Goal: Task Accomplishment & Management: Manage account settings

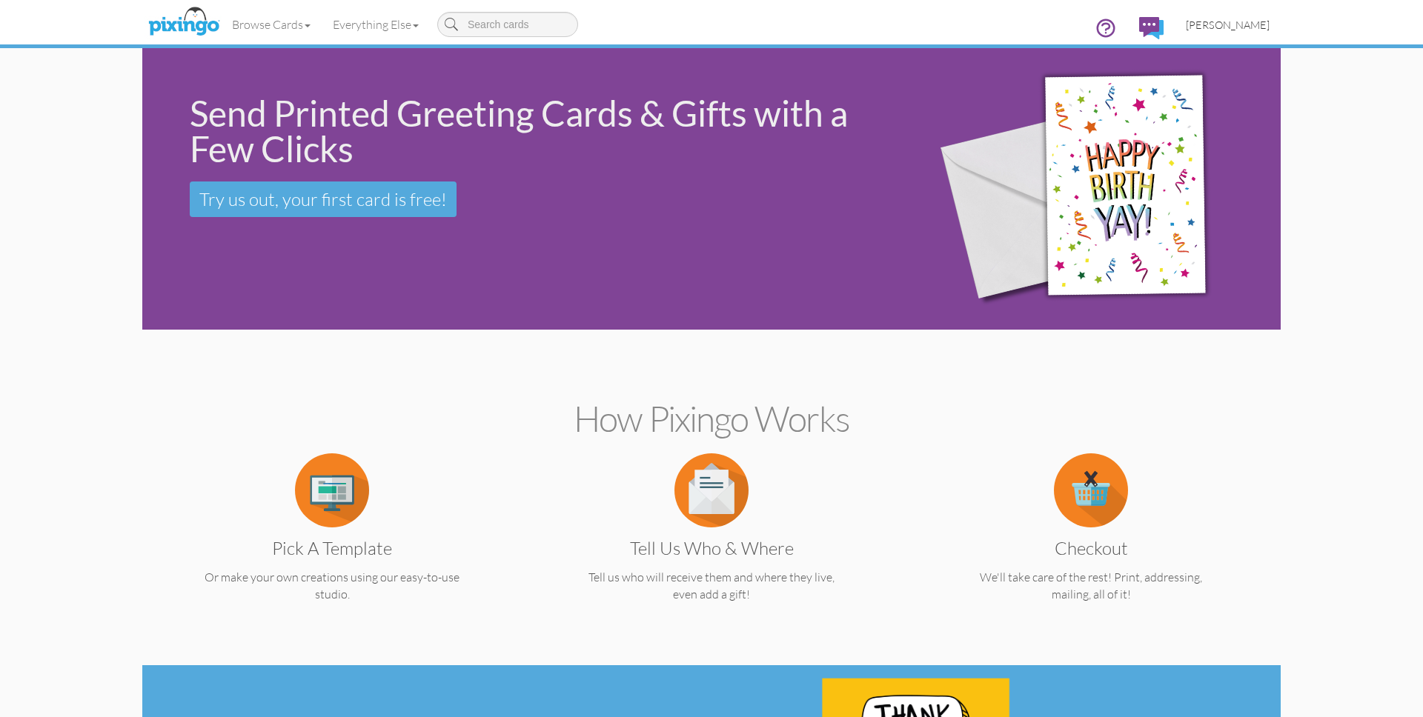
click at [1240, 27] on span "[PERSON_NAME]" at bounding box center [1228, 25] width 84 height 13
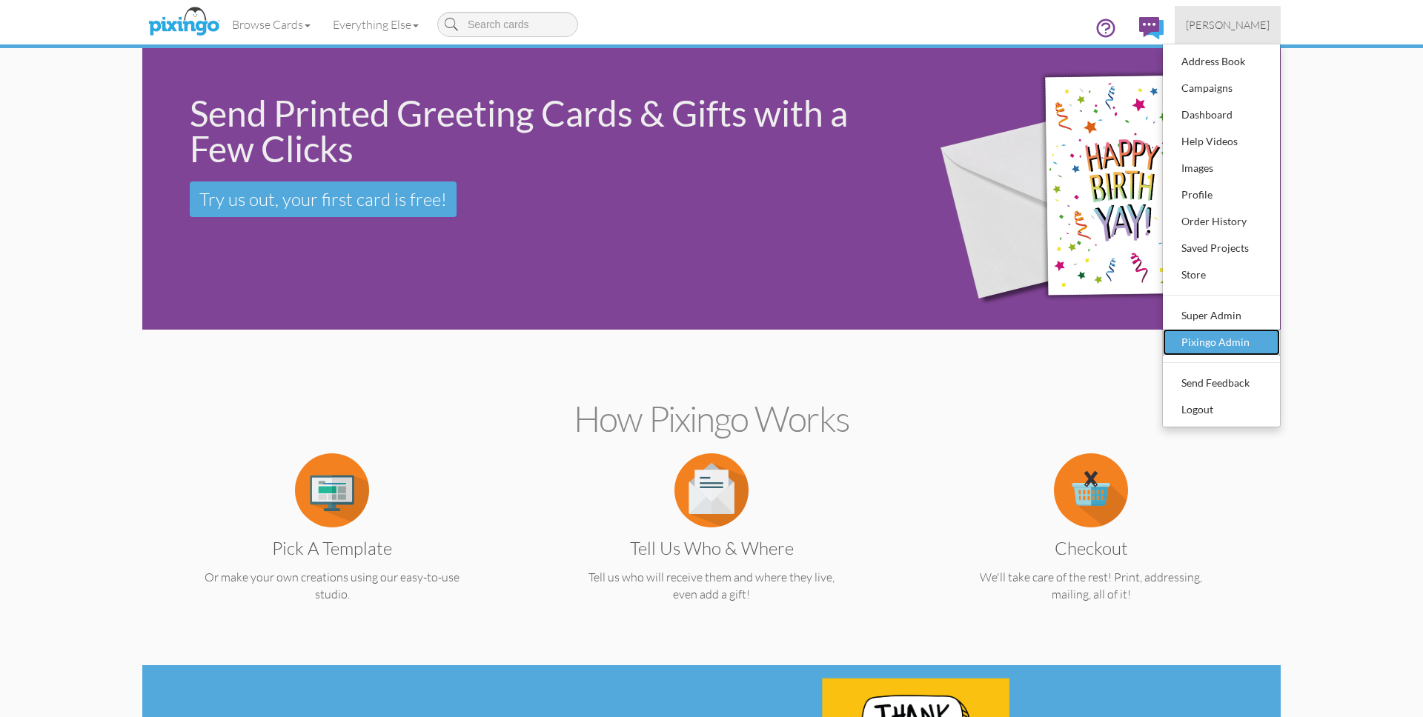
click at [1220, 332] on div "Pixingo Admin" at bounding box center [1221, 342] width 87 height 22
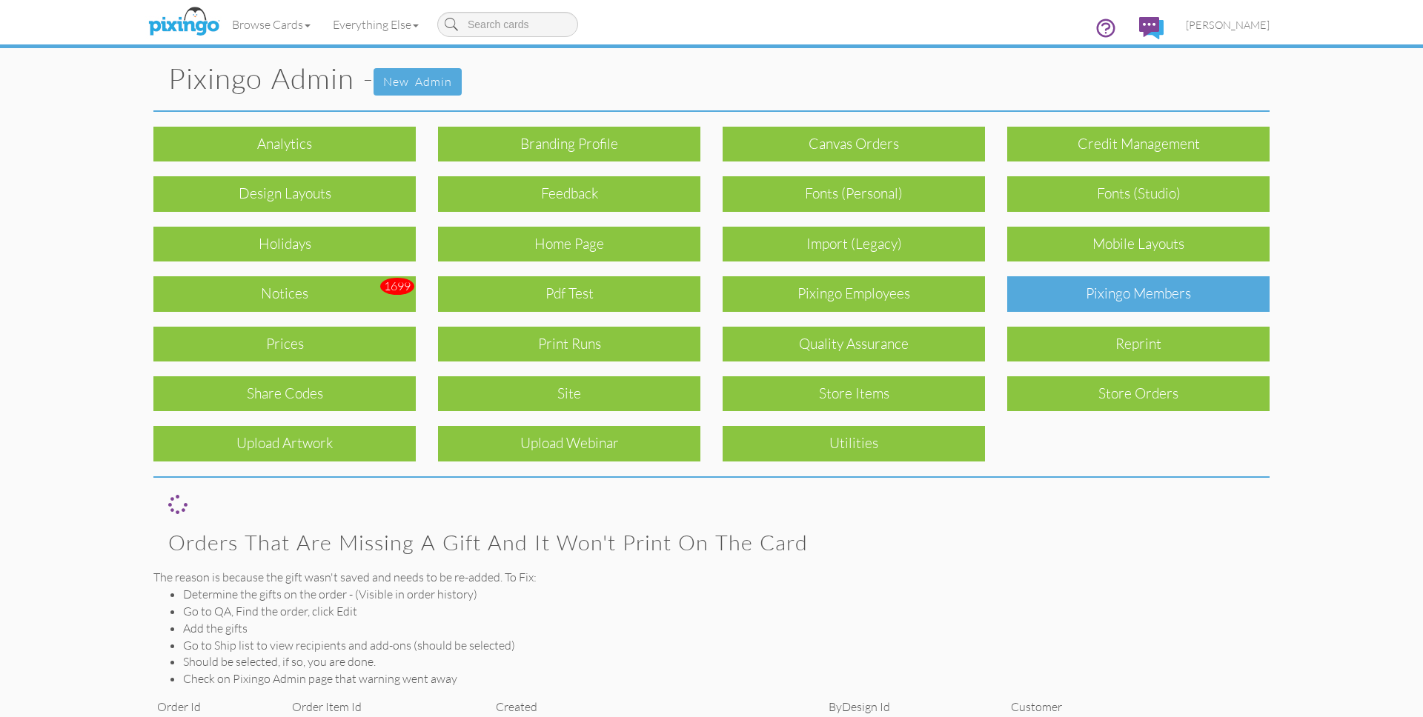
click at [1174, 290] on div "Pixingo Members" at bounding box center [1138, 293] width 262 height 35
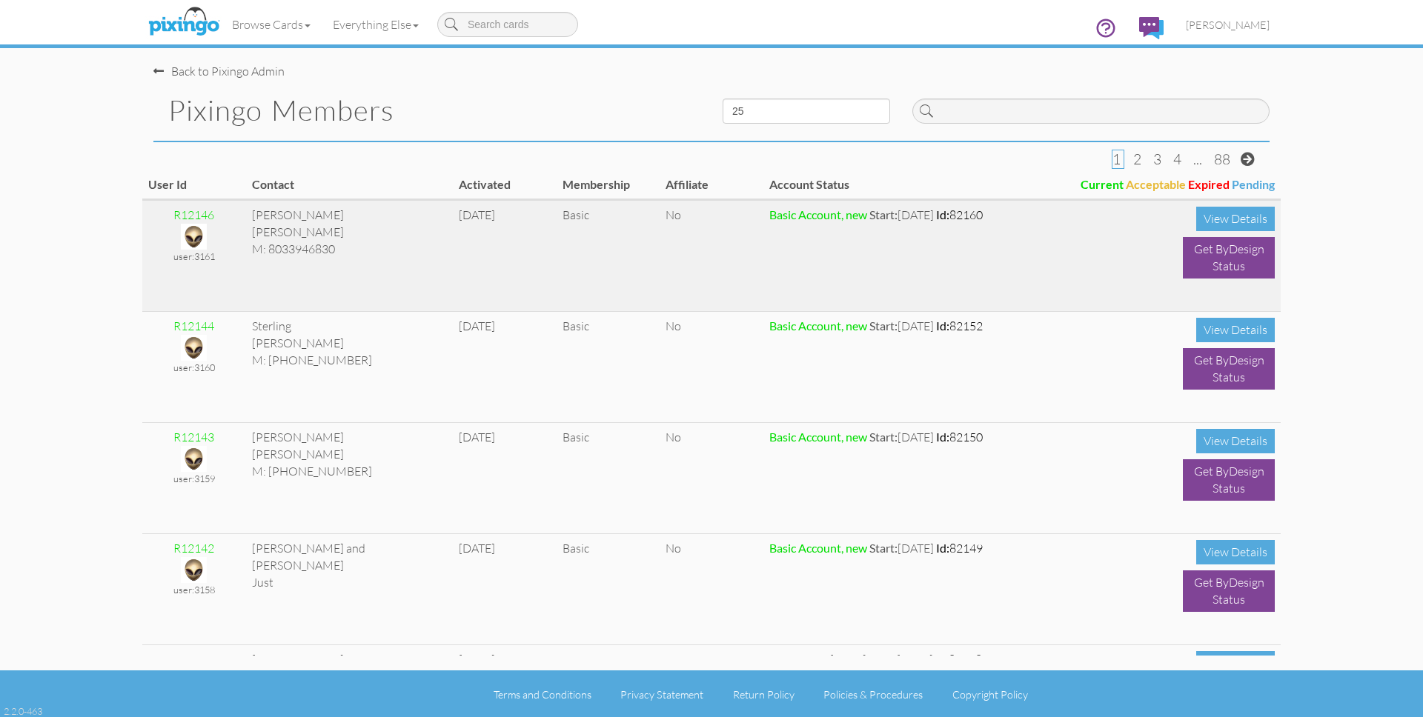
click at [190, 236] on img at bounding box center [194, 237] width 26 height 26
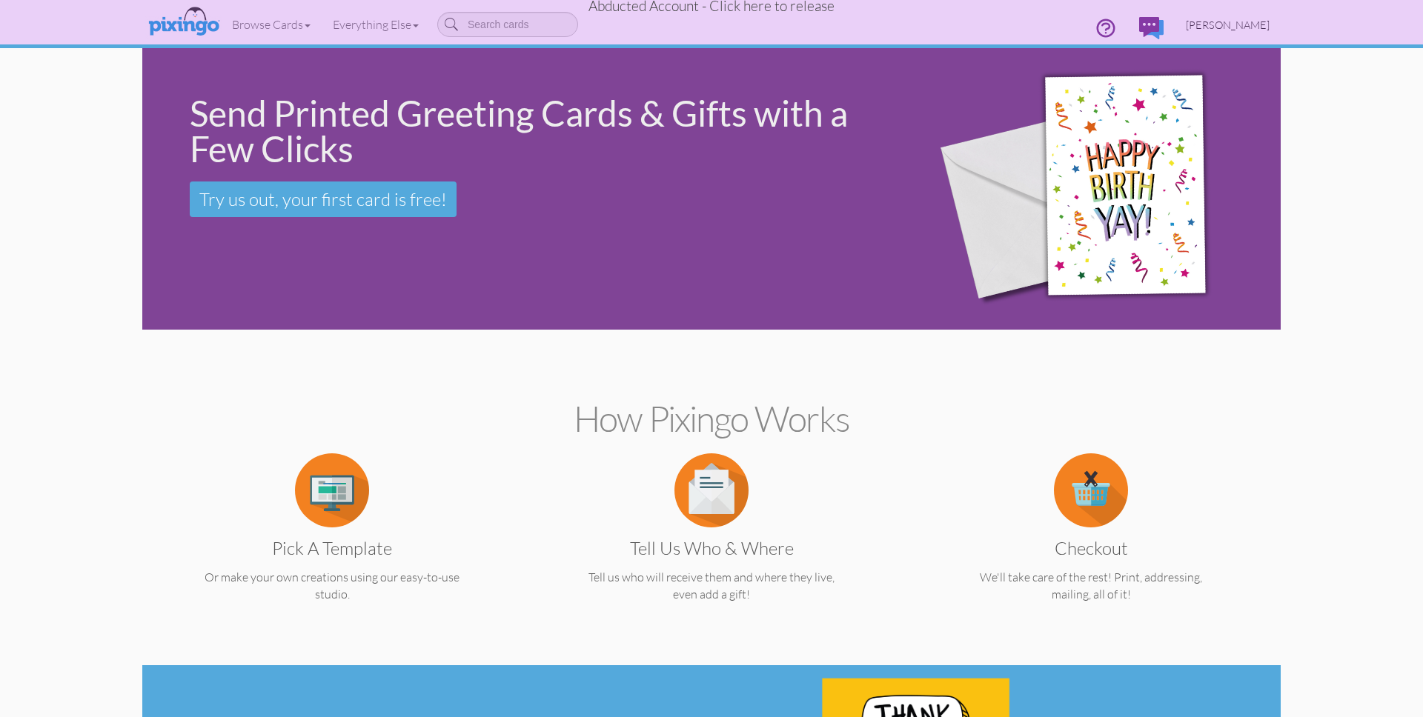
click at [1214, 21] on span "[PERSON_NAME]" at bounding box center [1228, 25] width 84 height 13
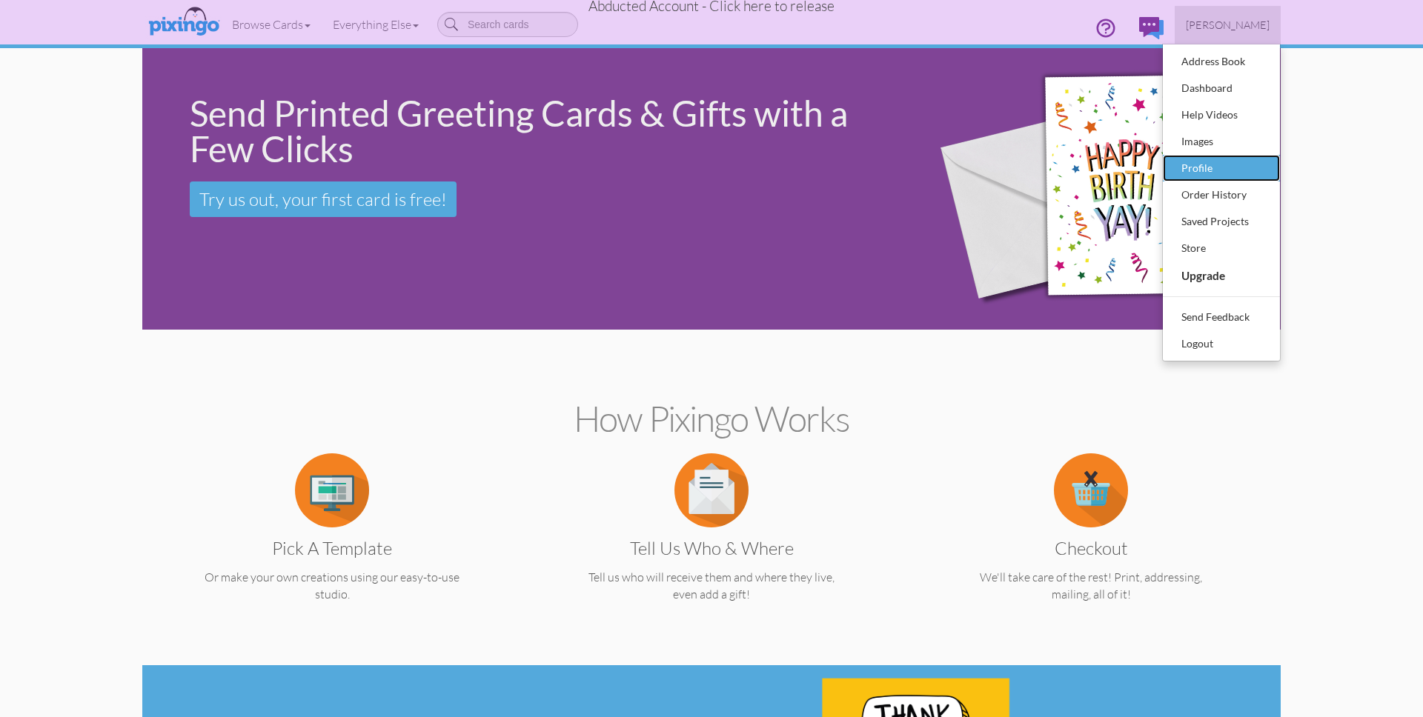
click at [1195, 168] on div "Profile" at bounding box center [1221, 168] width 87 height 22
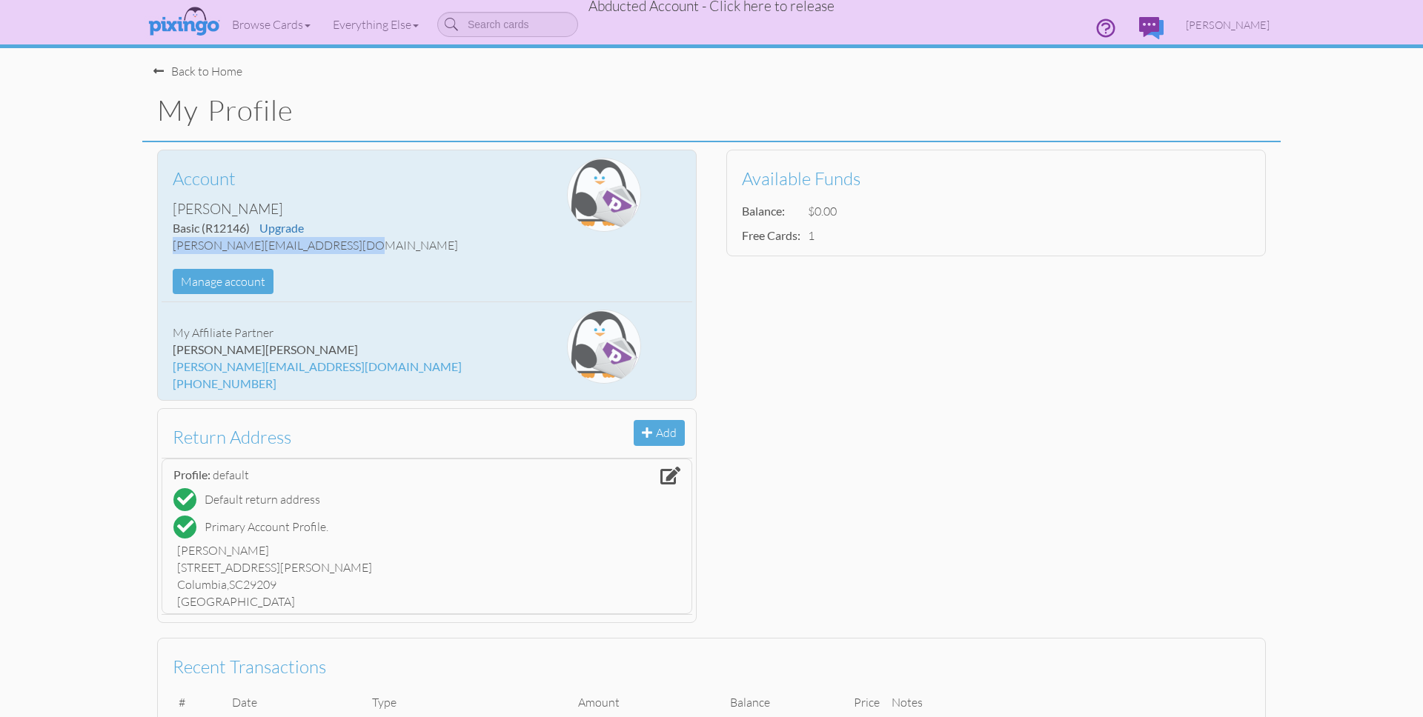
drag, startPoint x: 342, startPoint y: 247, endPoint x: 167, endPoint y: 248, distance: 175.7
click at [167, 248] on div "Account Jamila Anderson Basic (R12146) Upgrade jamila@pinksandgreenstravel.com …" at bounding box center [339, 226] width 354 height 136
copy div "jamila@pinksandgreenstravel.com"
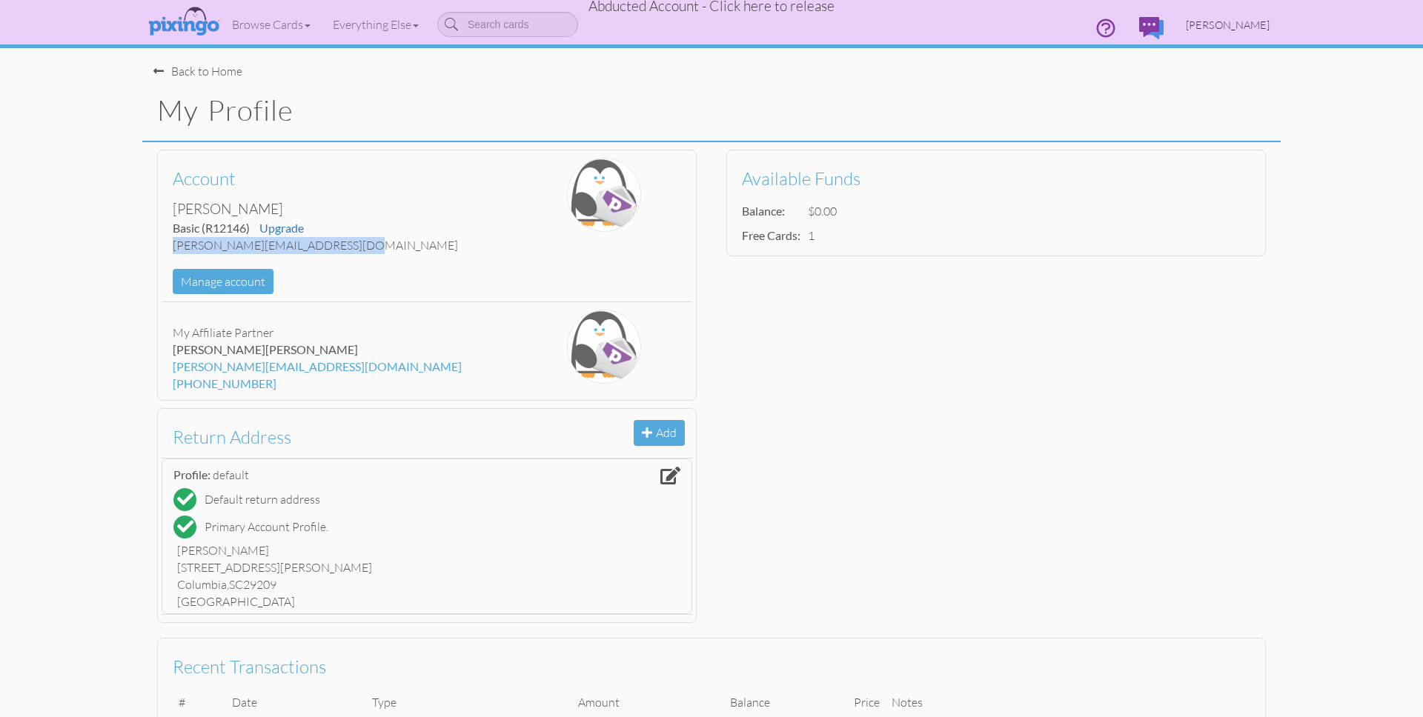
click at [1224, 28] on span "[PERSON_NAME]" at bounding box center [1228, 25] width 84 height 13
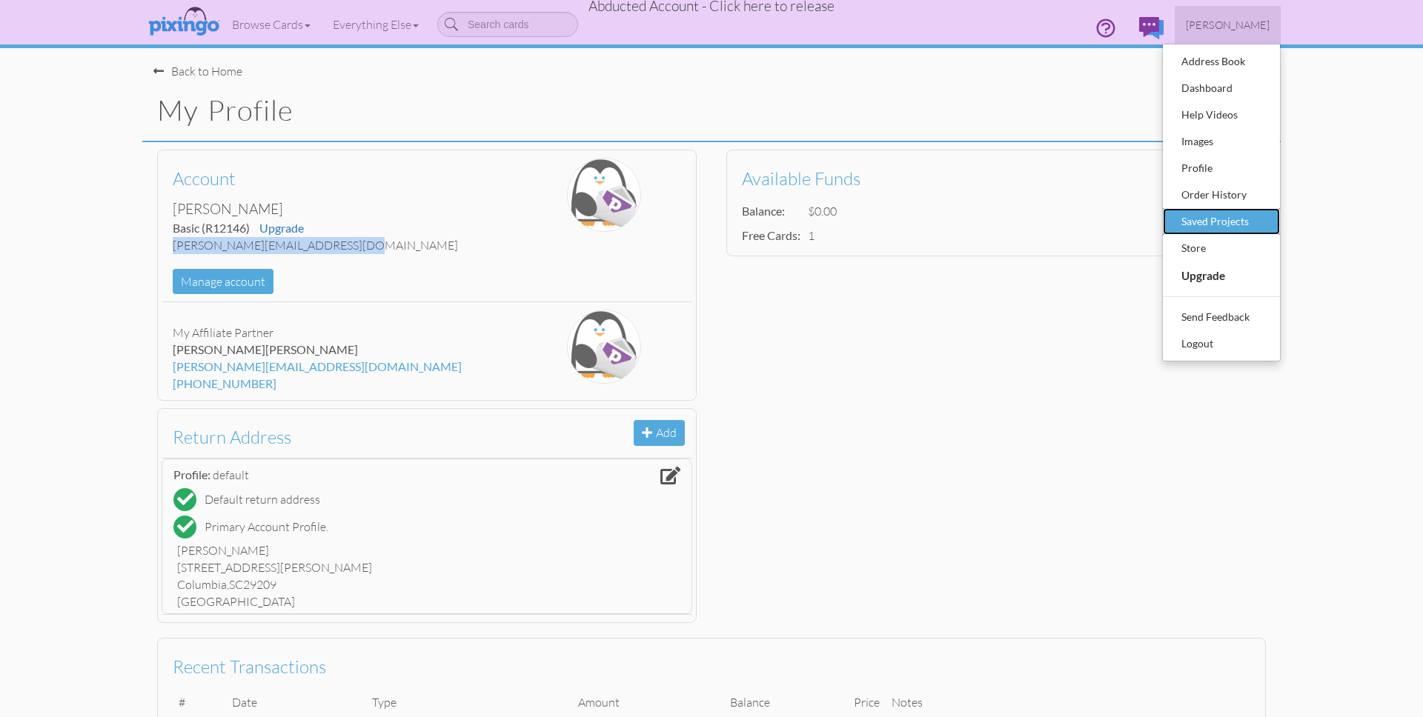
click at [1229, 210] on div "Saved Projects" at bounding box center [1221, 221] width 87 height 22
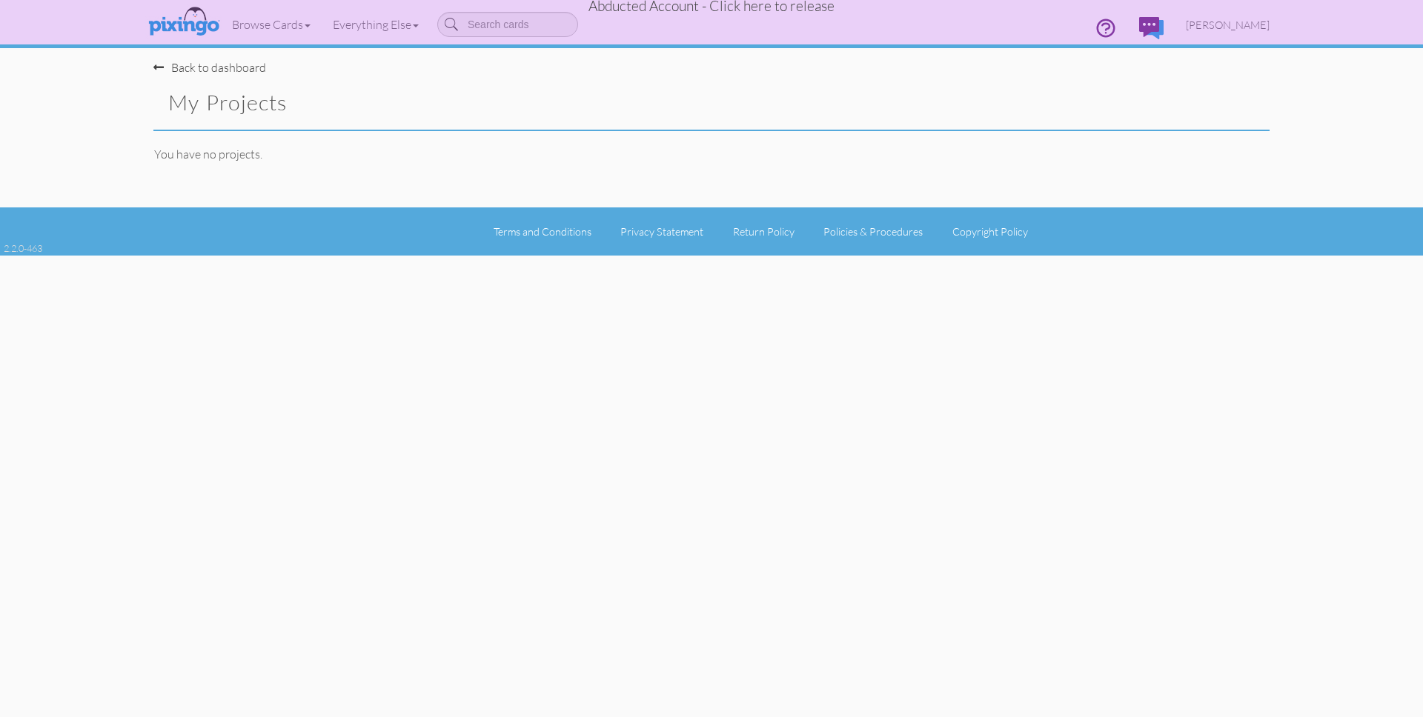
click at [756, 7] on span "Abducted Account - Click here to release" at bounding box center [712, 6] width 246 height 18
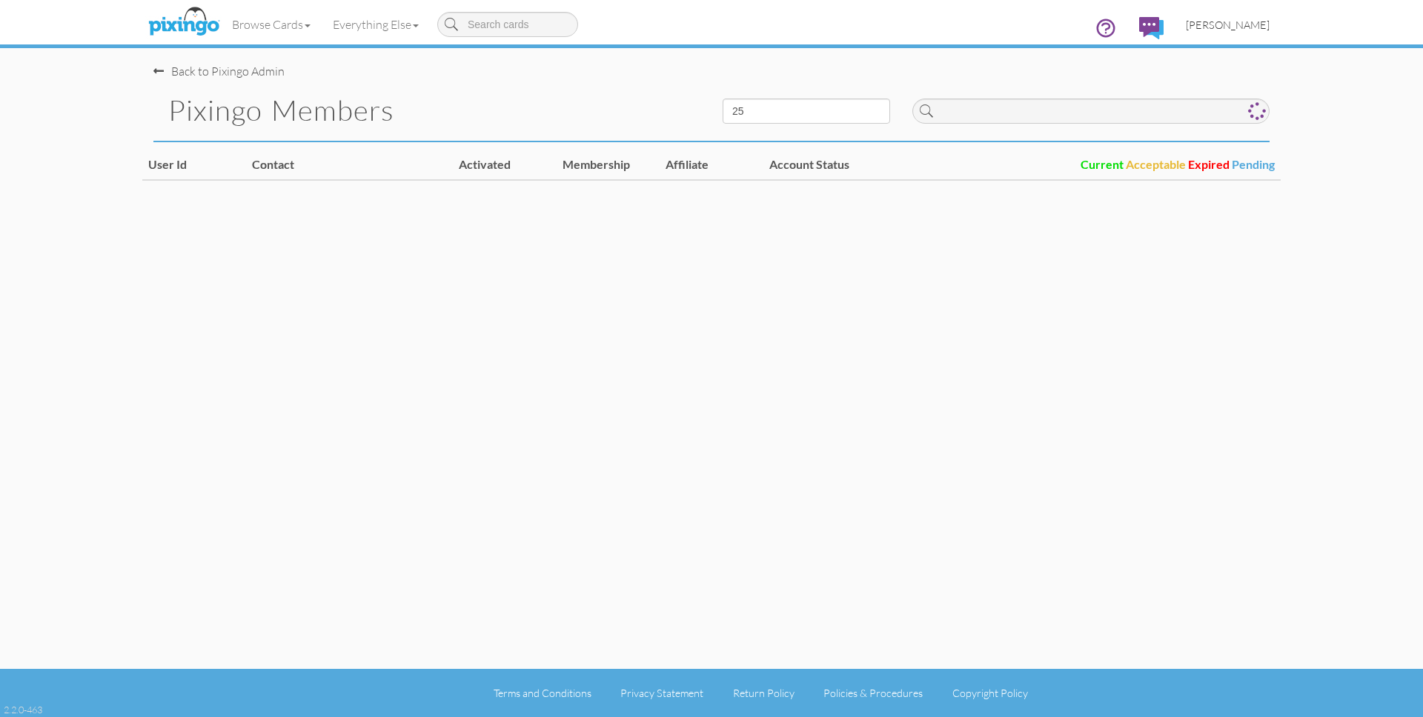
click at [1239, 24] on span "[PERSON_NAME]" at bounding box center [1228, 25] width 84 height 13
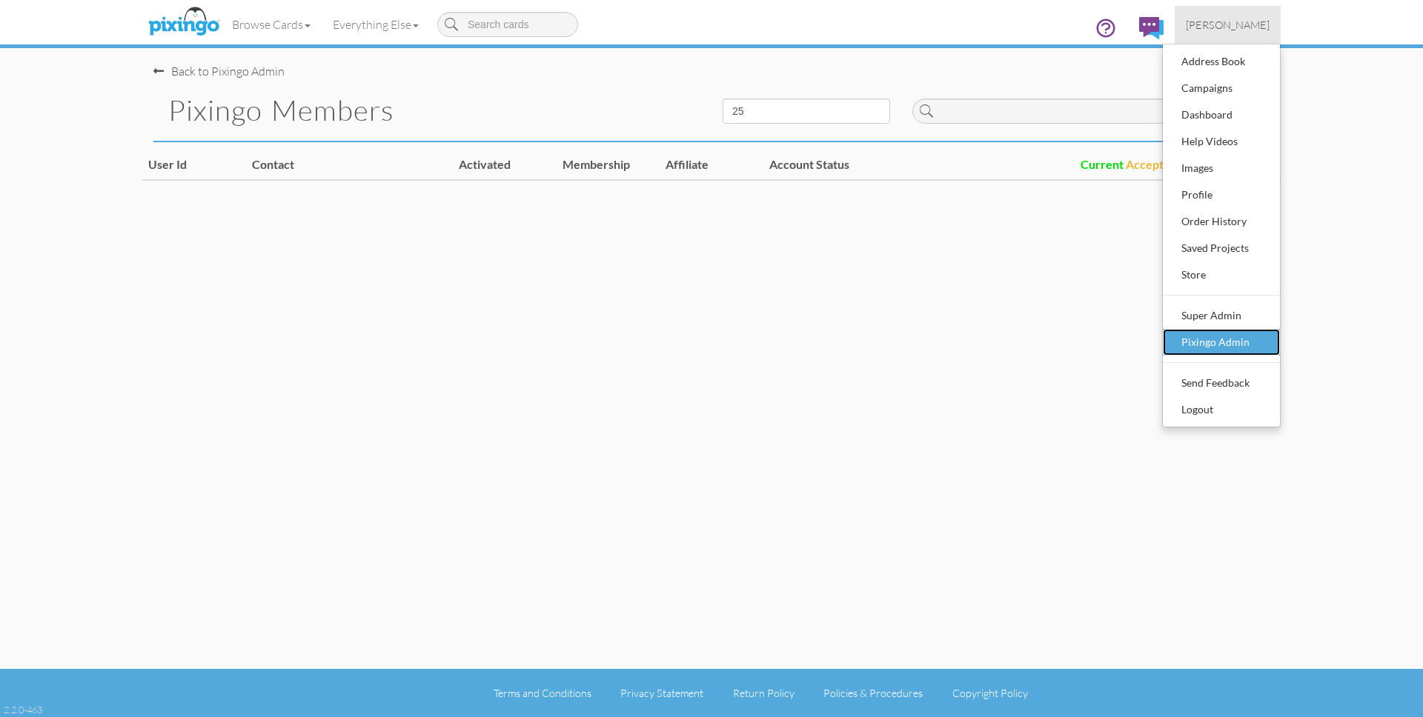
click at [1221, 336] on div "Pixingo Admin" at bounding box center [1221, 342] width 87 height 22
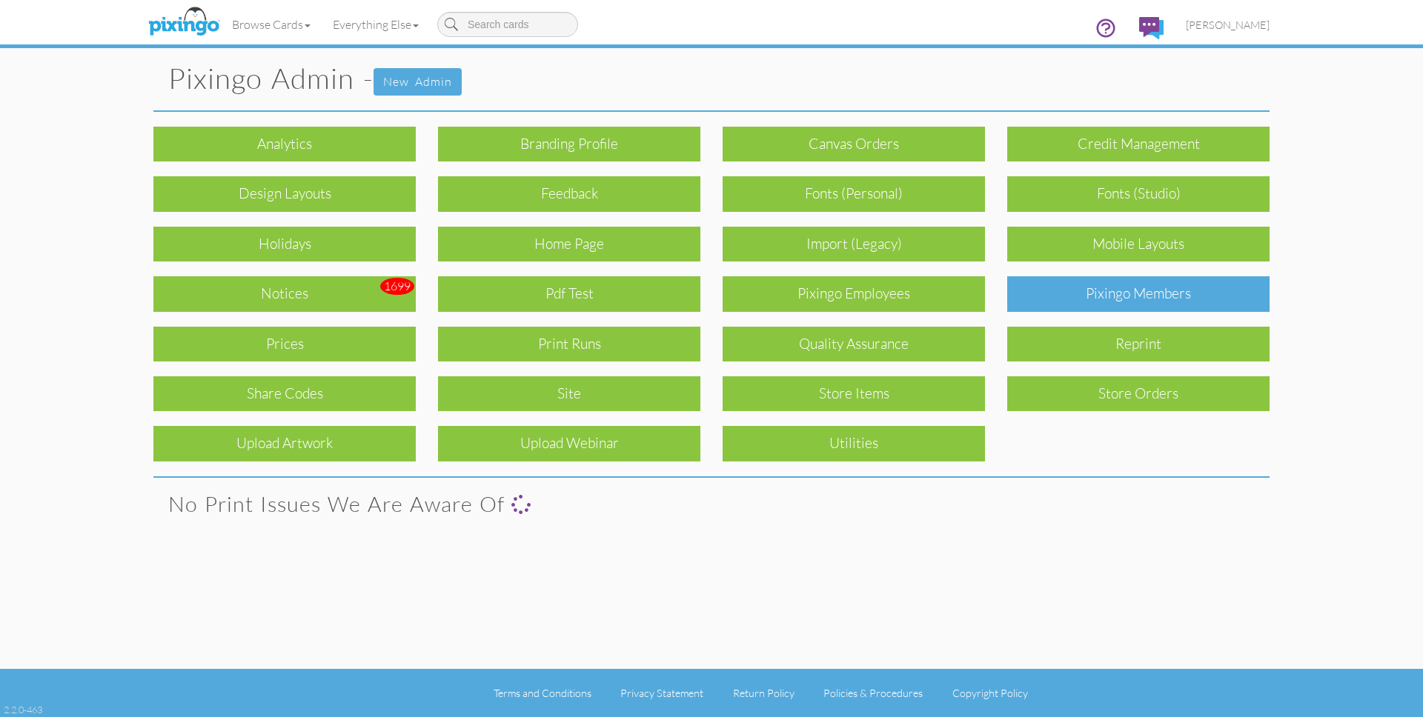
click at [1162, 285] on div "Pixingo Members" at bounding box center [1138, 293] width 262 height 35
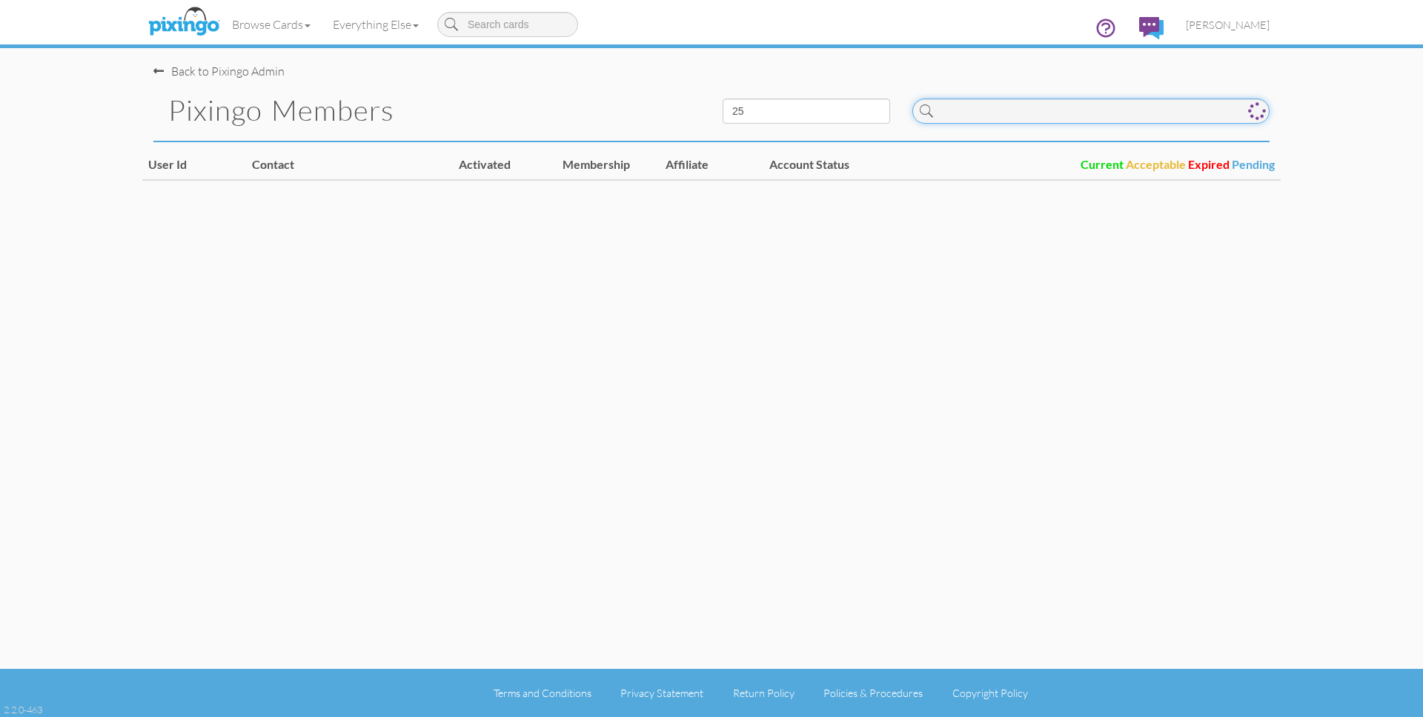
click at [998, 113] on input at bounding box center [1090, 111] width 357 height 25
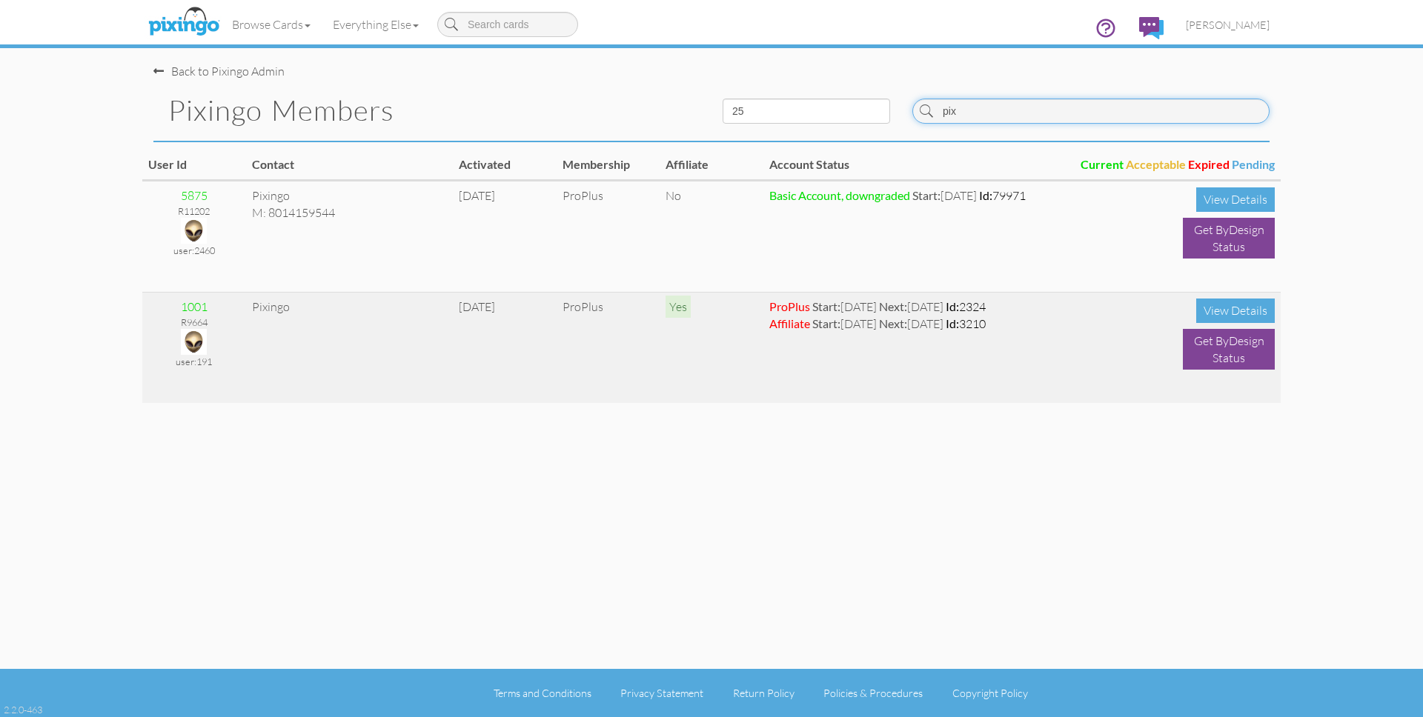
type input "pix"
click at [202, 333] on img at bounding box center [194, 342] width 26 height 26
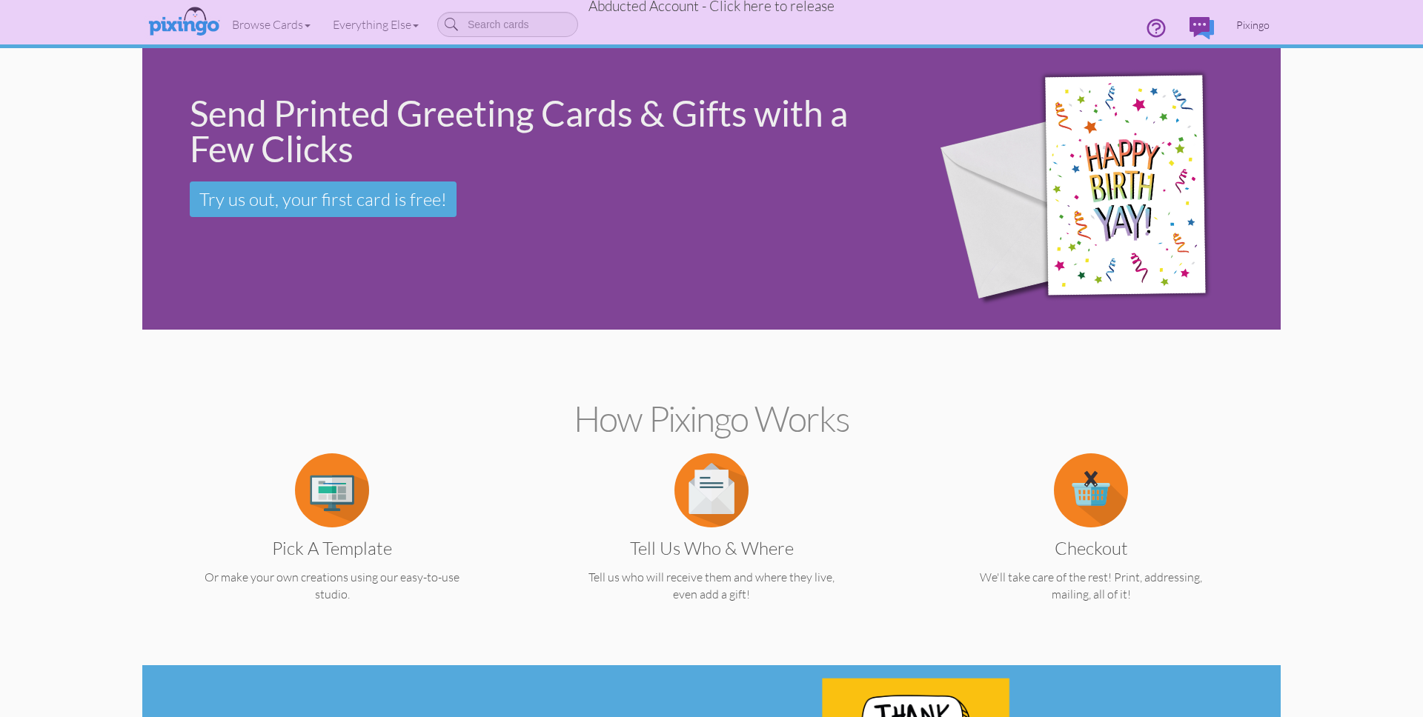
click at [1247, 19] on span "Pixingo" at bounding box center [1252, 25] width 33 height 13
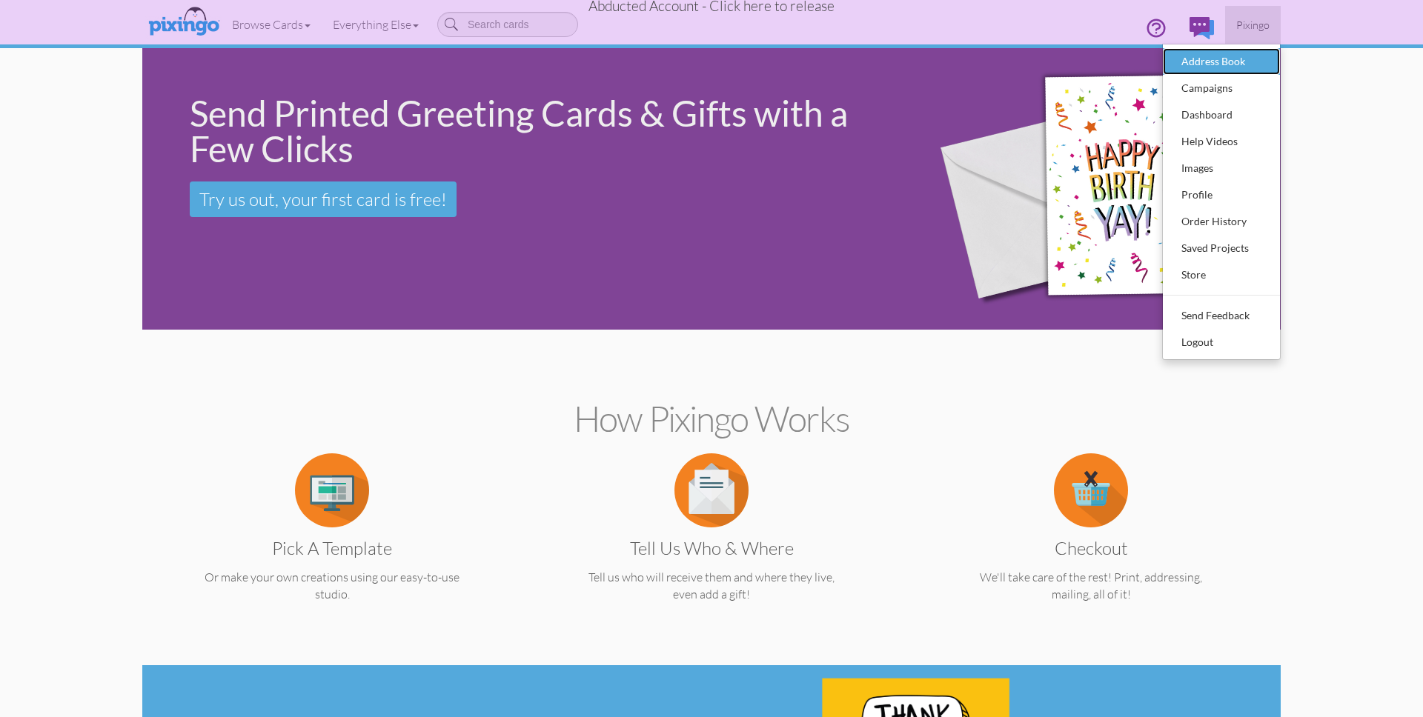
click at [1221, 58] on div "Address Book" at bounding box center [1221, 61] width 87 height 22
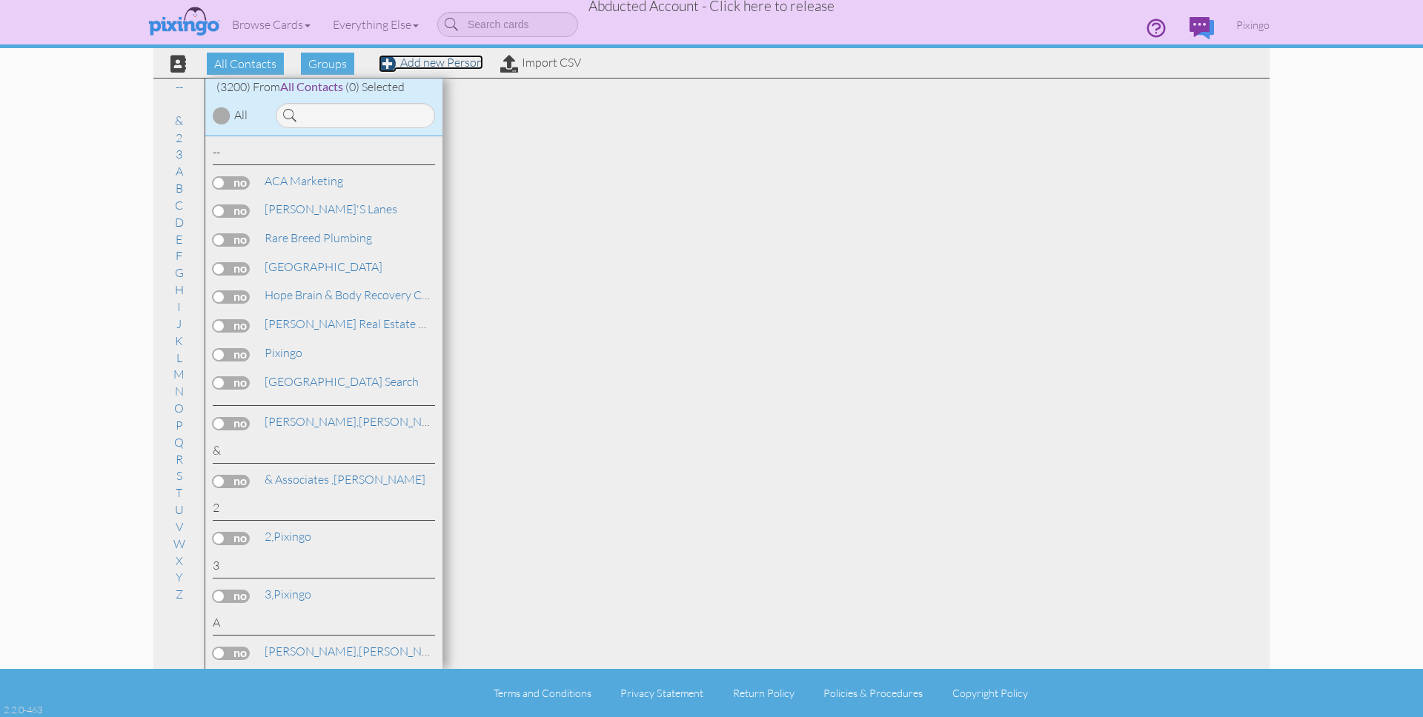
click at [454, 63] on link "Add new Person" at bounding box center [431, 62] width 105 height 15
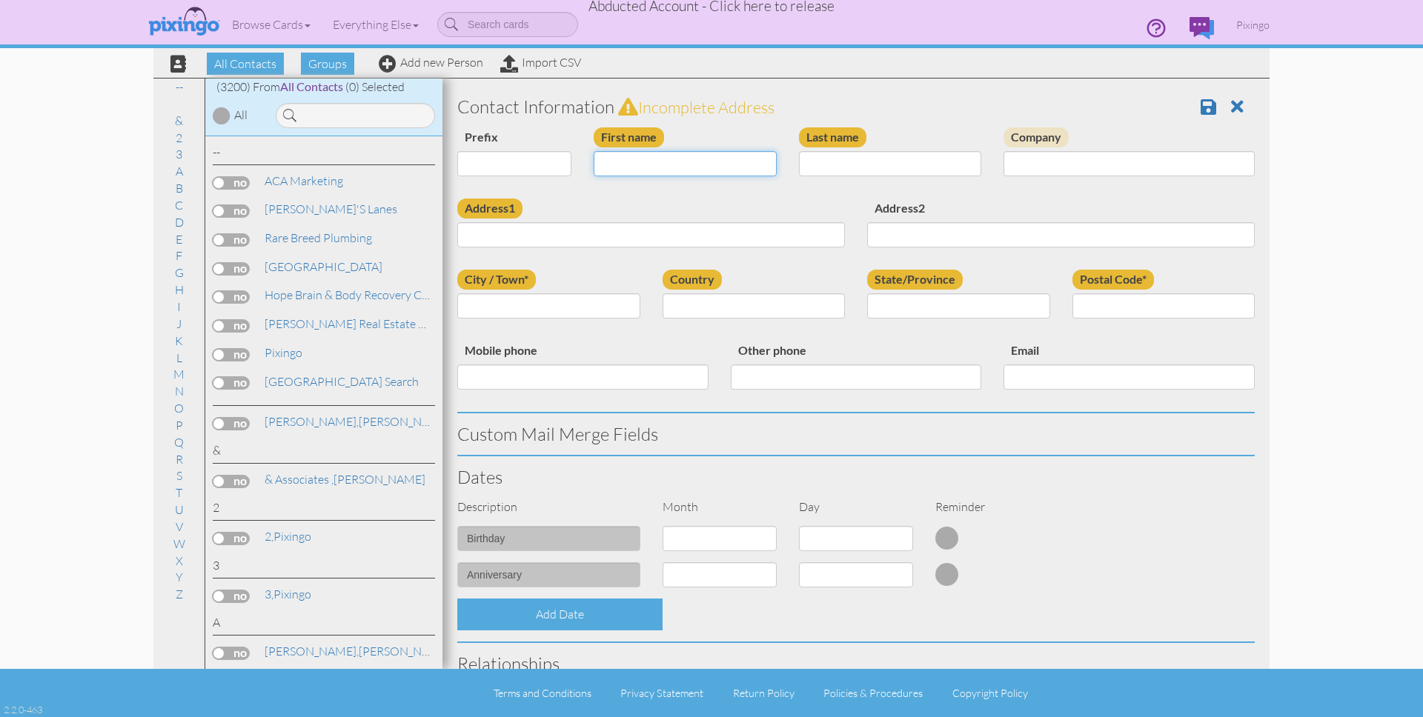
click at [631, 159] on input "First name" at bounding box center [685, 163] width 183 height 25
type input "[PERSON_NAME]"
paste input "100 Moores Creek Dr"
type input "100 Moores Creek Dr"
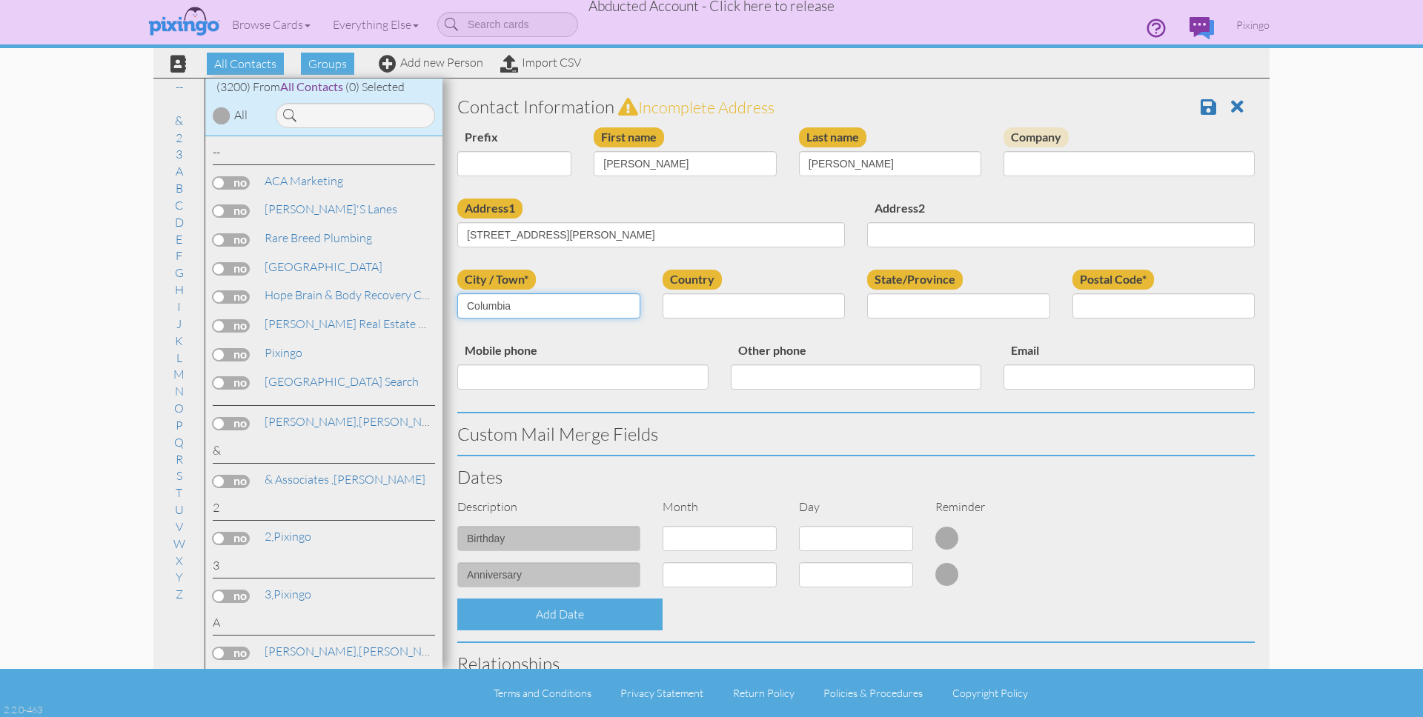
type input "Columbia"
select select "object:12430"
click at [1039, 308] on select "AA (Military) AE (Military) Alabama Alaska American Samoa AP (Military) Arizona…" at bounding box center [958, 306] width 183 height 25
select select "object:12725"
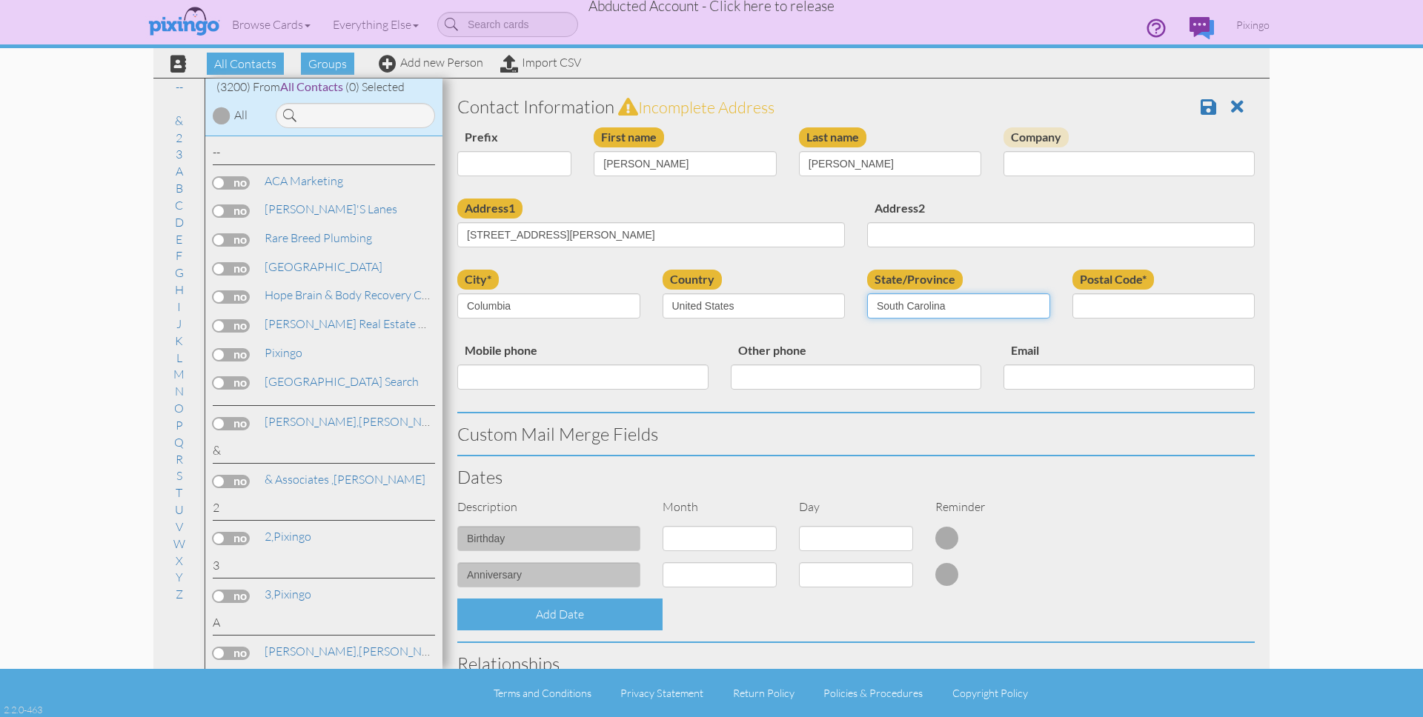
click at [867, 294] on select "AA (Military) AE (Military) Alabama Alaska American Samoa AP (Military) Arizona…" at bounding box center [958, 306] width 183 height 25
click at [1094, 312] on input "Postal Code*" at bounding box center [1164, 306] width 183 height 25
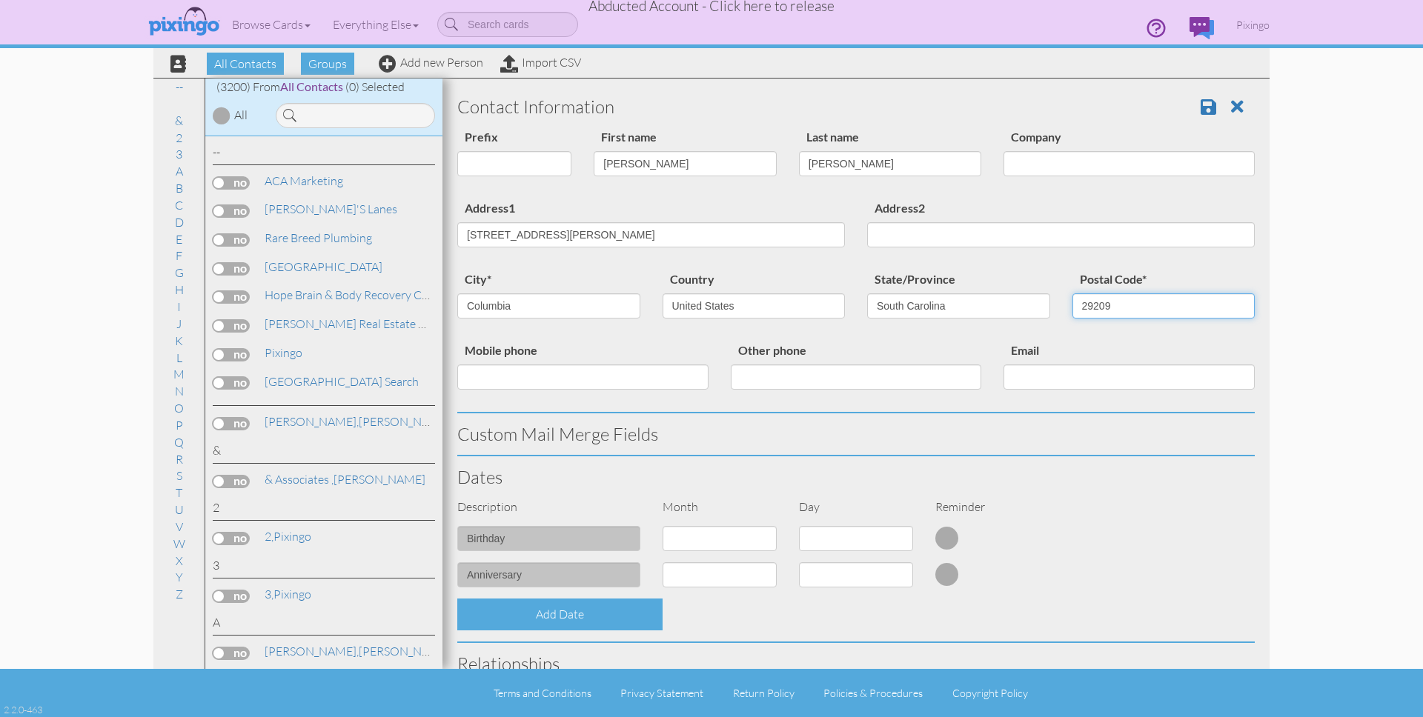
type input "29209"
click at [1211, 500] on div "Description Month Day Reminder" at bounding box center [856, 513] width 820 height 28
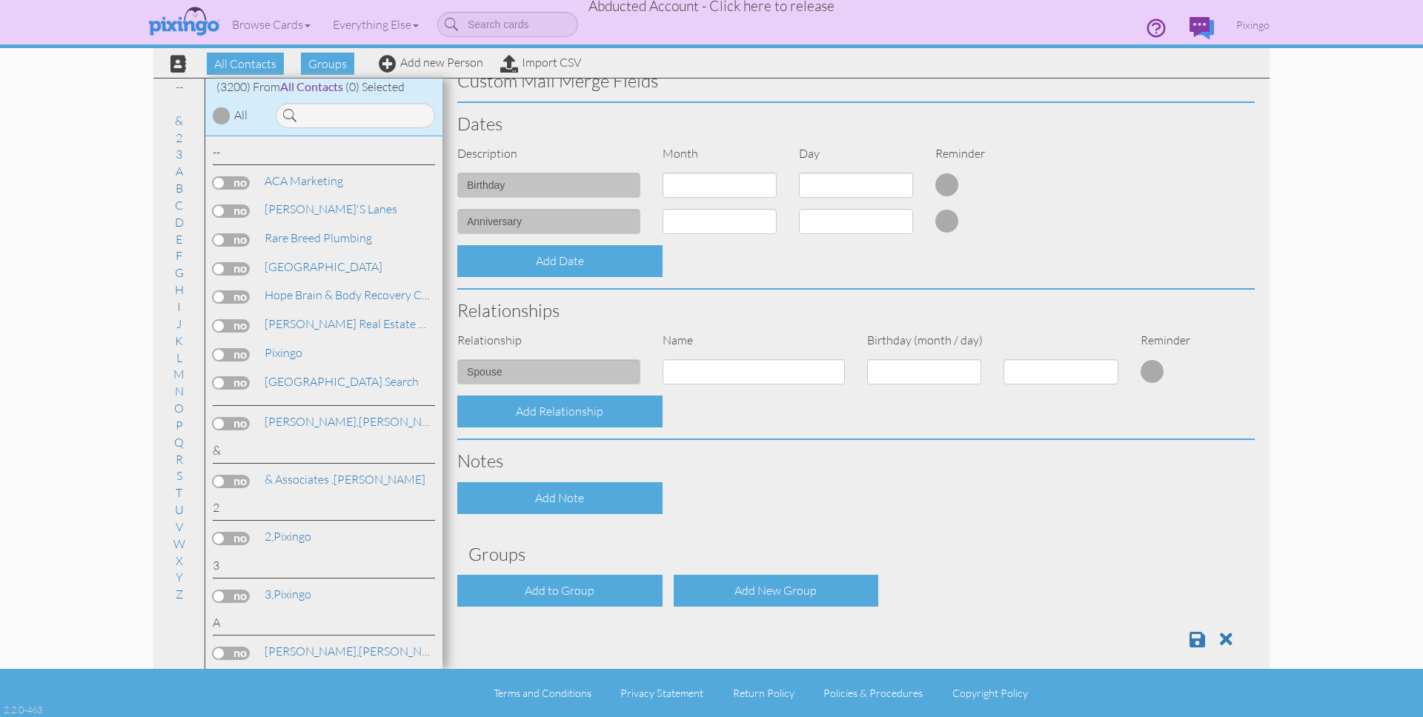
scroll to position [367, 0]
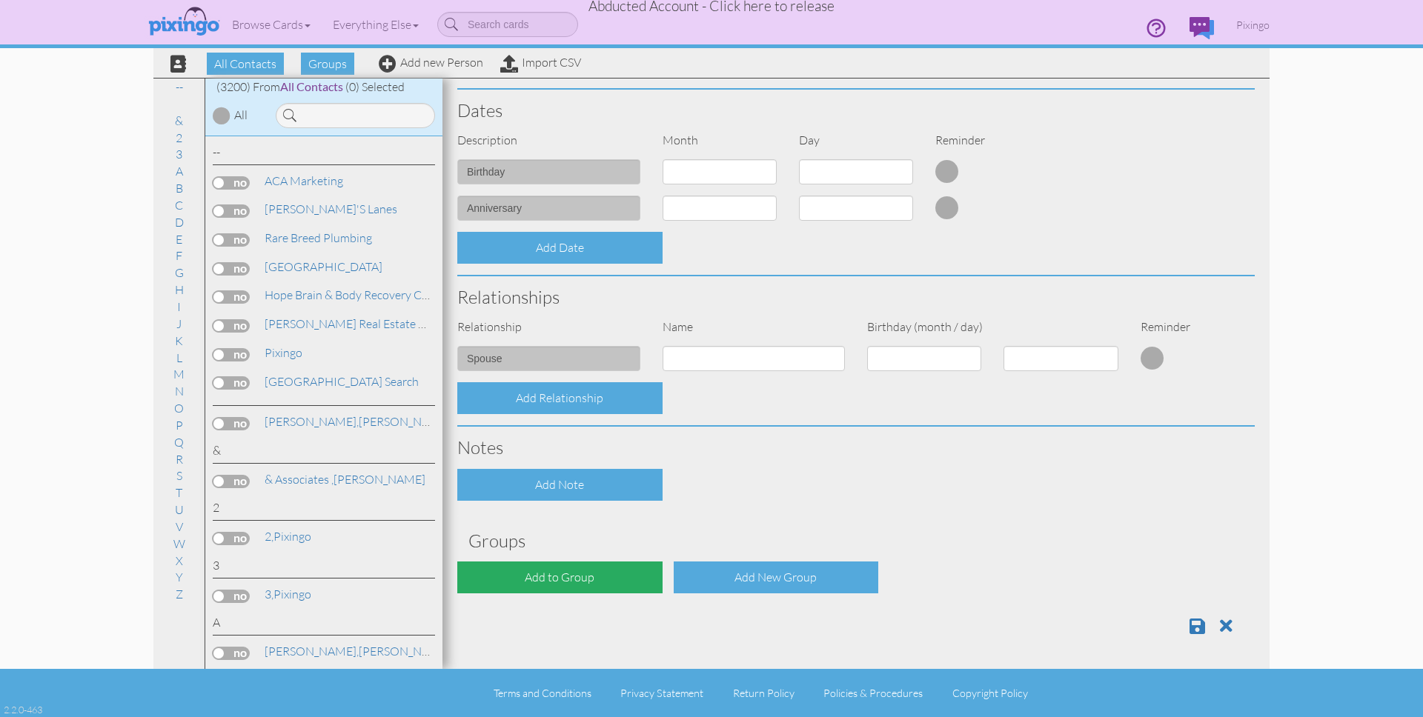
click at [598, 576] on div "Add to Group" at bounding box center [559, 578] width 205 height 32
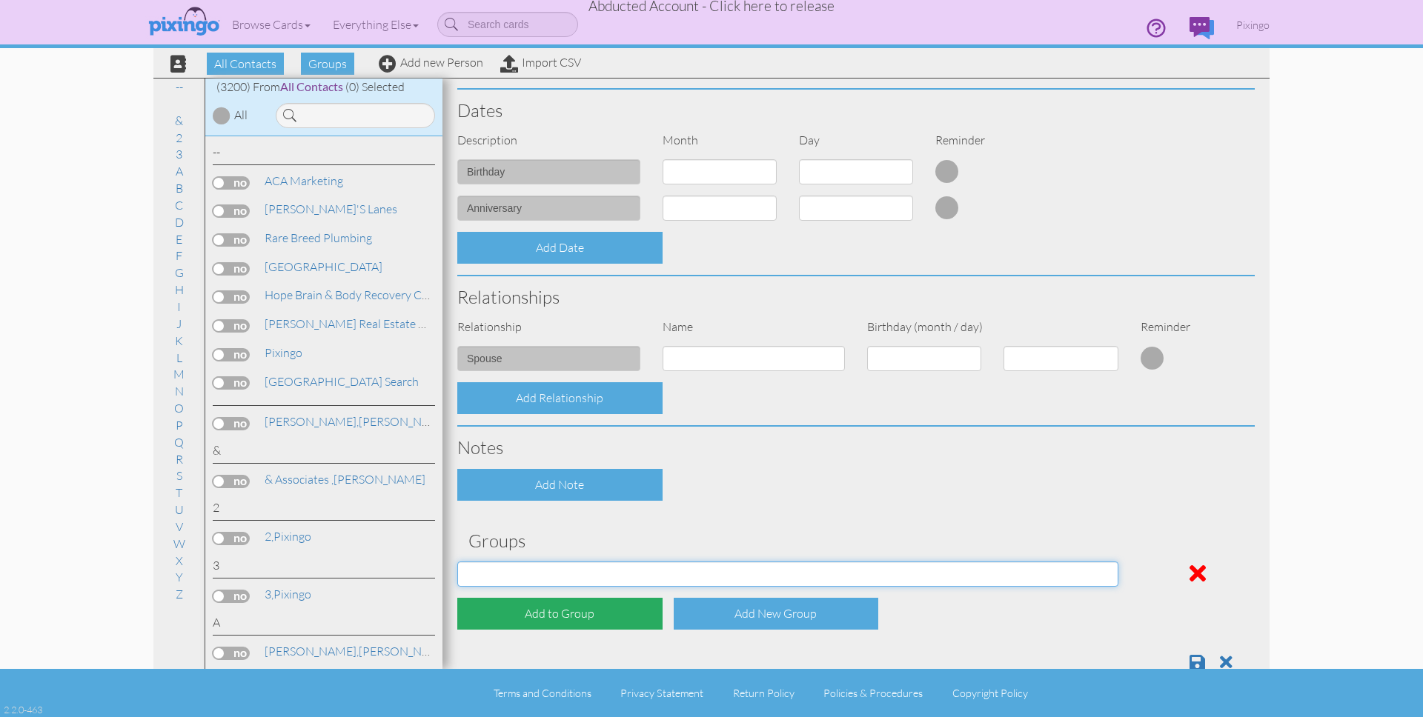
click at [598, 576] on select "Affiliates Basic Draper Biz name only PROSPECTS WHOLESALE" at bounding box center [787, 574] width 661 height 25
select select "object:12739"
click at [457, 562] on select "Affiliates Basic Draper Biz name only PROSPECTS WHOLESALE" at bounding box center [787, 574] width 661 height 25
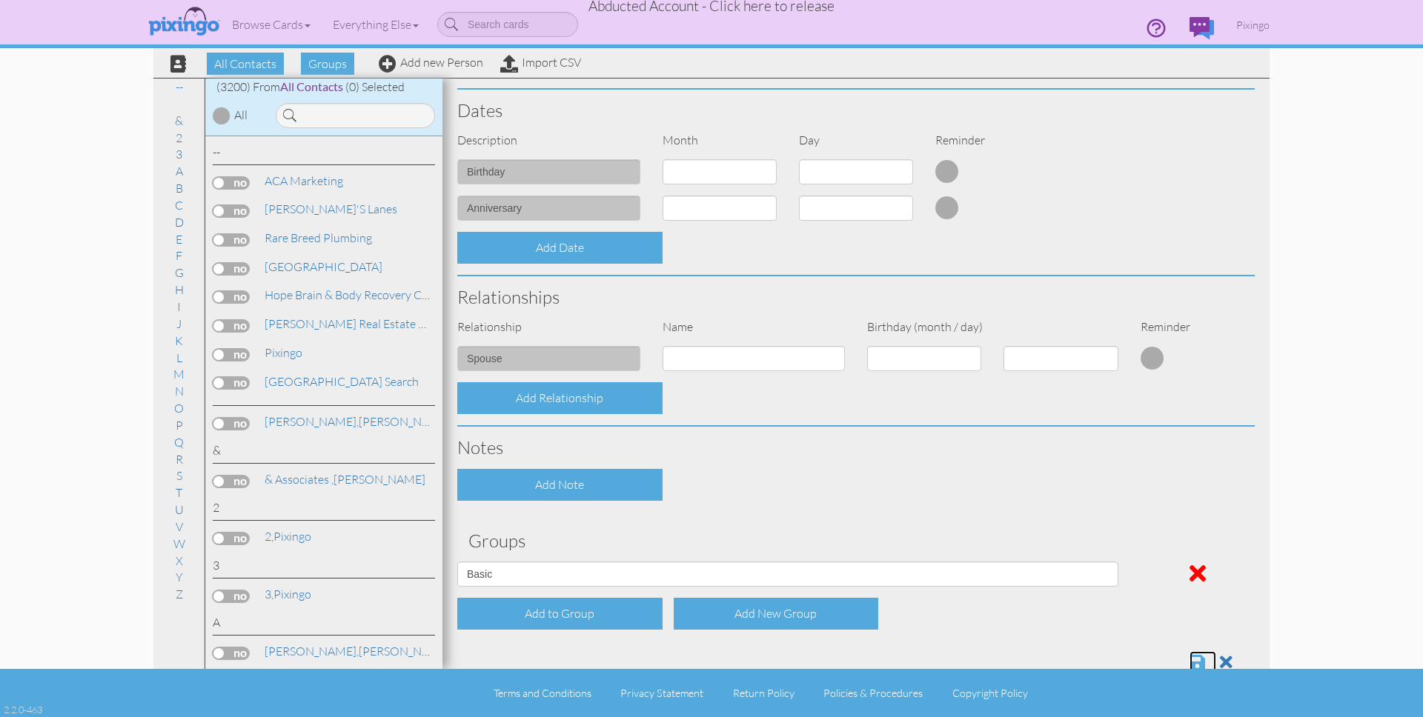
click at [1202, 661] on span at bounding box center [1198, 663] width 16 height 18
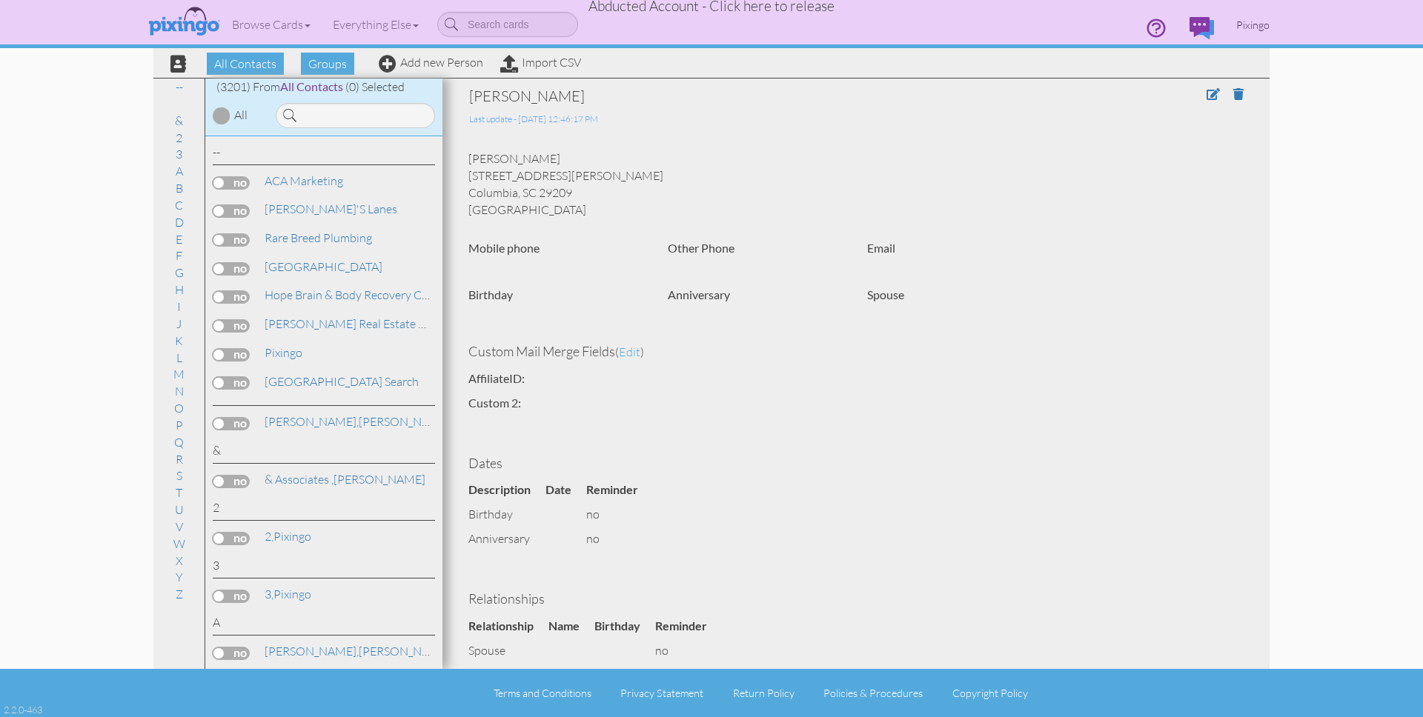
click at [1253, 28] on span "Pixingo" at bounding box center [1252, 25] width 33 height 13
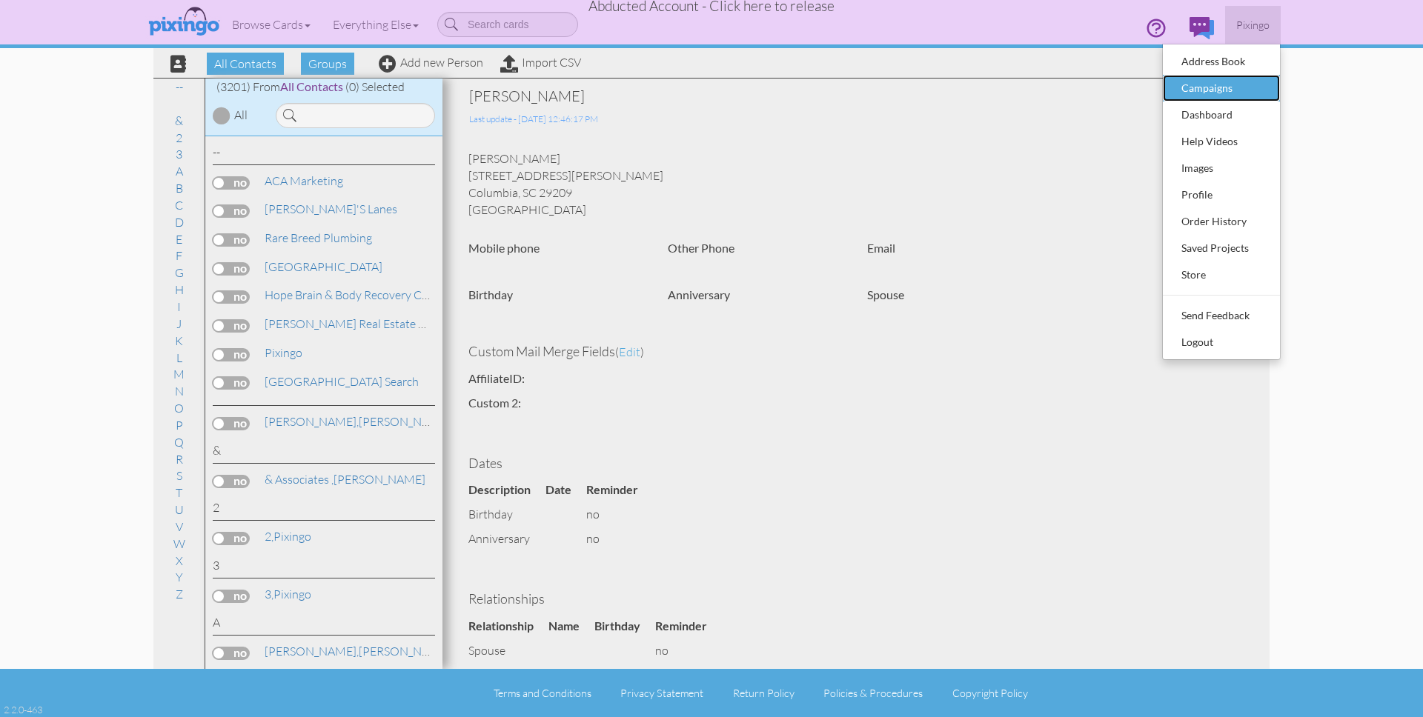
click at [1225, 86] on div "Campaigns" at bounding box center [1221, 88] width 87 height 22
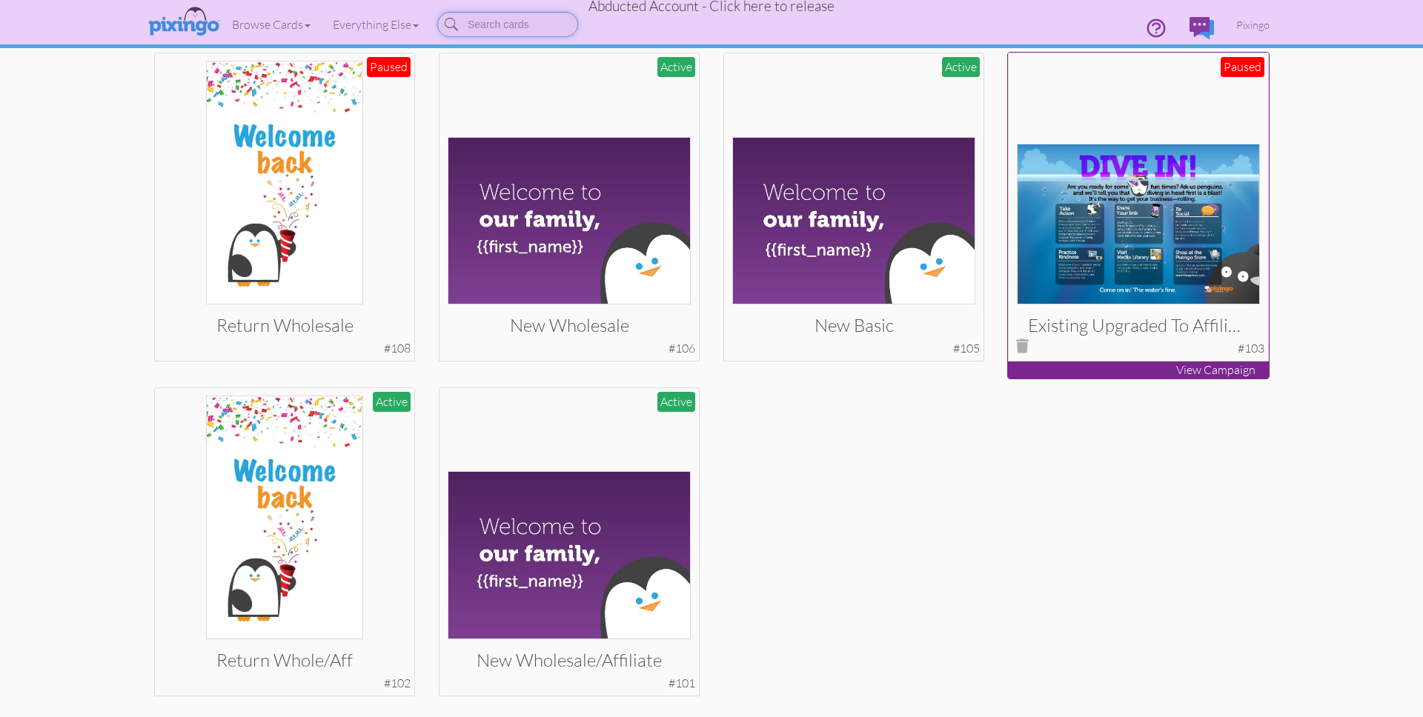
scroll to position [566, 0]
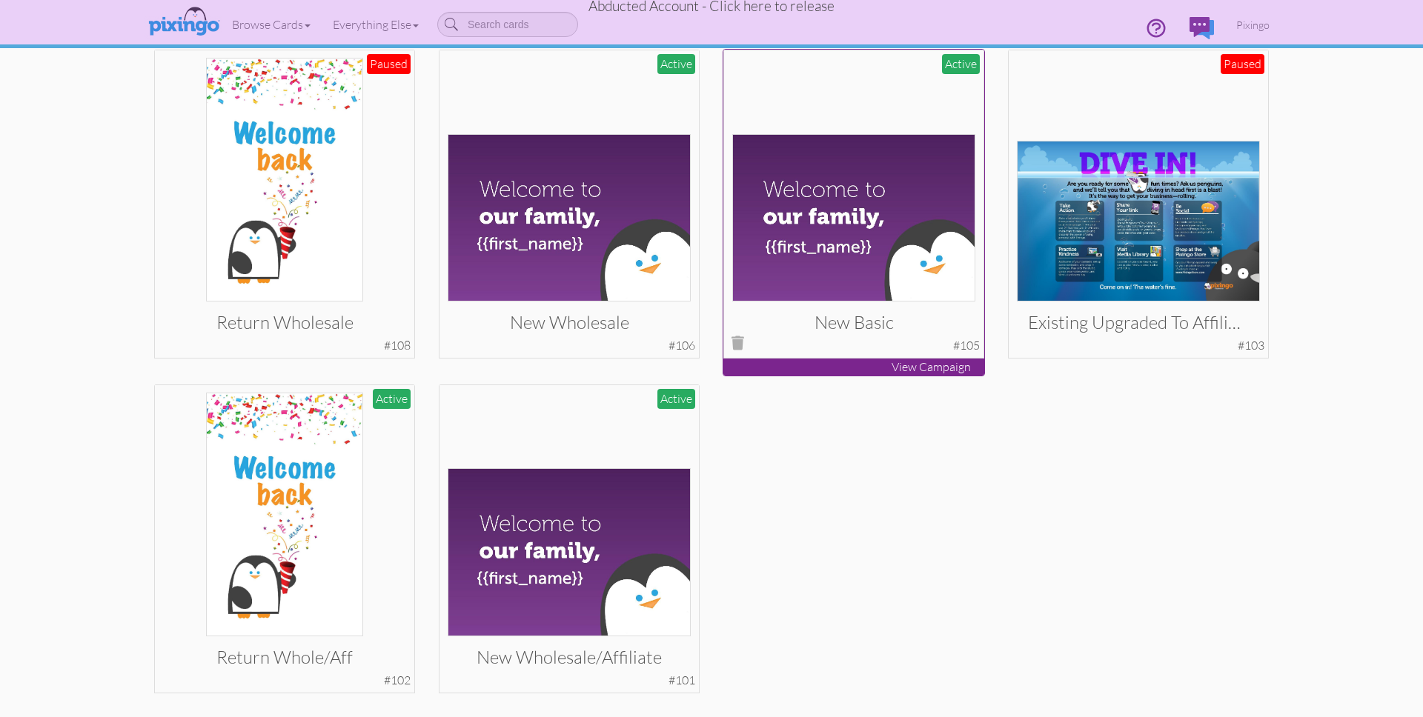
click at [915, 237] on img at bounding box center [854, 218] width 244 height 168
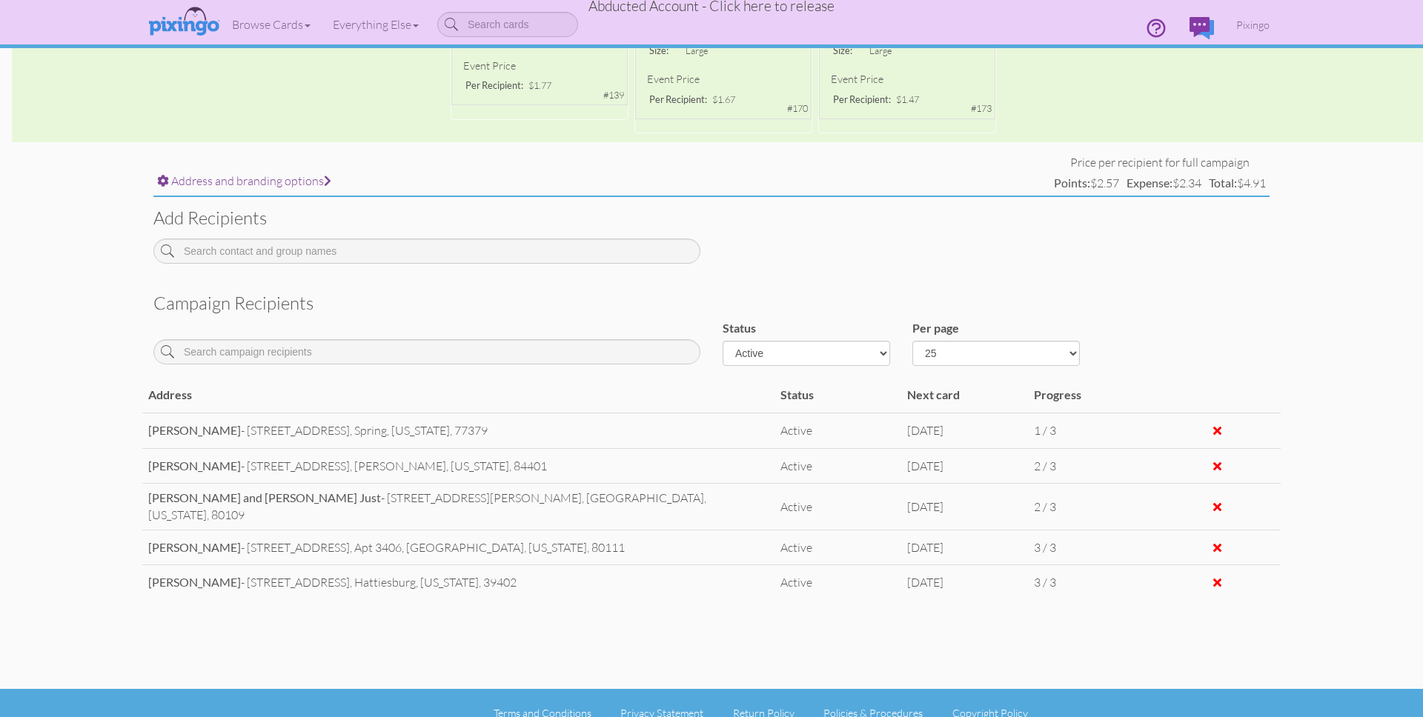
scroll to position [425, 0]
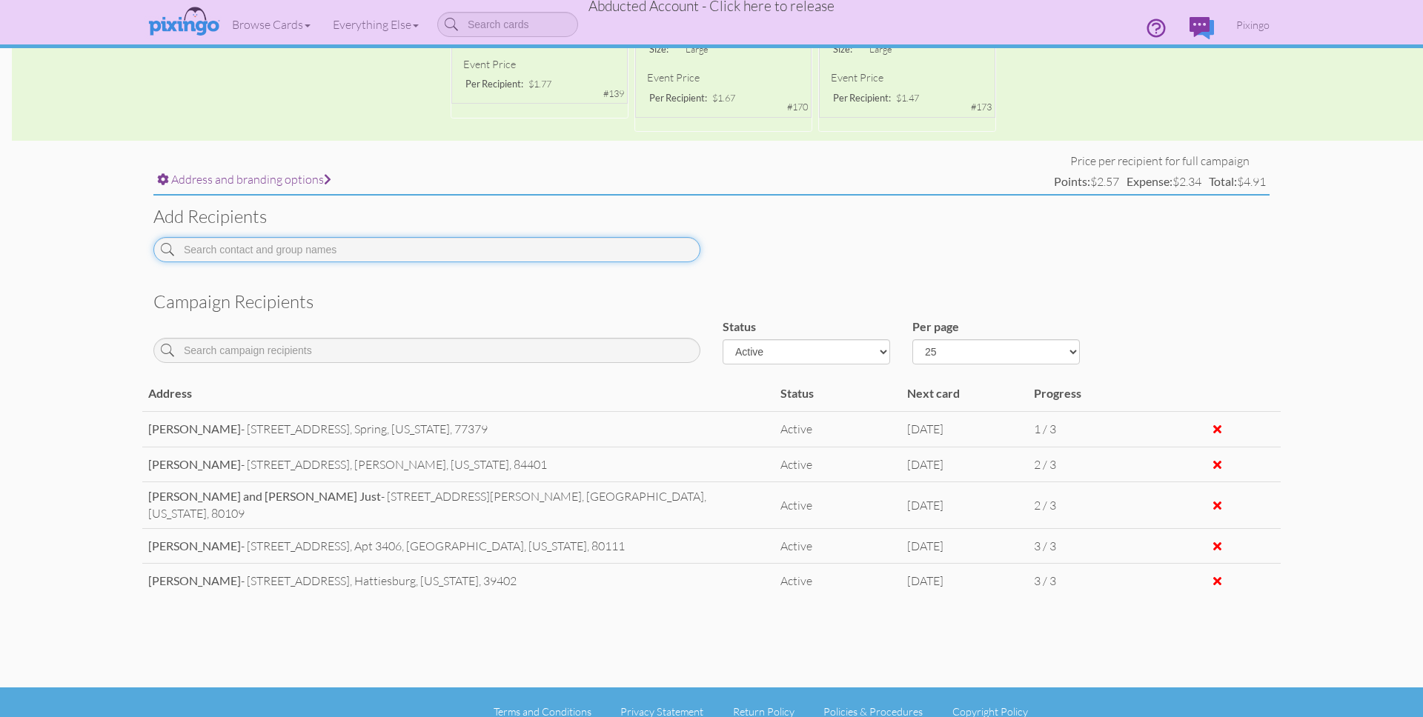
click at [261, 246] on input at bounding box center [426, 249] width 547 height 25
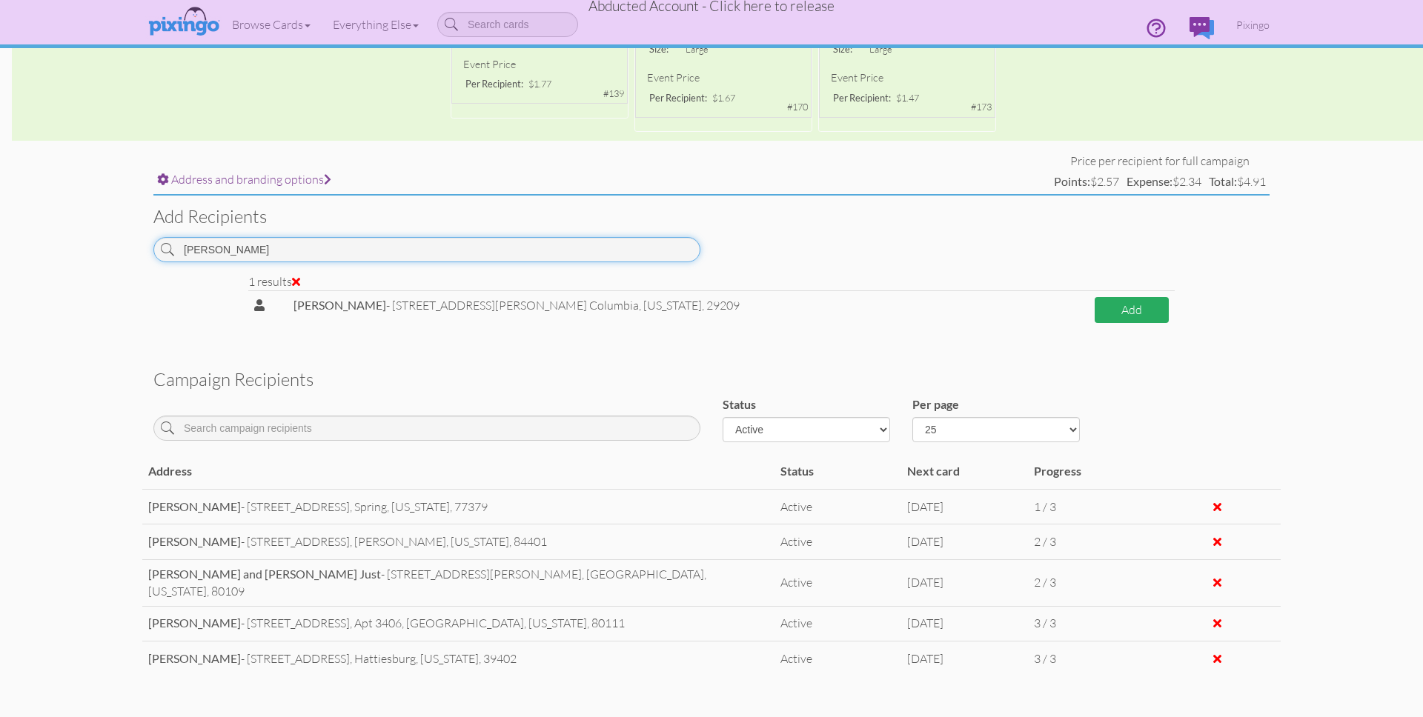
type input "jamila"
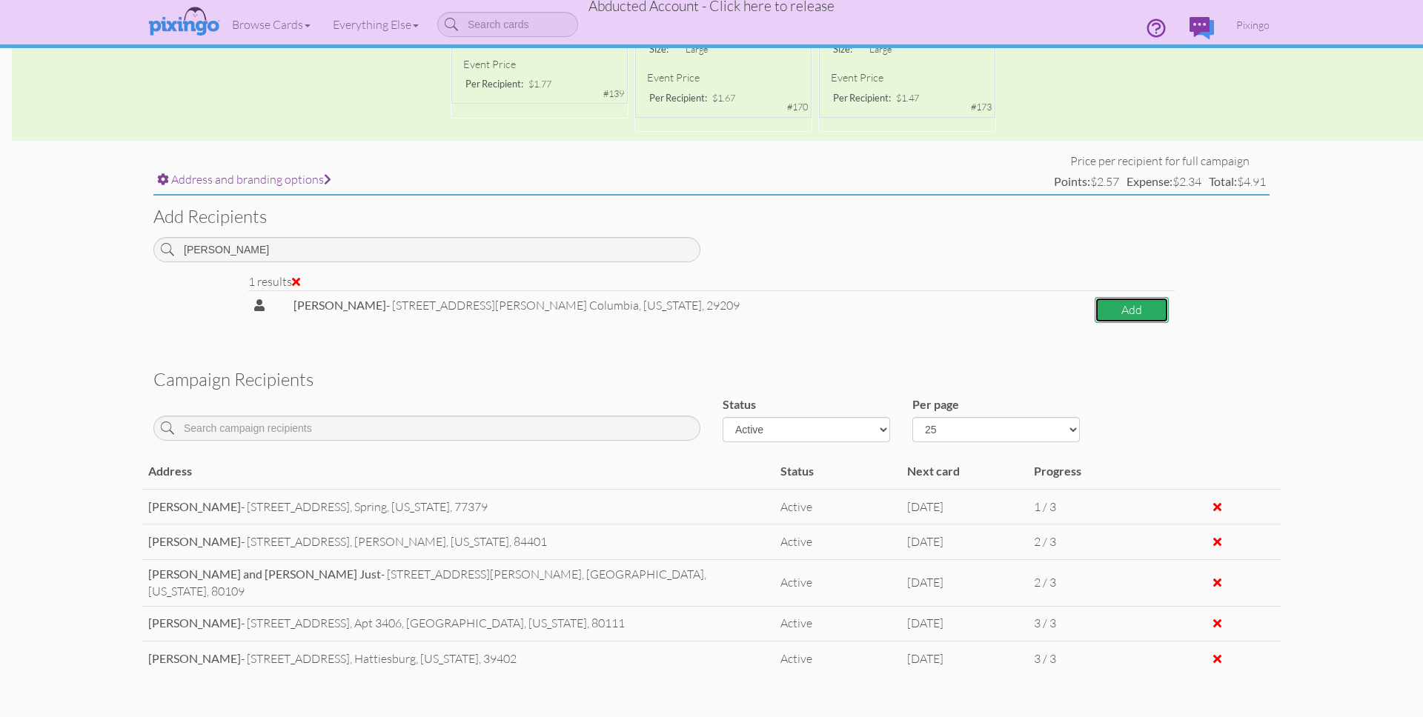
click at [1113, 314] on button "Add" at bounding box center [1132, 310] width 74 height 26
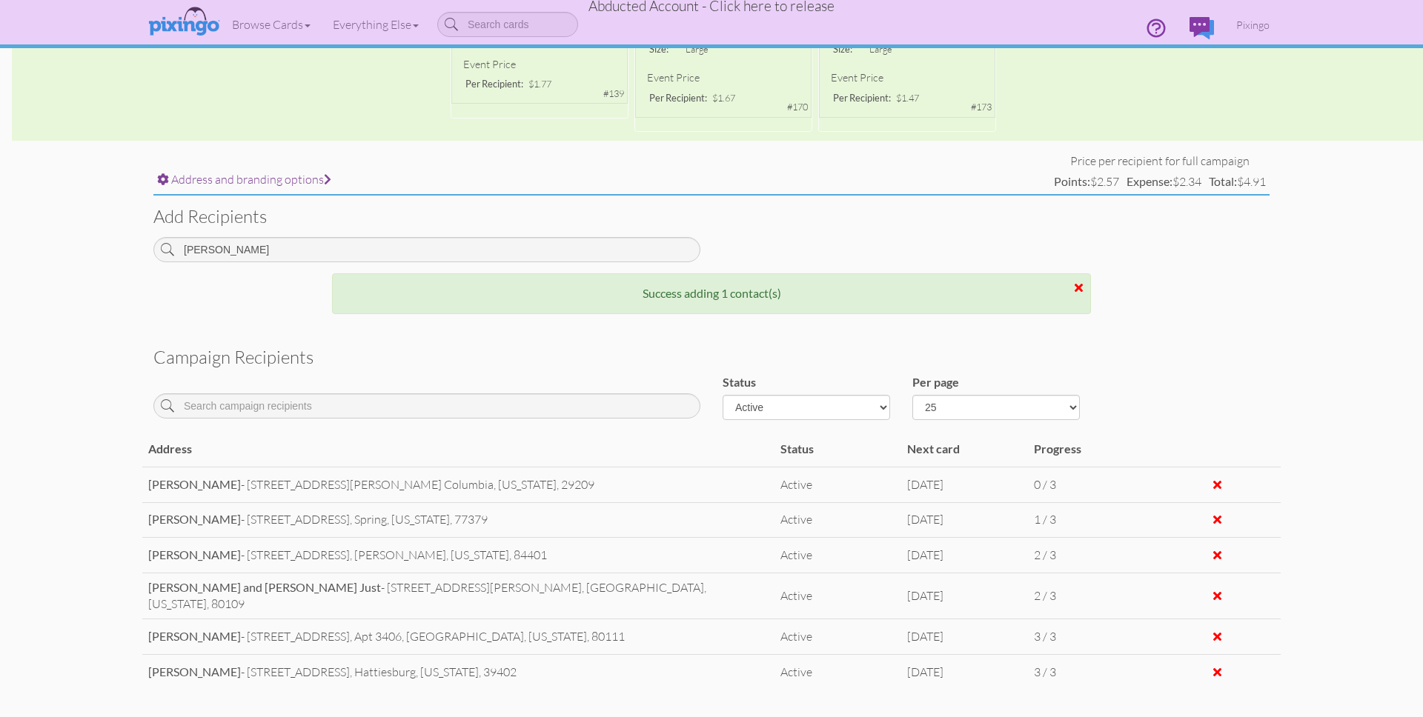
click at [706, 8] on span "Abducted Account - Click here to release" at bounding box center [712, 6] width 246 height 18
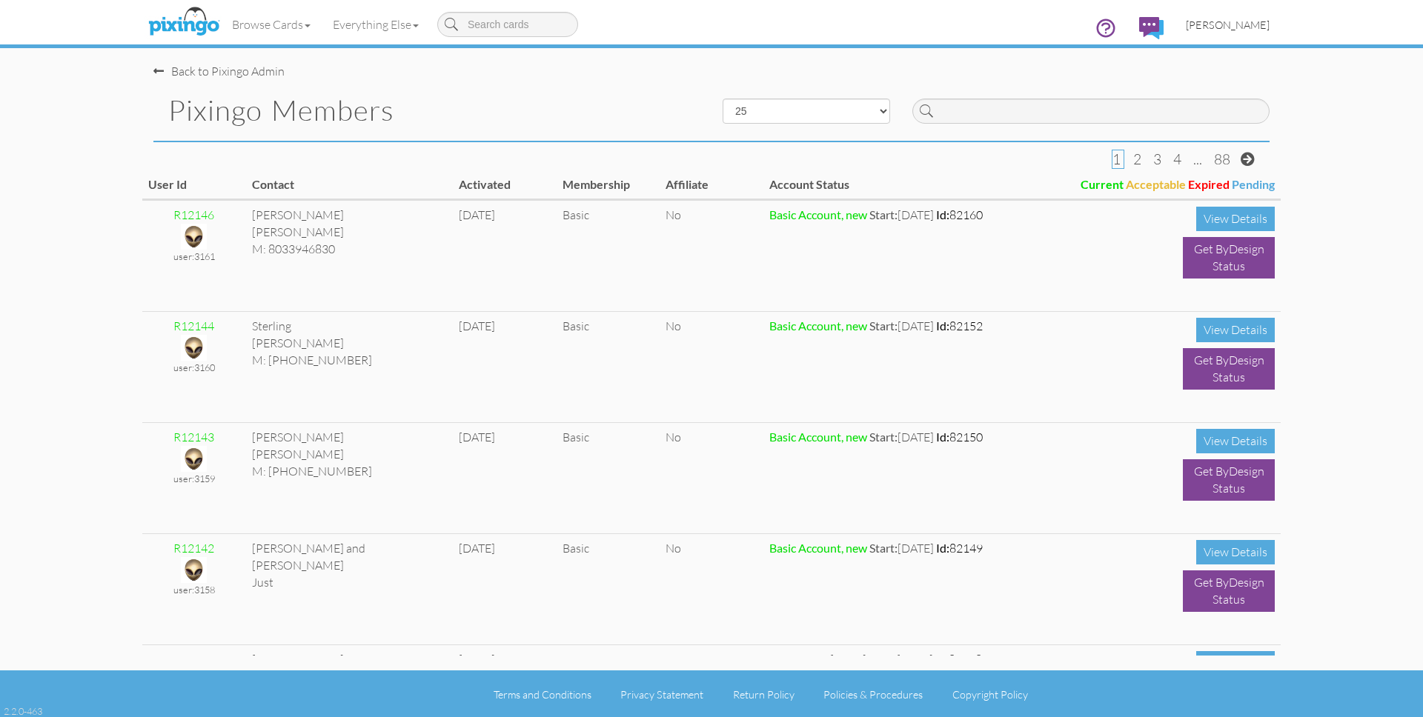
click at [1247, 19] on span "[PERSON_NAME]" at bounding box center [1228, 25] width 84 height 13
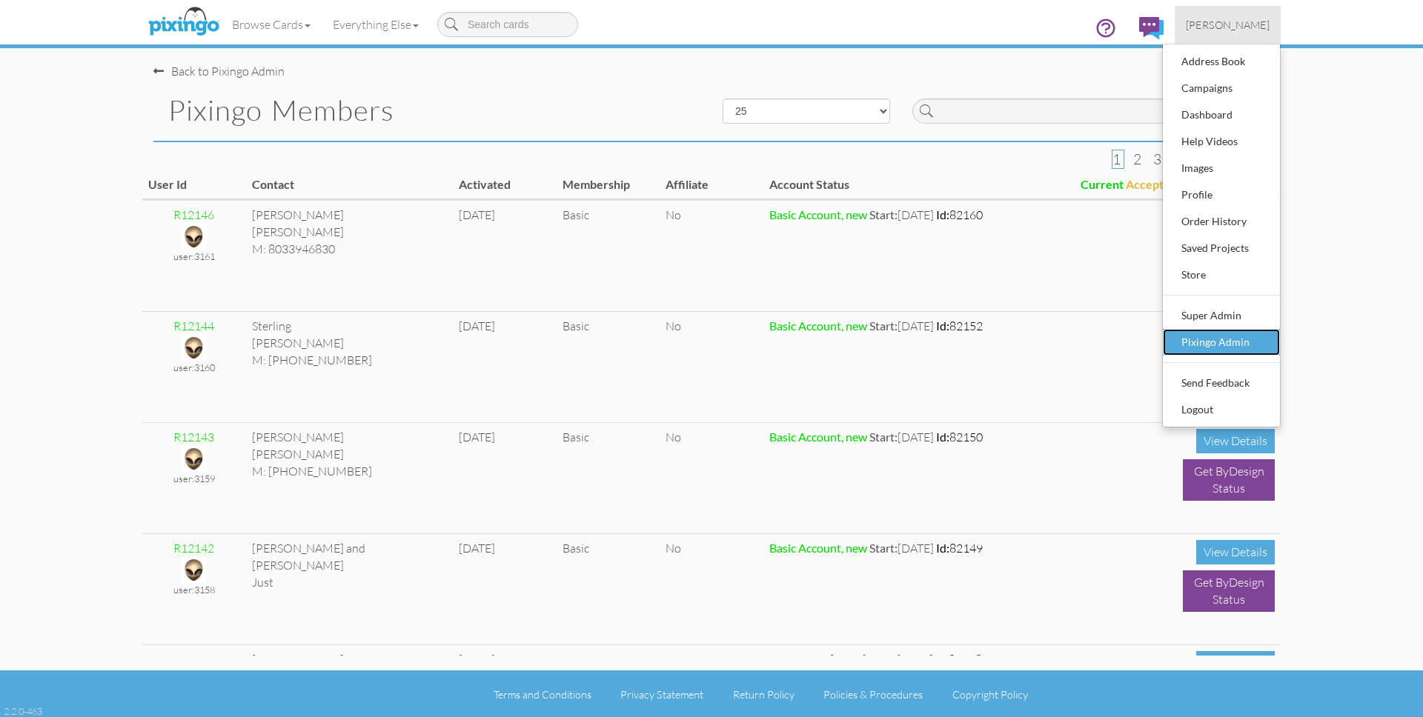
click at [1217, 337] on div "Pixingo Admin" at bounding box center [1221, 342] width 87 height 22
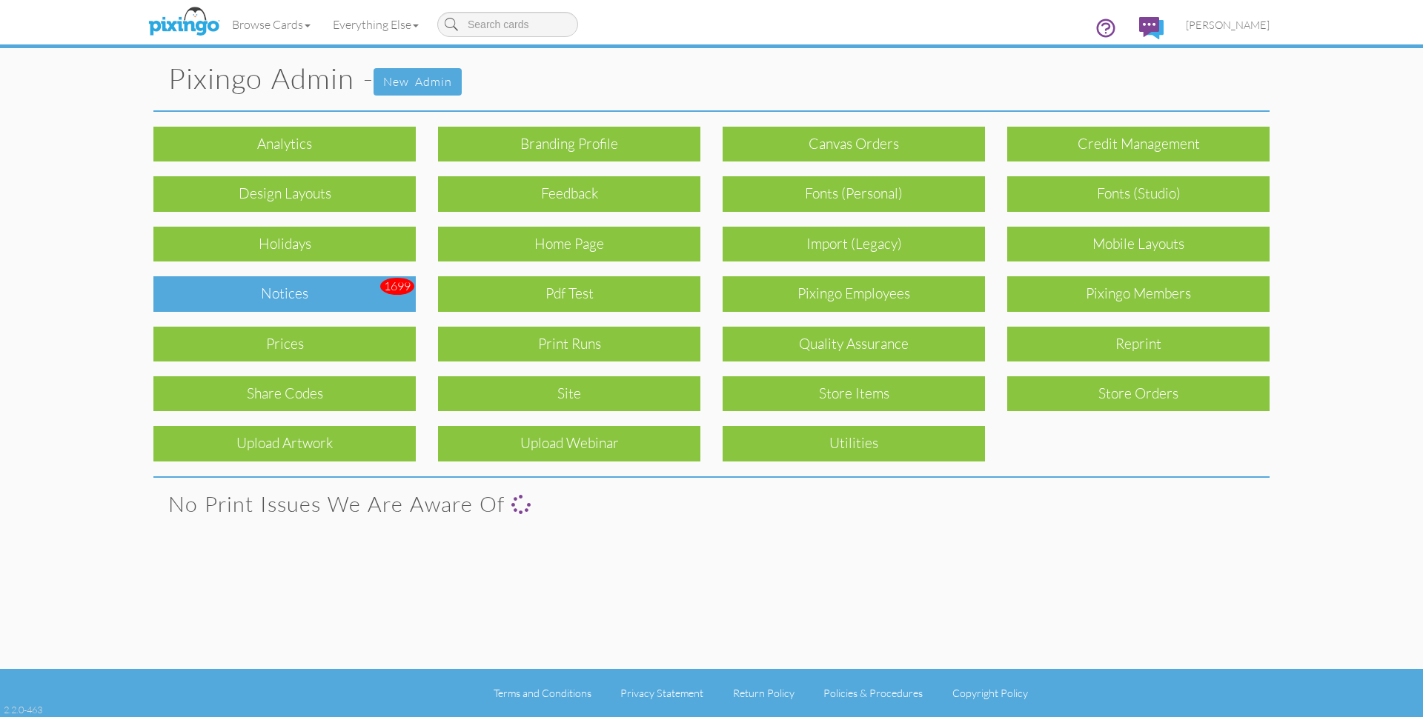
click at [305, 299] on div "Notices" at bounding box center [284, 293] width 262 height 35
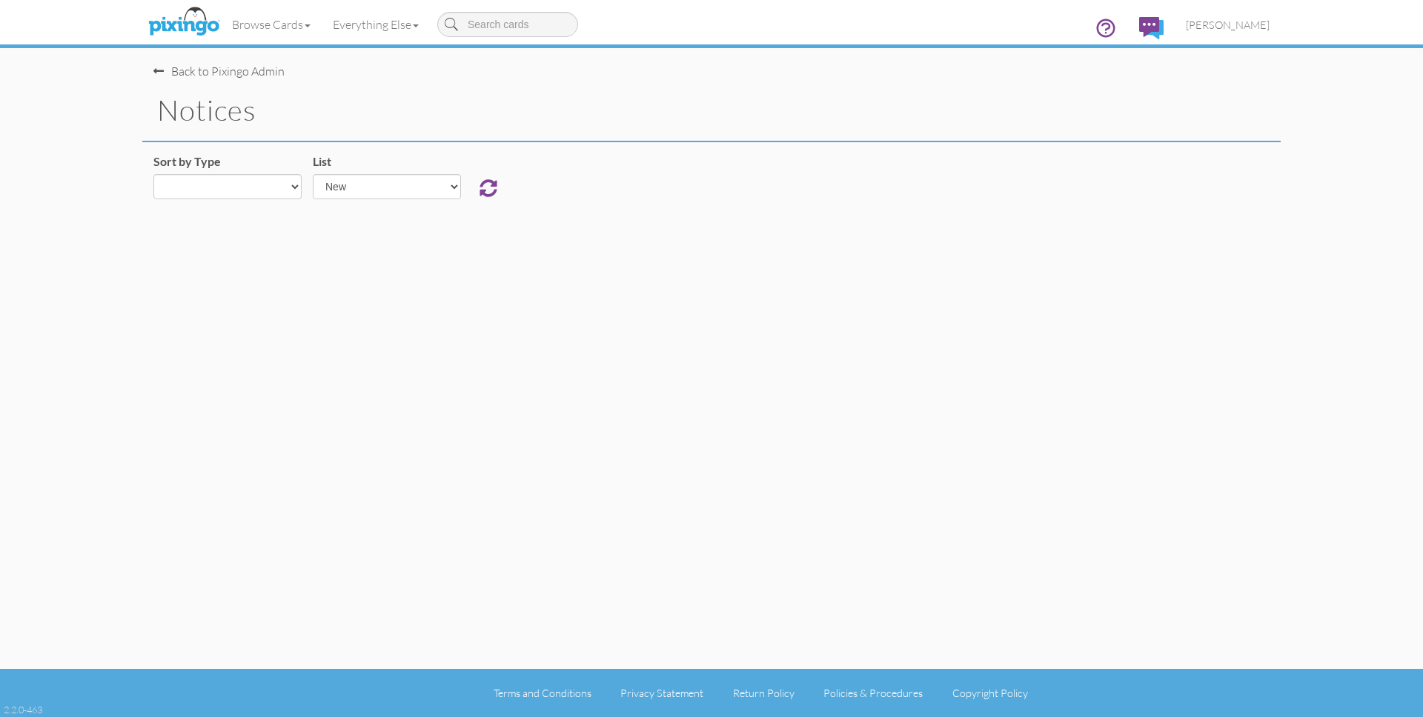
select select "object:11473"
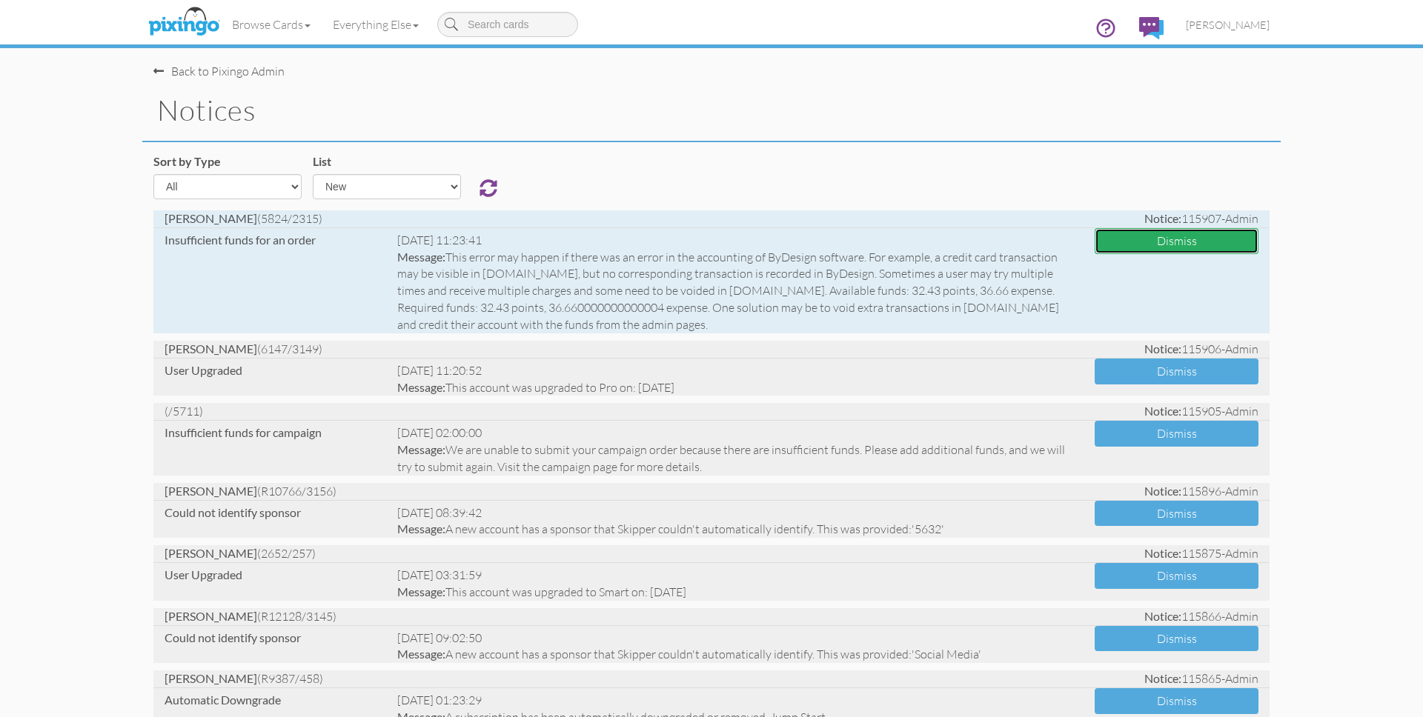
click at [1125, 245] on button "Dismiss" at bounding box center [1177, 241] width 164 height 26
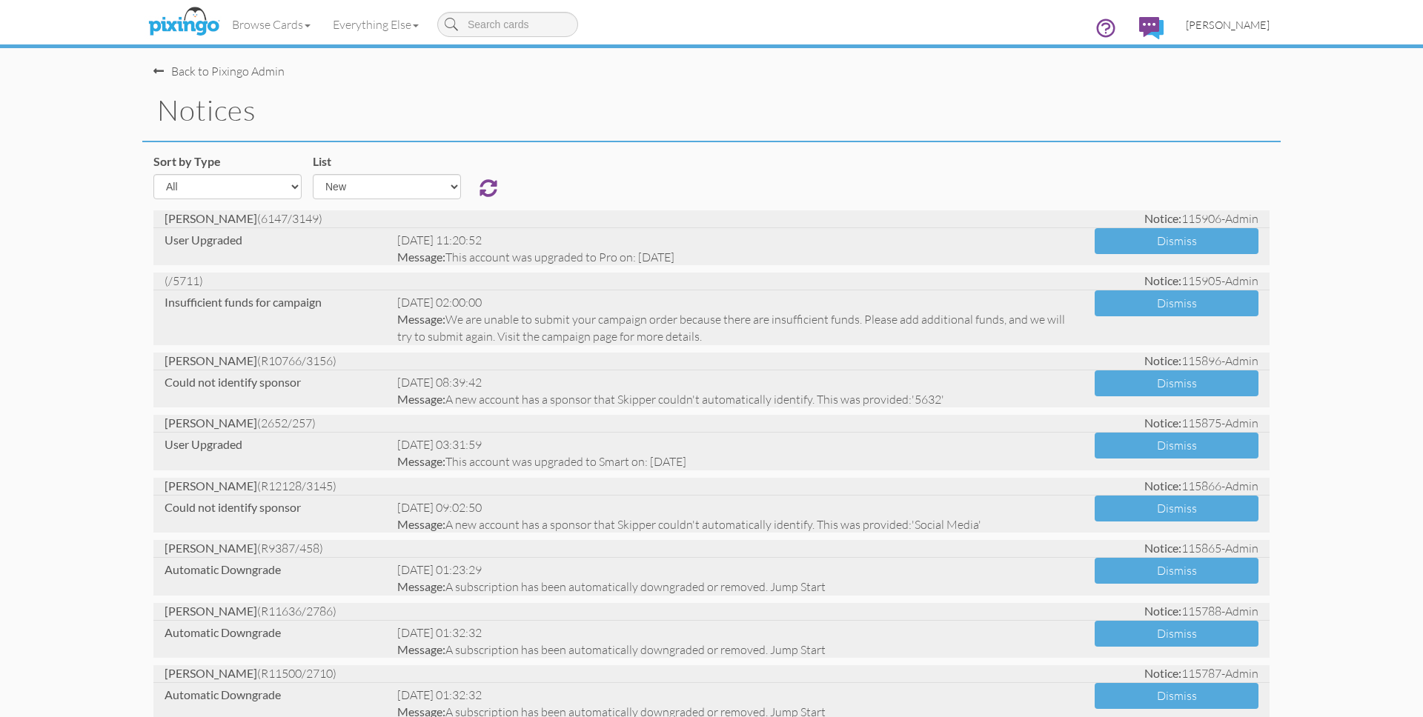
click at [1239, 17] on link "[PERSON_NAME]" at bounding box center [1228, 25] width 106 height 38
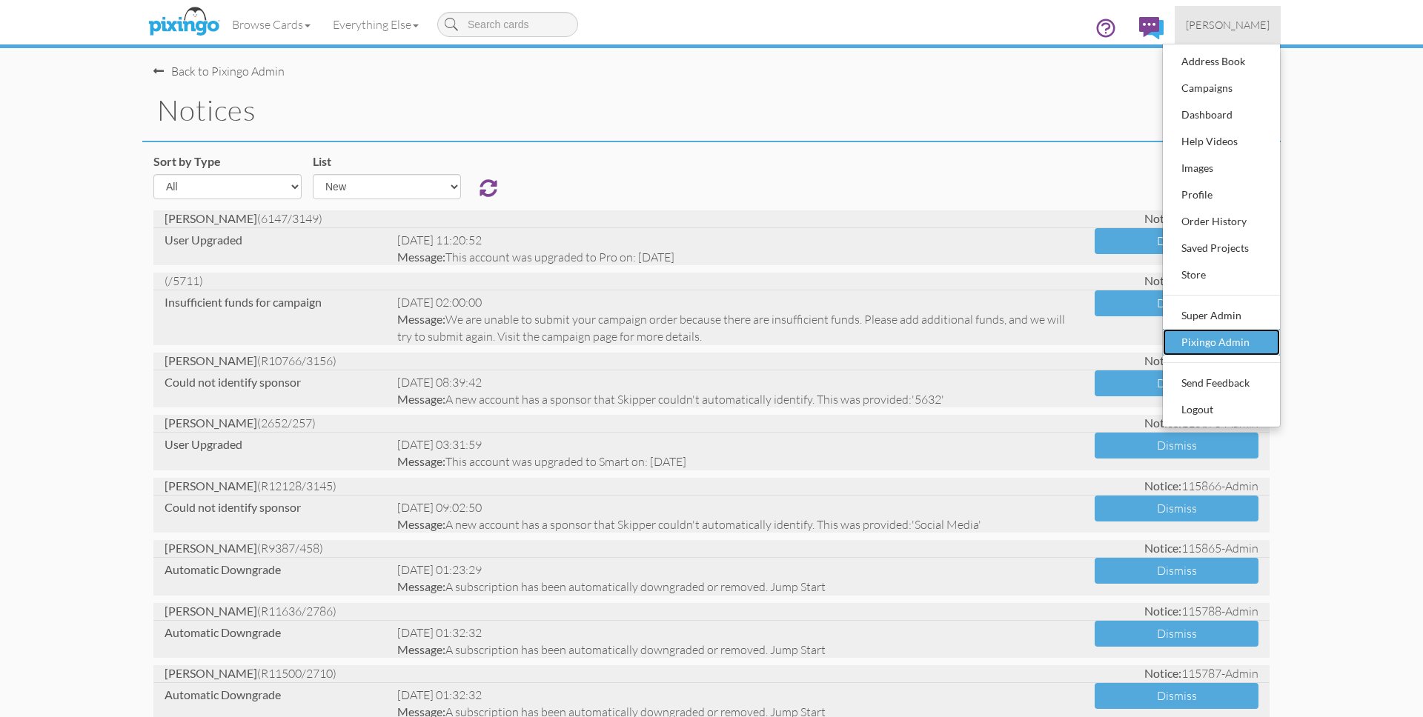
click at [1242, 339] on div "Pixingo Admin" at bounding box center [1221, 342] width 87 height 22
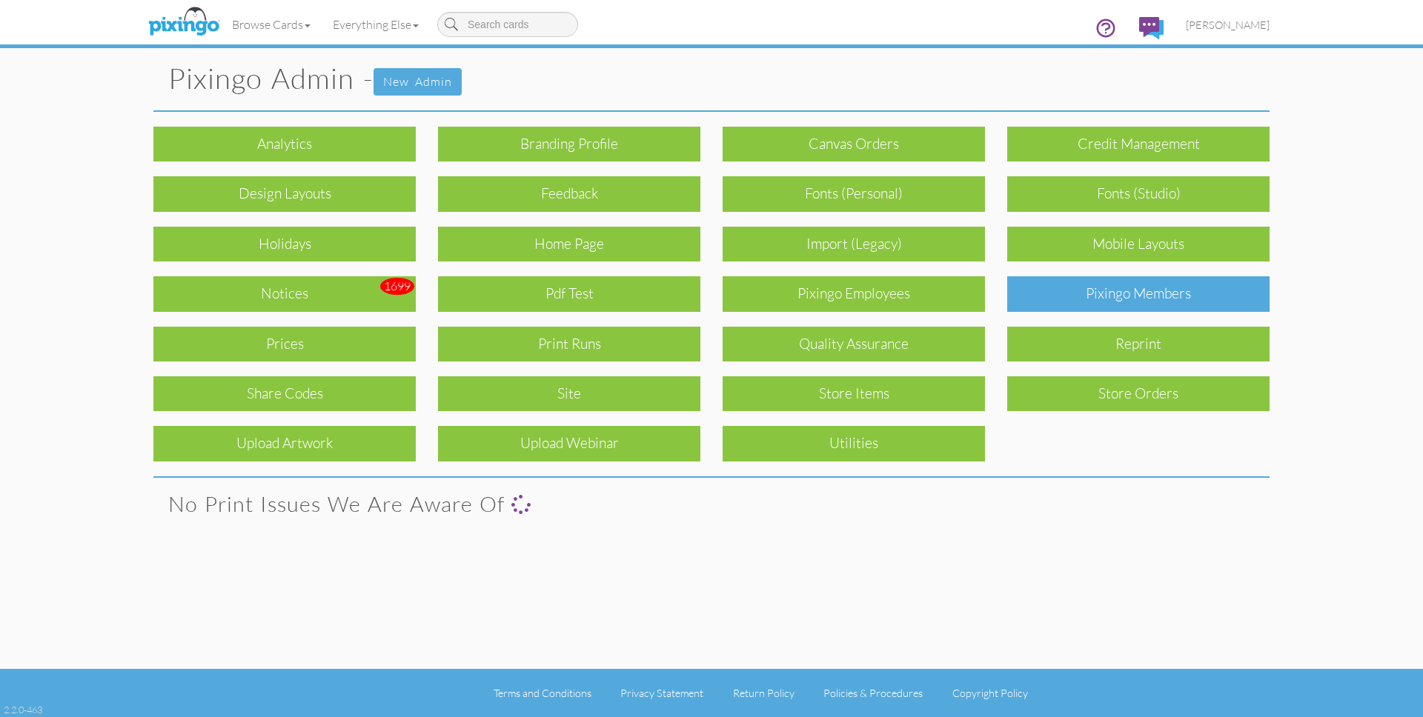
click at [1136, 305] on div "Pixingo Members" at bounding box center [1138, 293] width 262 height 35
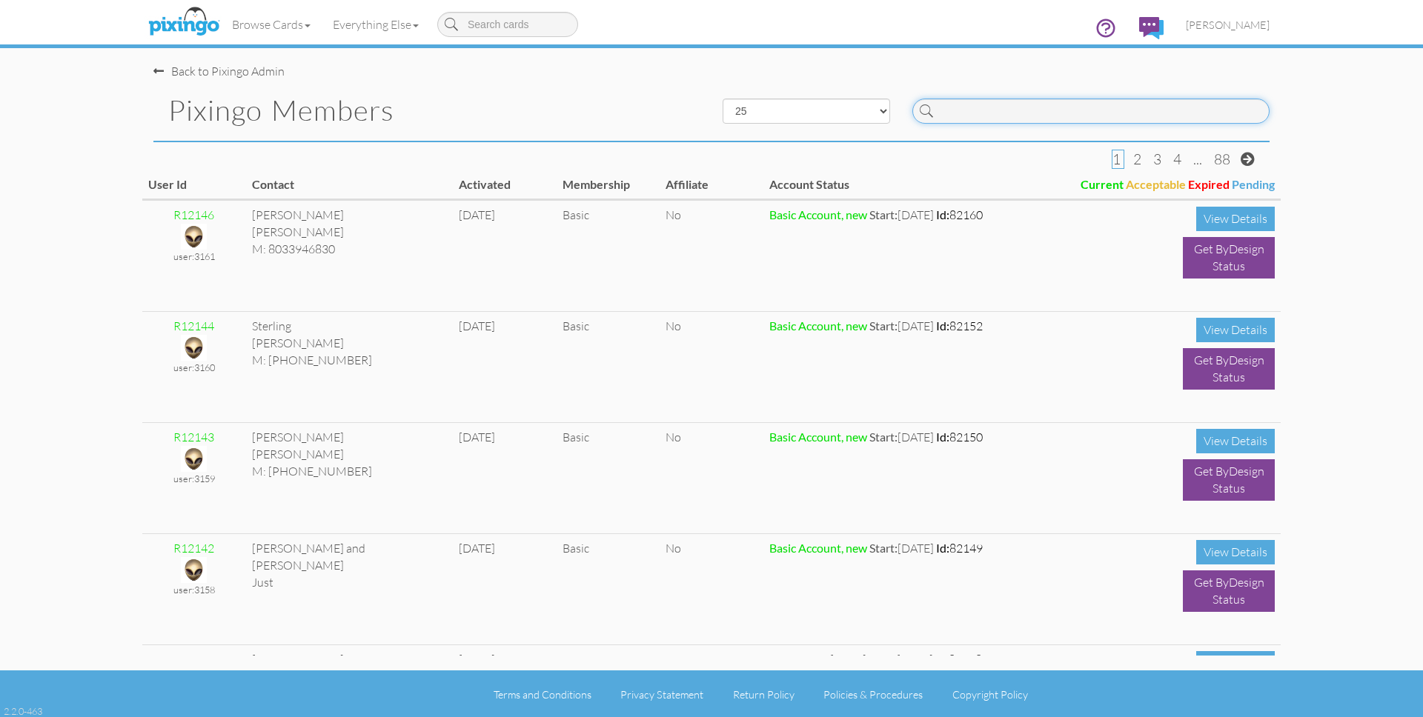
click at [994, 119] on input at bounding box center [1090, 111] width 357 height 25
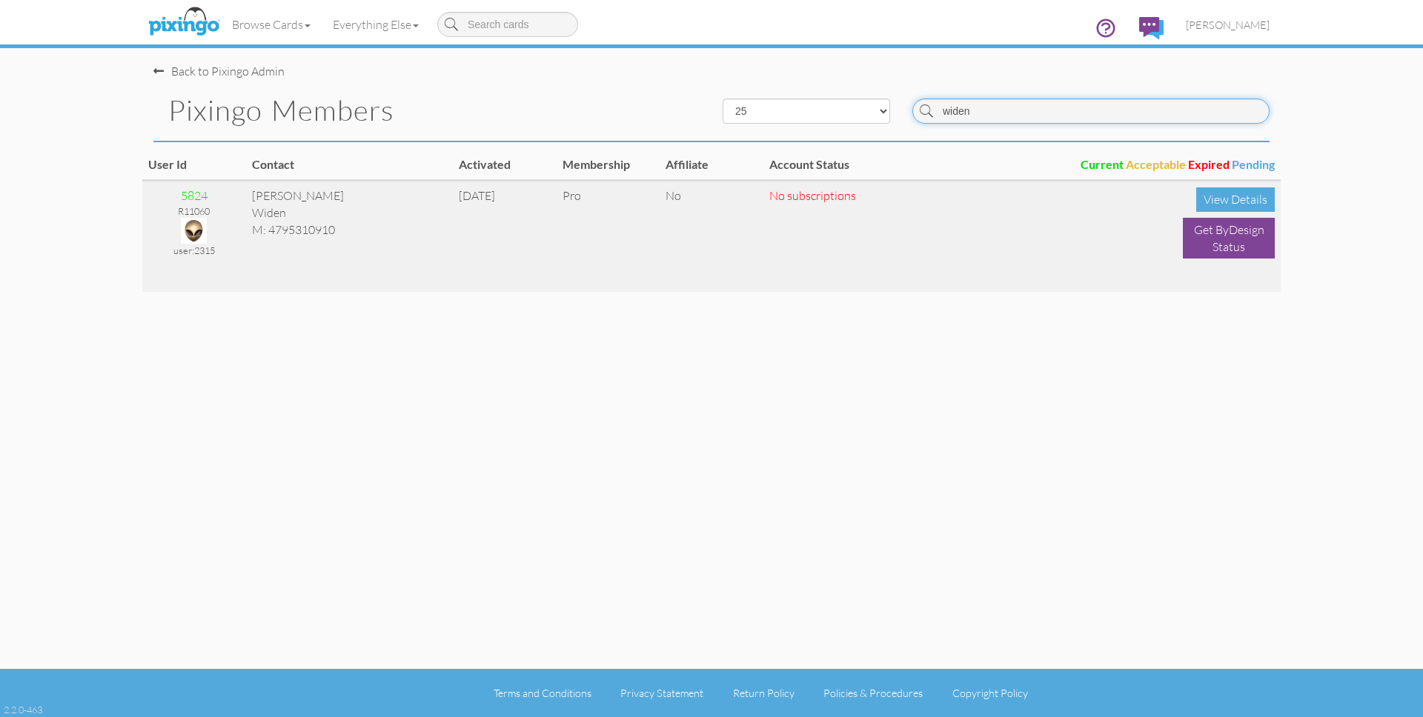
type input "widen"
click at [196, 232] on img at bounding box center [194, 231] width 26 height 26
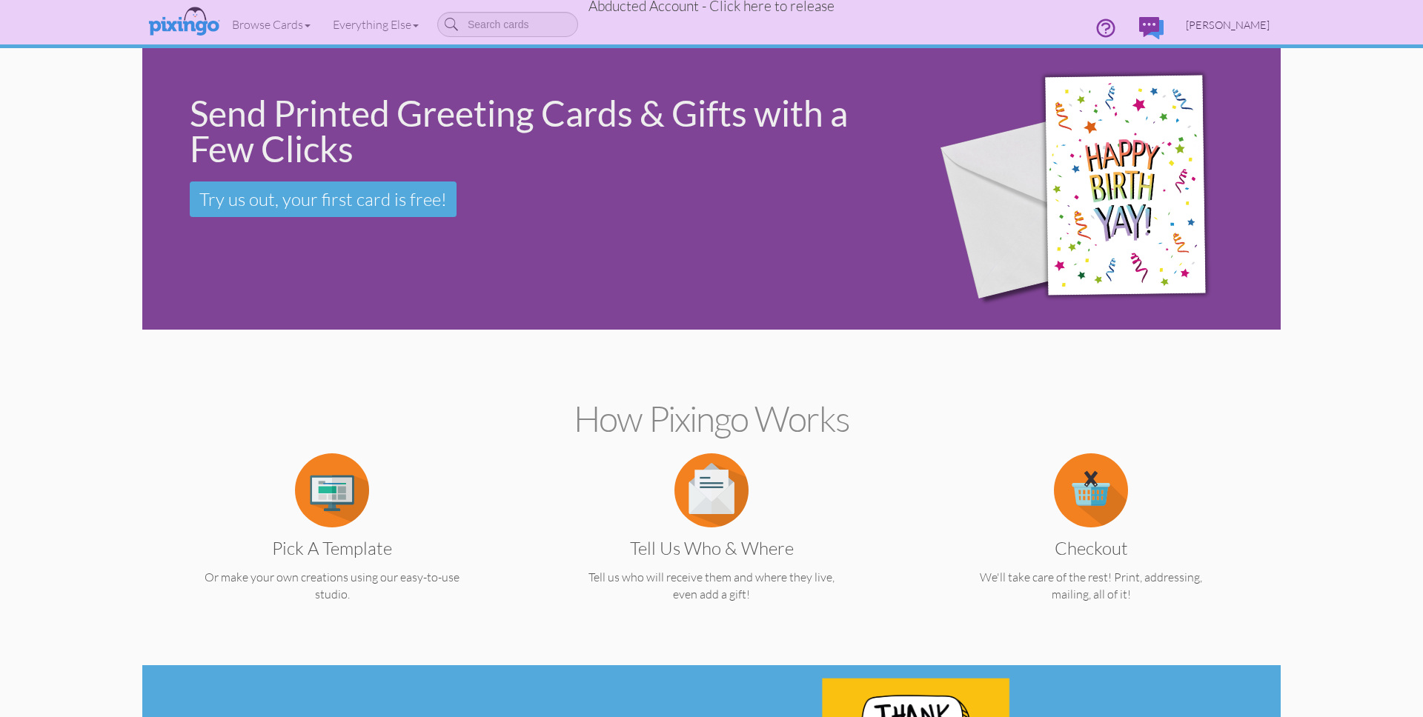
click at [1235, 24] on span "Scott Widen" at bounding box center [1228, 25] width 84 height 13
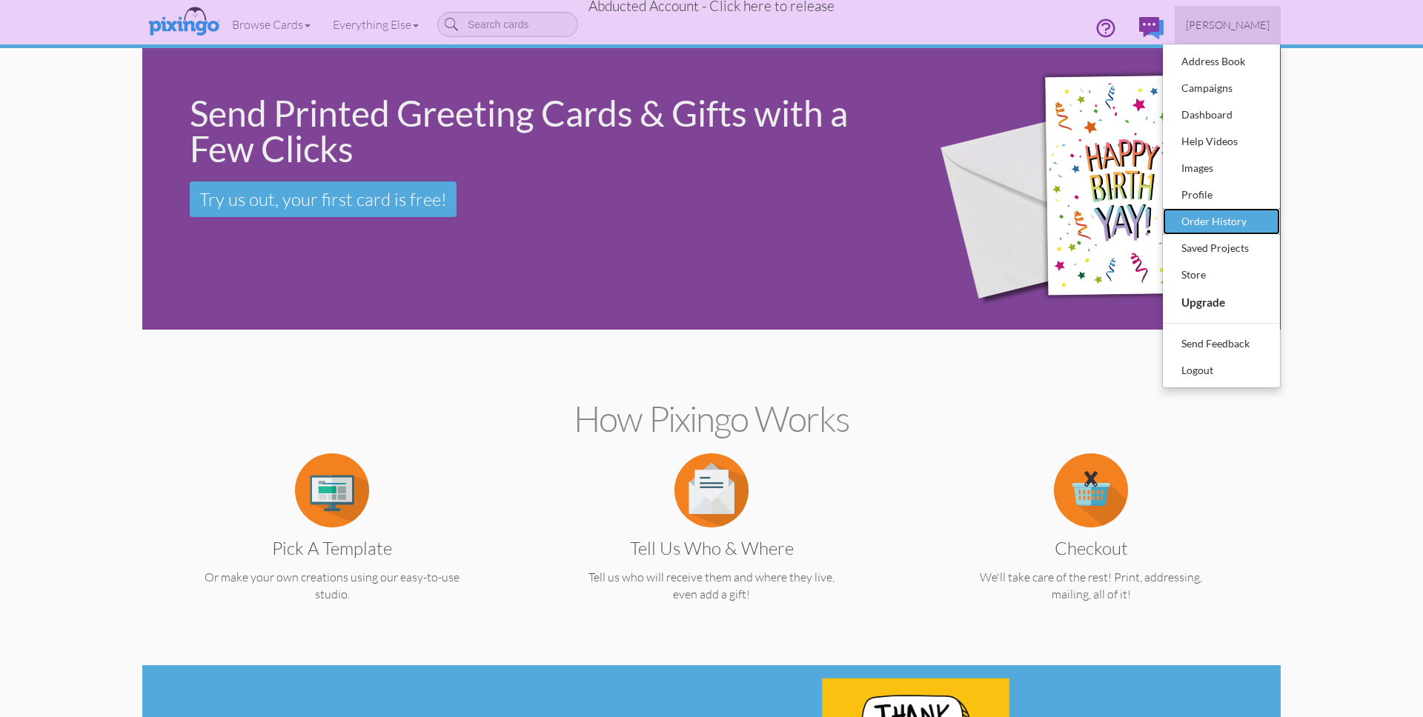
click at [1213, 221] on div "Order History" at bounding box center [1221, 221] width 87 height 22
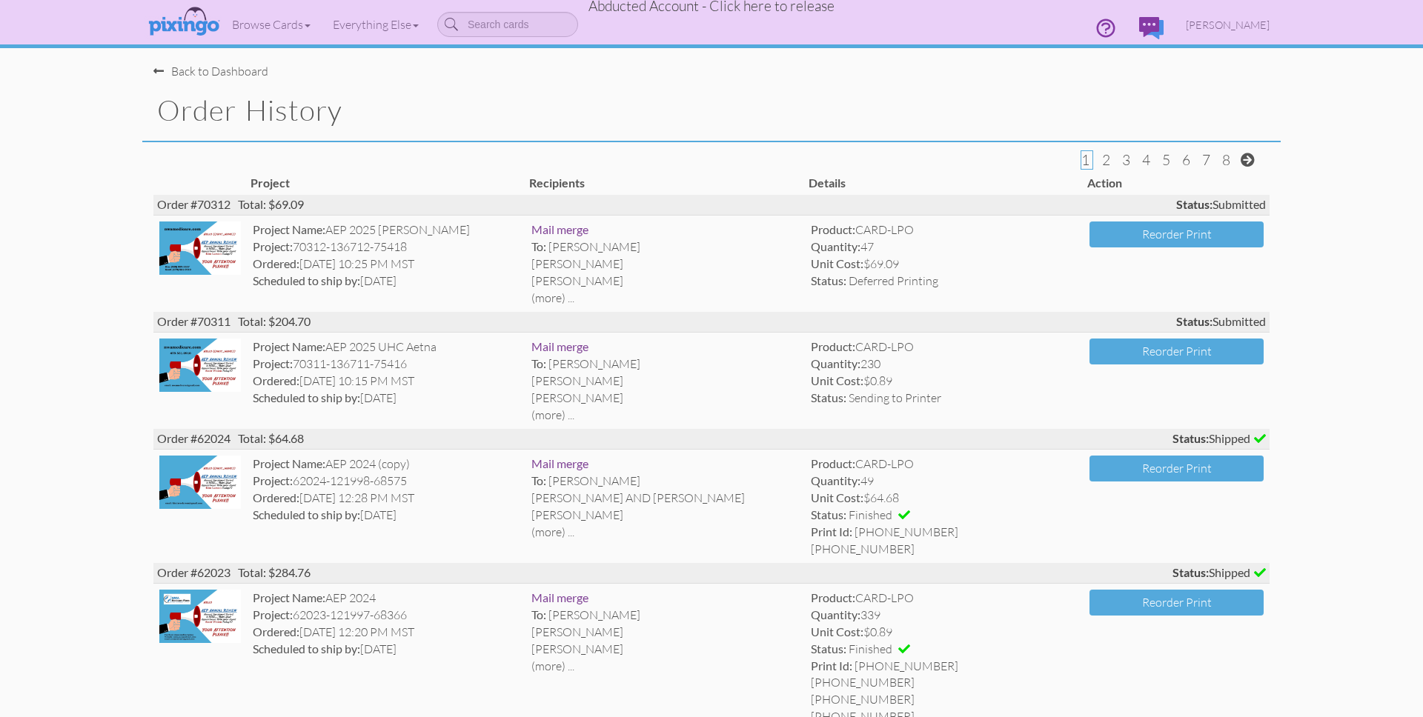
click at [735, 7] on span "Abducted Account - Click here to release" at bounding box center [712, 6] width 246 height 18
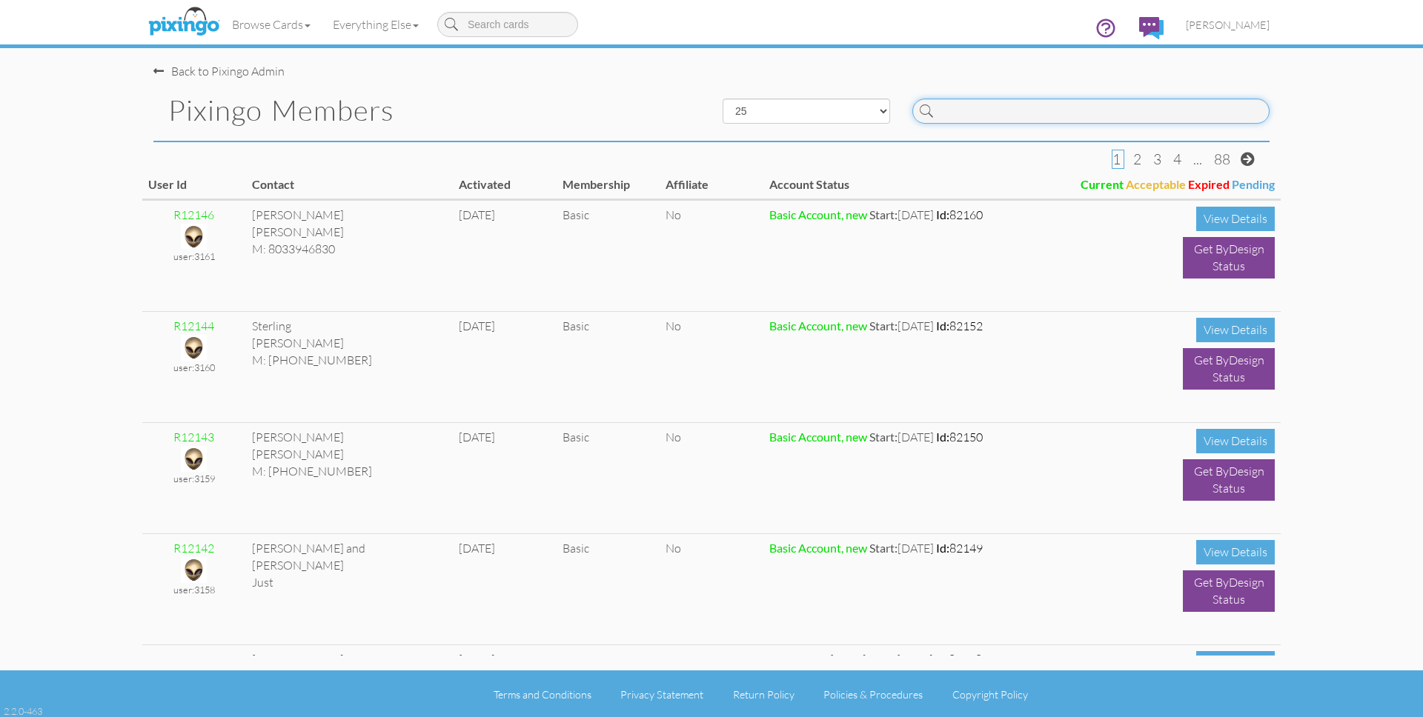
drag, startPoint x: 1038, startPoint y: 113, endPoint x: 1048, endPoint y: 116, distance: 9.9
click at [1038, 113] on input at bounding box center [1090, 111] width 357 height 25
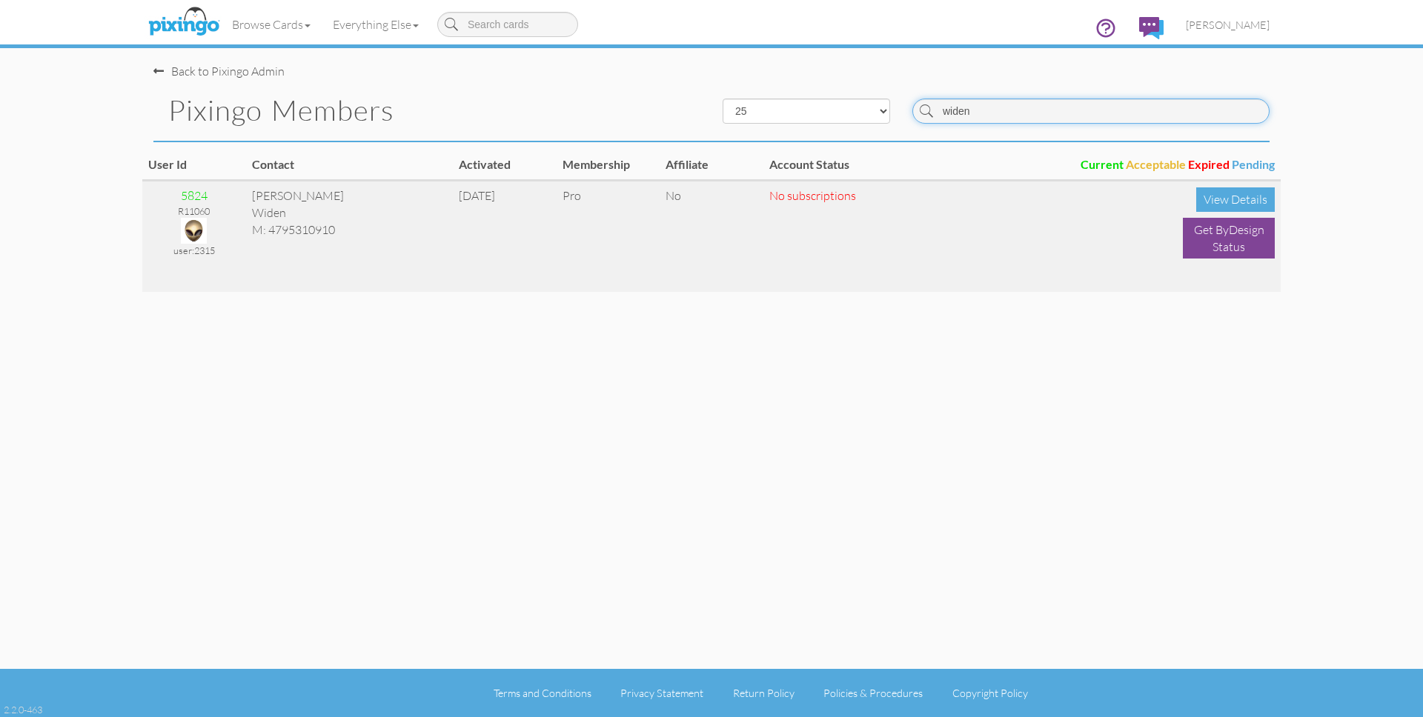
type input "widen"
click at [921, 247] on td "No subscriptions" at bounding box center [970, 236] width 414 height 111
click at [1243, 195] on div "View Details" at bounding box center [1235, 200] width 79 height 24
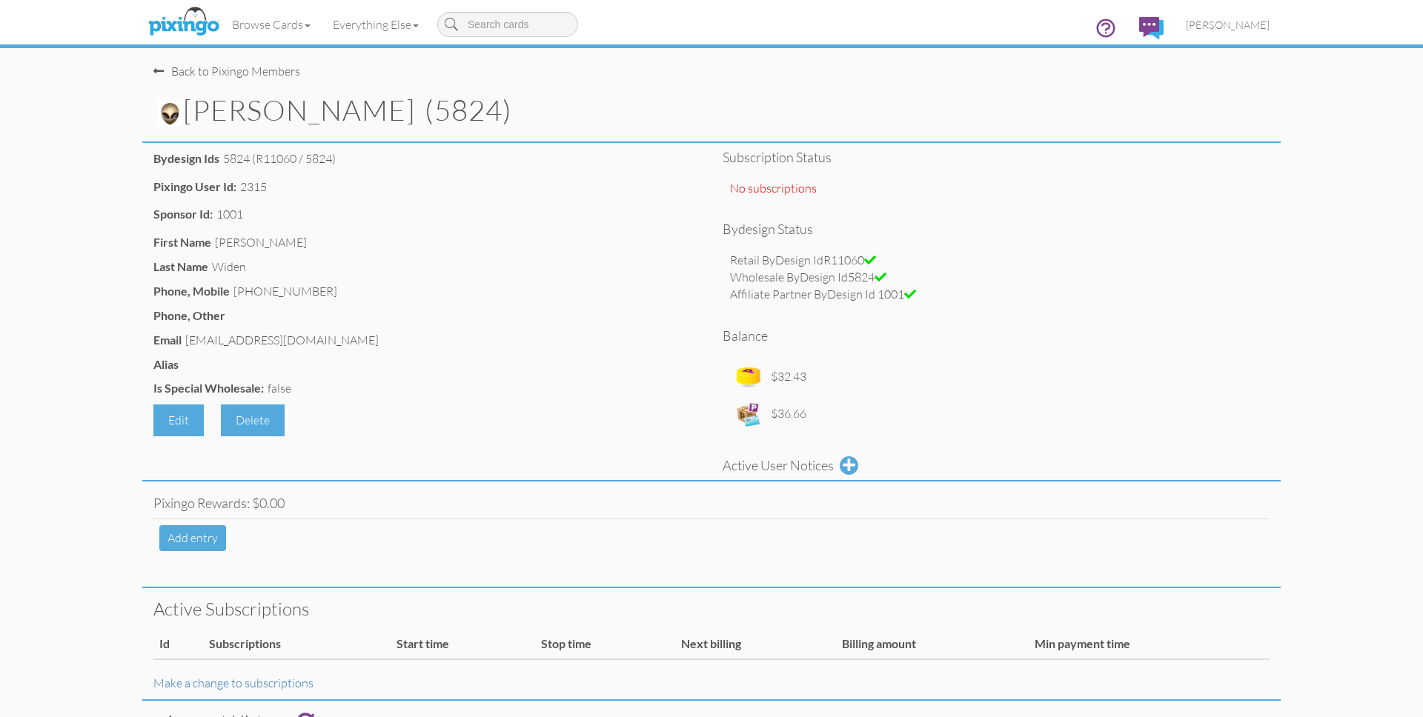
click at [176, 116] on img at bounding box center [170, 114] width 26 height 26
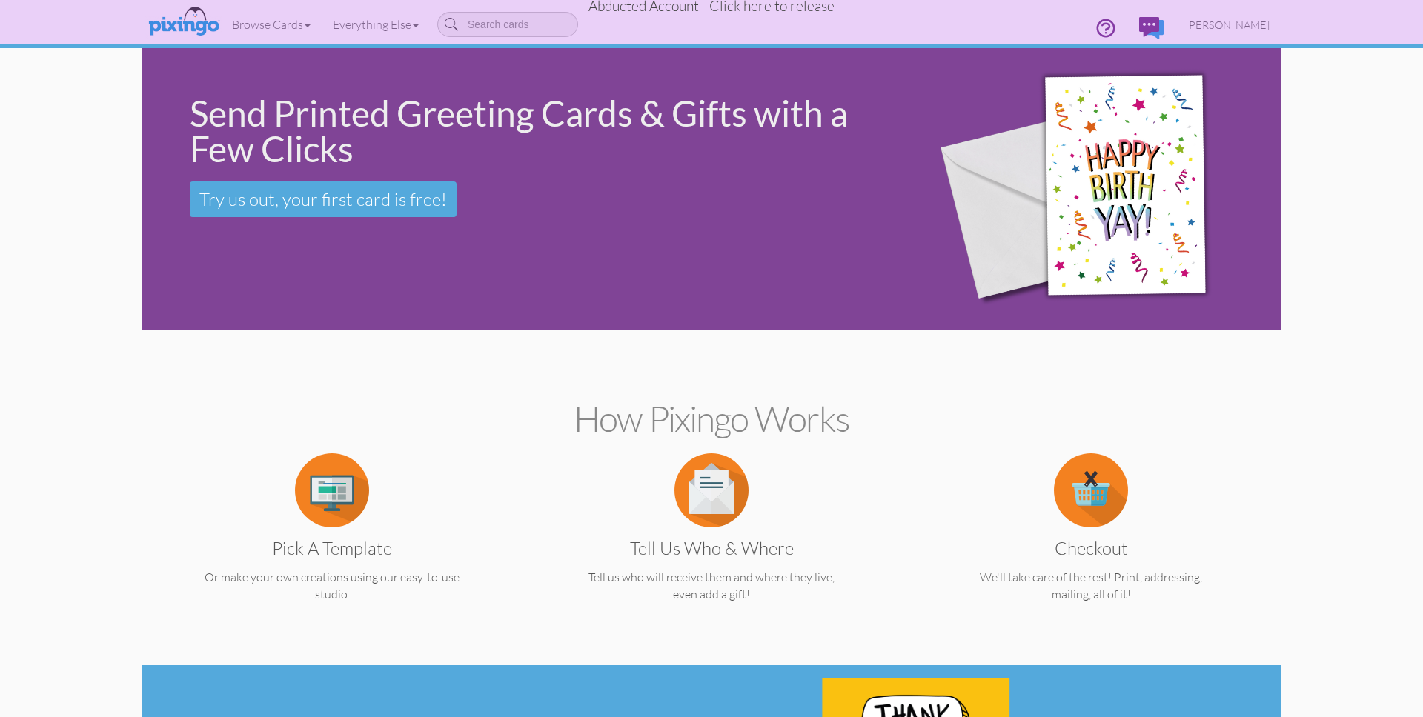
click at [703, 9] on span "Abducted Account - Click here to release" at bounding box center [712, 6] width 246 height 18
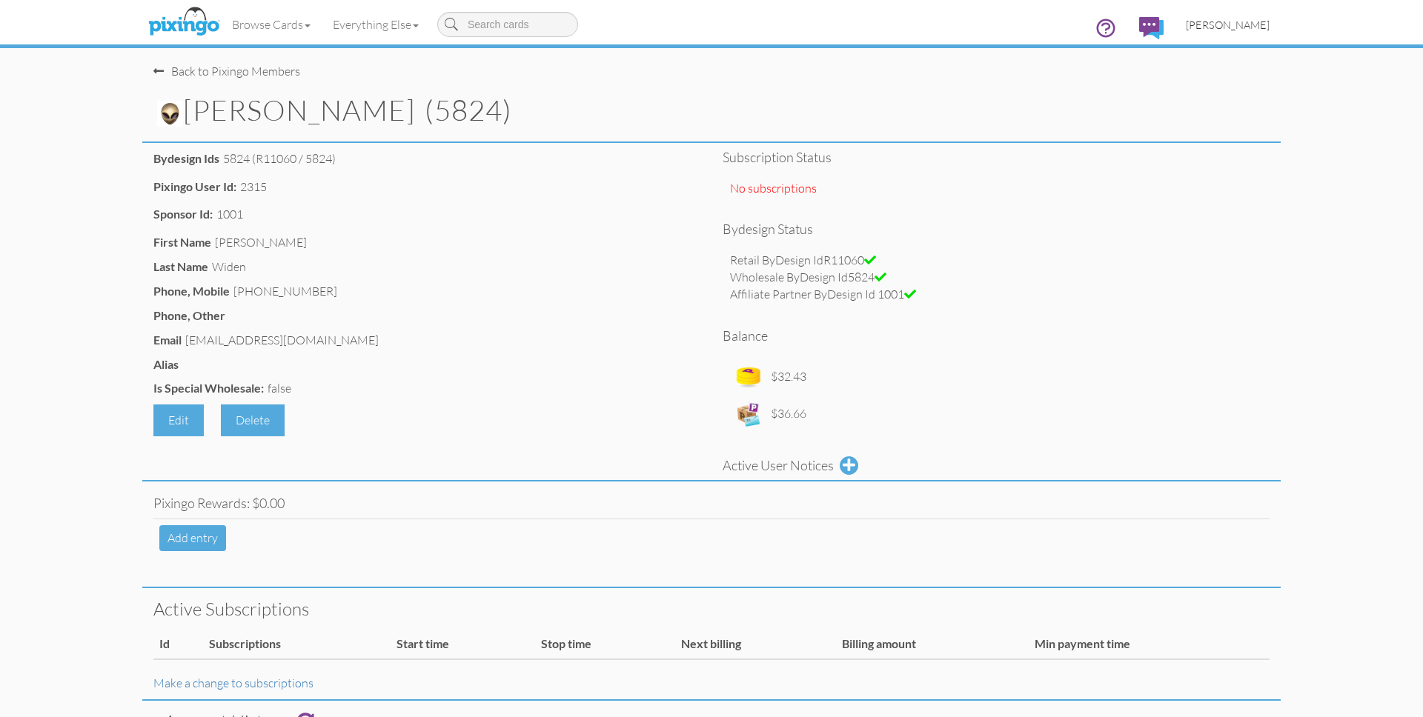
click at [1239, 24] on span "[PERSON_NAME]" at bounding box center [1228, 25] width 84 height 13
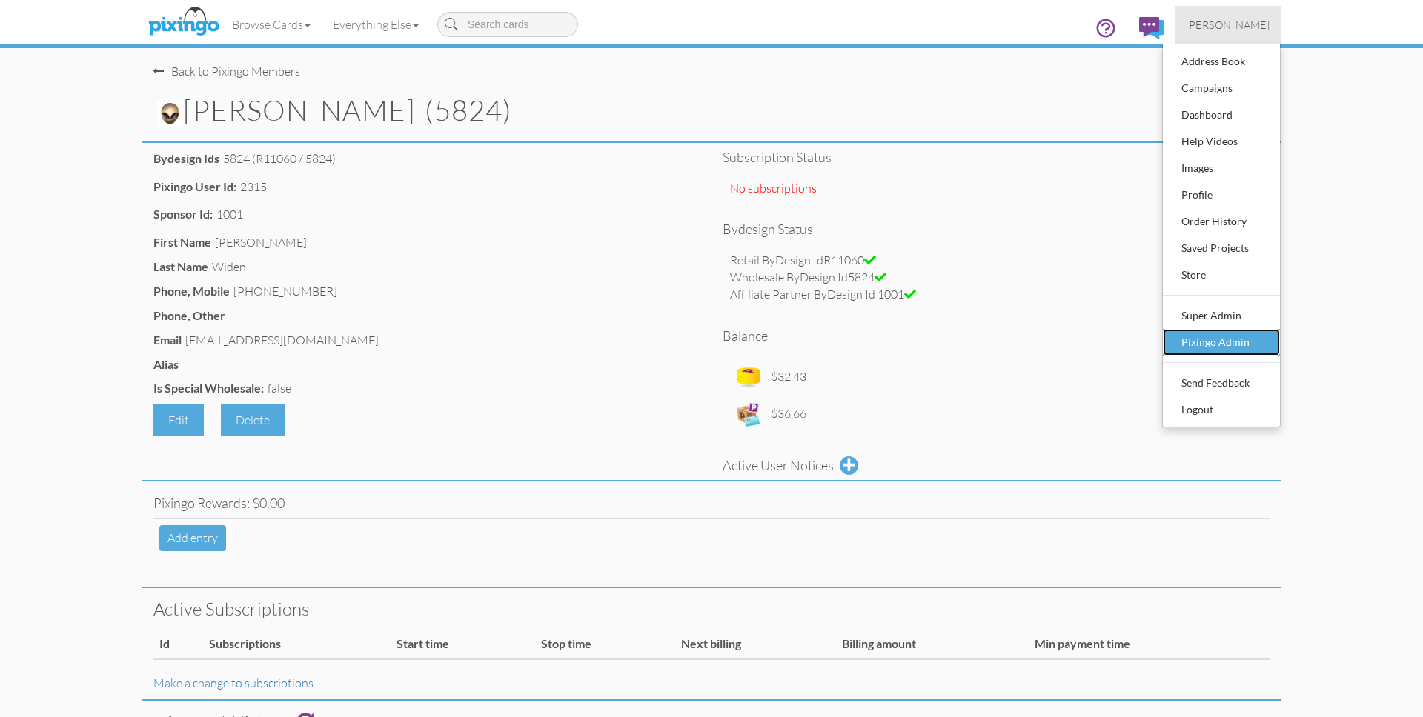
click at [1256, 345] on div "Pixingo Admin" at bounding box center [1221, 342] width 87 height 22
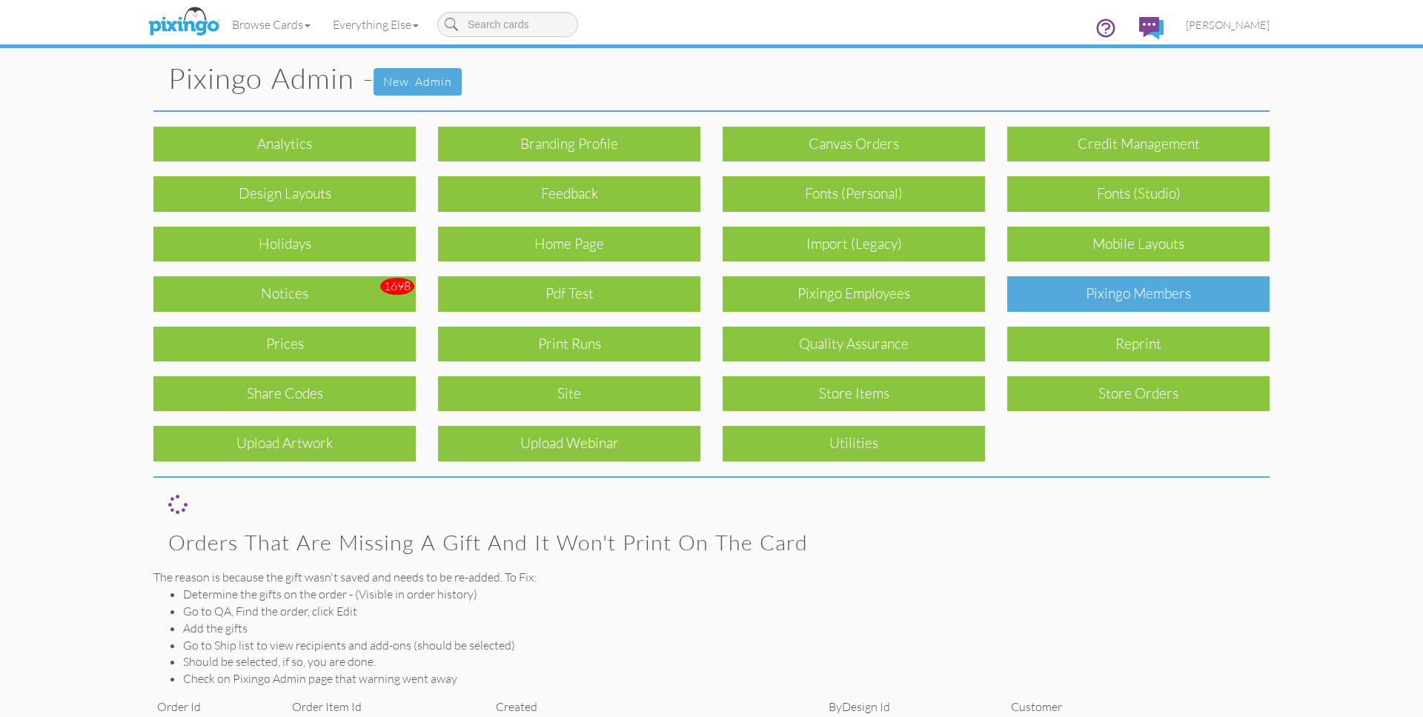
click at [1205, 293] on div "Pixingo Members" at bounding box center [1138, 293] width 262 height 35
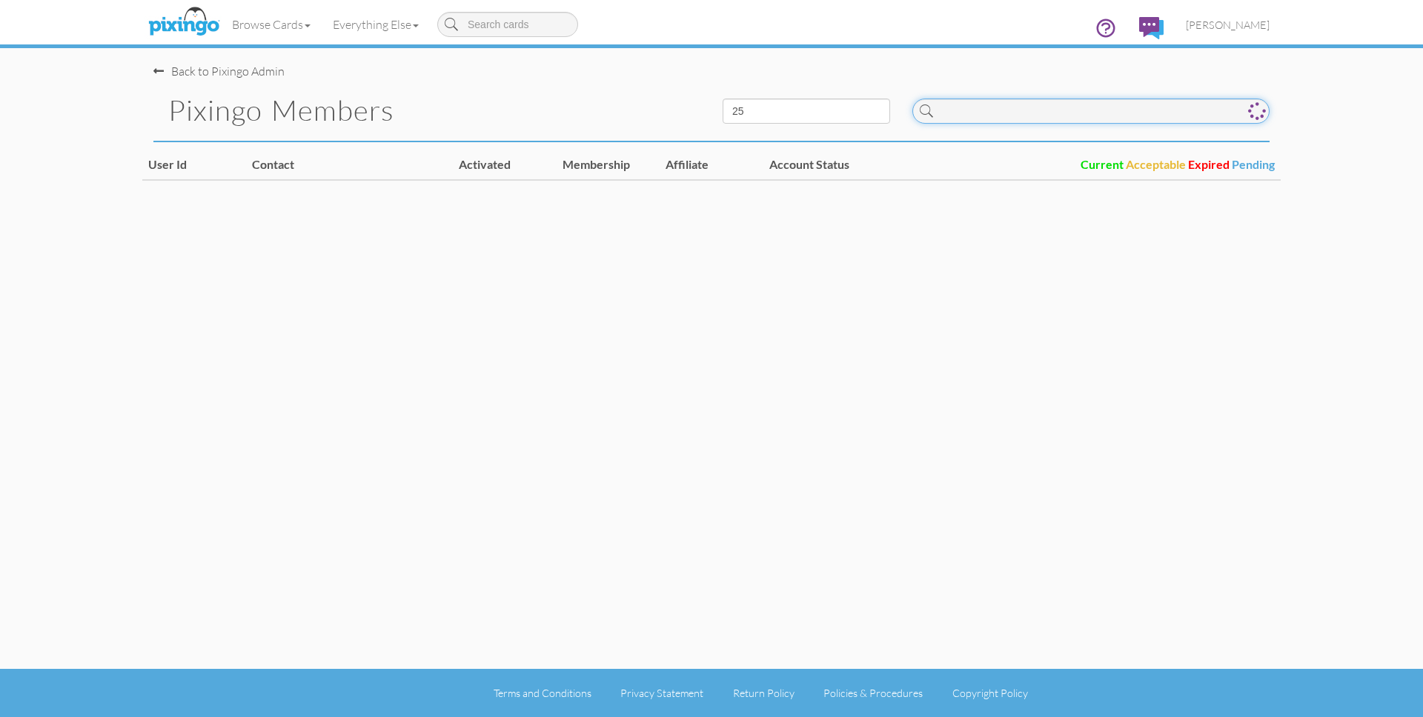
click at [1007, 108] on input at bounding box center [1090, 111] width 357 height 25
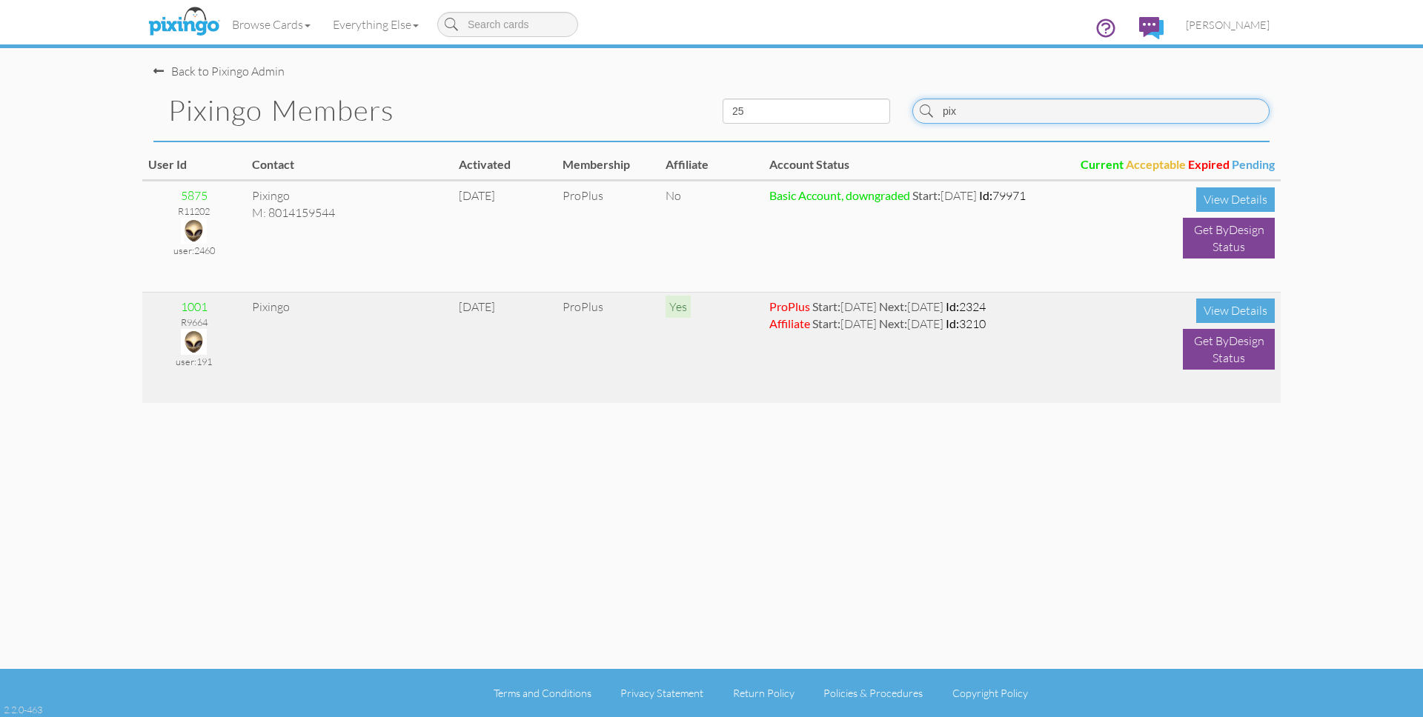
type input "pix"
click at [196, 337] on img at bounding box center [194, 342] width 26 height 26
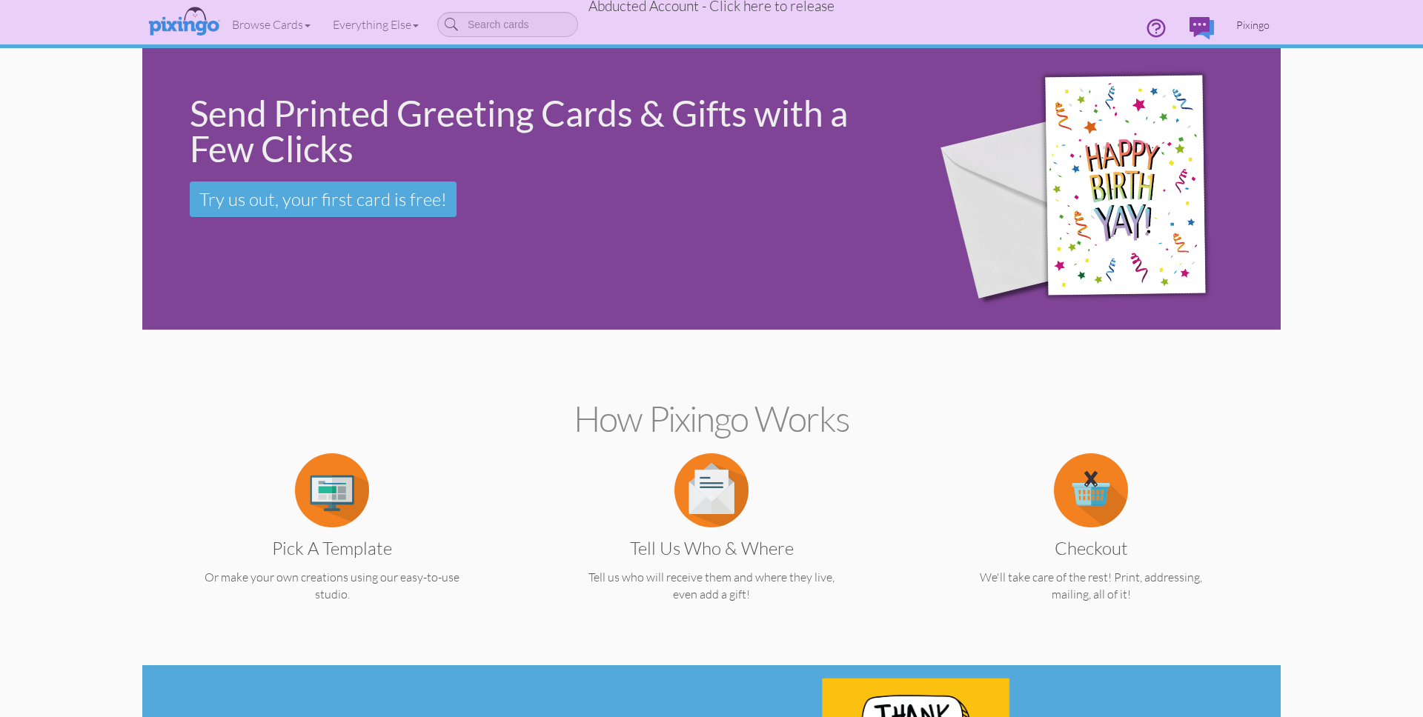
click at [1250, 19] on span "Pixingo" at bounding box center [1252, 25] width 33 height 13
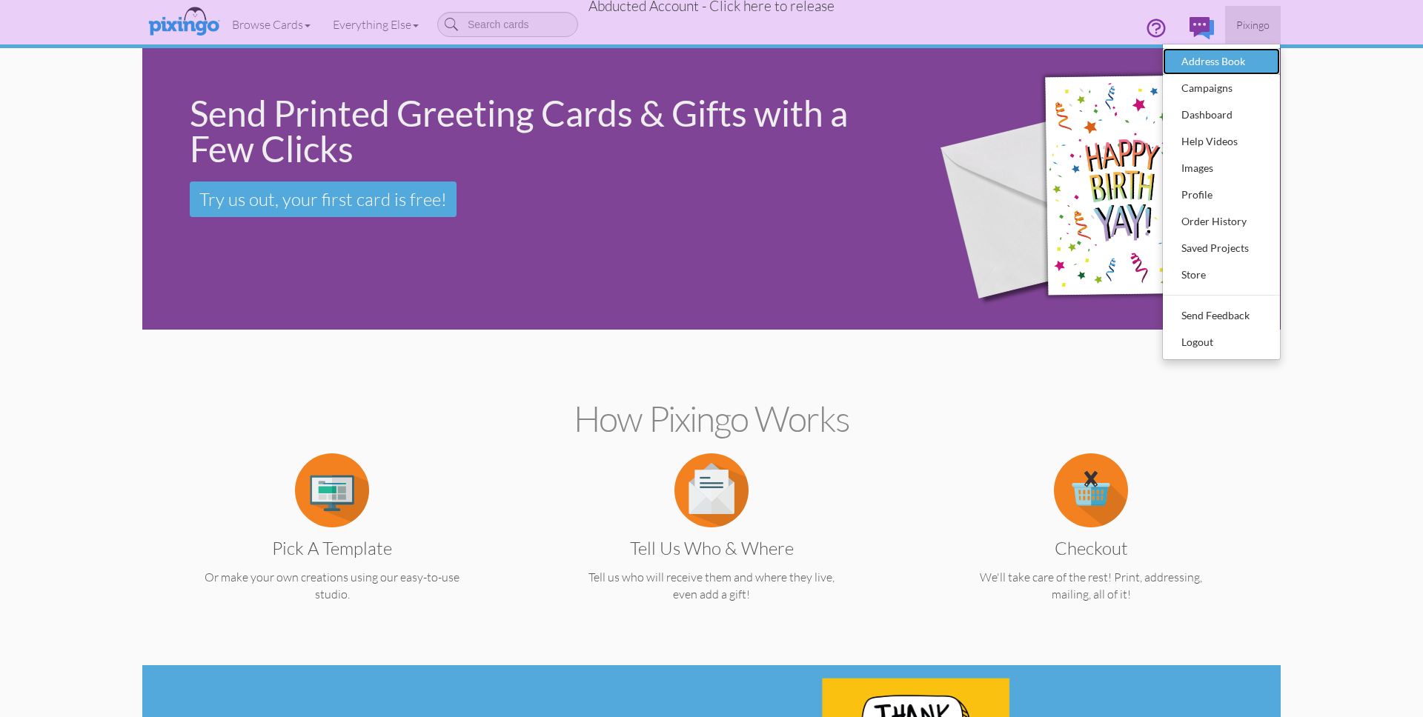
click at [1216, 52] on div "Address Book" at bounding box center [1221, 61] width 87 height 22
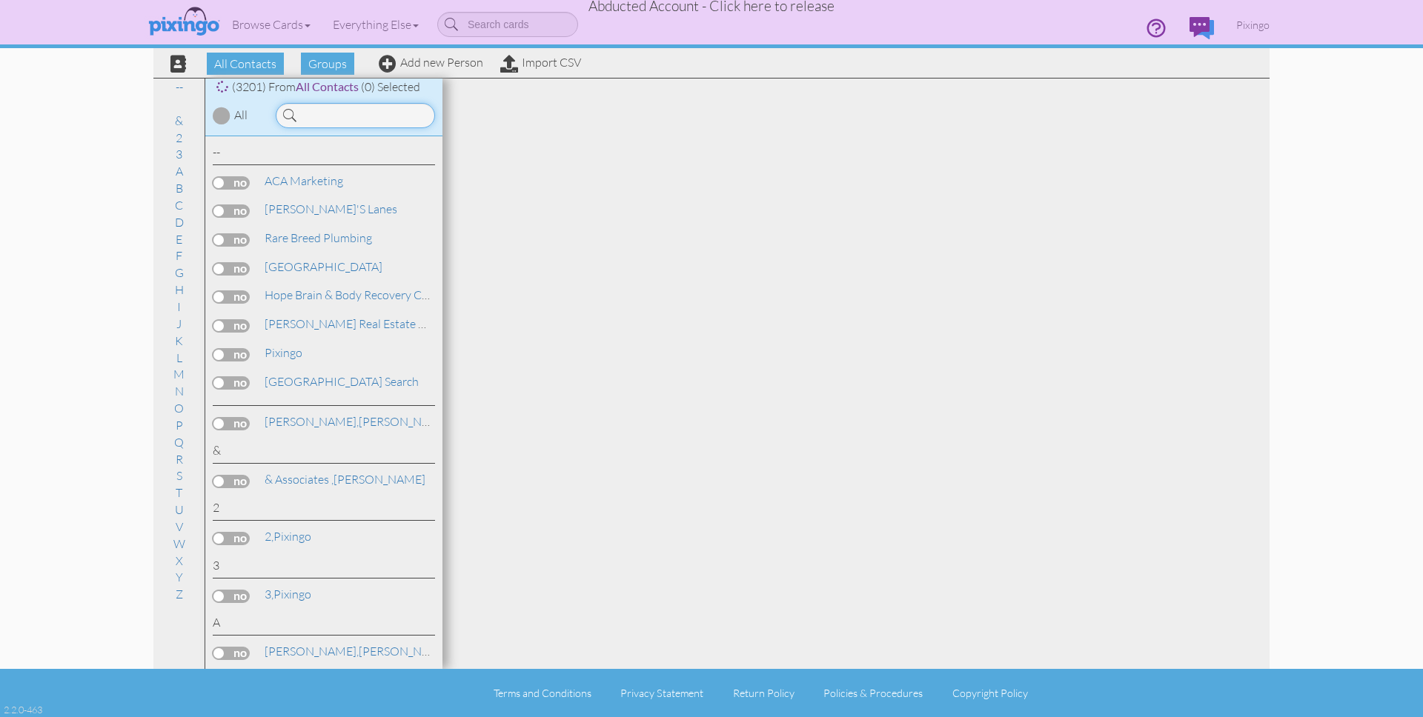
click at [305, 109] on input at bounding box center [355, 115] width 159 height 25
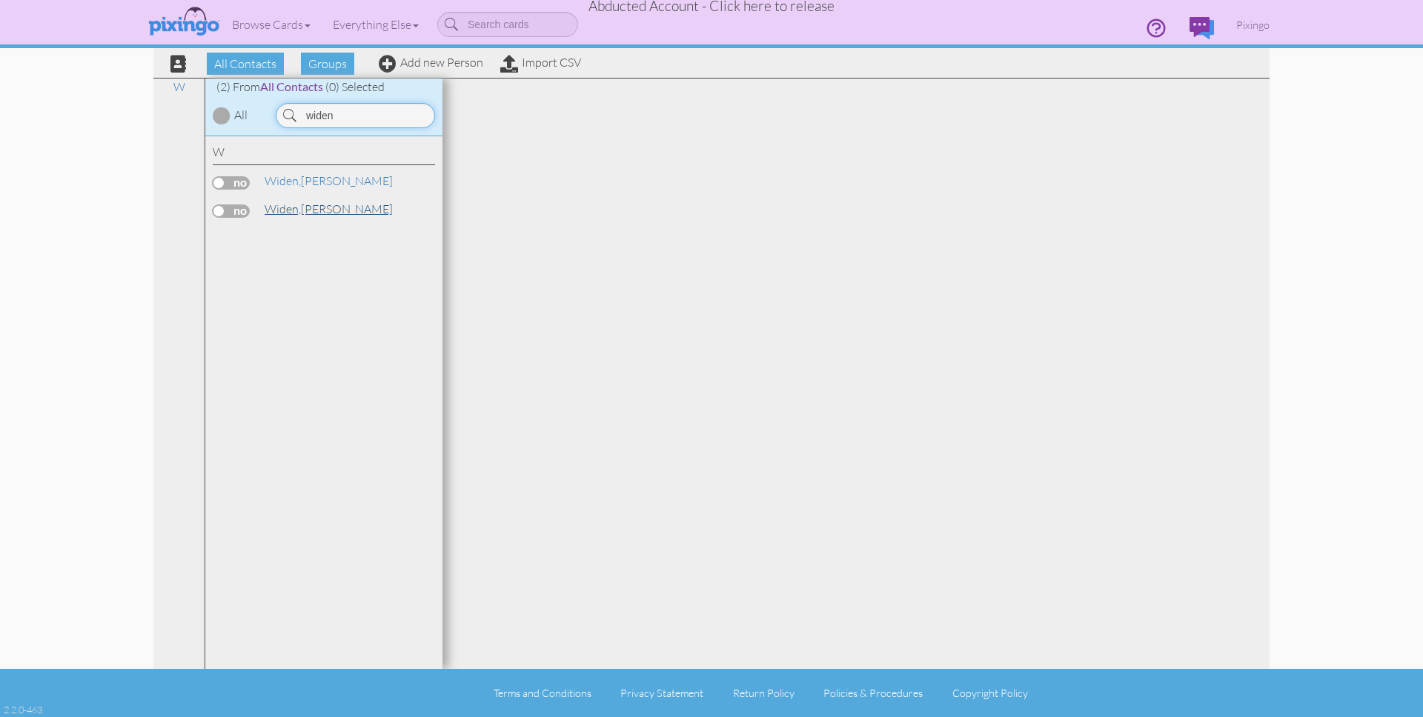
type input "widen"
click at [271, 210] on span "Widen," at bounding box center [283, 209] width 36 height 15
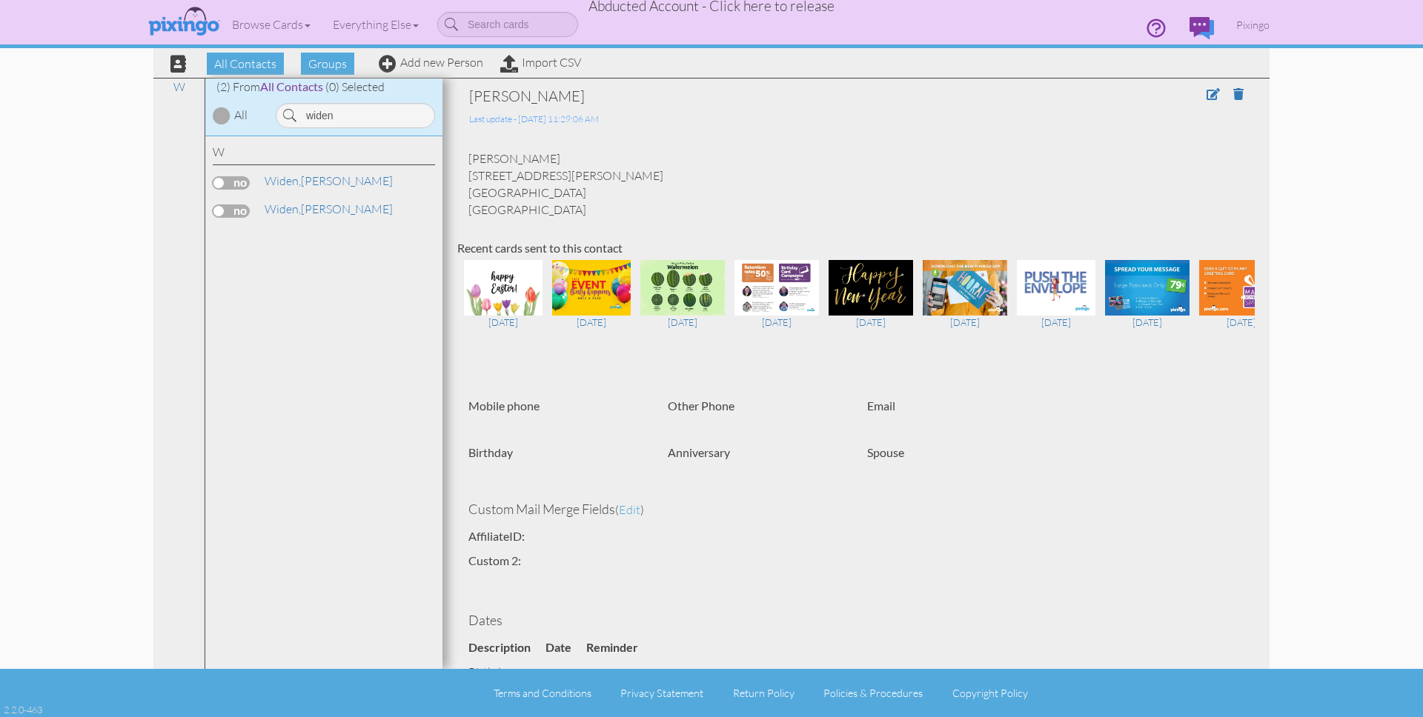
click at [770, 9] on span "Abducted Account - Click here to release" at bounding box center [712, 6] width 246 height 18
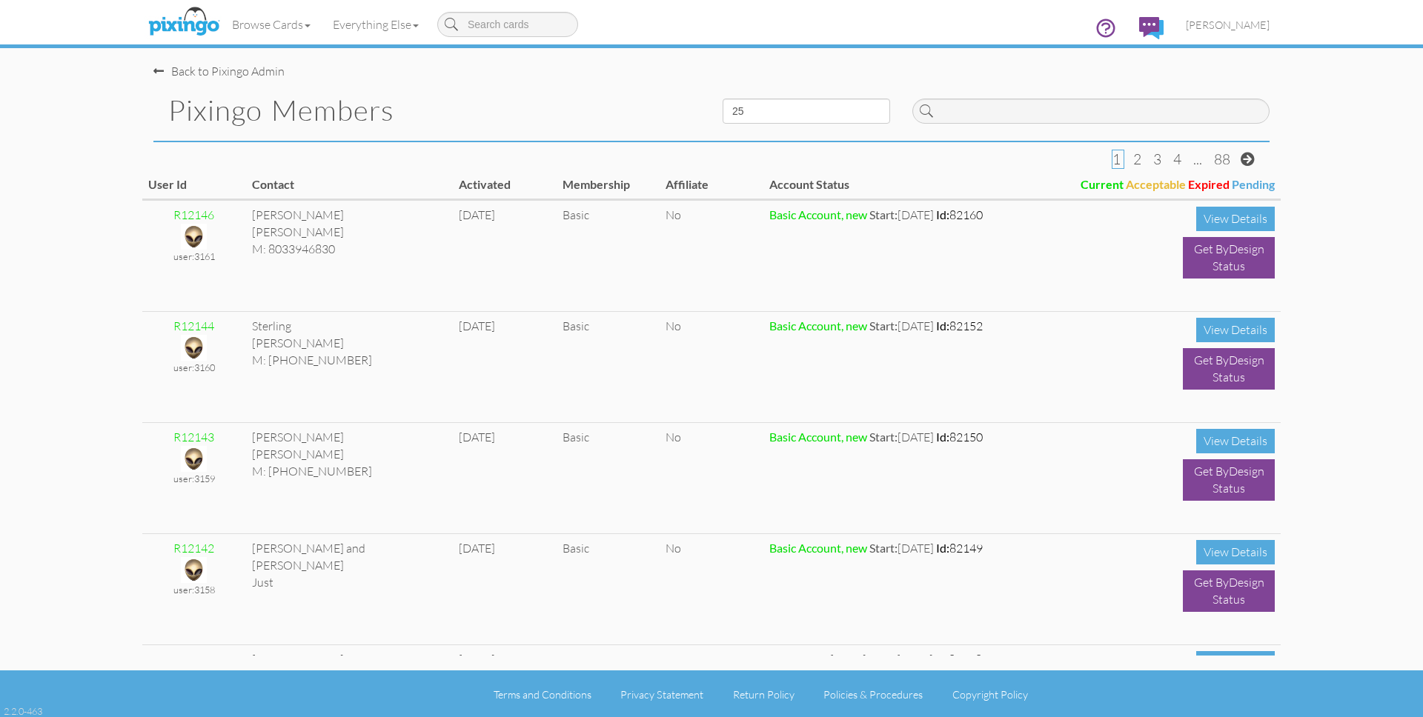
click at [575, 89] on div "Pixingo Members" at bounding box center [426, 110] width 569 height 61
click at [1242, 24] on span "[PERSON_NAME]" at bounding box center [1228, 25] width 84 height 13
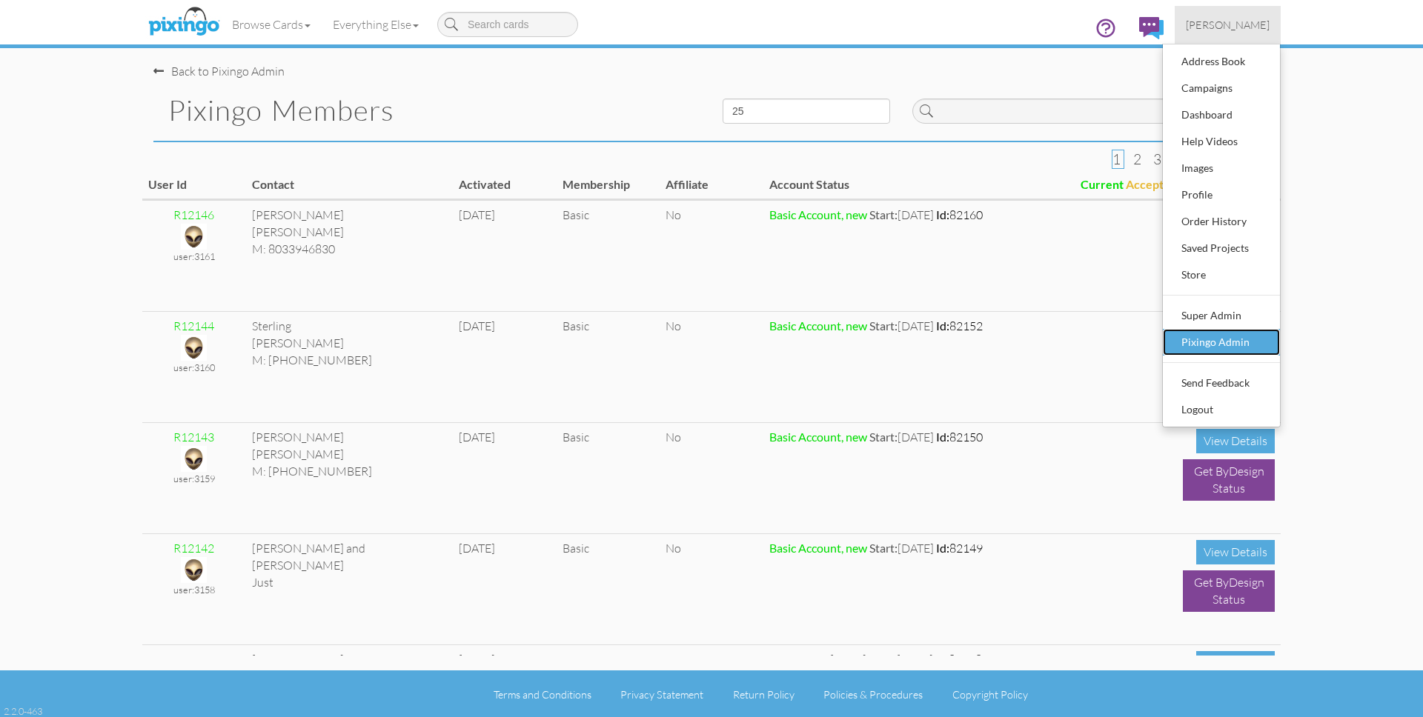
click at [1206, 331] on div "Pixingo Admin" at bounding box center [1221, 342] width 87 height 22
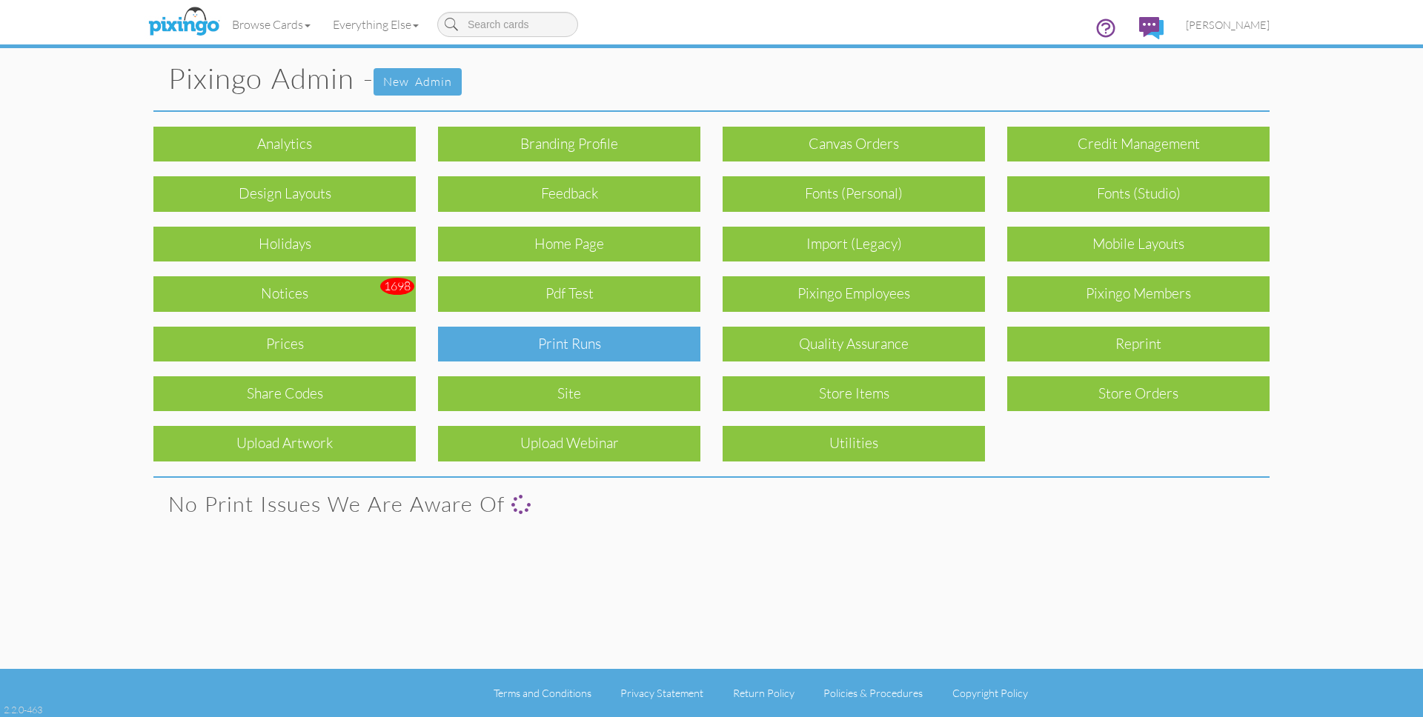
click at [624, 345] on div "Print Runs" at bounding box center [569, 344] width 262 height 35
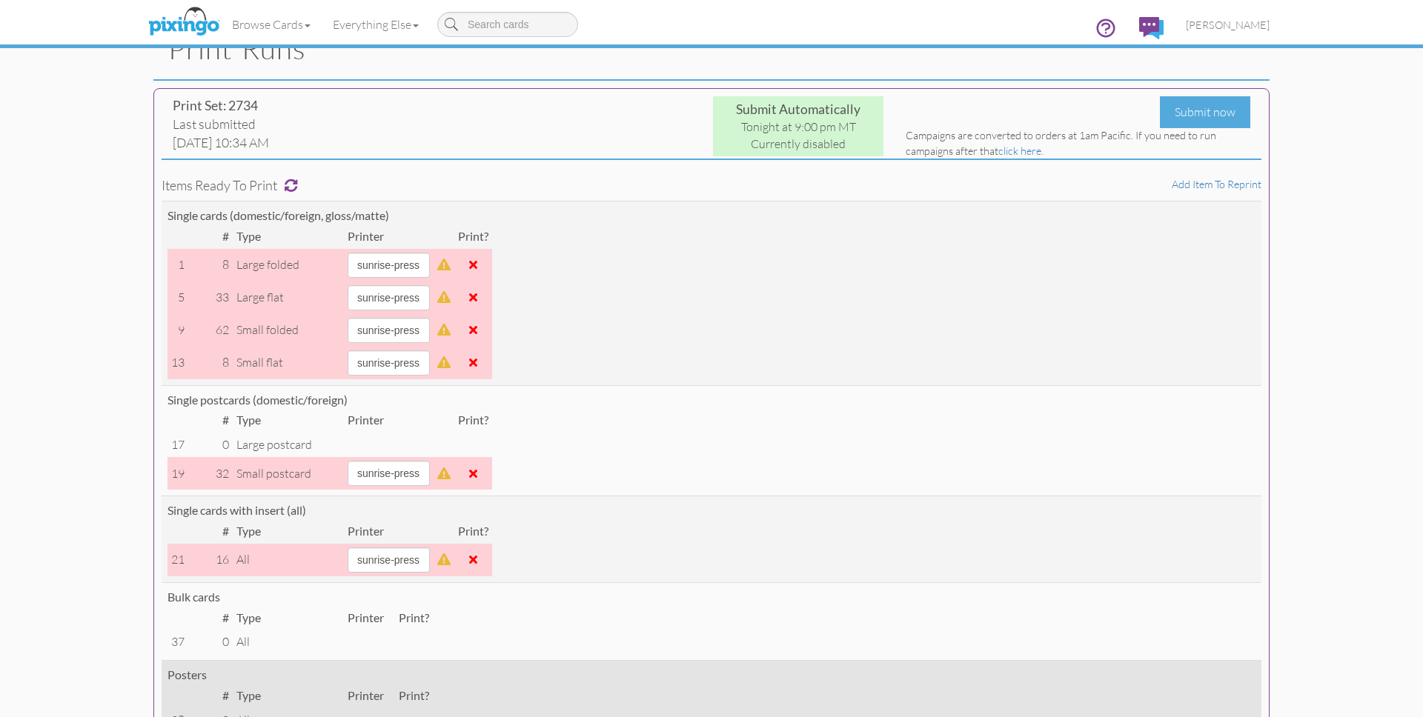
scroll to position [59, 0]
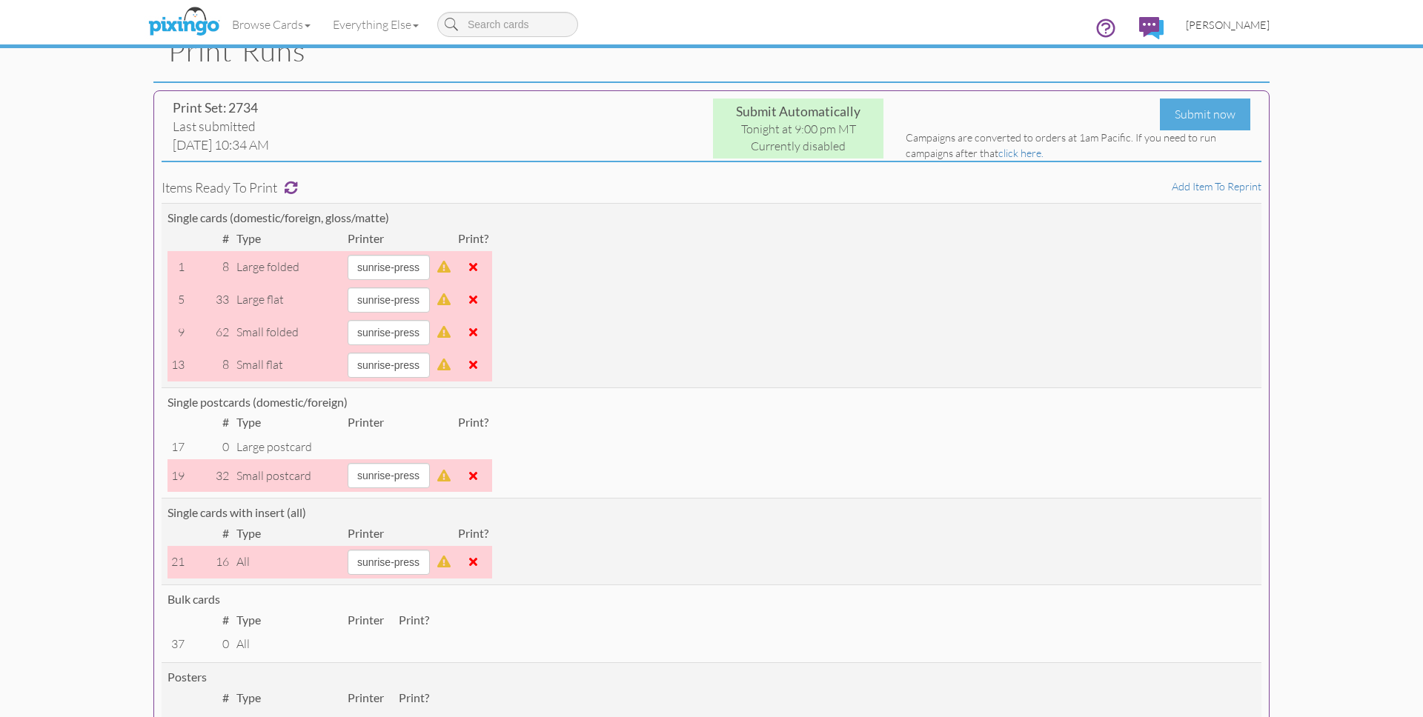
click at [1236, 29] on span "[PERSON_NAME]" at bounding box center [1228, 25] width 84 height 13
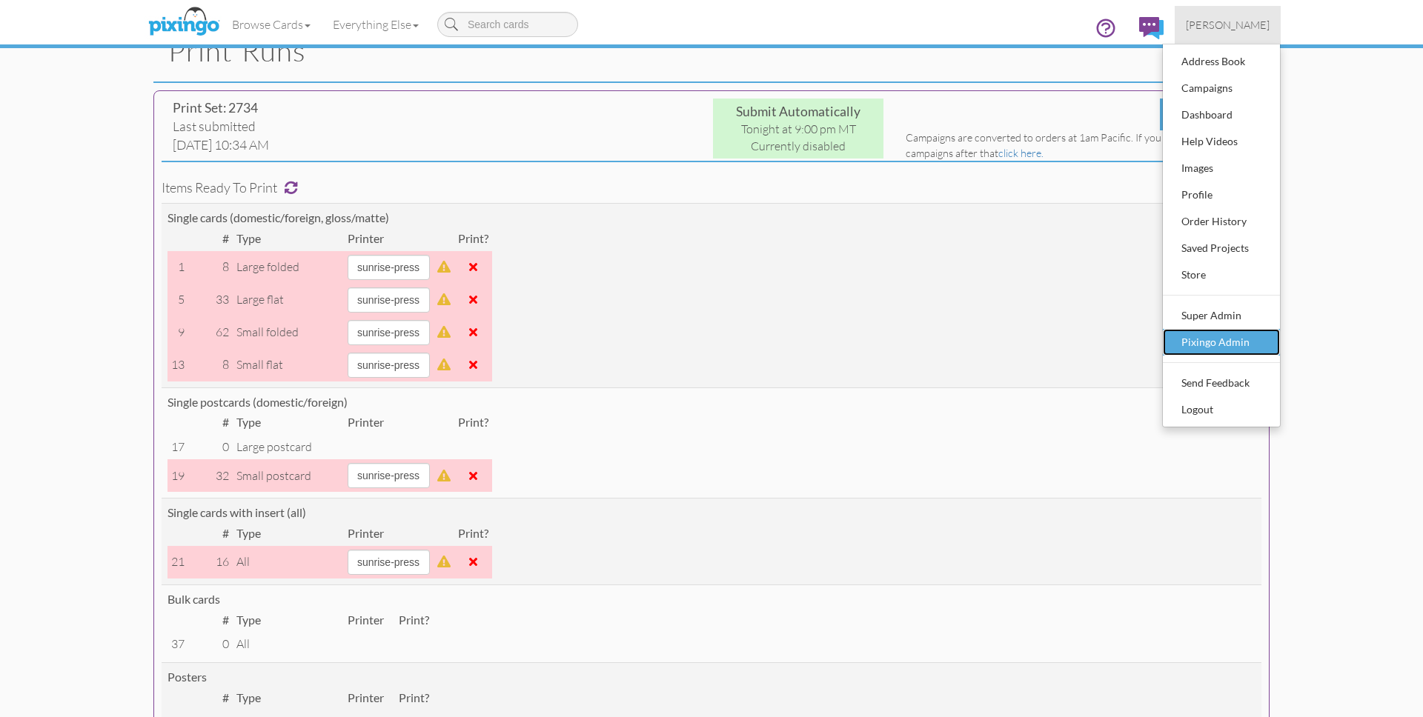
click at [1226, 338] on div "Pixingo Admin" at bounding box center [1221, 342] width 87 height 22
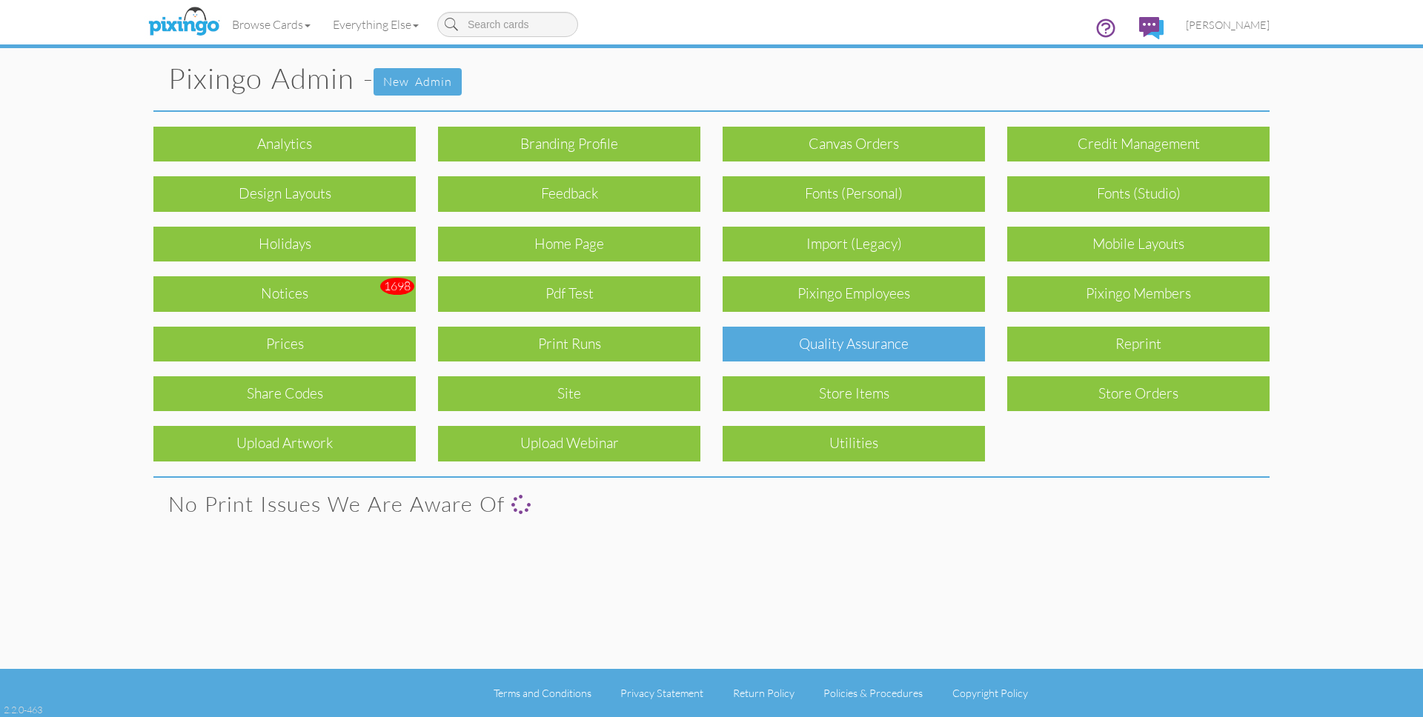
click at [857, 342] on div "Quality Assurance" at bounding box center [854, 344] width 262 height 35
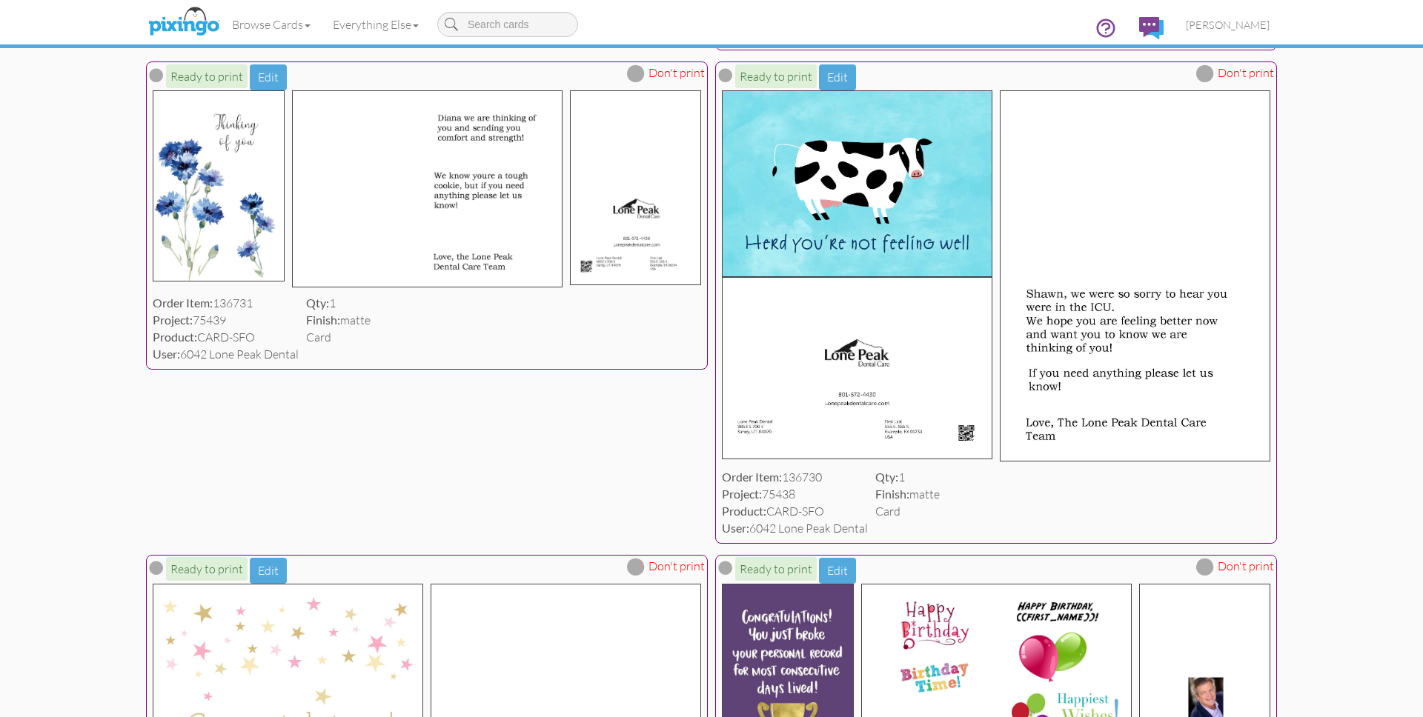
scroll to position [1152, 0]
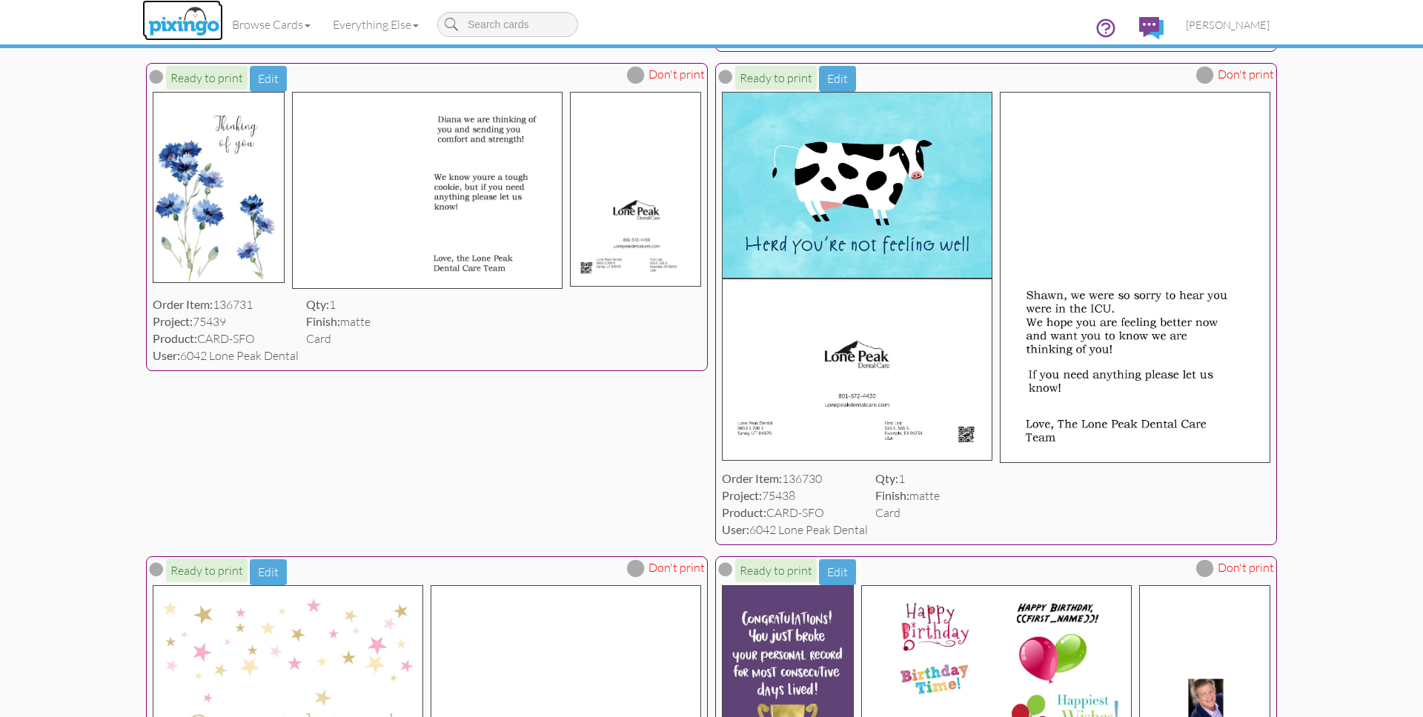
click at [208, 17] on img at bounding box center [184, 22] width 79 height 37
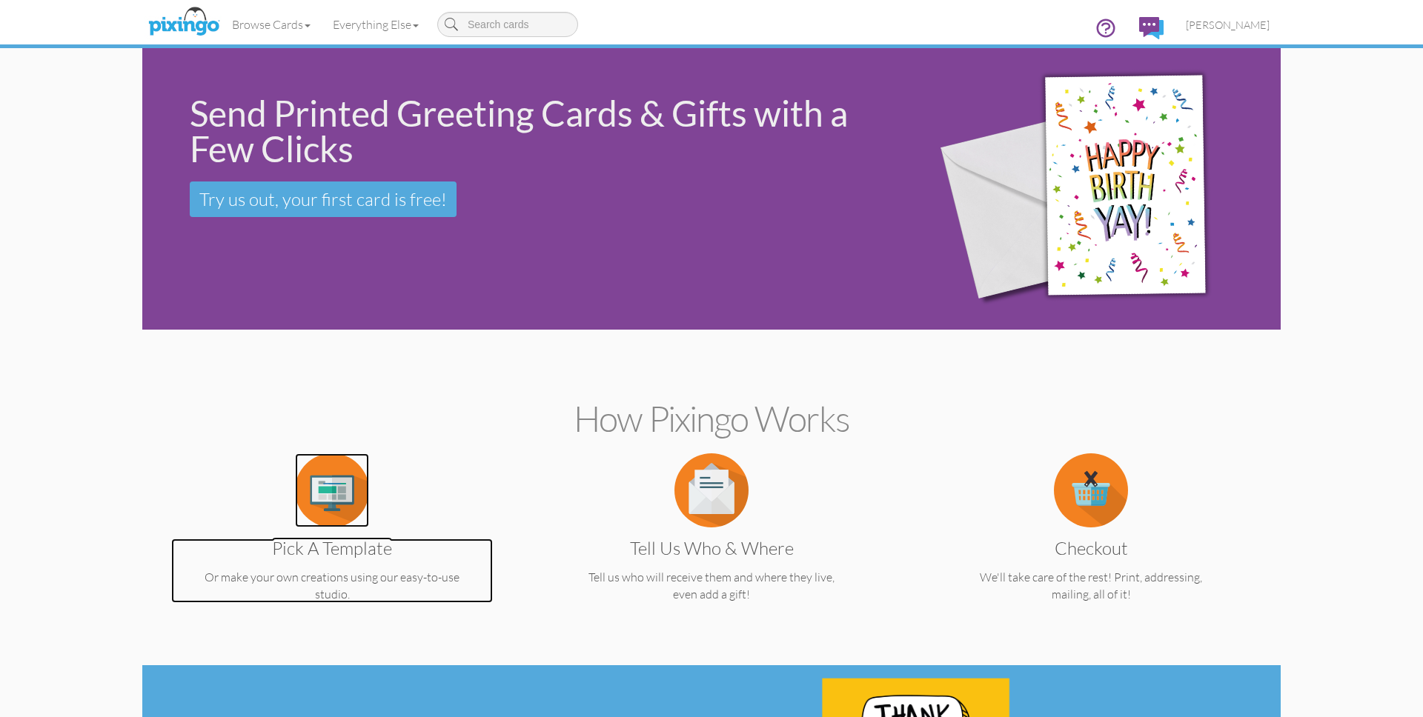
click at [348, 483] on img at bounding box center [332, 491] width 74 height 74
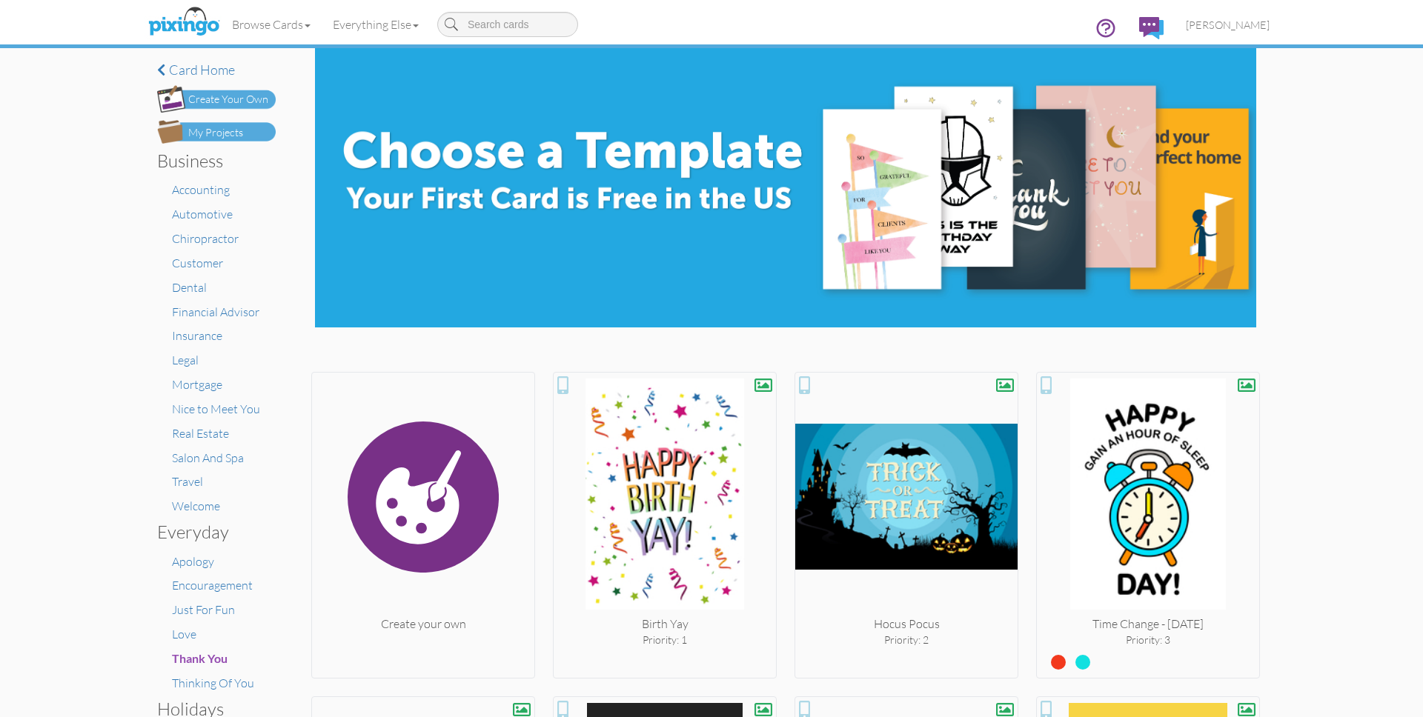
click at [531, 24] on input at bounding box center [507, 24] width 141 height 25
type input "herd"
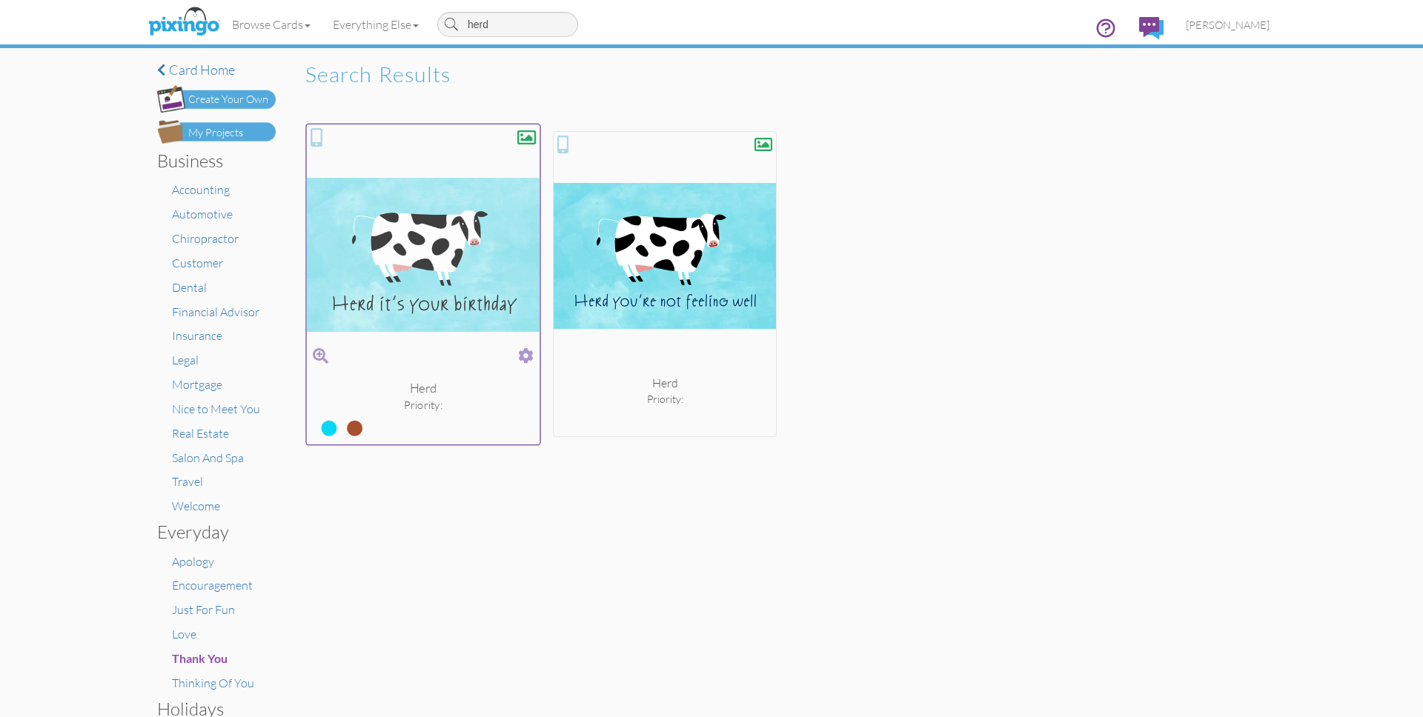
click at [344, 427] on label at bounding box center [344, 422] width 0 height 19
click at [0, 0] on input "radio" at bounding box center [0, 0] width 0 height 0
click at [318, 430] on label at bounding box center [318, 422] width 0 height 19
click at [0, 0] on input "radio" at bounding box center [0, 0] width 0 height 0
click at [344, 430] on label at bounding box center [344, 422] width 0 height 19
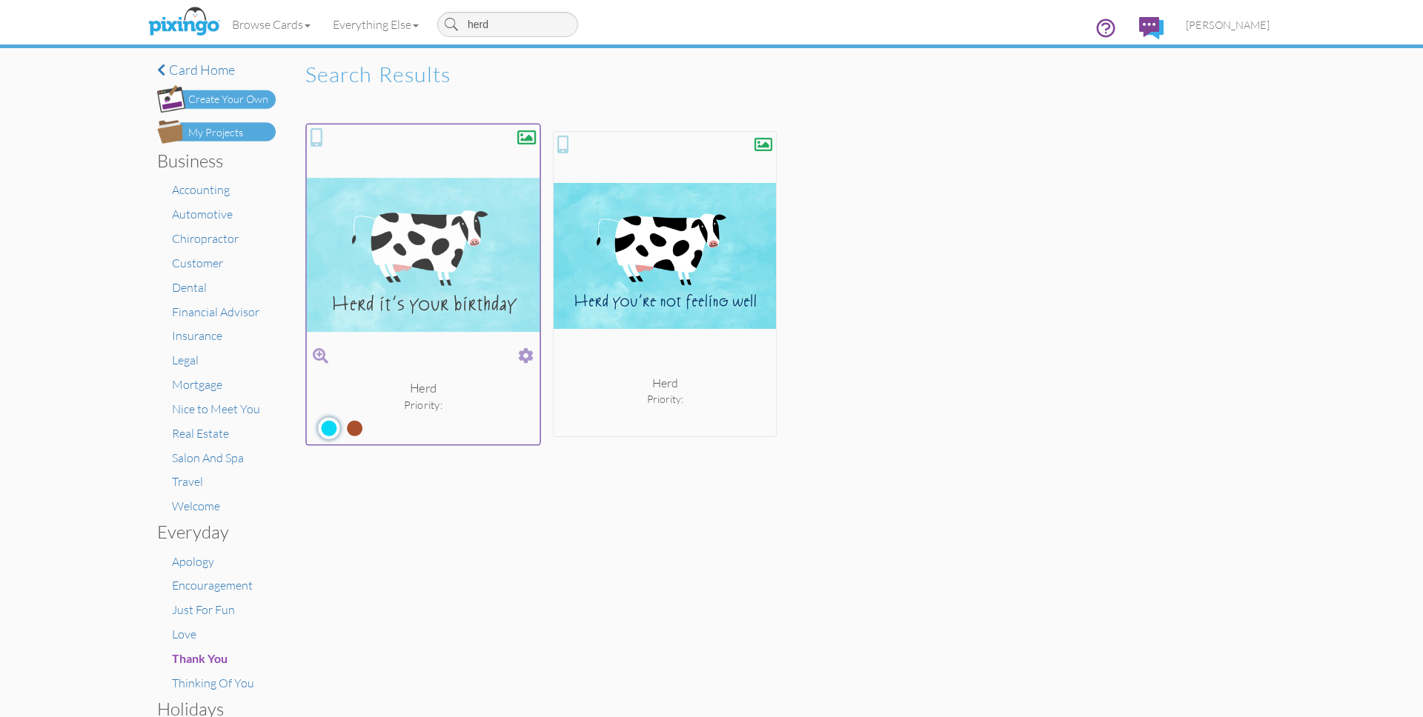
click at [0, 0] on input "radio" at bounding box center [0, 0] width 0 height 0
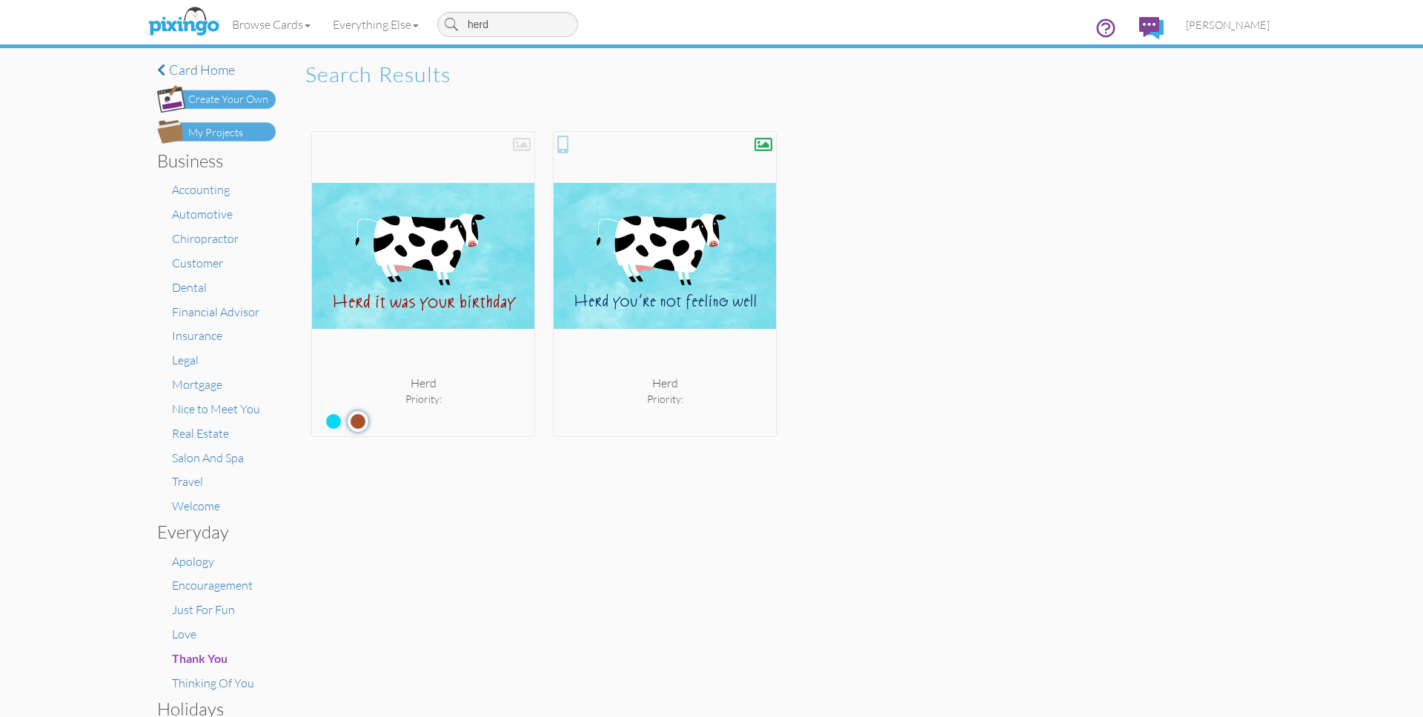
click at [845, 477] on div "× Card home Create Your Own My Projects Business Accounting Automotive Chiropra…" at bounding box center [711, 676] width 1138 height 1256
click at [187, 15] on img at bounding box center [184, 22] width 79 height 37
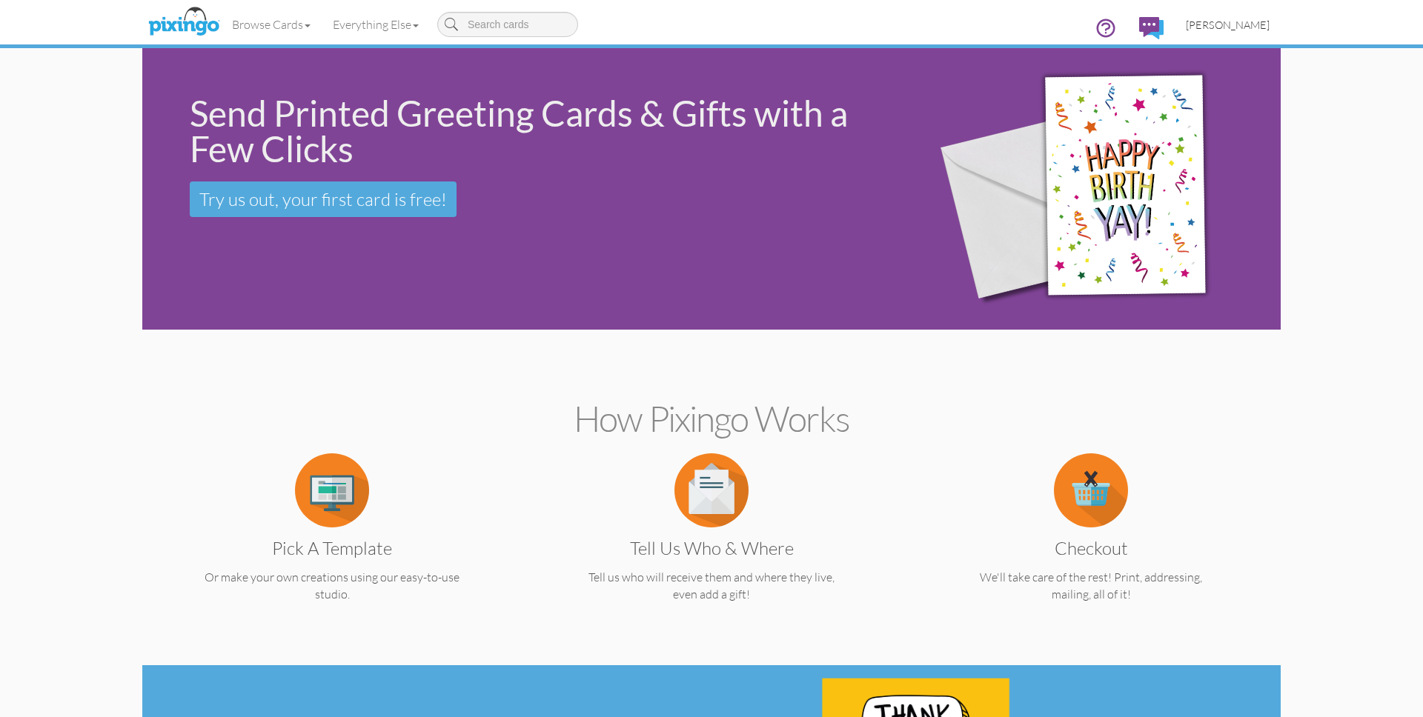
click at [1247, 24] on span "[PERSON_NAME]" at bounding box center [1228, 25] width 84 height 13
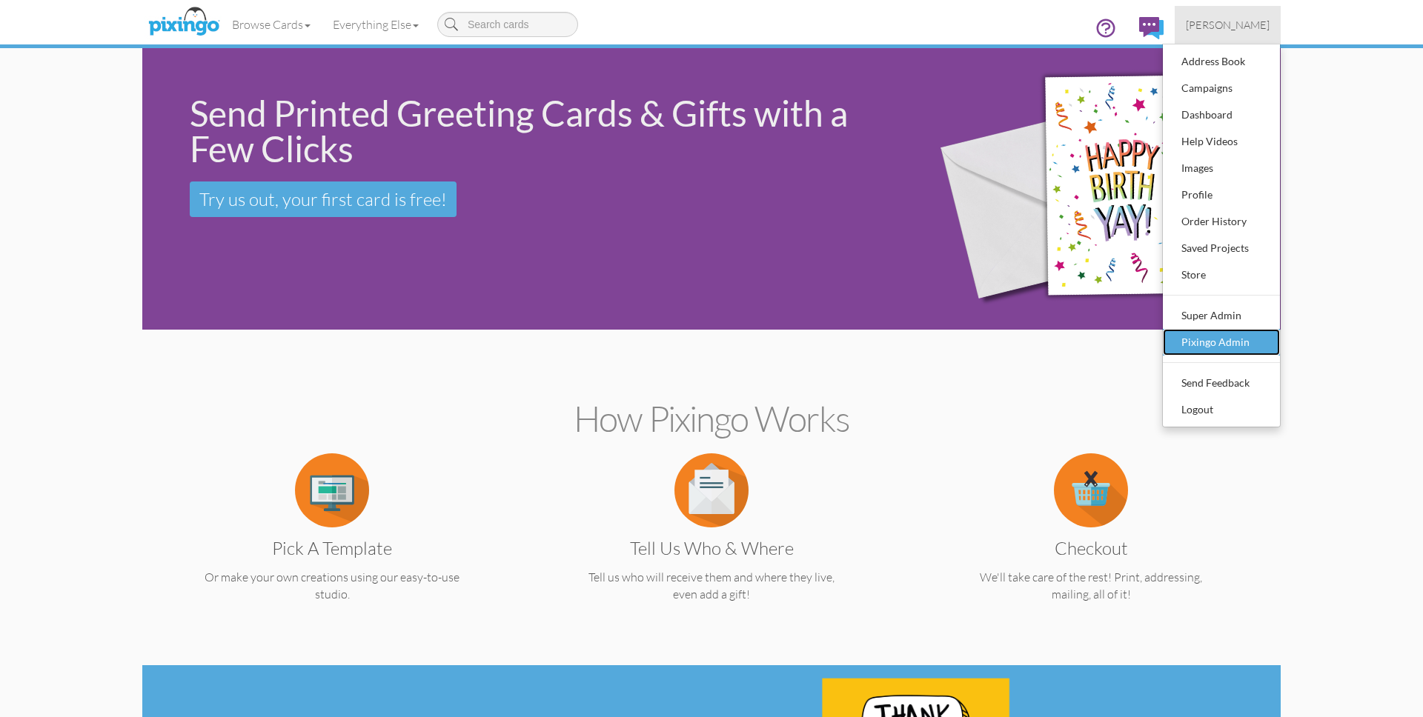
click at [1219, 332] on div "Pixingo Admin" at bounding box center [1221, 342] width 87 height 22
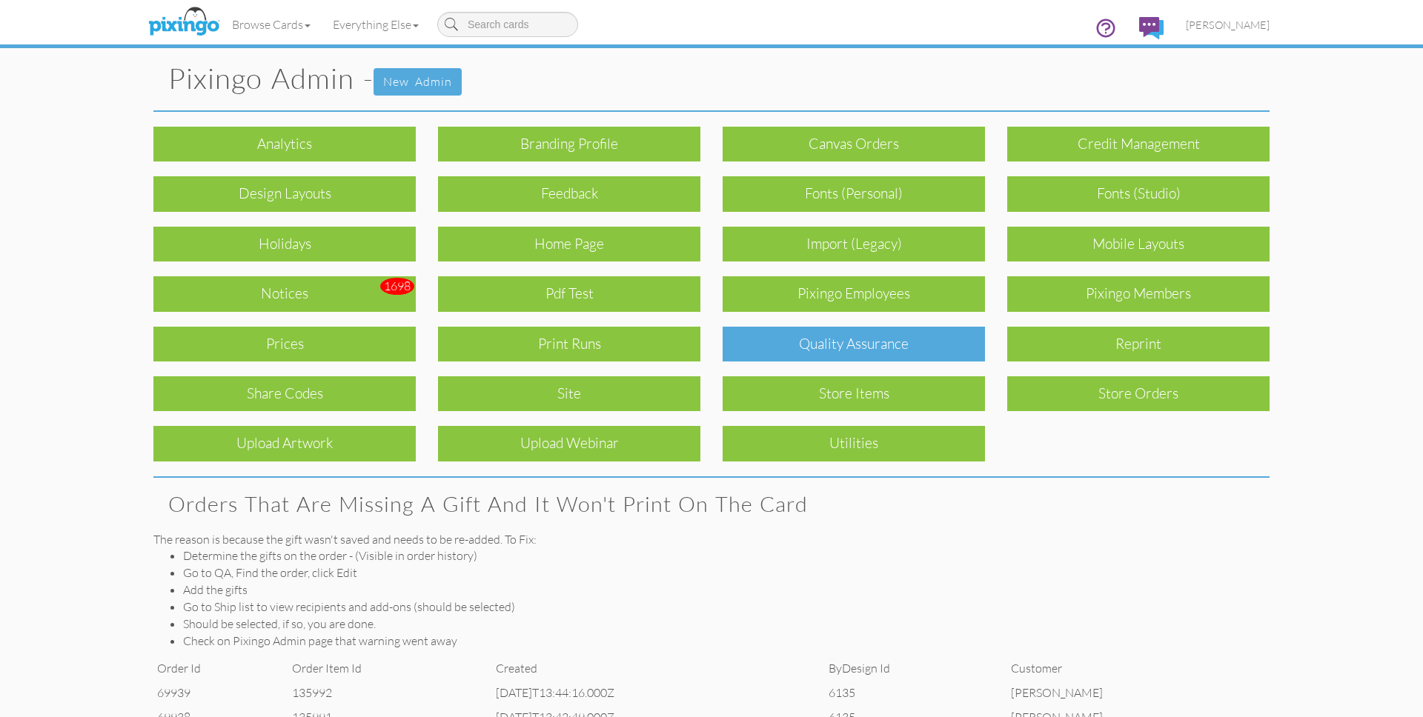
click at [881, 345] on div "Quality Assurance" at bounding box center [854, 344] width 262 height 35
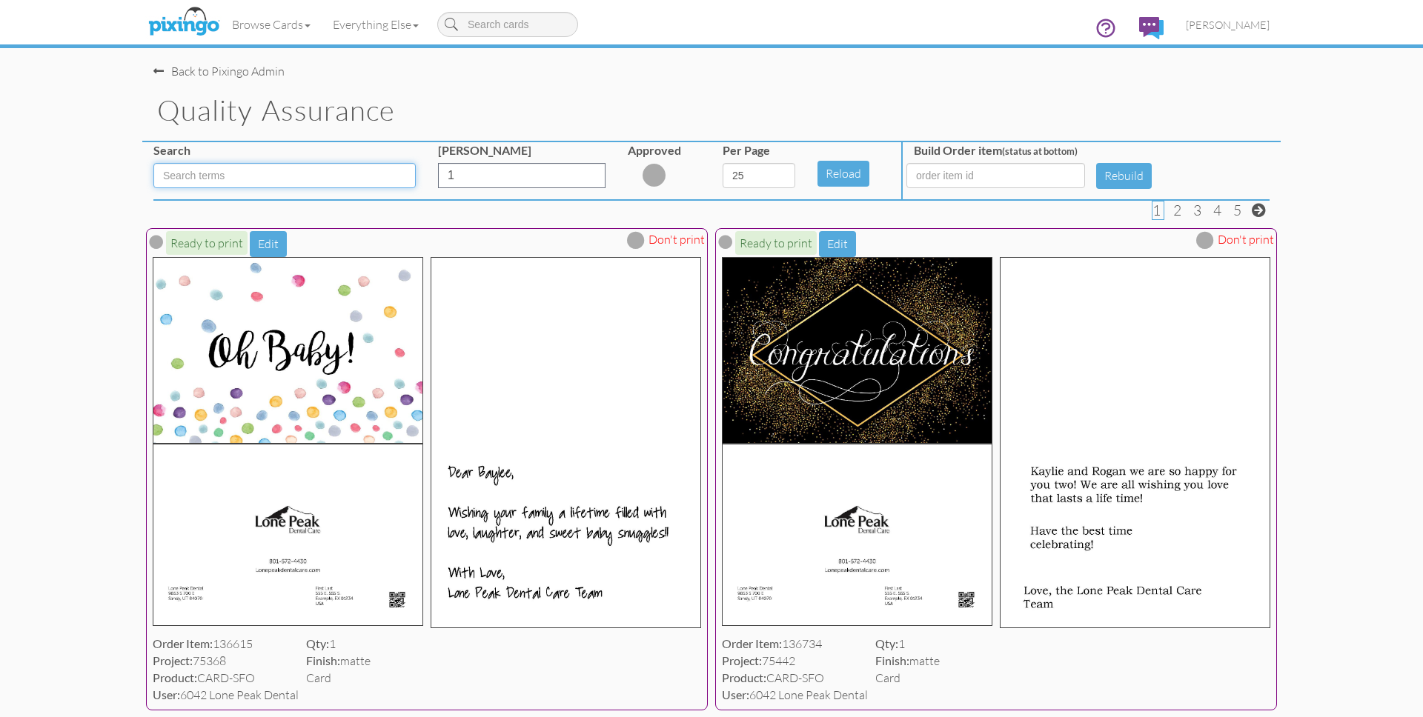
click at [265, 182] on input at bounding box center [284, 175] width 262 height 25
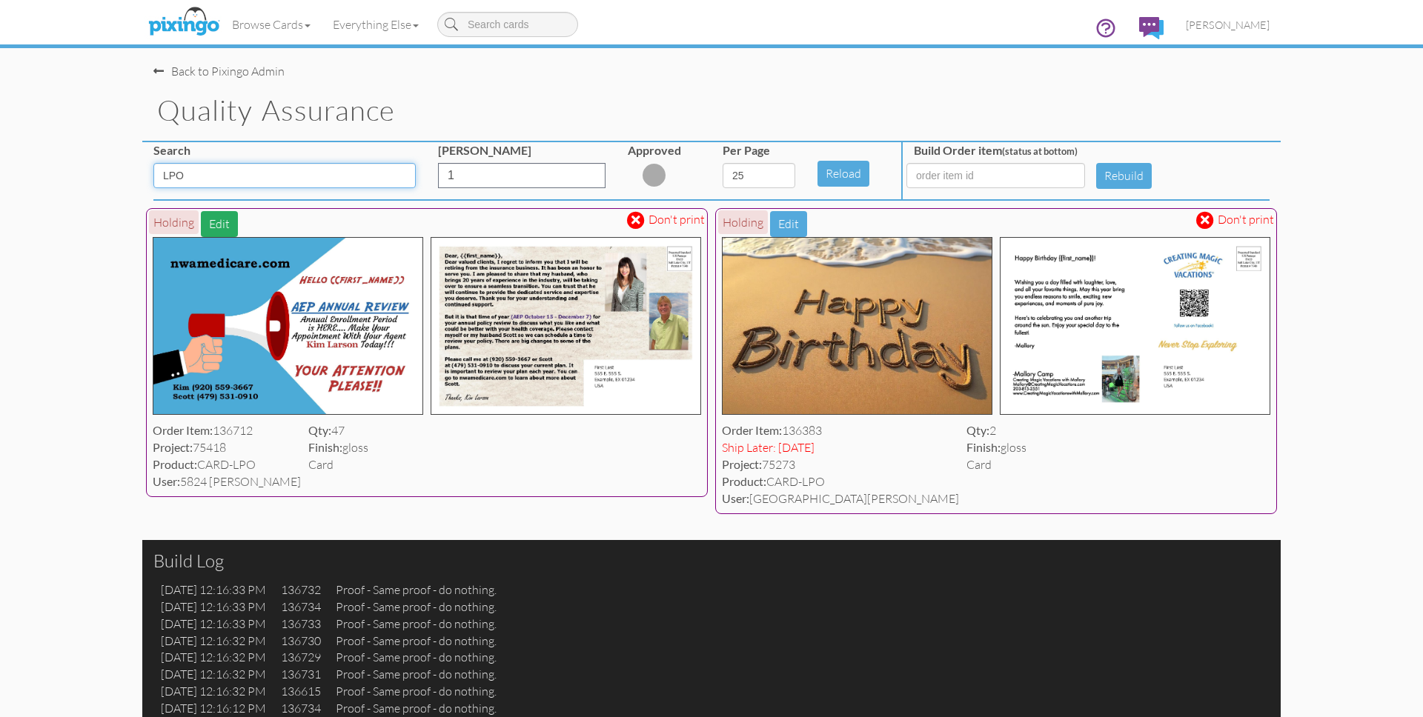
type input "LPO"
click at [209, 224] on button "Edit" at bounding box center [219, 224] width 37 height 26
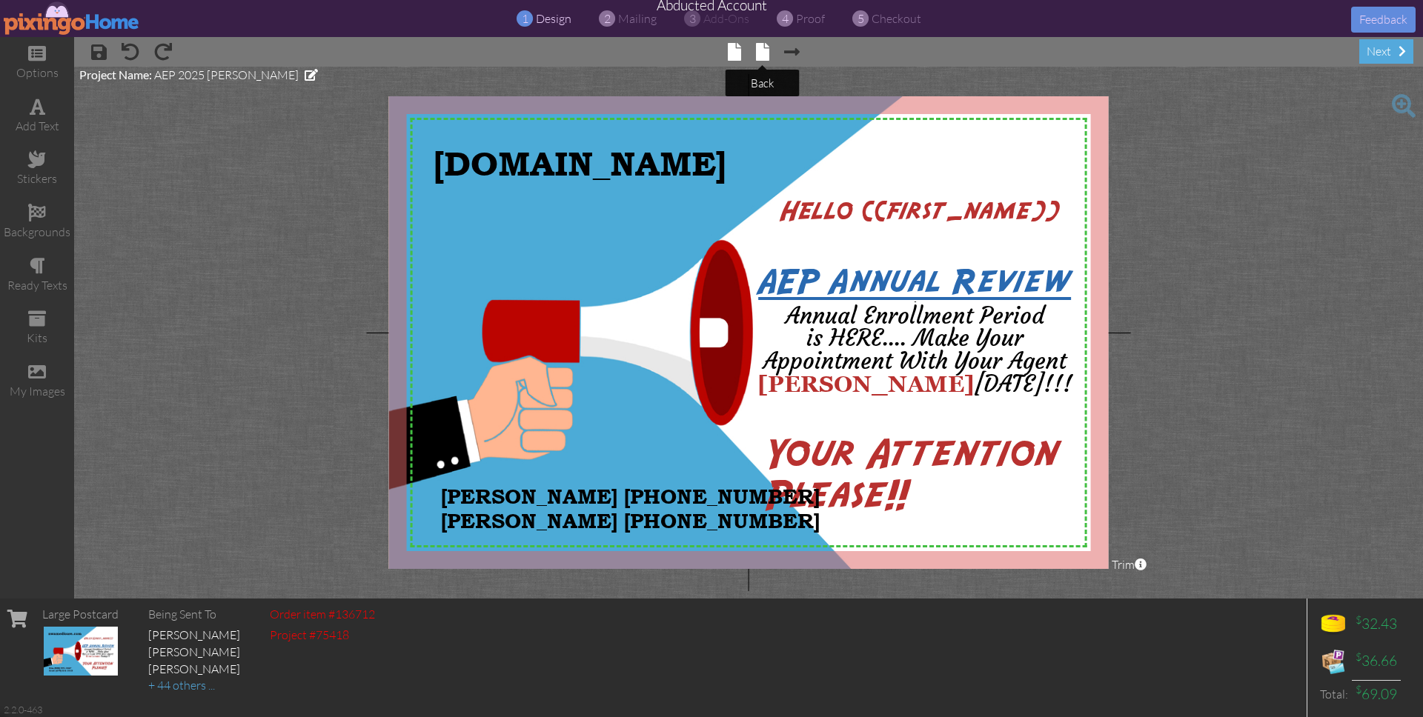
click at [766, 50] on span at bounding box center [762, 52] width 13 height 18
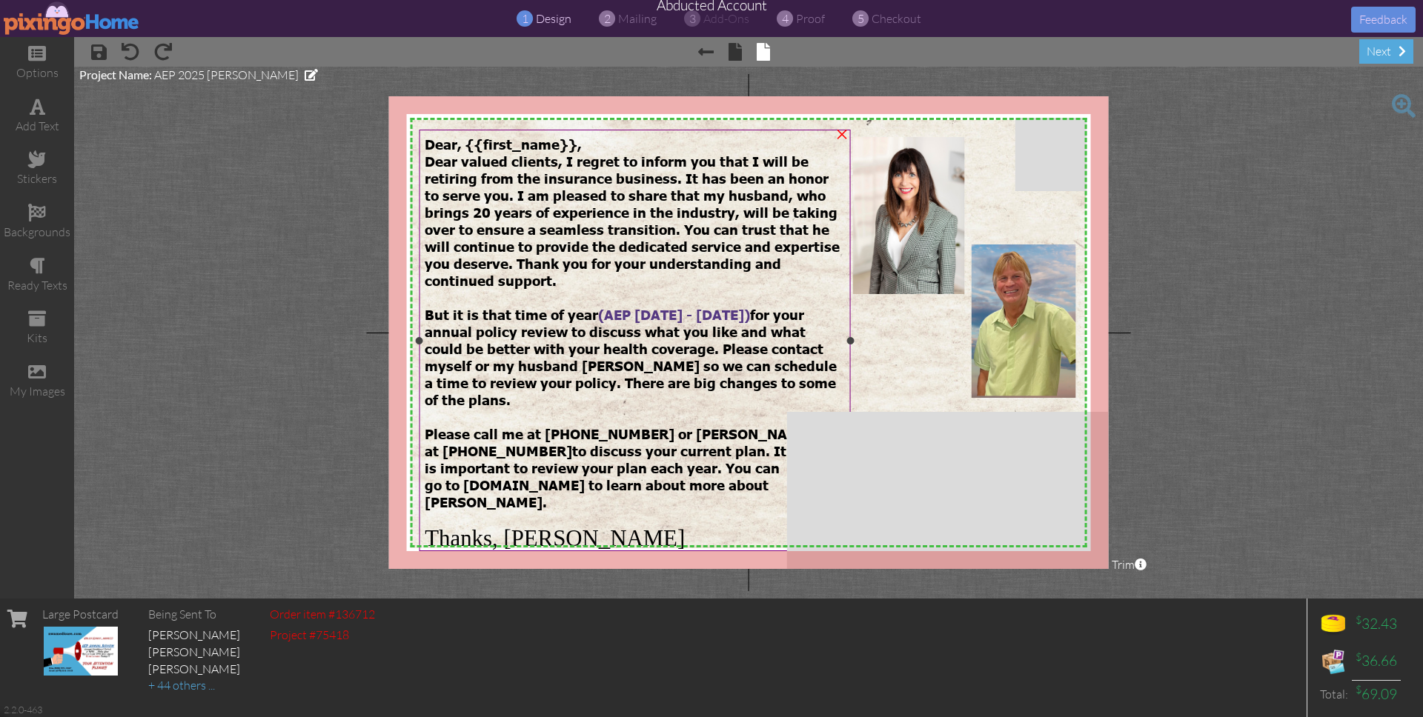
click at [563, 160] on span "Dear valued clients, I regret to inform you that I will be retiring from the in…" at bounding box center [632, 221] width 415 height 136
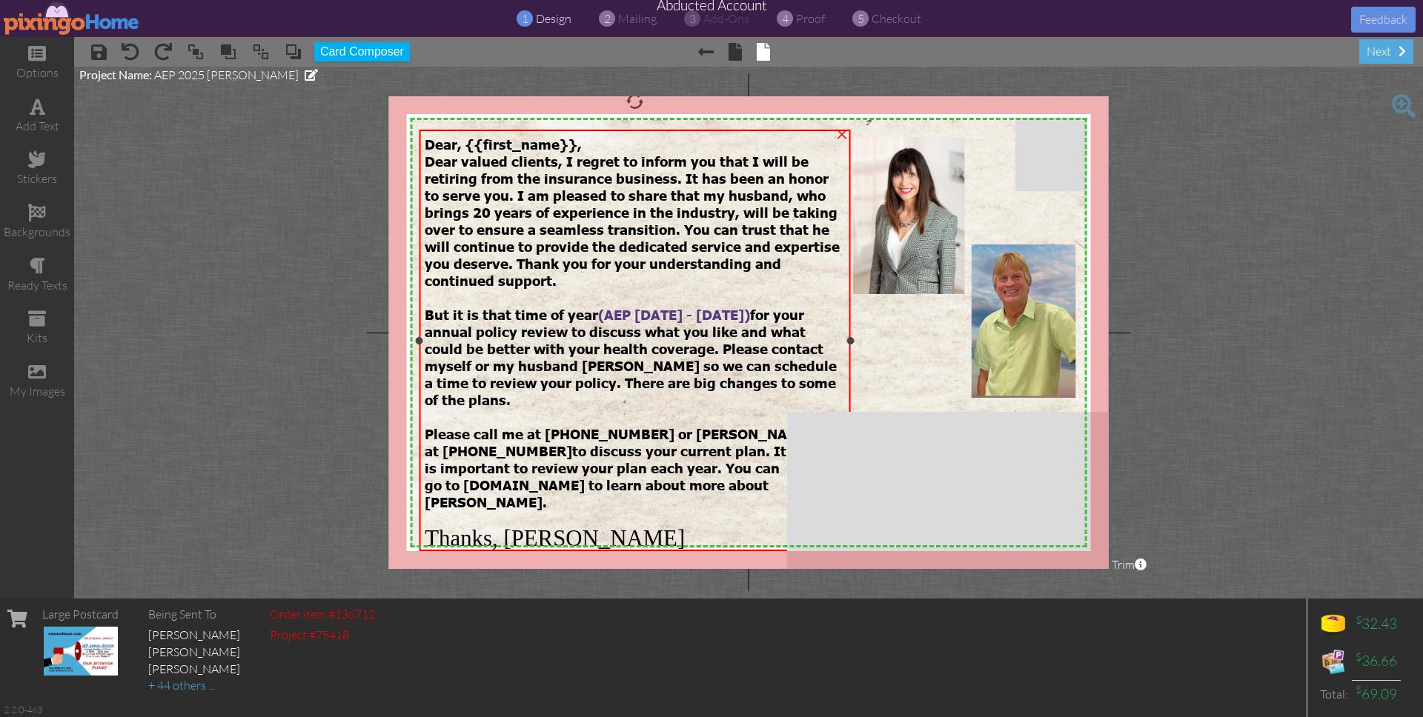
click at [563, 160] on span "Dear valued clients, I regret to inform you that I will be retiring from the in…" at bounding box center [632, 221] width 415 height 136
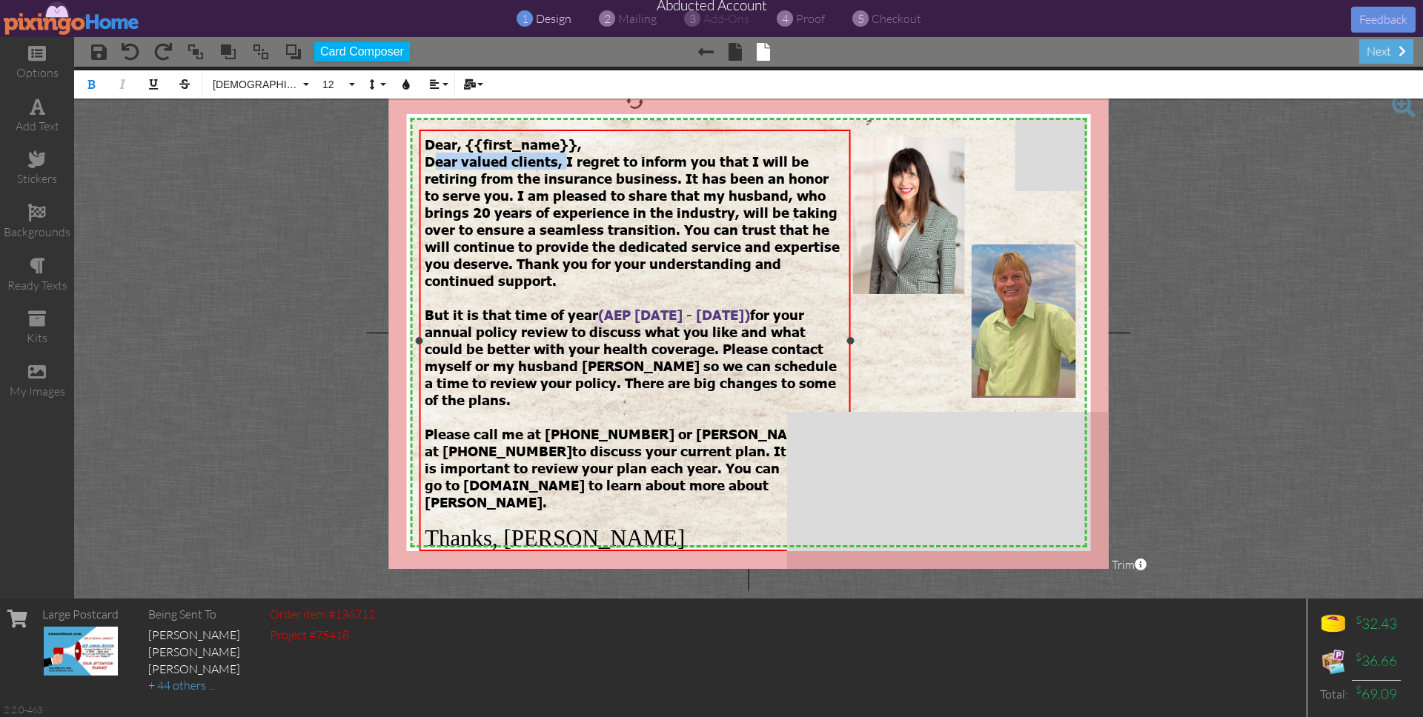
drag, startPoint x: 563, startPoint y: 161, endPoint x: 430, endPoint y: 159, distance: 133.4
click at [430, 159] on span "Dear valued clients, I regret to inform you that I will be retiring from the in…" at bounding box center [632, 221] width 415 height 136
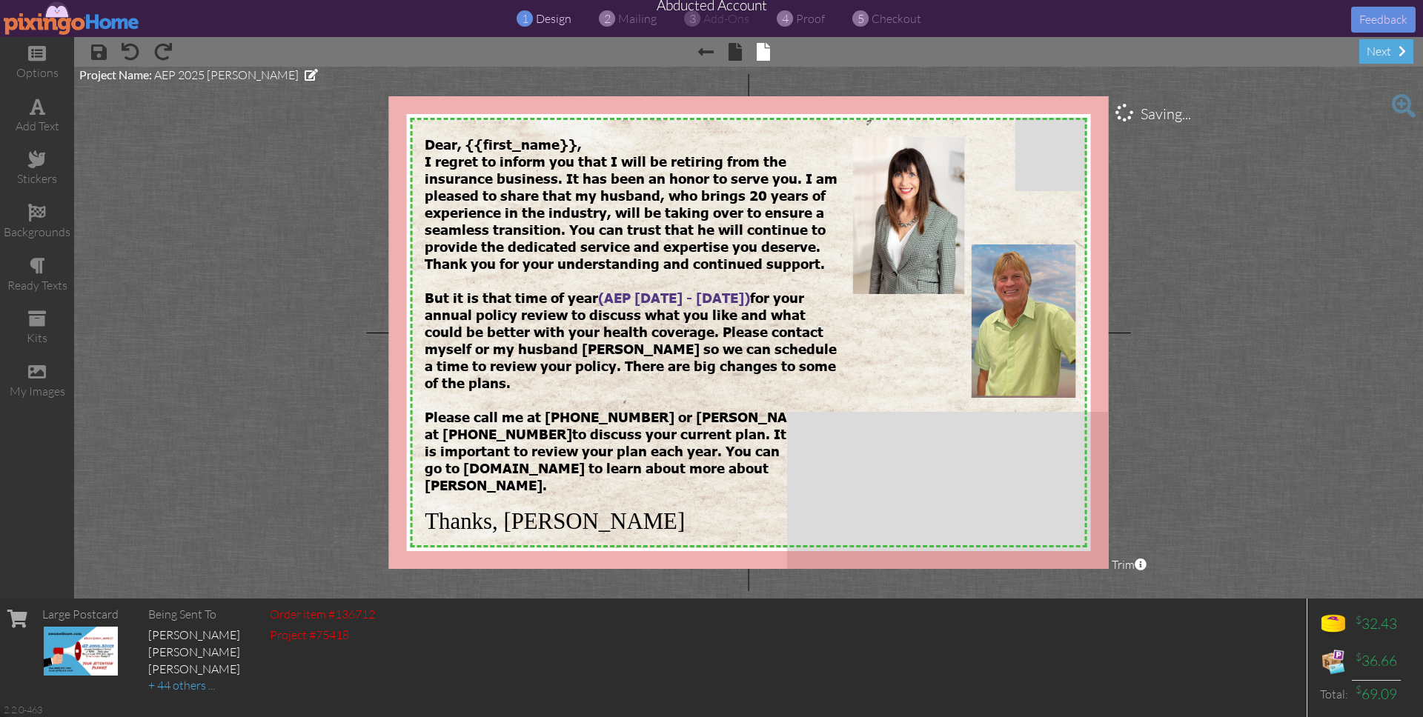
click at [1264, 425] on project-studio-wrapper "X X X X X X X X X X X X X X X X X X X X X X X X X X X X X X X X X X X X X X X X…" at bounding box center [748, 333] width 1349 height 532
click at [820, 19] on span "proof" at bounding box center [810, 18] width 29 height 15
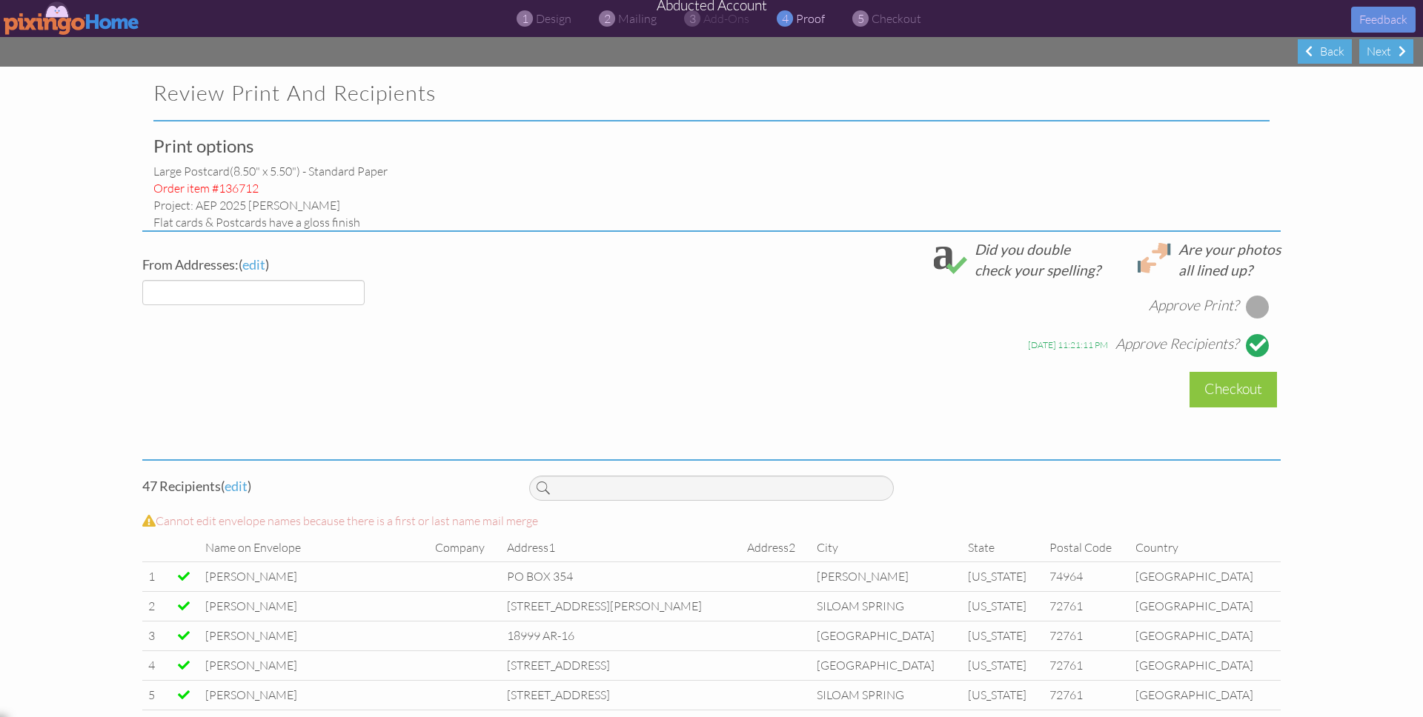
select select "object:36335"
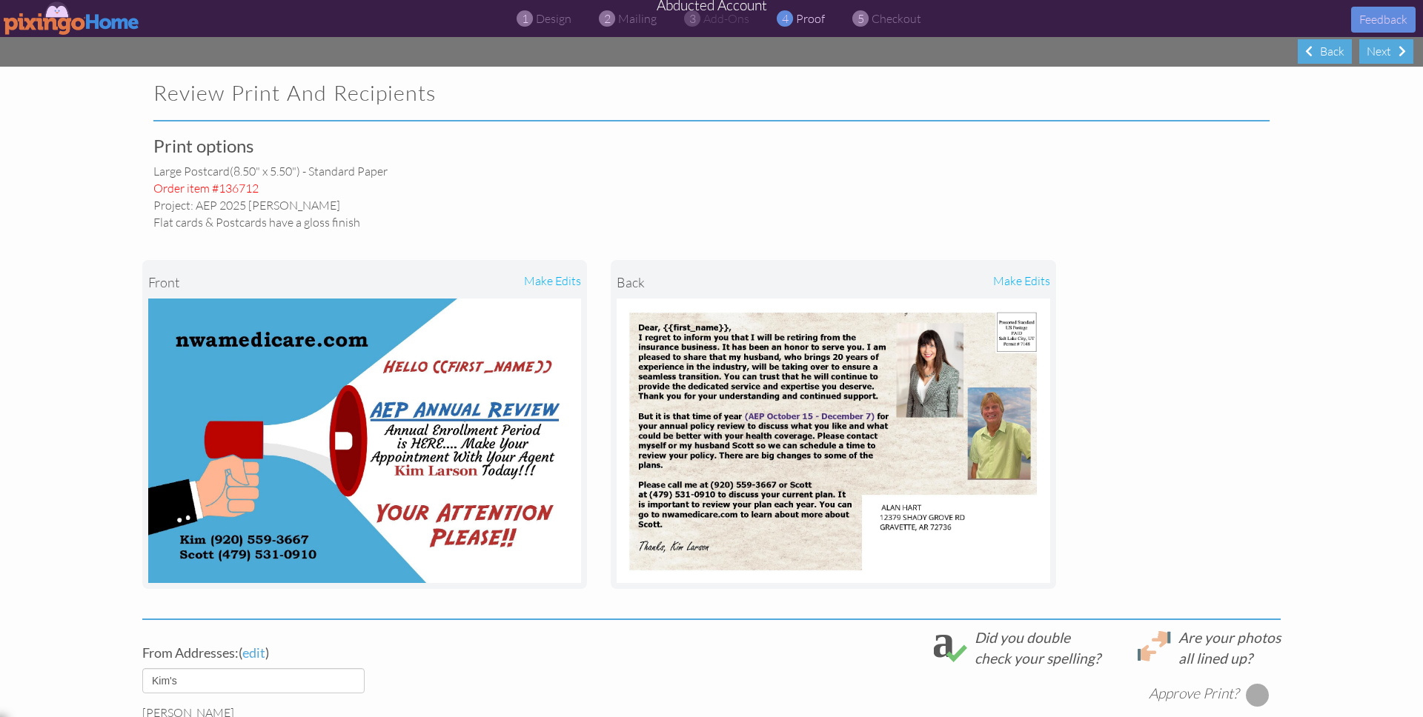
click at [1187, 343] on div "front make edits back make edits" at bounding box center [711, 425] width 1138 height 388
click at [547, 20] on span "design" at bounding box center [554, 18] width 36 height 15
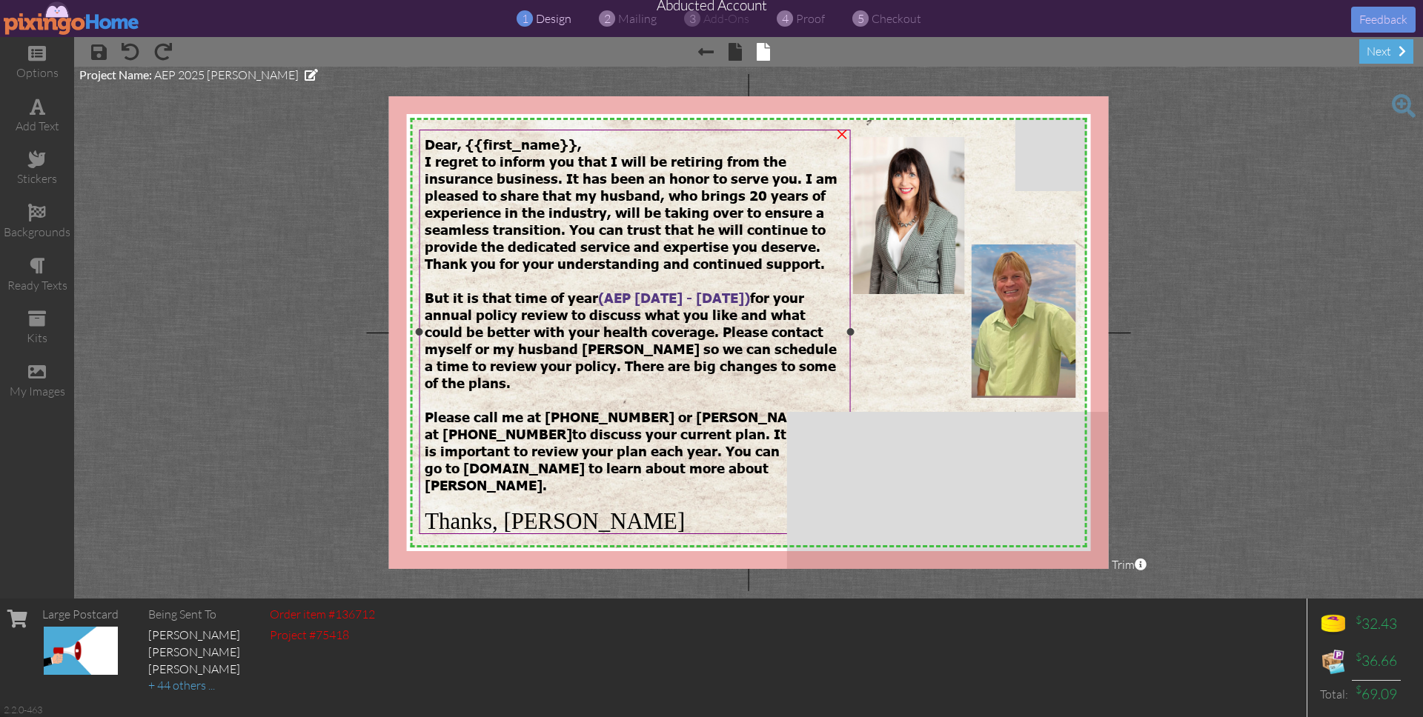
click at [536, 180] on span "I regret to inform you that I will be retiring from the insurance business. It …" at bounding box center [631, 212] width 413 height 119
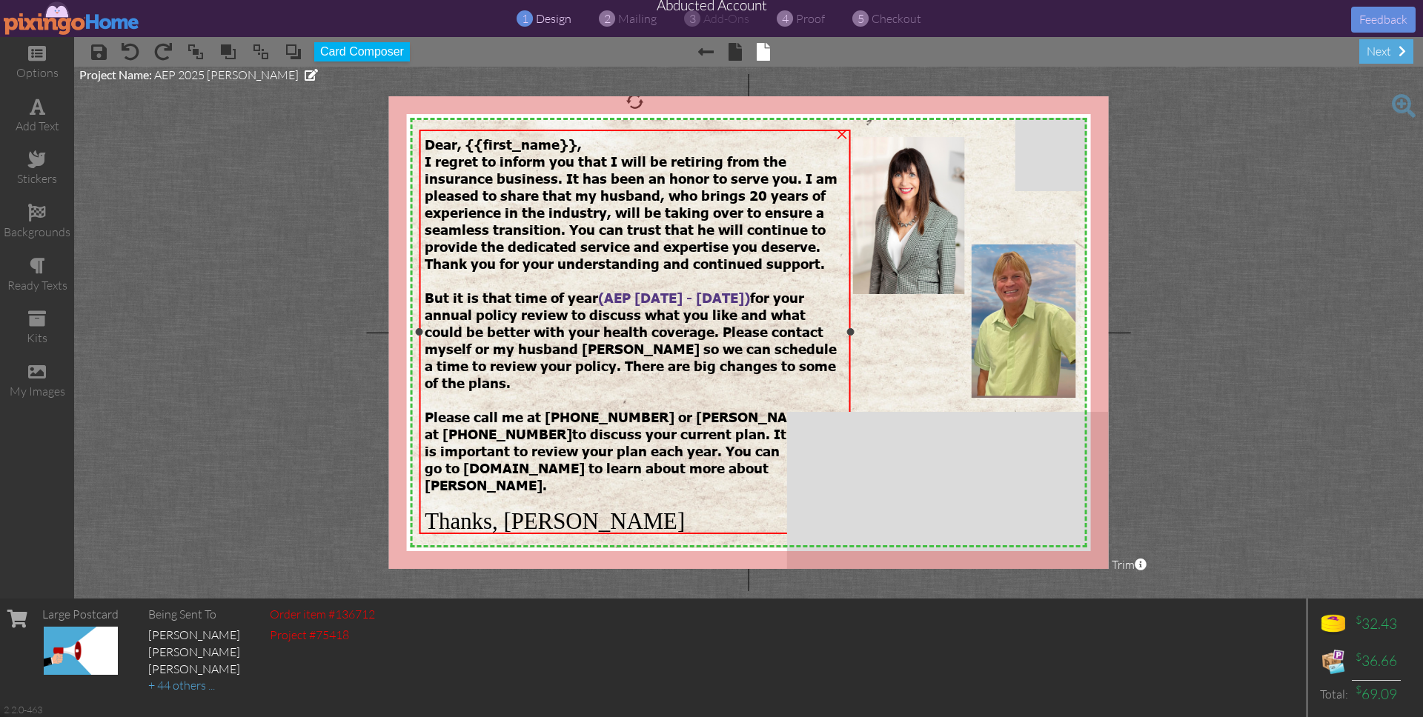
click at [552, 154] on span "I regret to inform you that I will be retiring from the insurance business. It …" at bounding box center [631, 212] width 413 height 119
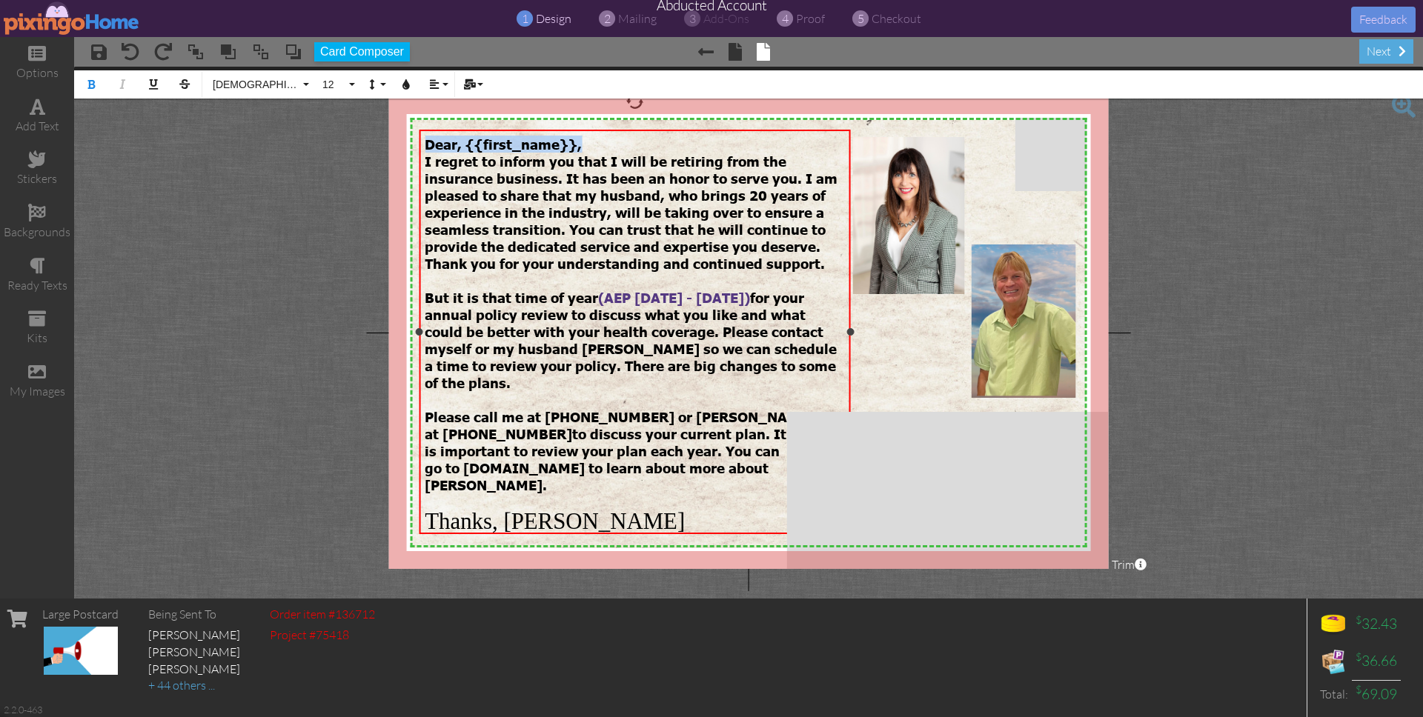
drag, startPoint x: 582, startPoint y: 145, endPoint x: 420, endPoint y: 141, distance: 161.6
click at [420, 141] on div "Dear, {{first_name}}, I regret to inform you that I will be retiring from the i…" at bounding box center [635, 335] width 431 height 411
copy span "Dear, {{first_name}},"
click at [1285, 440] on project-studio-wrapper "X X X X X X X X X X X X X X X X X X X X X X X X X X X X X X X X X X X X X X X X…" at bounding box center [748, 333] width 1349 height 532
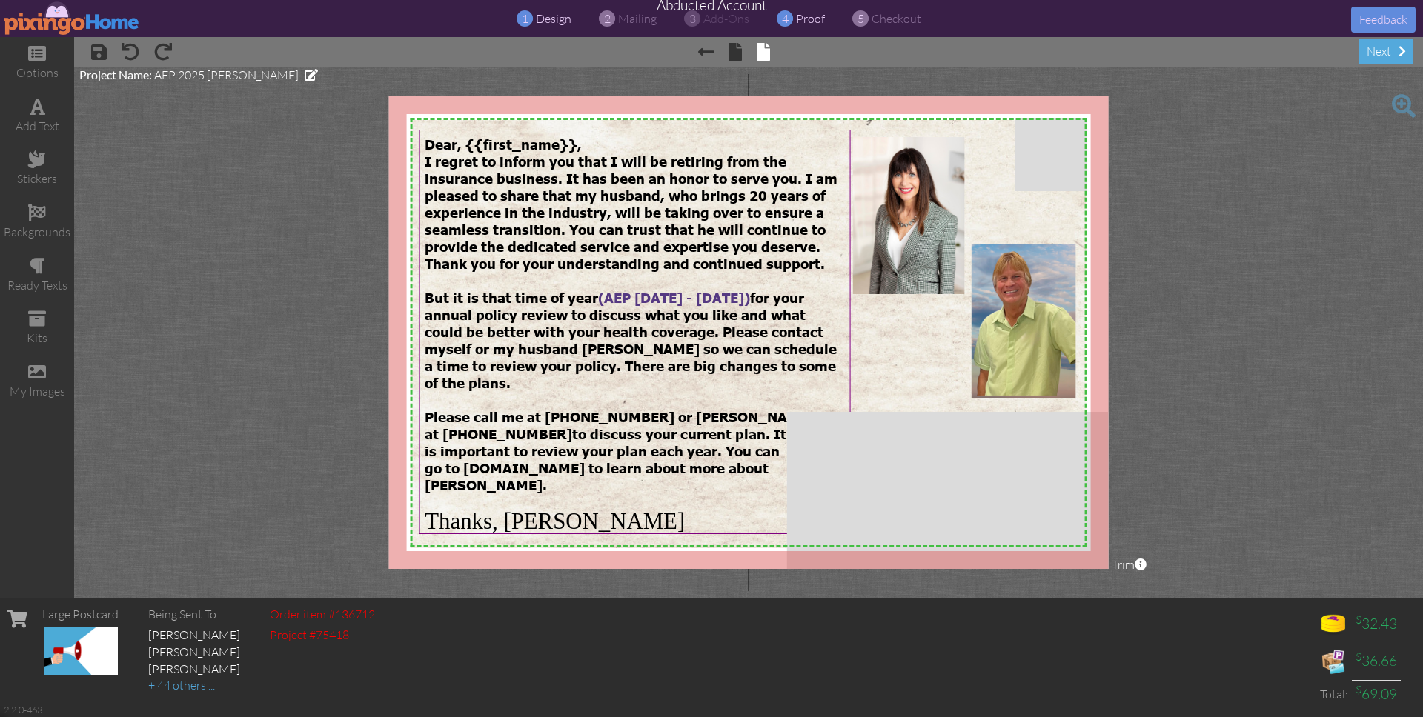
click at [805, 19] on span "proof" at bounding box center [810, 18] width 29 height 15
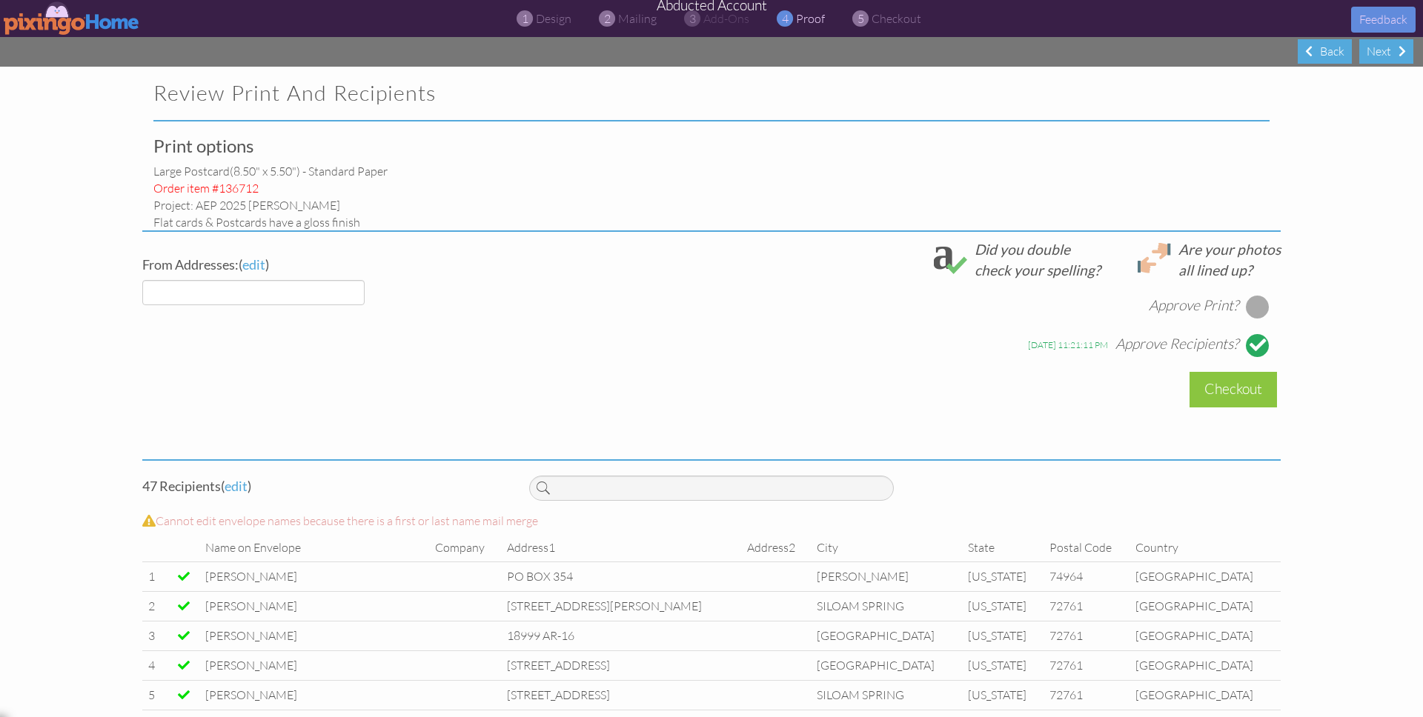
select select "object:36634"
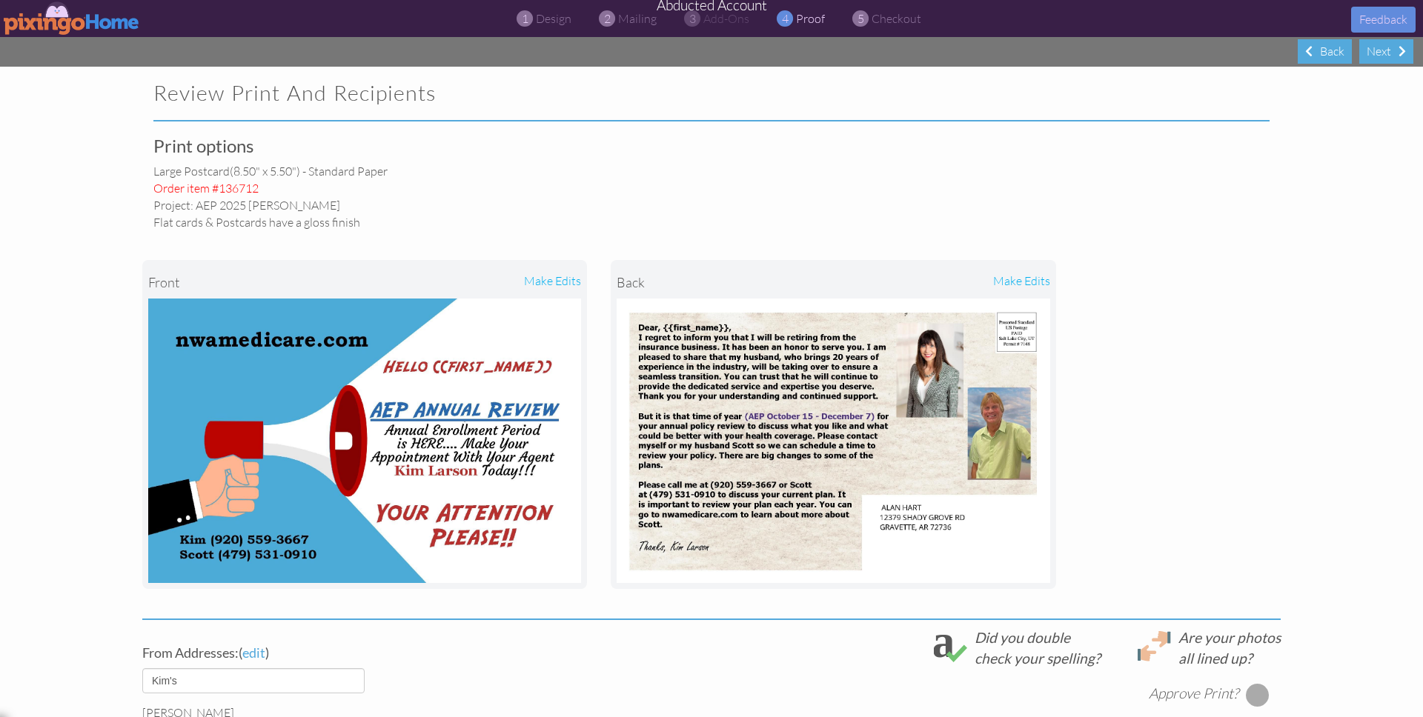
click at [56, 17] on img at bounding box center [72, 17] width 136 height 33
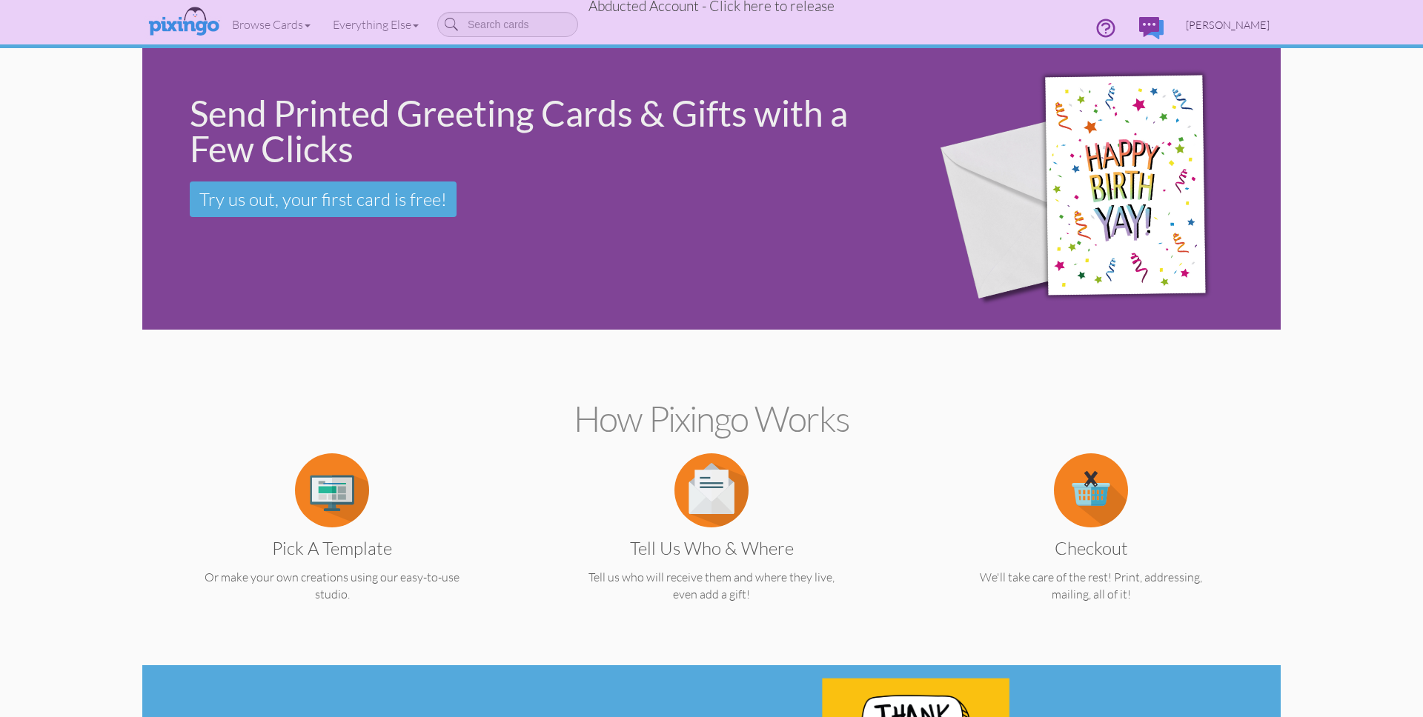
click at [1235, 19] on span "Scott Widen" at bounding box center [1228, 25] width 84 height 13
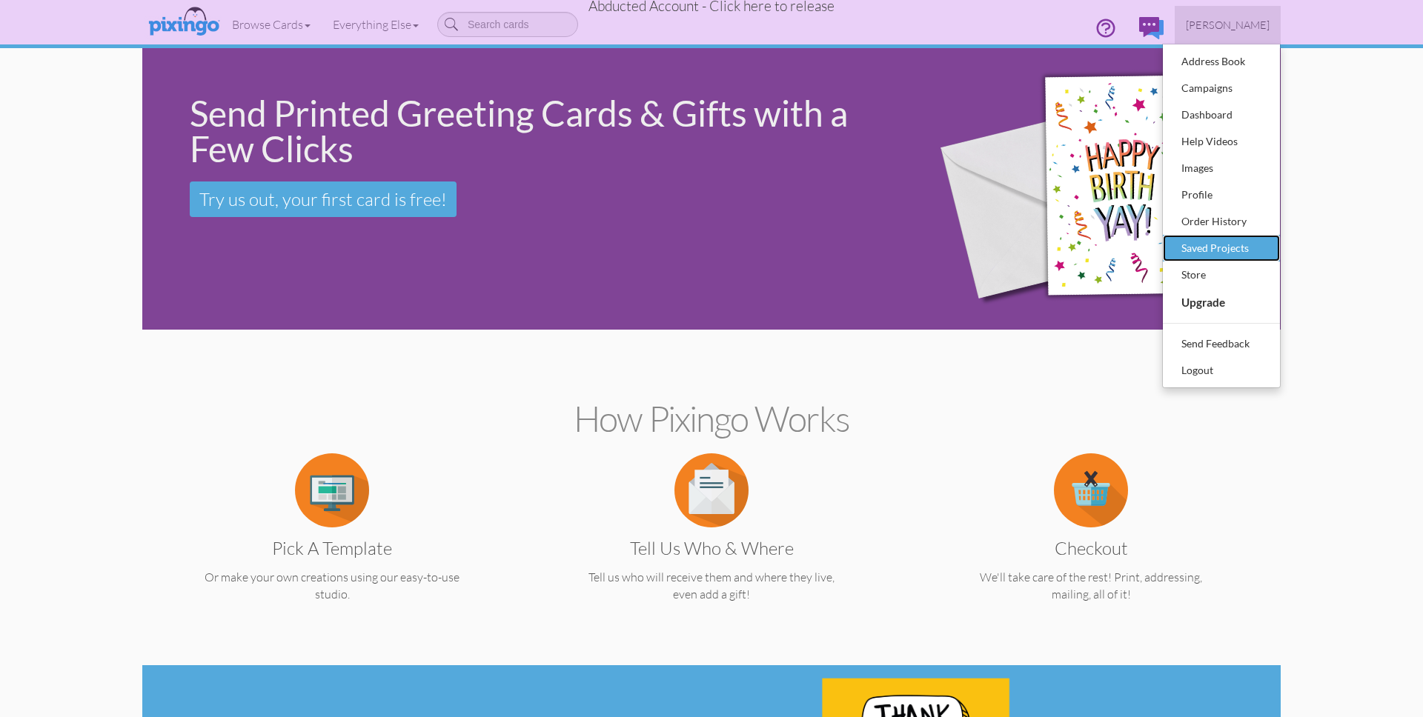
click at [1216, 245] on div "Saved Projects" at bounding box center [1221, 248] width 87 height 22
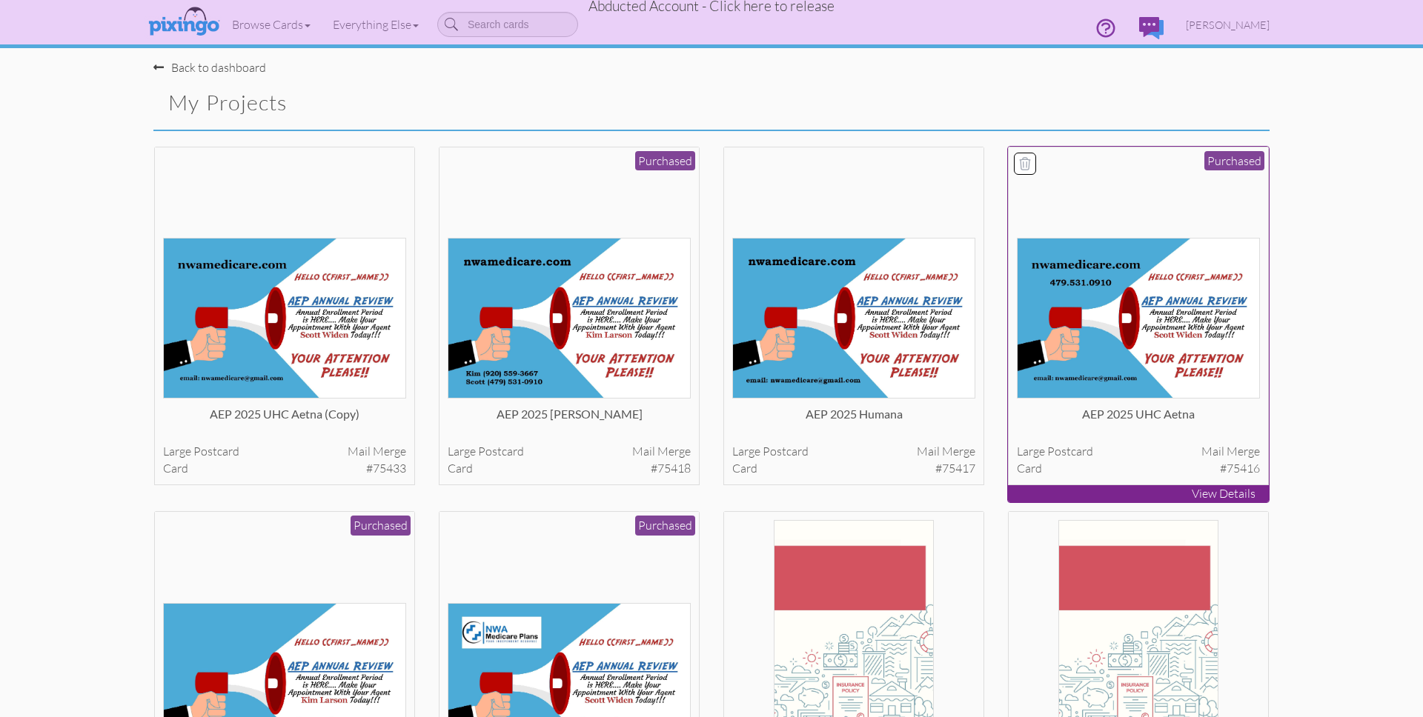
click at [1192, 243] on img at bounding box center [1139, 318] width 244 height 161
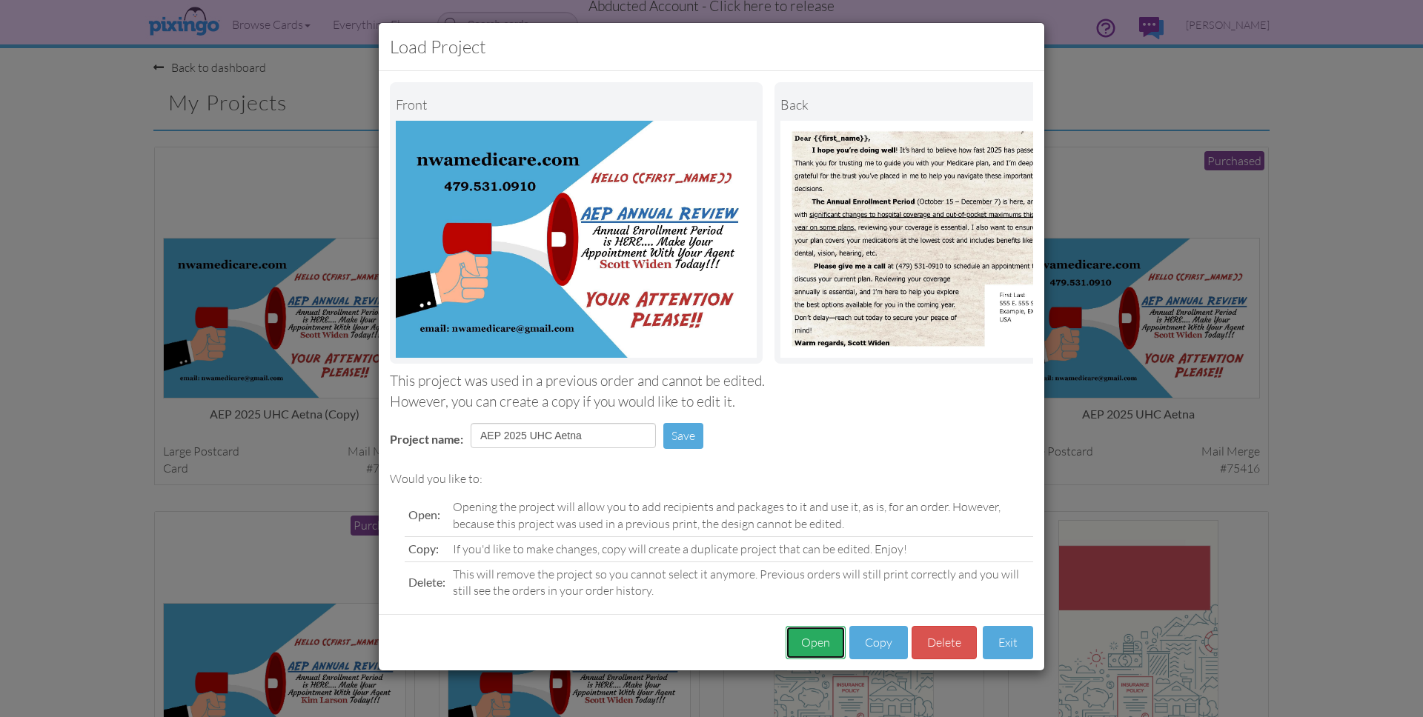
click at [806, 649] on button "Open" at bounding box center [816, 642] width 60 height 33
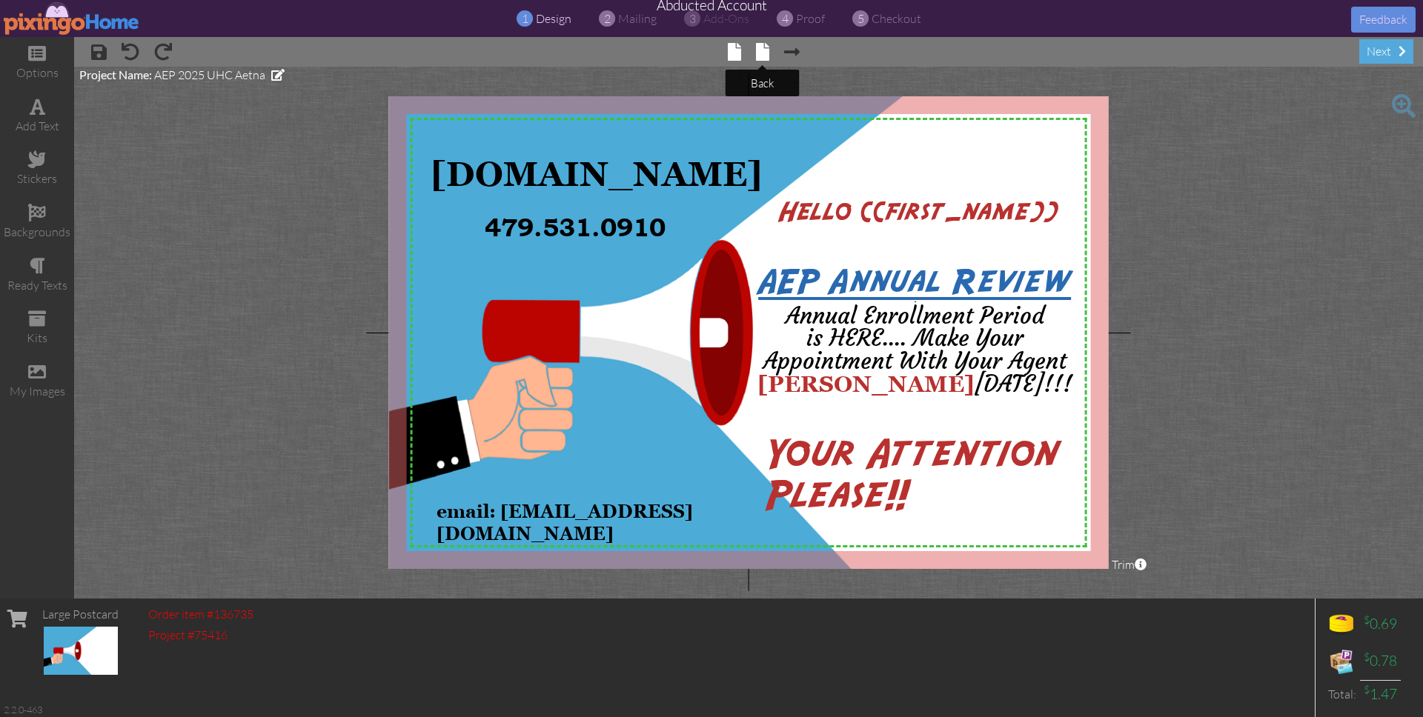
click at [762, 52] on span at bounding box center [762, 52] width 13 height 18
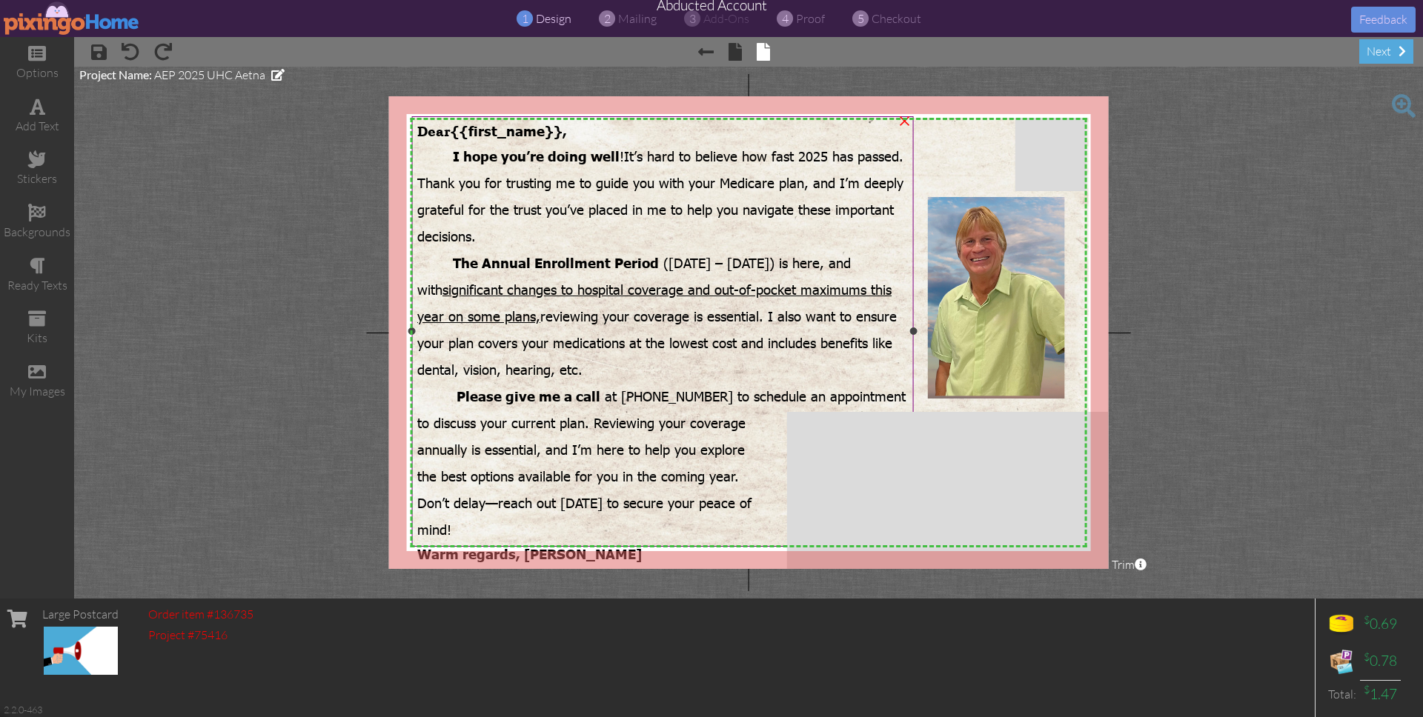
click at [540, 128] on span "{{first_name}}," at bounding box center [509, 130] width 116 height 17
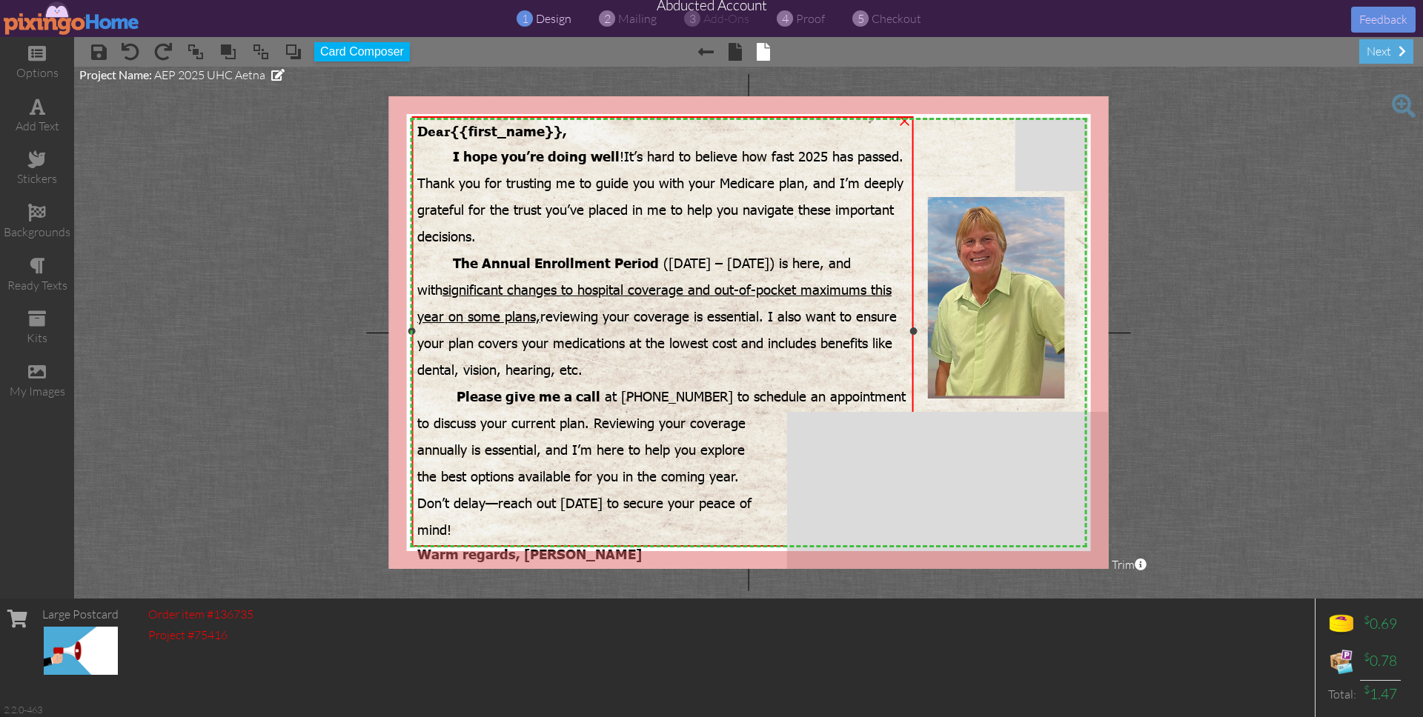
click at [540, 128] on span "{{first_name}}," at bounding box center [509, 130] width 116 height 17
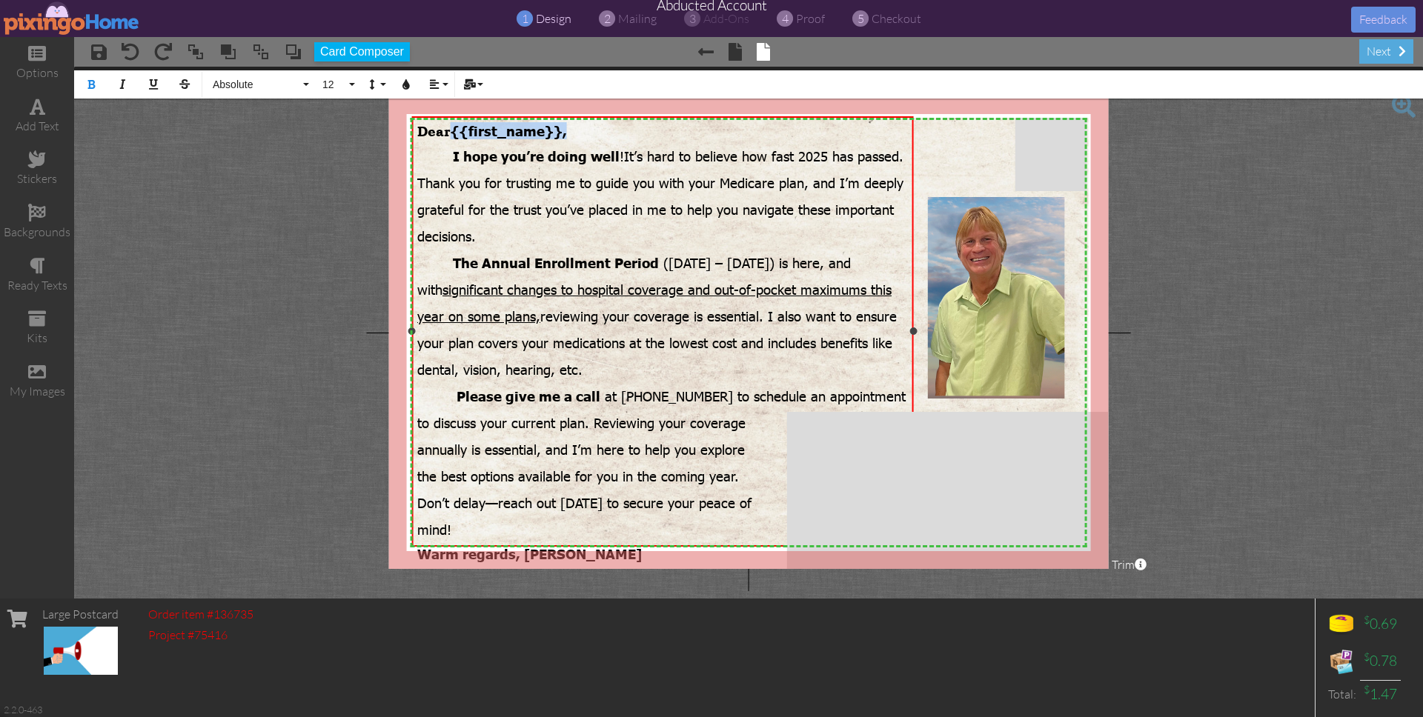
drag, startPoint x: 579, startPoint y: 133, endPoint x: 454, endPoint y: 131, distance: 124.5
click at [454, 131] on div "Dear {{first_name}}," at bounding box center [662, 130] width 491 height 17
click at [480, 133] on span "{{first_name}}," at bounding box center [509, 130] width 116 height 17
drag, startPoint x: 576, startPoint y: 135, endPoint x: 408, endPoint y: 127, distance: 167.7
click at [383, 125] on project-studio-wrapper "X X X X X X X X X X X X X X X X X X X X X X X X X X X X X X X X X X X X X X X X…" at bounding box center [748, 333] width 1349 height 532
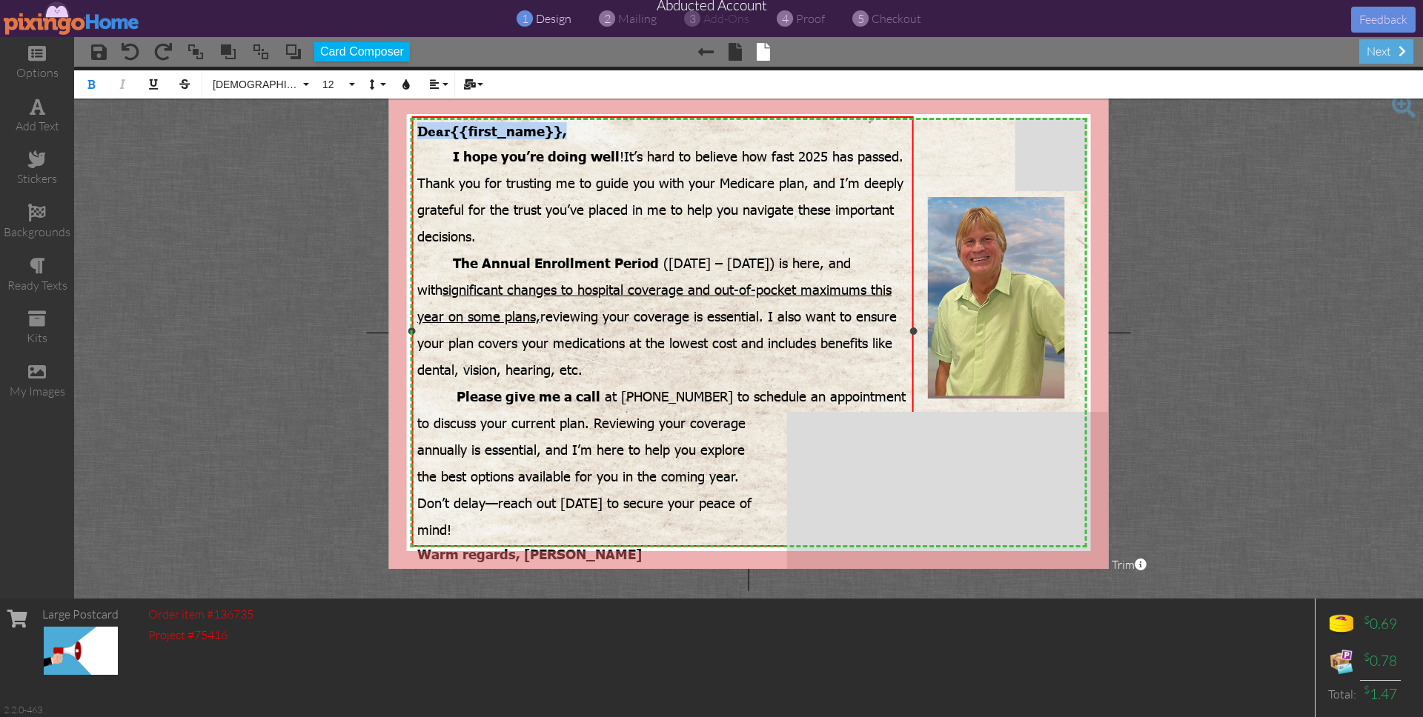
copy span "Dear {{first_name}},"
click at [808, 21] on span "proof" at bounding box center [810, 18] width 29 height 15
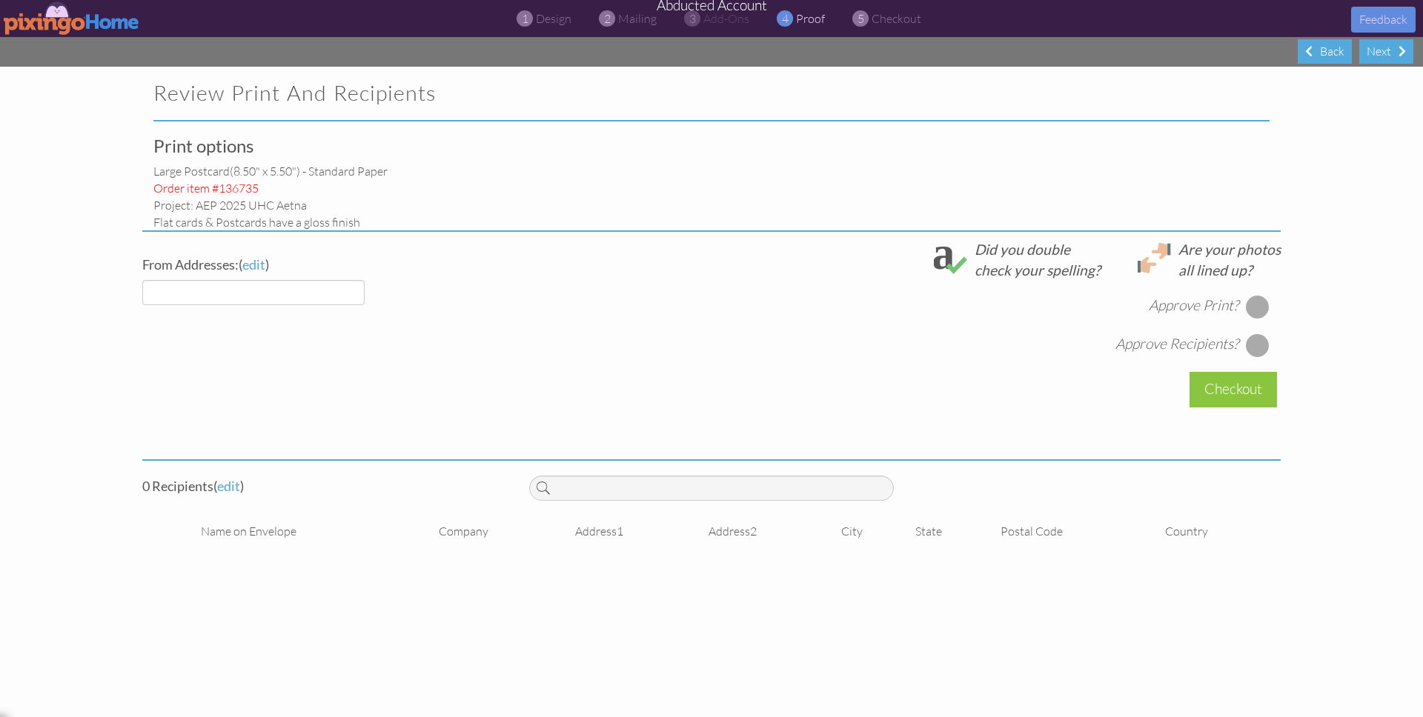
select select "object:37426"
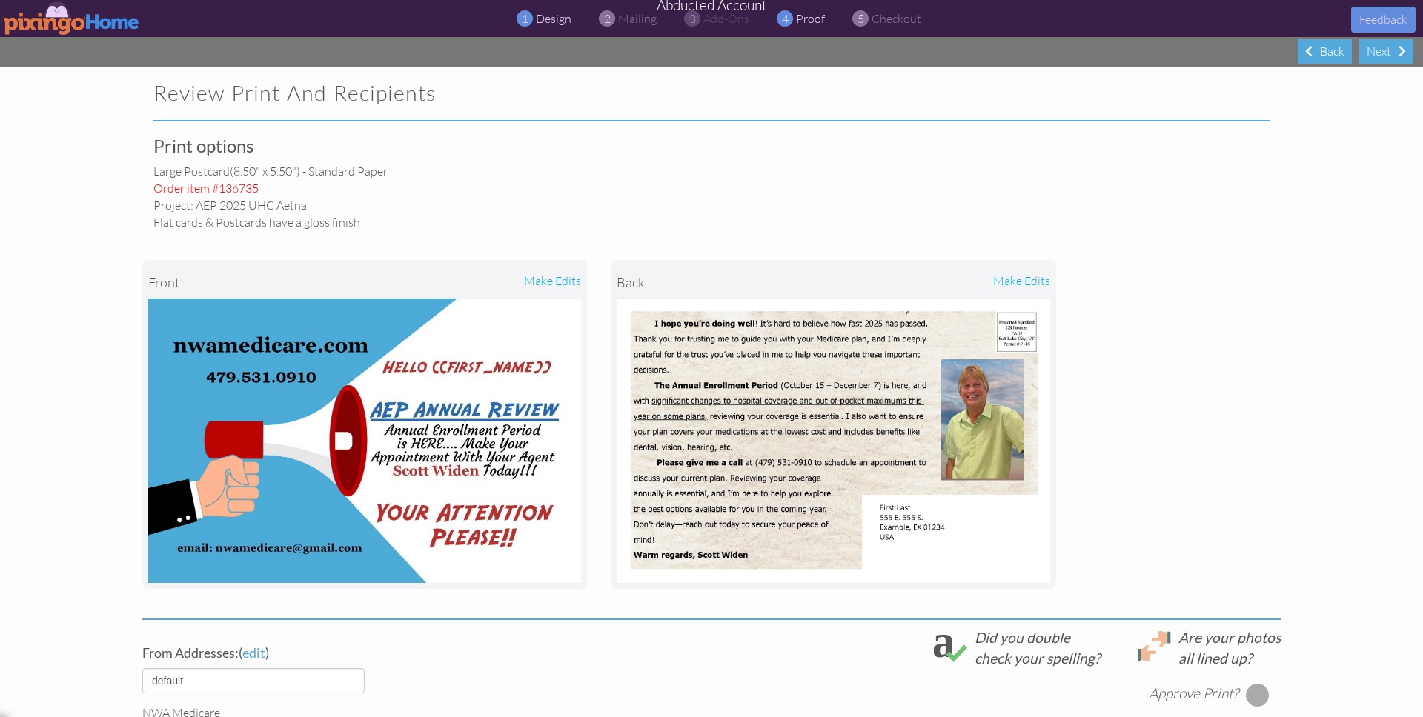
click at [561, 19] on span "design" at bounding box center [554, 18] width 36 height 15
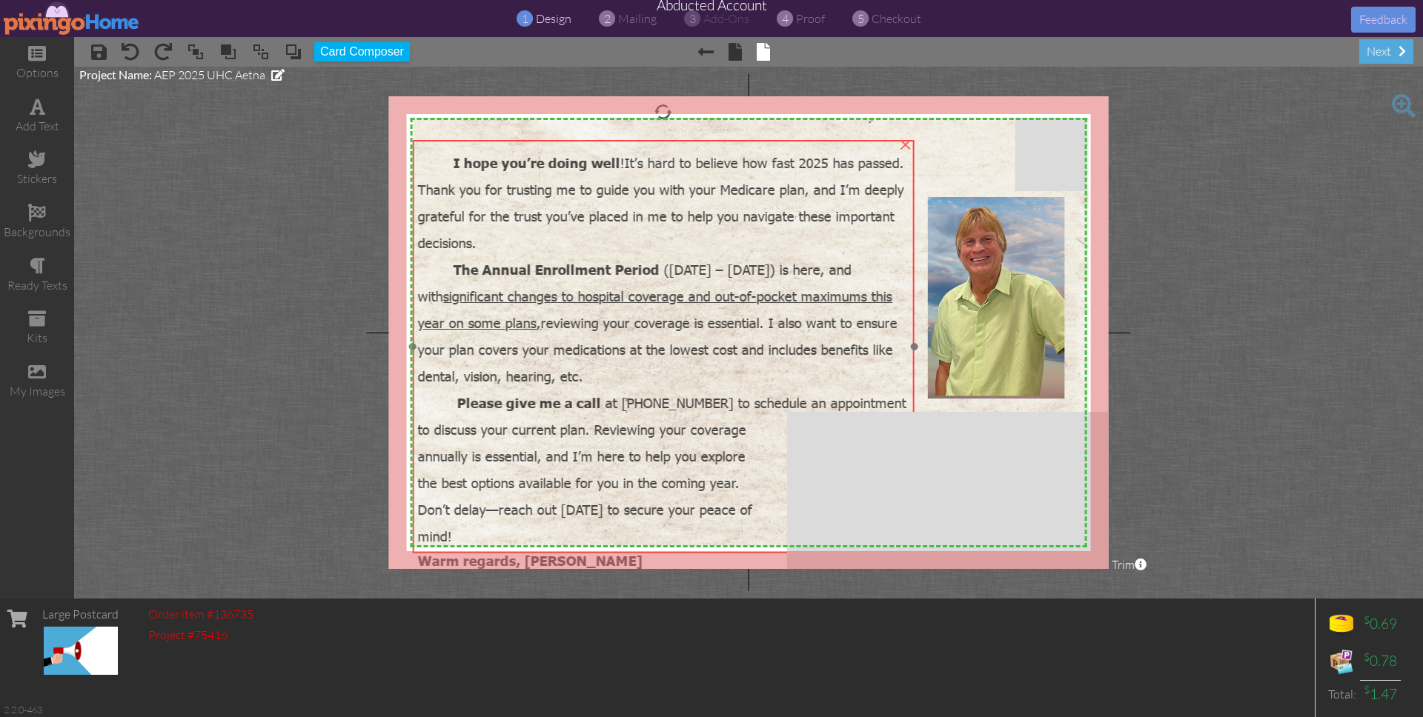
drag, startPoint x: 529, startPoint y: 288, endPoint x: 530, endPoint y: 312, distance: 23.7
click at [530, 312] on span "significant changes to hospital coverage and out-of-pocket maximums this year o…" at bounding box center [655, 310] width 474 height 44
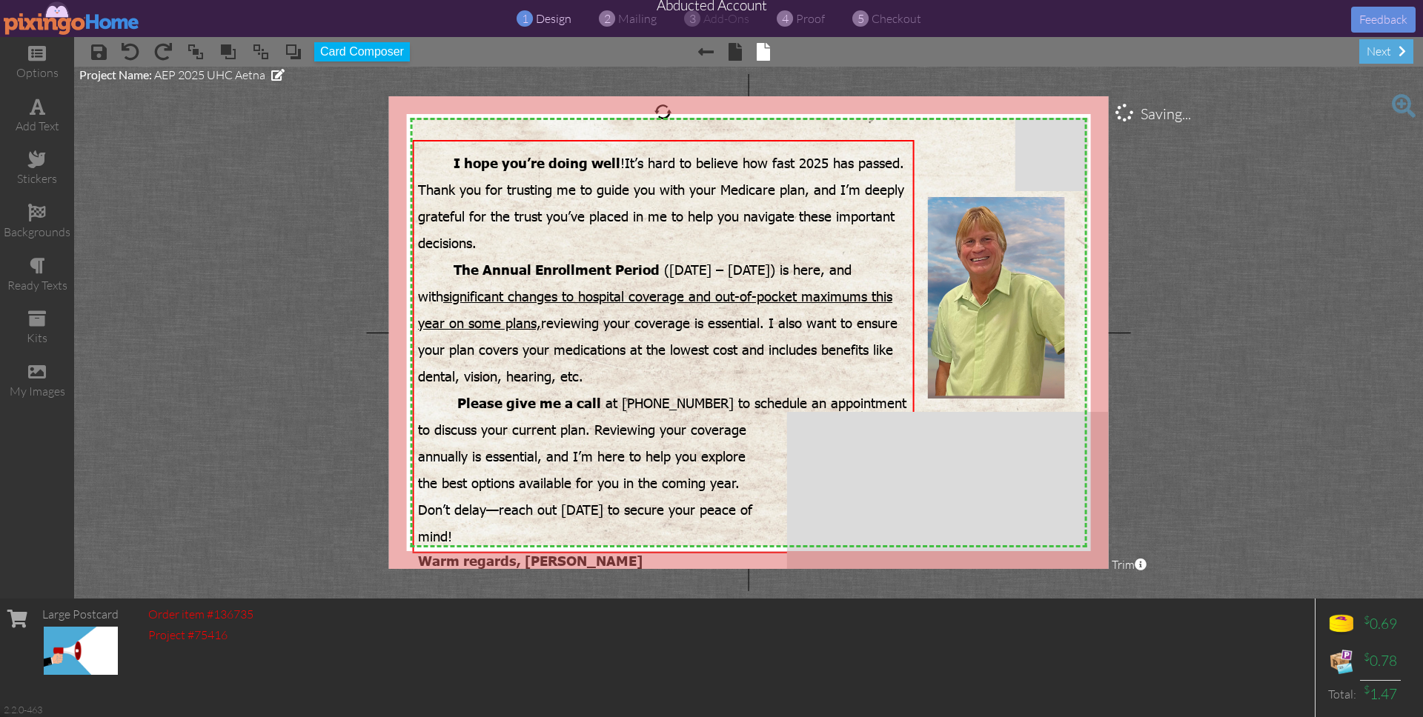
click at [1333, 281] on project-studio-wrapper "X X X X X X X X X X X X X X X X X X X X X X X X X X X X X X X X X X X X X X X X…" at bounding box center [748, 333] width 1349 height 532
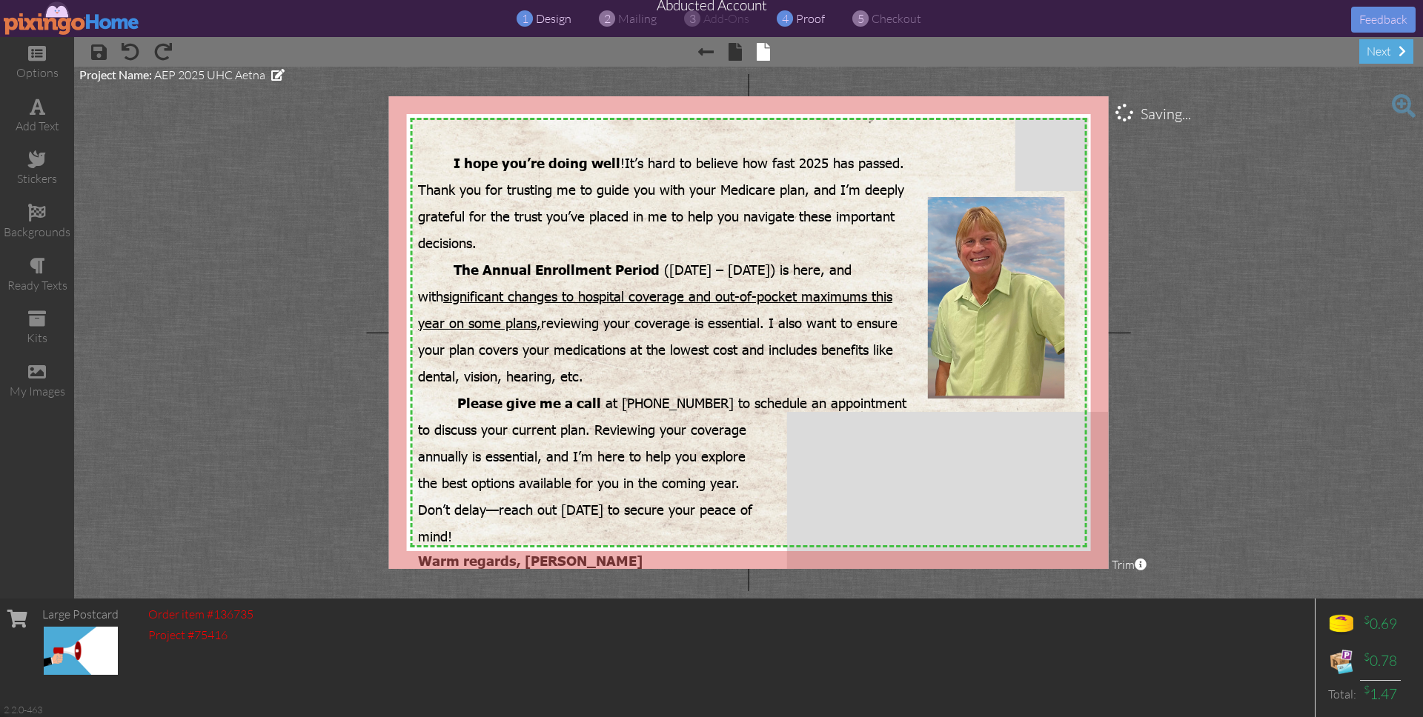
click at [805, 16] on span "proof" at bounding box center [810, 18] width 29 height 15
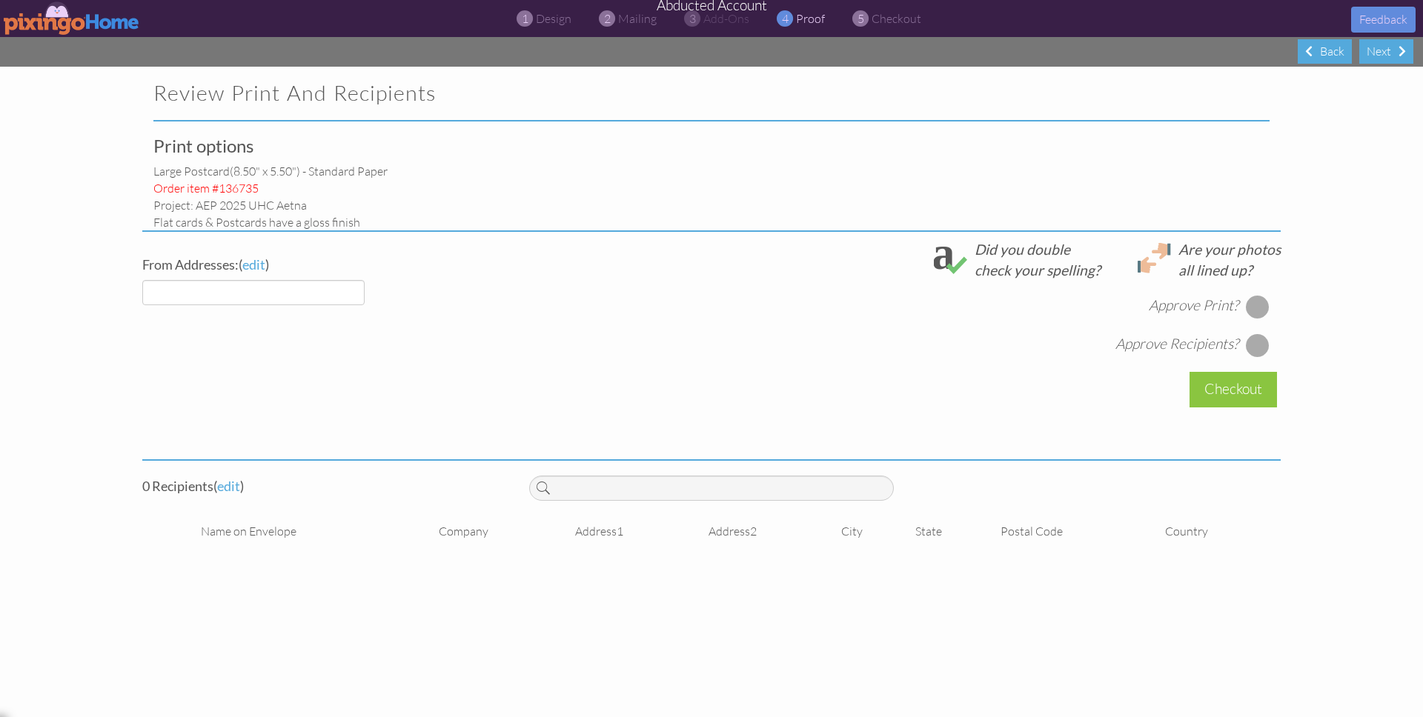
select select "object:37522"
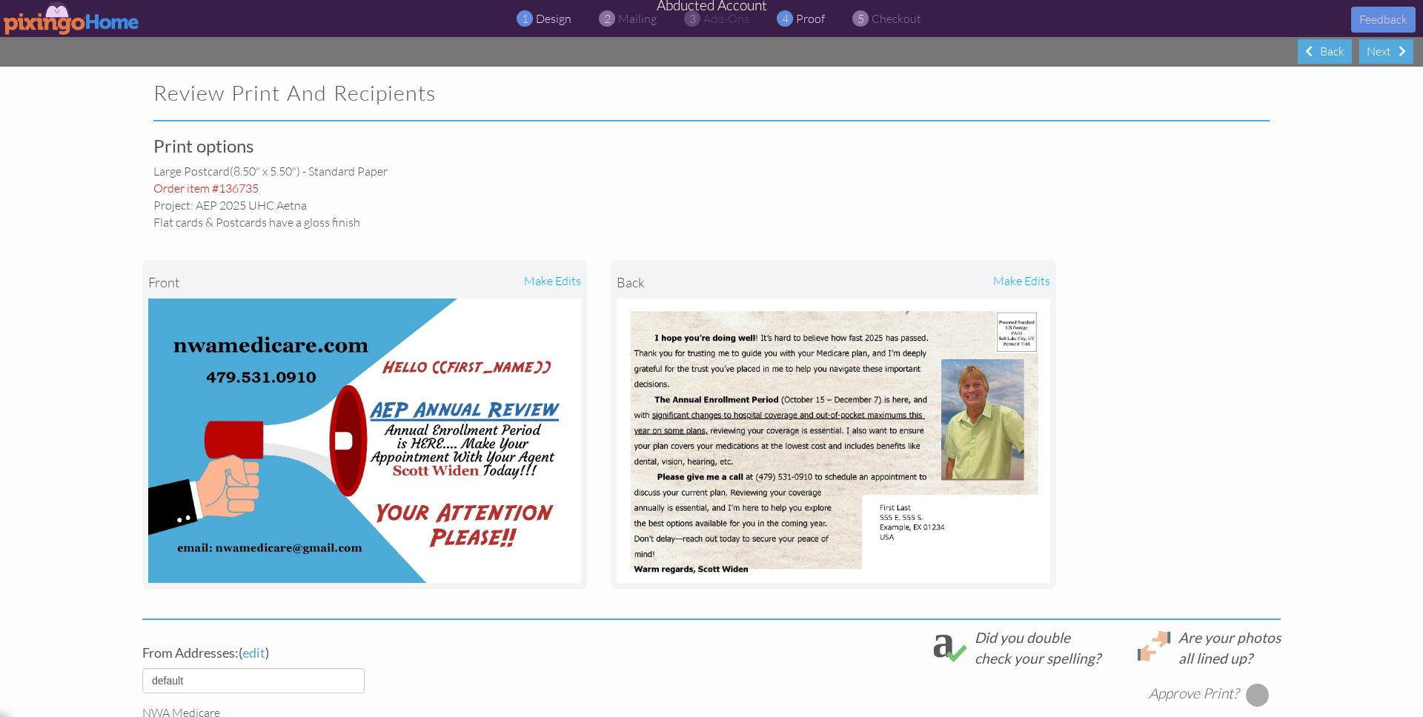
click at [560, 18] on span "design" at bounding box center [554, 18] width 36 height 15
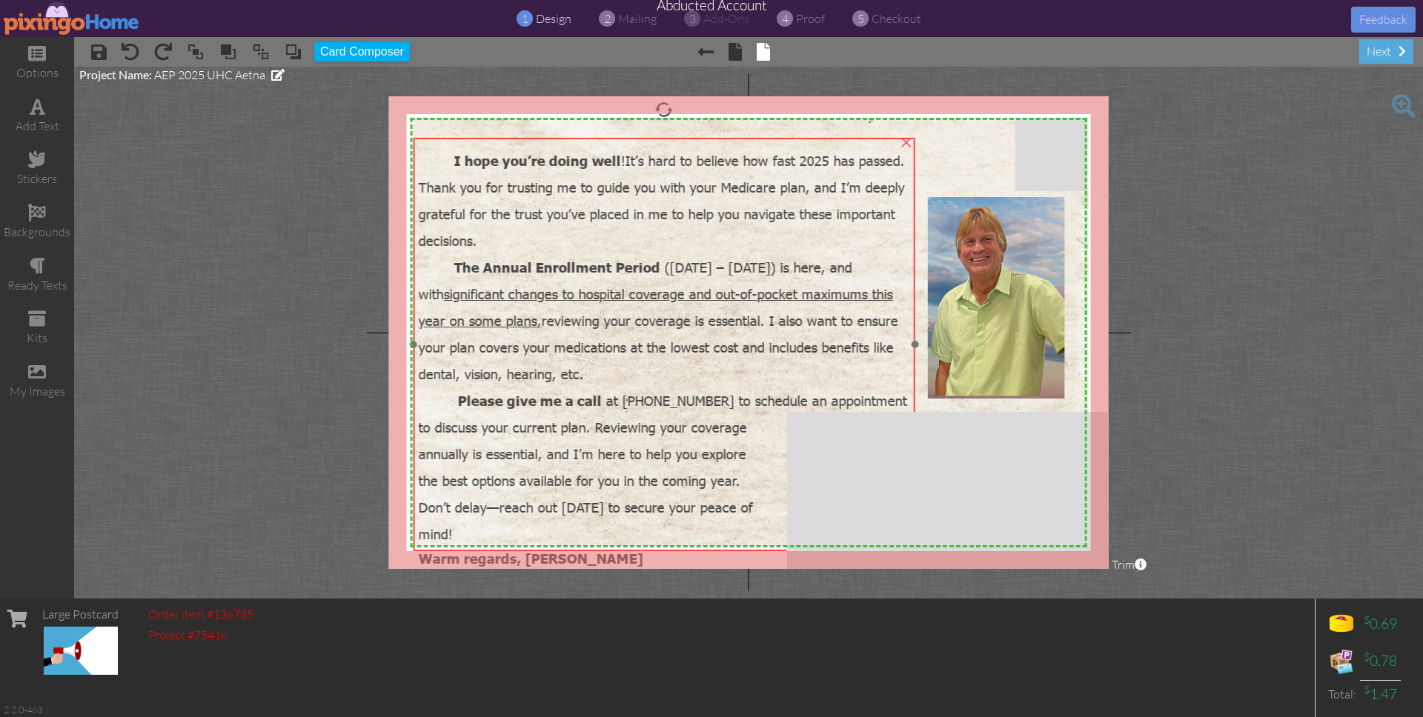
click at [702, 222] on div "I hope you’re doing well ! It’s hard to believe how fast 2025 has passed. Thank…" at bounding box center [664, 197] width 491 height 107
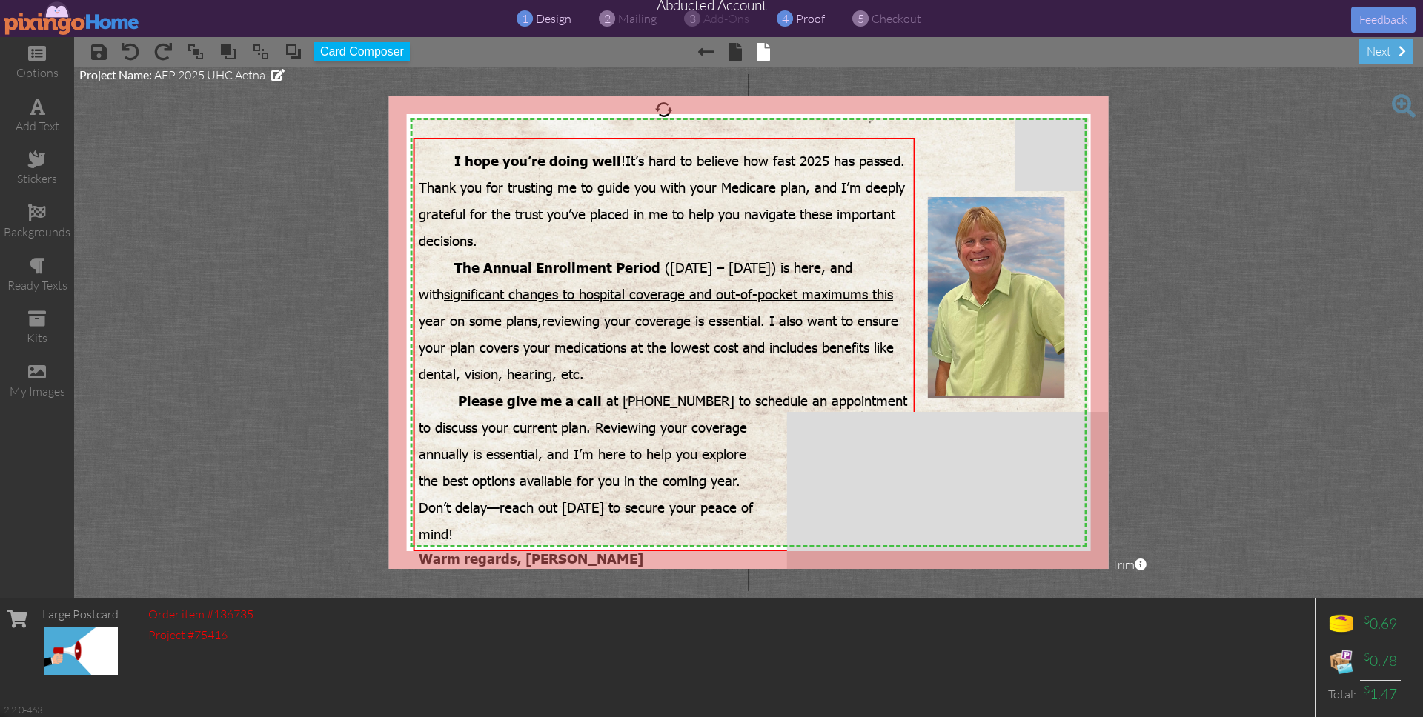
click at [808, 21] on span "proof" at bounding box center [810, 18] width 29 height 15
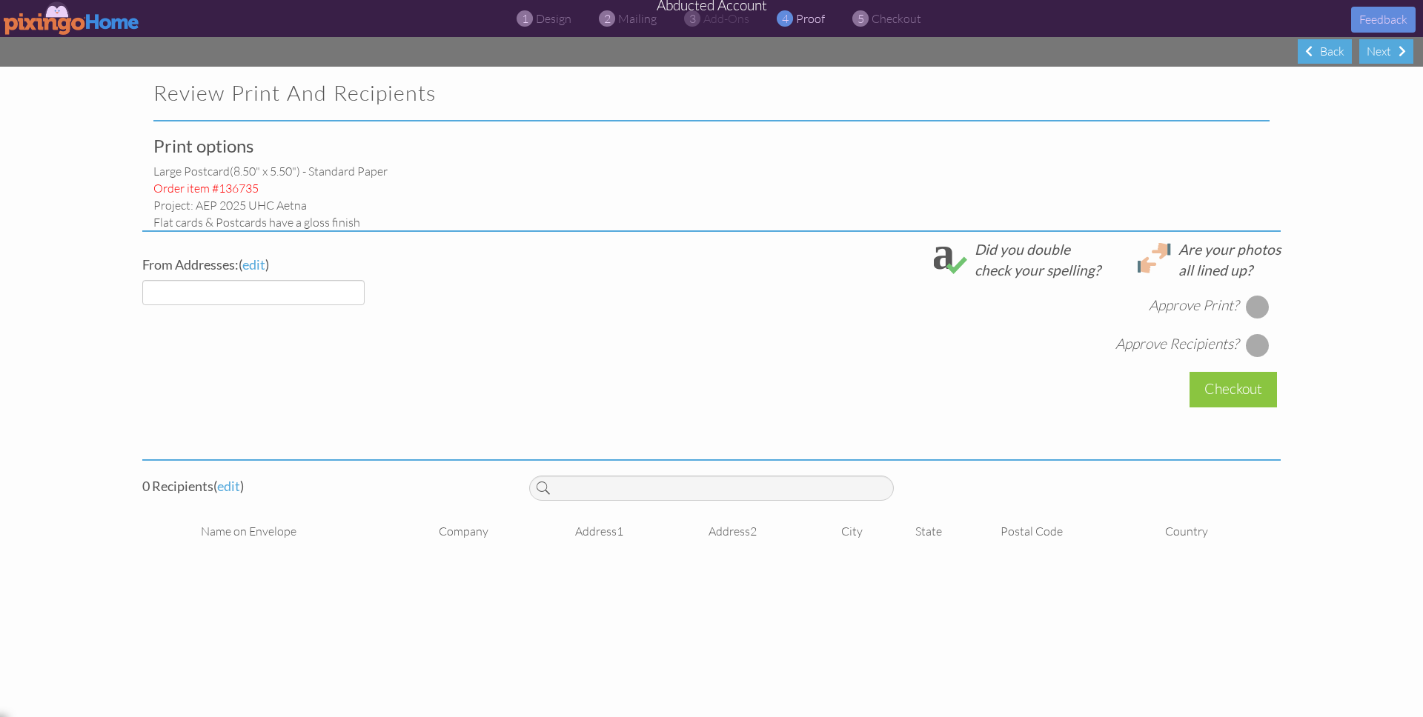
select select "object:37611"
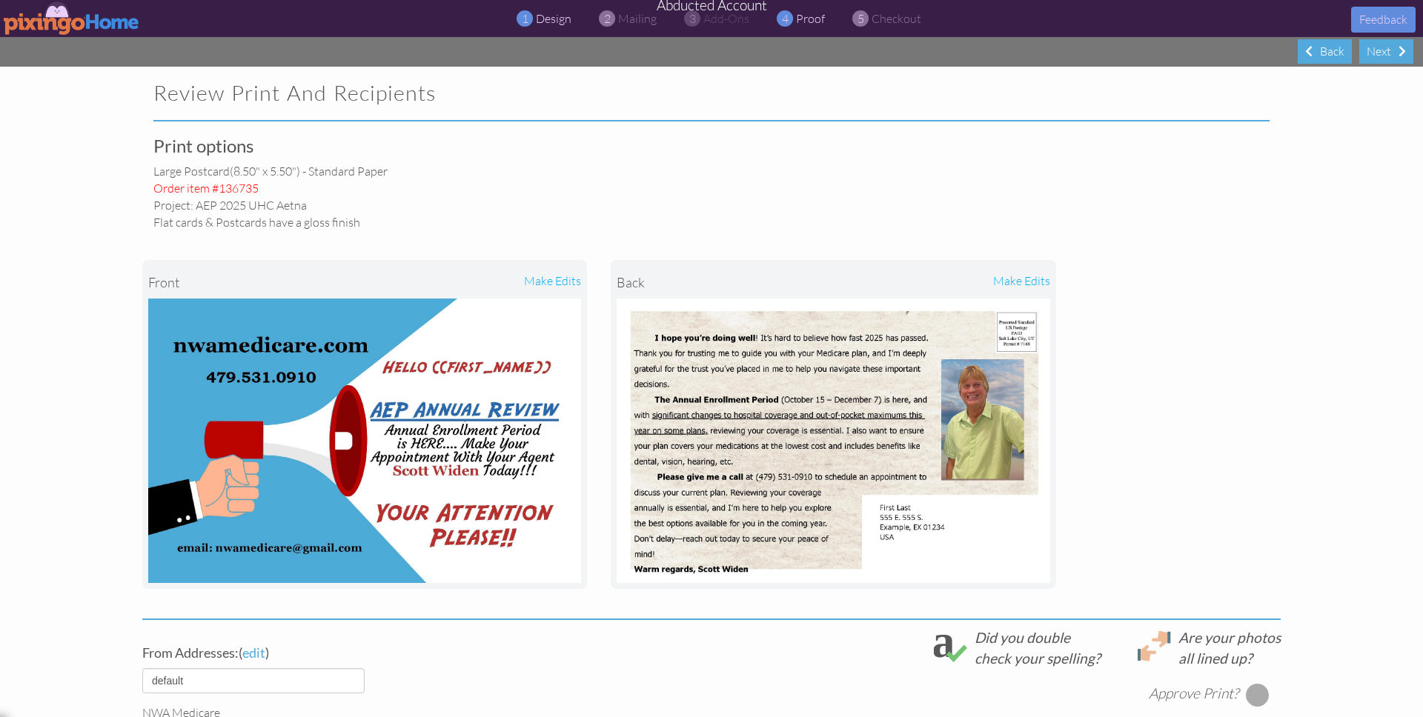
click at [544, 19] on span "design" at bounding box center [554, 18] width 36 height 15
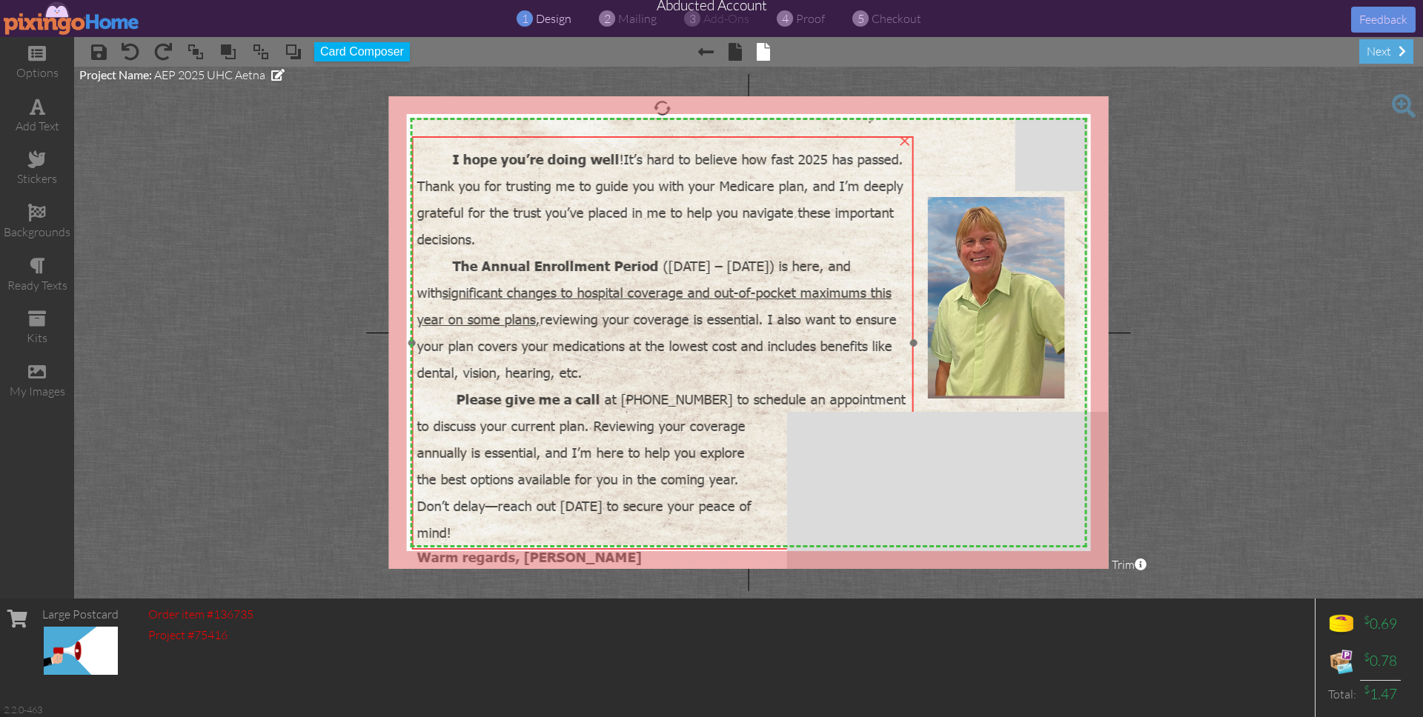
click at [566, 319] on span "The Annual Enrollment Period (October 15 – December 7) is here, and with signif…" at bounding box center [657, 315] width 480 height 133
click at [663, 329] on span "The Annual Enrollment Period (October 15 – December 7) is here, and with signif…" at bounding box center [659, 319] width 480 height 124
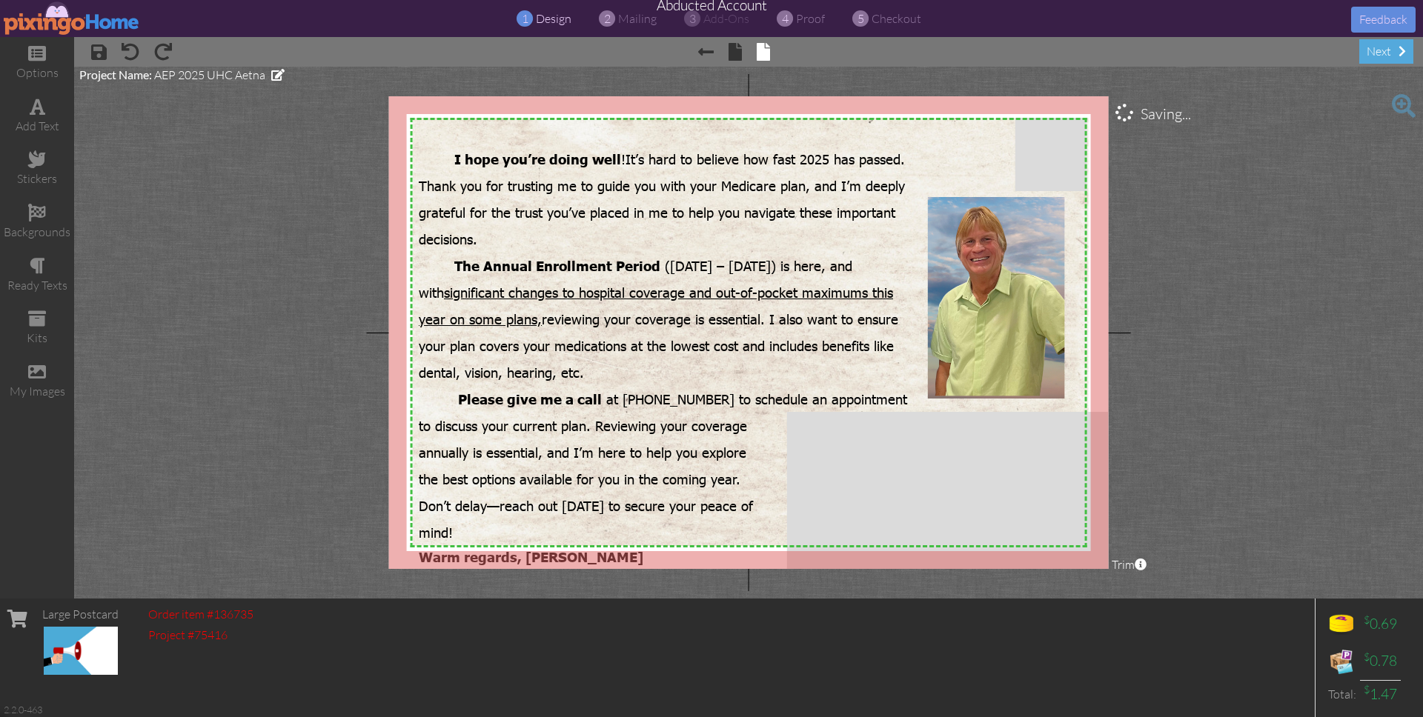
click at [1192, 200] on project-studio-wrapper "X X X X X X X X X X X X X X X X X X X X X X X X X X X X X X X X X X X X X X X X…" at bounding box center [748, 333] width 1349 height 532
click at [801, 17] on span "proof" at bounding box center [810, 18] width 29 height 15
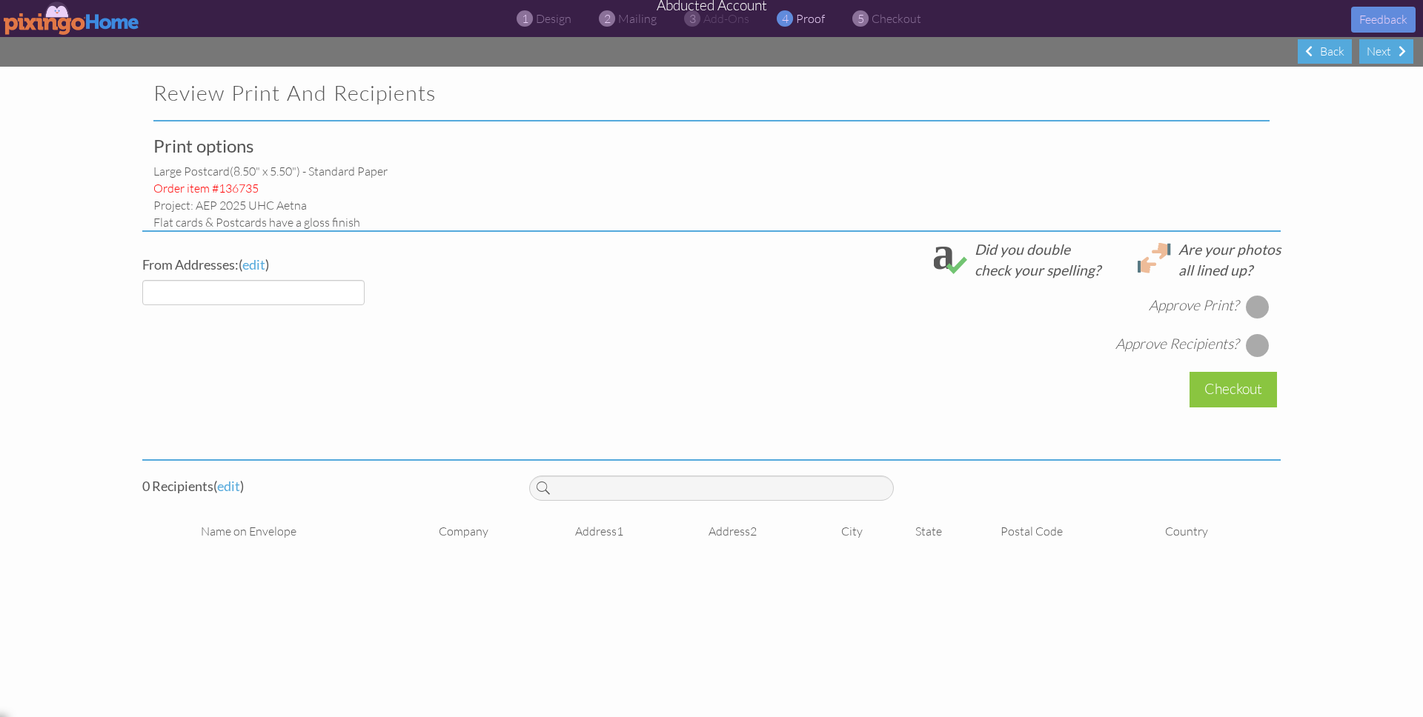
select select "object:37699"
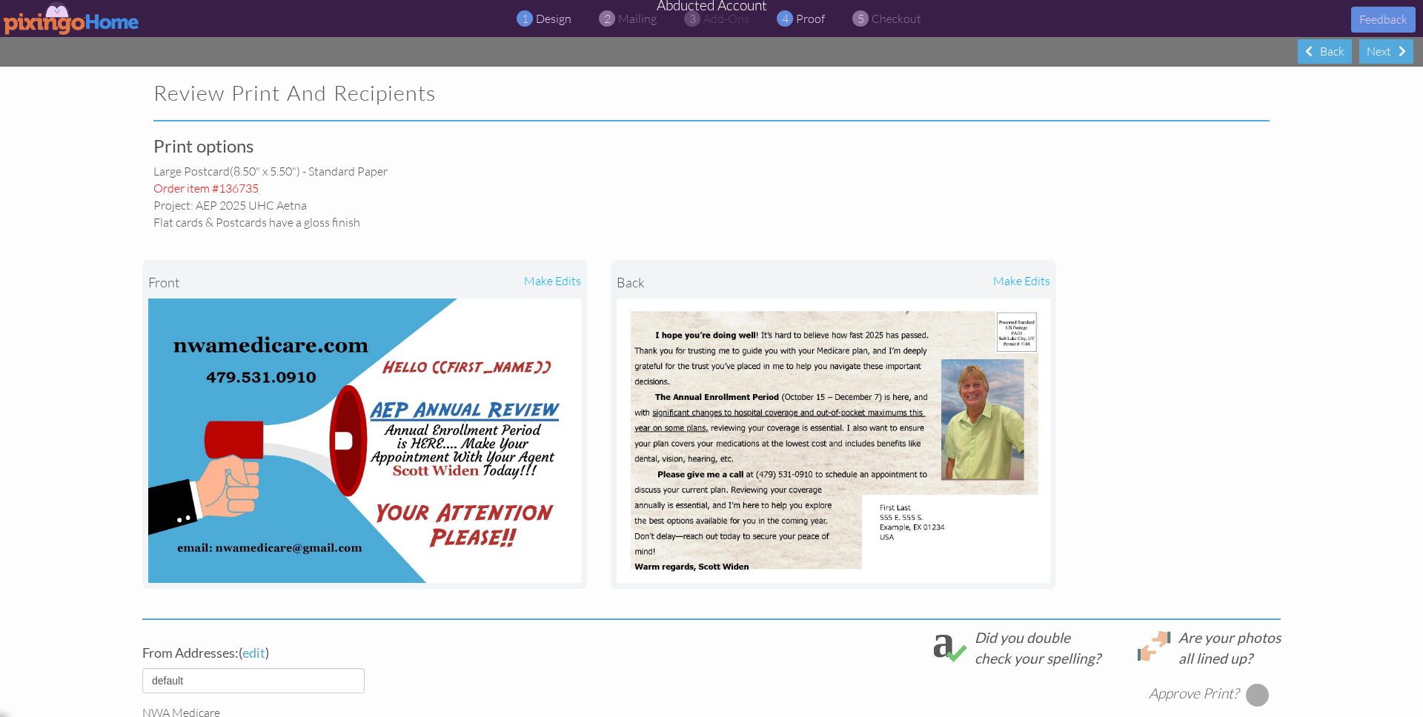
click at [560, 24] on span "design" at bounding box center [554, 18] width 36 height 15
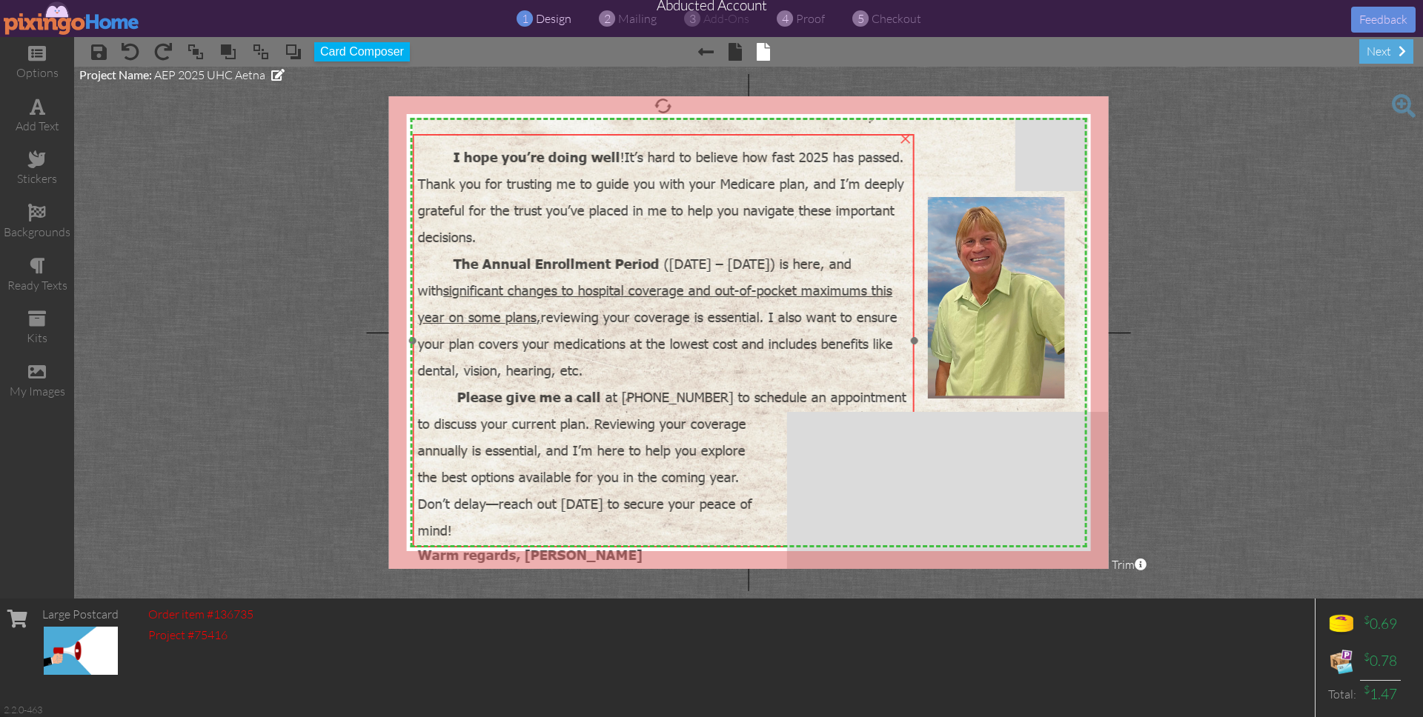
click at [630, 255] on span "Annual Enrollment Period" at bounding box center [571, 263] width 177 height 17
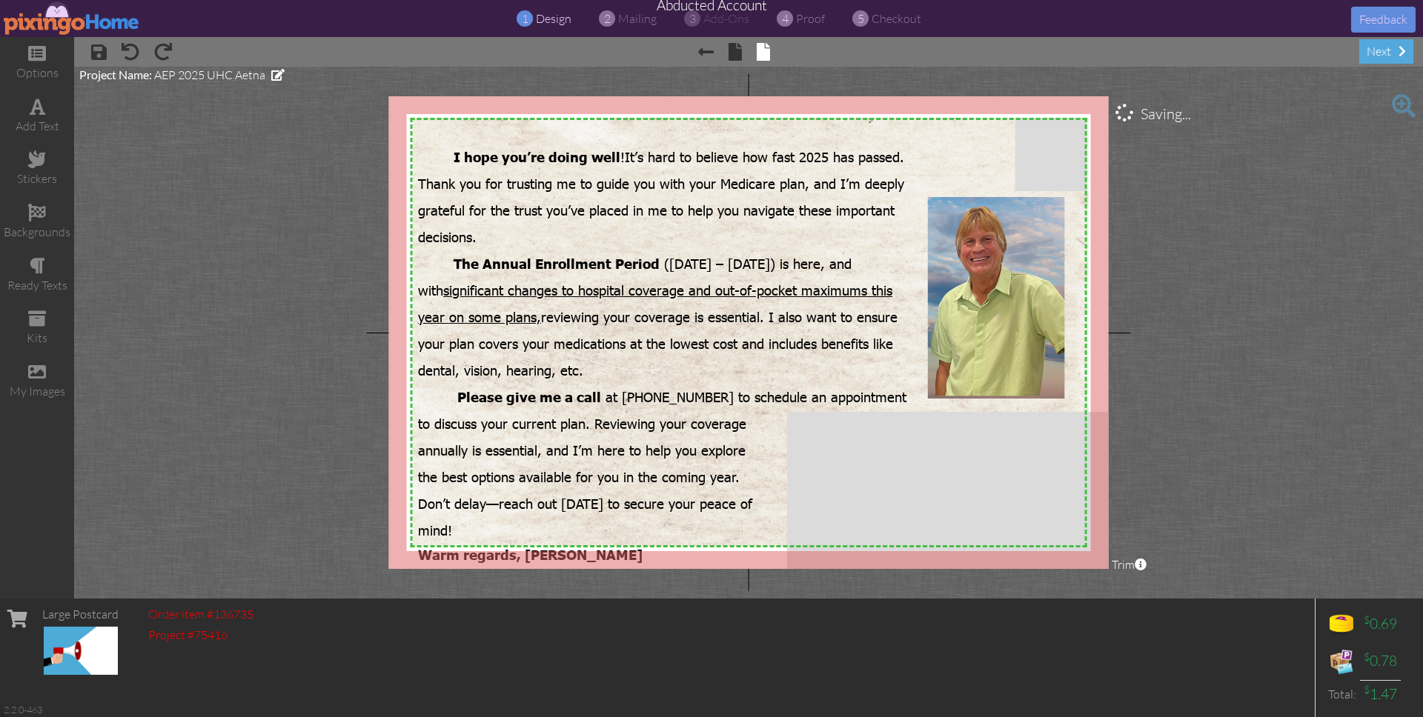
click at [1322, 157] on project-studio-wrapper "X X X X X X X X X X X X X X X X X X X X X X X X X X X X X X X X X X X X X X X X…" at bounding box center [748, 333] width 1349 height 532
click at [813, 23] on span "proof" at bounding box center [810, 18] width 29 height 15
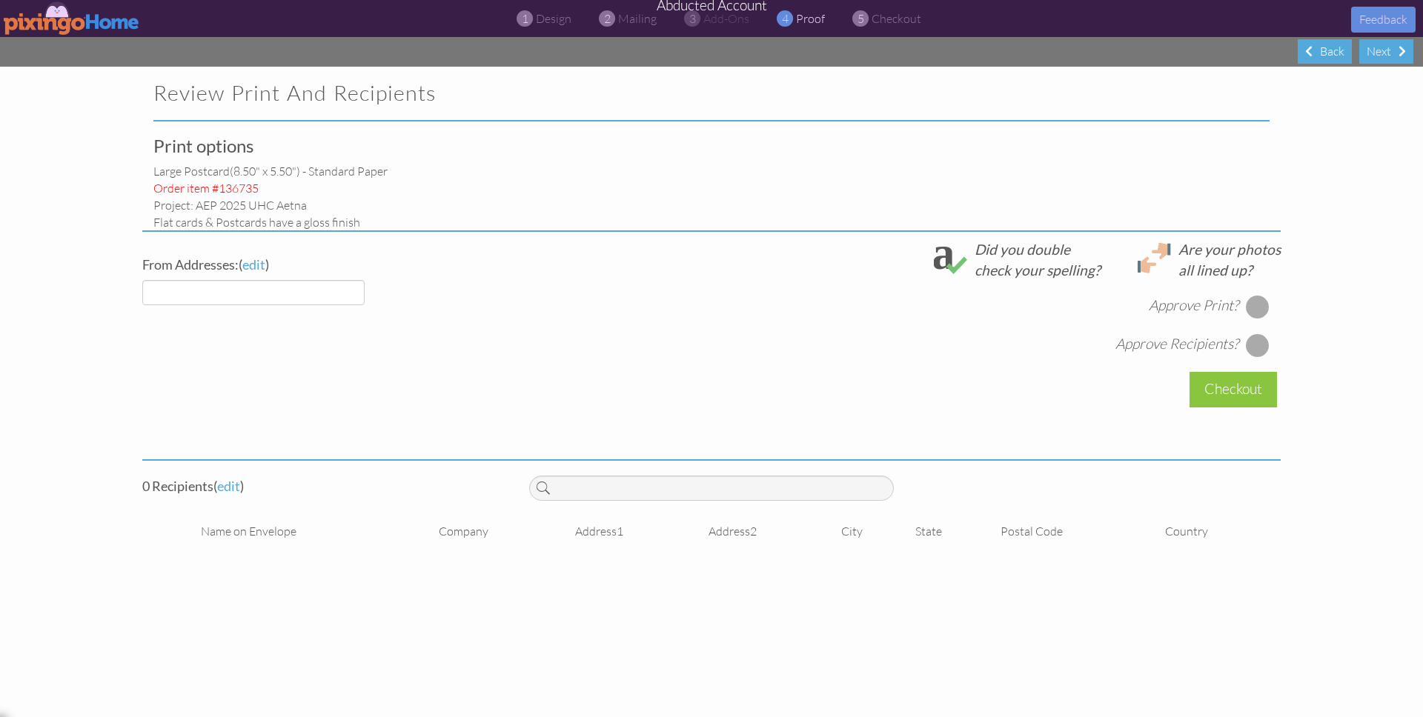
select select "object:37795"
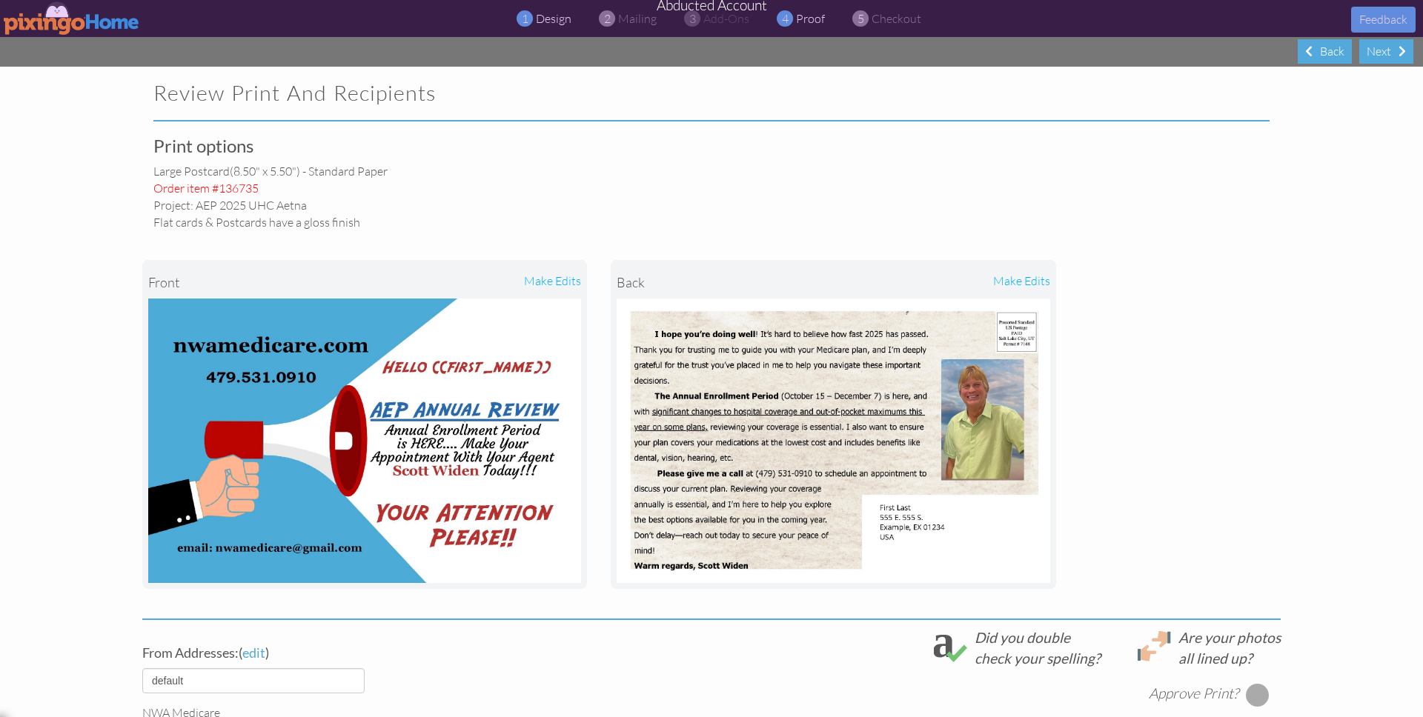
click at [560, 19] on span "design" at bounding box center [554, 18] width 36 height 15
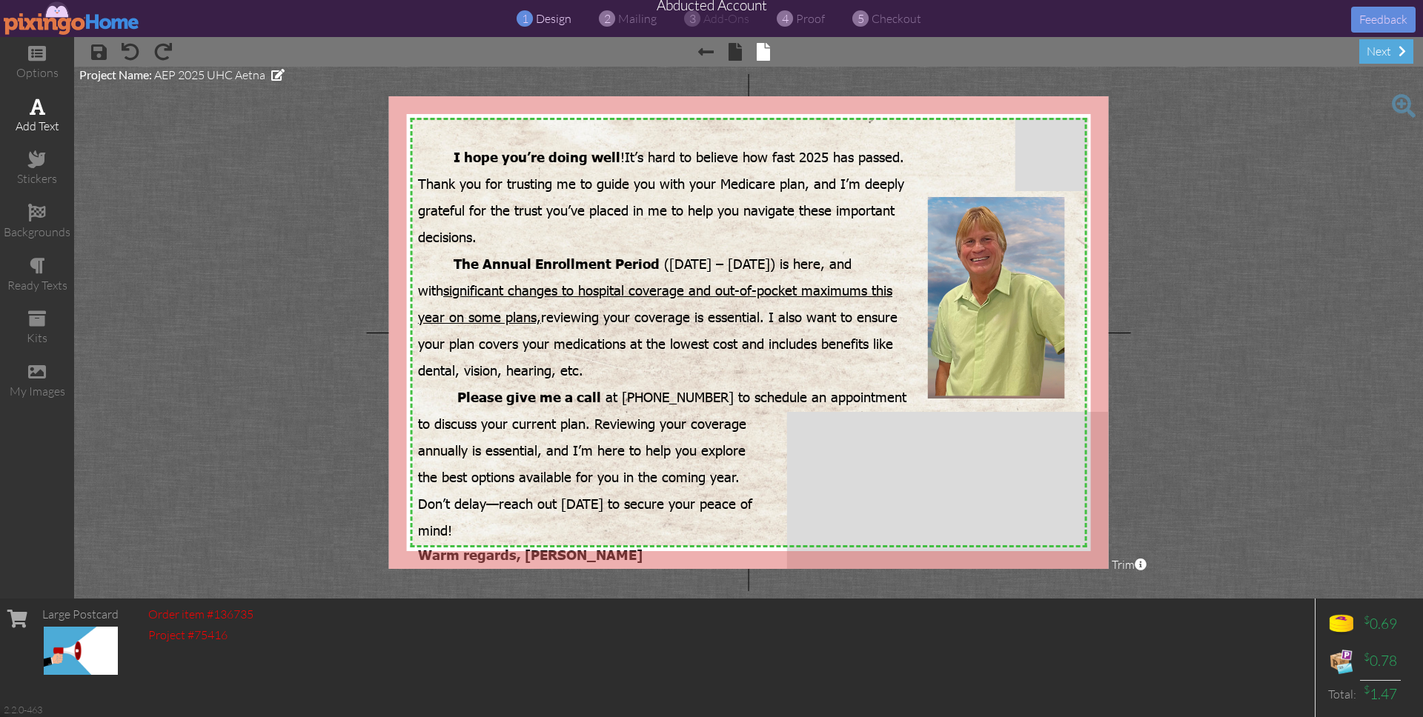
click at [26, 103] on div "add text" at bounding box center [37, 116] width 74 height 52
click at [37, 105] on span at bounding box center [38, 107] width 16 height 18
click at [38, 116] on div "add text" at bounding box center [37, 116] width 74 height 52
click at [245, 130] on project-studio-wrapper "X X X X X X X X X X X X X X X X X X X X X X X X X X X X X X X X X X X X X X X X…" at bounding box center [748, 333] width 1349 height 532
click at [542, 19] on span "design" at bounding box center [554, 18] width 36 height 15
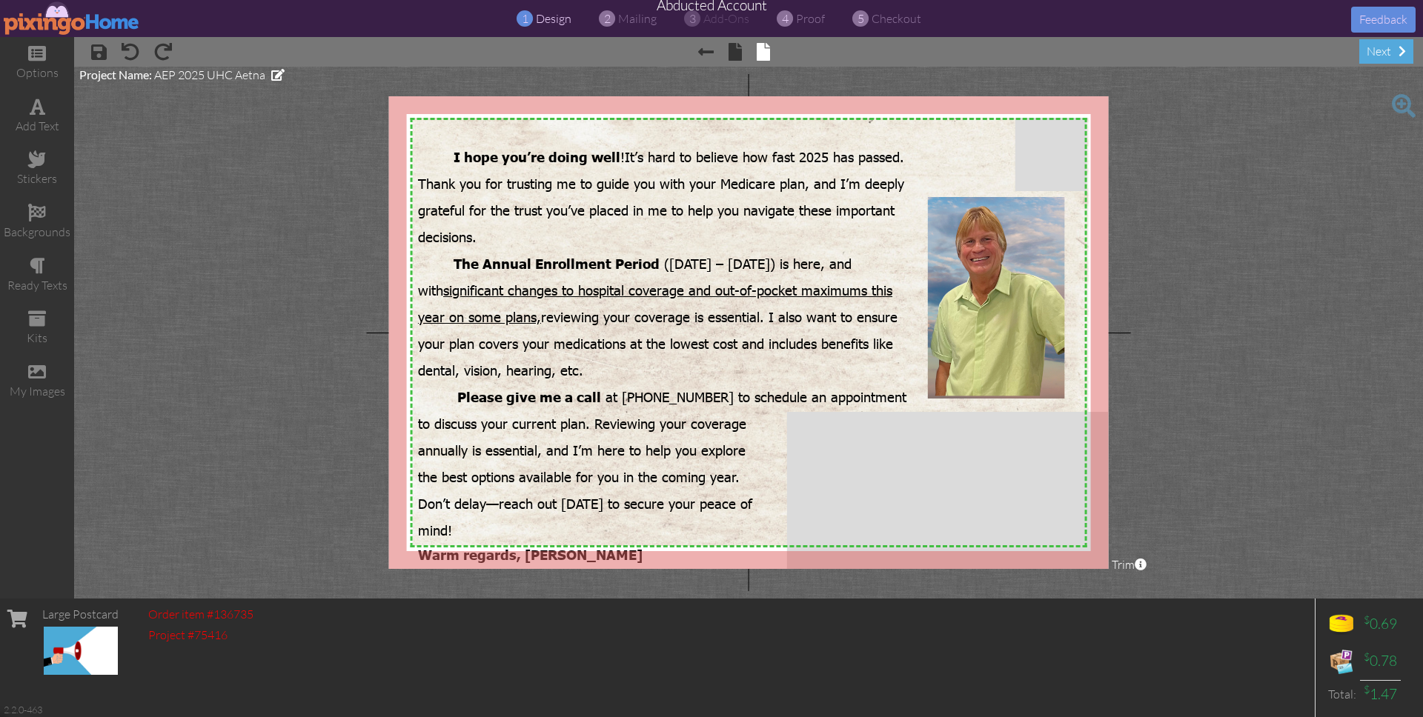
click at [1317, 209] on project-studio-wrapper "X X X X X X X X X X X X X X X X X X X X X X X X X X X X X X X X X X X X X X X X…" at bounding box center [748, 333] width 1349 height 532
click at [50, 113] on div "add text" at bounding box center [37, 116] width 74 height 52
click at [330, 87] on project-studio-wrapper "X X X X X X X X X X X X X X X X X X X X X X X X X X X X X X X X X X X X X X X X…" at bounding box center [748, 333] width 1349 height 532
click at [47, 107] on div "add text" at bounding box center [37, 116] width 74 height 52
click at [1170, 230] on project-studio-wrapper "X X X X X X X X X X X X X X X X X X X X X X X X X X X X X X X X X X X X X X X X…" at bounding box center [748, 333] width 1349 height 532
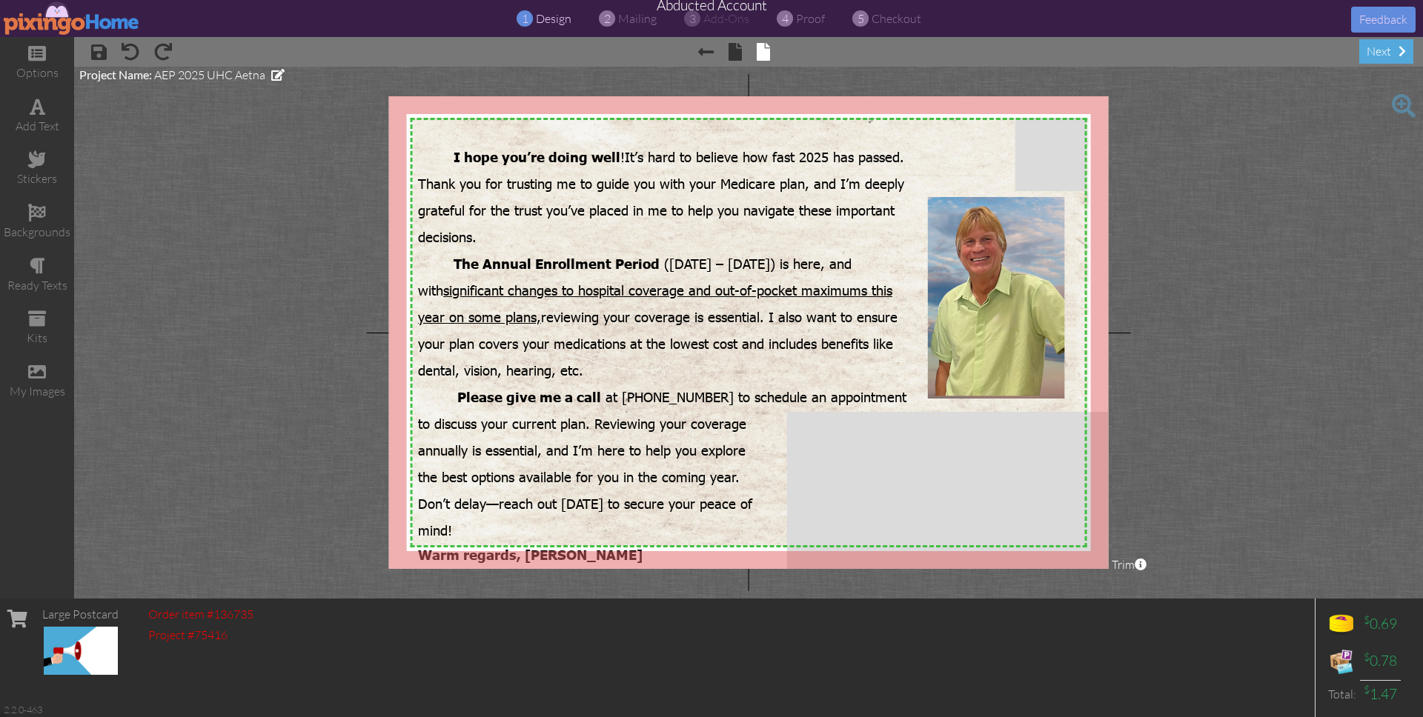
click at [53, 21] on img at bounding box center [72, 17] width 136 height 33
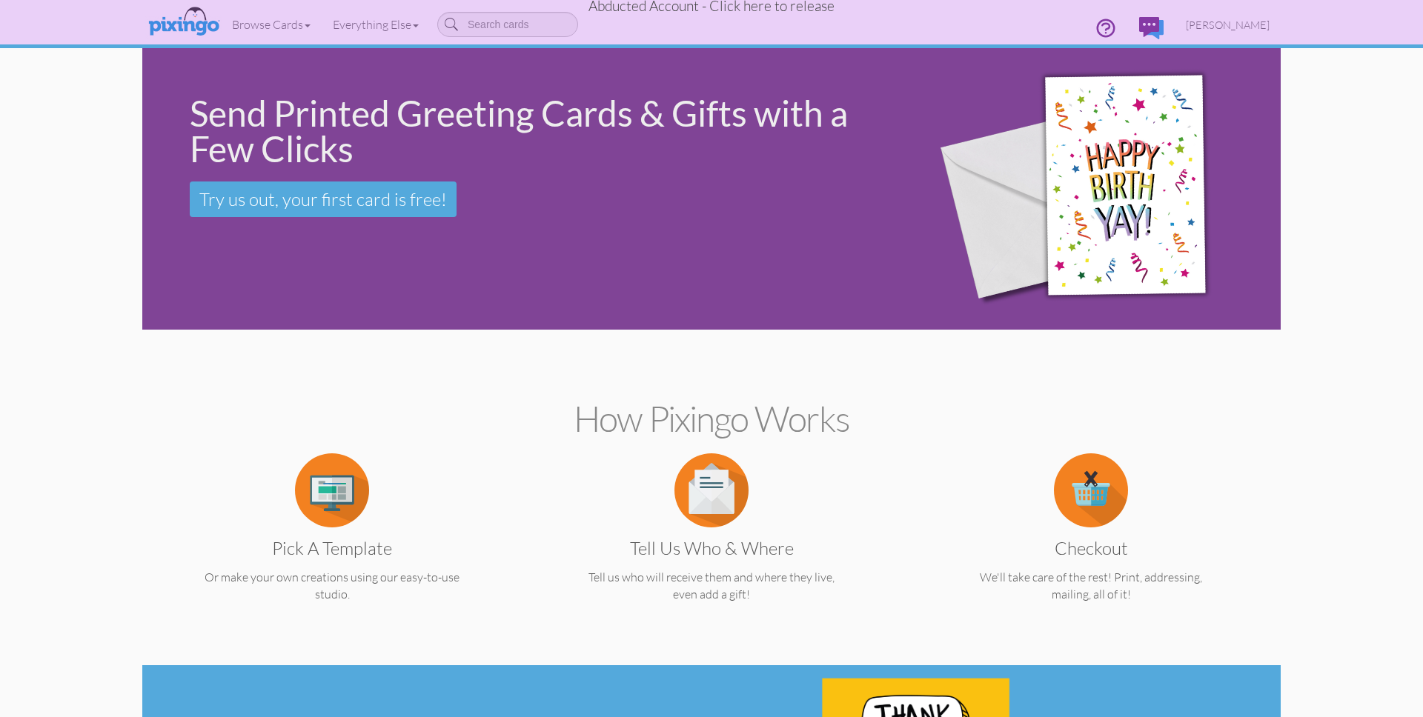
click at [806, 7] on span "Abducted Account - Click here to release" at bounding box center [712, 6] width 246 height 18
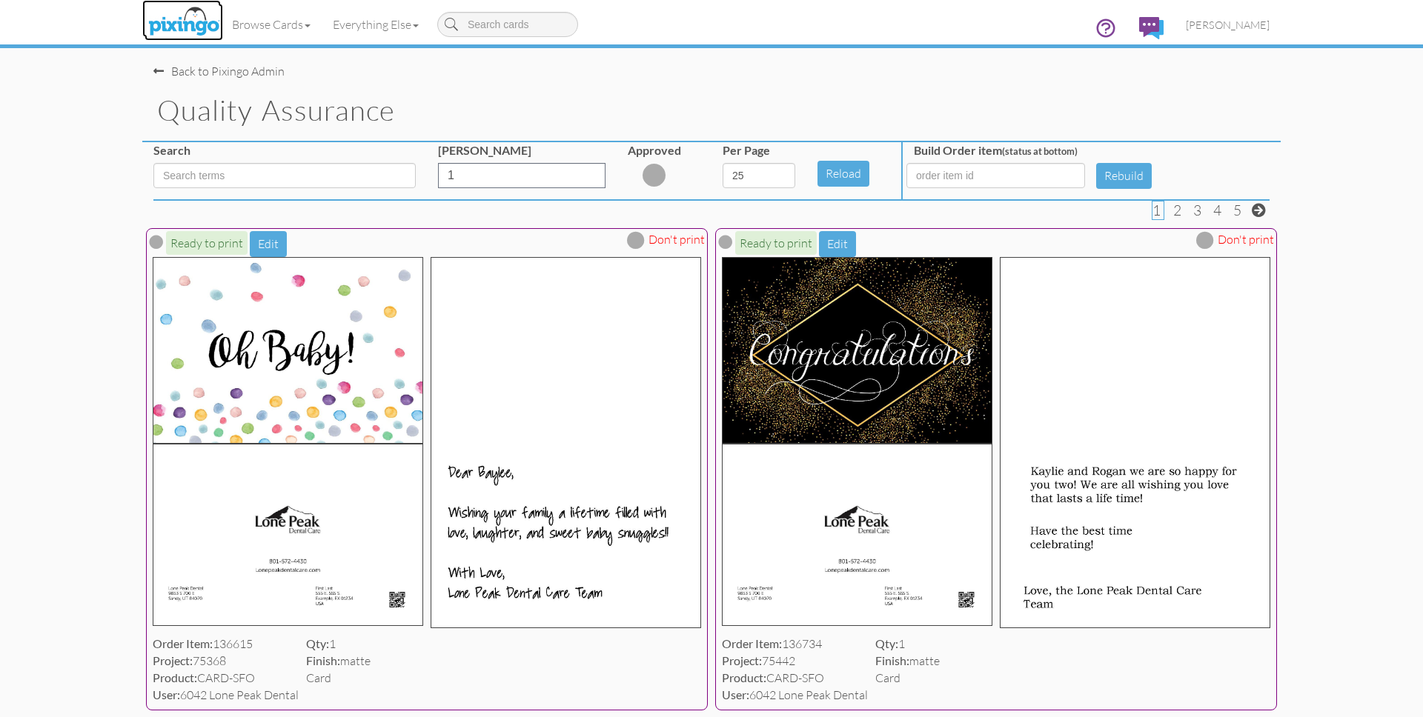
click at [196, 10] on img at bounding box center [184, 22] width 79 height 37
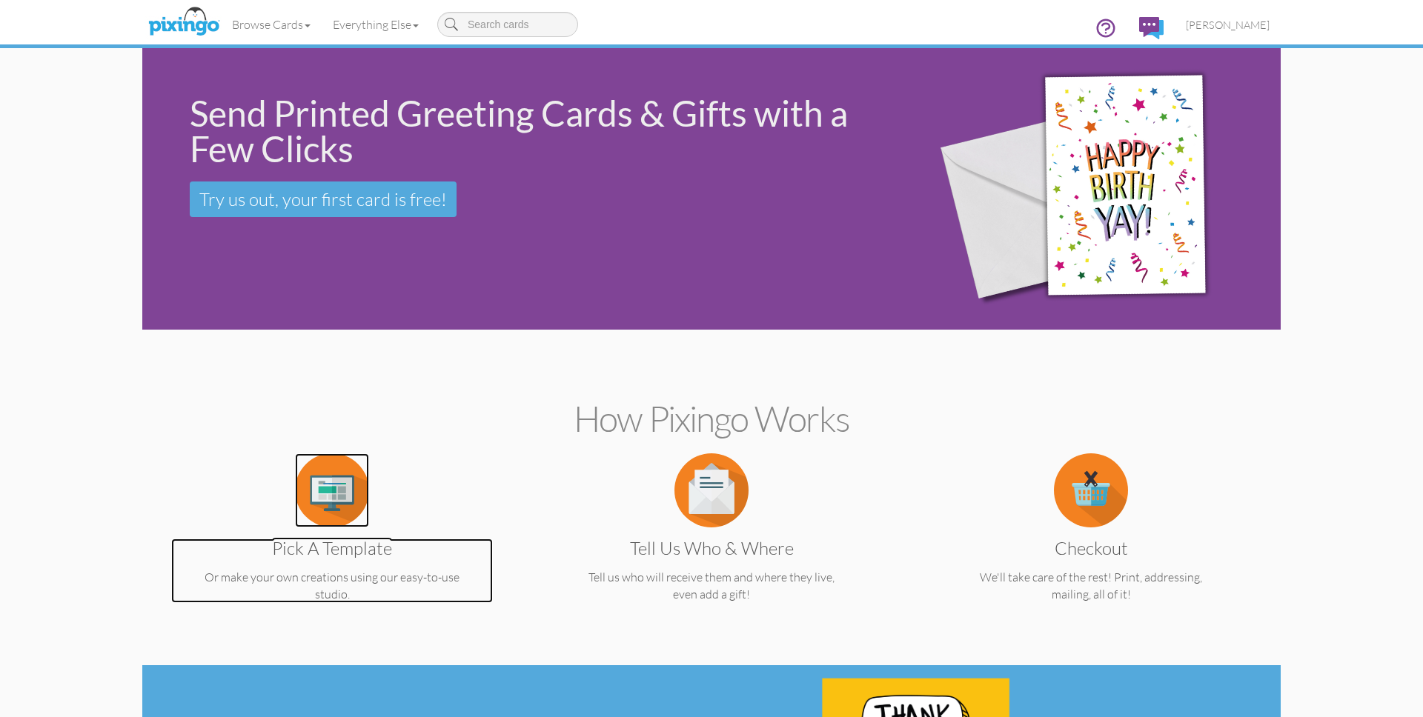
click at [332, 467] on img at bounding box center [332, 491] width 74 height 74
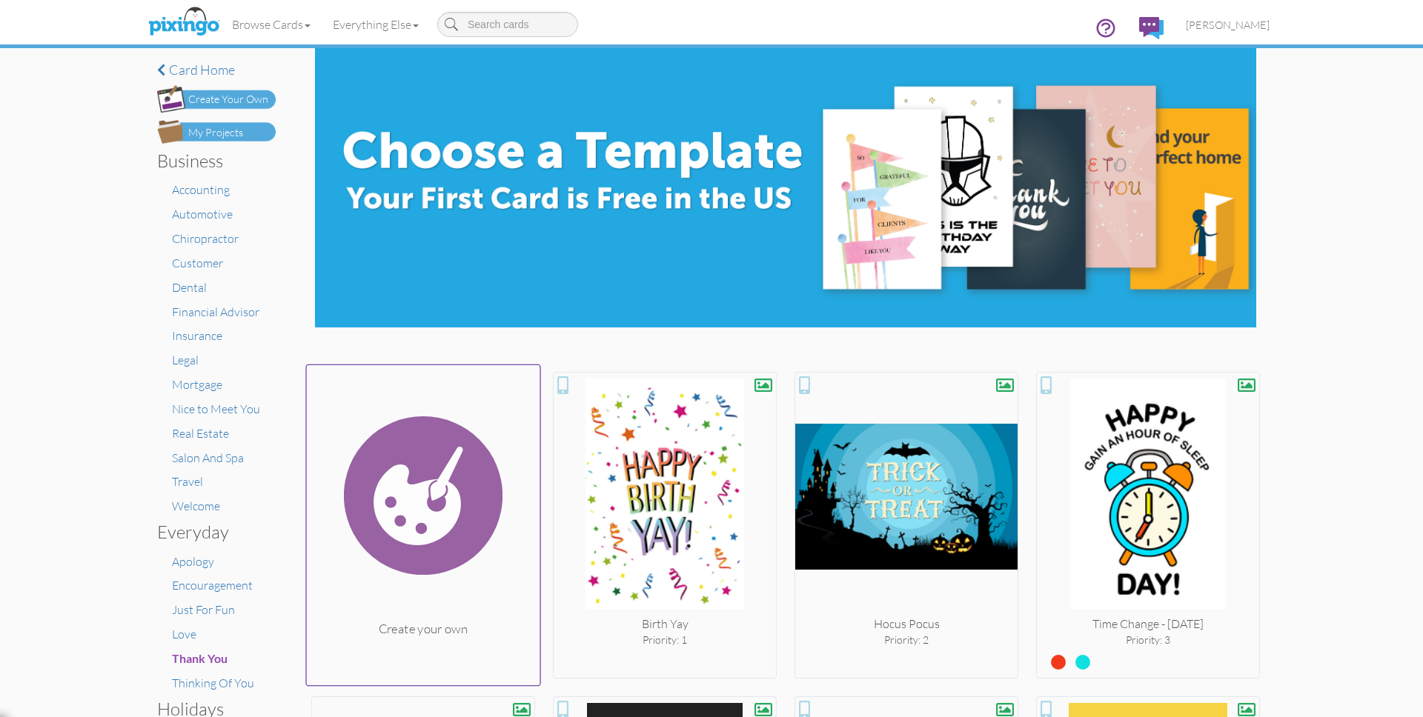
click at [428, 451] on img at bounding box center [423, 495] width 233 height 249
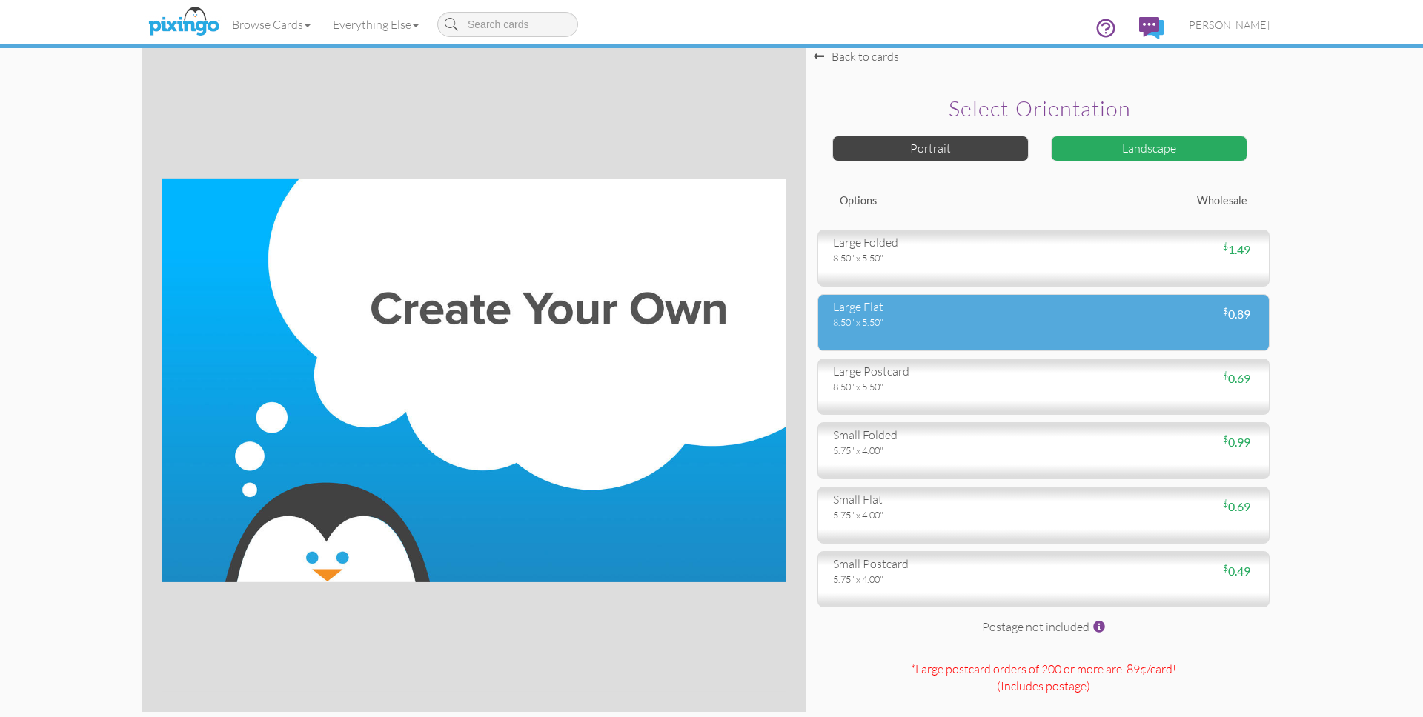
click at [877, 314] on div "large flat" at bounding box center [932, 307] width 199 height 17
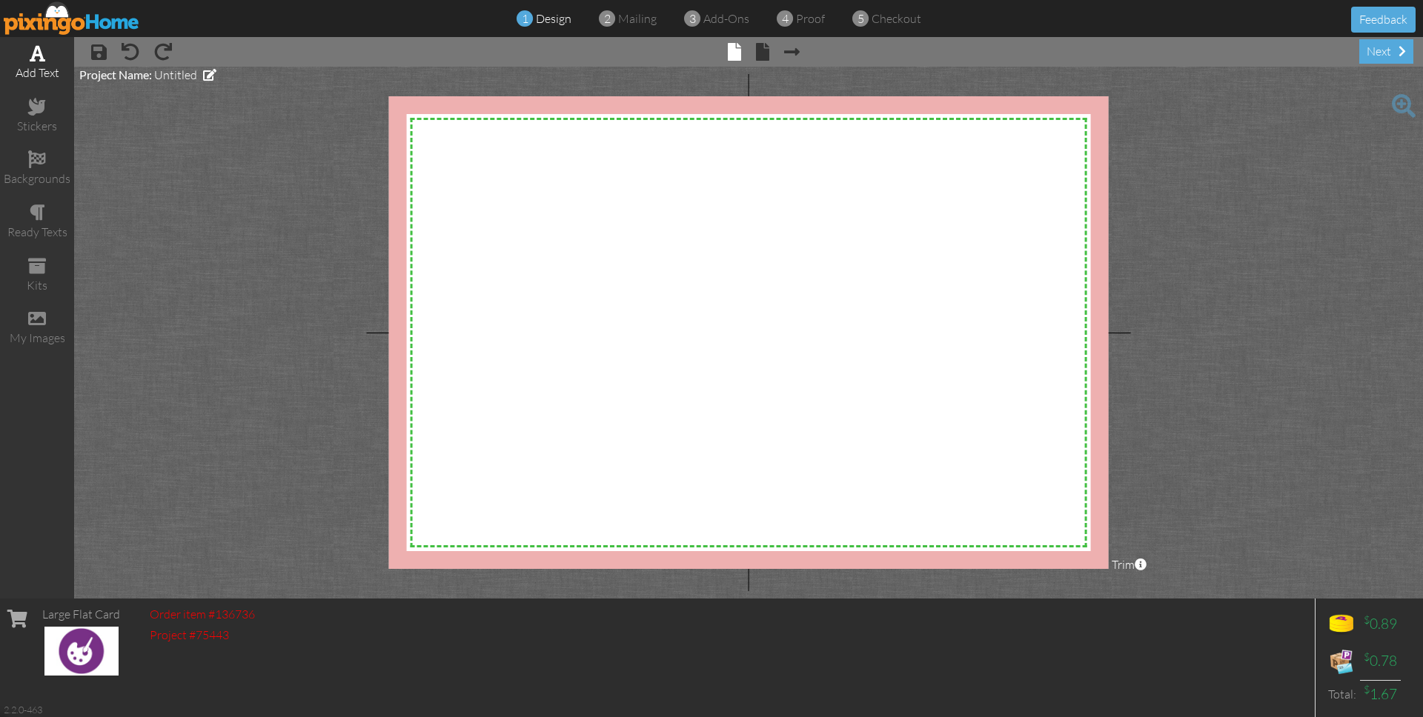
click at [37, 67] on div "add text" at bounding box center [37, 72] width 74 height 17
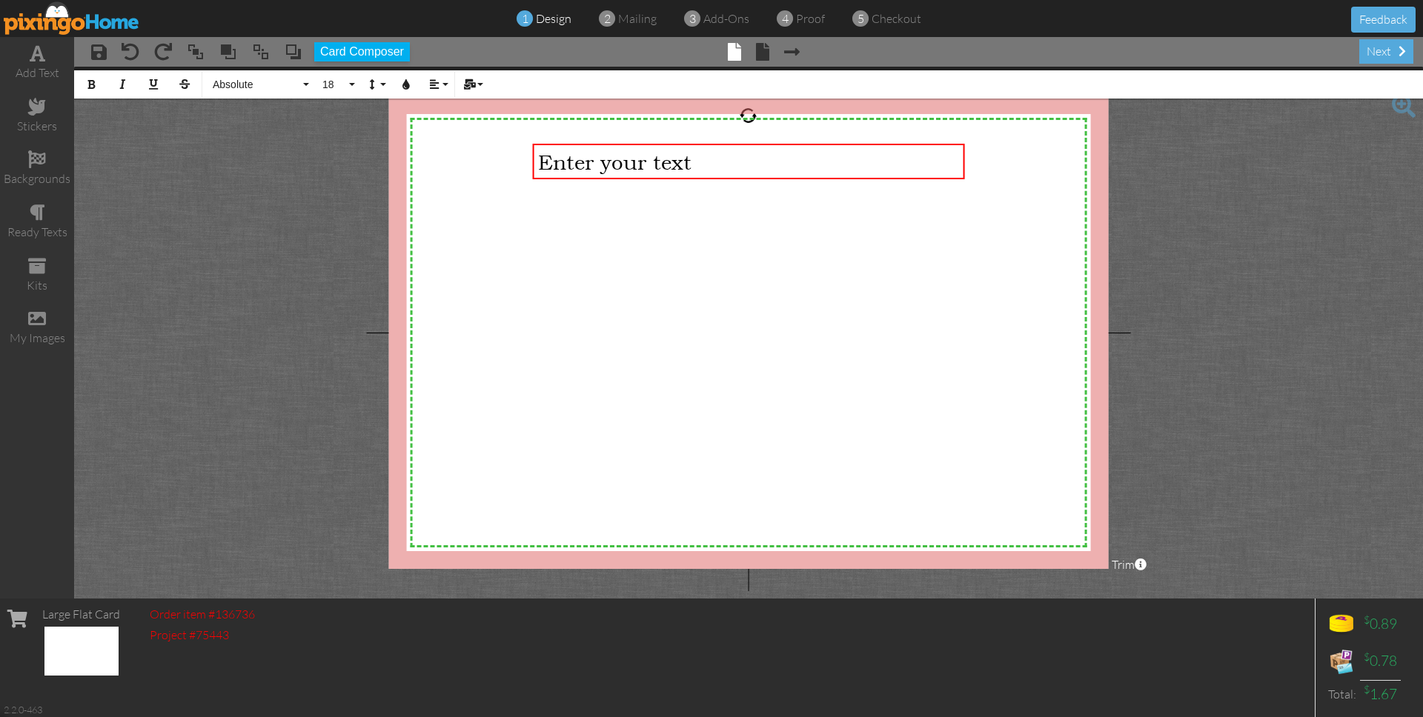
click at [27, 18] on img at bounding box center [72, 17] width 136 height 33
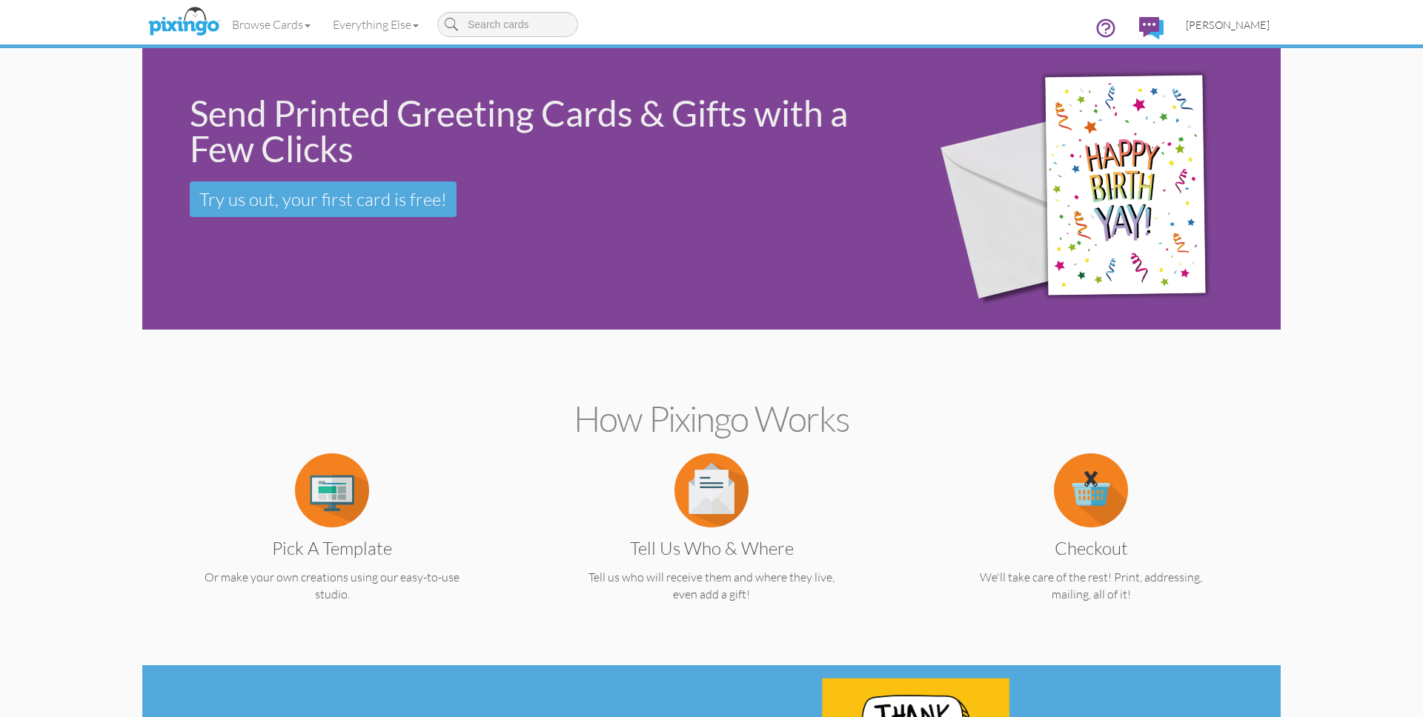
click at [1230, 21] on span "[PERSON_NAME]" at bounding box center [1228, 25] width 84 height 13
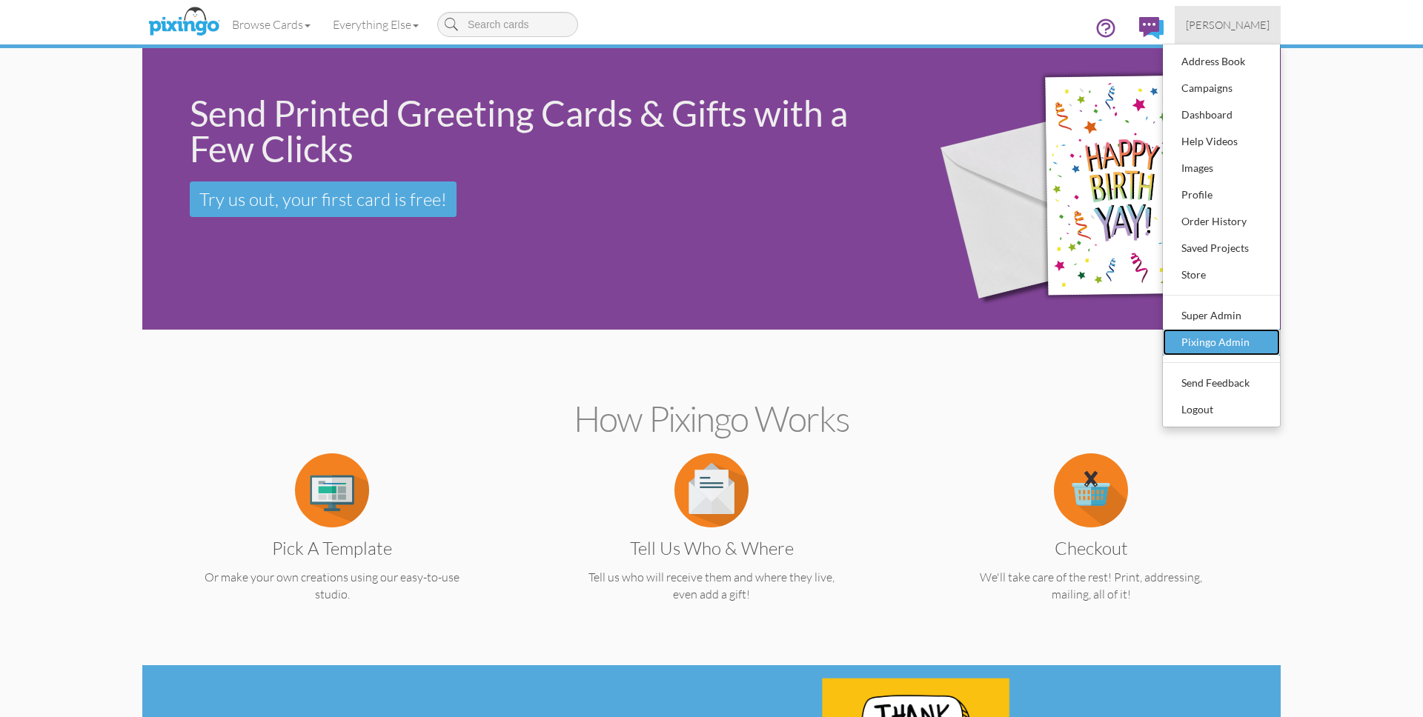
click at [1197, 345] on div "Pixingo Admin" at bounding box center [1221, 342] width 87 height 22
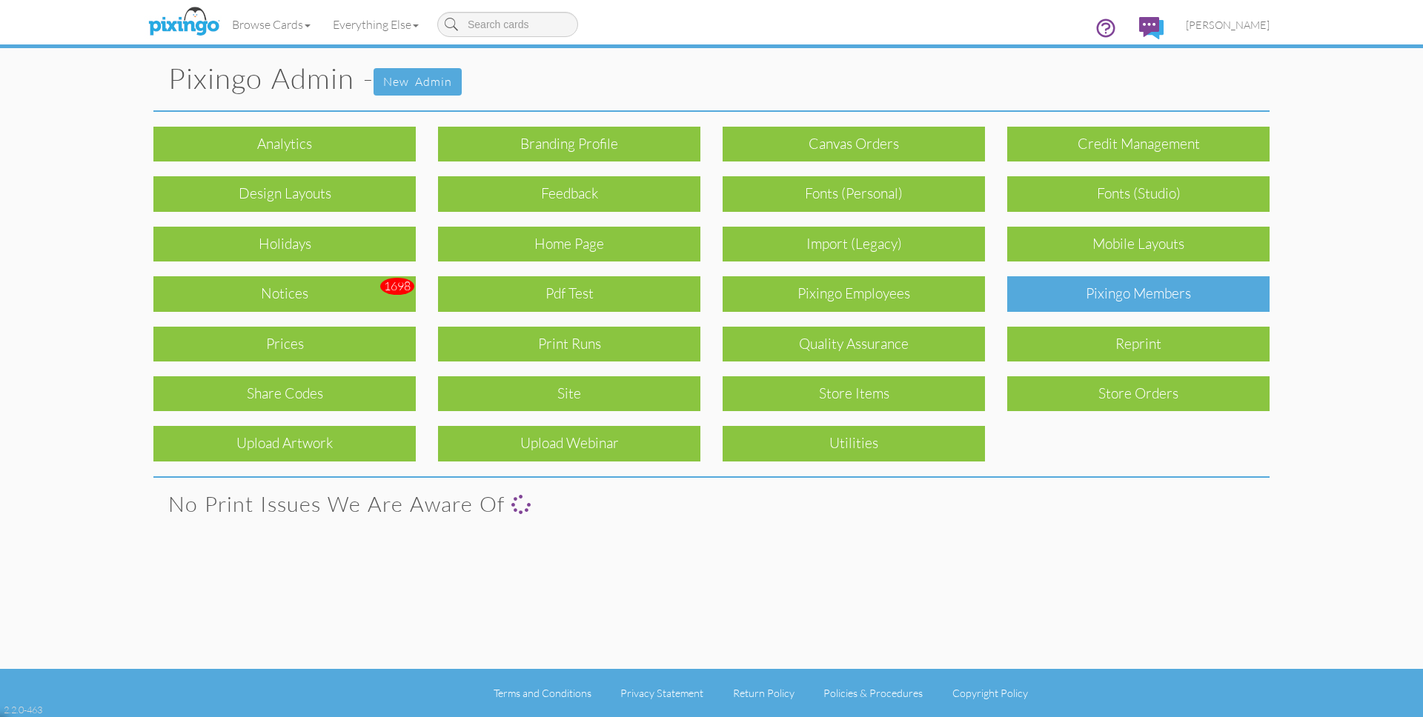
click at [1133, 297] on div "Pixingo Members" at bounding box center [1138, 293] width 262 height 35
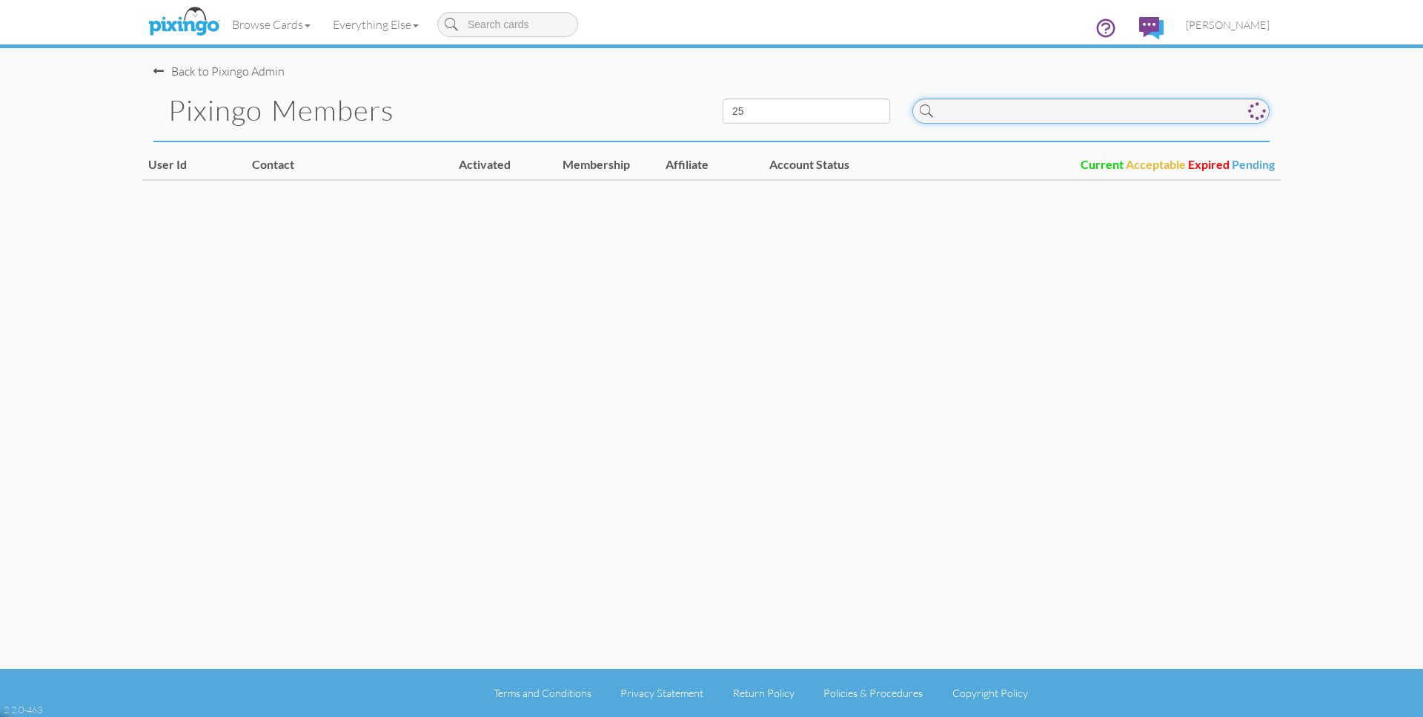
click at [1006, 119] on input at bounding box center [1090, 111] width 357 height 25
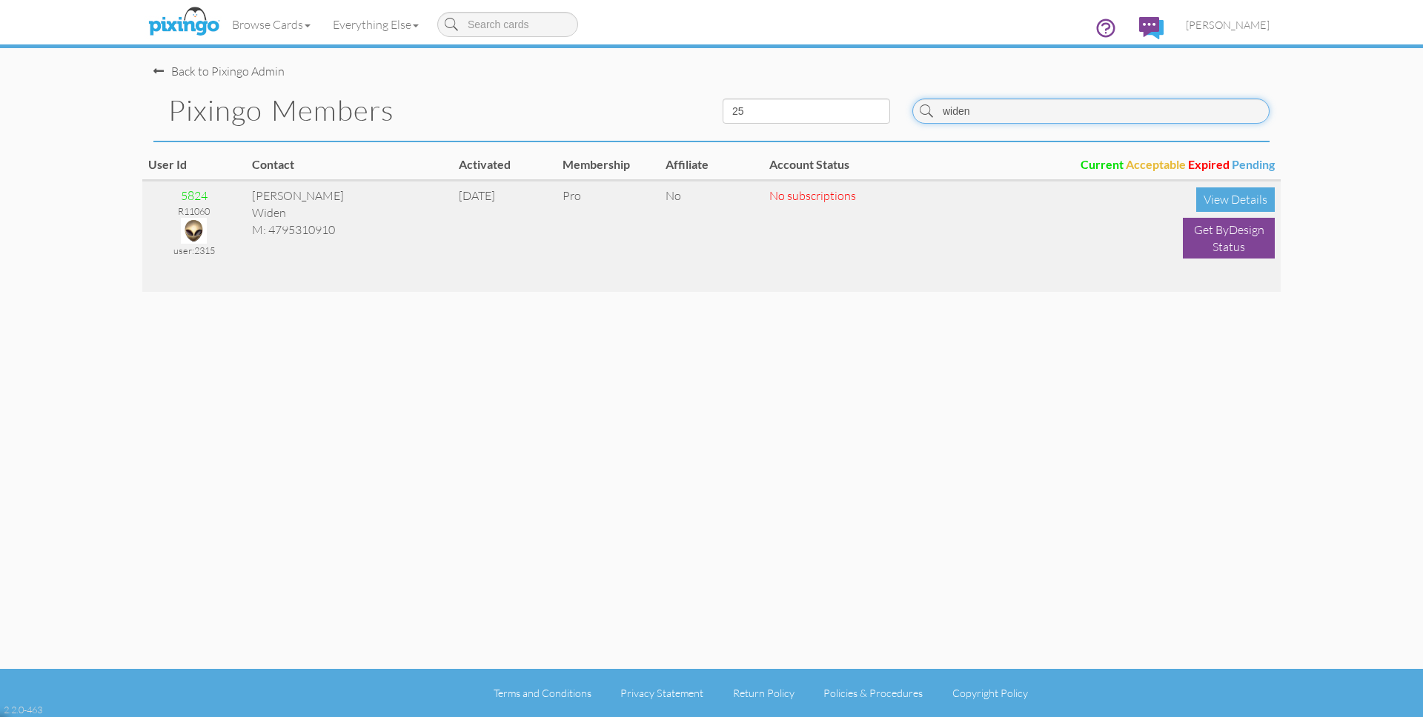
type input "widen"
click at [199, 229] on img at bounding box center [194, 231] width 26 height 26
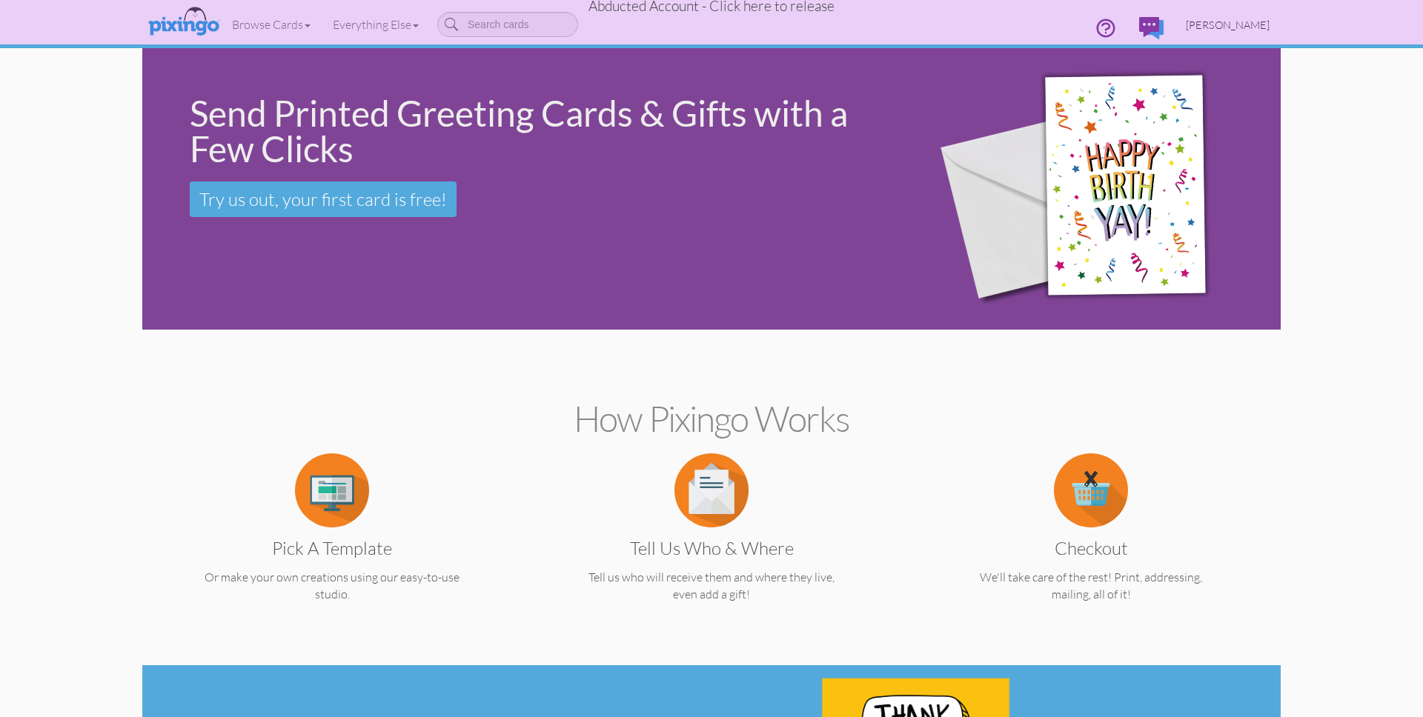
click at [1236, 22] on span "Scott Widen" at bounding box center [1228, 25] width 84 height 13
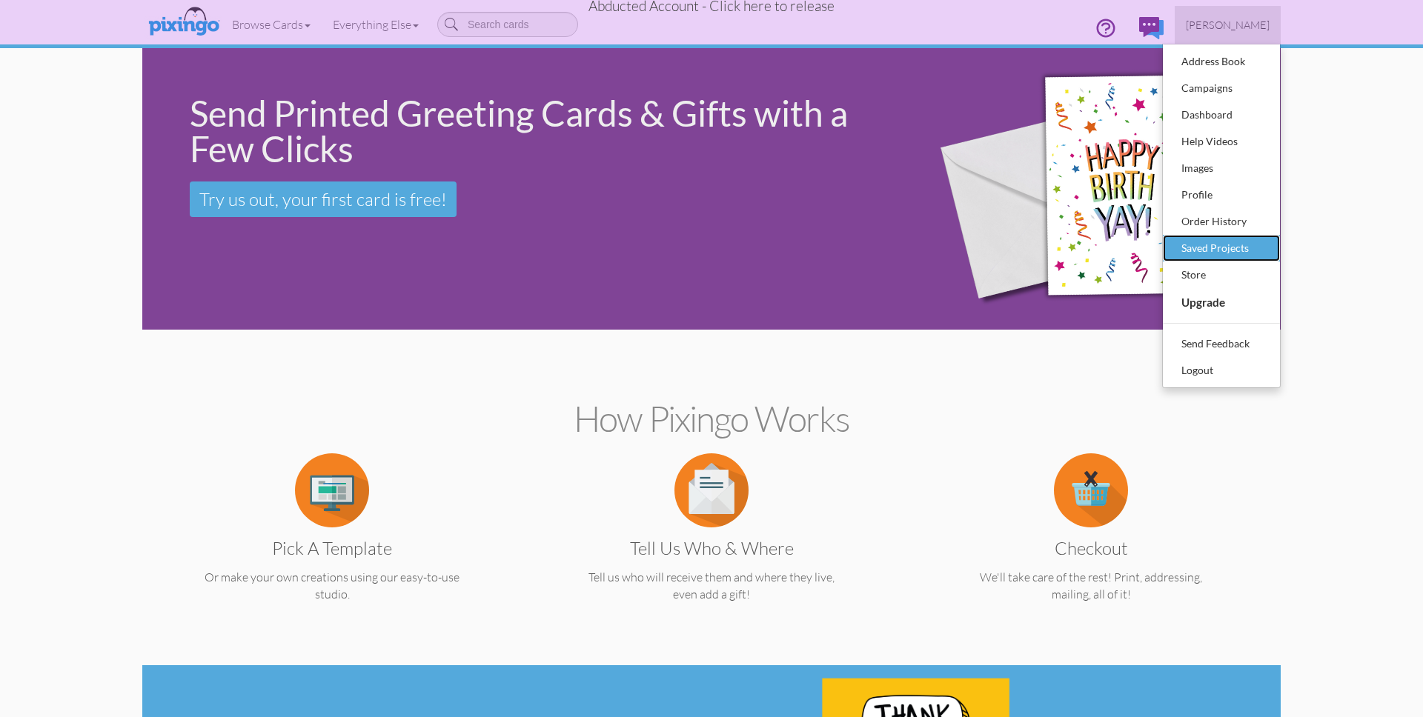
click at [1208, 253] on div "Saved Projects" at bounding box center [1221, 248] width 87 height 22
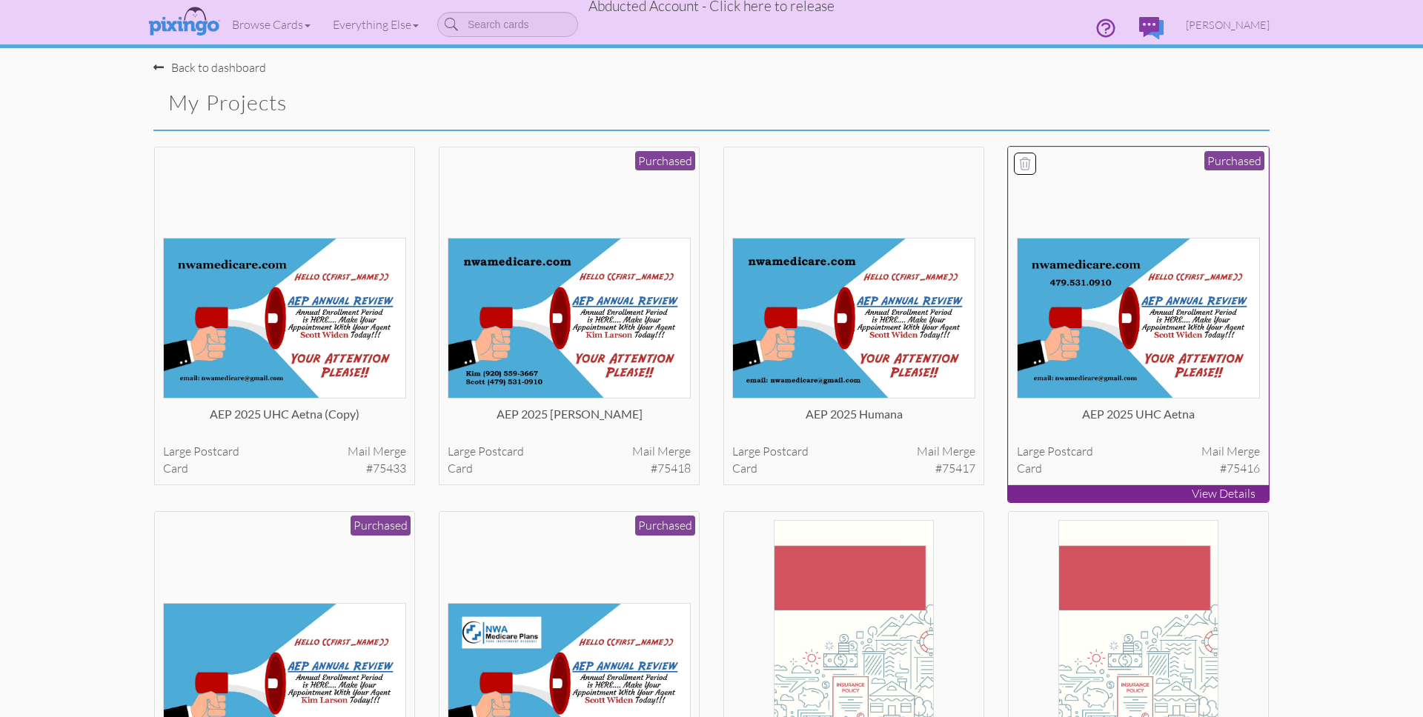
click at [1166, 291] on img at bounding box center [1139, 318] width 244 height 161
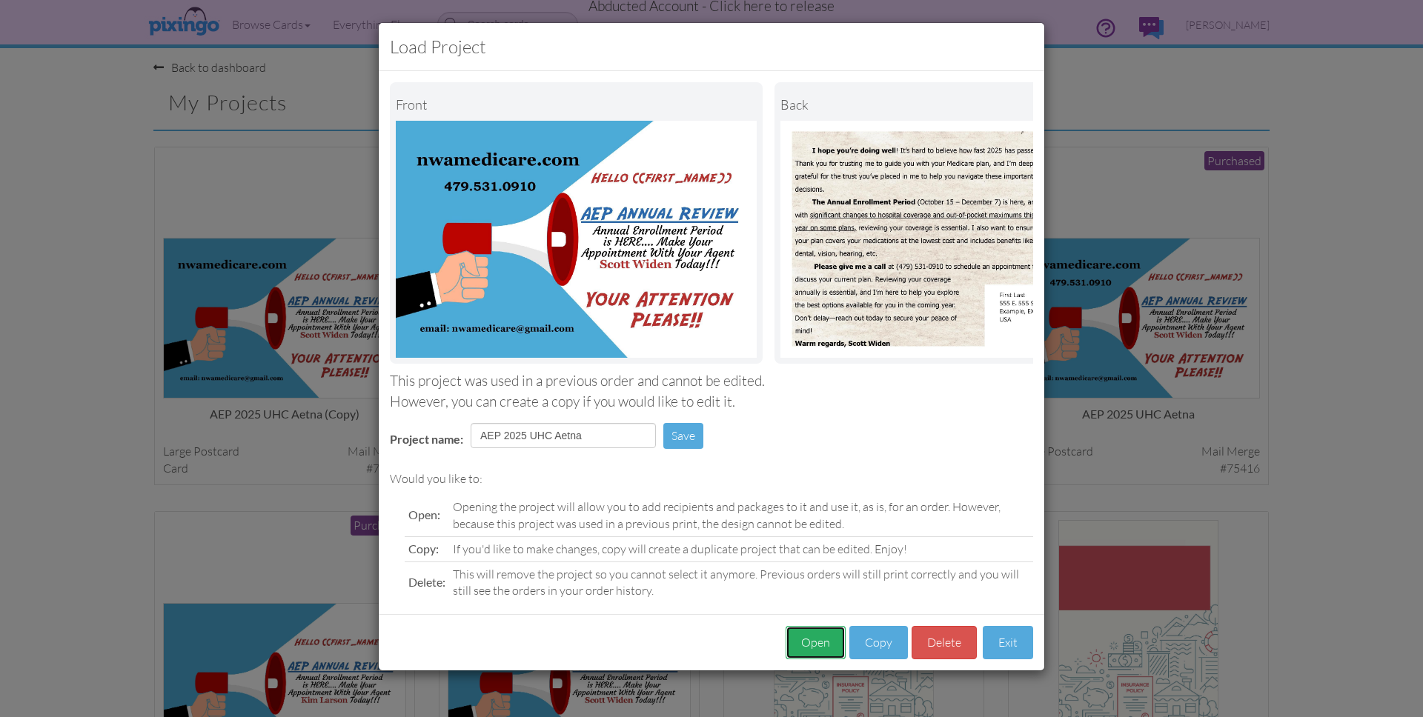
click at [816, 646] on button "Open" at bounding box center [816, 642] width 60 height 33
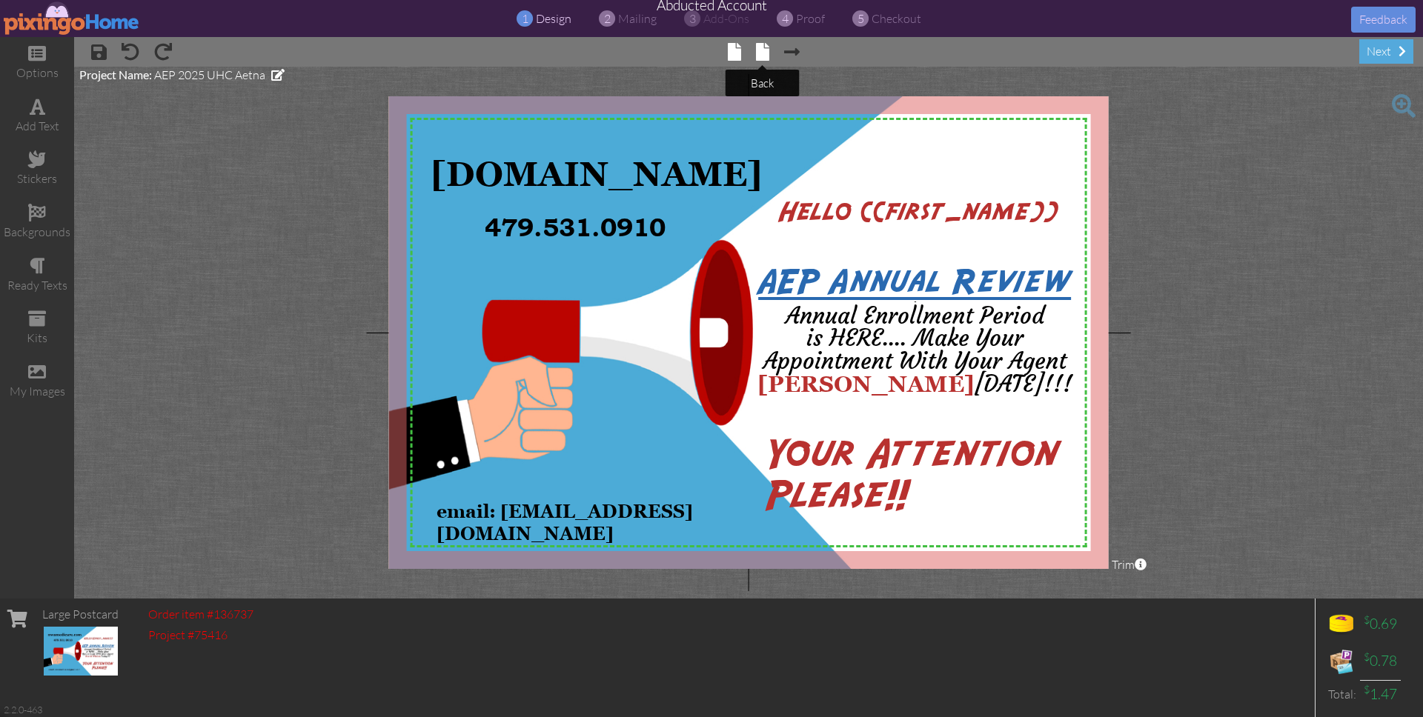
click at [760, 49] on span at bounding box center [762, 52] width 13 height 18
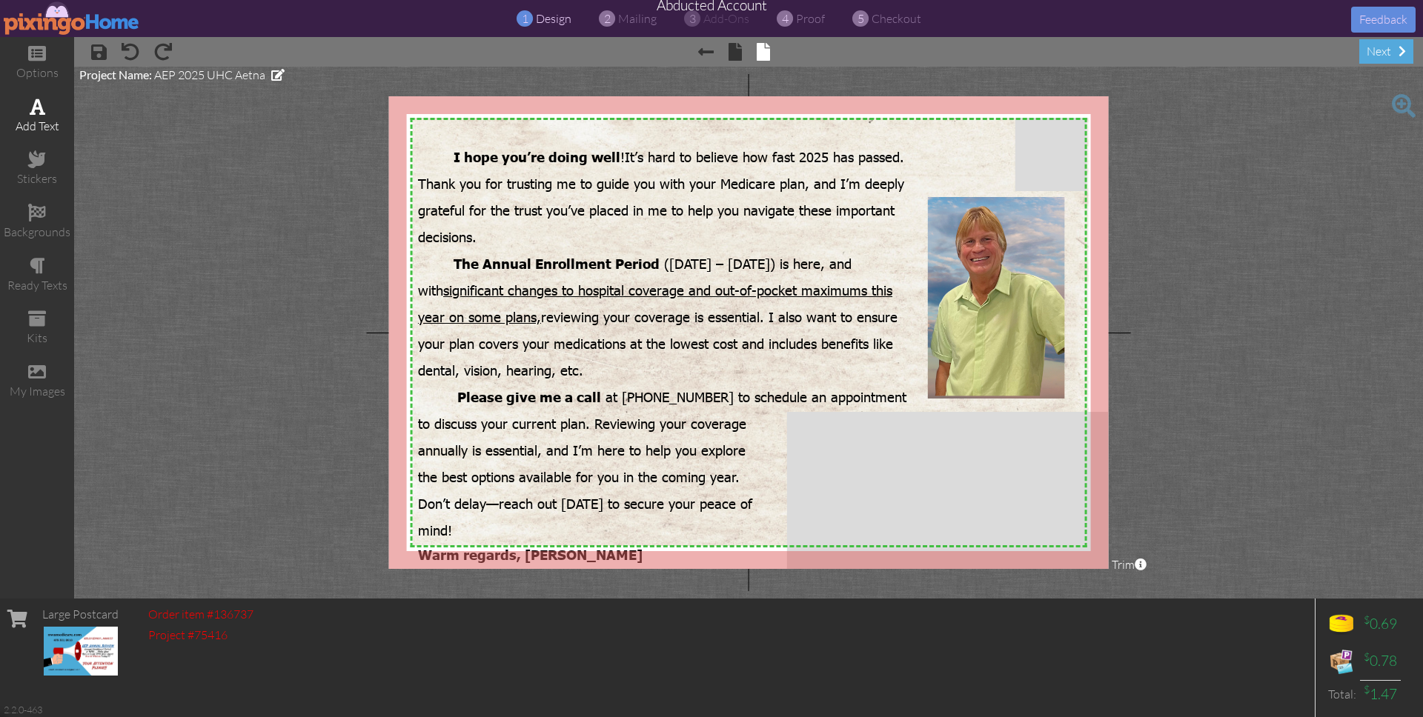
click at [30, 118] on div "add text" at bounding box center [37, 126] width 74 height 17
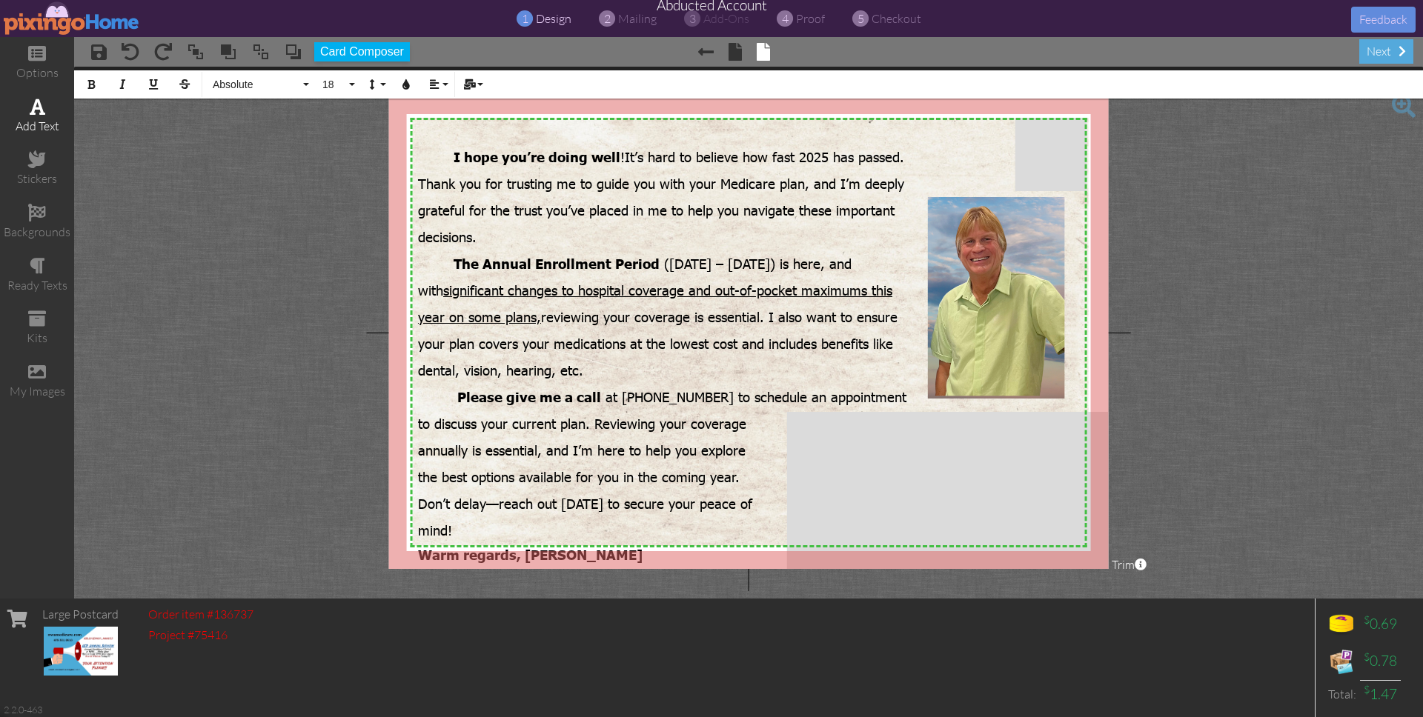
click at [30, 118] on div "add text" at bounding box center [37, 126] width 74 height 17
click at [741, 187] on span "I hope you’re doing well ! It’s hard to believe how fast 2025 has passed. Thank…" at bounding box center [661, 196] width 486 height 97
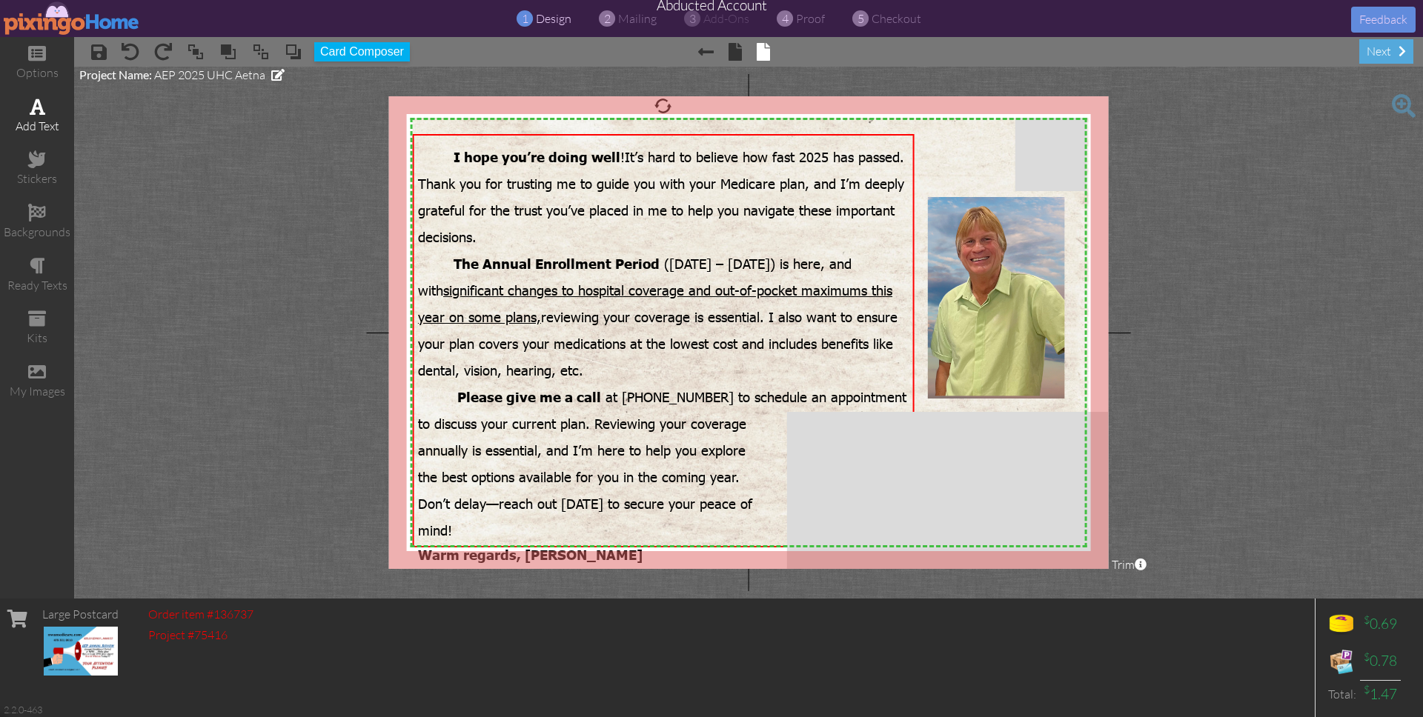
click at [41, 105] on span at bounding box center [38, 107] width 16 height 18
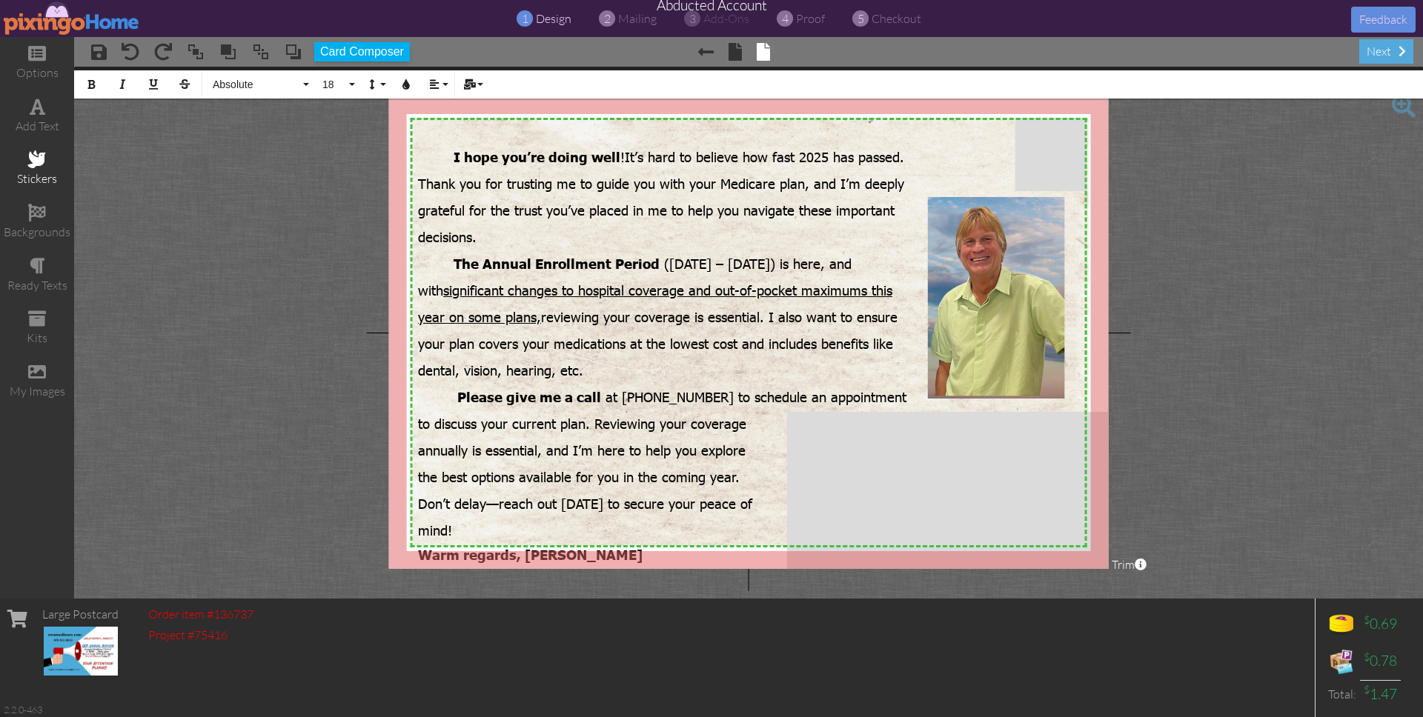
click at [41, 147] on div "stickers" at bounding box center [37, 169] width 74 height 52
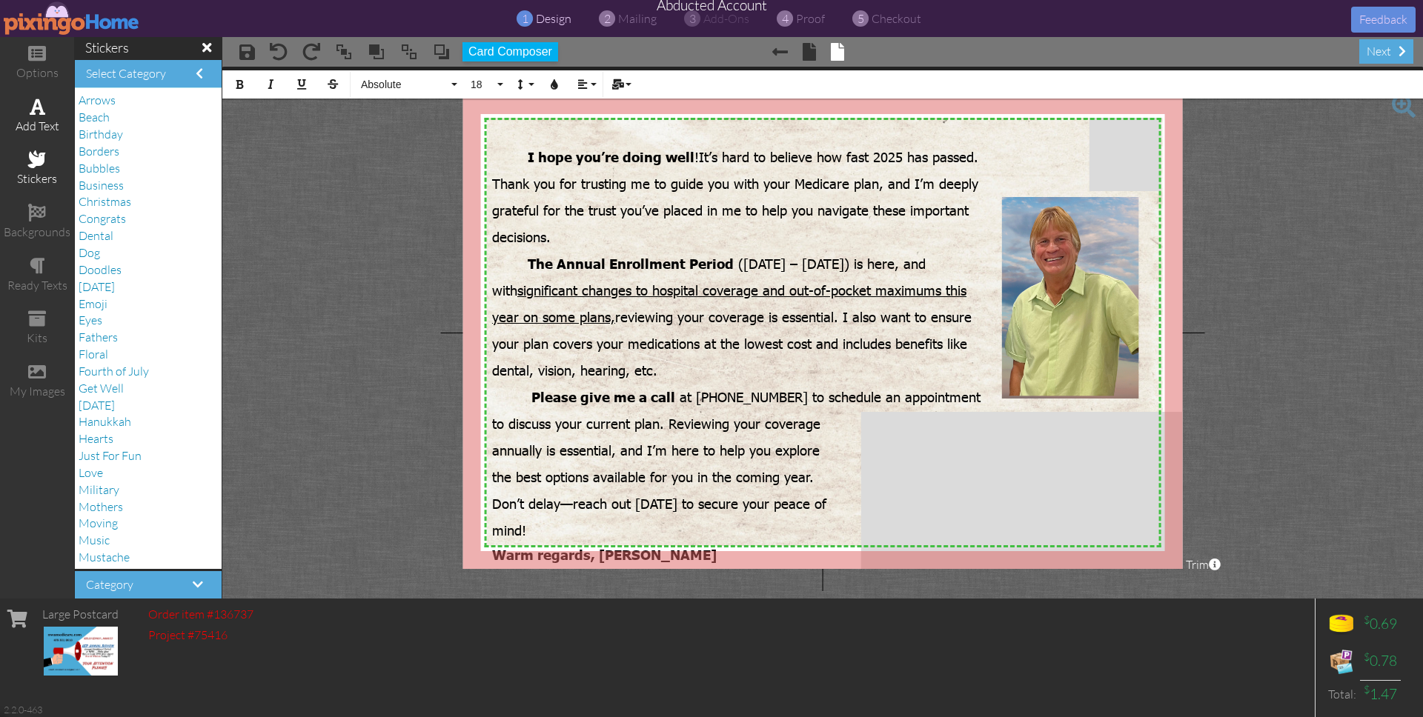
click at [39, 108] on span at bounding box center [38, 107] width 16 height 18
click at [334, 155] on project-studio-wrapper "X X X X X X X X X X X X X X X X X X X X X X X X X X X X X X X X X X X X X X X X…" at bounding box center [822, 333] width 1201 height 532
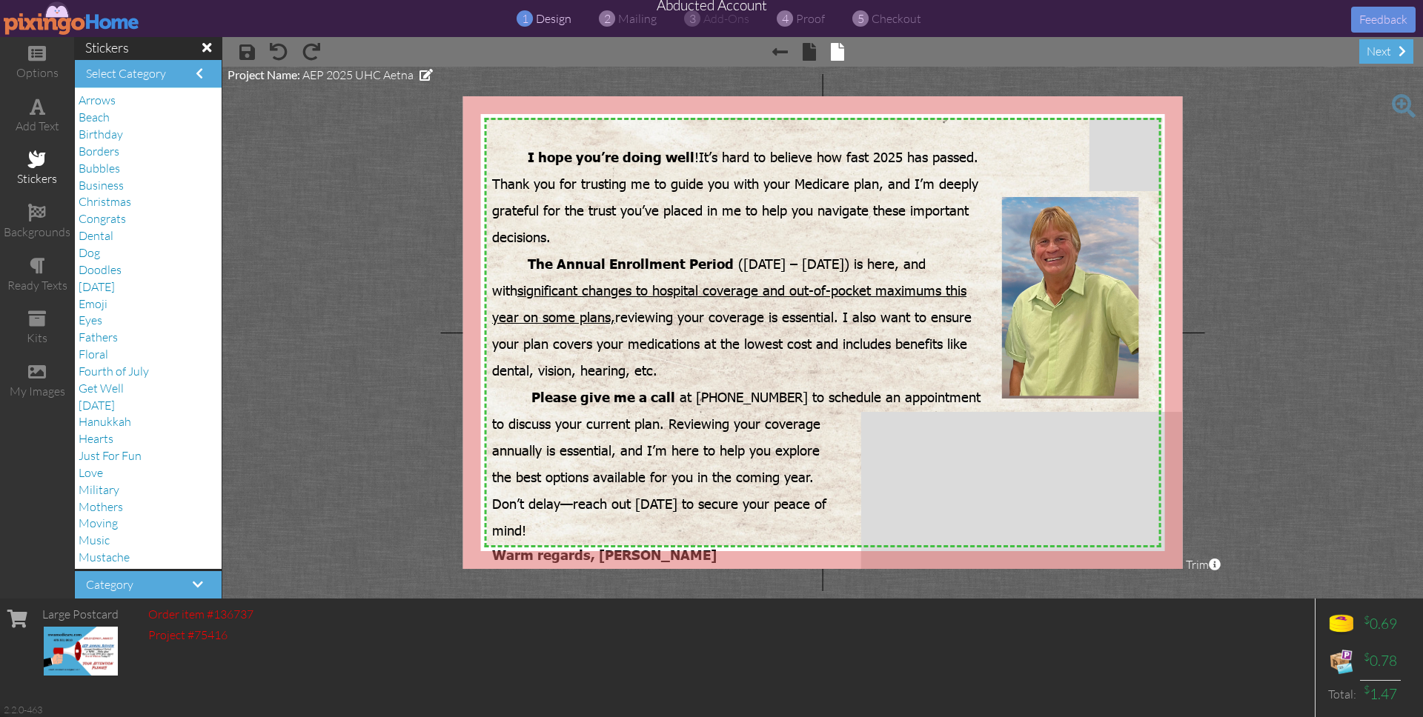
click at [1289, 198] on project-studio-wrapper "X X X X X X X X X X X X X X X X X X X X X X X X X X X X X X X X X X X X X X X X…" at bounding box center [822, 333] width 1201 height 532
click at [540, 159] on span "I hope" at bounding box center [550, 156] width 44 height 17
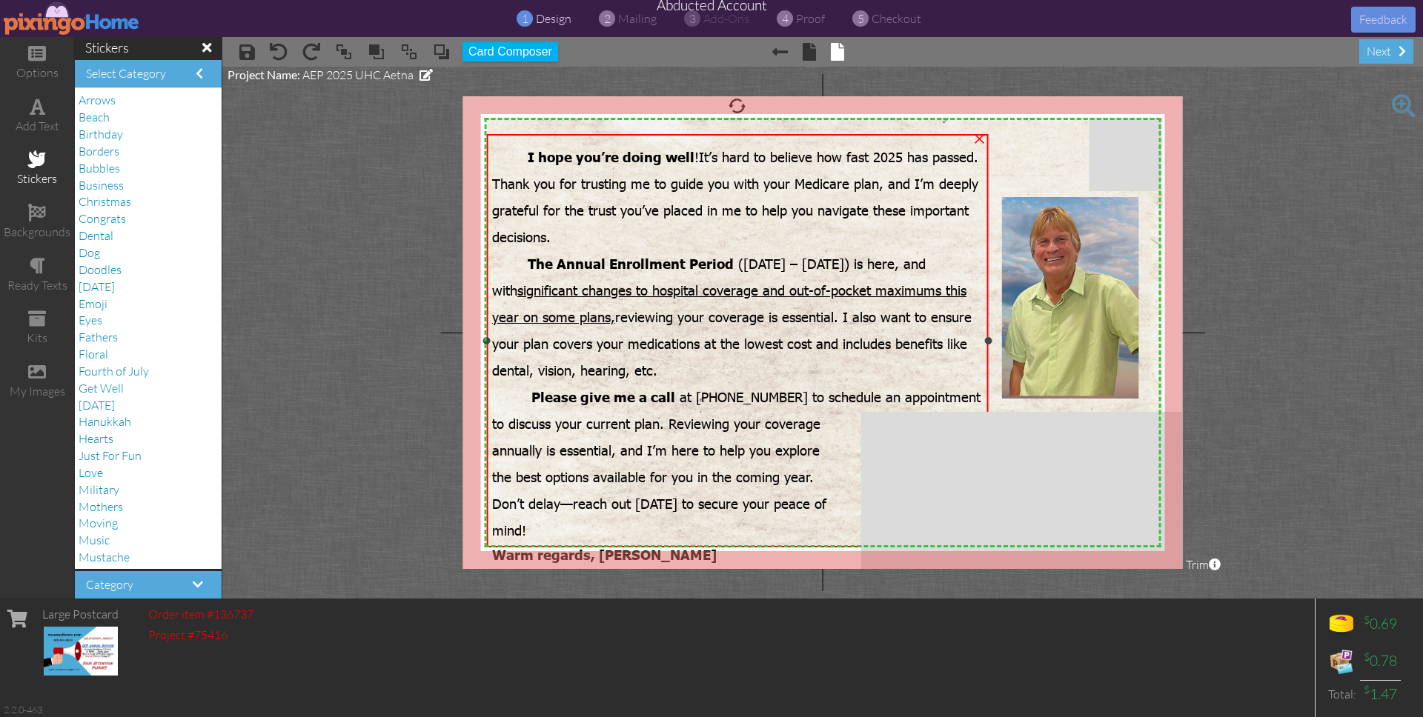
click at [540, 159] on span "I hope" at bounding box center [550, 156] width 44 height 17
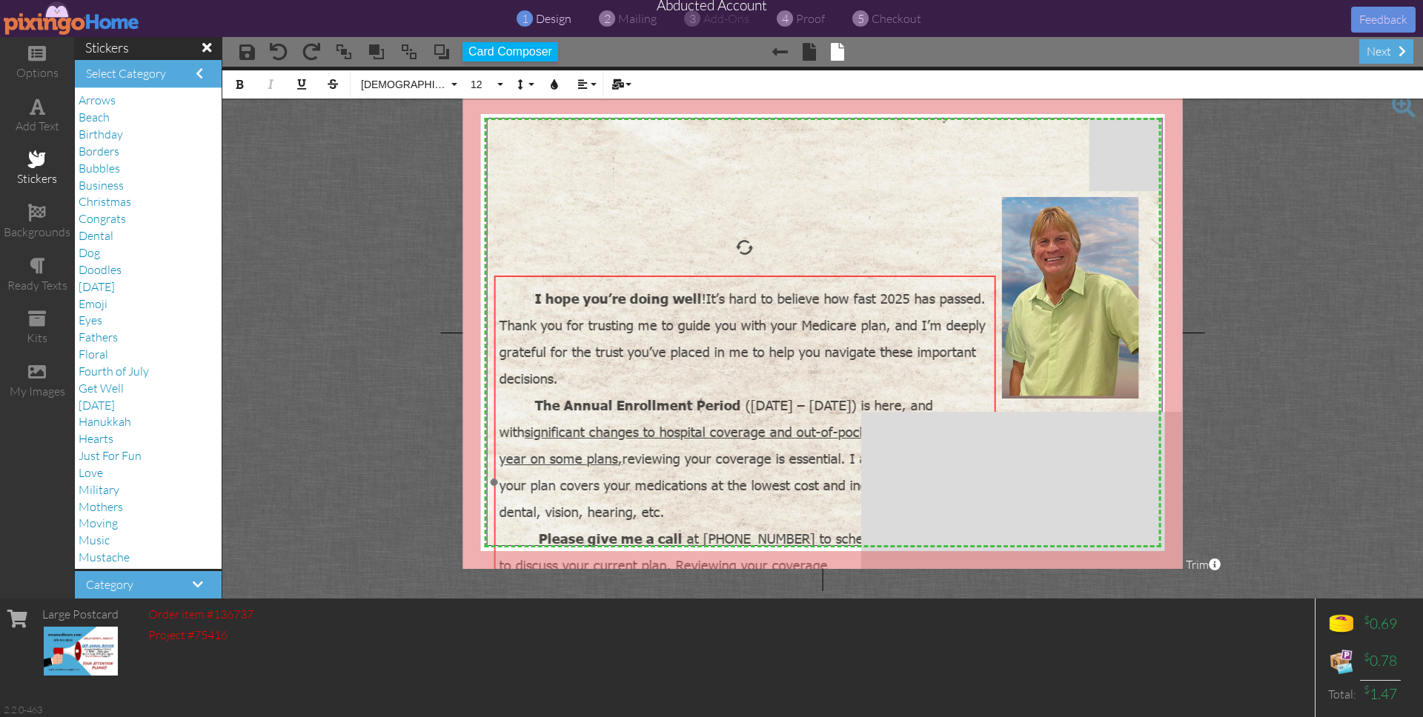
drag, startPoint x: 649, startPoint y: 132, endPoint x: 657, endPoint y: 269, distance: 137.3
click at [657, 272] on div at bounding box center [744, 482] width 509 height 421
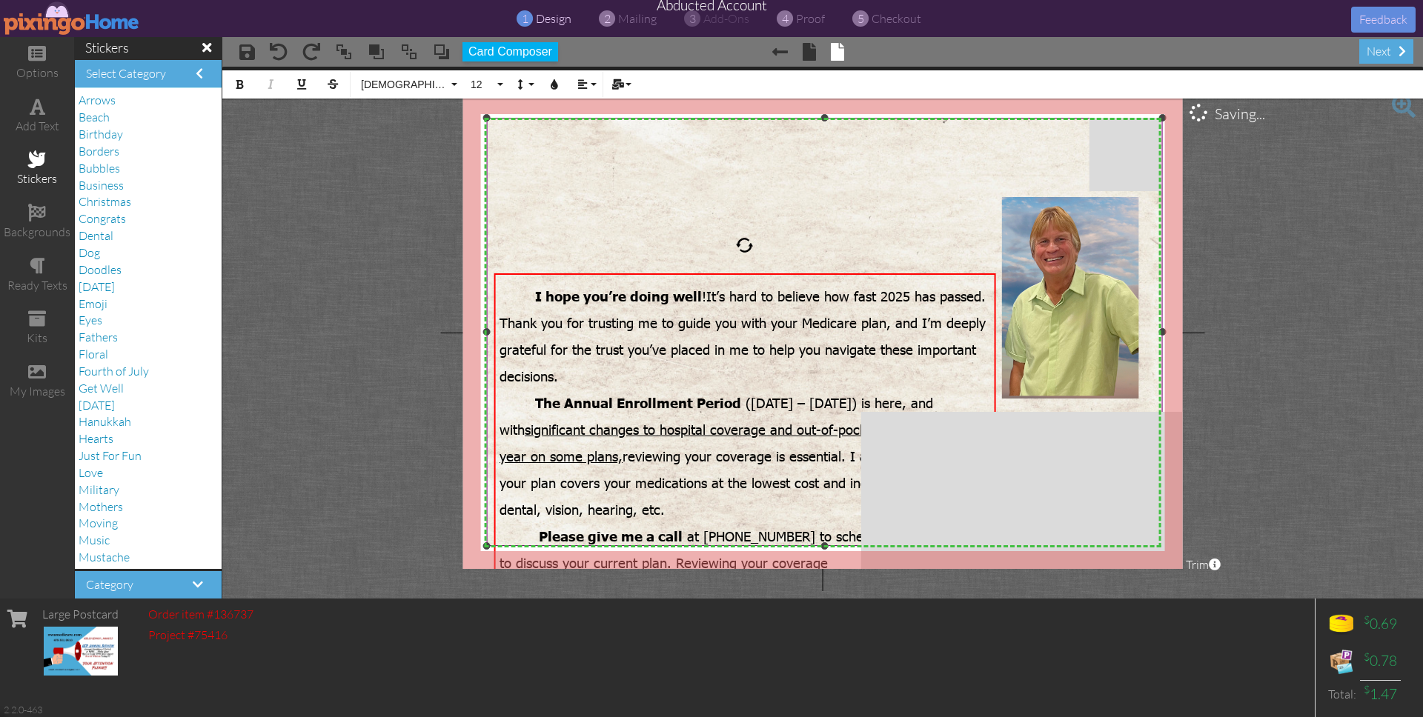
click at [580, 188] on img at bounding box center [825, 460] width 685 height 685
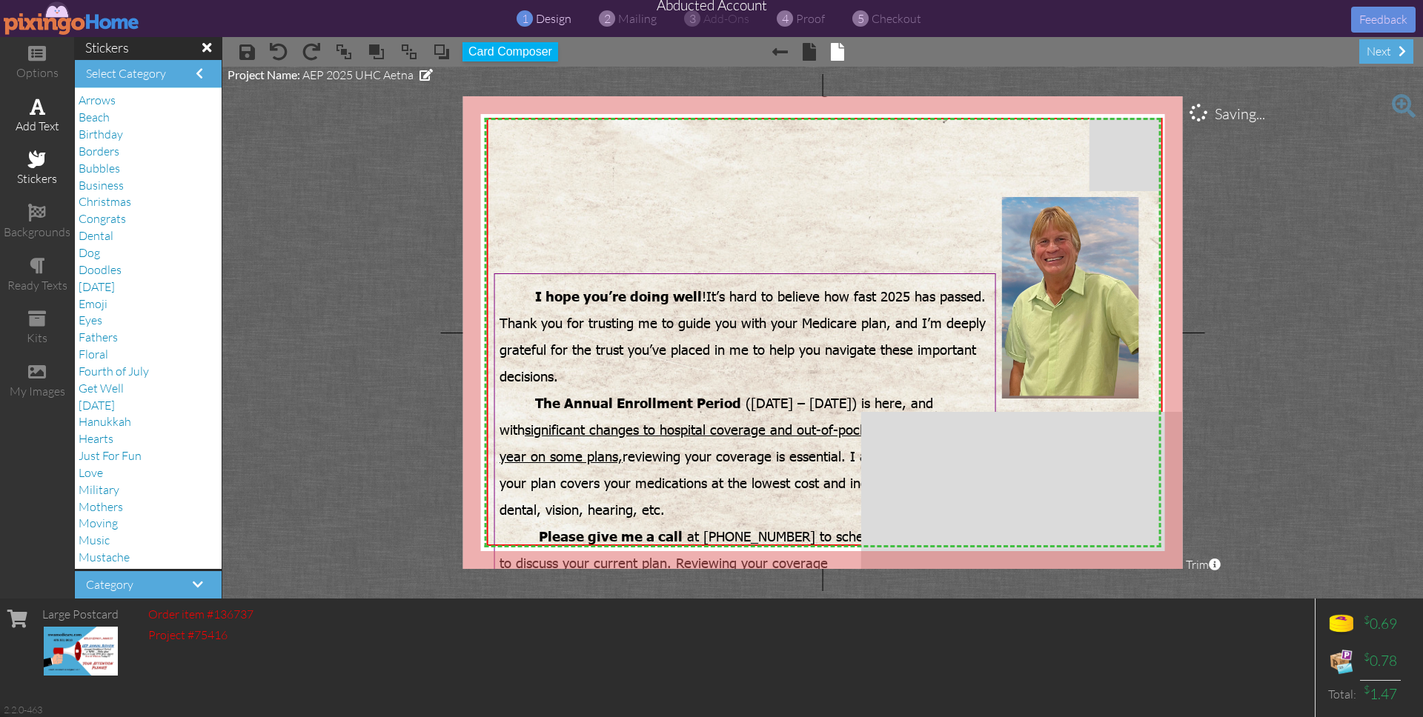
click at [36, 105] on span at bounding box center [38, 107] width 16 height 18
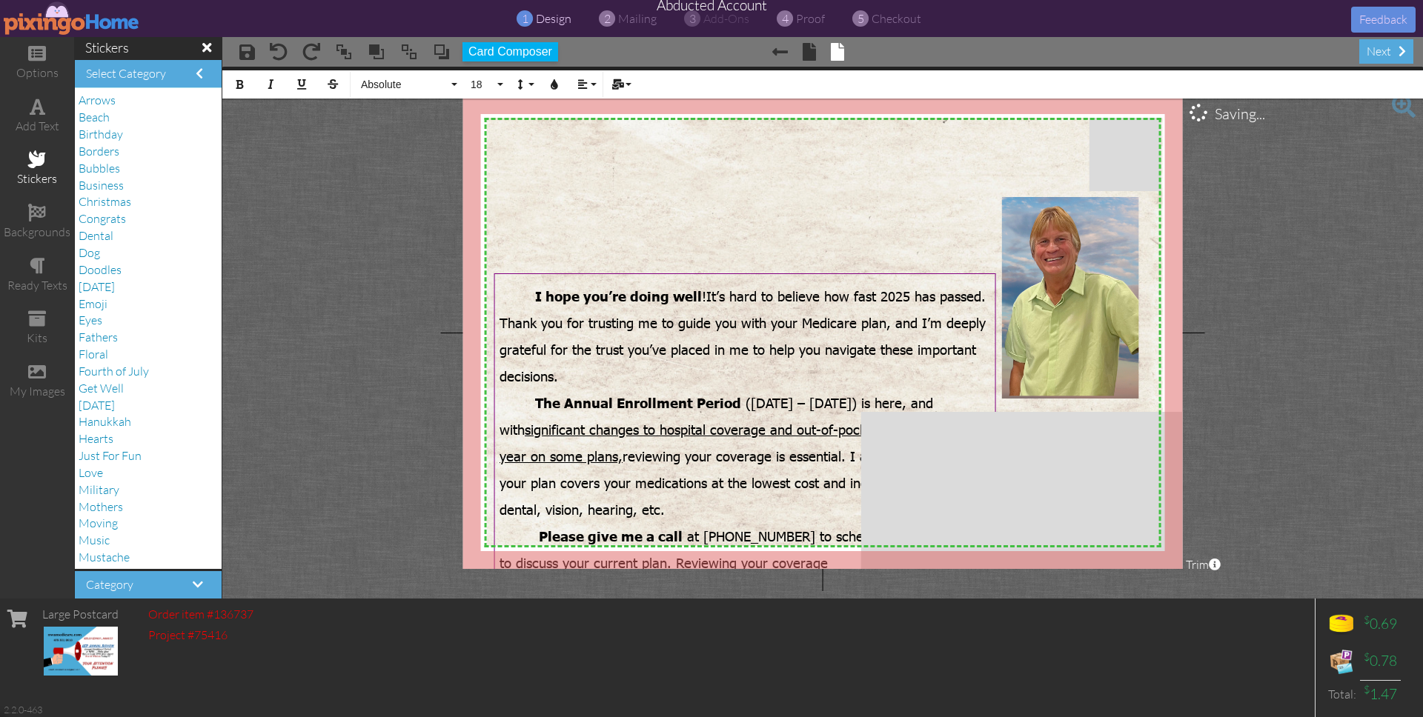
click at [1310, 264] on project-studio-wrapper "X X X X X X X X X X X X X X X X X X X X X X X X X X X X X X X X X X X X X X X X…" at bounding box center [822, 333] width 1201 height 532
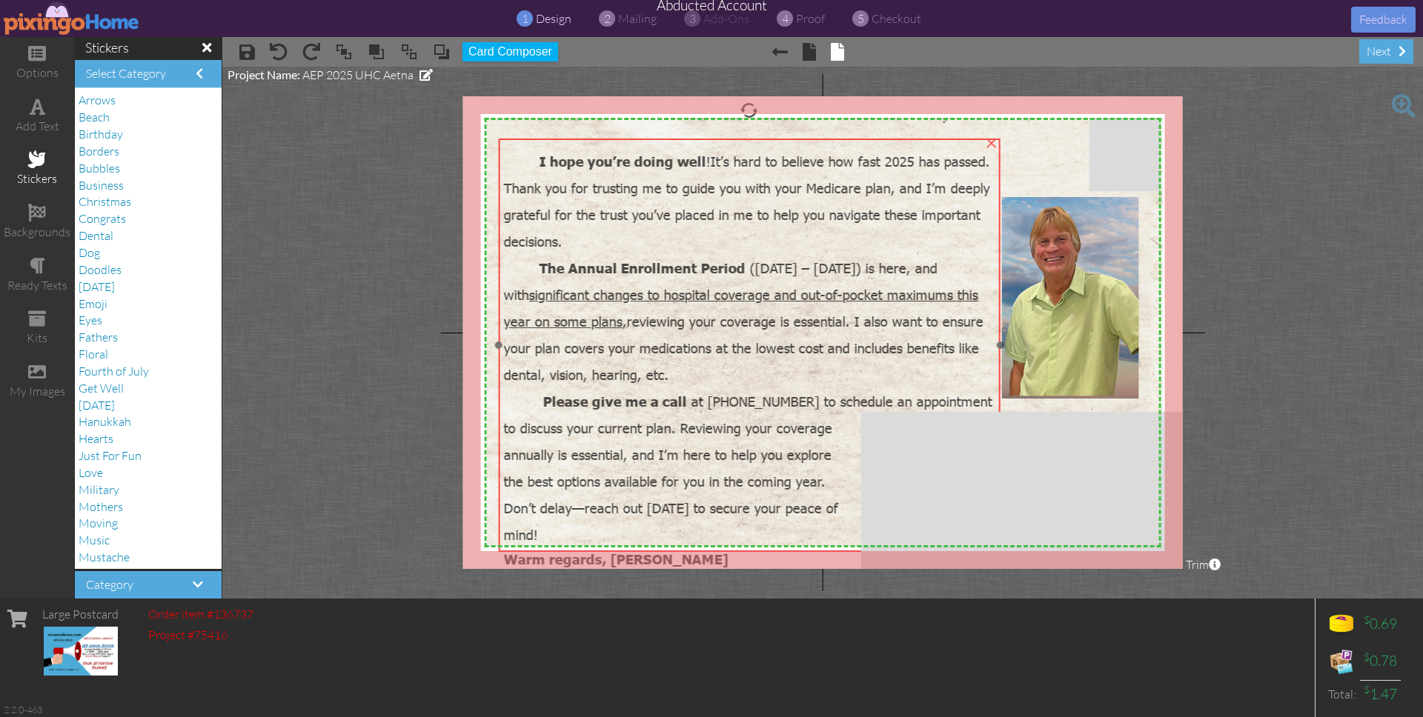
drag, startPoint x: 802, startPoint y: 399, endPoint x: 806, endPoint y: 264, distance: 135.0
click at [806, 264] on span "The Annual Enrollment Period (October 15 – December 7) is here, and with signif…" at bounding box center [744, 321] width 480 height 124
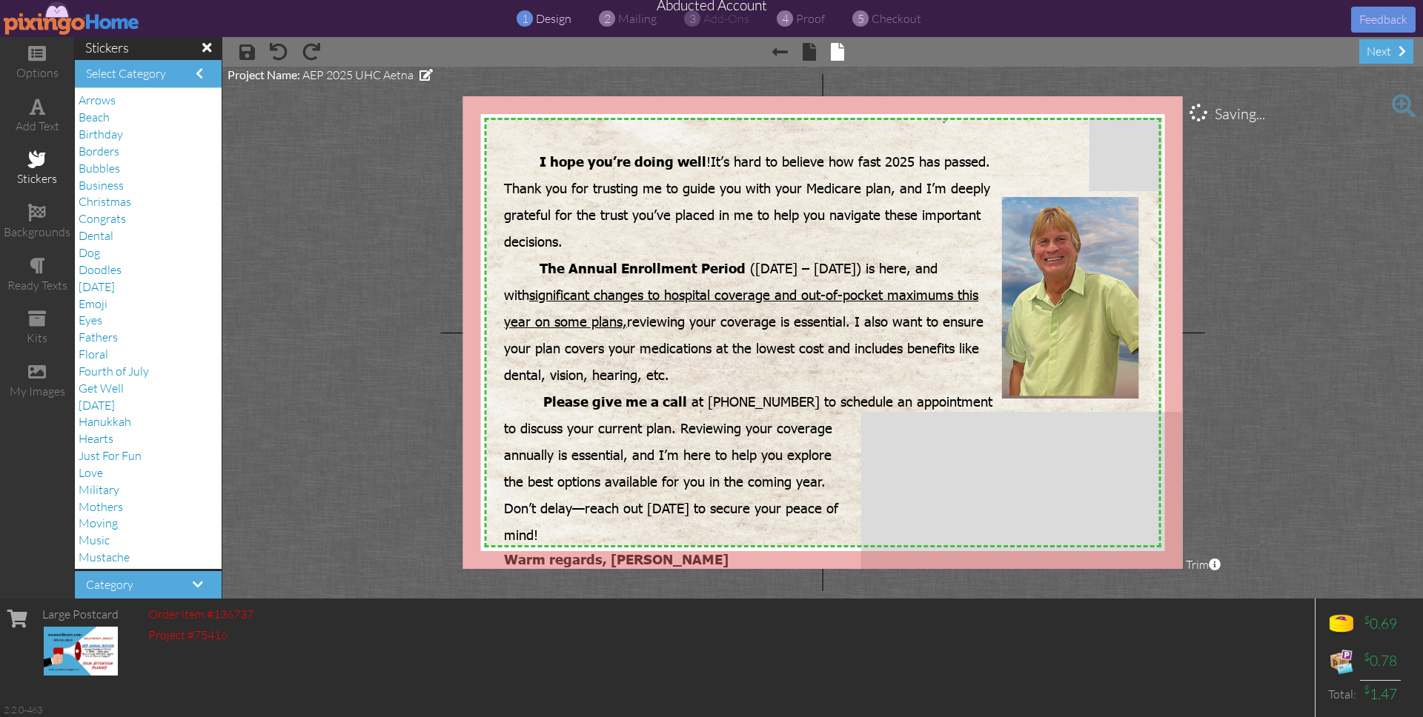
click at [1274, 354] on project-studio-wrapper "X X X X X X X X X X X X X X X X X X X X X X X X X X X X X X X X X X X X X X X X…" at bounding box center [822, 333] width 1201 height 532
click at [537, 162] on span "I hope you’re doing well ! It’s hard to believe how fast 2025 has passed. Thank…" at bounding box center [747, 201] width 486 height 97
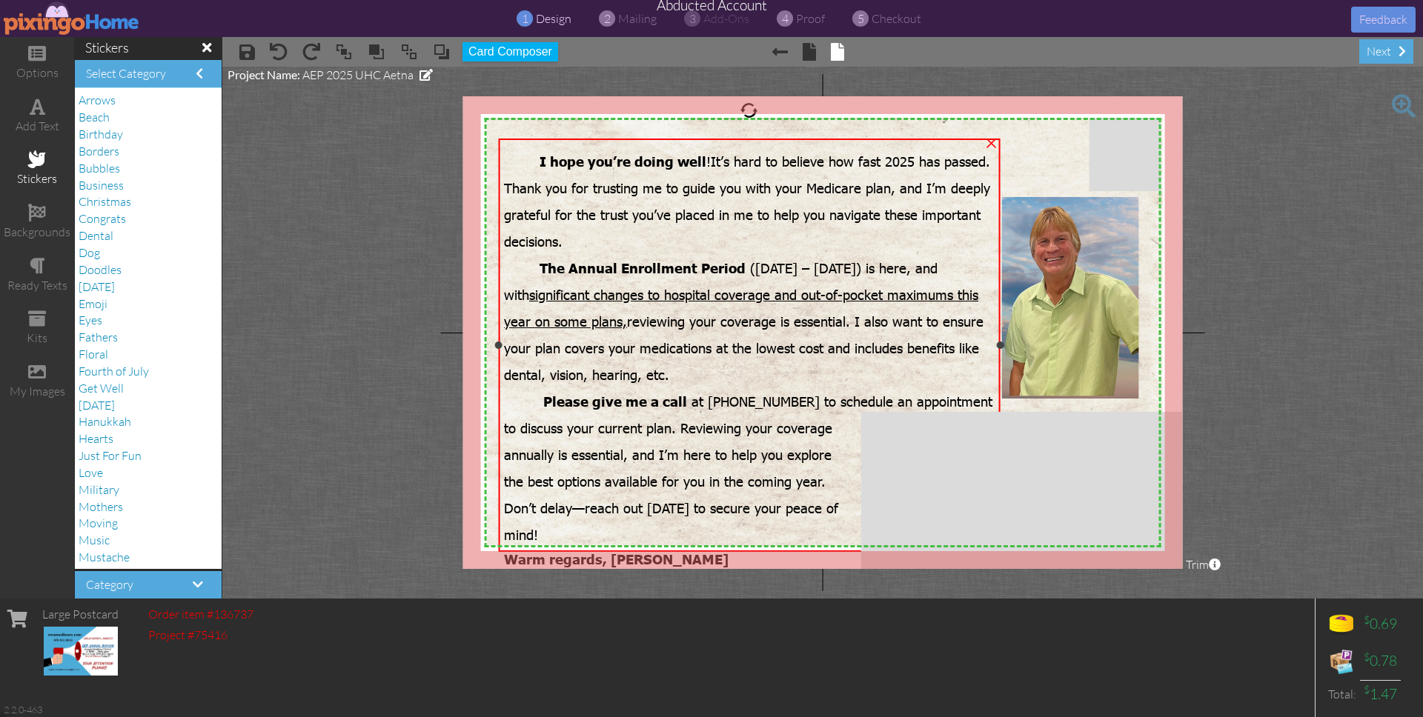
click at [537, 162] on span "I hope you’re doing well ! It’s hard to believe how fast 2025 has passed. Thank…" at bounding box center [747, 201] width 486 height 97
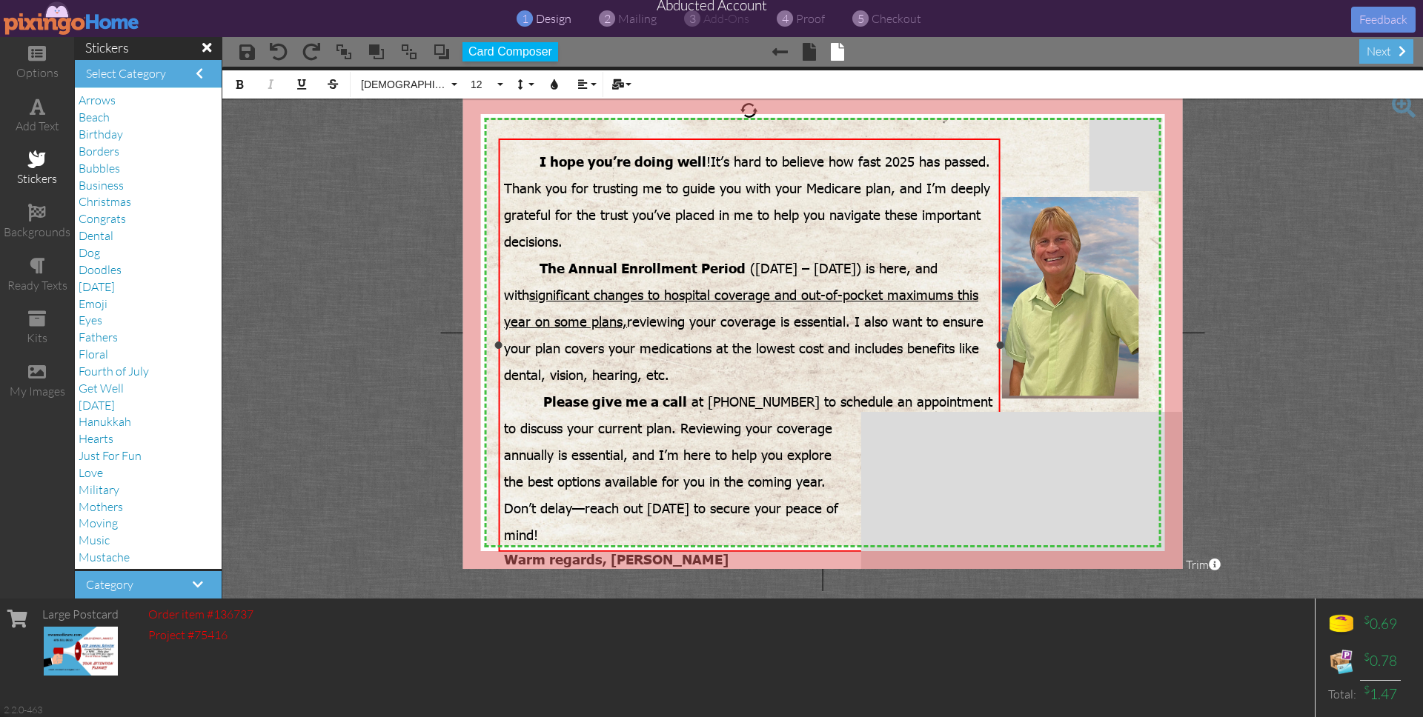
click at [537, 157] on span "I hope you’re doing well ! It’s hard to believe how fast 2025 has passed. Thank…" at bounding box center [747, 201] width 486 height 97
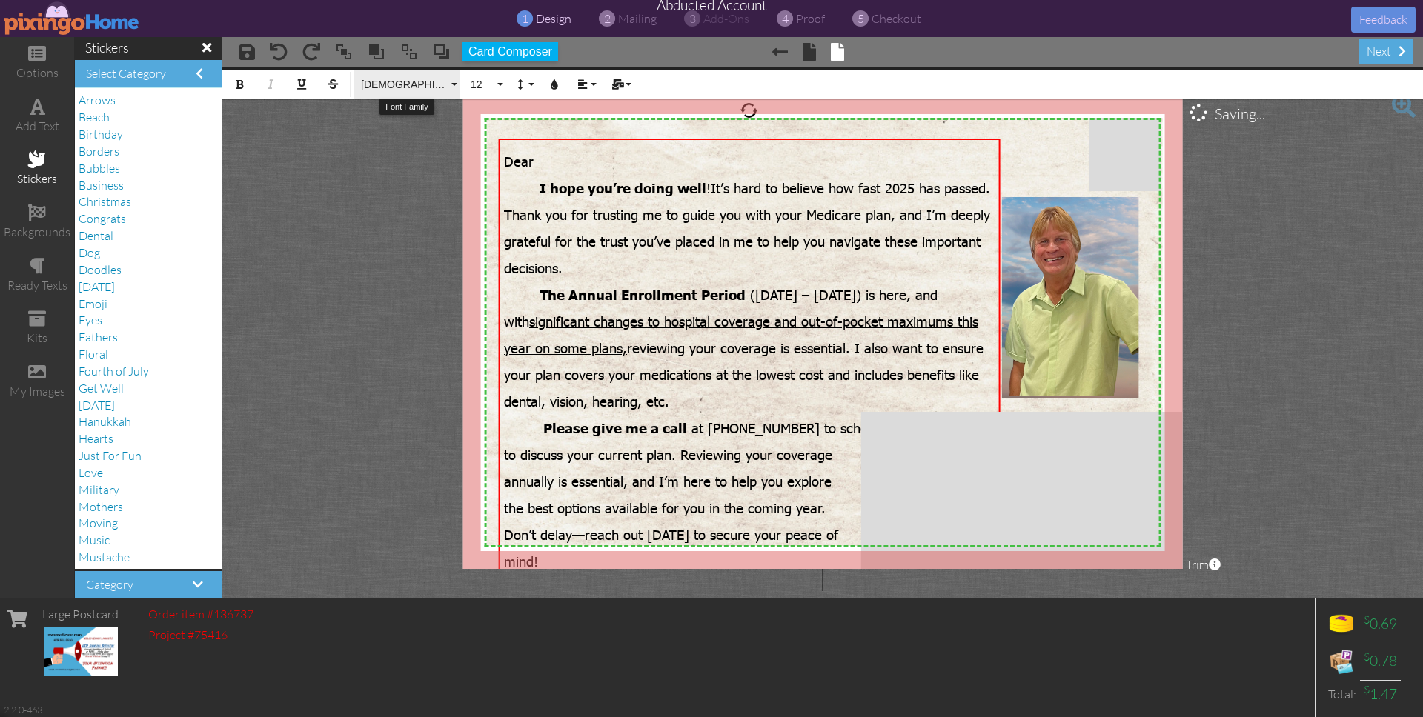
click at [427, 90] on span "Tahoma" at bounding box center [403, 85] width 89 height 13
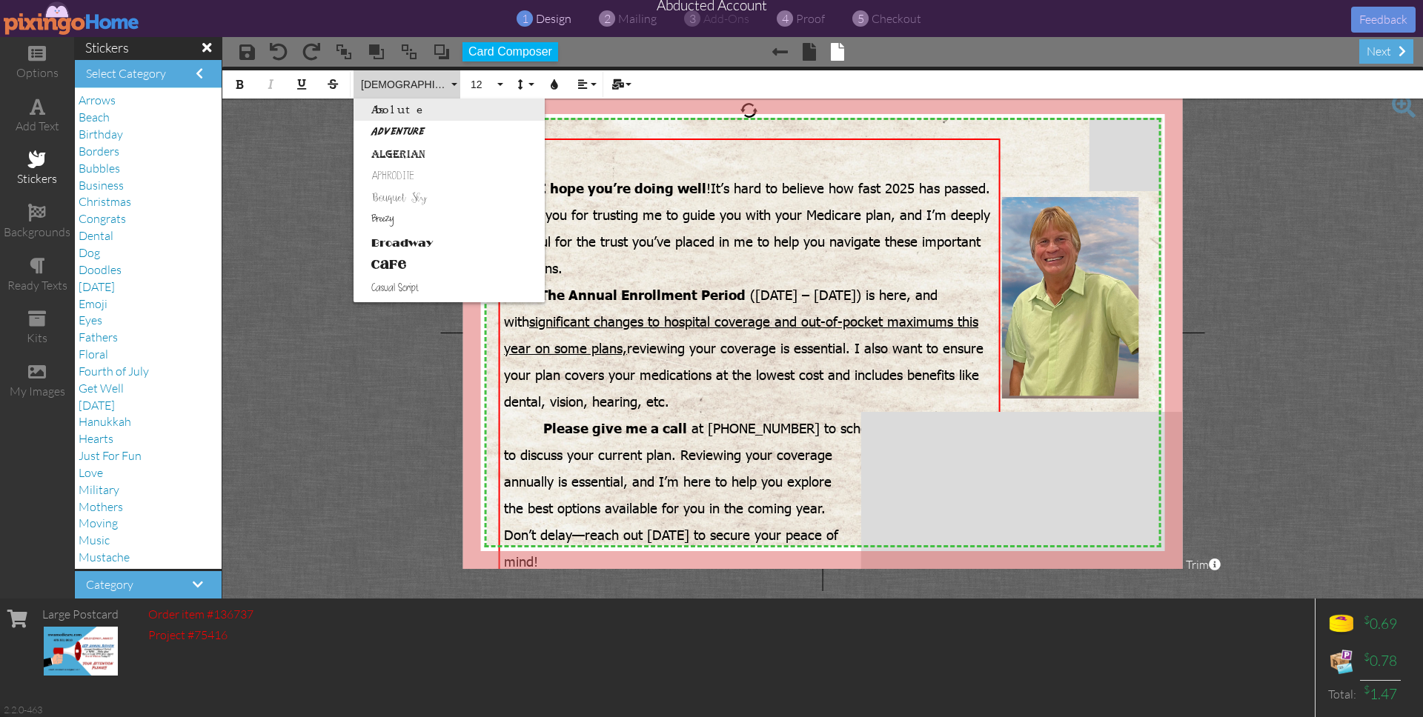
click at [405, 108] on link "Absolute" at bounding box center [449, 110] width 191 height 22
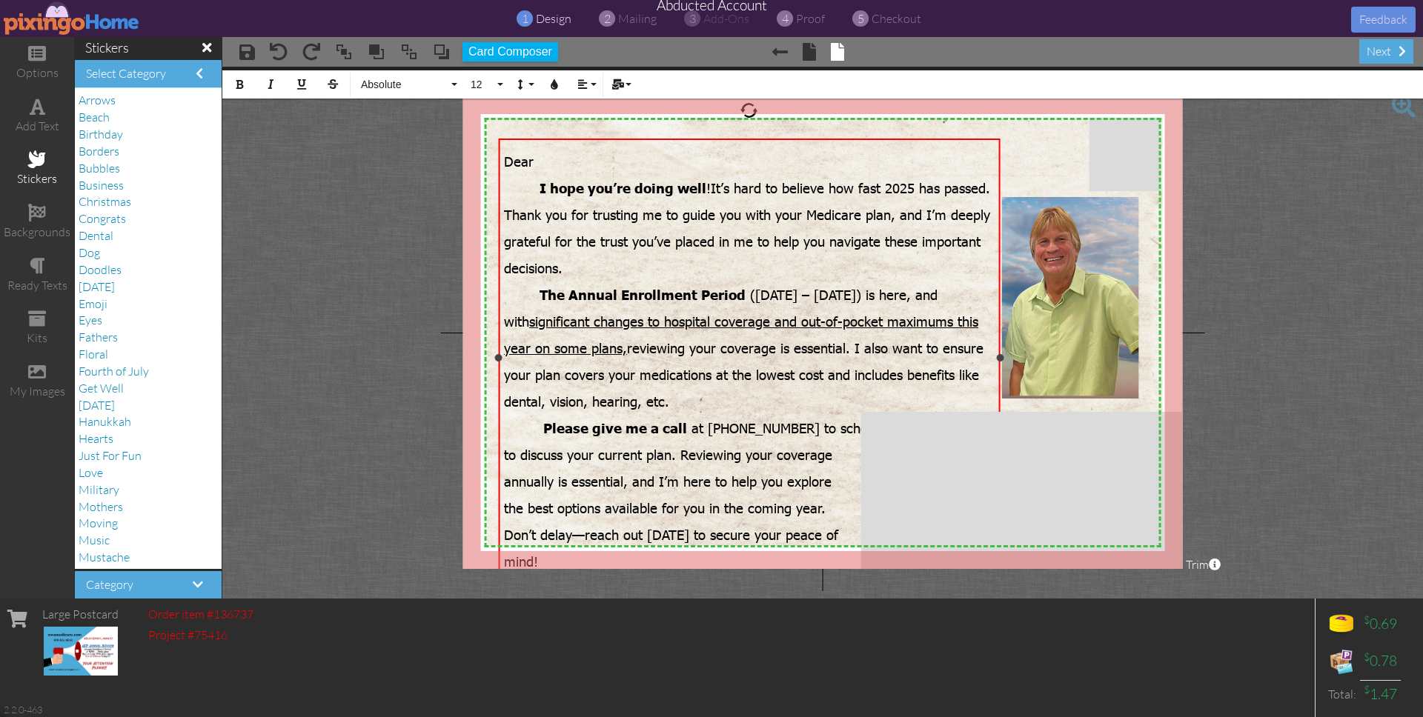
click at [579, 158] on div "Dear ​" at bounding box center [749, 158] width 491 height 27
click at [626, 87] on button "Mail Merge" at bounding box center [620, 84] width 28 height 28
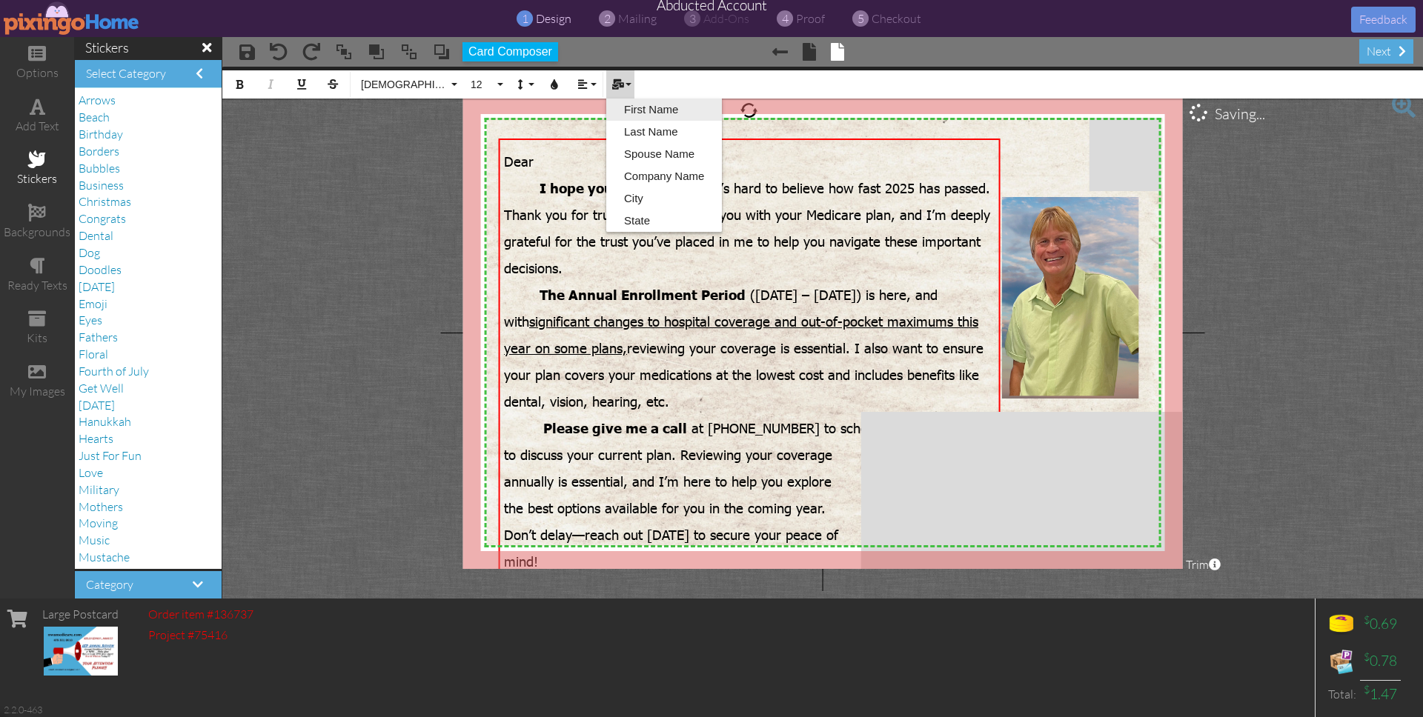
click at [629, 111] on link "First Name" at bounding box center [664, 110] width 116 height 22
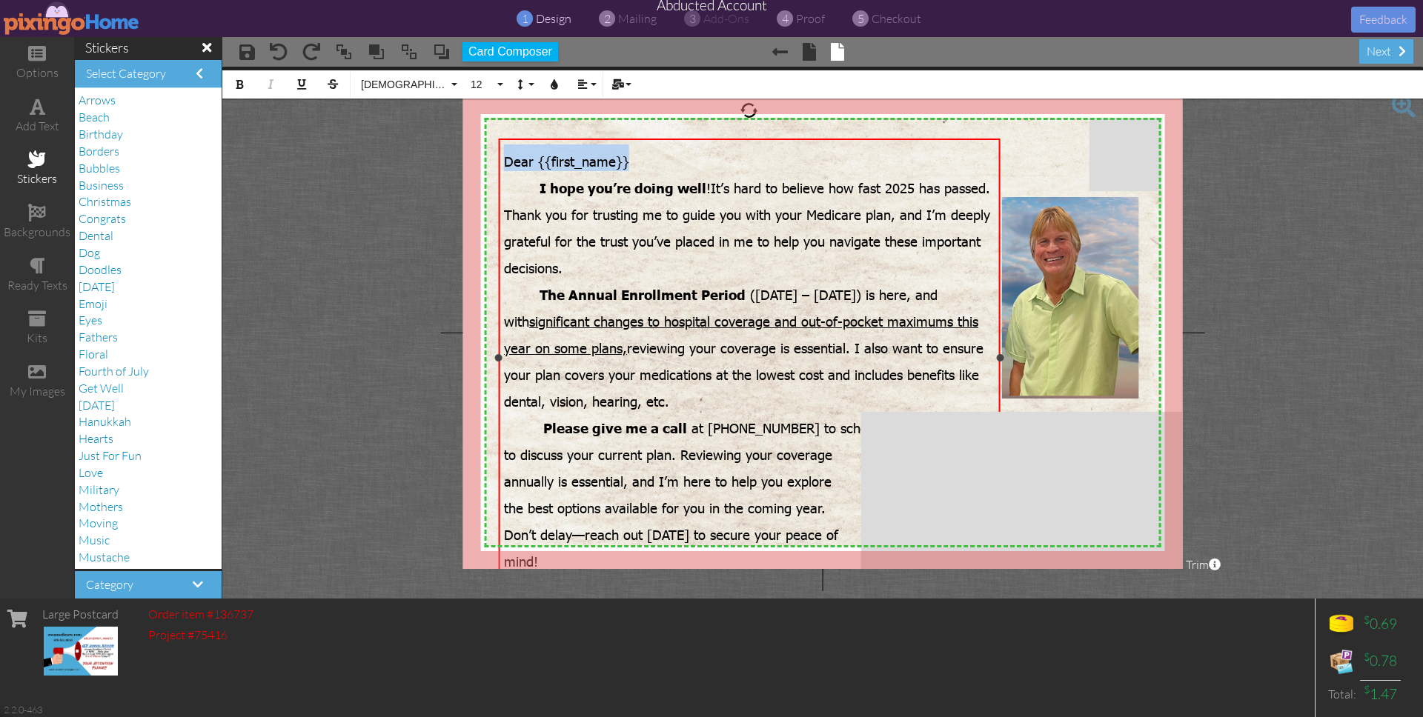
drag, startPoint x: 634, startPoint y: 157, endPoint x: 501, endPoint y: 150, distance: 132.9
click at [501, 150] on div "Dear {{first_name}} ​ I hope you’re doing well ! It’s hard to believe how fast …" at bounding box center [749, 370] width 502 height 463
click at [371, 85] on span "Tahoma" at bounding box center [403, 85] width 89 height 13
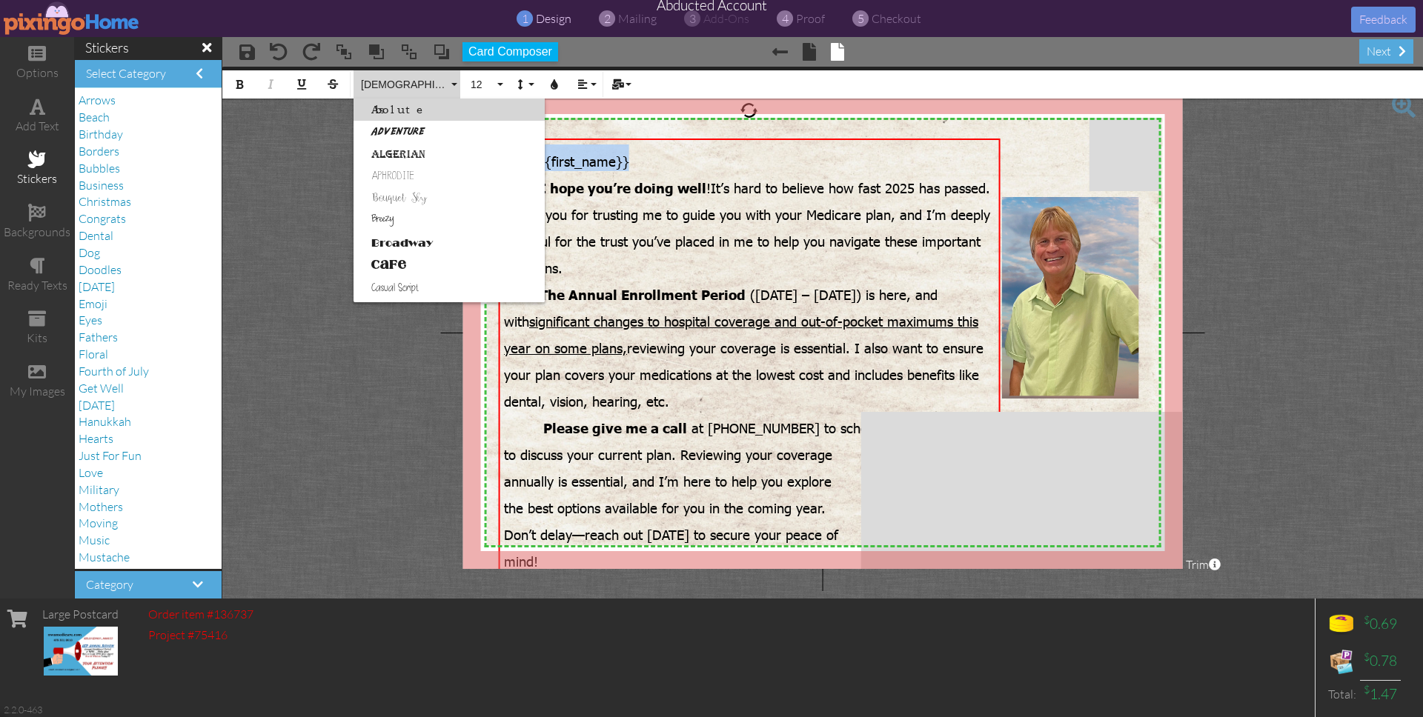
click at [399, 109] on link "Absolute" at bounding box center [449, 110] width 191 height 22
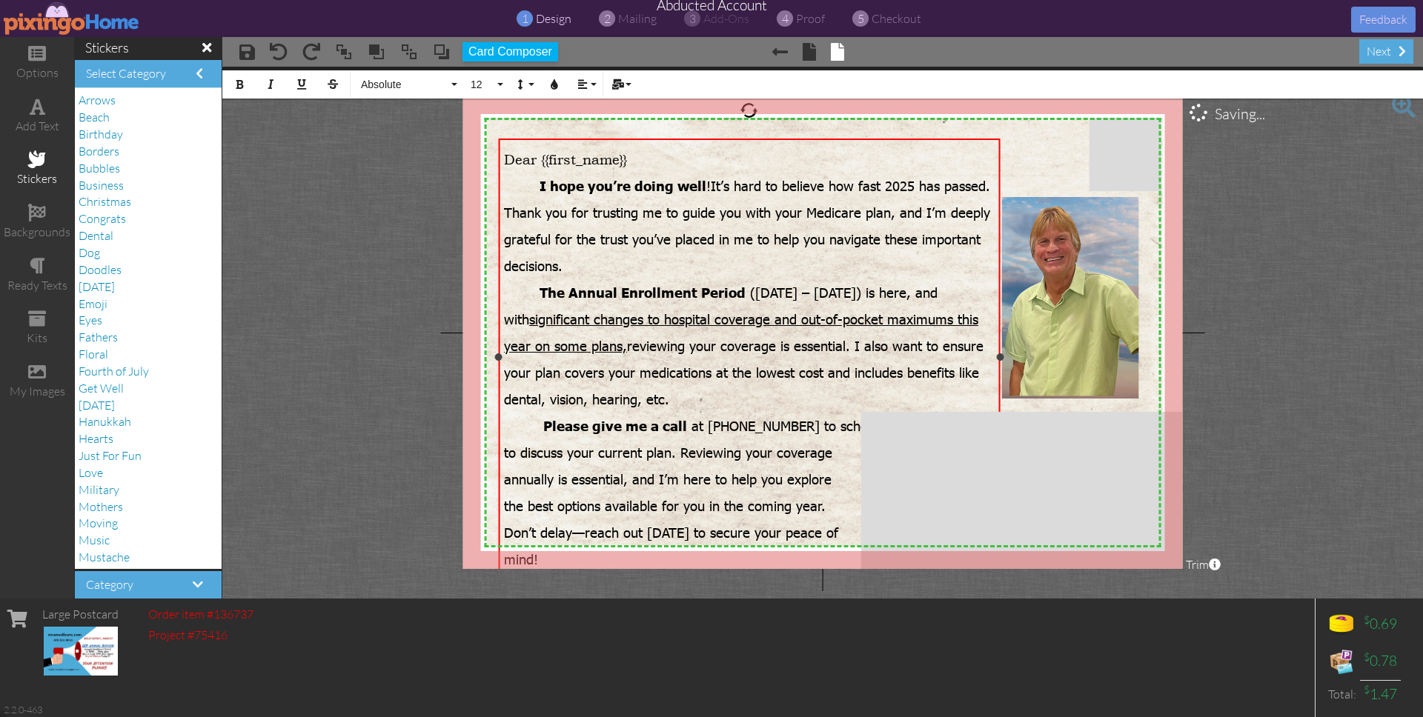
click at [671, 162] on div "Dear {{first_name}} ​" at bounding box center [749, 157] width 491 height 24
drag, startPoint x: 637, startPoint y: 162, endPoint x: 500, endPoint y: 154, distance: 136.6
click at [500, 154] on div "Dear {{first_name}} ​ I hope you’re doing well ! It’s hard to believe how fast …" at bounding box center [749, 369] width 502 height 460
click at [240, 90] on button "Bold" at bounding box center [239, 84] width 28 height 28
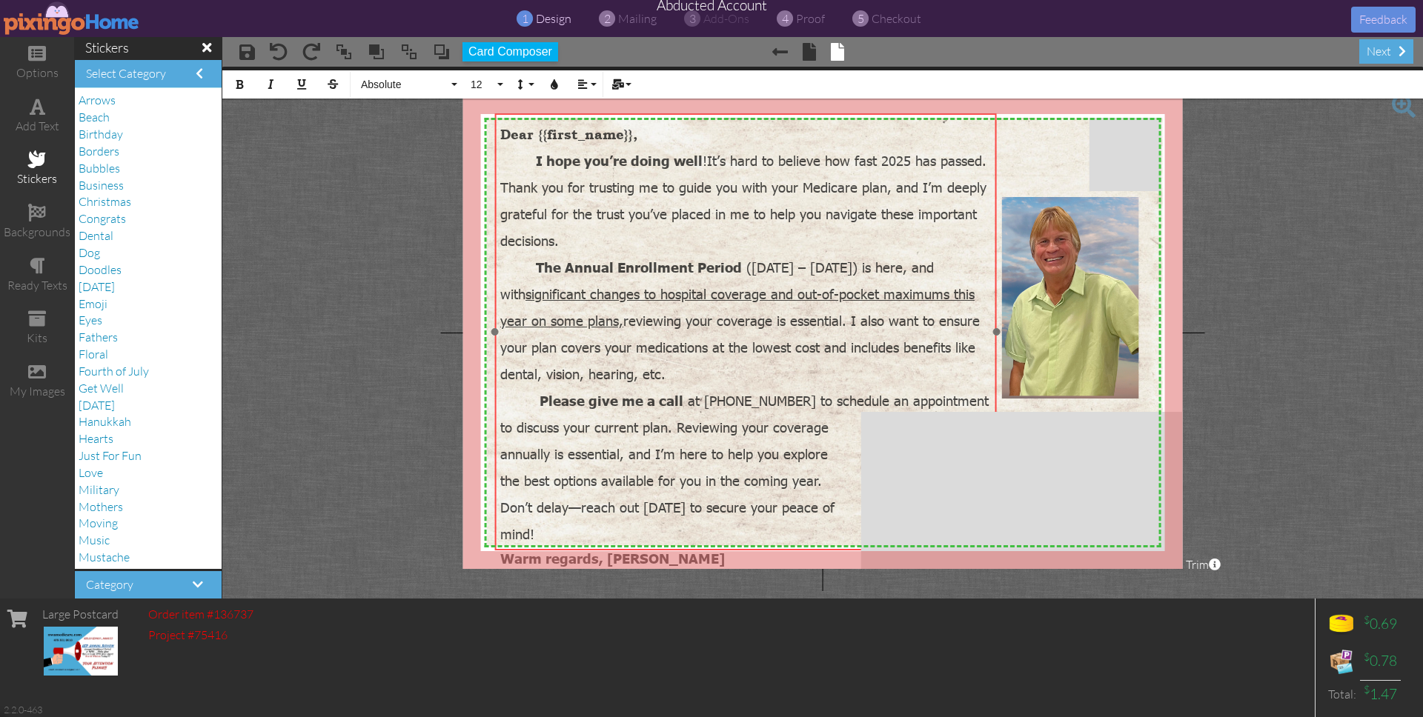
drag, startPoint x: 760, startPoint y: 139, endPoint x: 756, endPoint y: 113, distance: 25.5
click at [756, 113] on div "Dear {{first_name}}, ​ ​ ​ I hope you’re doing well ! It’s hard to believe how …" at bounding box center [745, 343] width 502 height 460
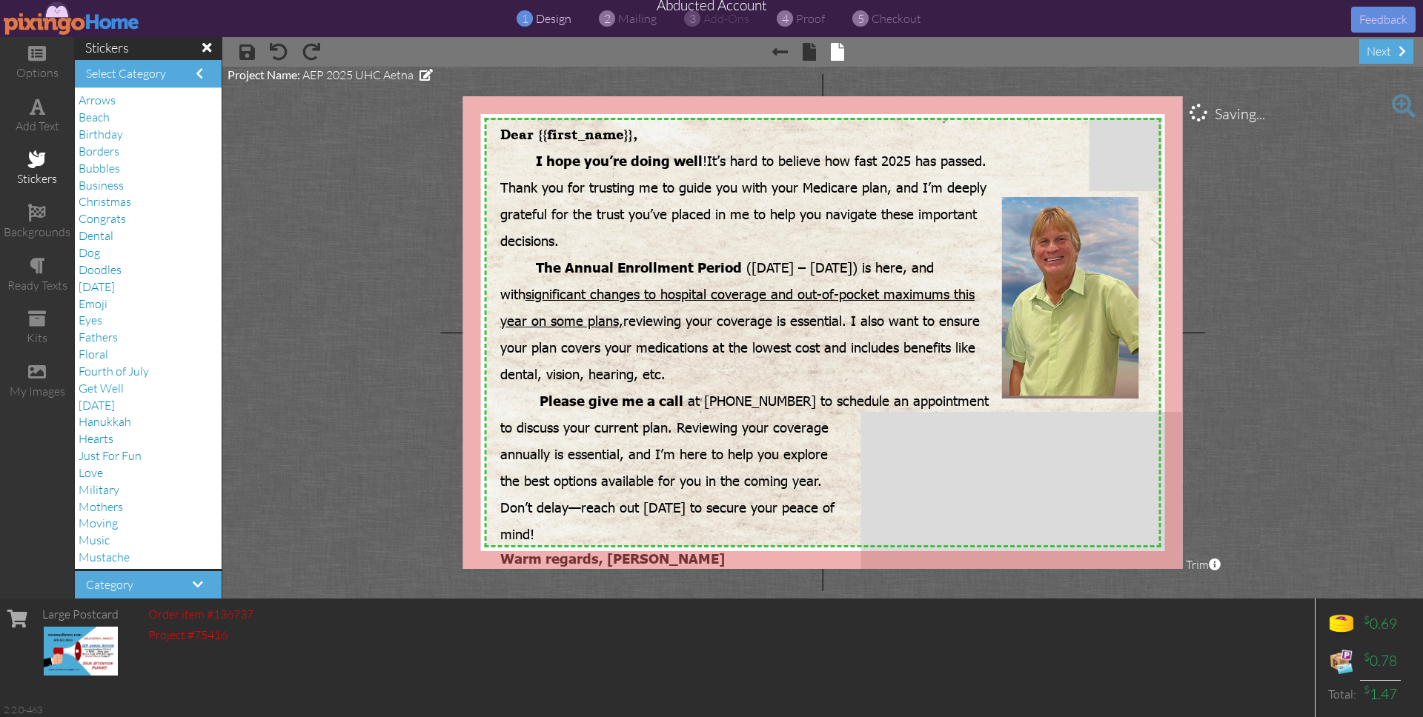
click at [1301, 288] on project-studio-wrapper "X X X X X X X X X X X X X X X X X X X X X X X X X X X X X X X X X X X X X X X X…" at bounding box center [822, 333] width 1201 height 532
click at [812, 15] on span "proof" at bounding box center [810, 18] width 29 height 15
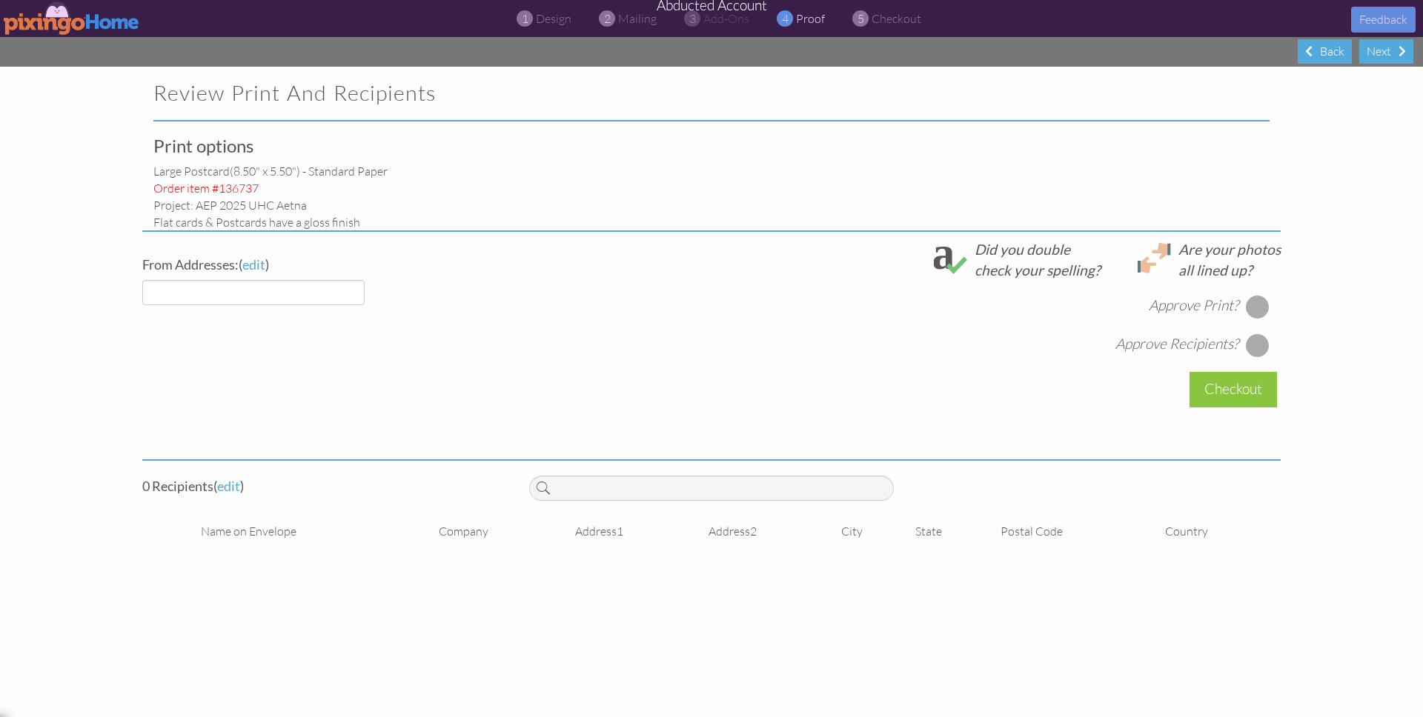
select select "object:42455"
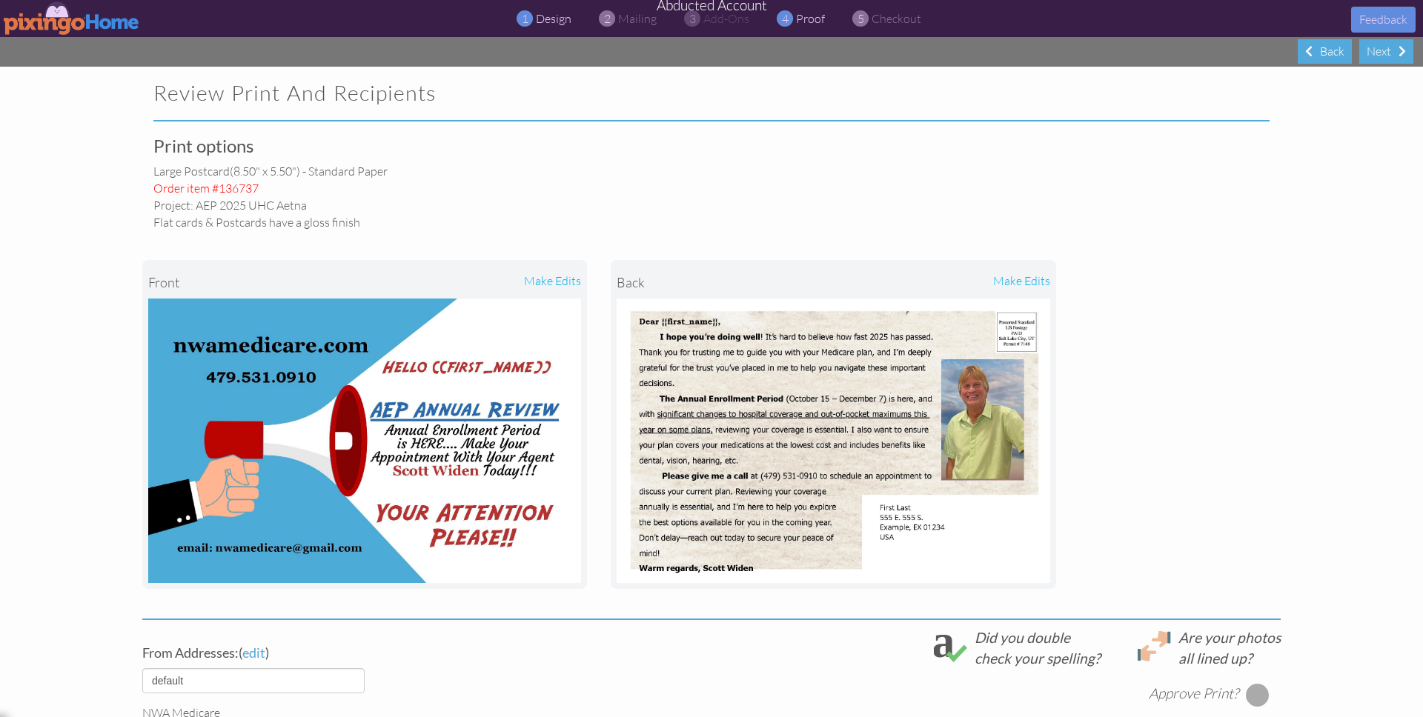
click at [555, 24] on span "design" at bounding box center [554, 18] width 36 height 15
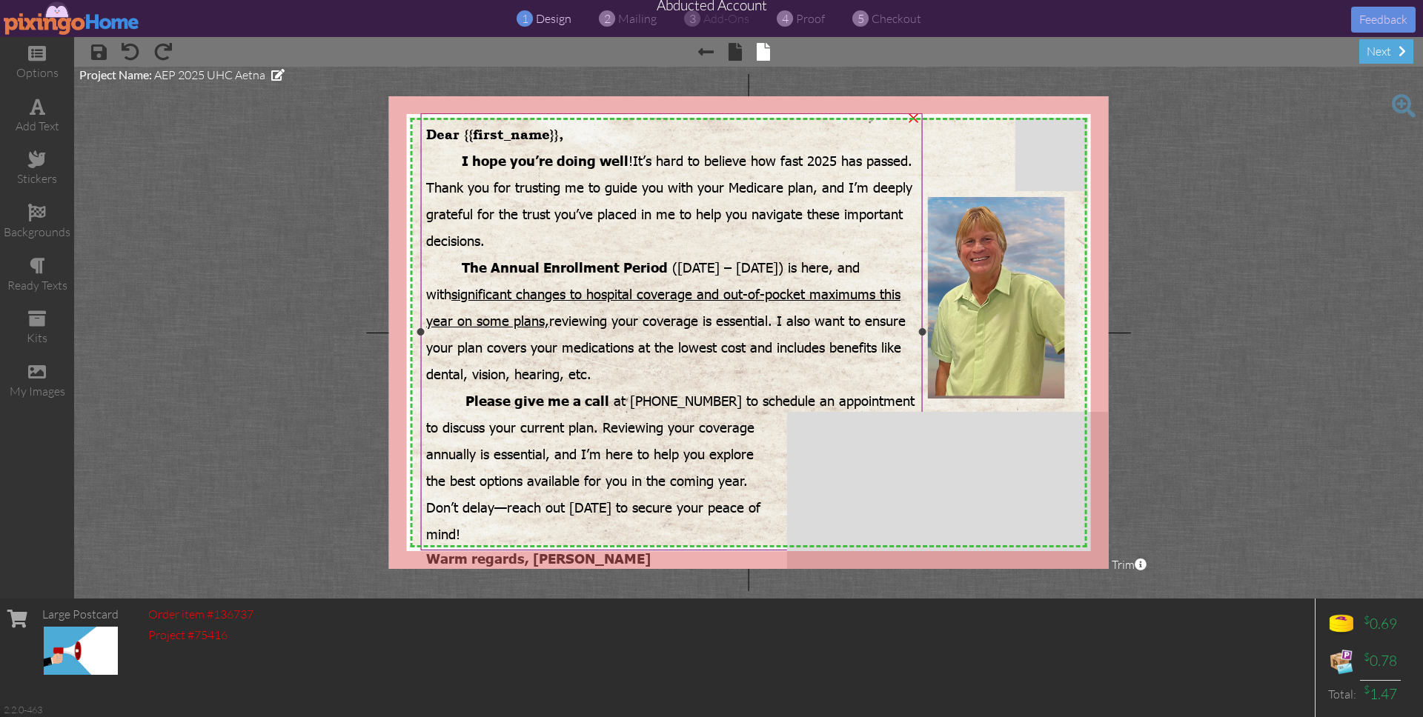
click at [603, 161] on span "you’re doing well" at bounding box center [569, 160] width 119 height 17
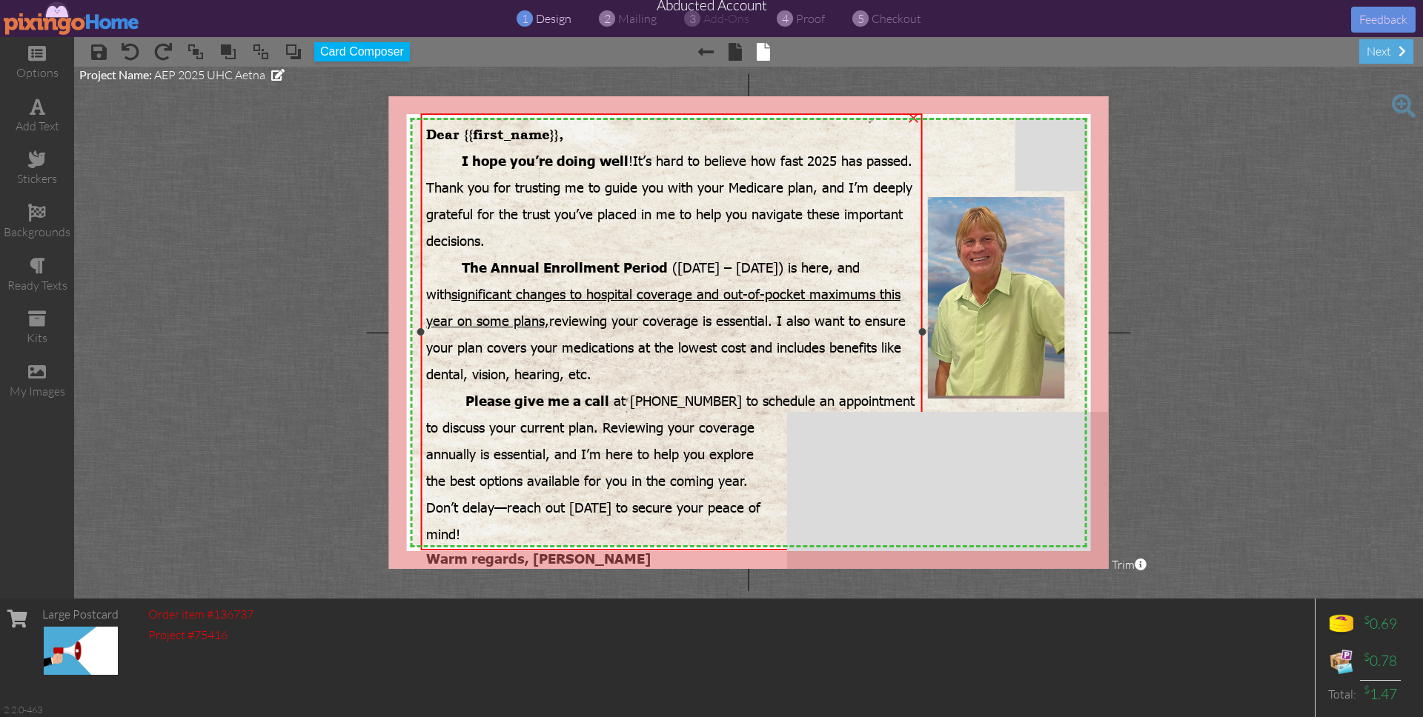
click at [603, 161] on span "you’re doing well" at bounding box center [569, 160] width 119 height 17
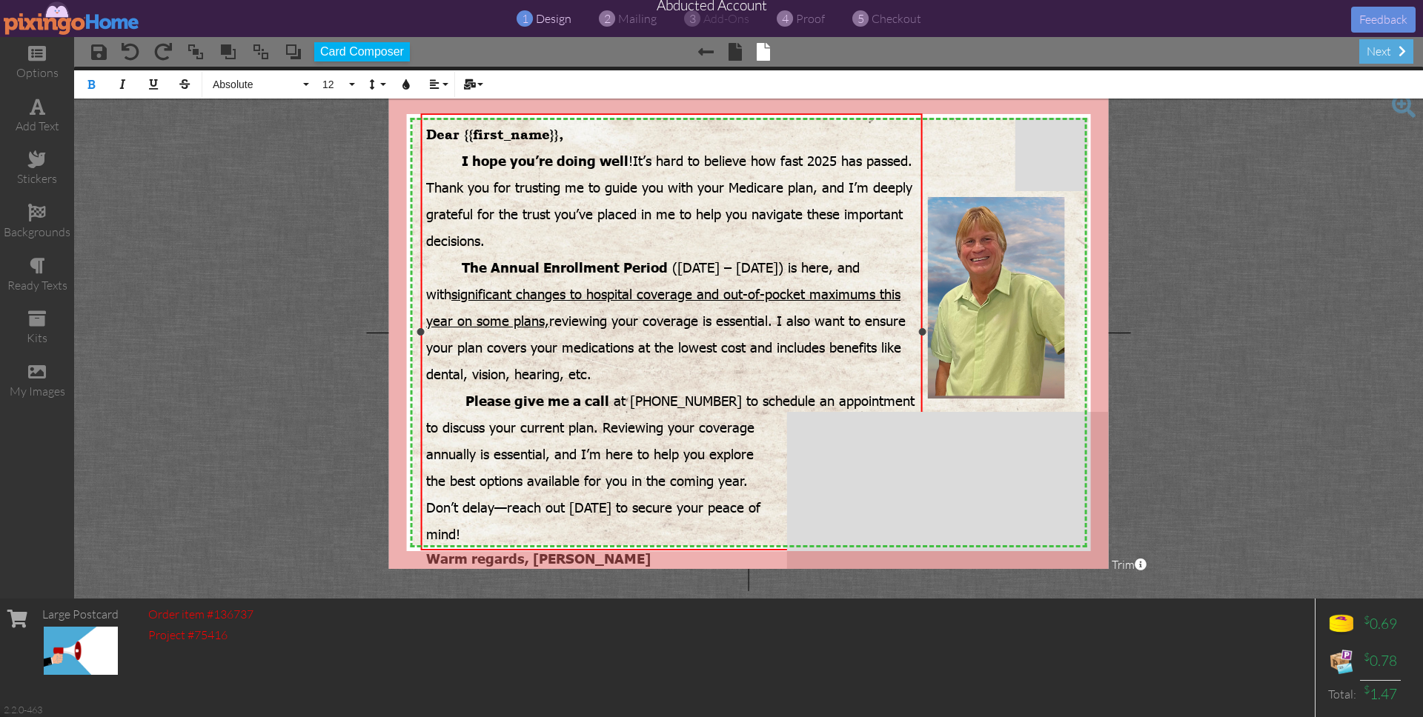
click at [603, 161] on span "you’re doing well" at bounding box center [569, 160] width 119 height 17
click at [467, 133] on span "Dear {{first_name}}," at bounding box center [494, 135] width 137 height 16
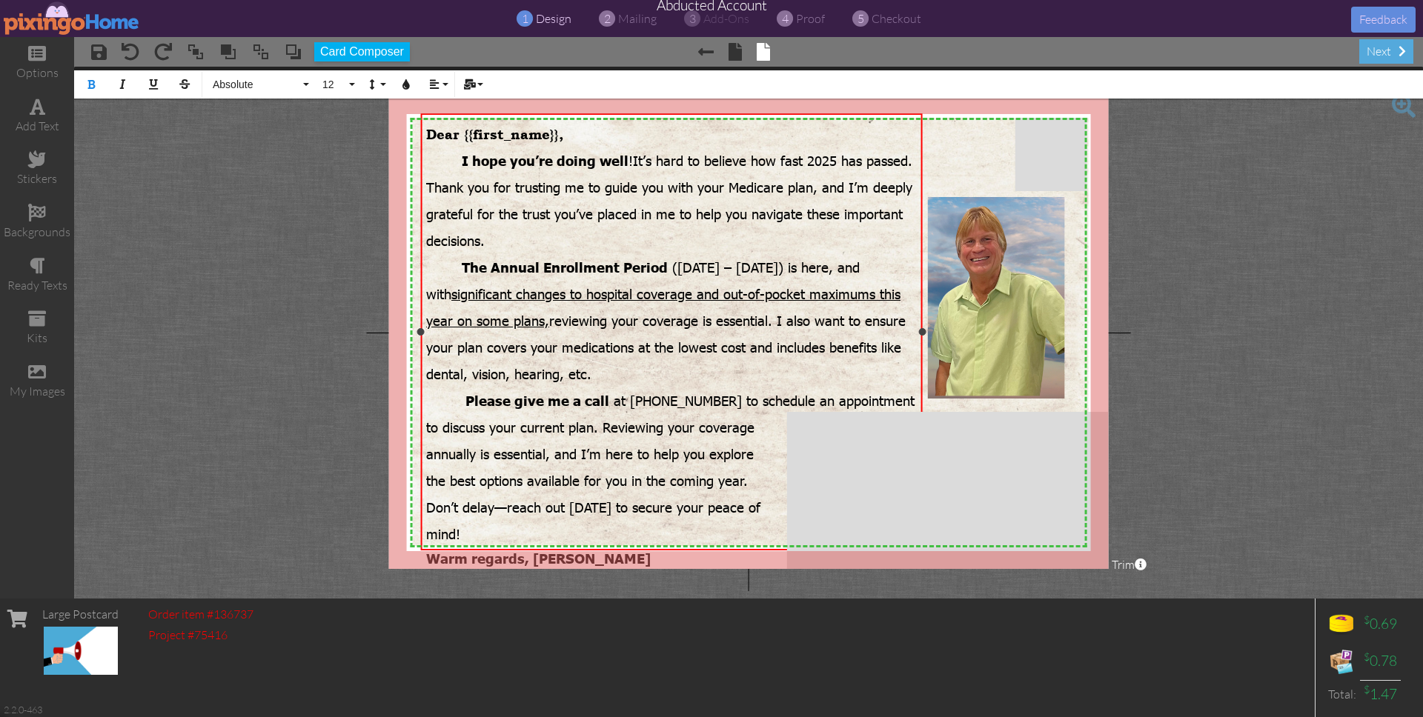
click at [682, 144] on span "I hope you’re doing well ! It’s hard to believe how fast 2025 has passed. Thank…" at bounding box center [669, 197] width 486 height 107
click at [35, 17] on img at bounding box center [72, 17] width 136 height 33
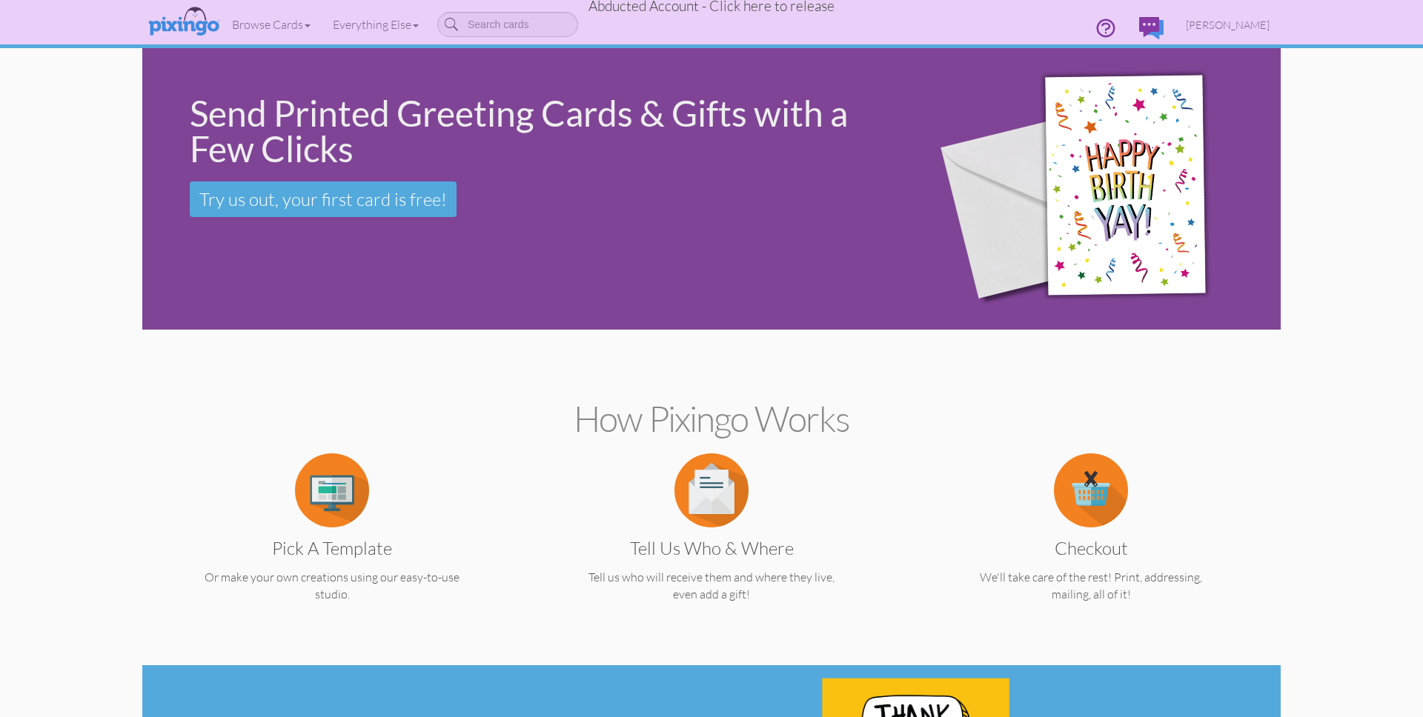
click at [689, 8] on span "Abducted Account - Click here to release" at bounding box center [712, 6] width 246 height 18
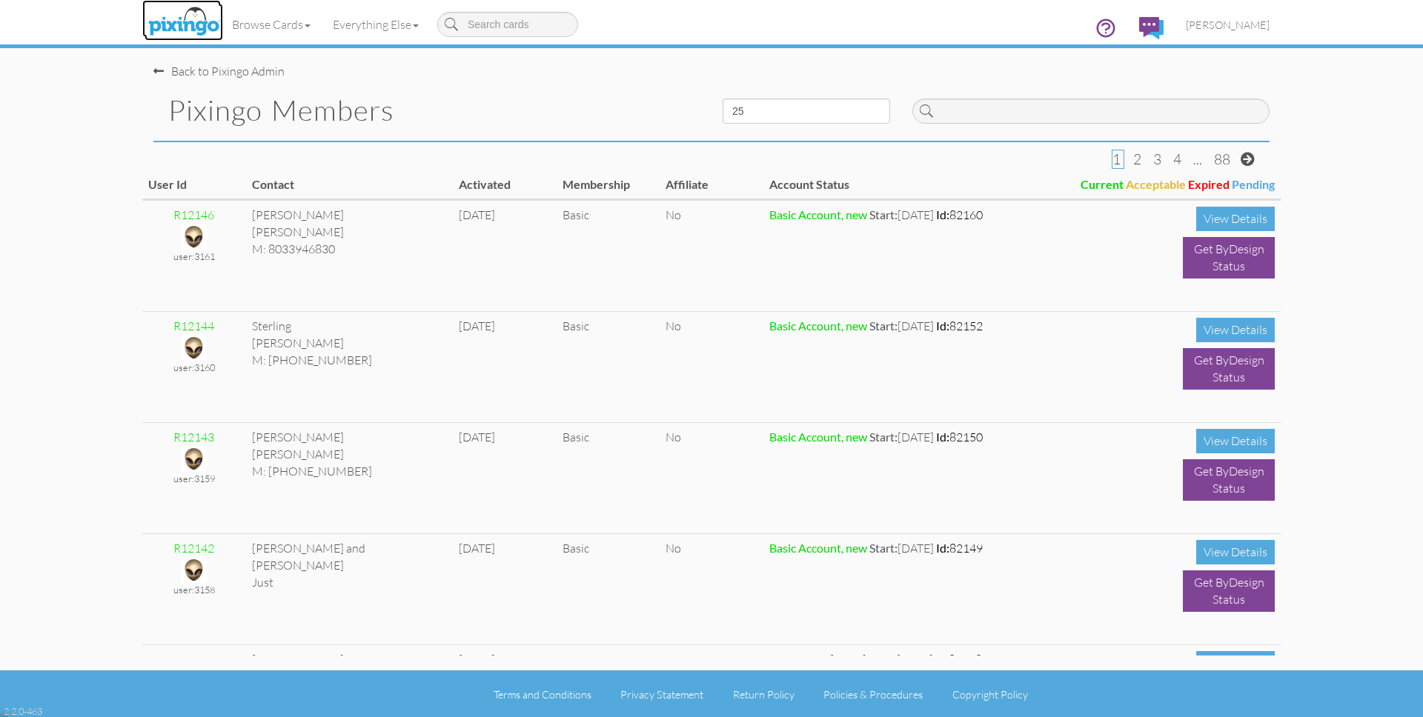
click at [189, 21] on img at bounding box center [184, 22] width 79 height 37
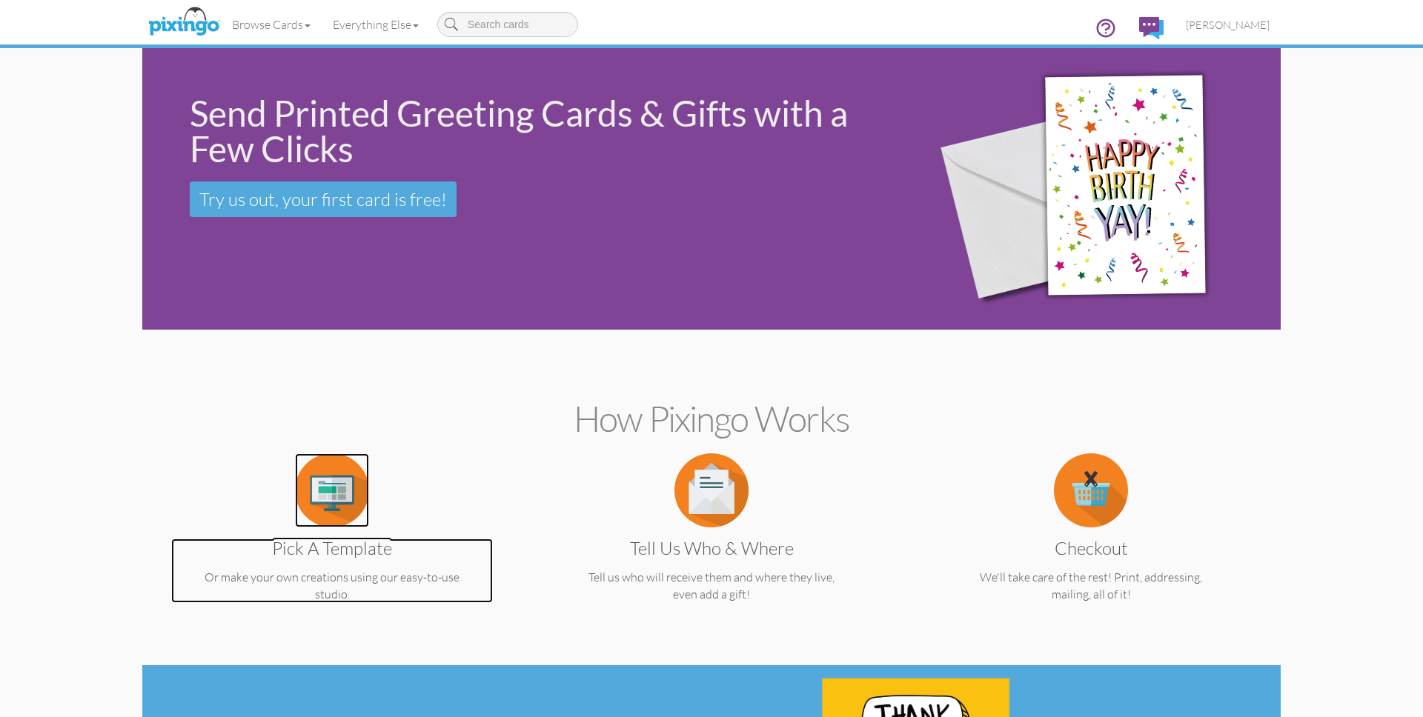
click at [337, 497] on img at bounding box center [332, 491] width 74 height 74
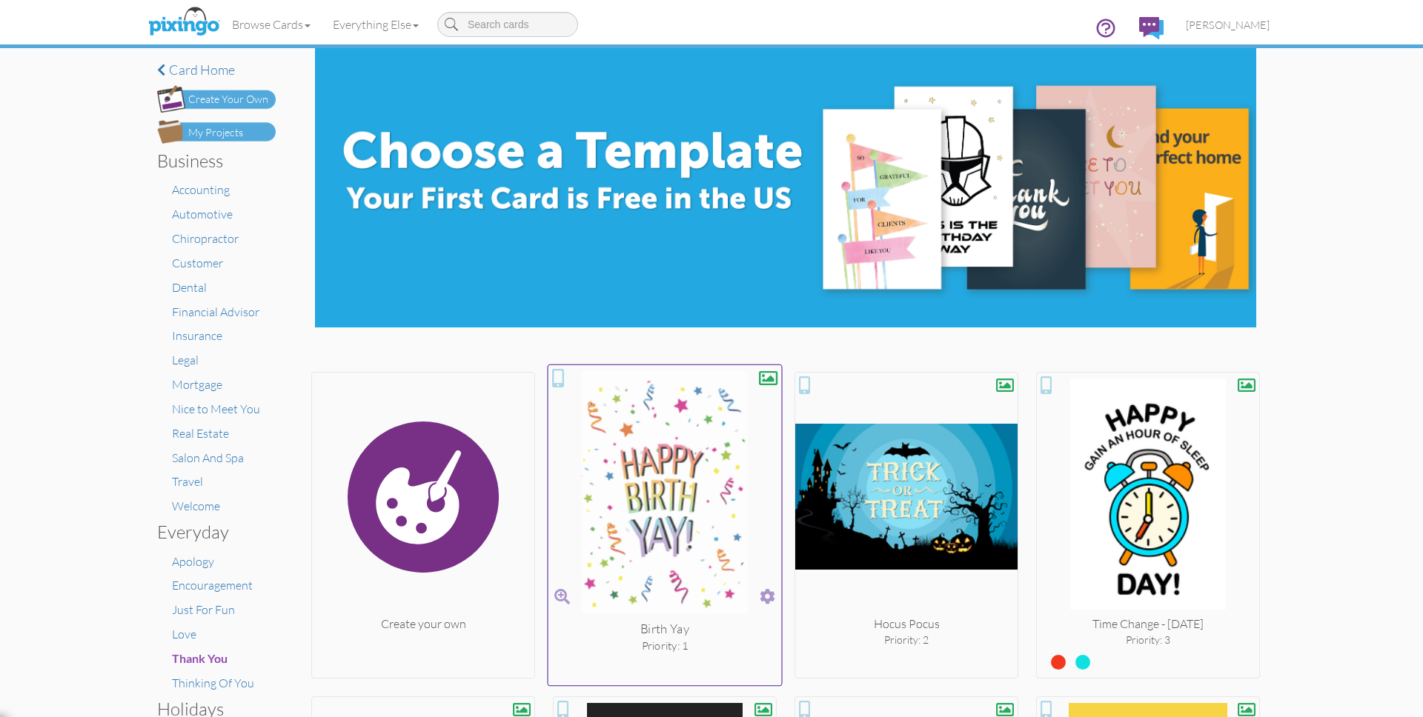
click at [669, 450] on img at bounding box center [664, 495] width 233 height 249
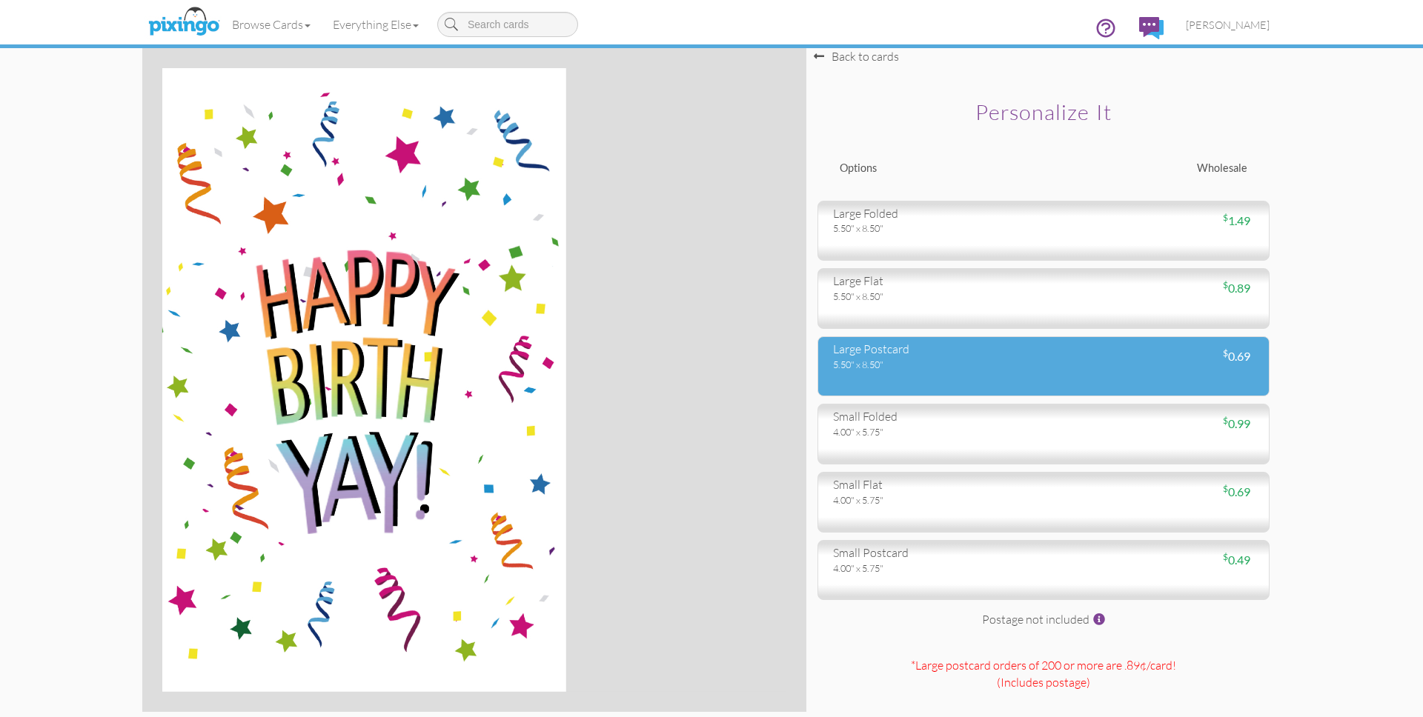
click at [855, 365] on div "5.50" x 8.50"" at bounding box center [932, 364] width 199 height 13
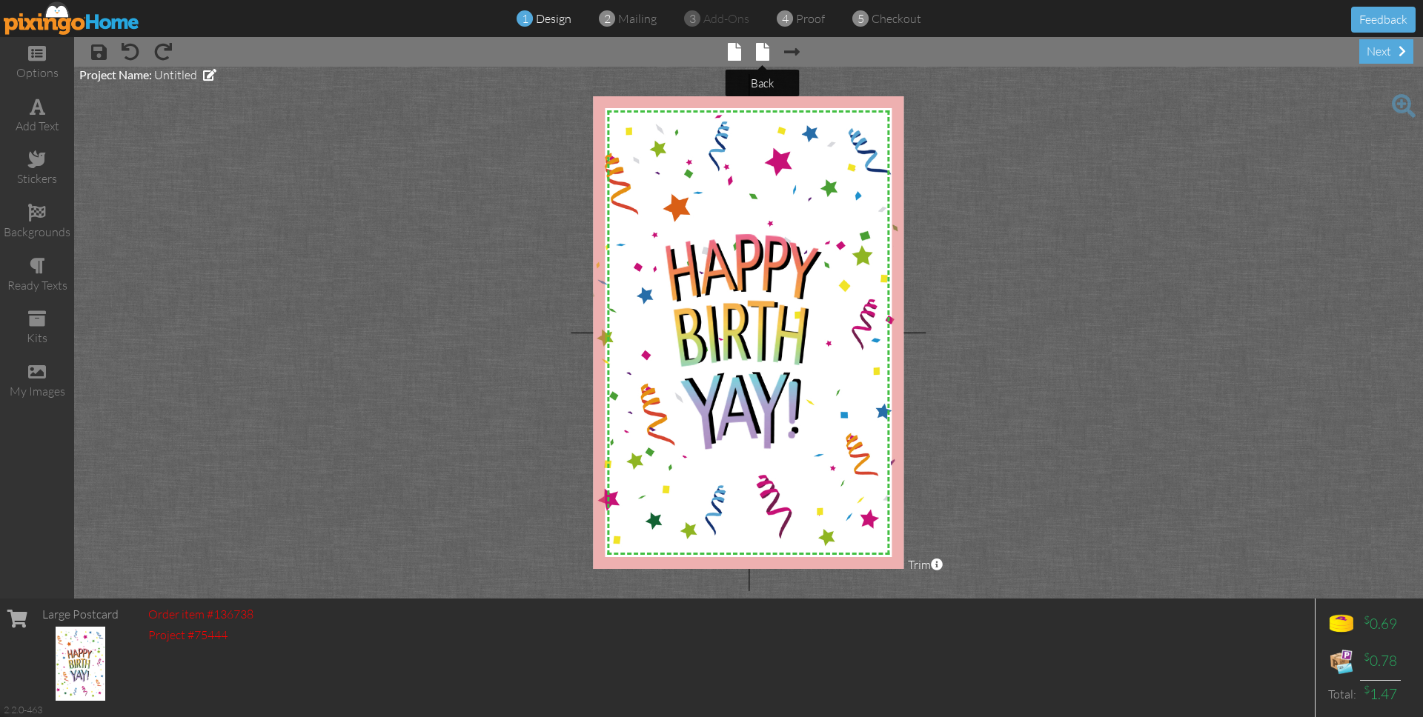
click at [766, 51] on span at bounding box center [762, 52] width 13 height 18
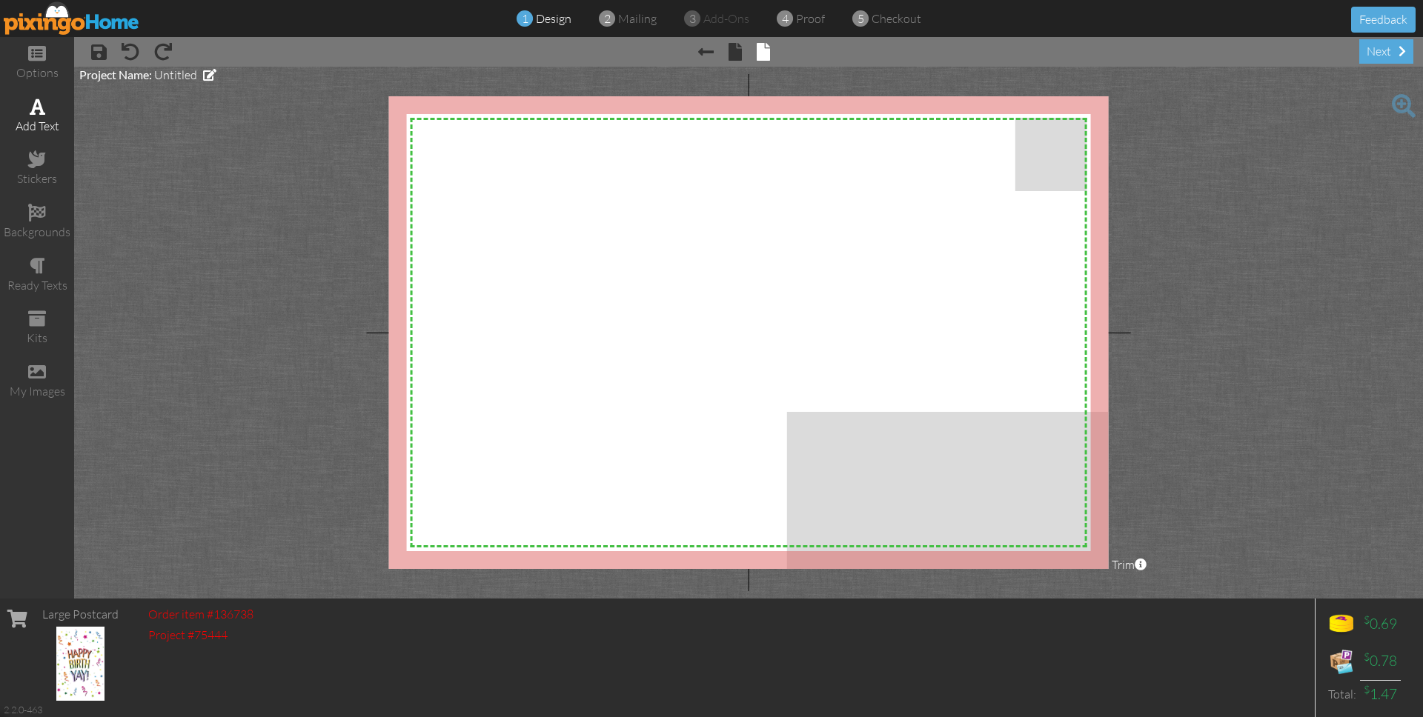
click at [40, 118] on div "add text" at bounding box center [37, 126] width 74 height 17
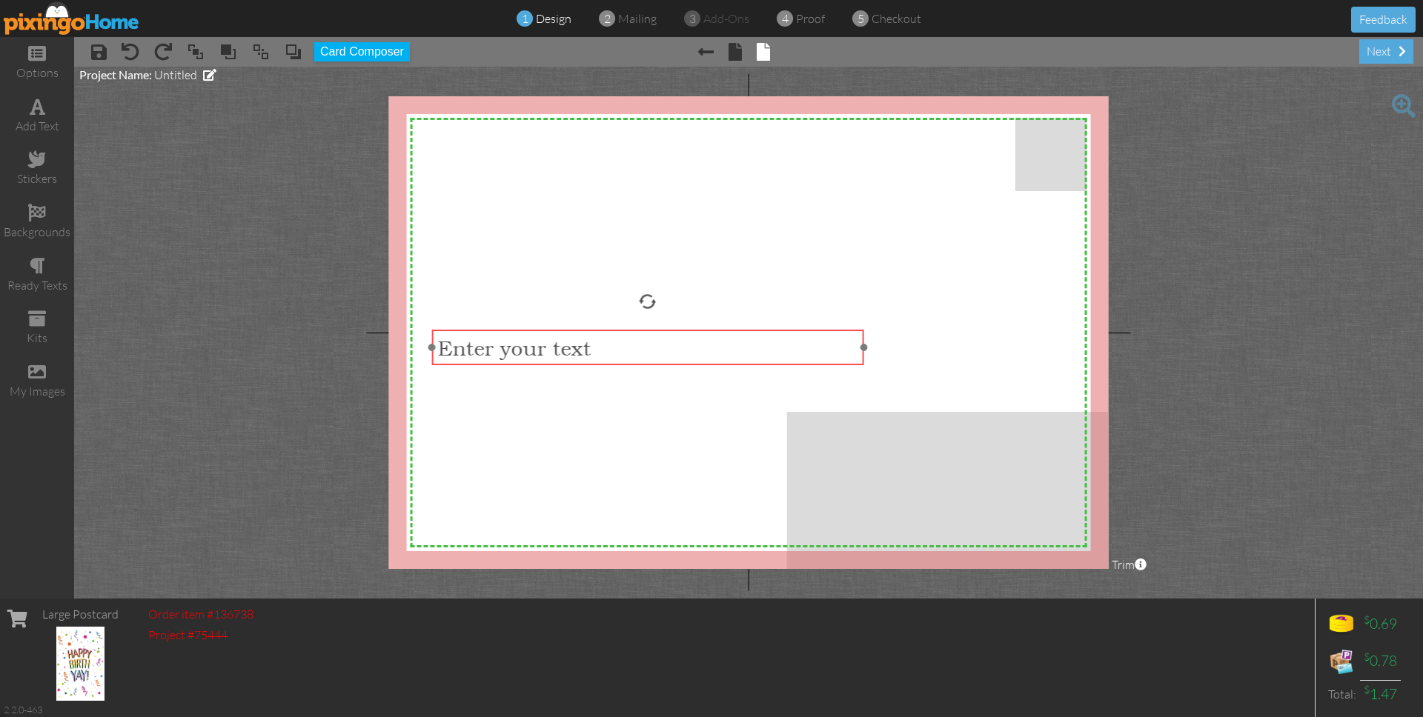
drag, startPoint x: 745, startPoint y: 174, endPoint x: 646, endPoint y: 354, distance: 205.7
click at [646, 354] on div "​ Enter your text ​" at bounding box center [648, 348] width 432 height 36
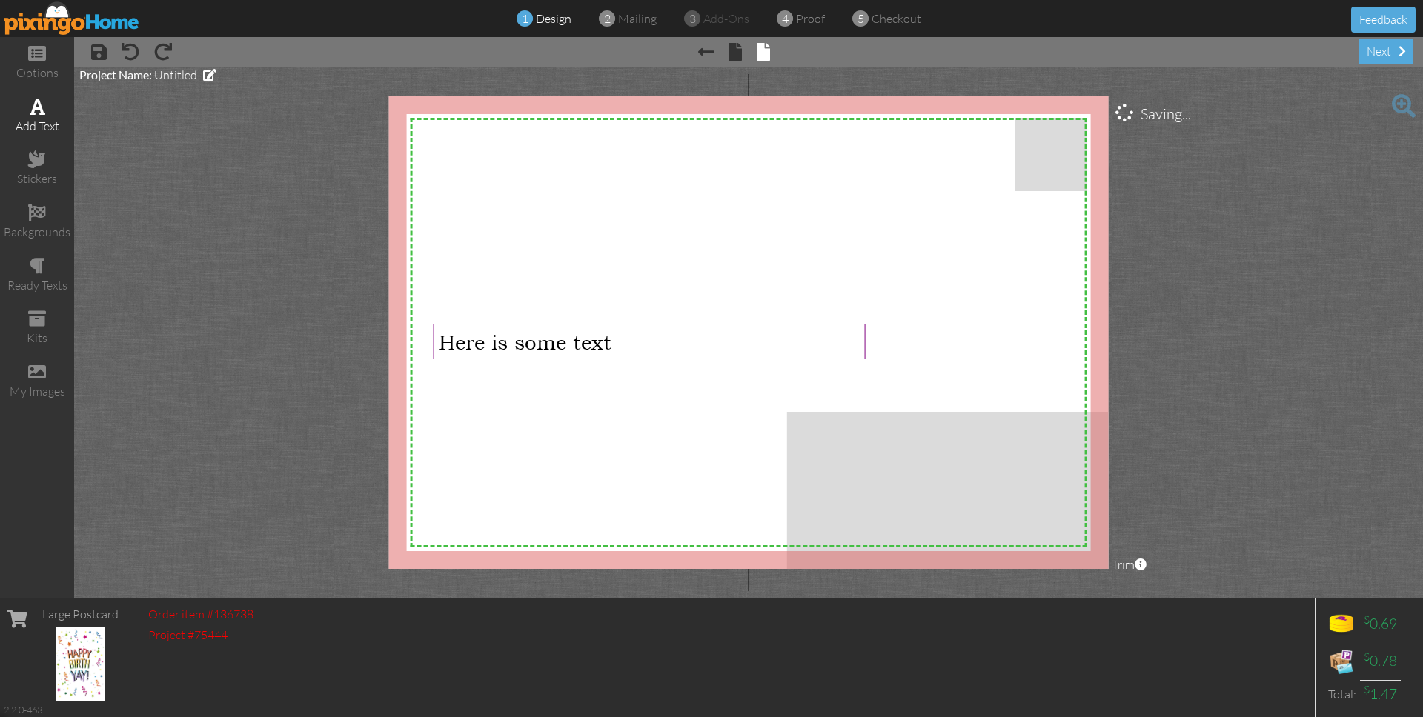
click at [35, 111] on span at bounding box center [38, 107] width 16 height 18
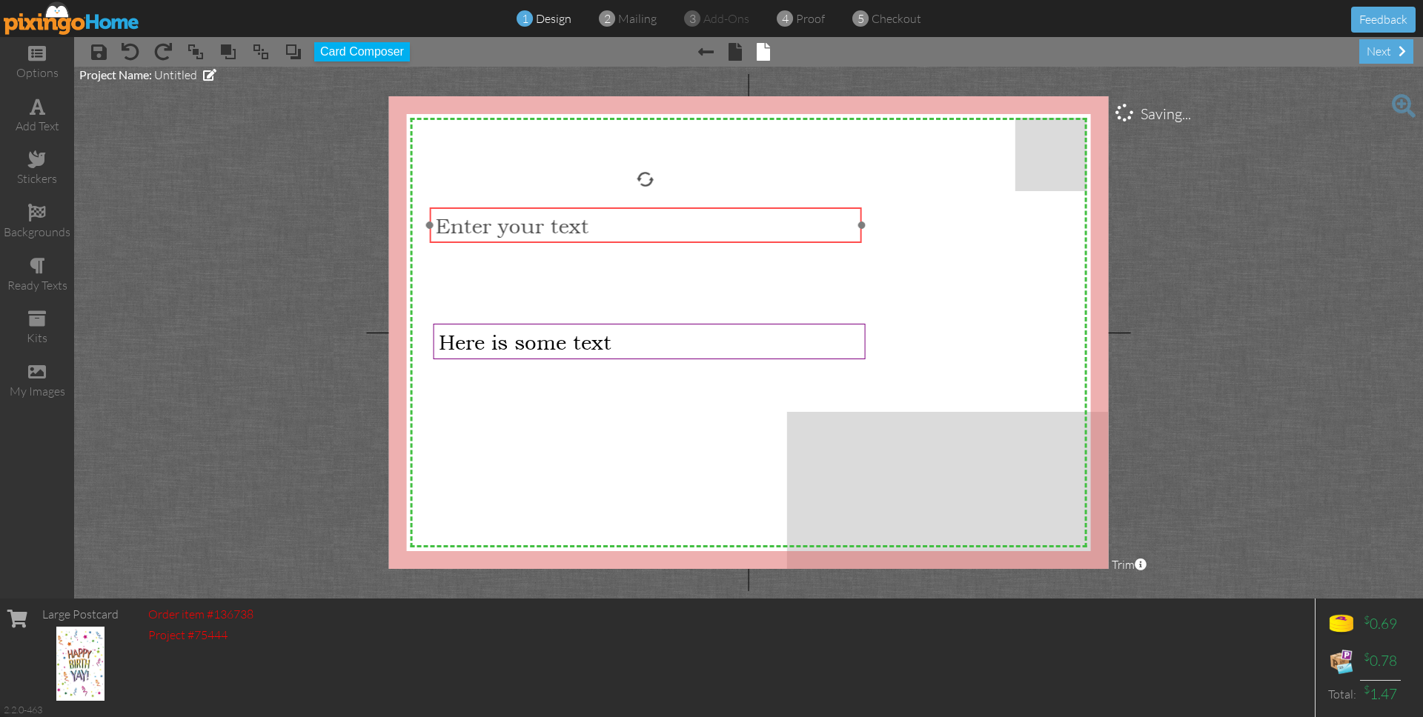
drag, startPoint x: 755, startPoint y: 393, endPoint x: 652, endPoint y: 239, distance: 185.4
click at [652, 239] on div "​ Enter your text ​" at bounding box center [646, 226] width 432 height 36
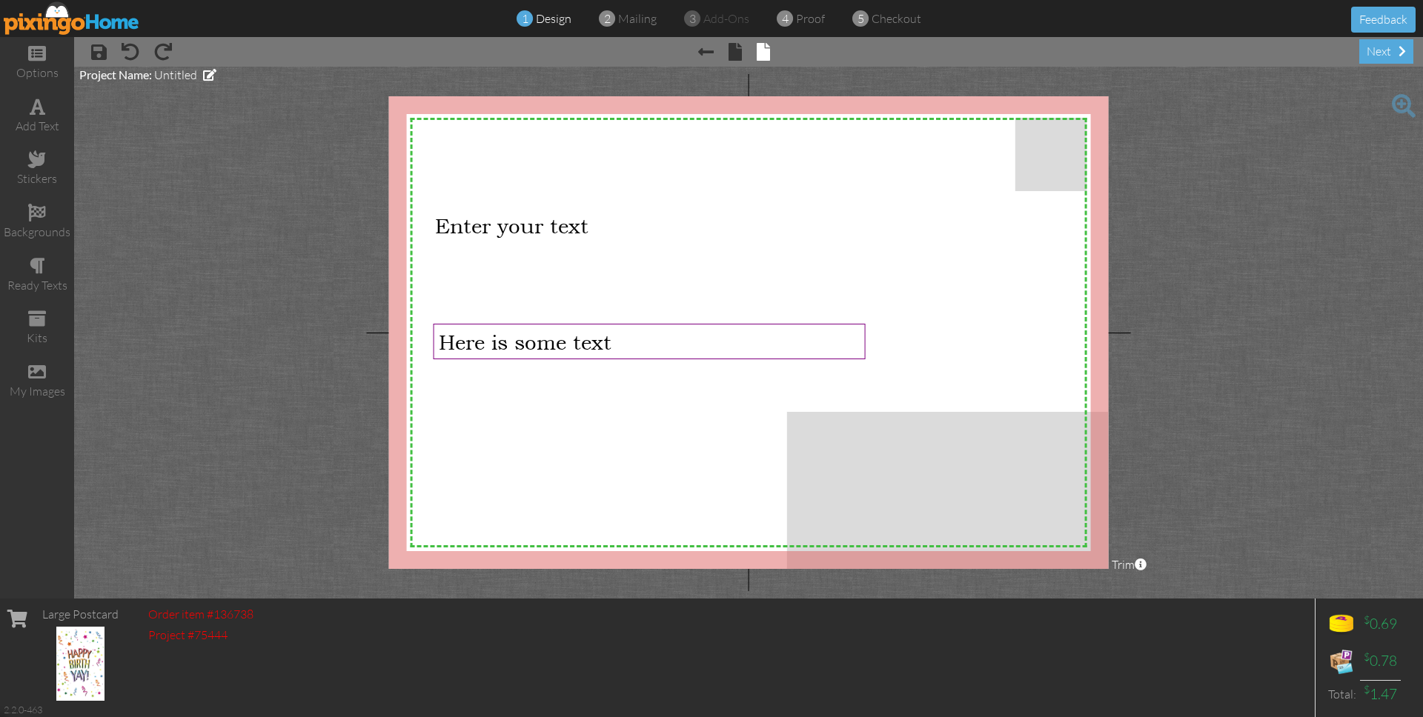
click at [48, 16] on img at bounding box center [72, 17] width 136 height 33
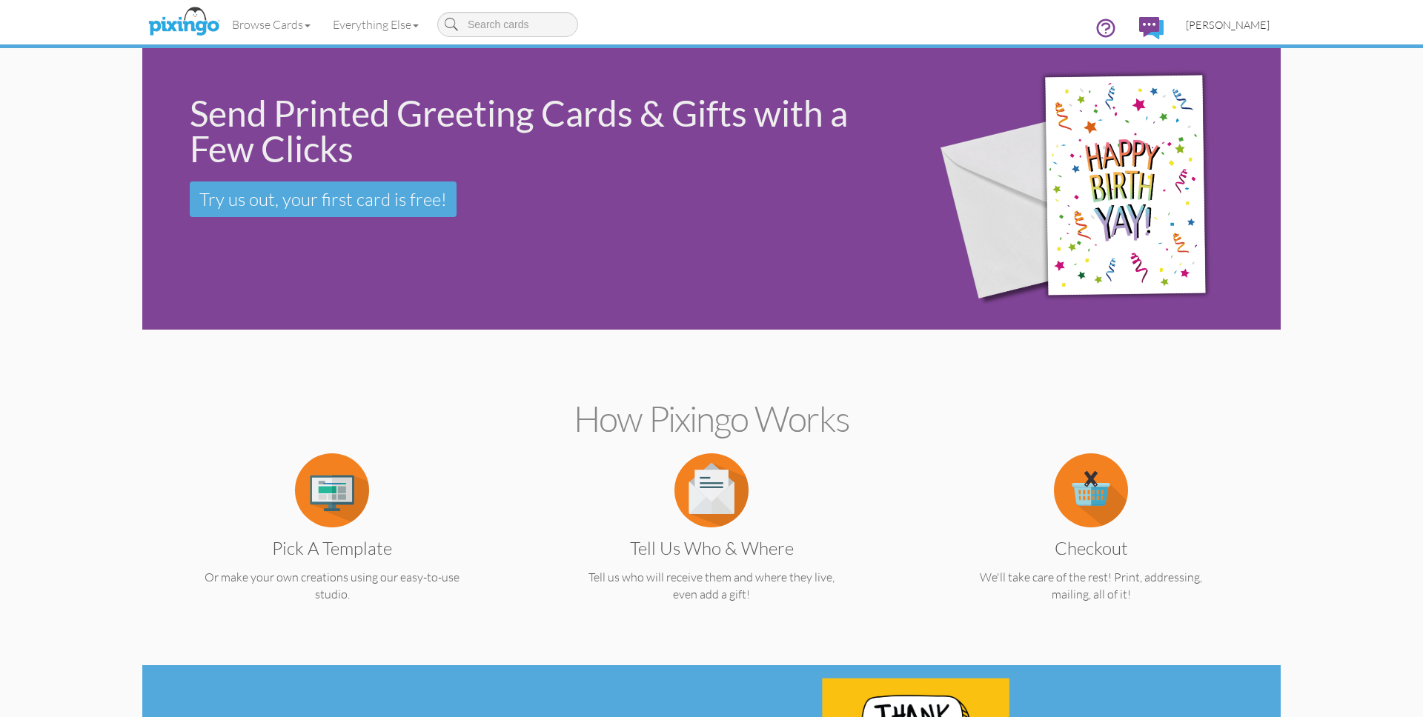
click at [1224, 16] on link "[PERSON_NAME]" at bounding box center [1228, 25] width 106 height 38
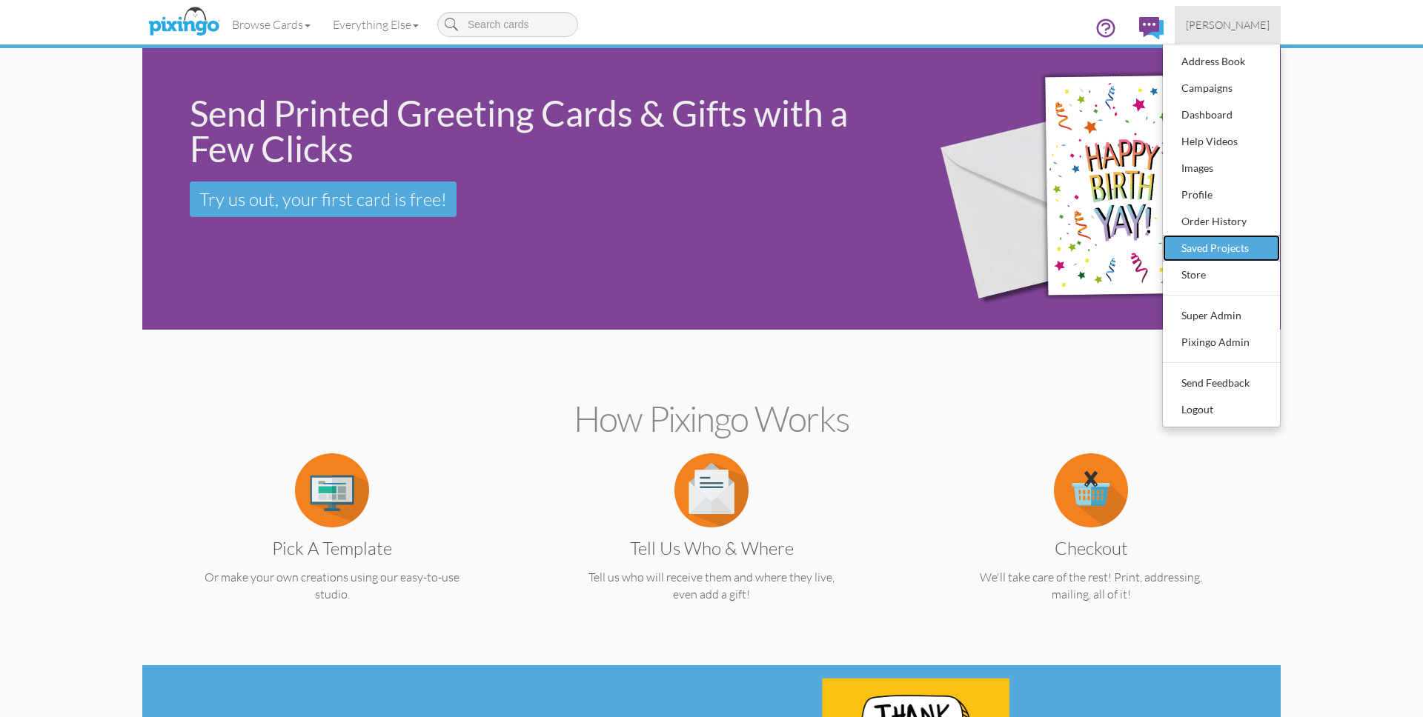
click at [1199, 244] on div "Saved Projects" at bounding box center [1221, 248] width 87 height 22
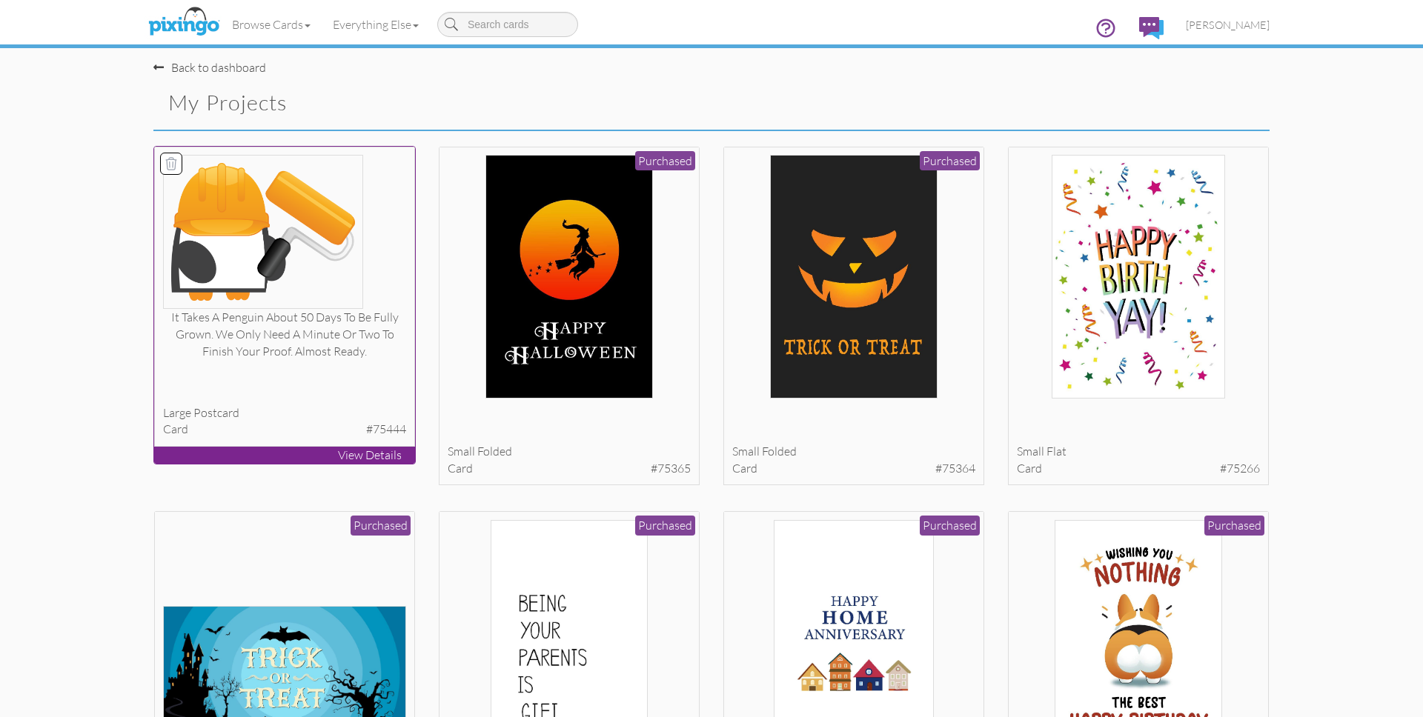
click at [366, 339] on div "It takes a penguin about 50 days to be fully grown. We only need a minute or tw…" at bounding box center [285, 334] width 244 height 51
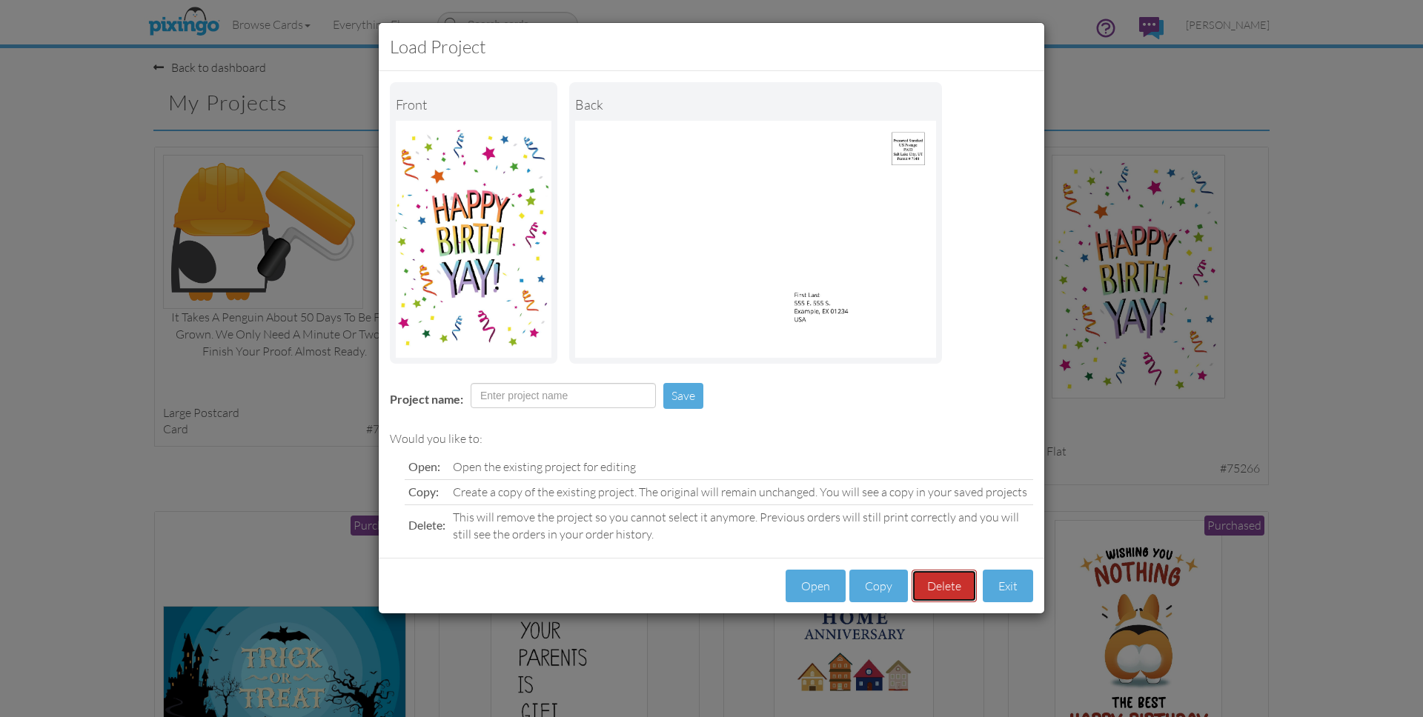
click at [949, 580] on button "Delete" at bounding box center [944, 586] width 65 height 33
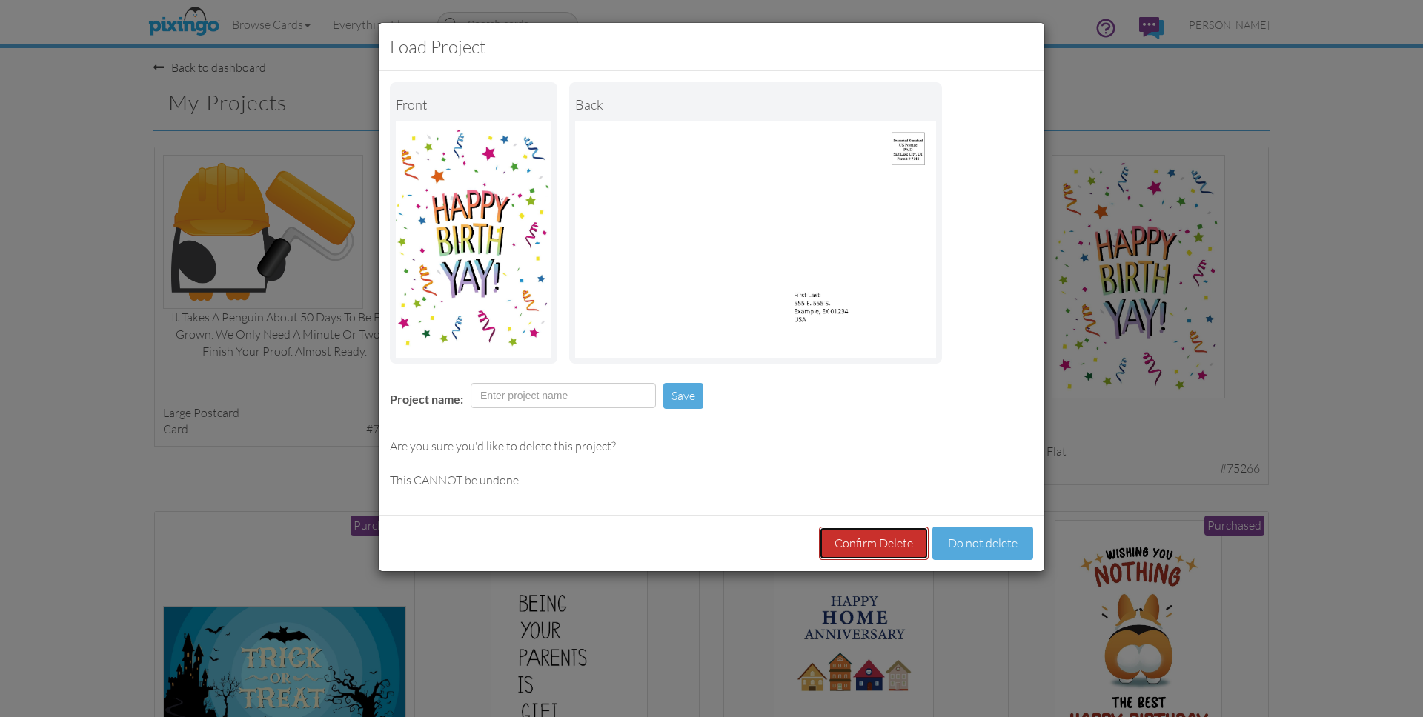
click at [869, 535] on button "Confirm Delete" at bounding box center [874, 543] width 110 height 33
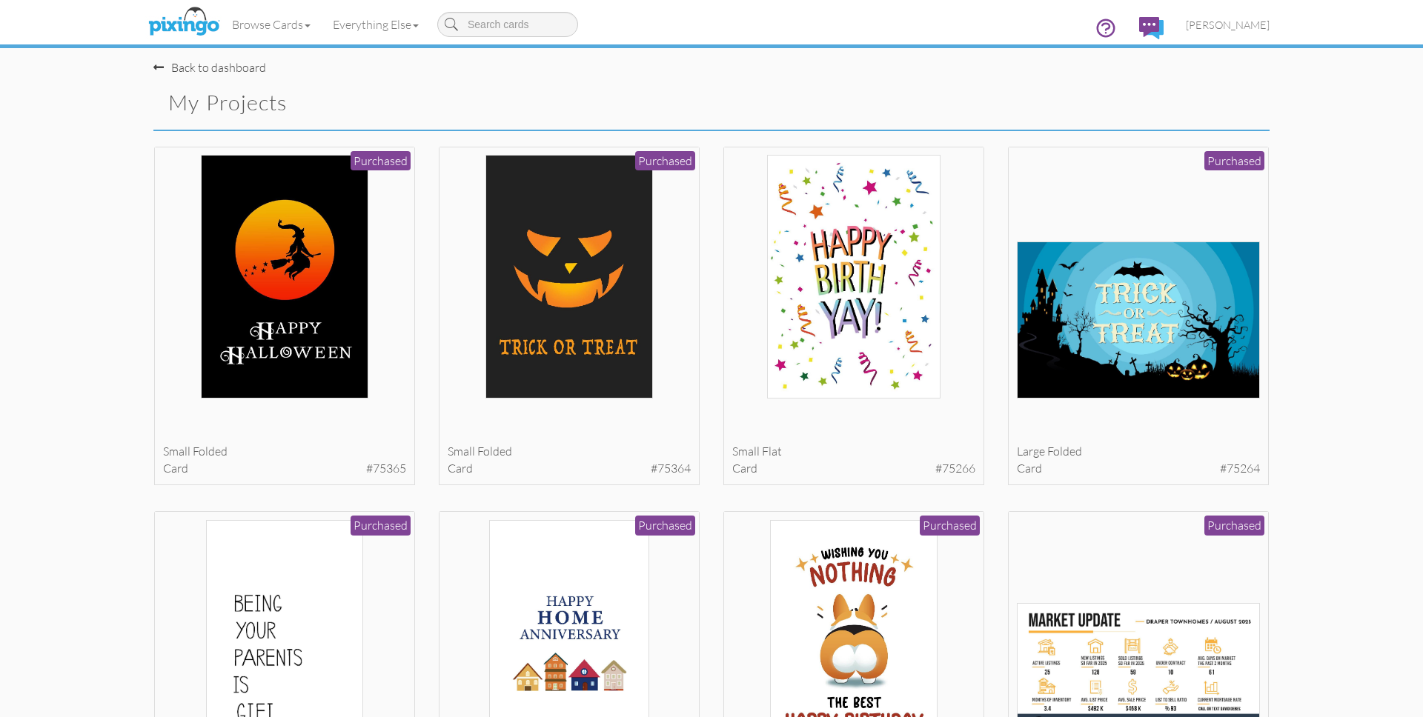
click at [447, 165] on div at bounding box center [455, 163] width 21 height 21
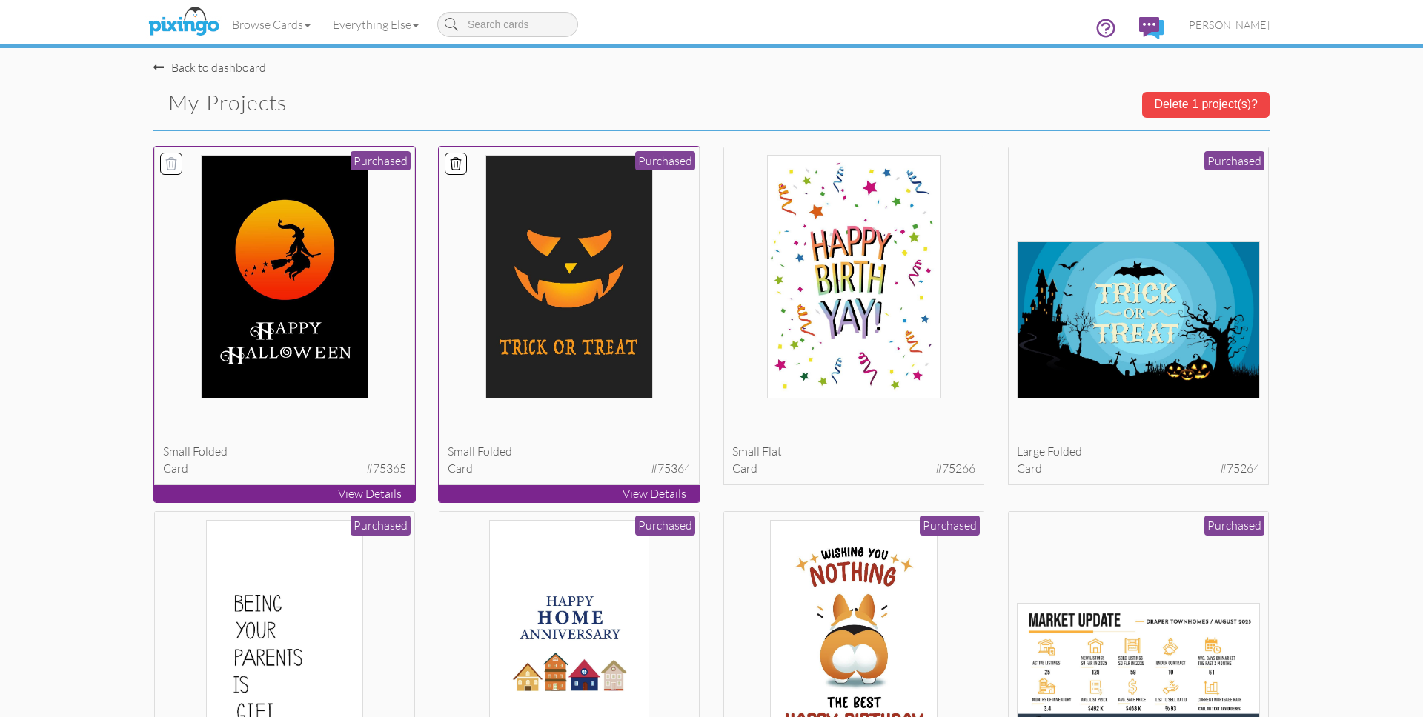
click at [170, 160] on icon at bounding box center [171, 163] width 15 height 15
click at [1029, 159] on icon at bounding box center [1025, 163] width 10 height 12
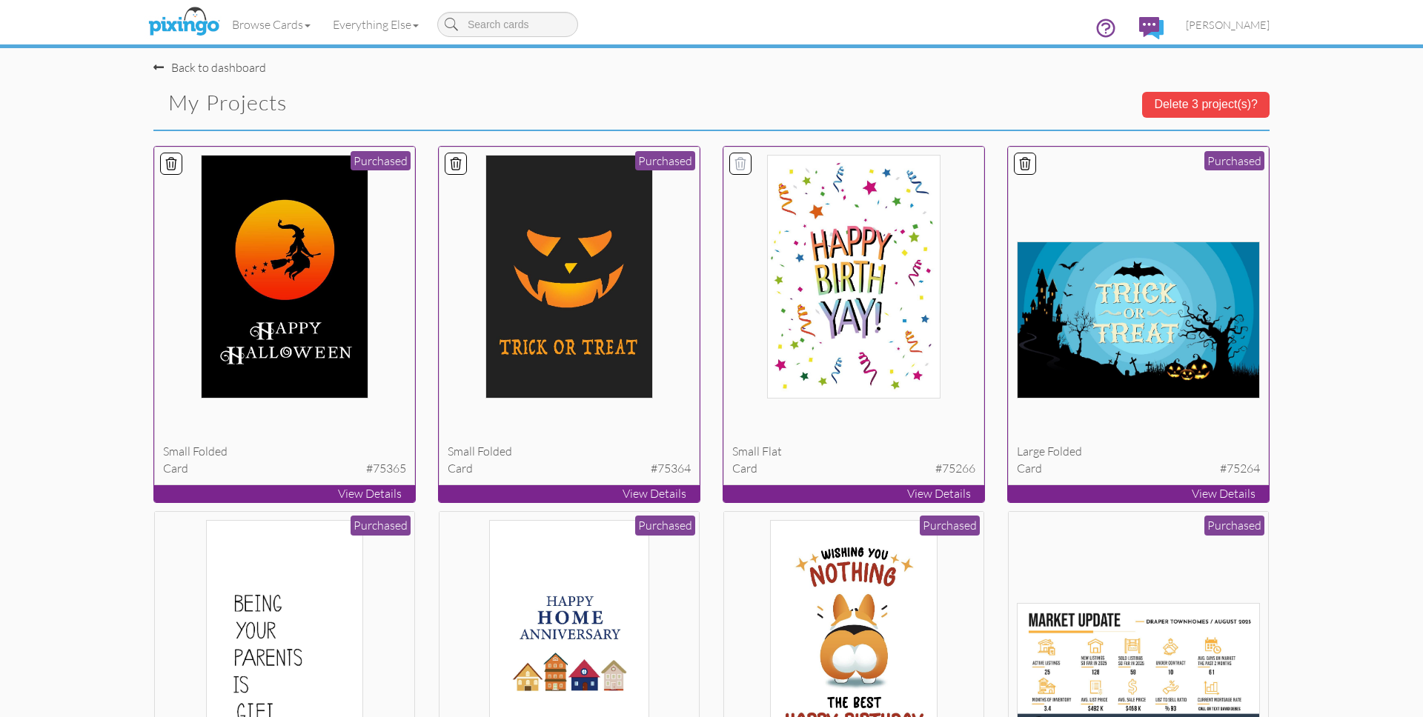
click at [912, 265] on img at bounding box center [853, 277] width 173 height 244
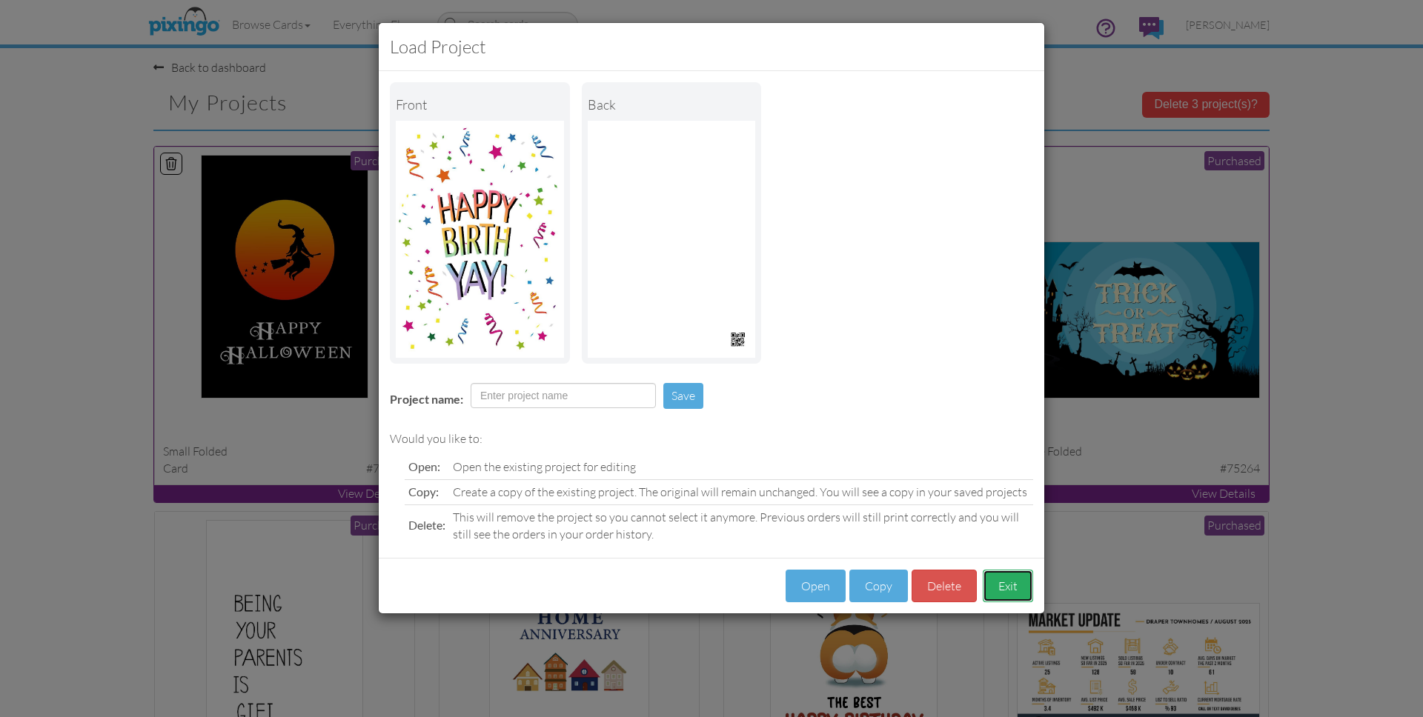
click at [1011, 581] on button "Exit" at bounding box center [1008, 586] width 50 height 33
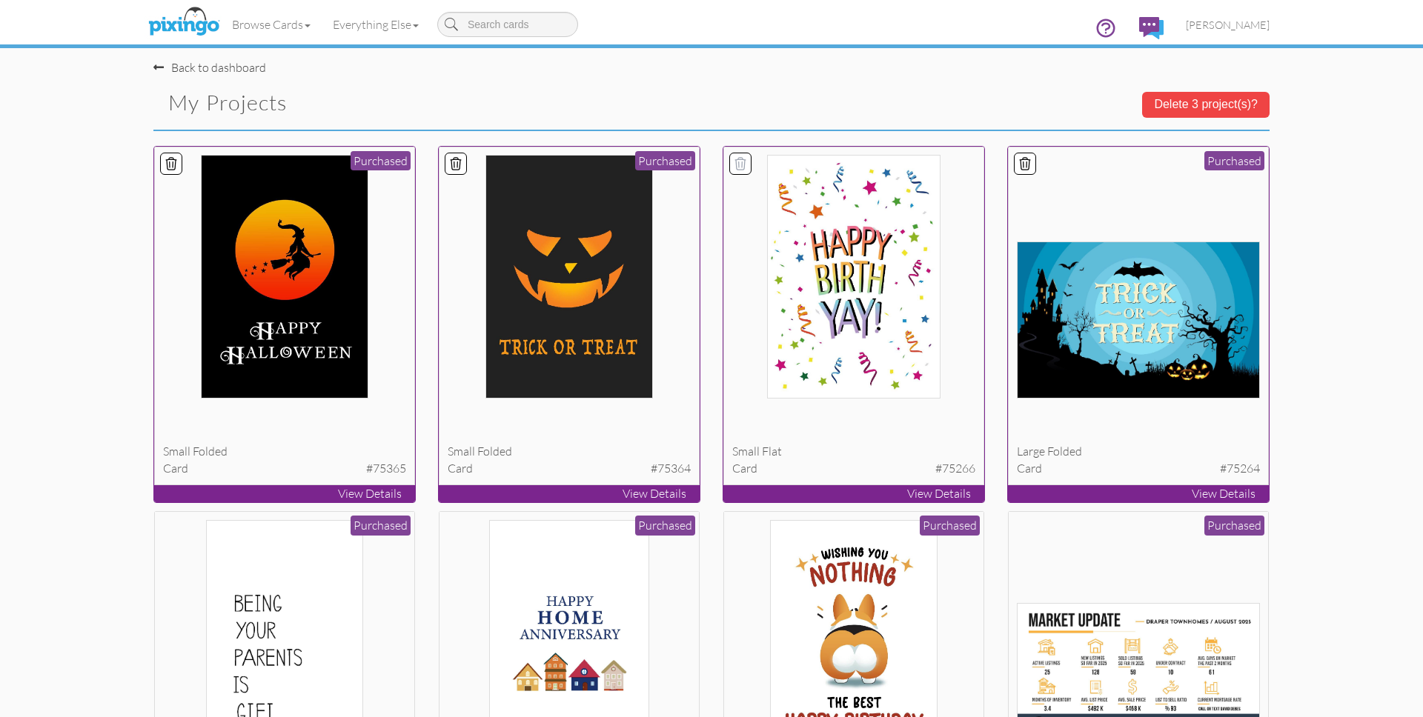
click at [737, 159] on icon at bounding box center [740, 163] width 10 height 12
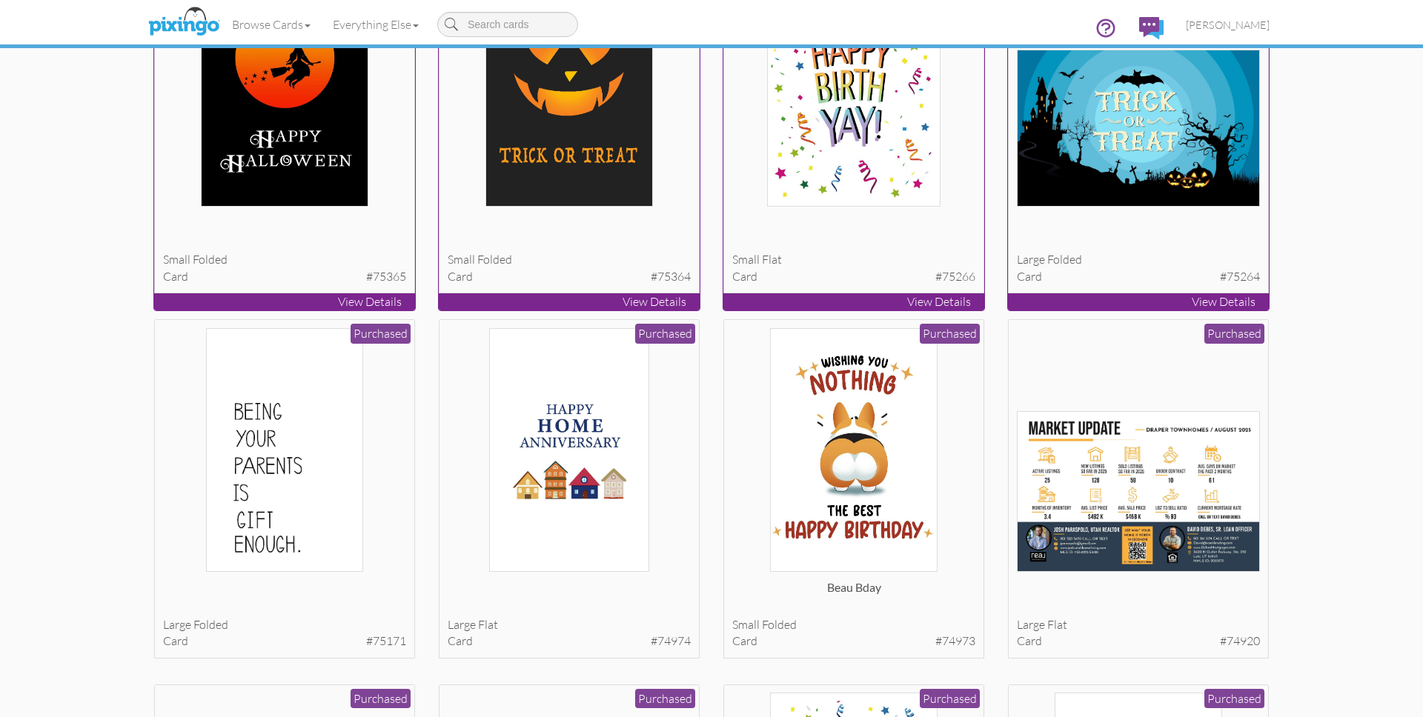
scroll to position [190, 0]
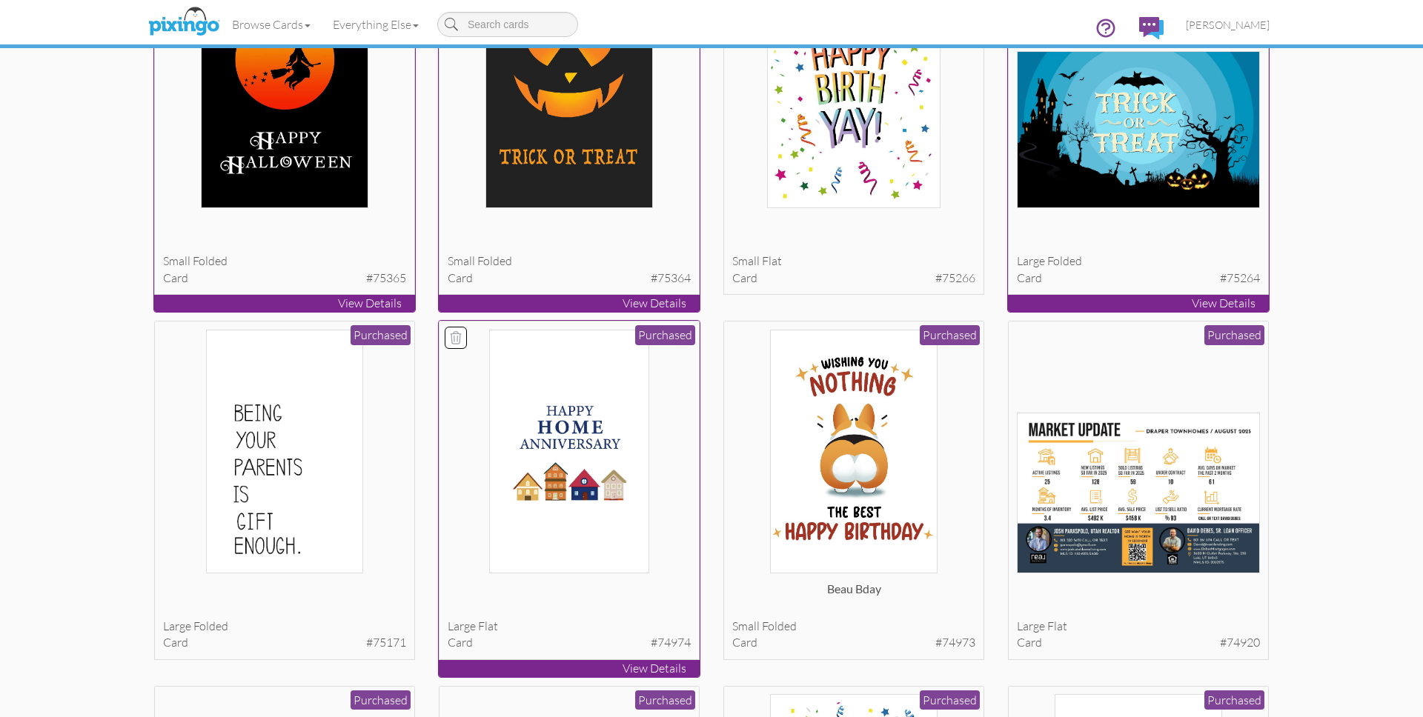
click at [596, 426] on img at bounding box center [569, 452] width 161 height 244
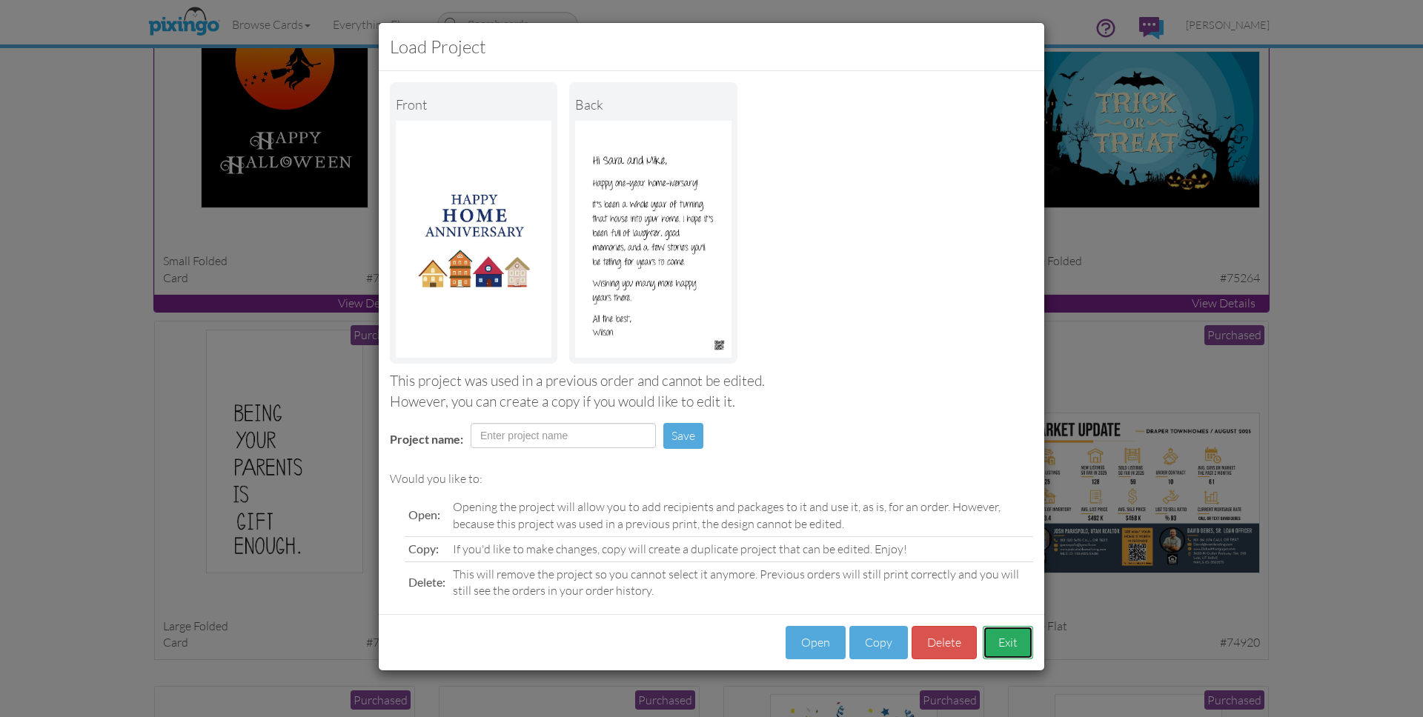
click at [1009, 649] on button "Exit" at bounding box center [1008, 642] width 50 height 33
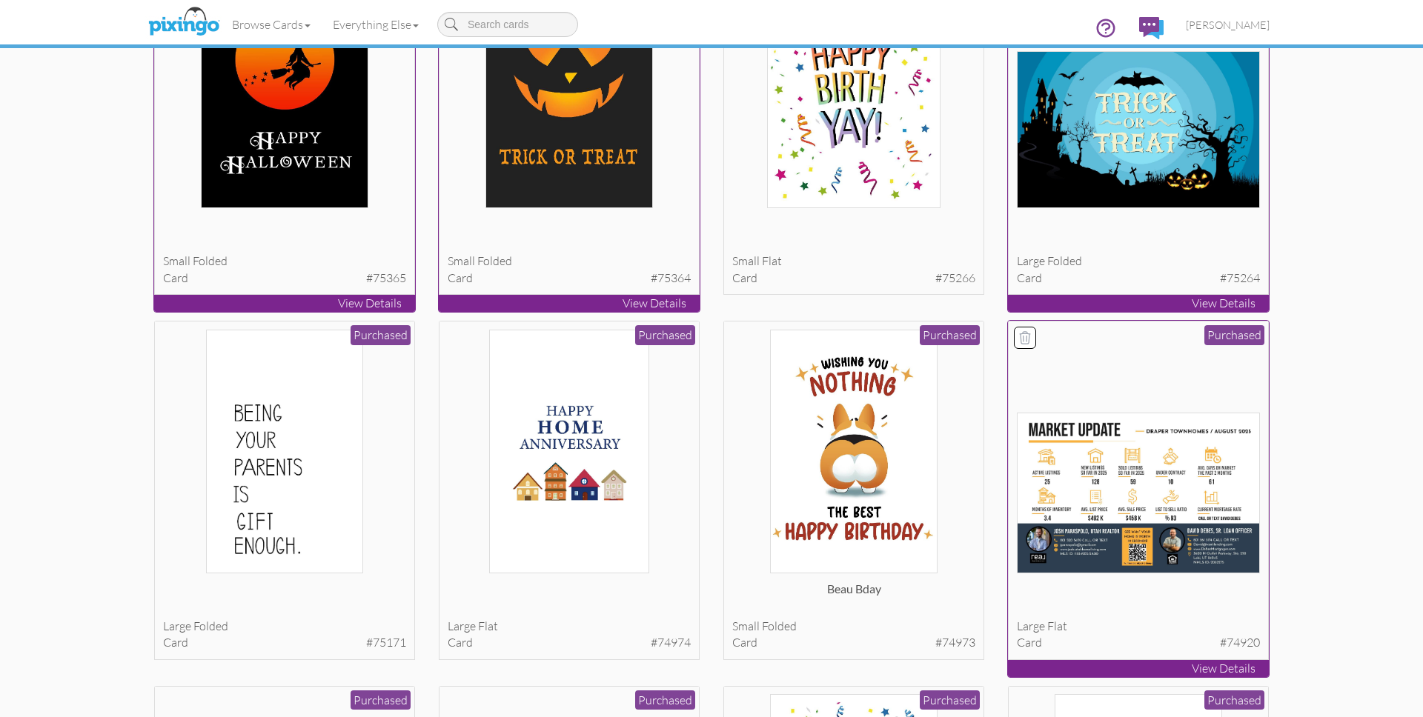
scroll to position [0, 0]
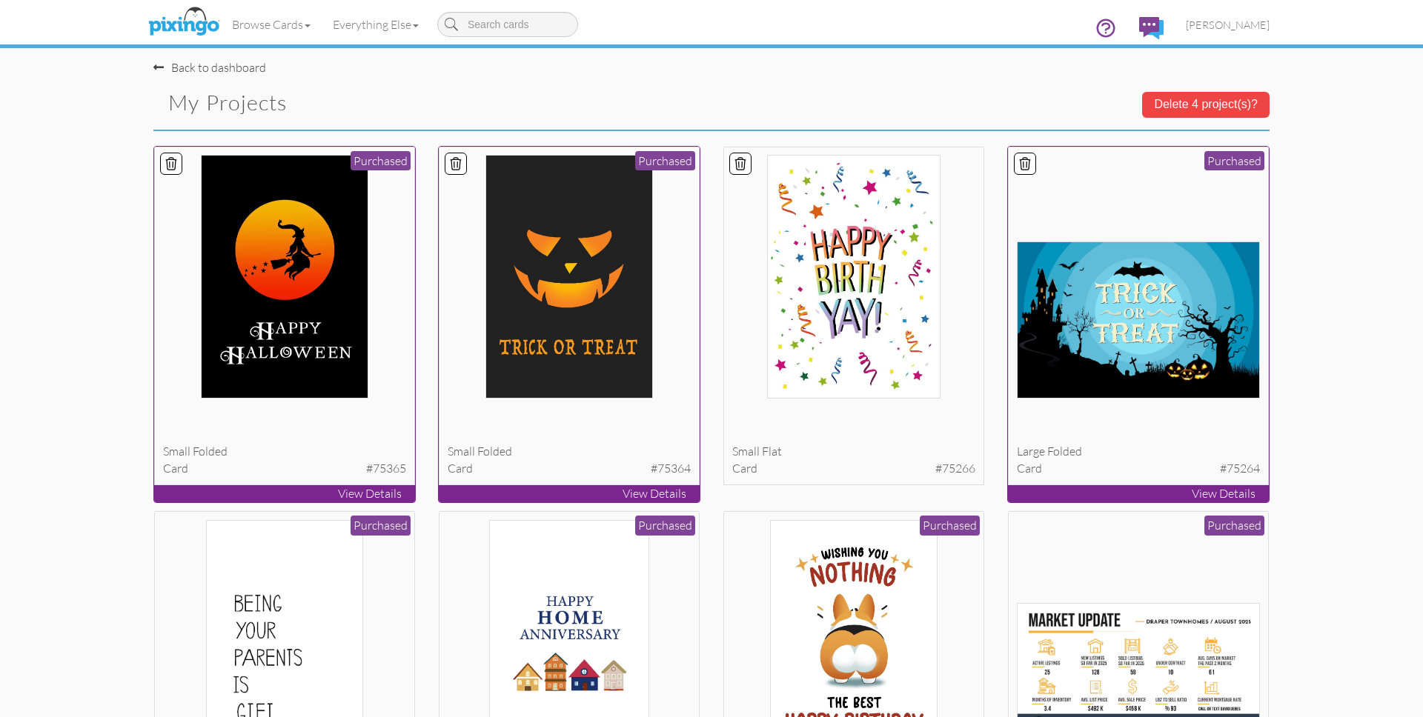
click at [1189, 98] on button "Delete 4 project(s)?" at bounding box center [1205, 104] width 127 height 25
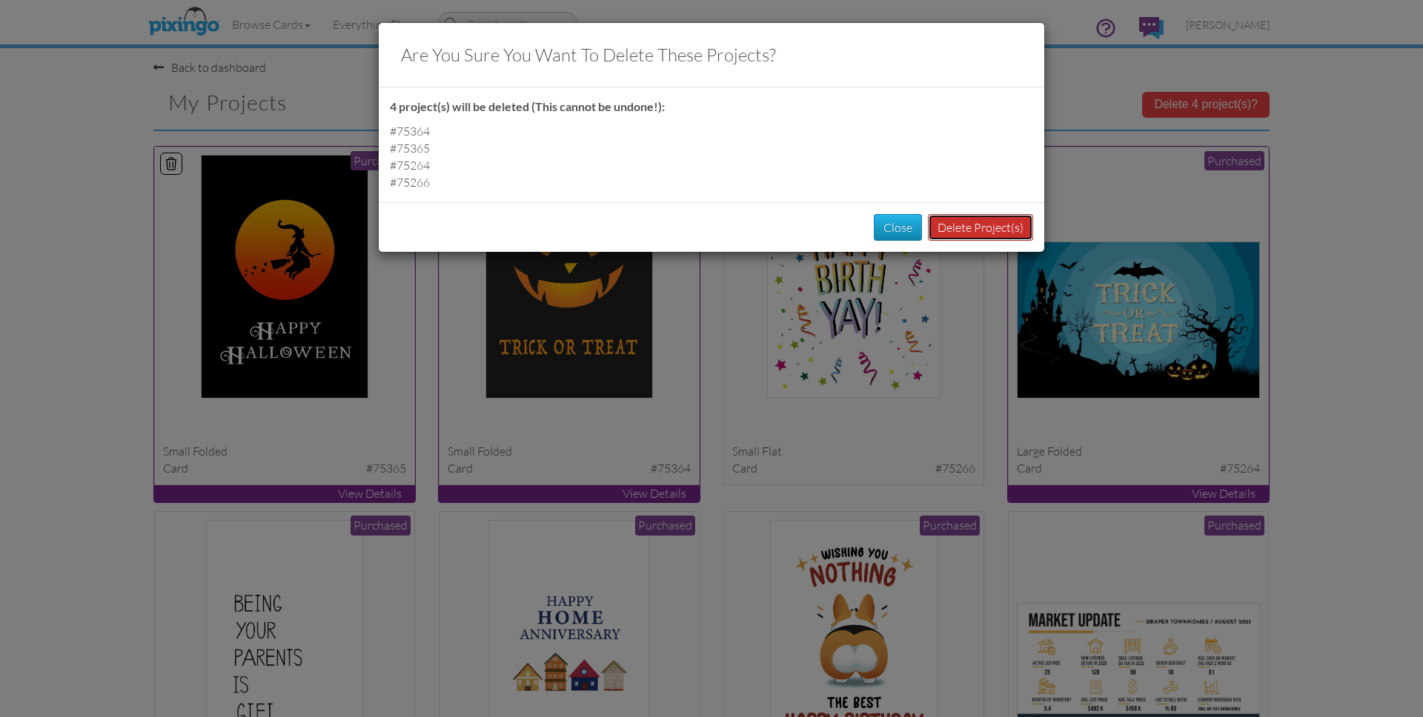
click at [990, 228] on button "Delete Project(s)" at bounding box center [980, 227] width 105 height 27
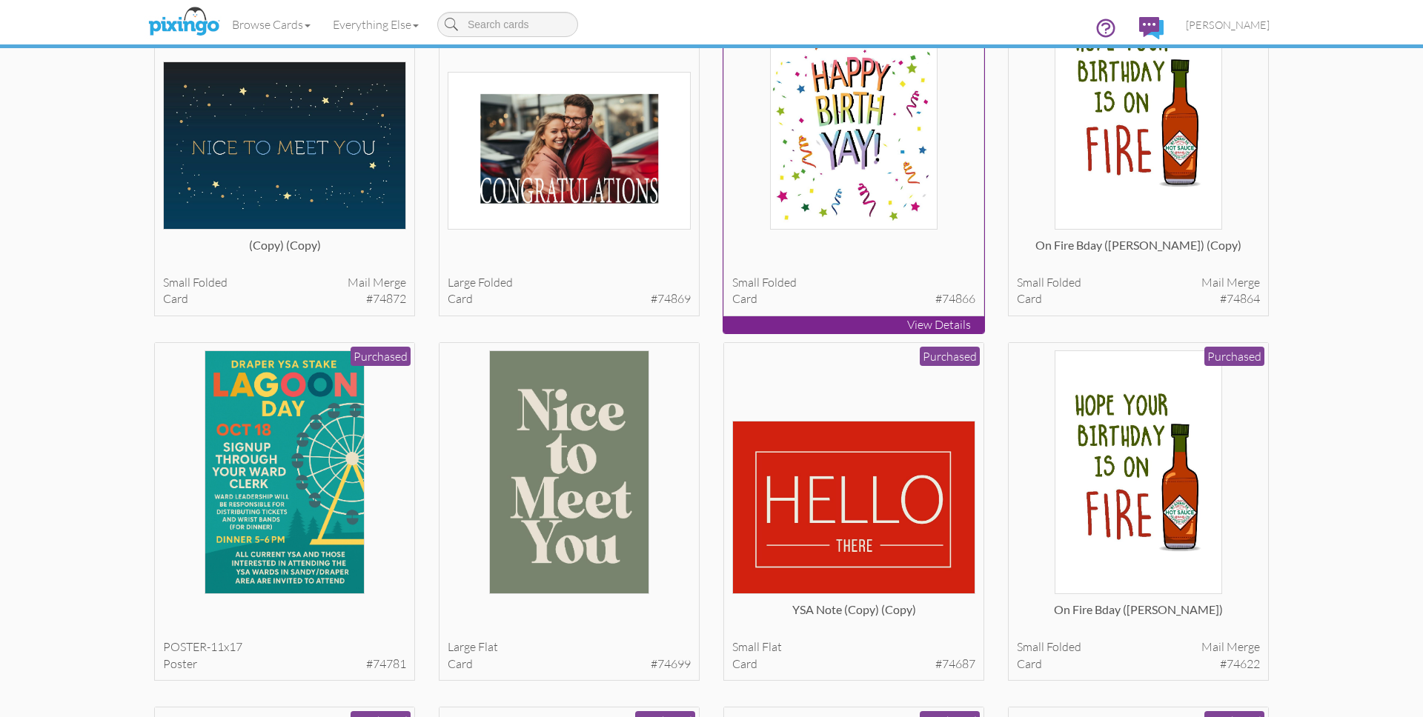
scroll to position [537, 0]
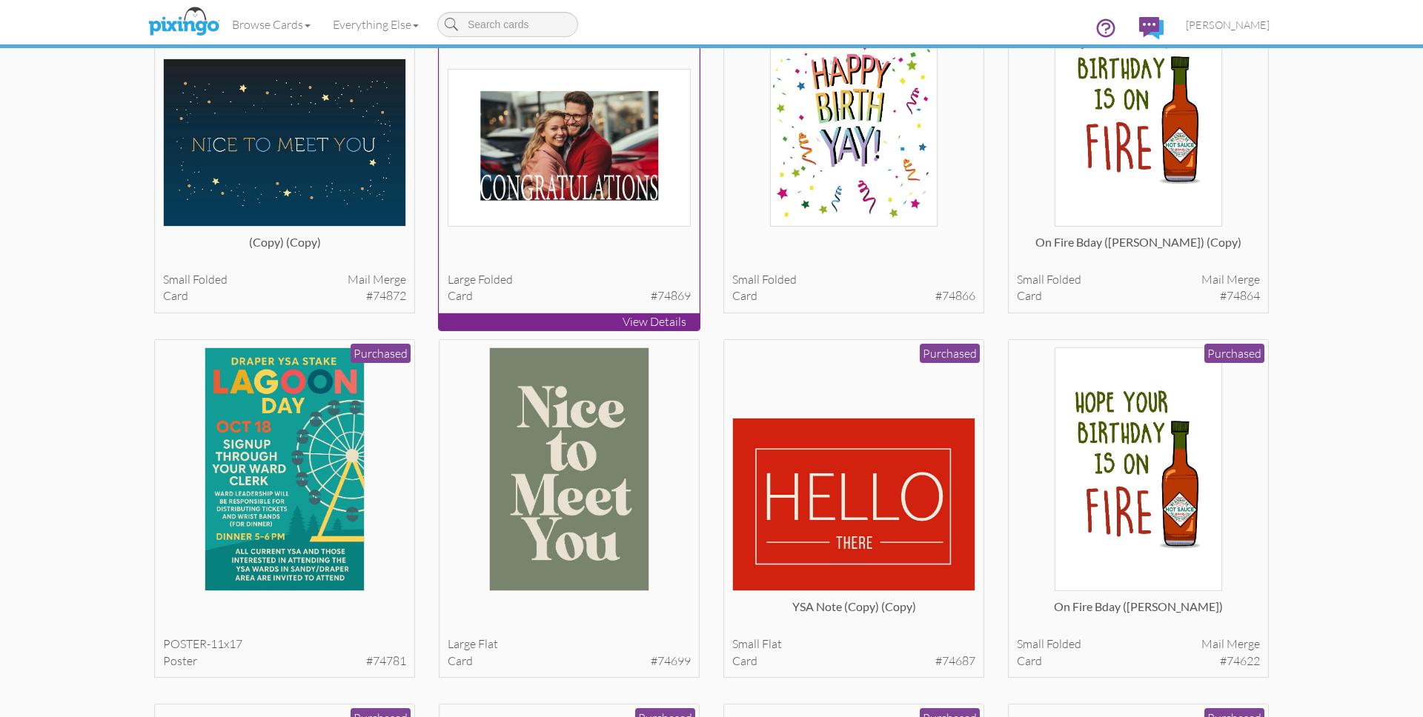
click at [574, 170] on img at bounding box center [570, 147] width 244 height 157
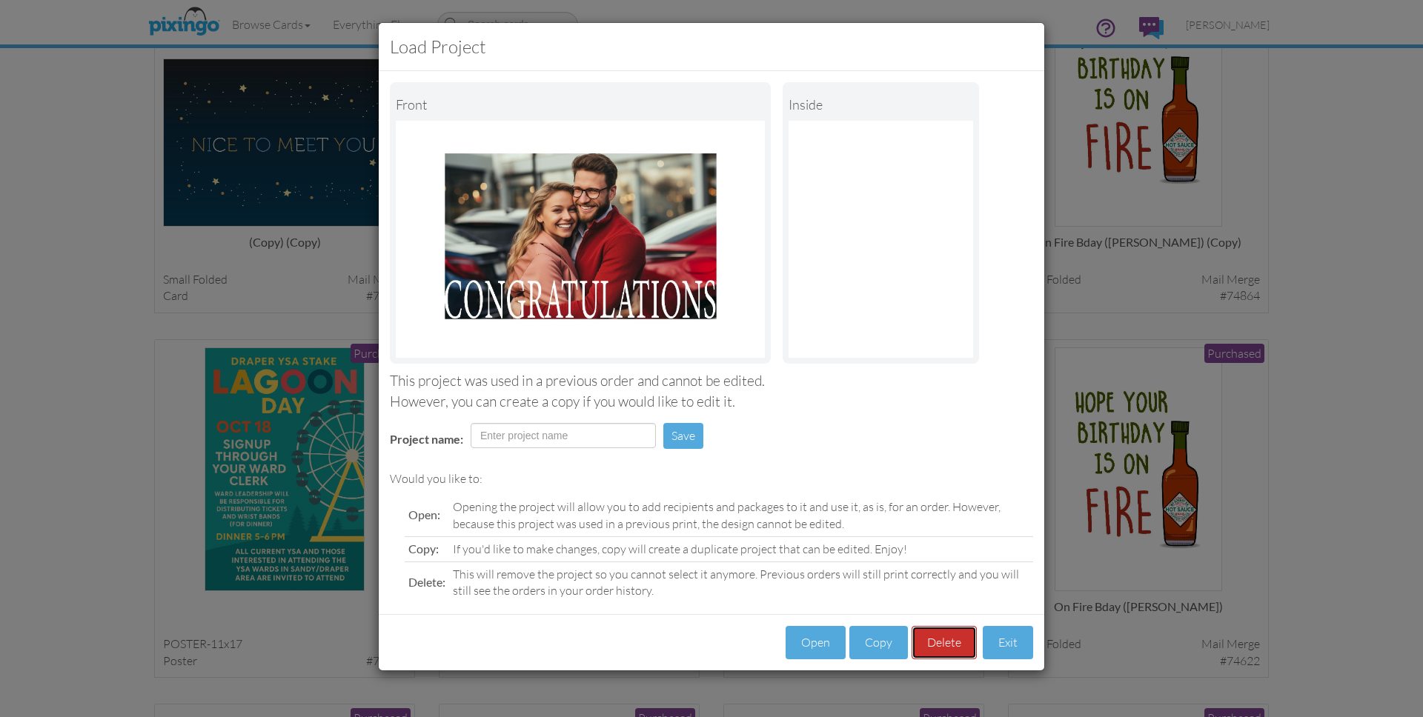
click at [929, 646] on button "Delete" at bounding box center [944, 642] width 65 height 33
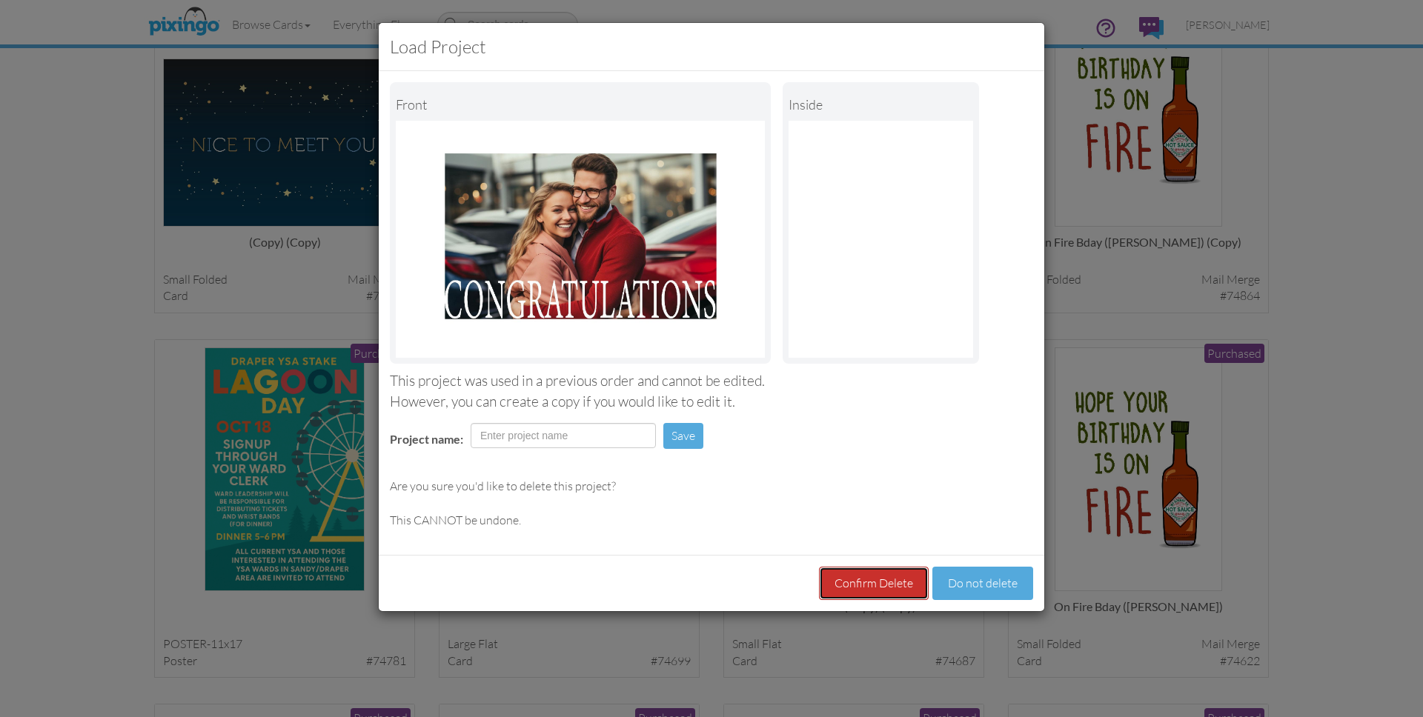
click at [879, 598] on button "Confirm Delete" at bounding box center [874, 583] width 110 height 33
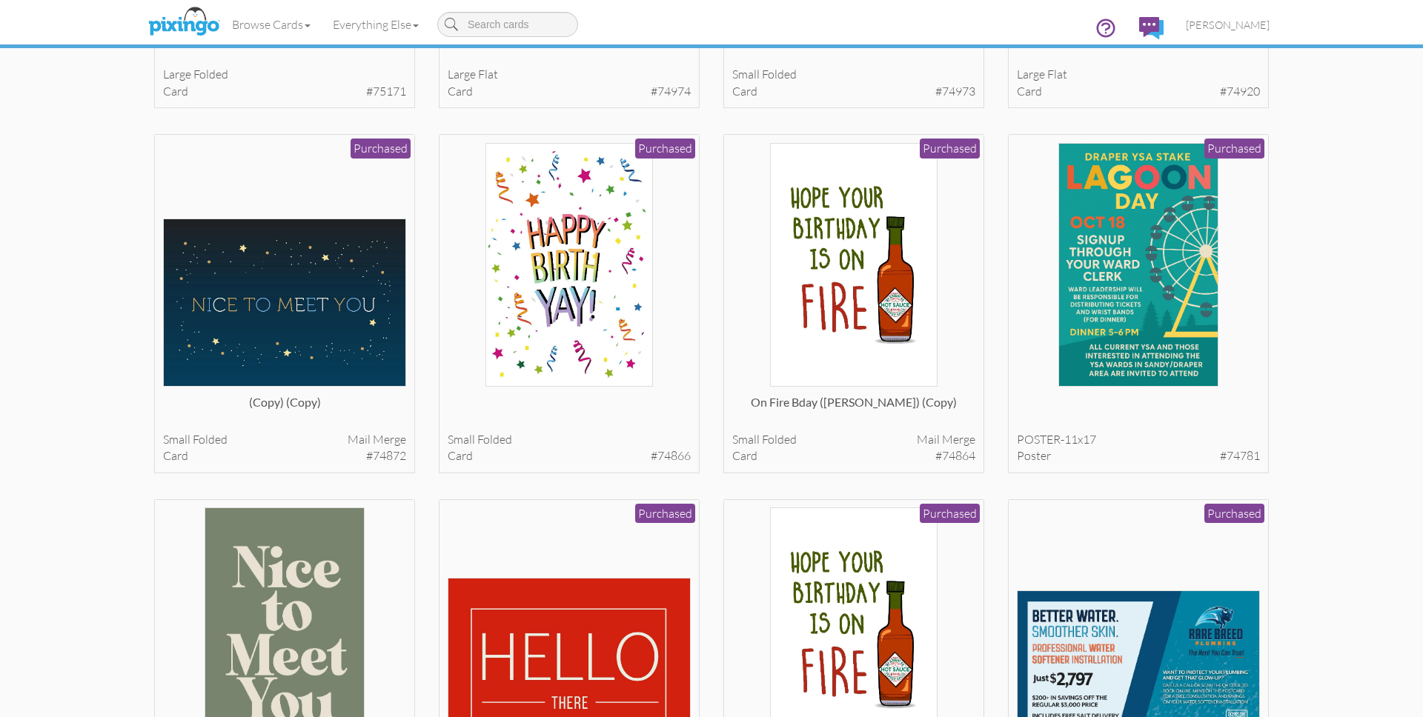
scroll to position [376, 0]
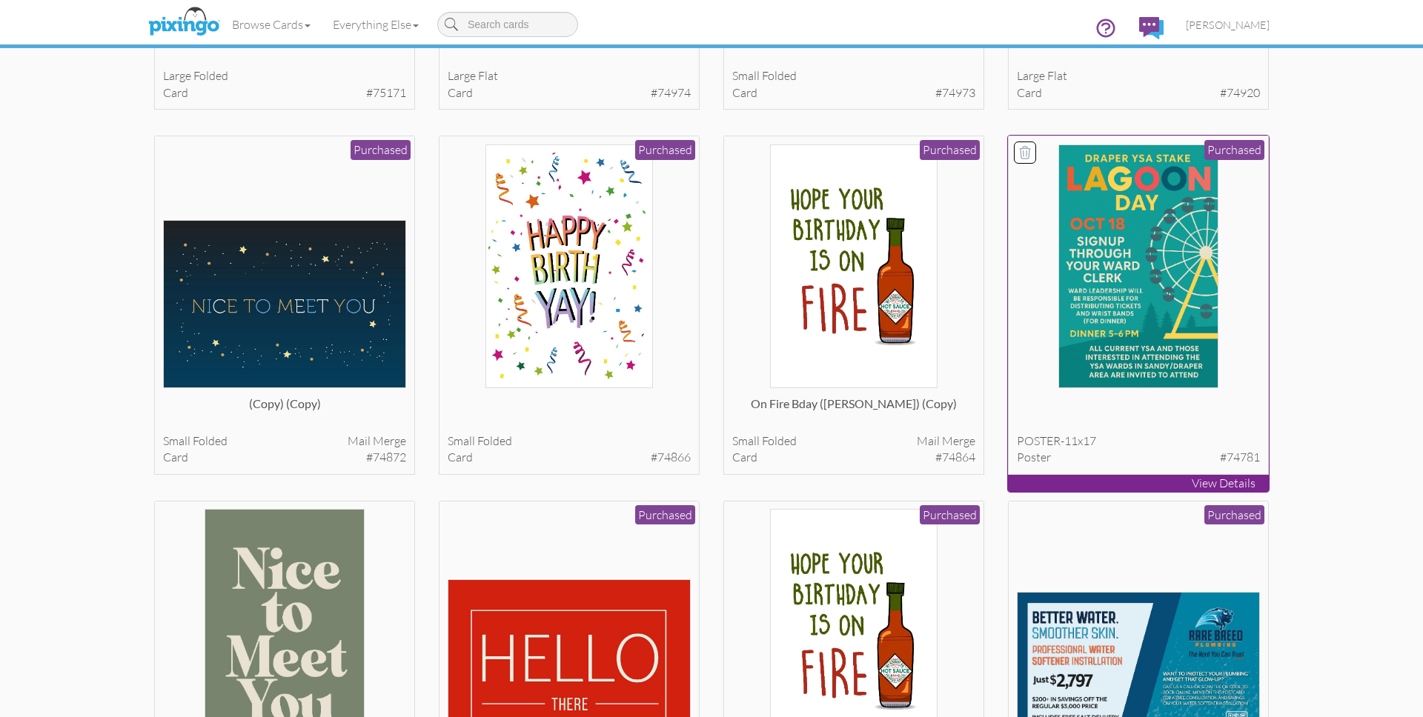
click at [1137, 279] on img at bounding box center [1138, 267] width 161 height 244
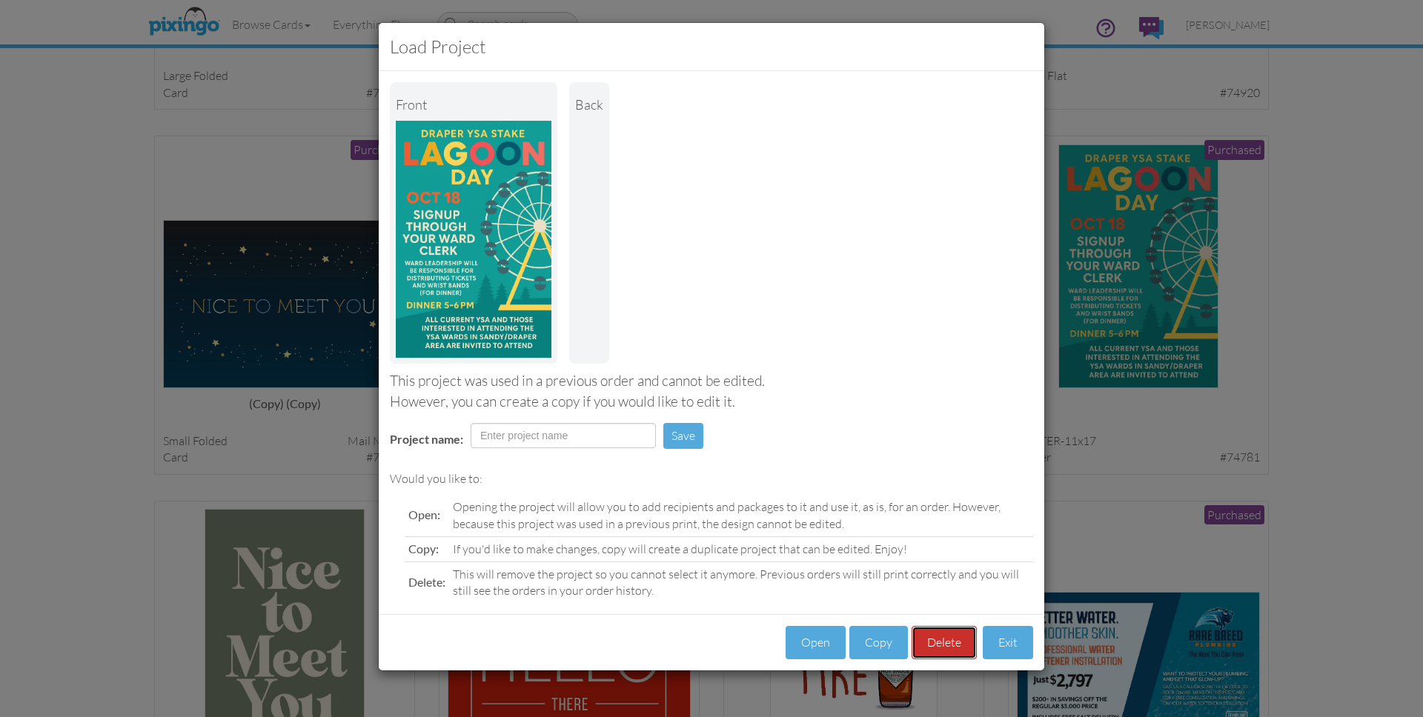
click at [935, 648] on button "Delete" at bounding box center [944, 642] width 65 height 33
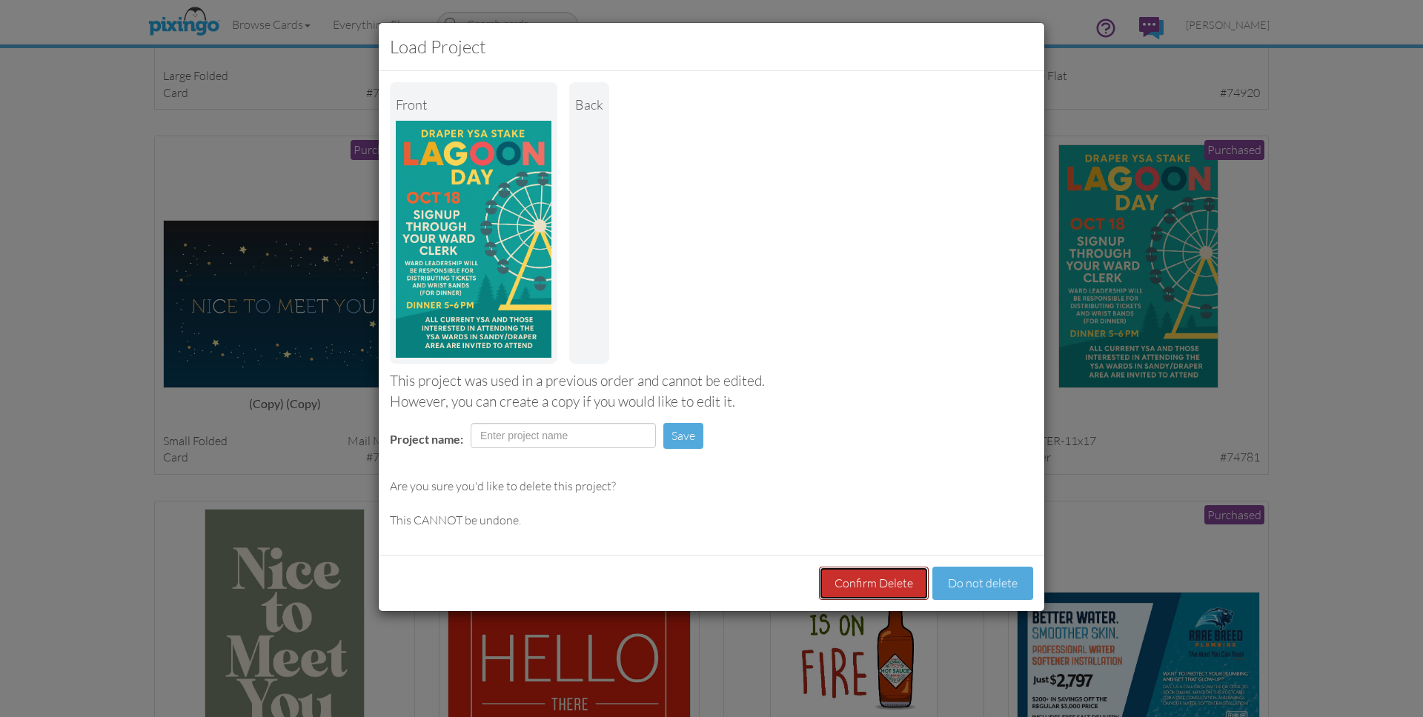
drag, startPoint x: 881, startPoint y: 591, endPoint x: 995, endPoint y: 593, distance: 114.2
click at [881, 591] on button "Confirm Delete" at bounding box center [874, 583] width 110 height 33
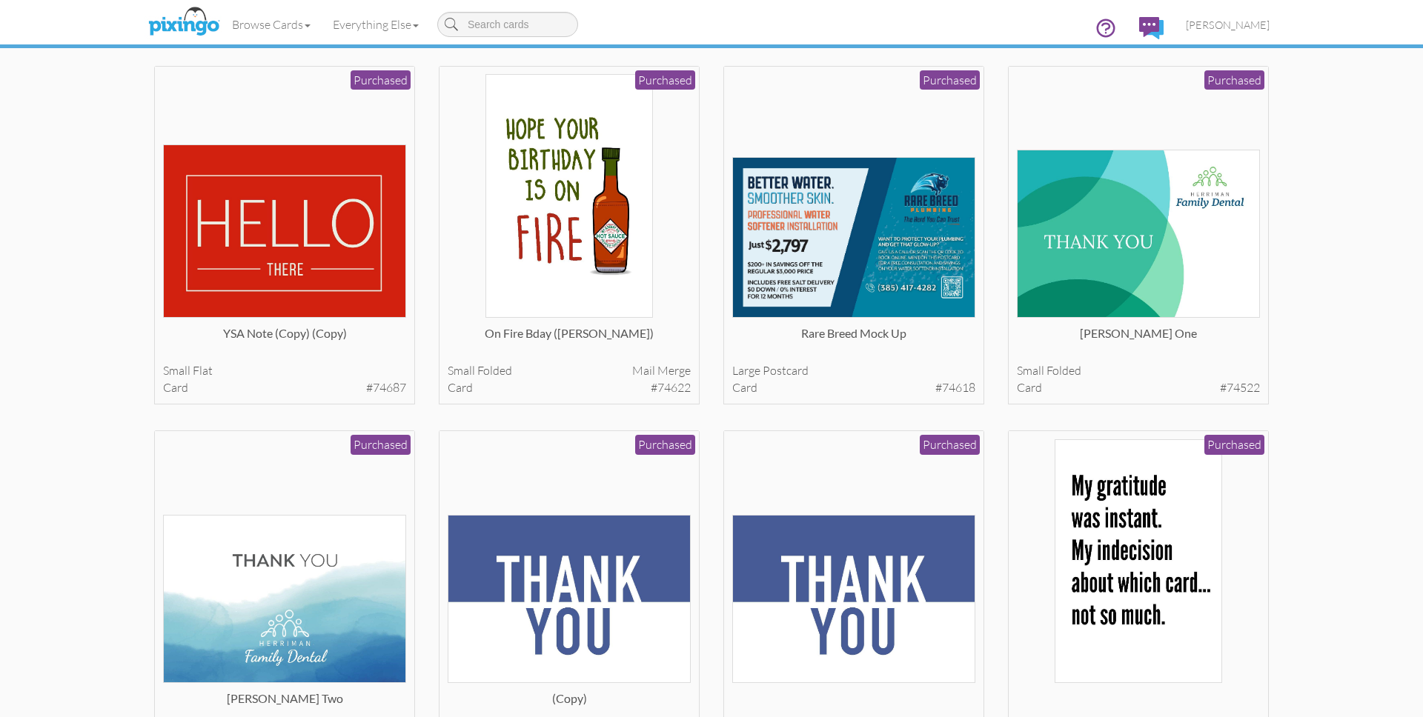
scroll to position [0, 0]
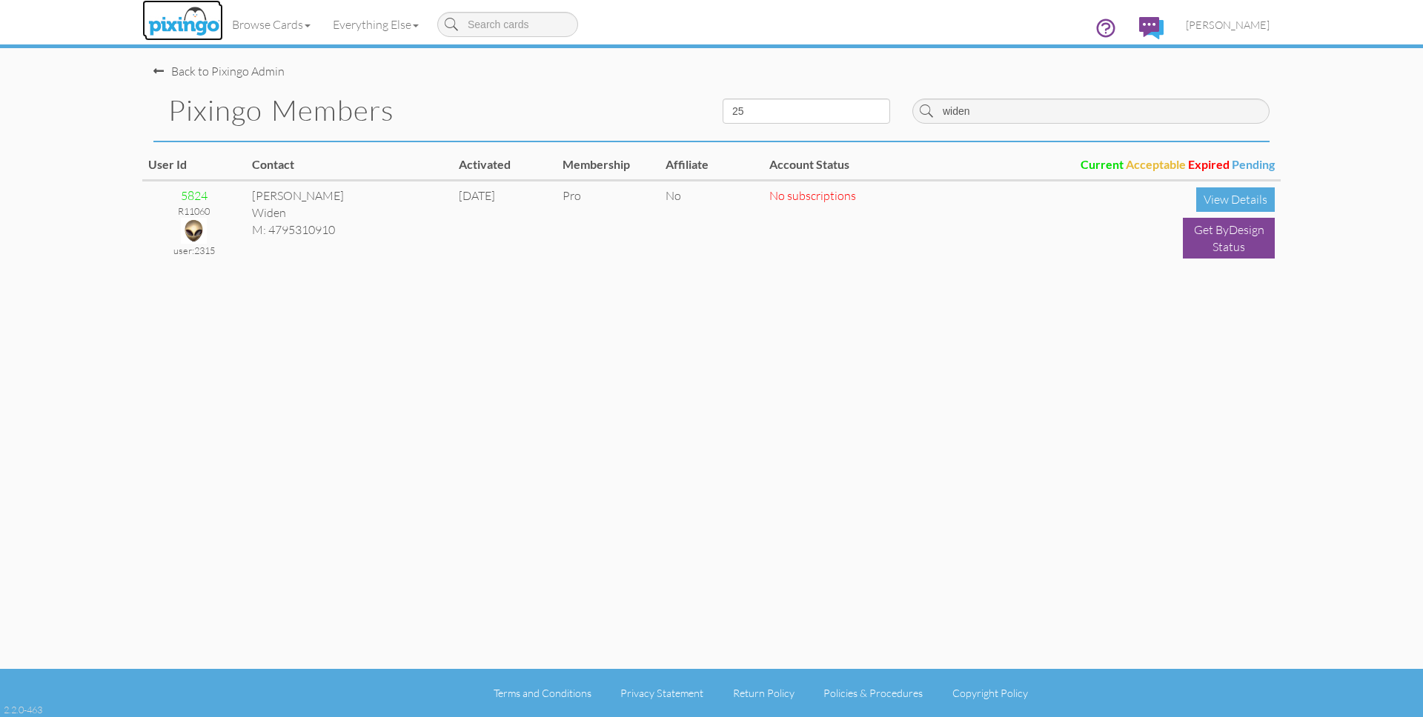
click at [162, 24] on img at bounding box center [184, 22] width 79 height 37
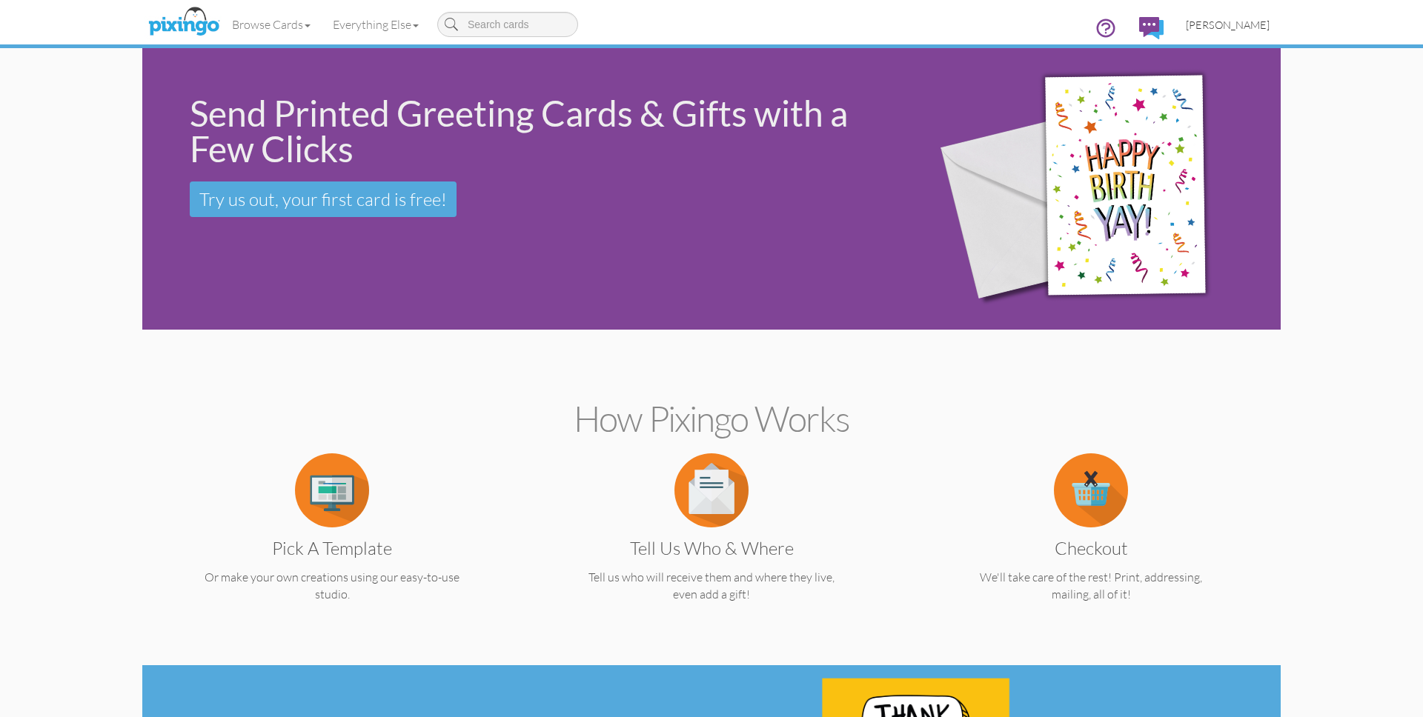
click at [1247, 20] on span "[PERSON_NAME]" at bounding box center [1228, 25] width 84 height 13
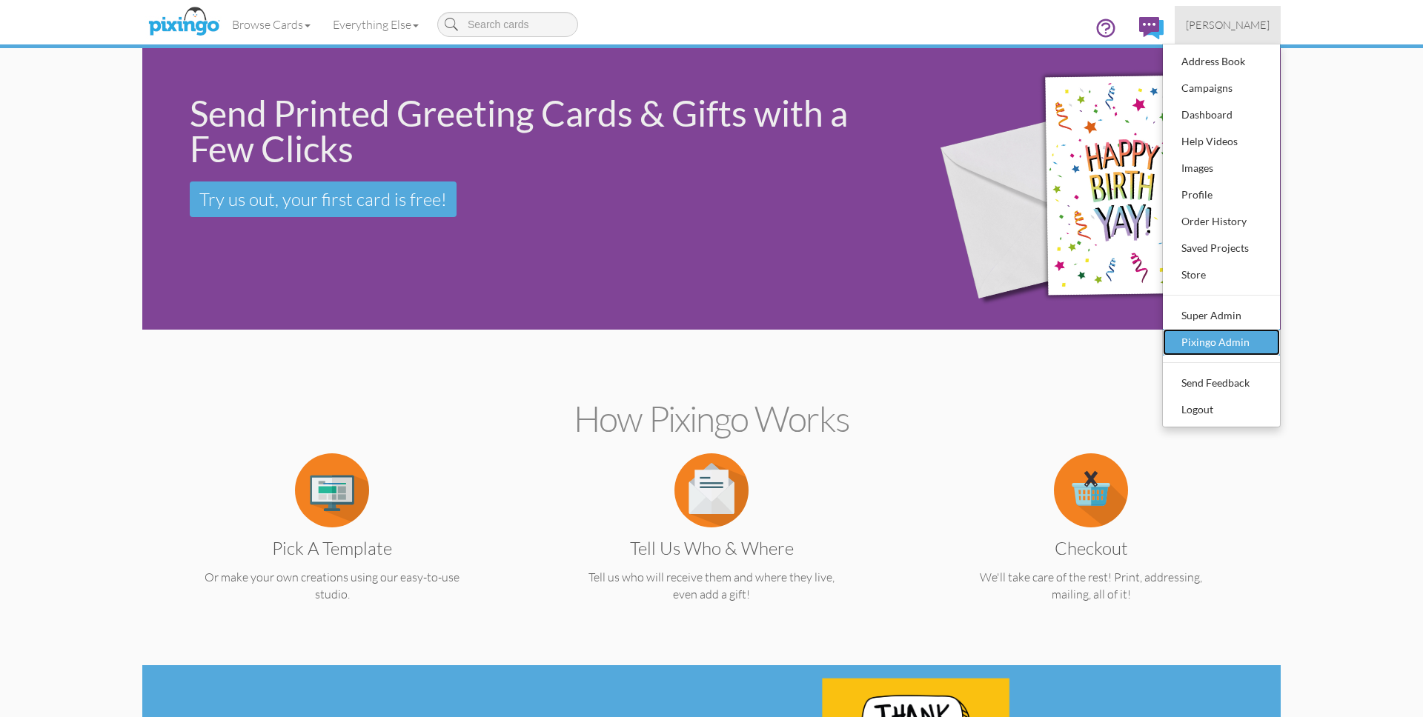
click at [1209, 344] on div "Pixingo Admin" at bounding box center [1221, 342] width 87 height 22
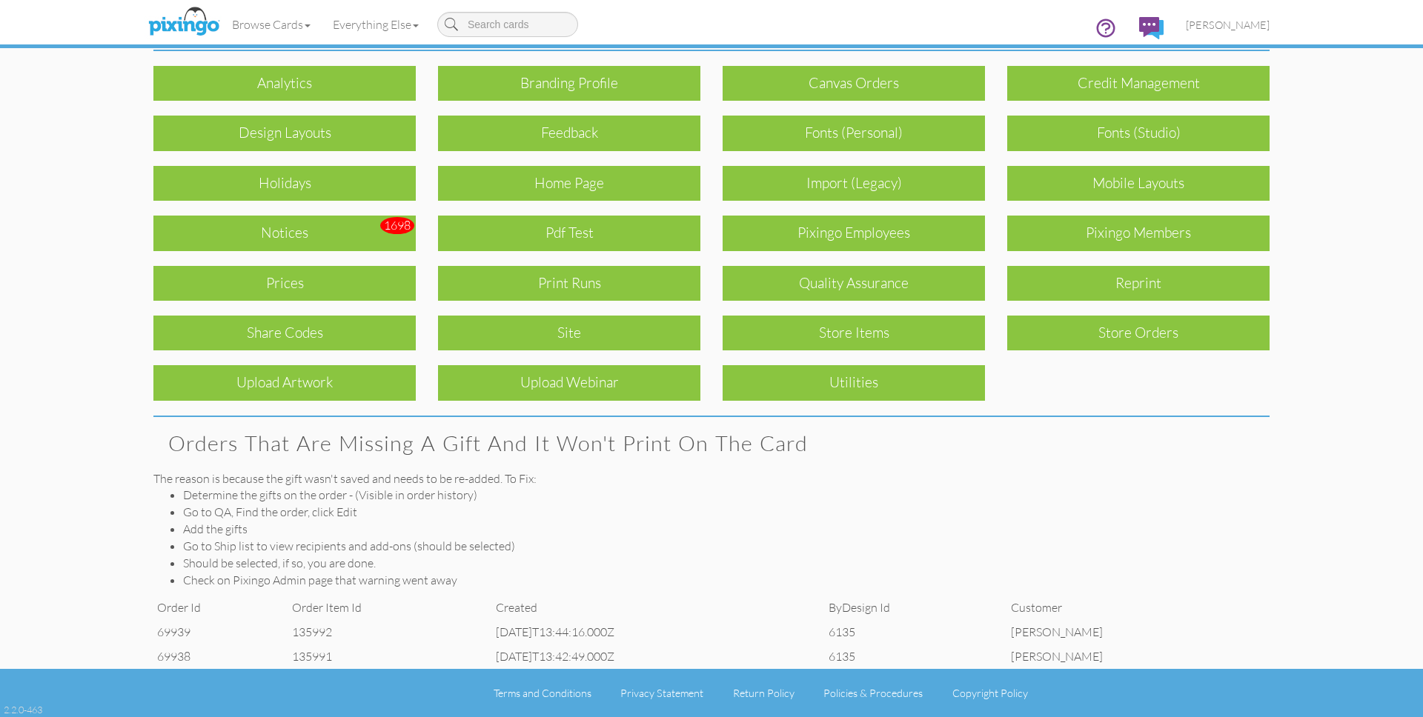
scroll to position [57, 0]
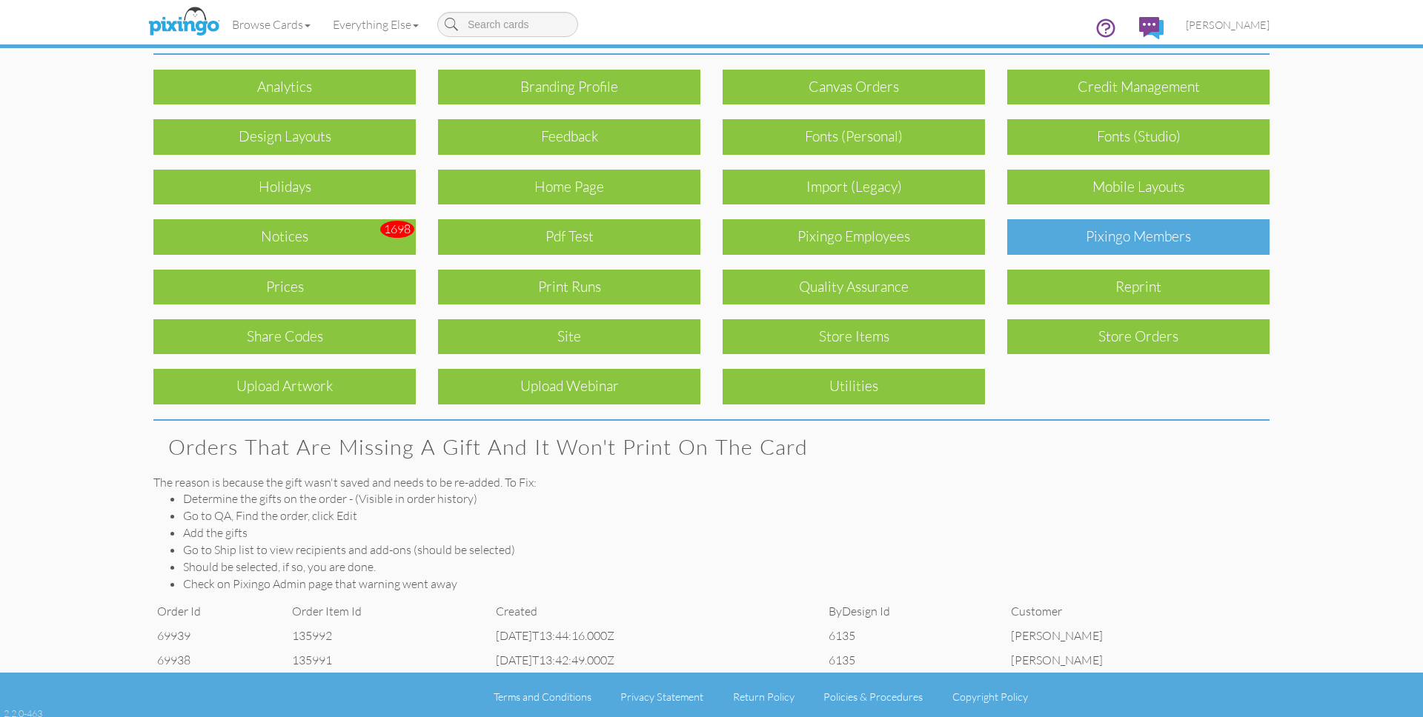
click at [1149, 226] on div "Pixingo Members" at bounding box center [1138, 236] width 262 height 35
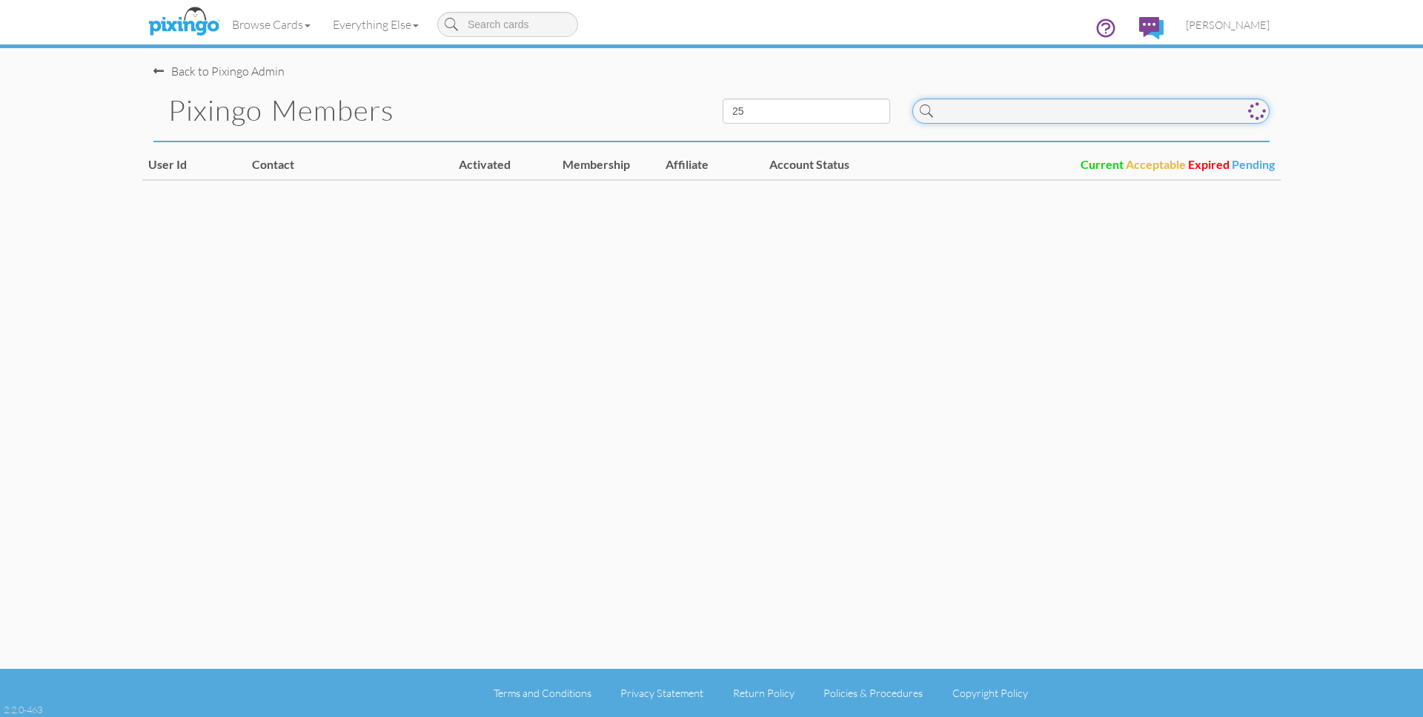
click at [1085, 113] on input at bounding box center [1090, 111] width 357 height 25
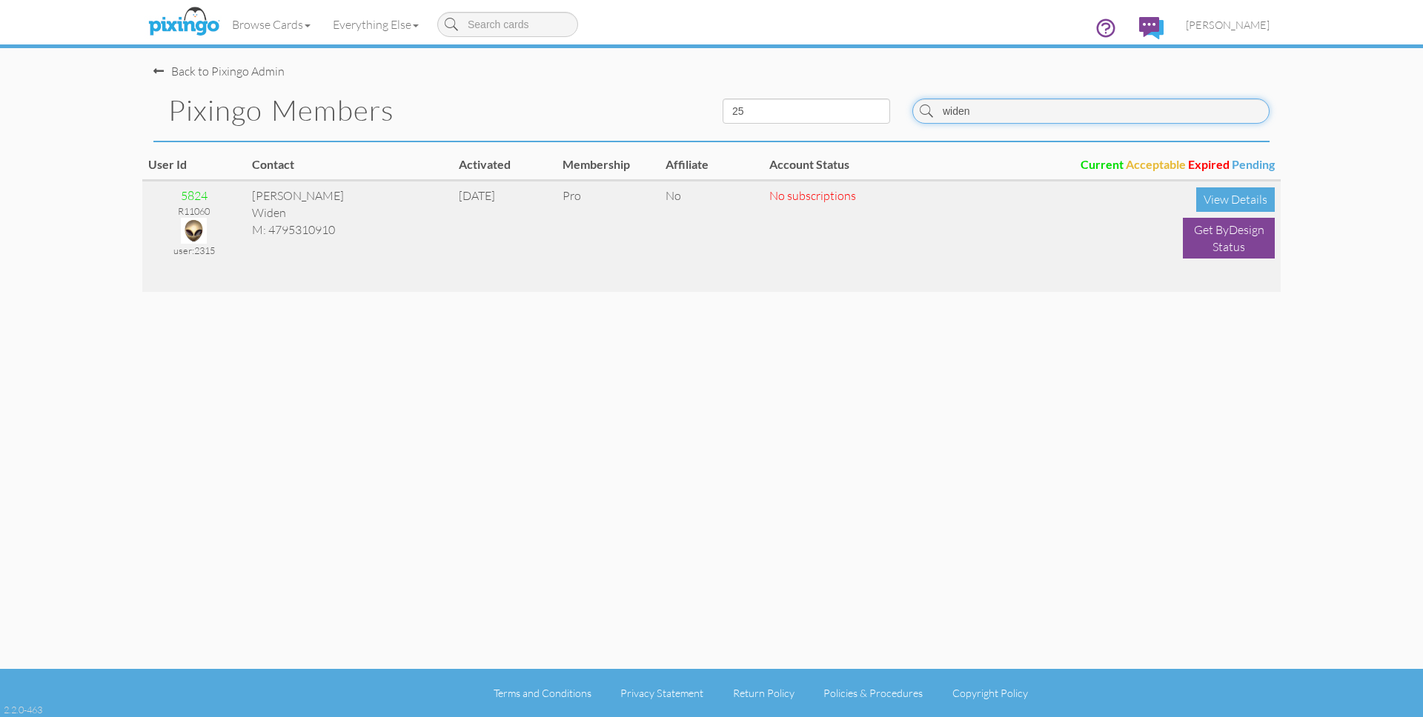
type input "widen"
click at [193, 228] on img at bounding box center [194, 231] width 26 height 26
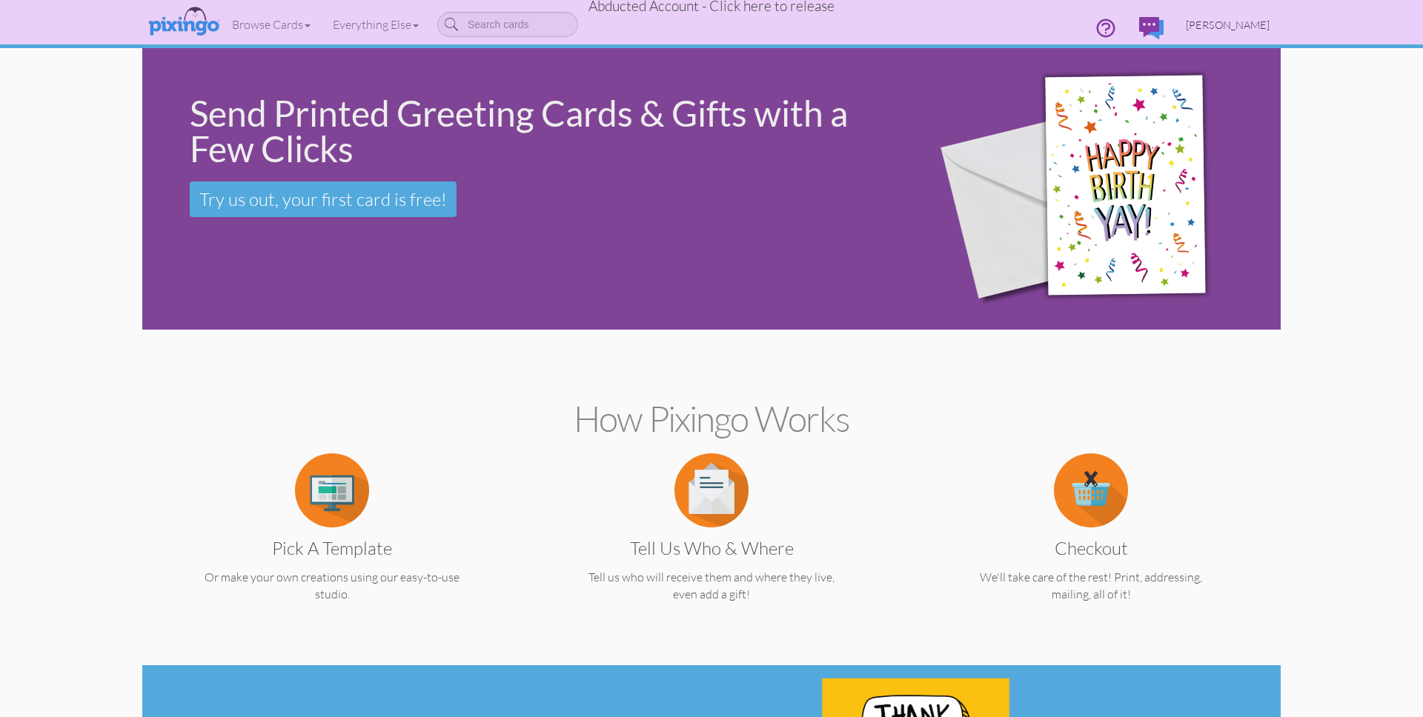
click at [1244, 24] on span "[PERSON_NAME]" at bounding box center [1228, 25] width 84 height 13
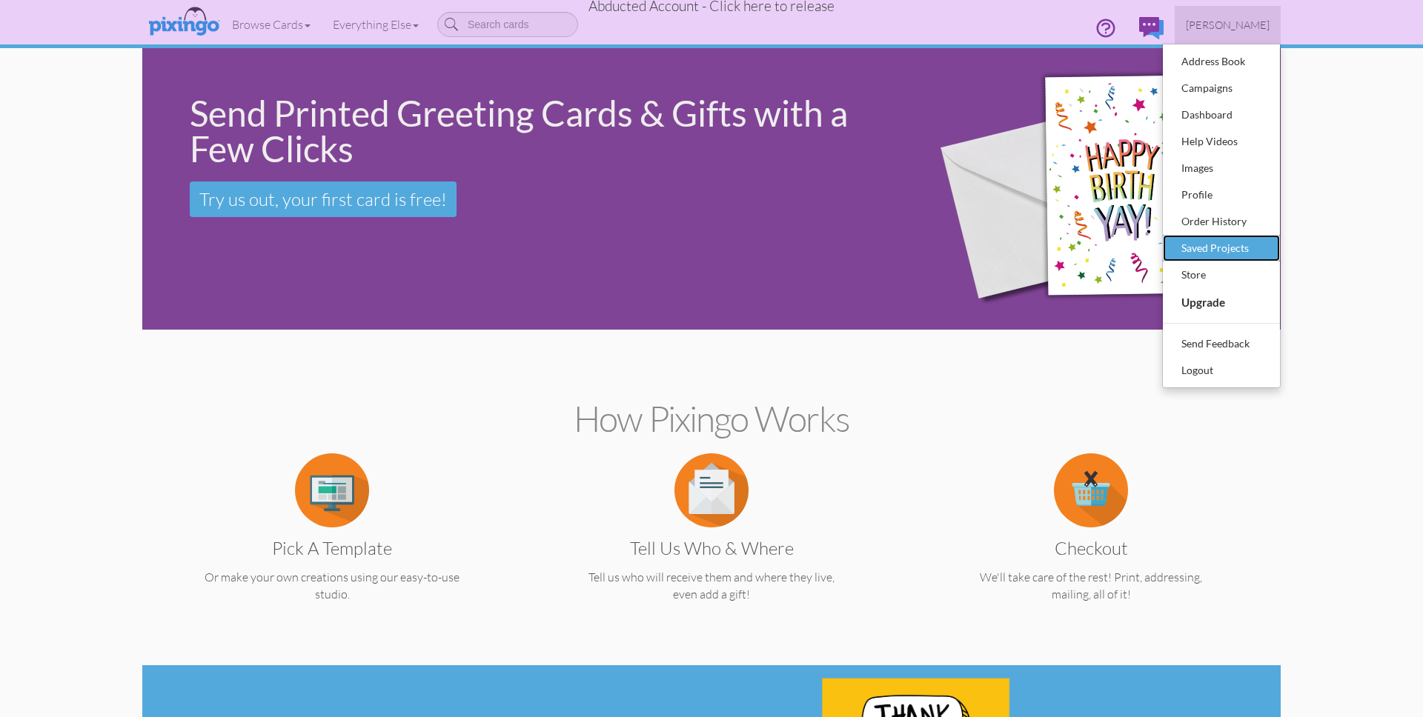
click at [1216, 248] on div "Saved Projects" at bounding box center [1221, 248] width 87 height 22
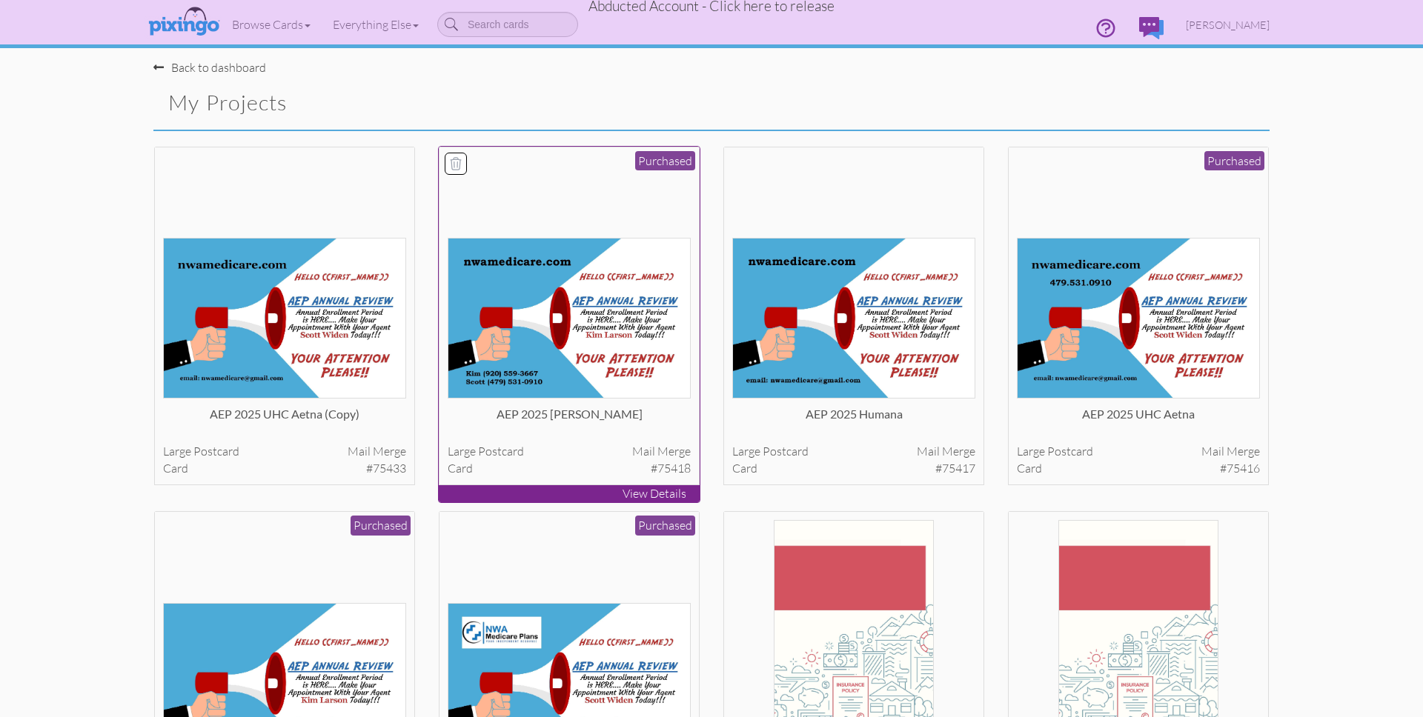
click at [611, 321] on img at bounding box center [570, 318] width 244 height 161
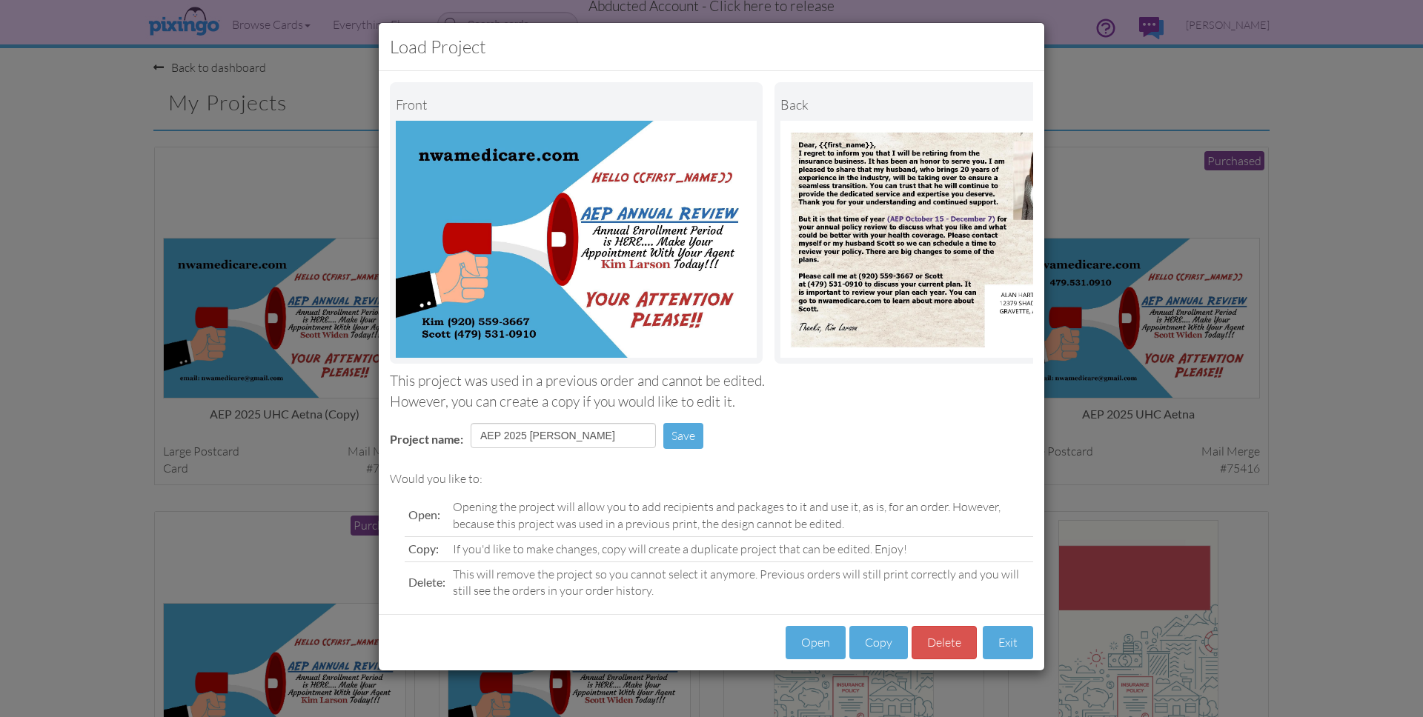
click at [273, 345] on div "Load Project Front back This project was used in a previous order and cannot be…" at bounding box center [711, 358] width 1423 height 717
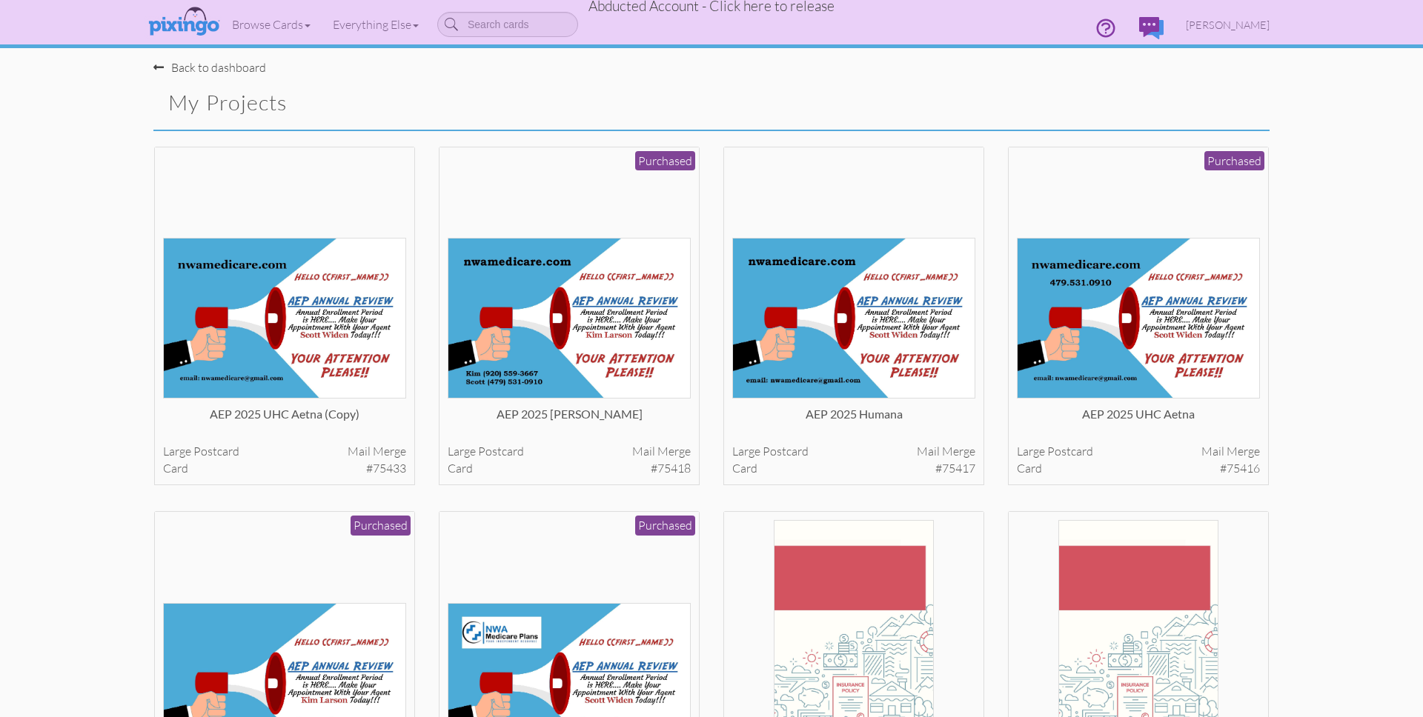
click at [296, 349] on img at bounding box center [285, 318] width 244 height 161
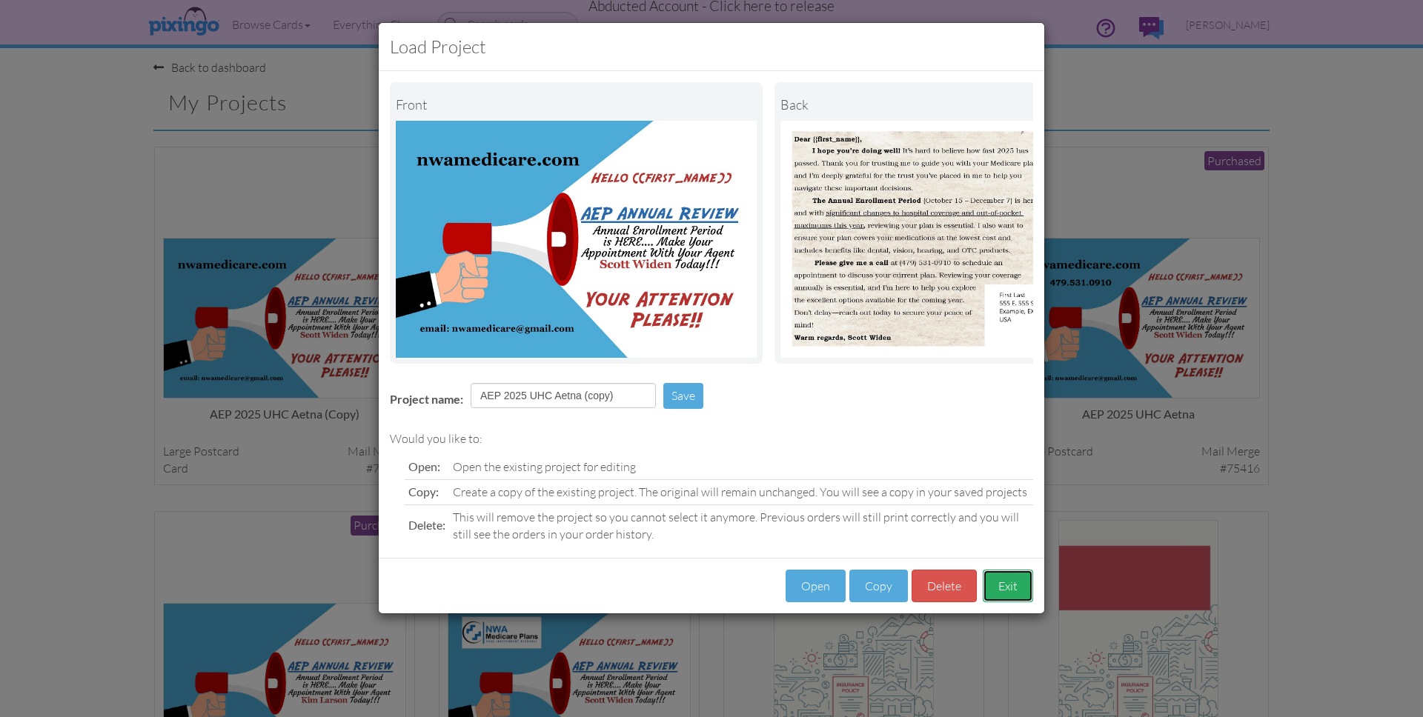
click at [1010, 586] on button "Exit" at bounding box center [1008, 586] width 50 height 33
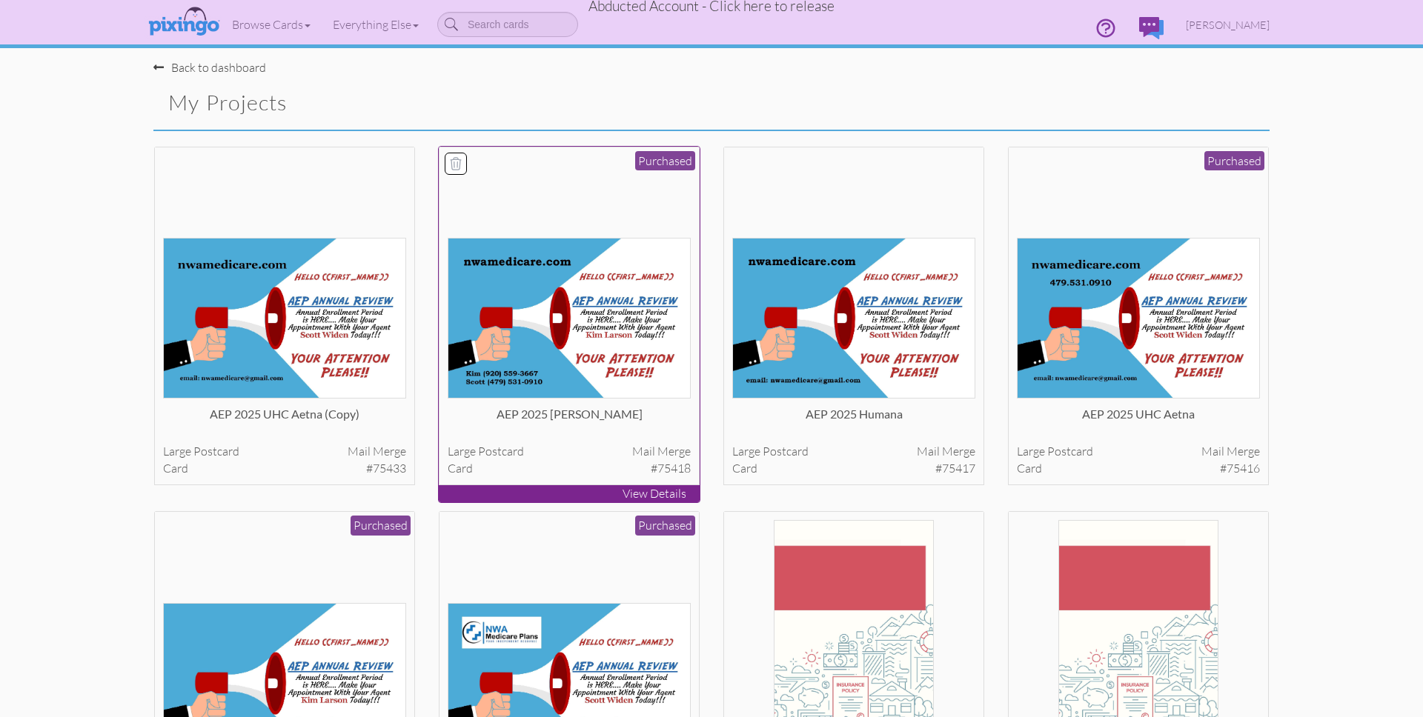
click at [581, 359] on img at bounding box center [570, 318] width 244 height 161
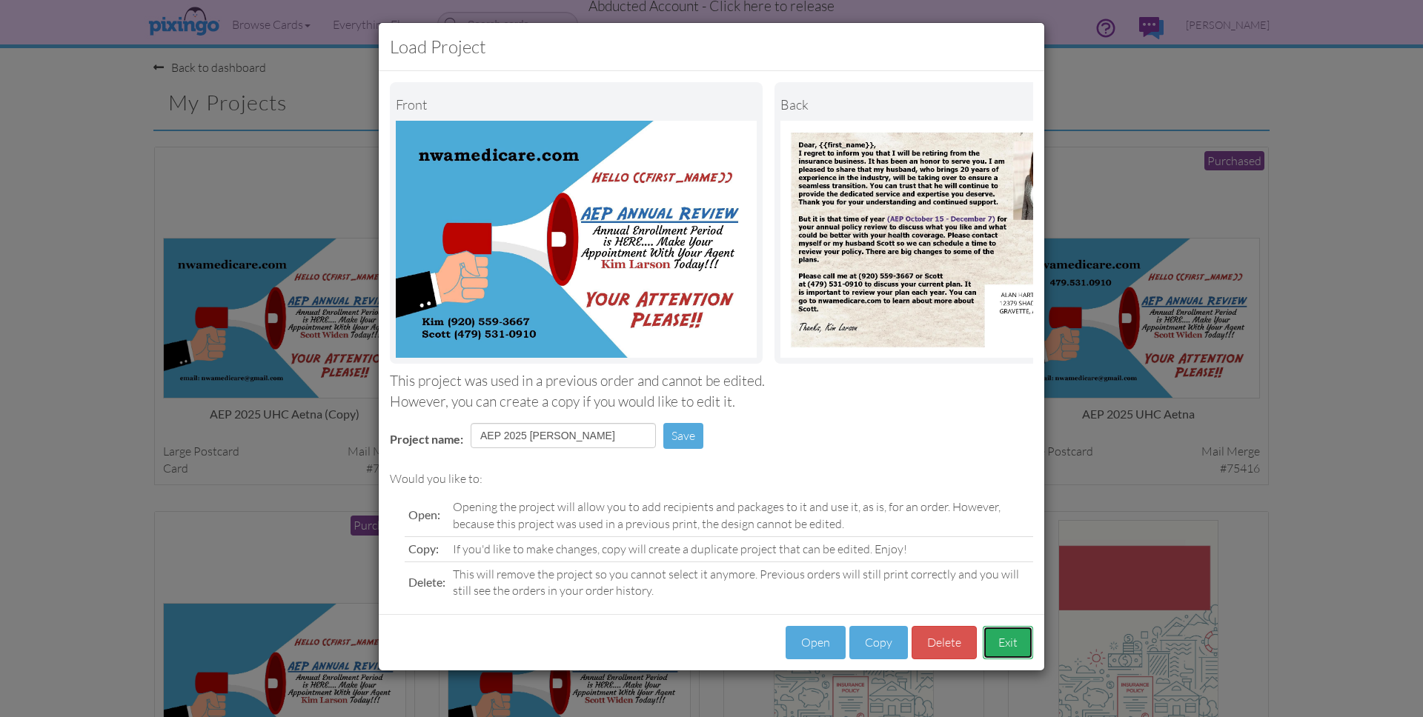
click at [1007, 643] on button "Exit" at bounding box center [1008, 642] width 50 height 33
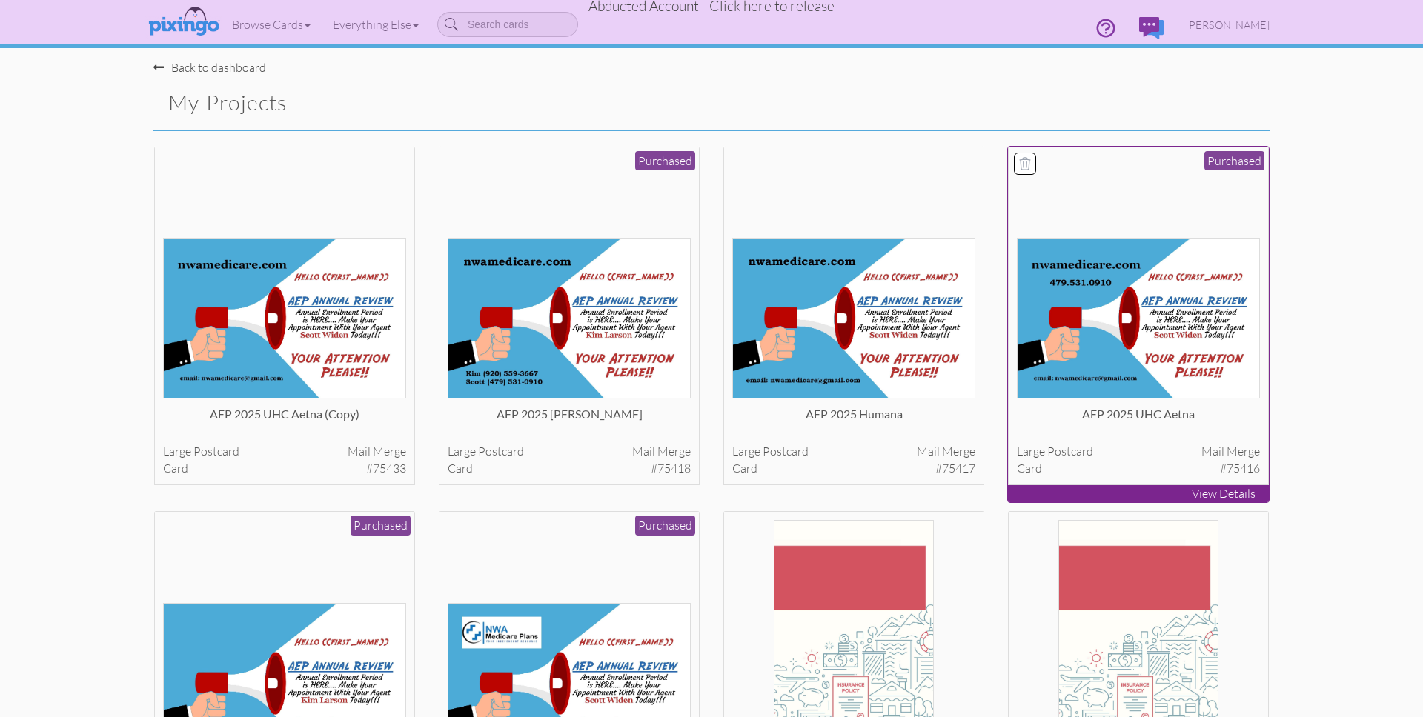
click at [1061, 379] on img at bounding box center [1139, 318] width 244 height 161
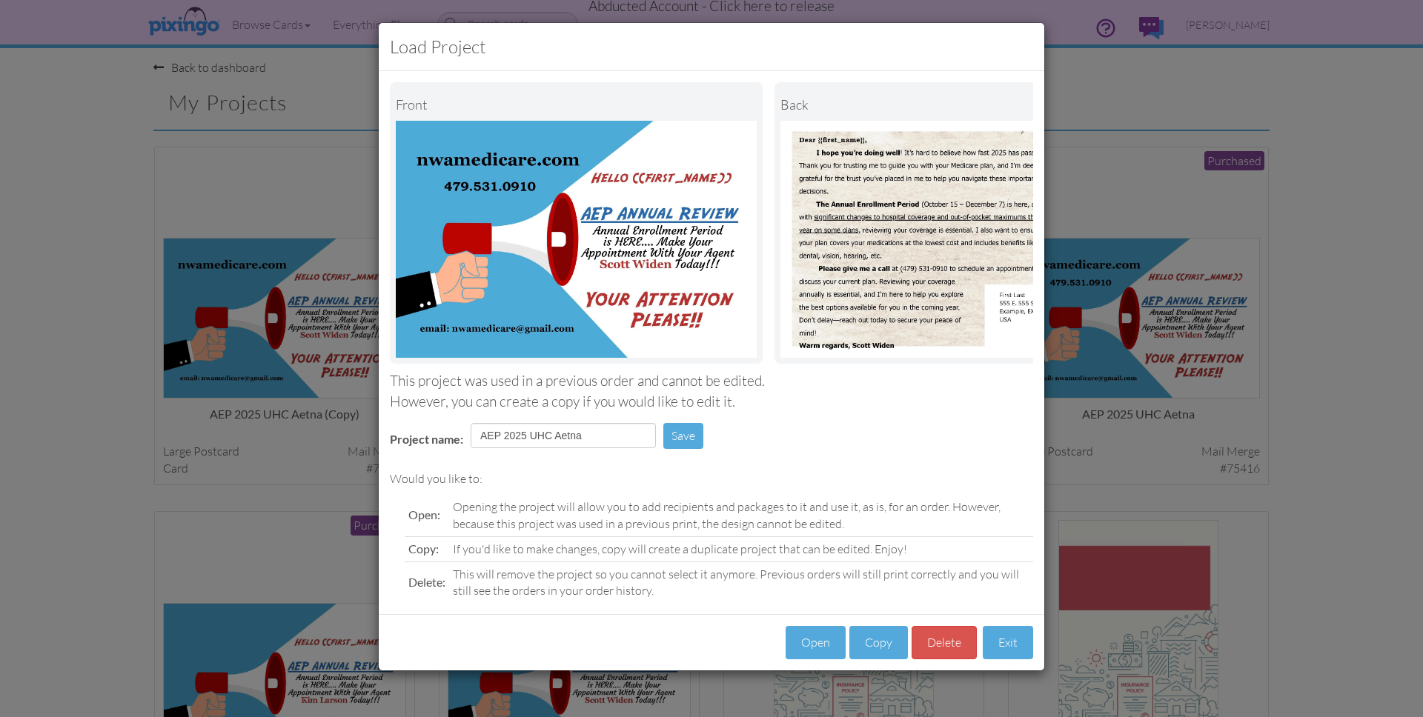
scroll to position [0, 114]
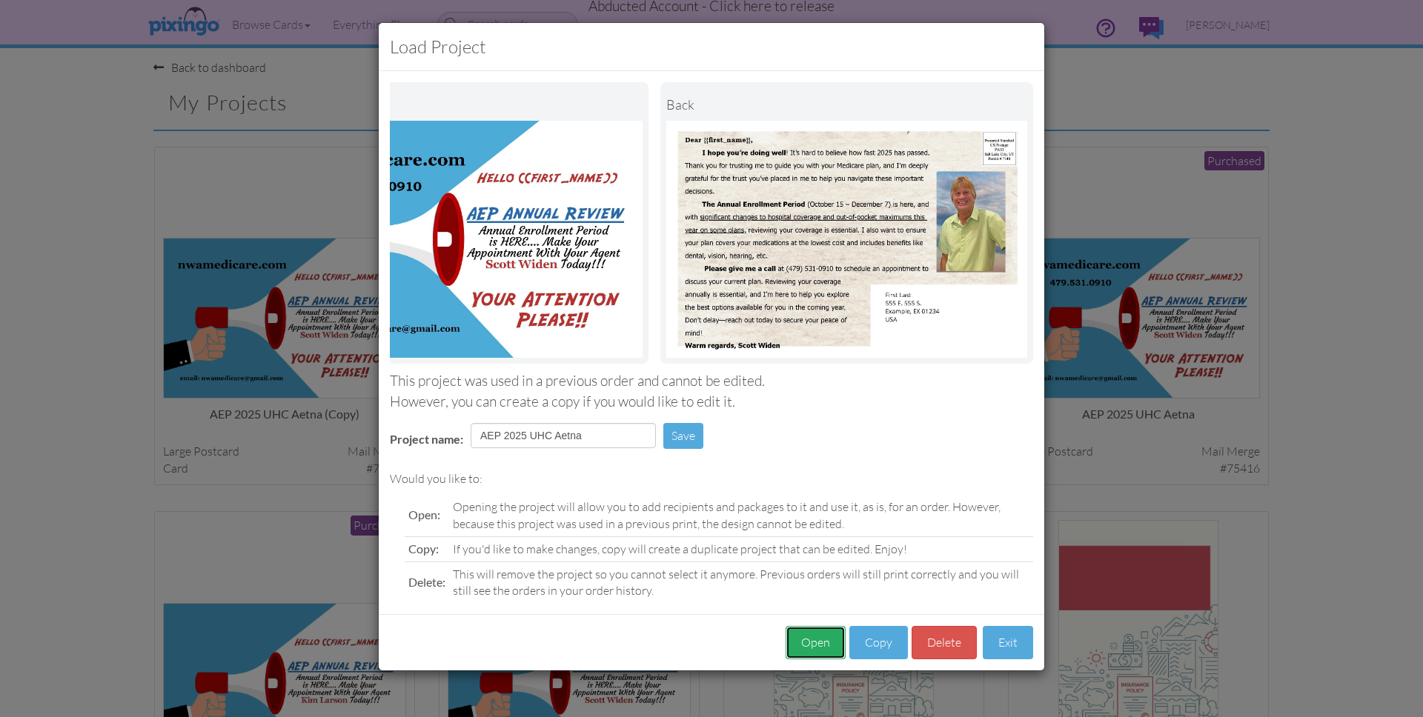
click at [812, 640] on button "Open" at bounding box center [816, 642] width 60 height 33
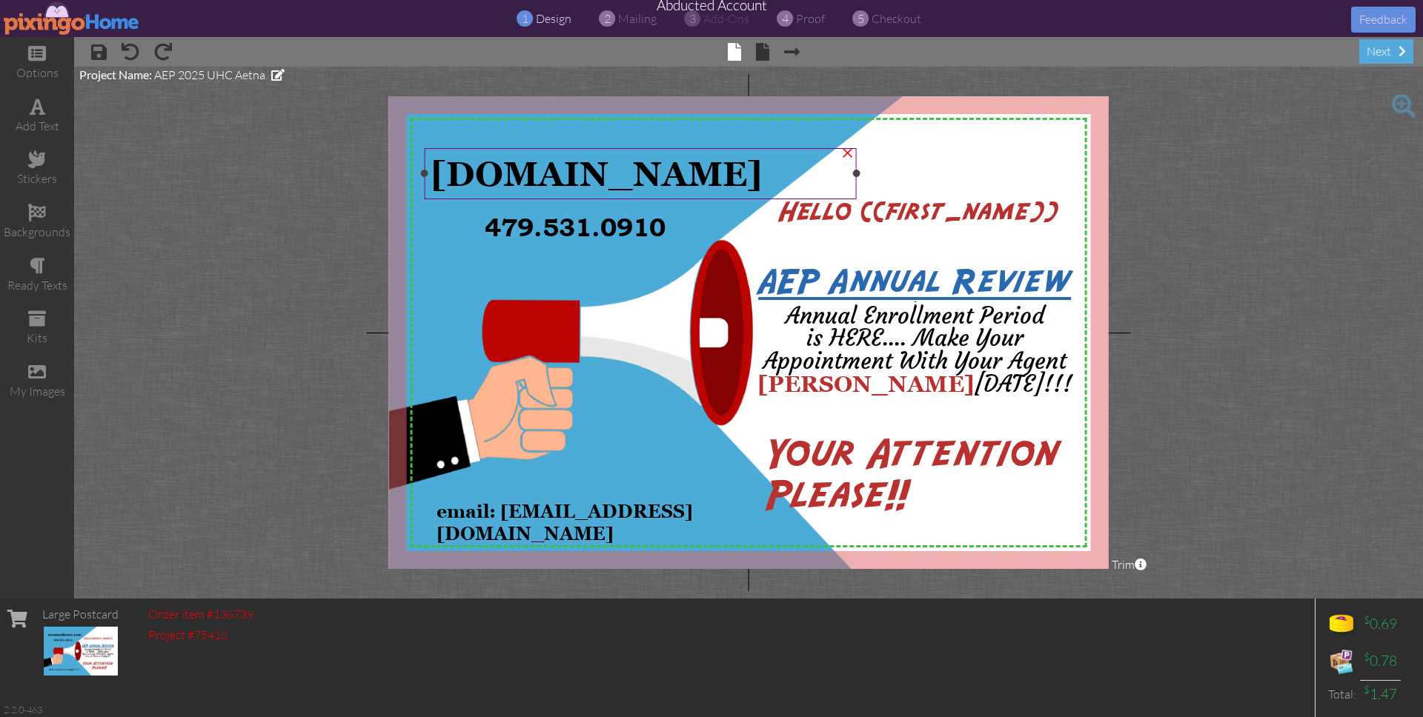
click at [852, 200] on div at bounding box center [640, 174] width 439 height 58
click at [935, 209] on span "Hello {{first_name}}" at bounding box center [919, 212] width 278 height 27
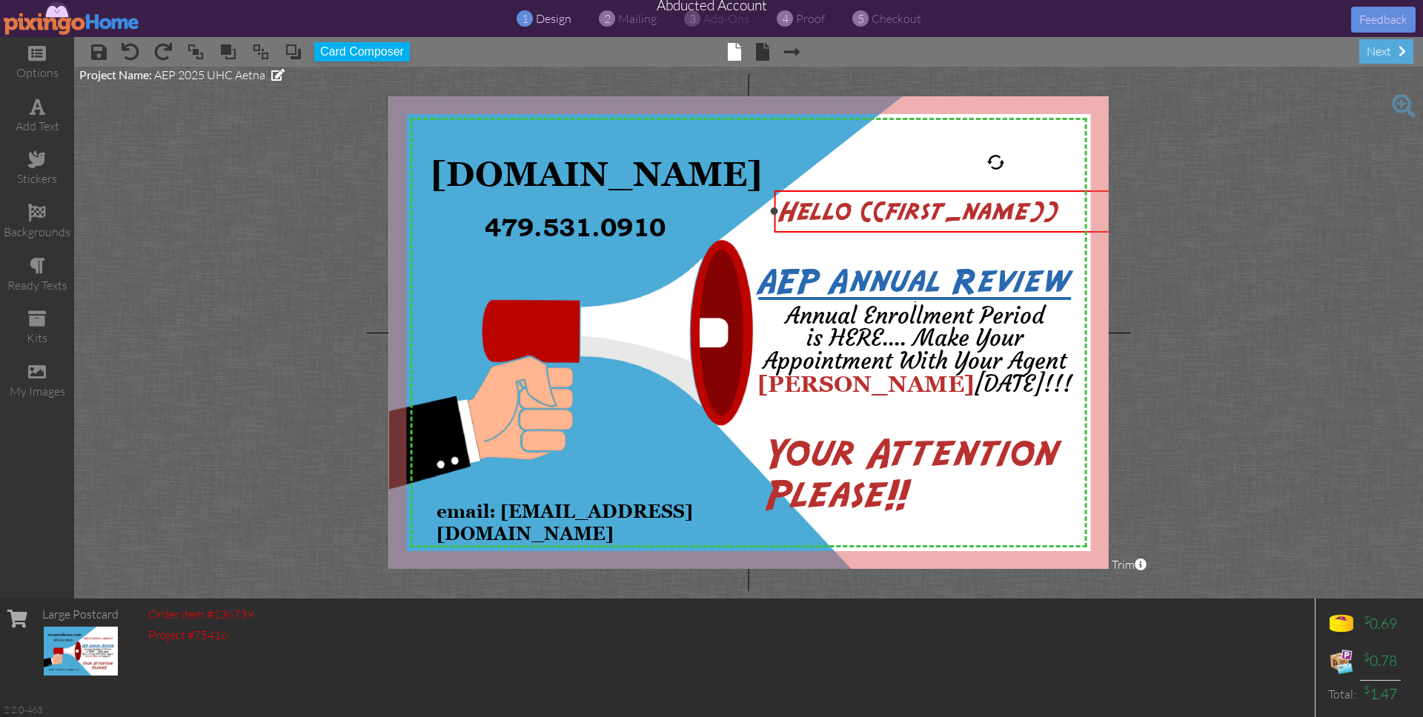
click at [935, 209] on span "Hello {{first_name}}" at bounding box center [919, 212] width 278 height 27
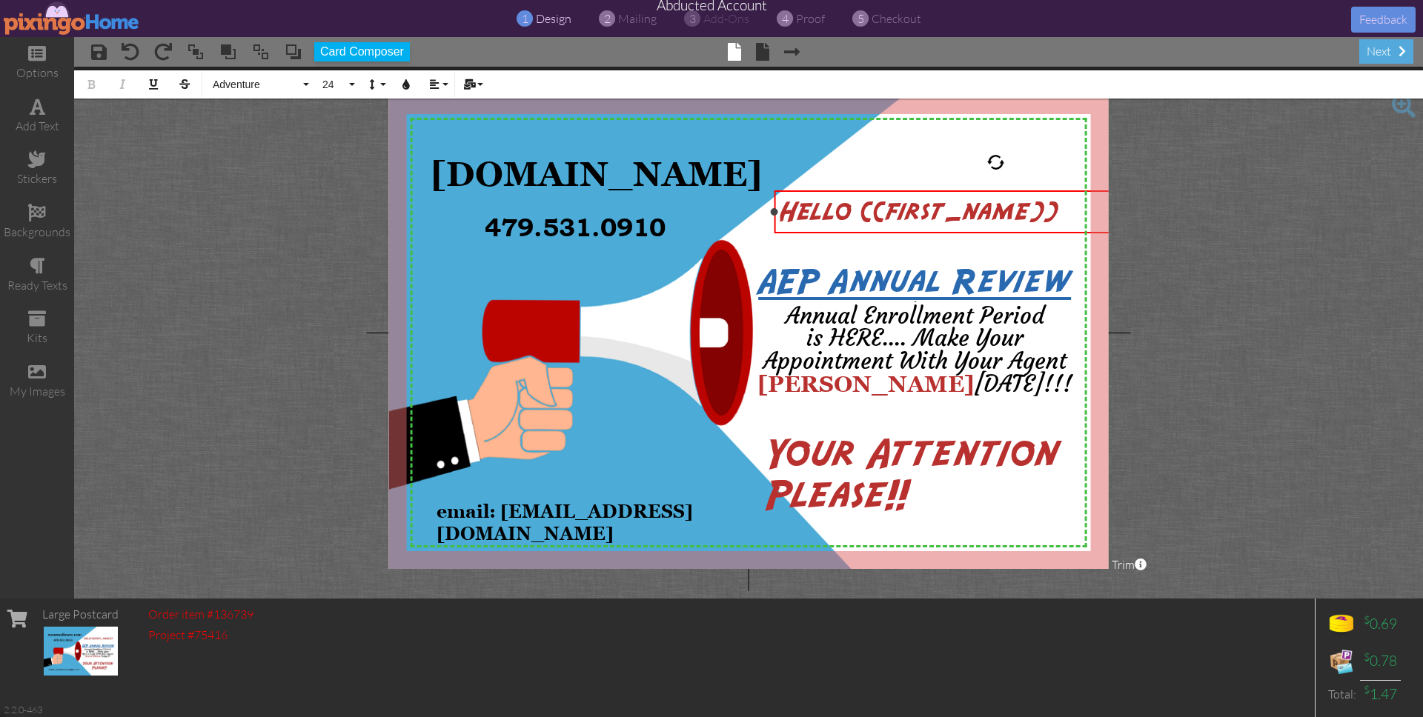
click at [935, 209] on span "Hello {{first_name}}" at bounding box center [919, 212] width 278 height 27
click at [763, 50] on span at bounding box center [762, 52] width 13 height 18
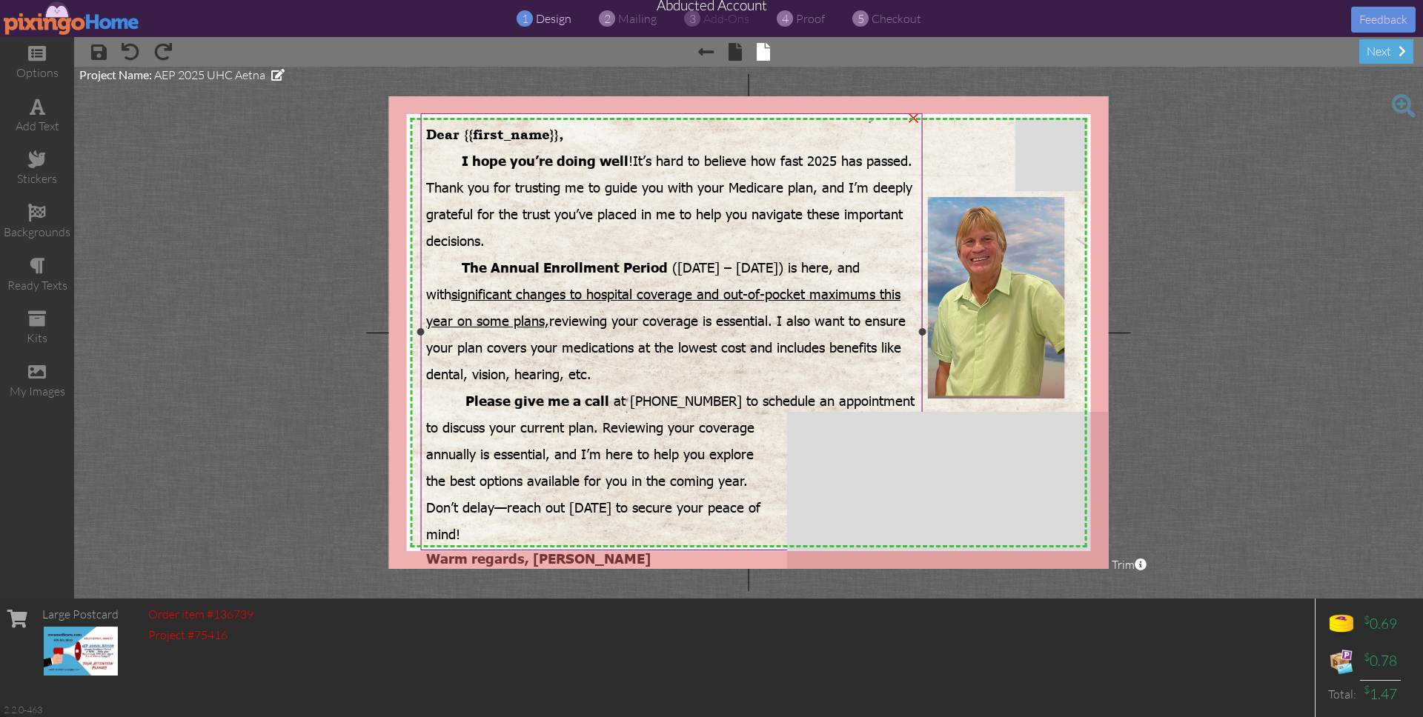
click at [520, 136] on span "Dear {{first_name}}," at bounding box center [494, 135] width 137 height 16
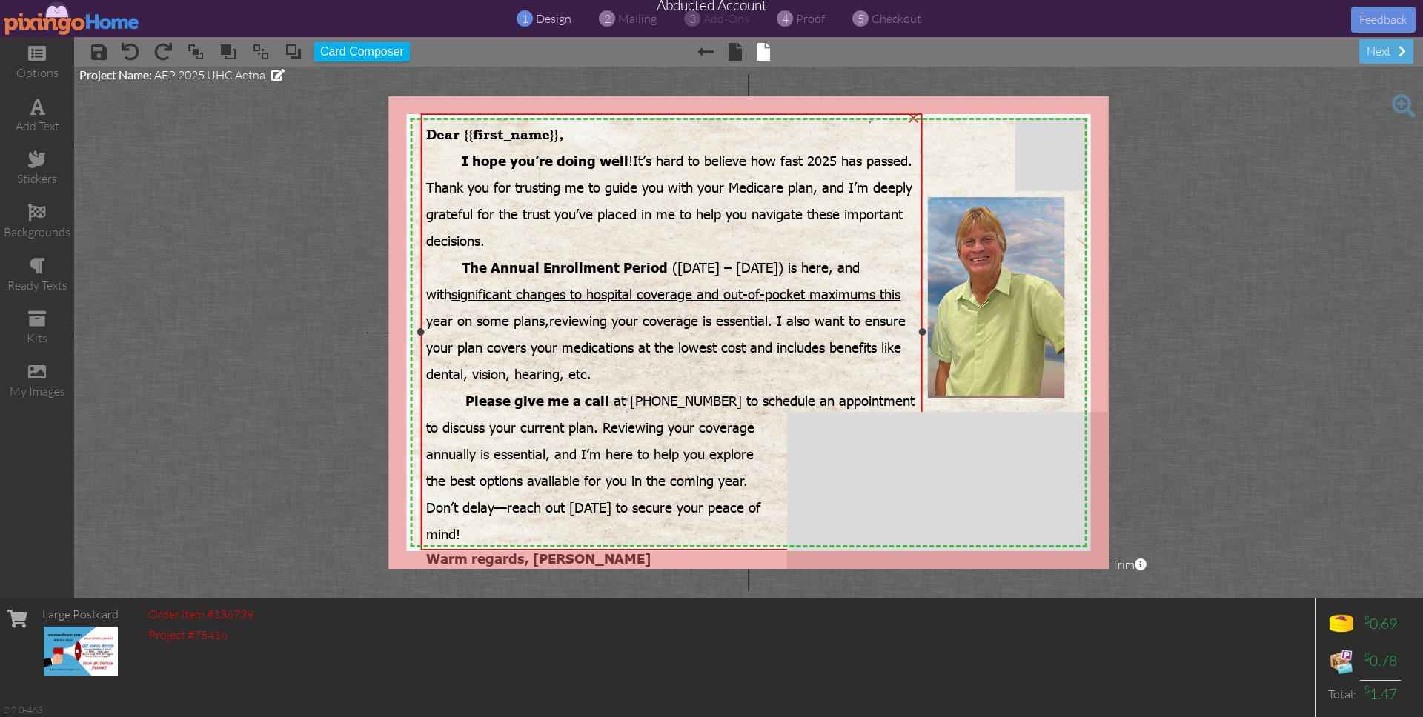
click at [520, 136] on span "Dear {{first_name}}," at bounding box center [494, 135] width 137 height 16
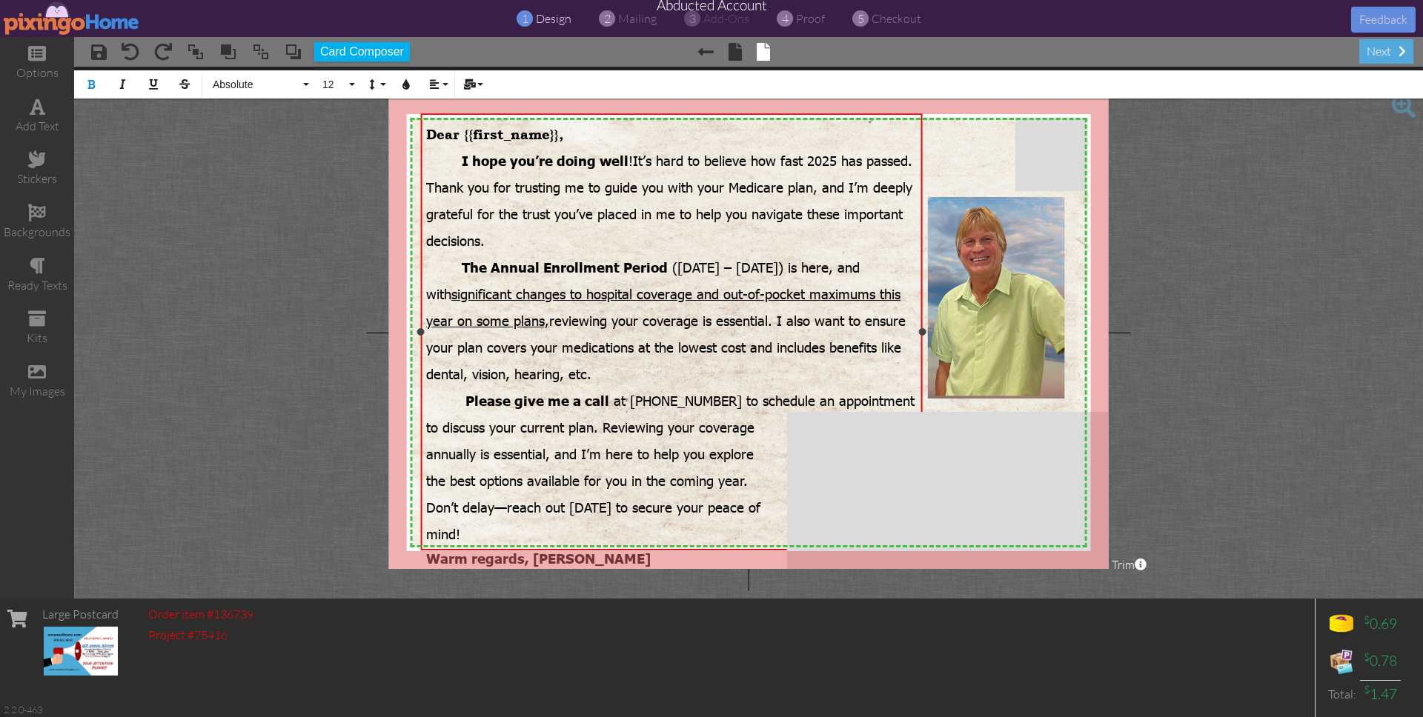
click at [520, 136] on span "Dear {{first_name}}," at bounding box center [494, 135] width 137 height 16
click at [735, 48] on span at bounding box center [735, 52] width 13 height 18
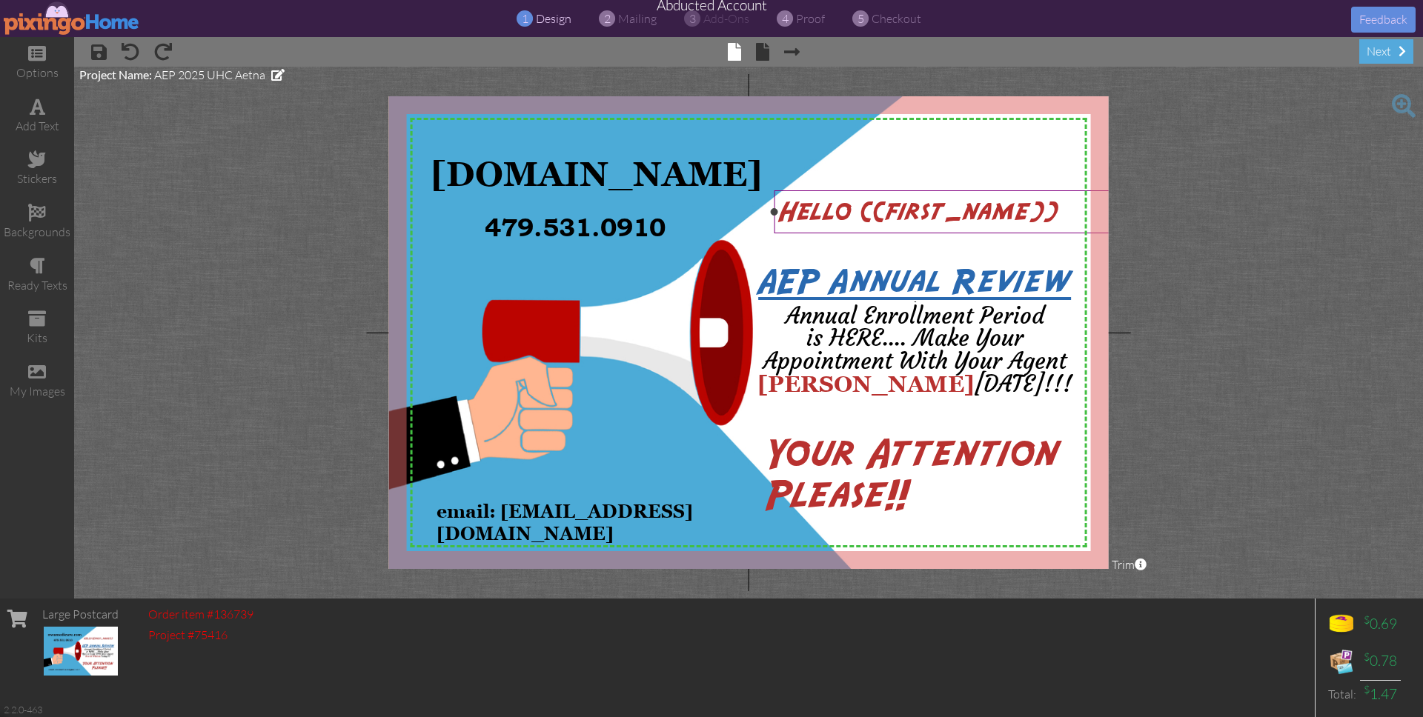
click at [861, 199] on span "Hello {{first_name}}" at bounding box center [919, 212] width 278 height 27
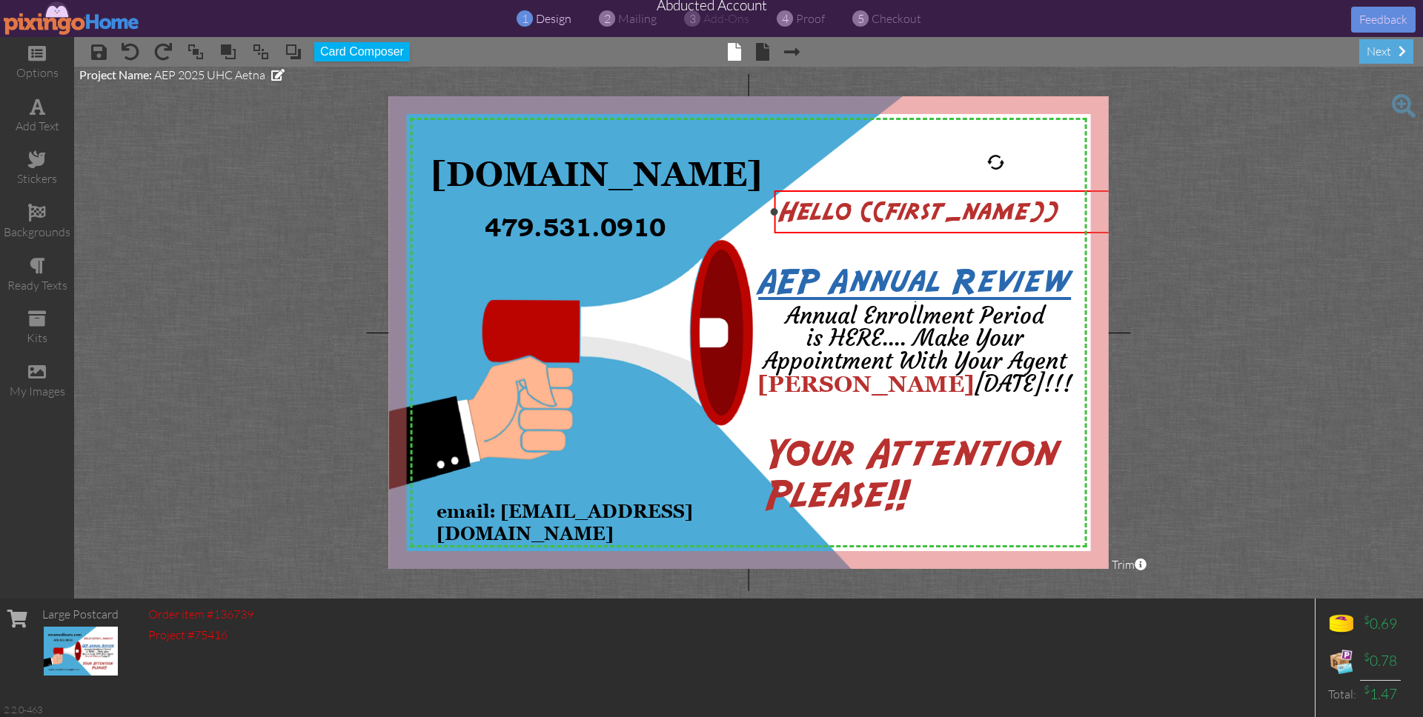
click at [861, 199] on span "Hello {{first_name}}" at bounding box center [919, 212] width 278 height 27
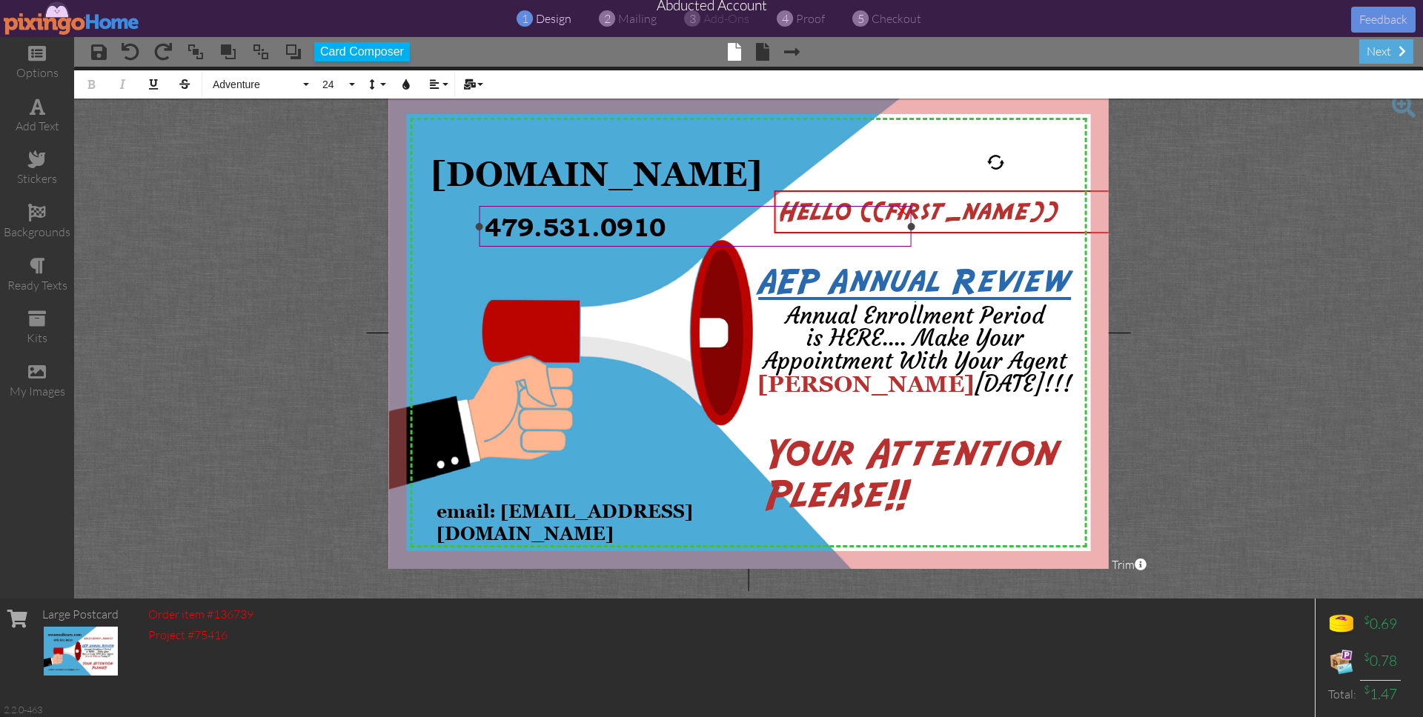
click at [860, 203] on div at bounding box center [695, 226] width 439 height 48
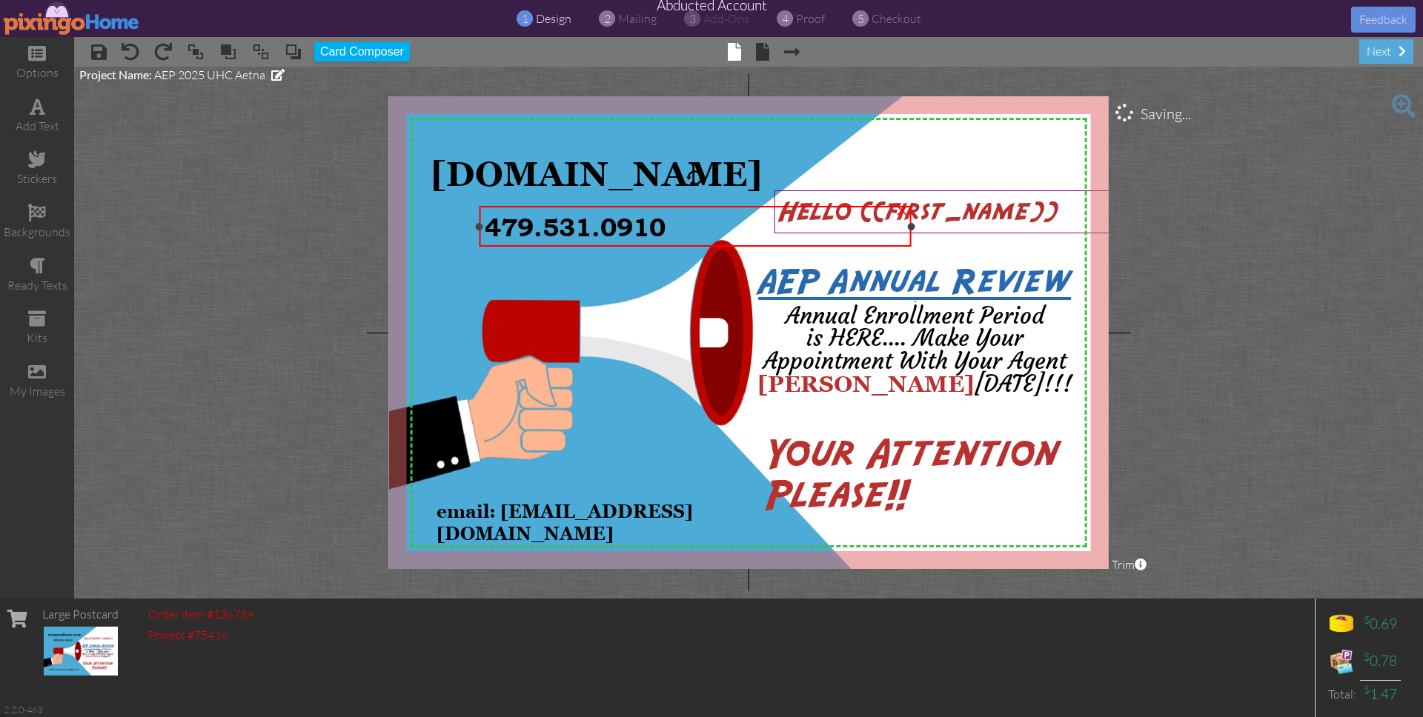
click at [860, 203] on div at bounding box center [695, 226] width 439 height 48
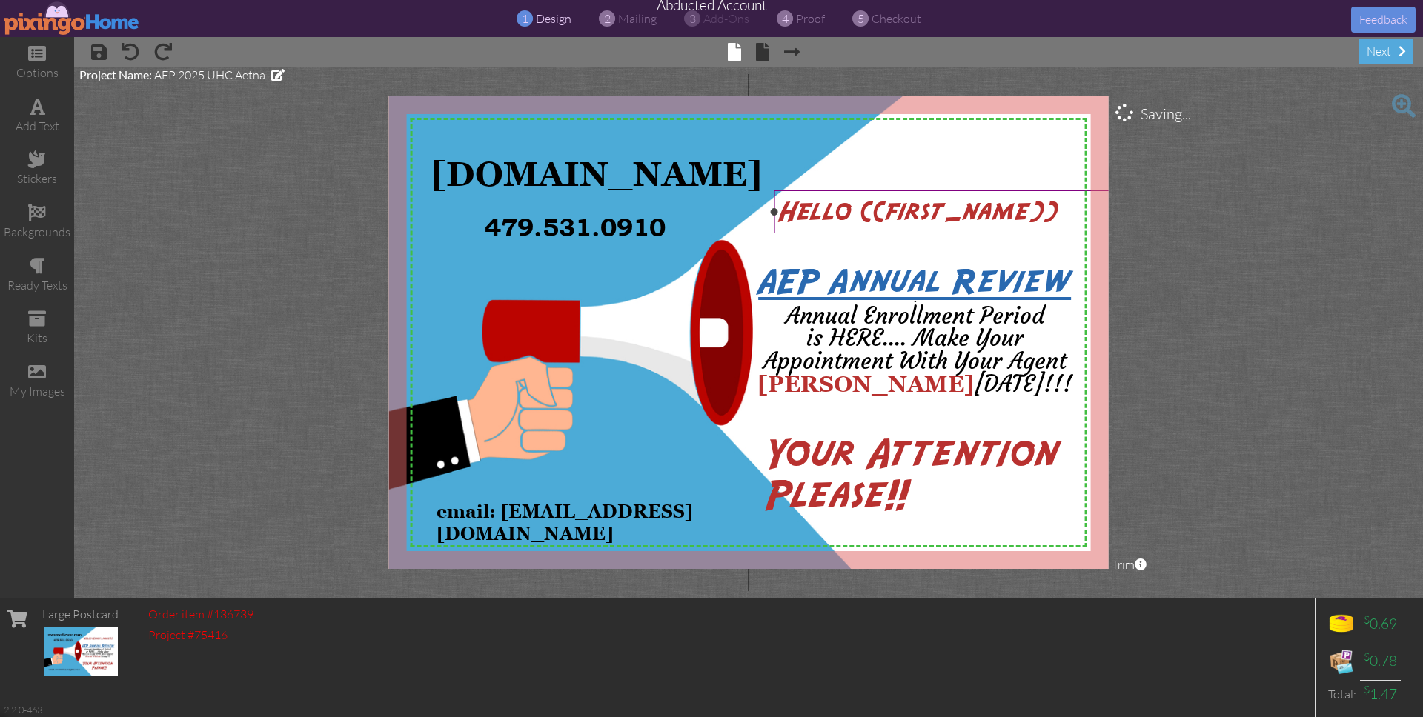
click at [936, 213] on span "Hello {{first_name}}" at bounding box center [919, 212] width 278 height 27
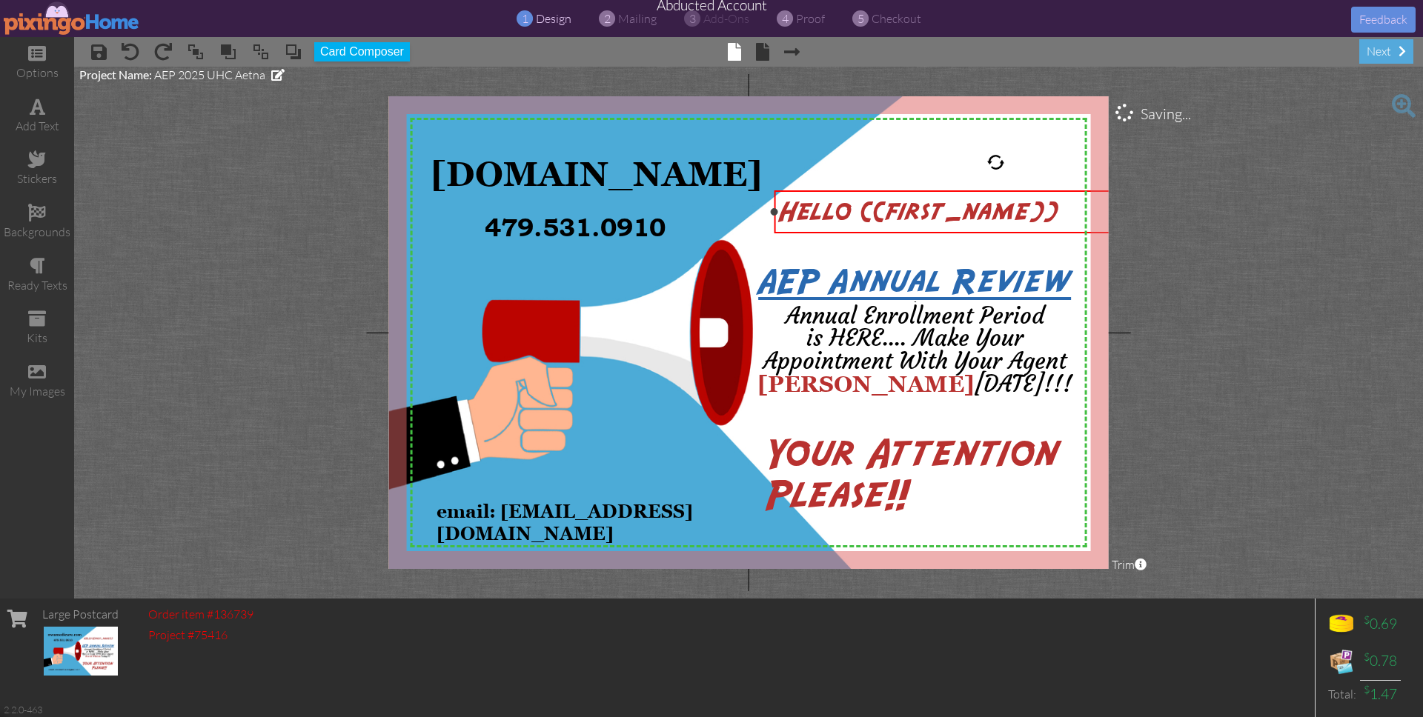
click at [936, 213] on span "Hello {{first_name}}" at bounding box center [919, 212] width 278 height 27
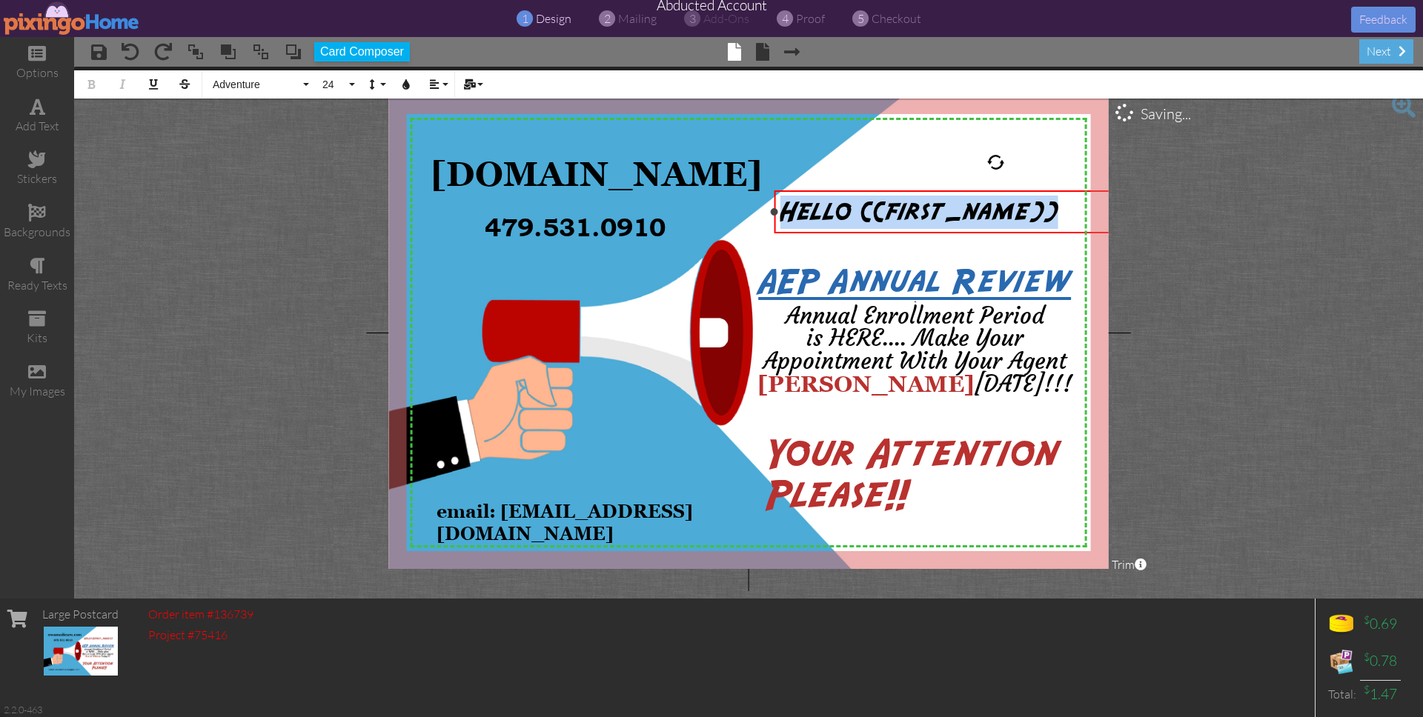
click at [936, 213] on span "Hello {{first_name}}" at bounding box center [919, 212] width 278 height 27
click at [1084, 283] on div at bounding box center [914, 330] width 345 height 149
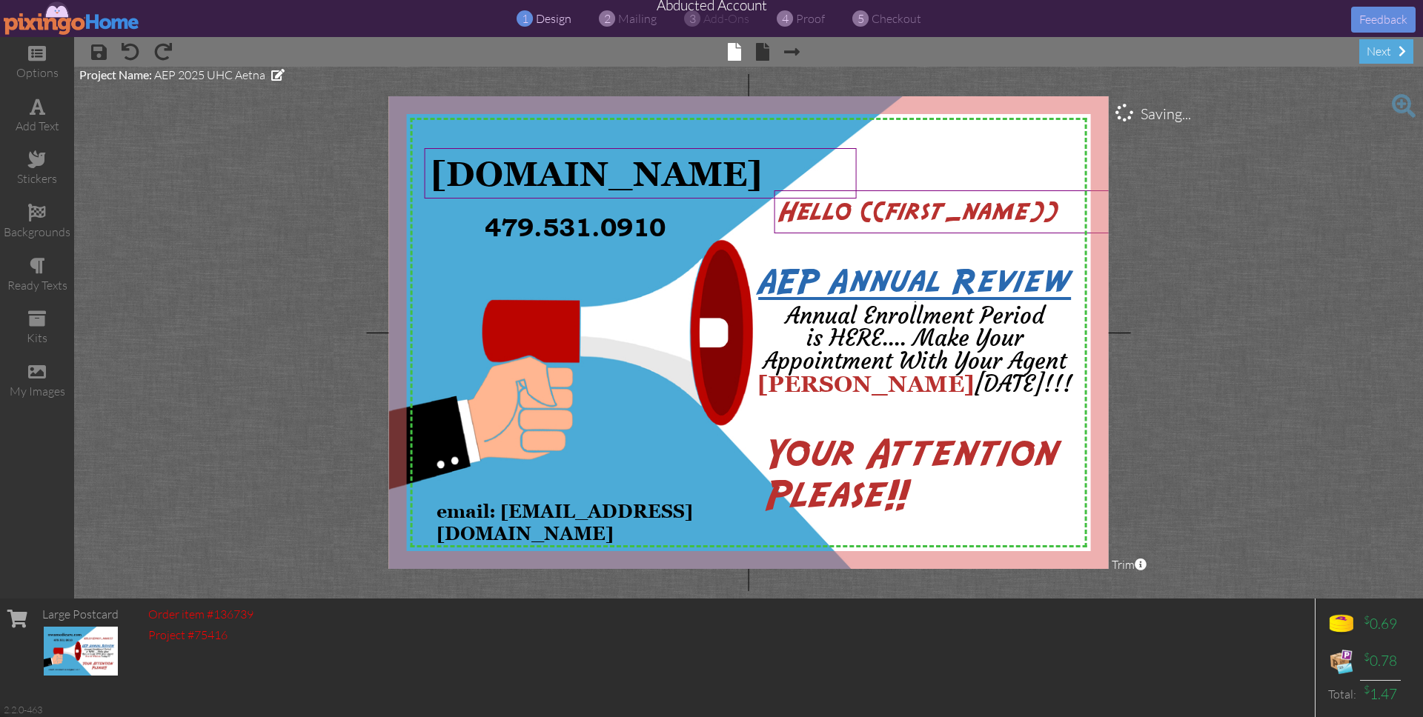
drag, startPoint x: 1200, startPoint y: 273, endPoint x: 803, endPoint y: 182, distance: 407.6
click at [1200, 273] on project-studio-wrapper "X X X X X X X X X X X X X X X X X X X X X X X X X X X X X X X X X X X X X X X X…" at bounding box center [748, 333] width 1349 height 532
click at [42, 11] on img at bounding box center [72, 17] width 136 height 33
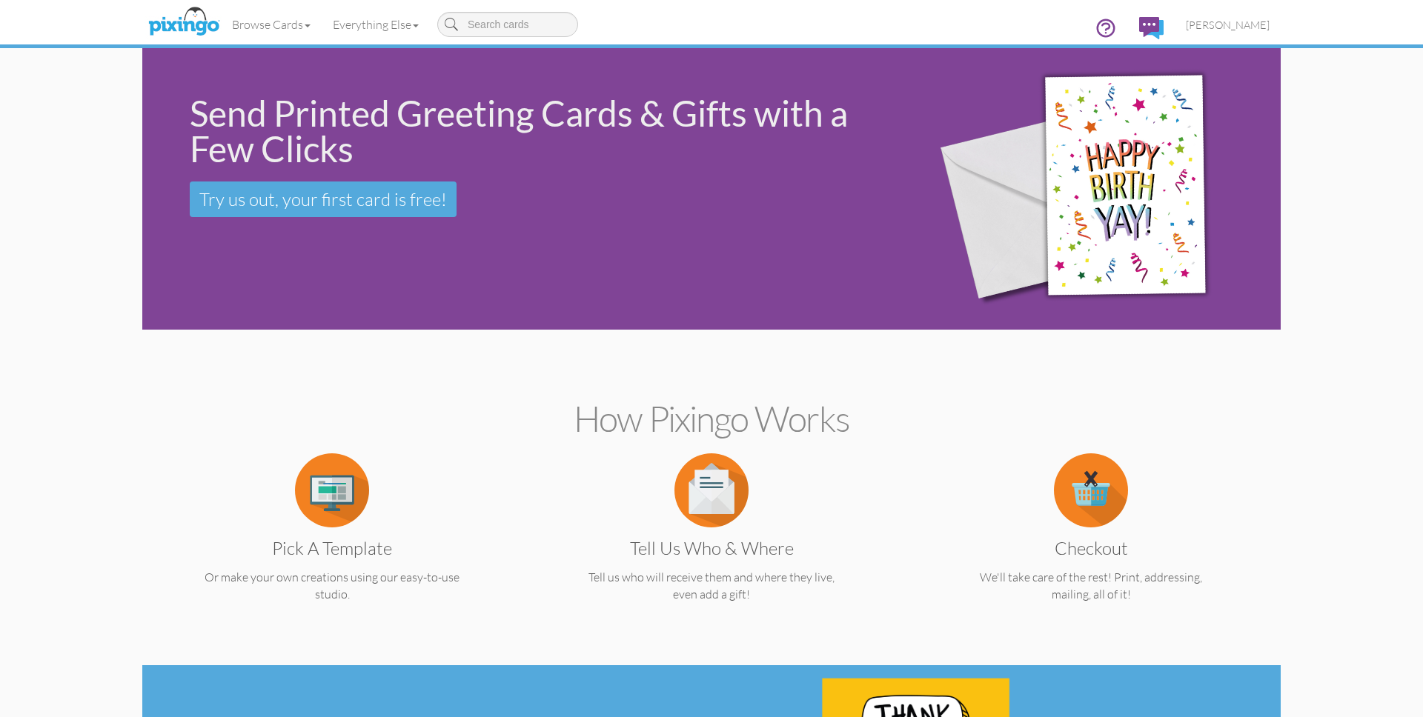
click at [1247, 25] on span "[PERSON_NAME]" at bounding box center [1228, 25] width 84 height 13
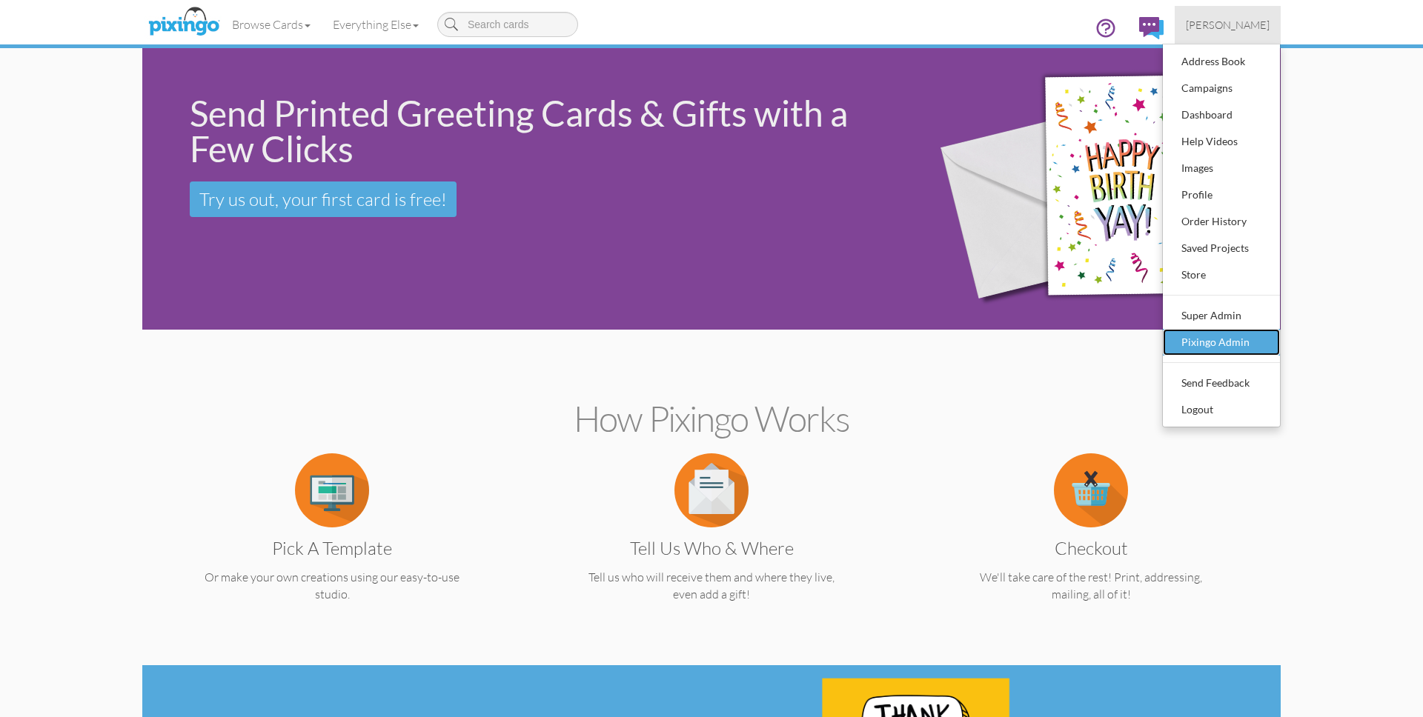
click at [1240, 337] on div "Pixingo Admin" at bounding box center [1221, 342] width 87 height 22
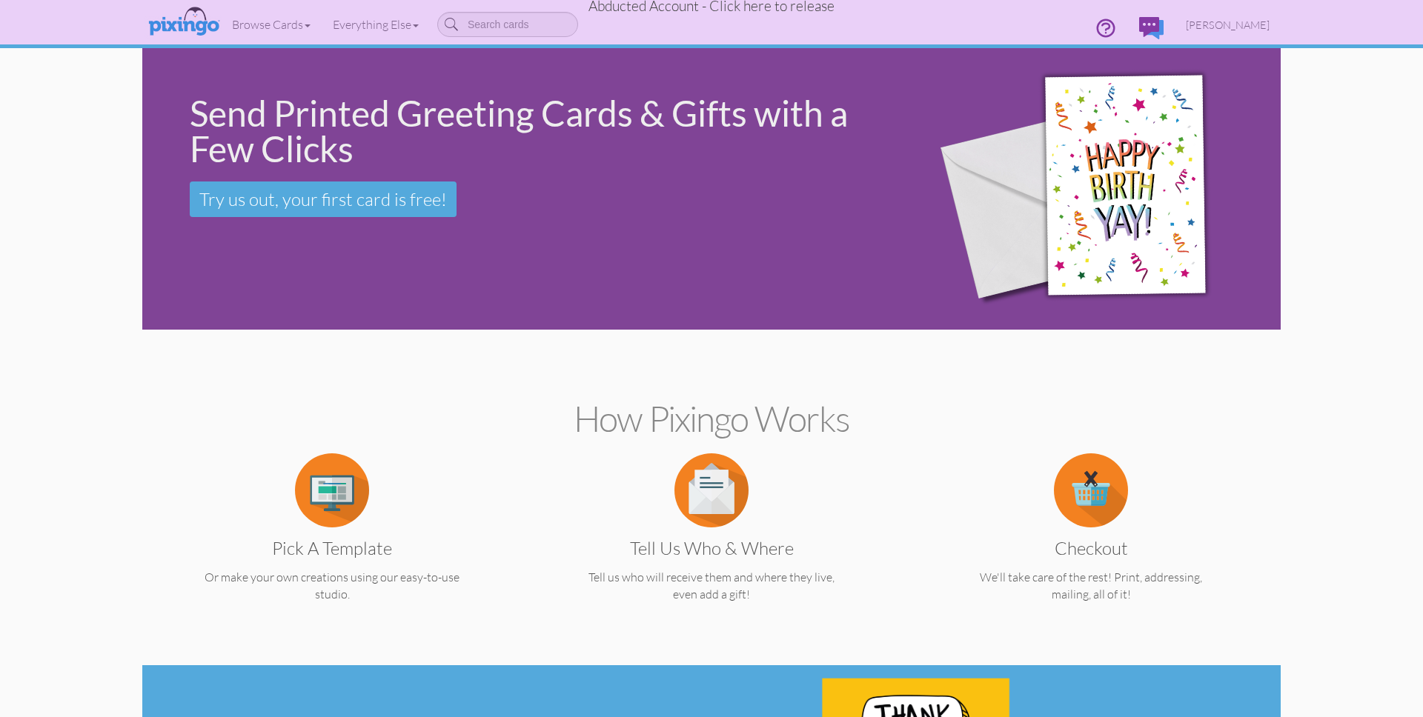
click at [812, 12] on span "Abducted Account - Click here to release" at bounding box center [712, 6] width 246 height 18
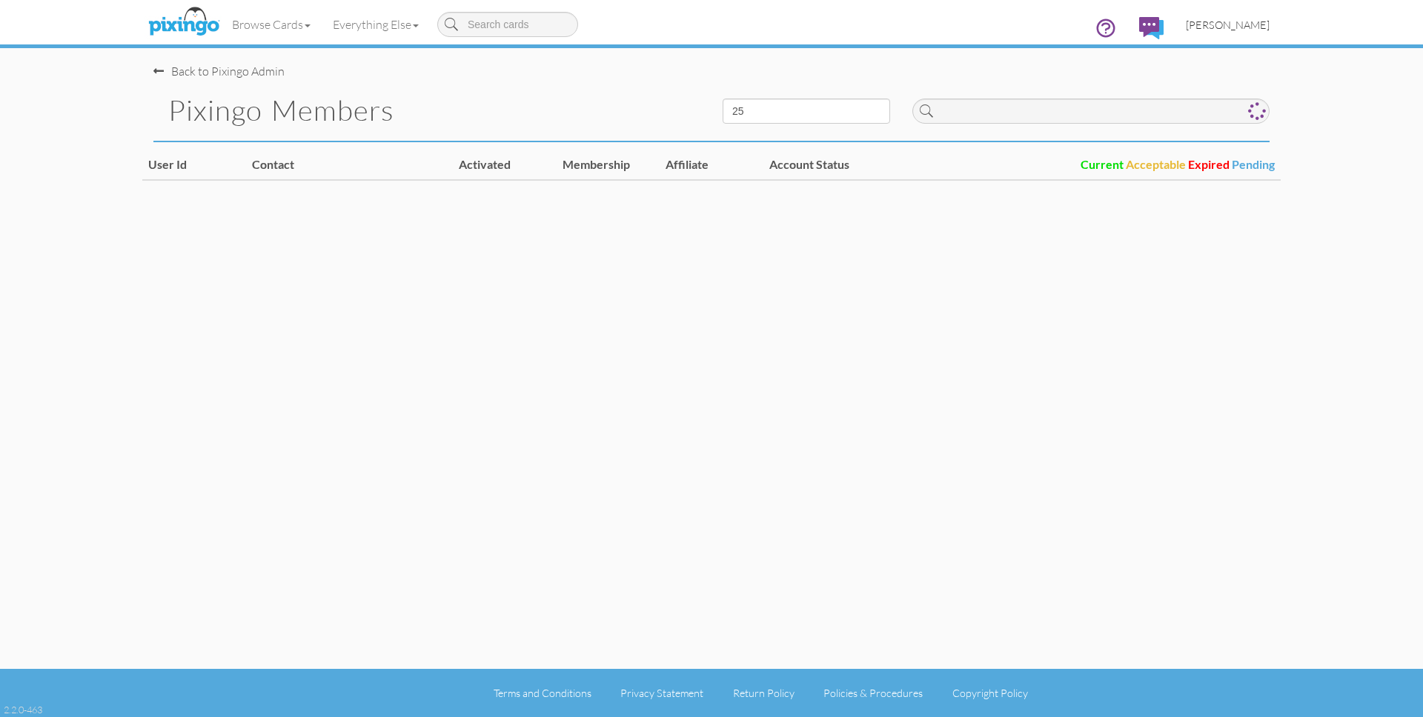
click at [1231, 24] on span "[PERSON_NAME]" at bounding box center [1228, 25] width 84 height 13
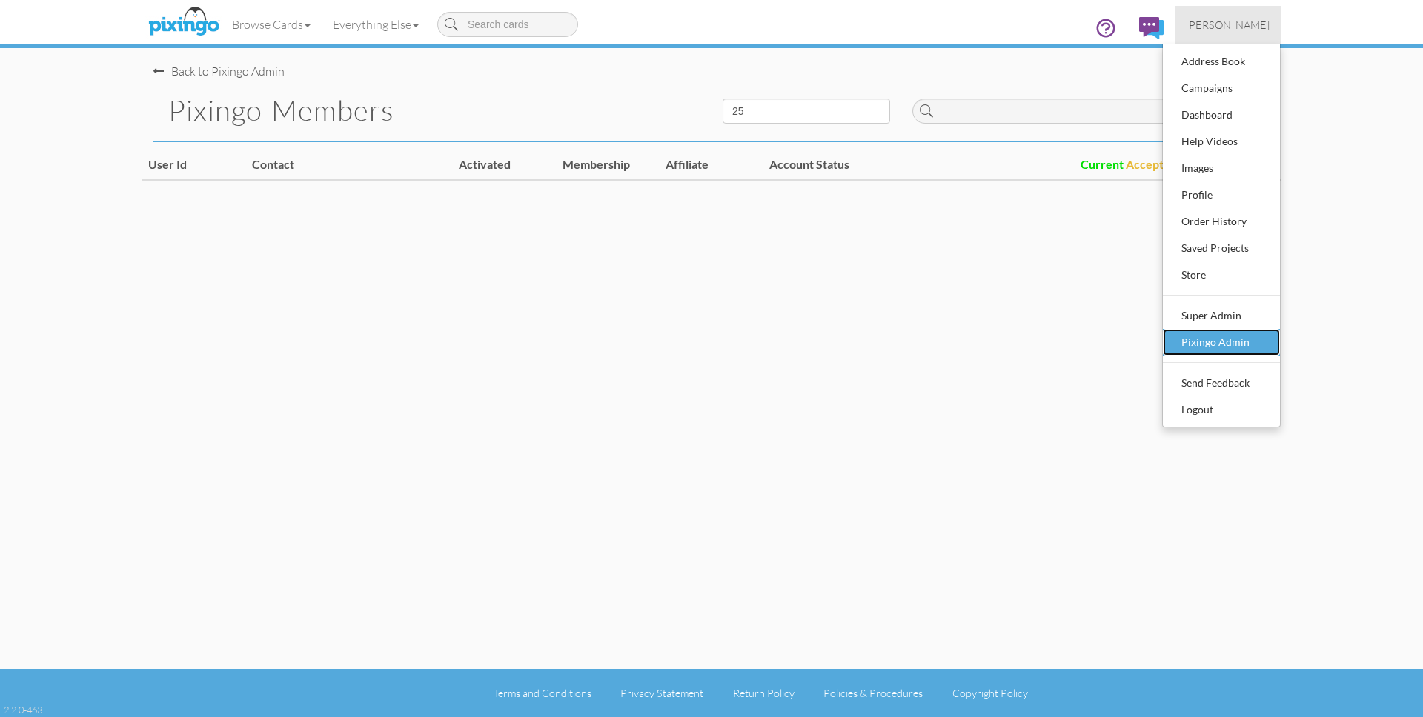
click at [1203, 338] on div "Pixingo Admin" at bounding box center [1221, 342] width 87 height 22
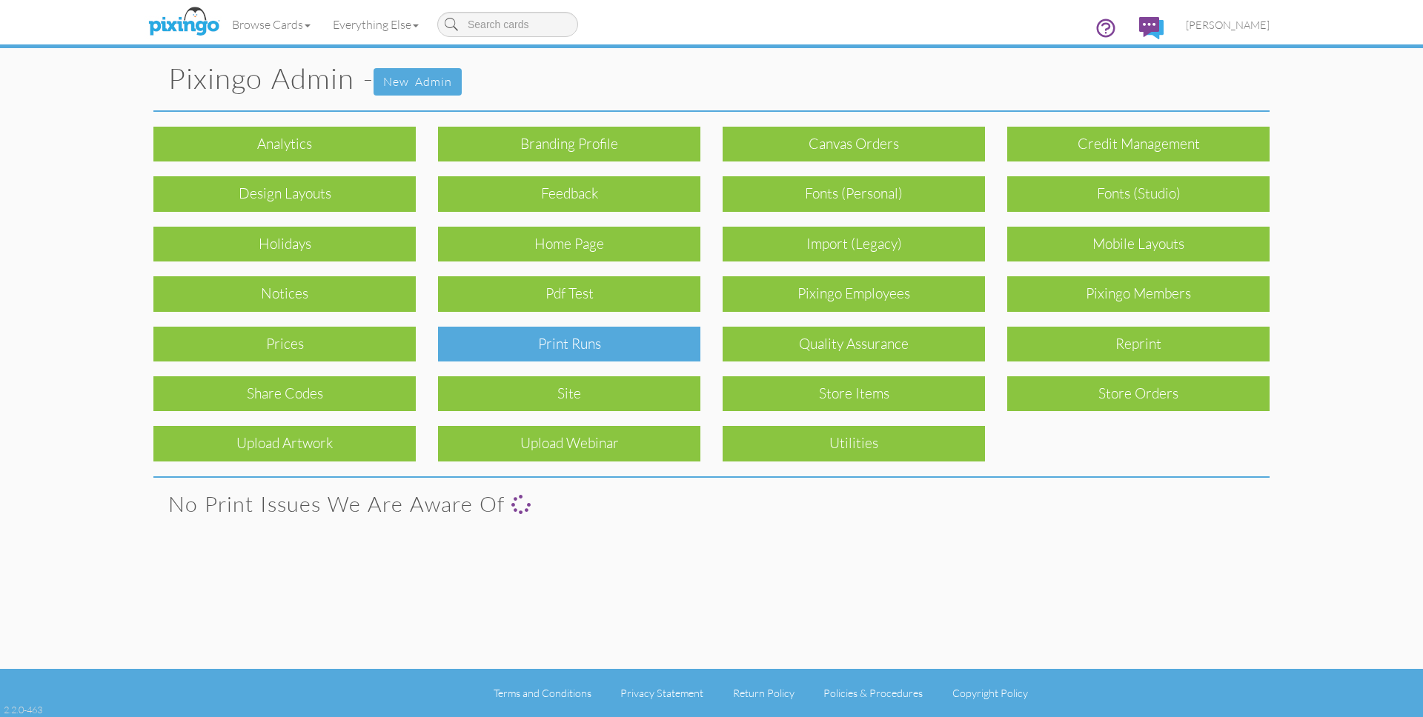
click at [595, 342] on div "Print Runs" at bounding box center [569, 344] width 262 height 35
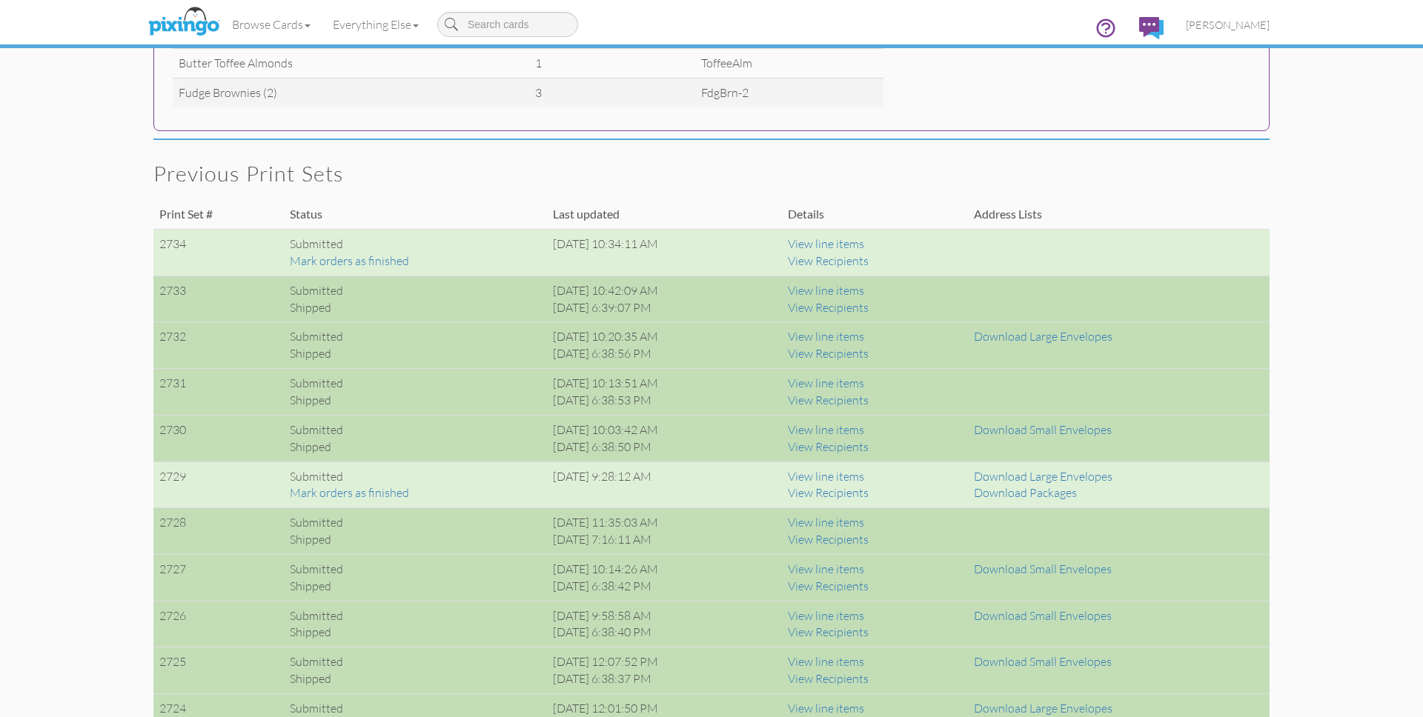
scroll to position [951, 0]
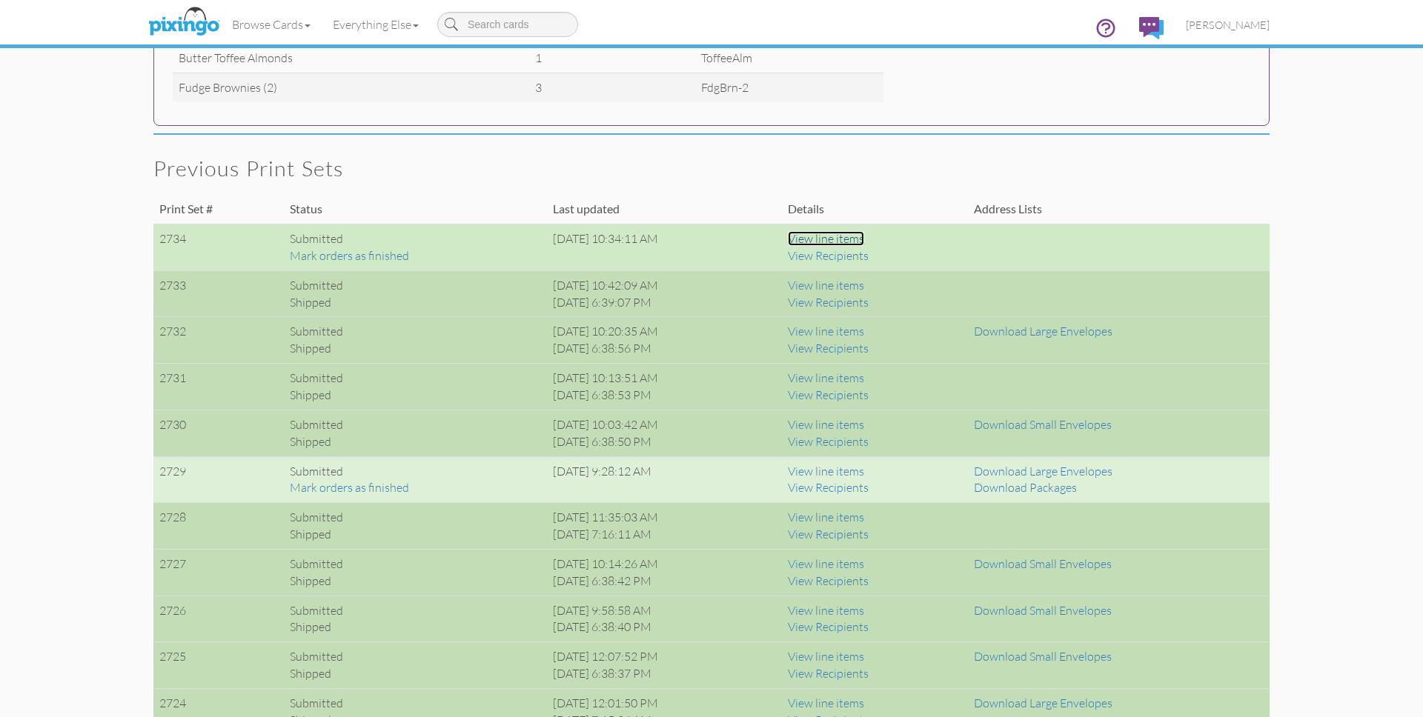
click at [847, 239] on link "View line items" at bounding box center [826, 238] width 76 height 15
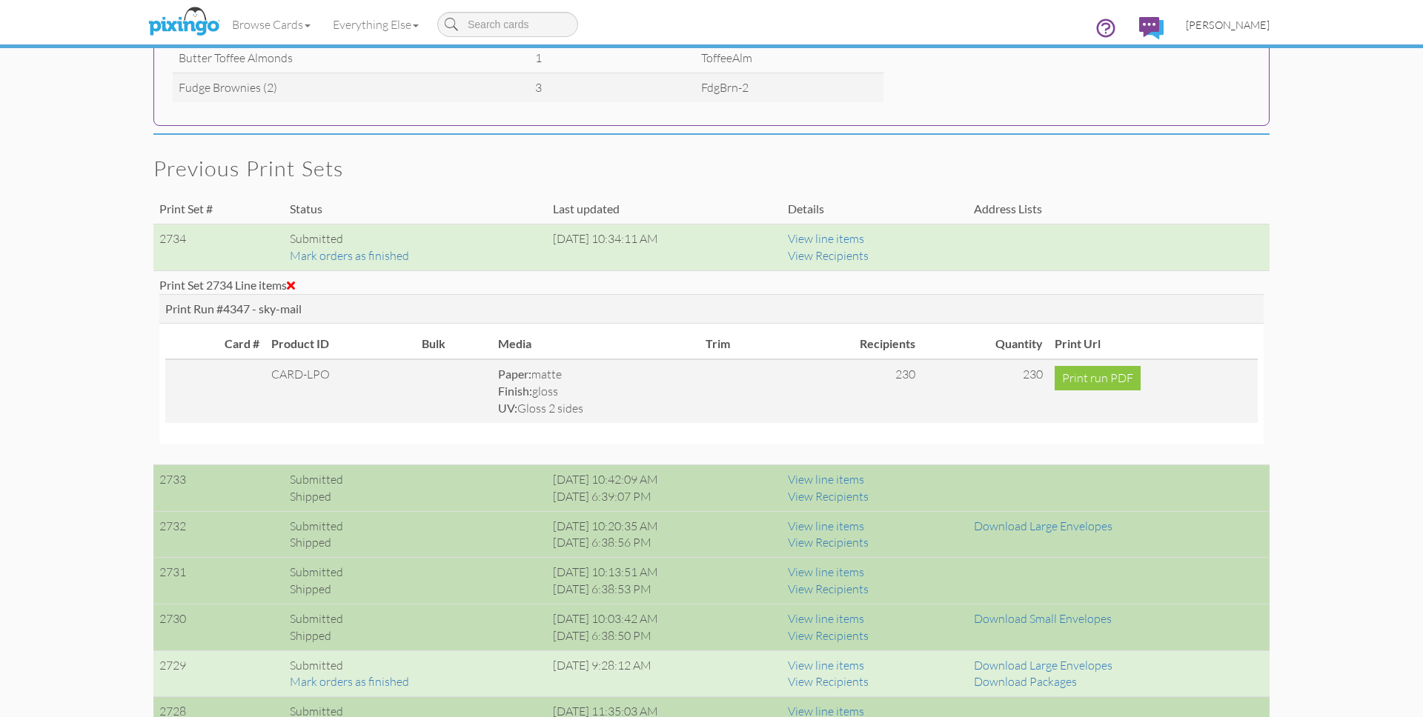
click at [1243, 19] on span "[PERSON_NAME]" at bounding box center [1228, 25] width 84 height 13
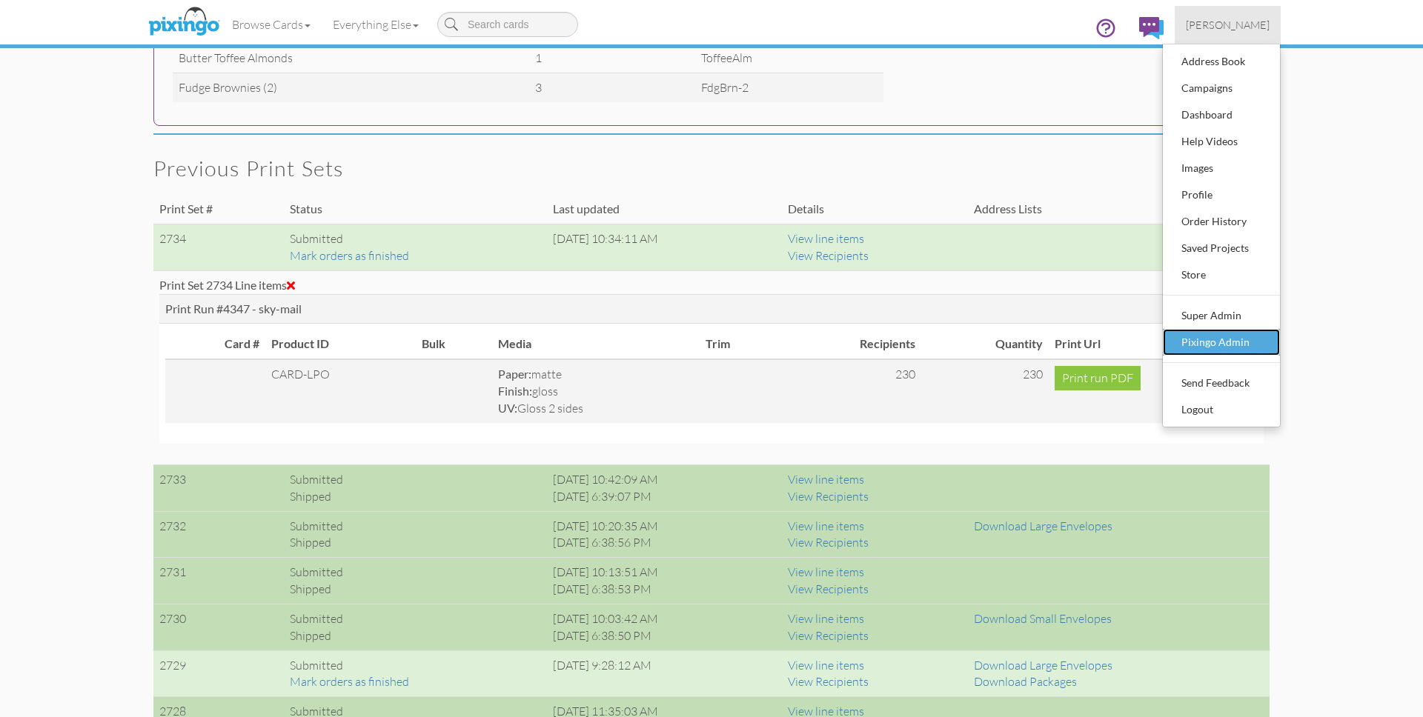
click at [1247, 337] on div "Pixingo Admin" at bounding box center [1221, 342] width 87 height 22
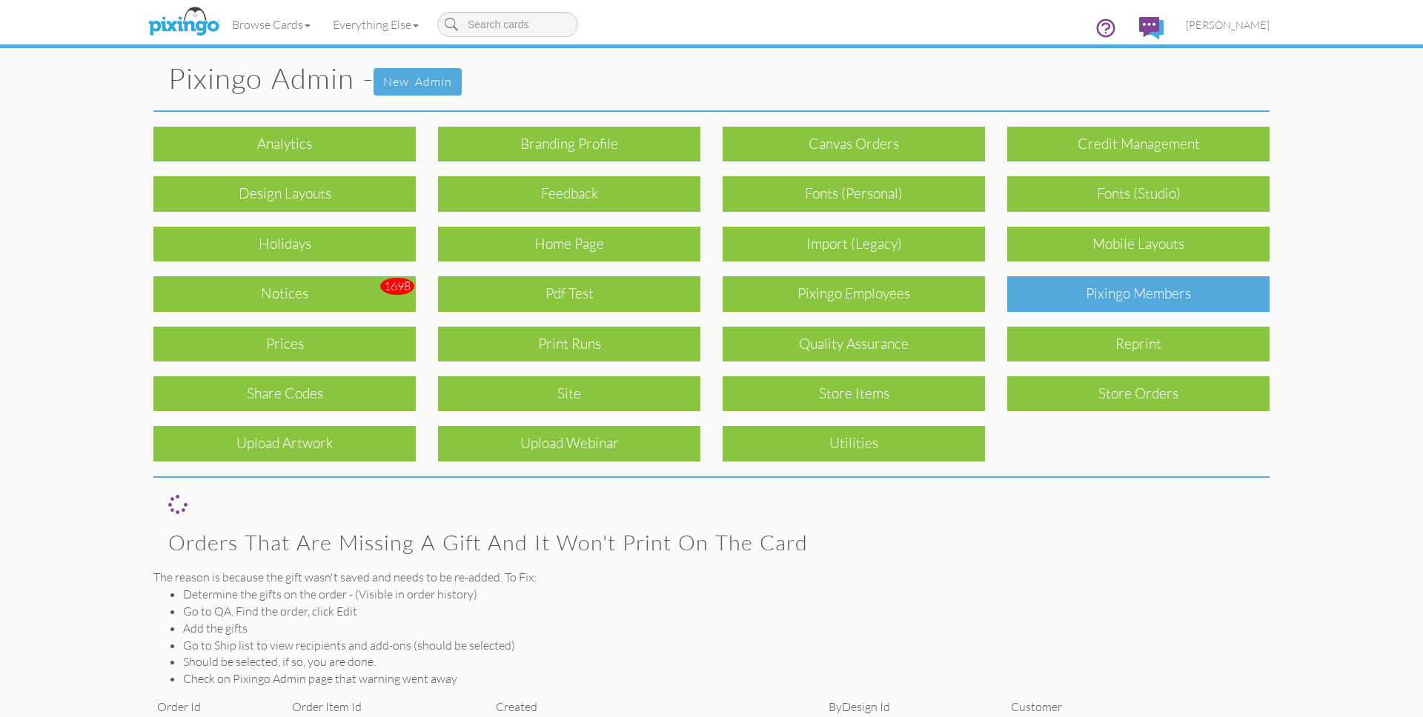
click at [1161, 299] on div "Pixingo Members" at bounding box center [1138, 293] width 262 height 35
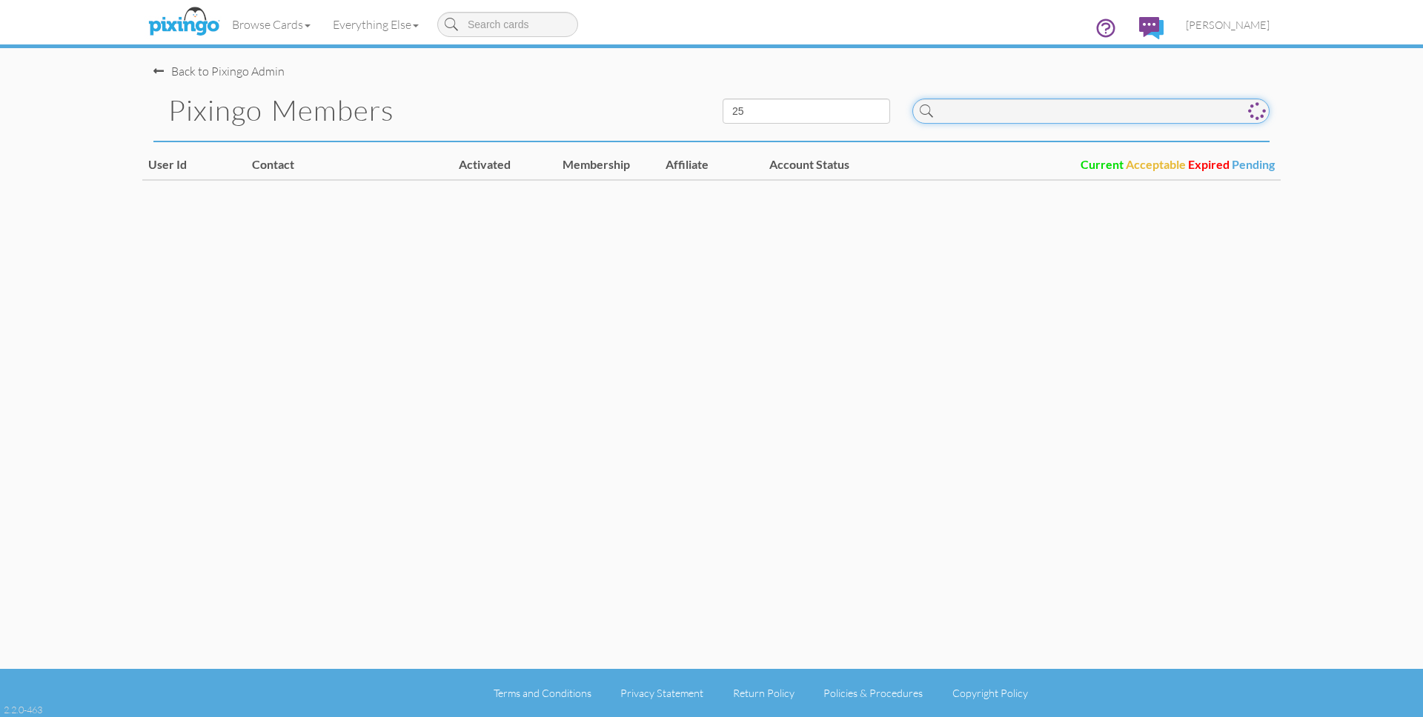
drag, startPoint x: 947, startPoint y: 115, endPoint x: 960, endPoint y: 122, distance: 14.9
click at [947, 115] on input at bounding box center [1090, 111] width 357 height 25
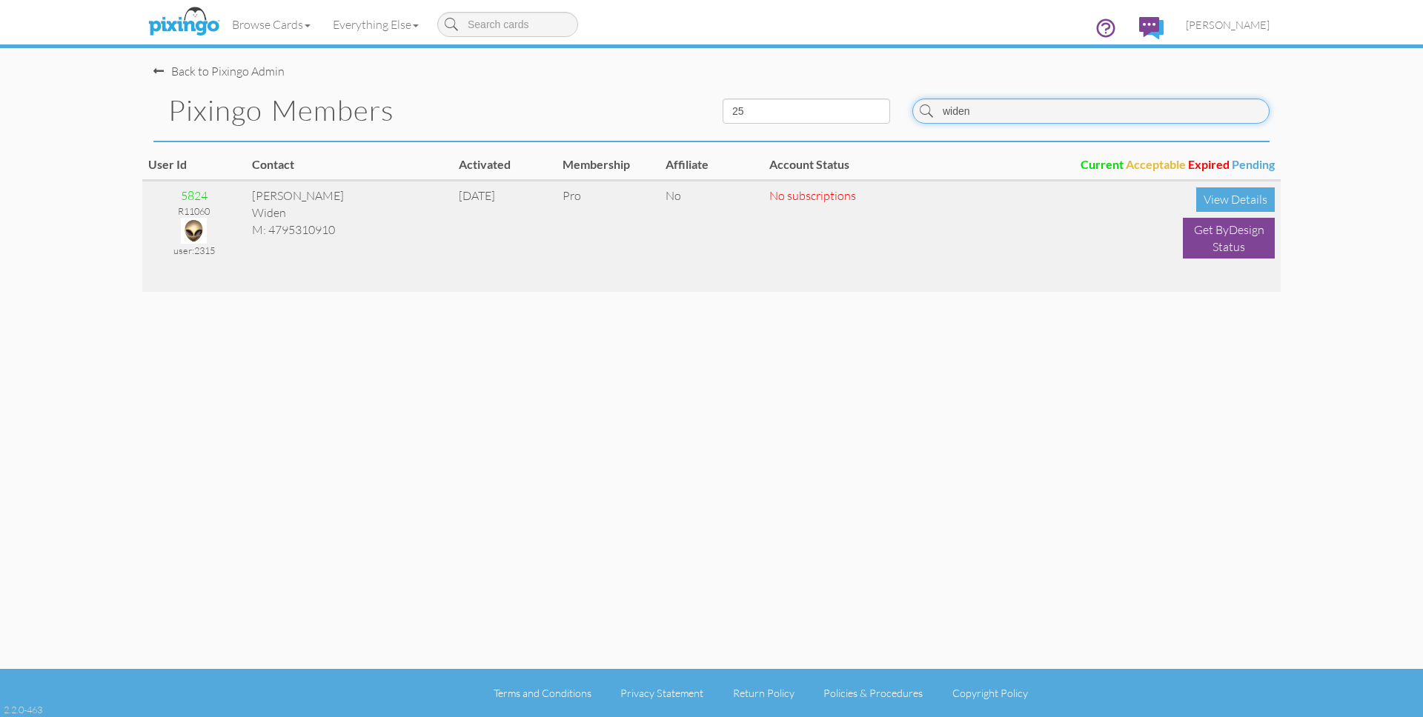
type input "widen"
click at [199, 225] on img at bounding box center [194, 231] width 26 height 26
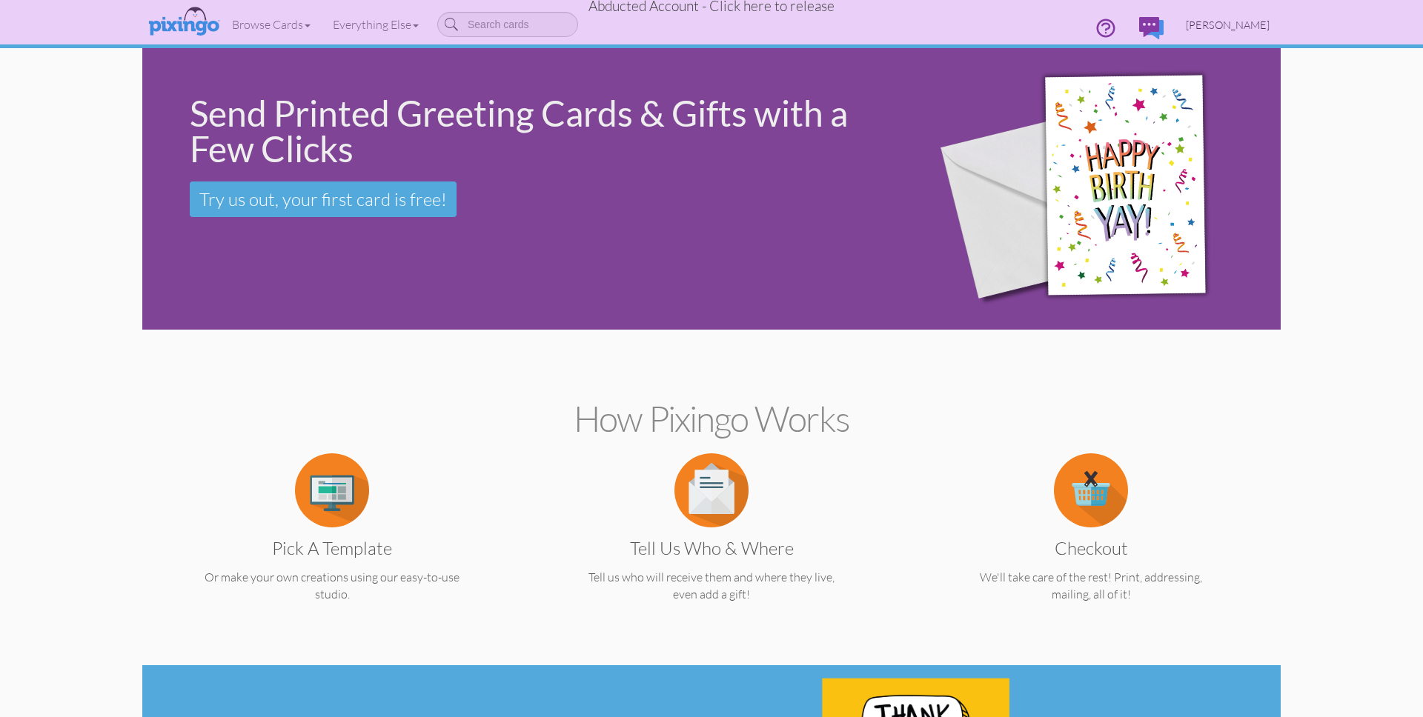
click at [1260, 24] on span "[PERSON_NAME]" at bounding box center [1228, 25] width 84 height 13
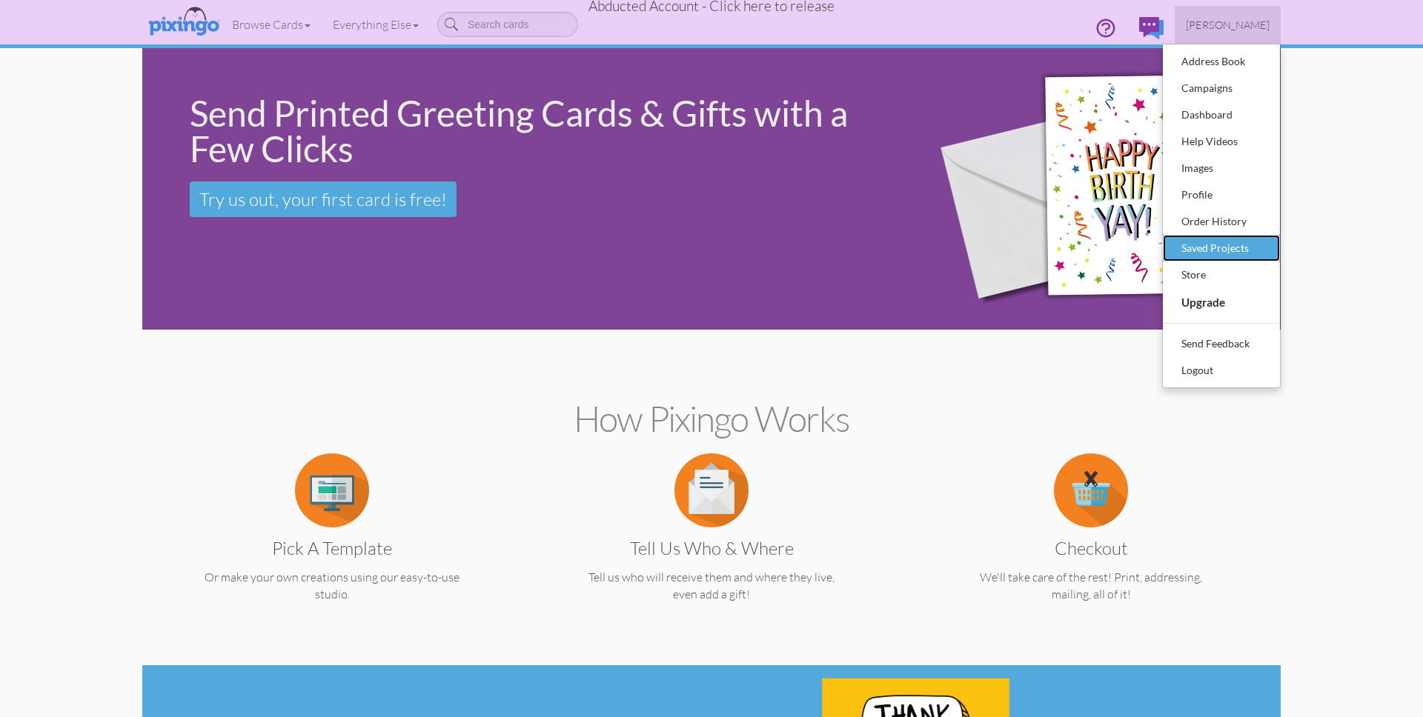
click at [1219, 246] on div "Saved Projects" at bounding box center [1221, 248] width 87 height 22
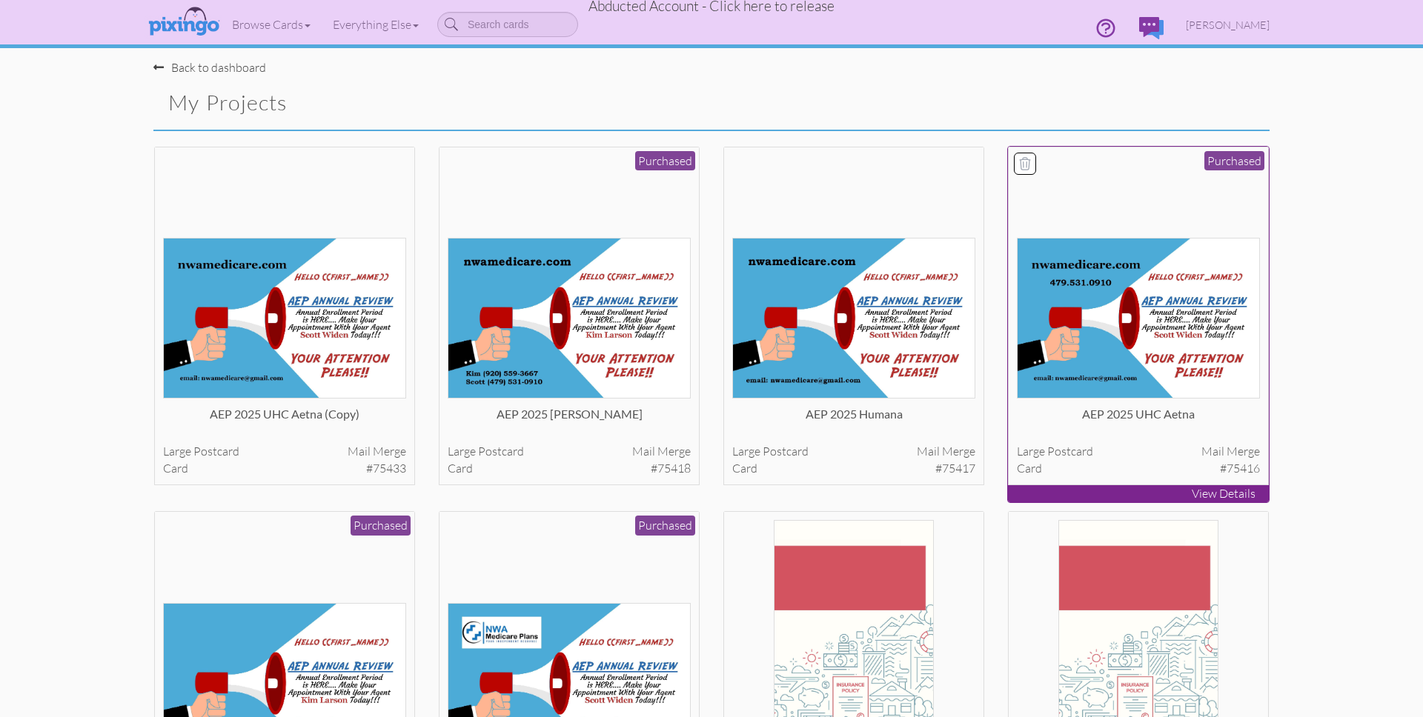
click at [1074, 319] on img at bounding box center [1139, 318] width 244 height 161
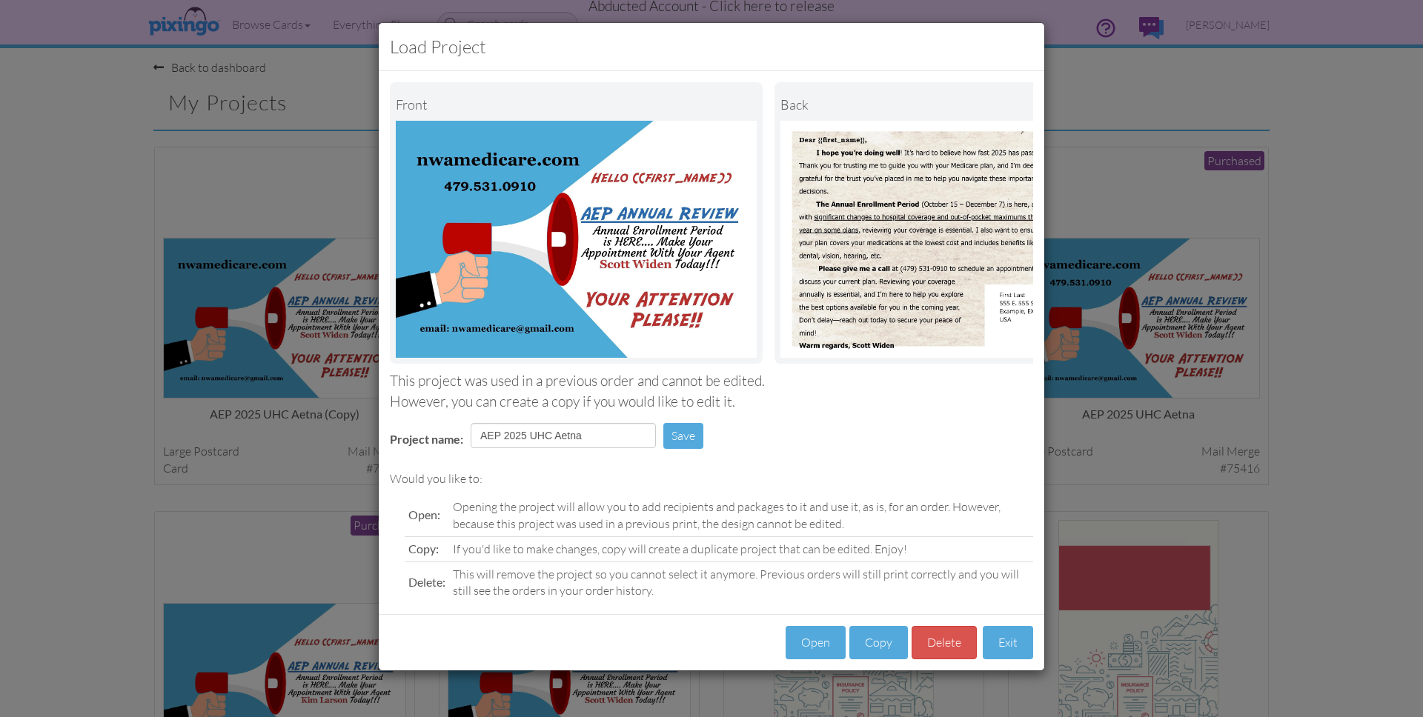
scroll to position [0, 114]
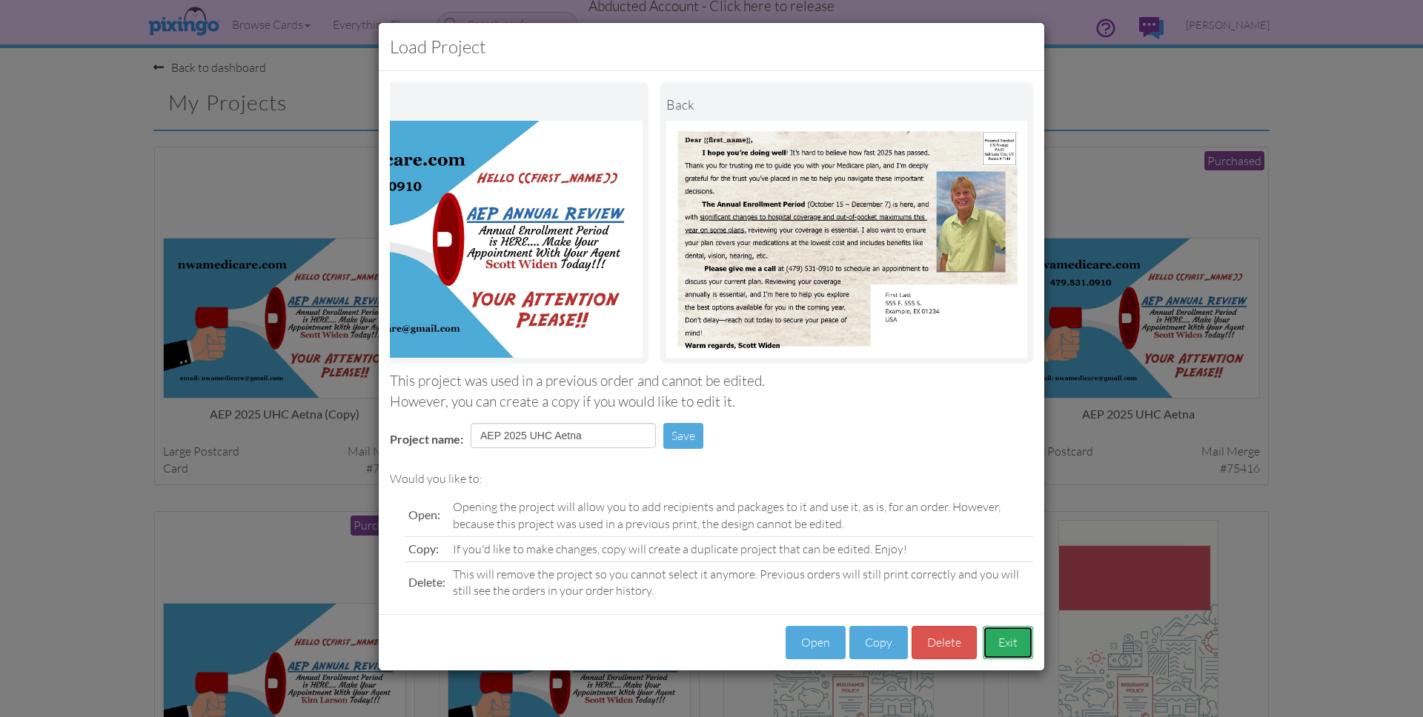
click at [1010, 653] on button "Exit" at bounding box center [1008, 642] width 50 height 33
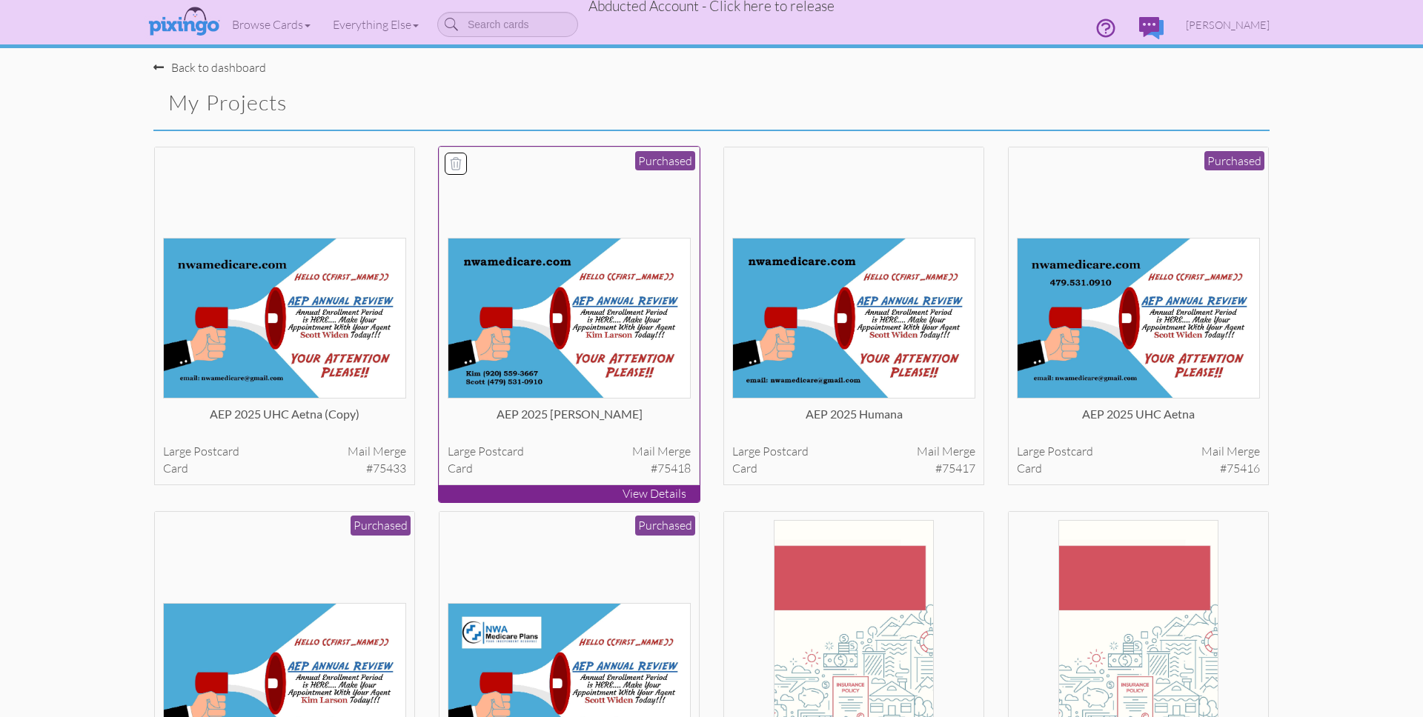
click at [616, 294] on img at bounding box center [570, 318] width 244 height 161
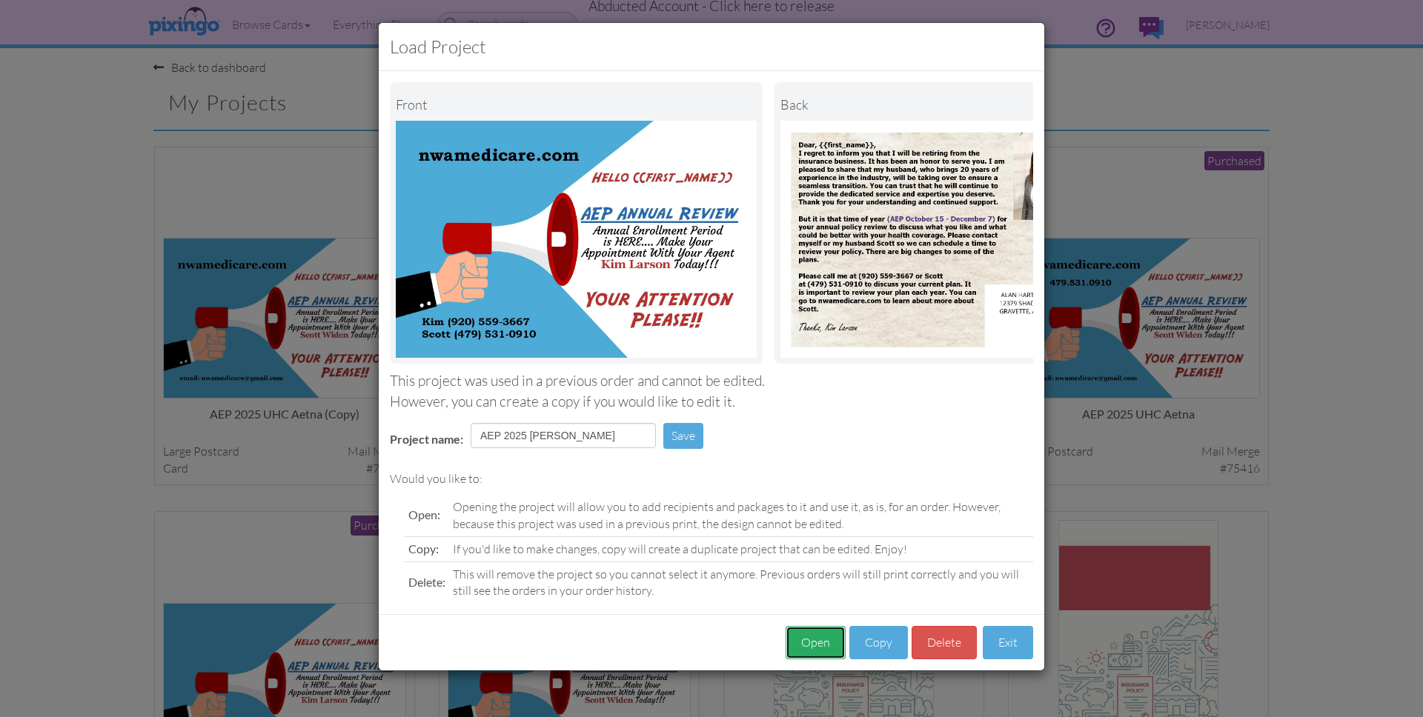
click at [822, 656] on button "Open" at bounding box center [816, 642] width 60 height 33
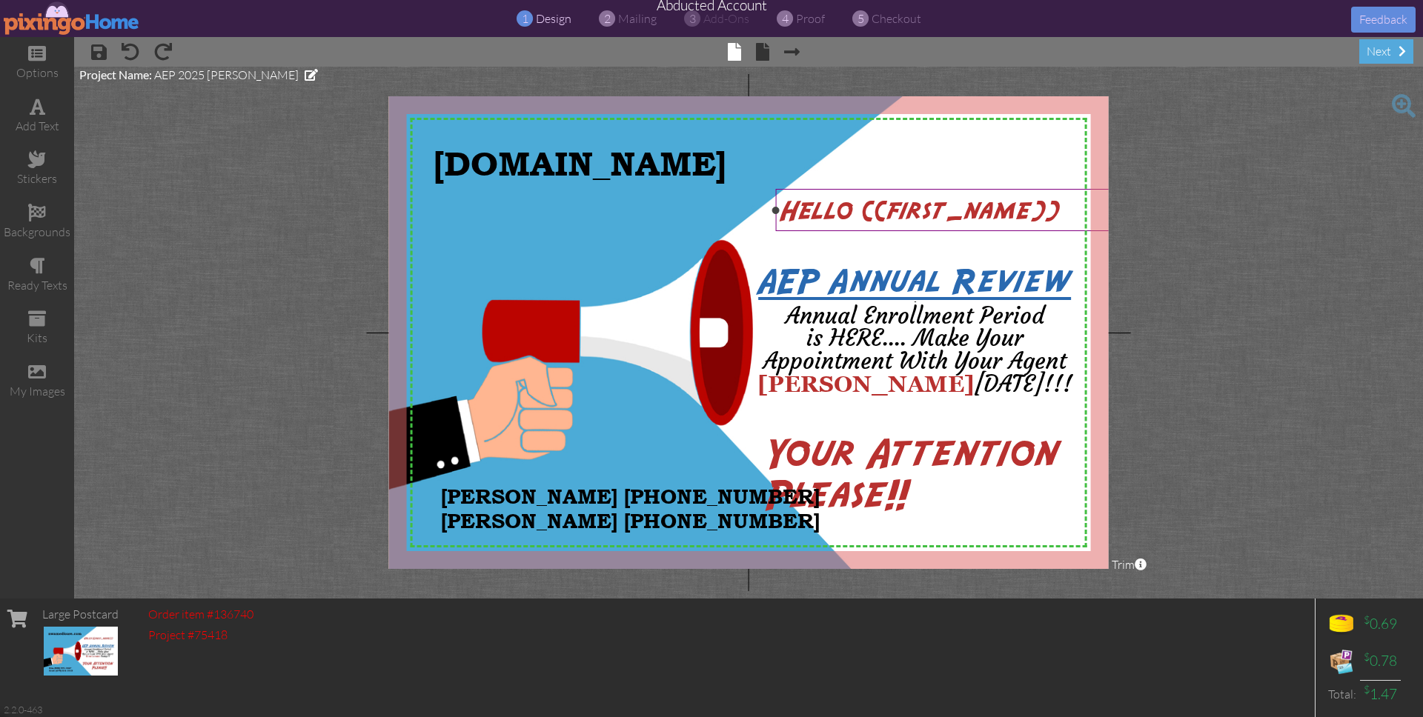
click at [861, 219] on span "Hello {{first_name}}" at bounding box center [920, 212] width 278 height 27
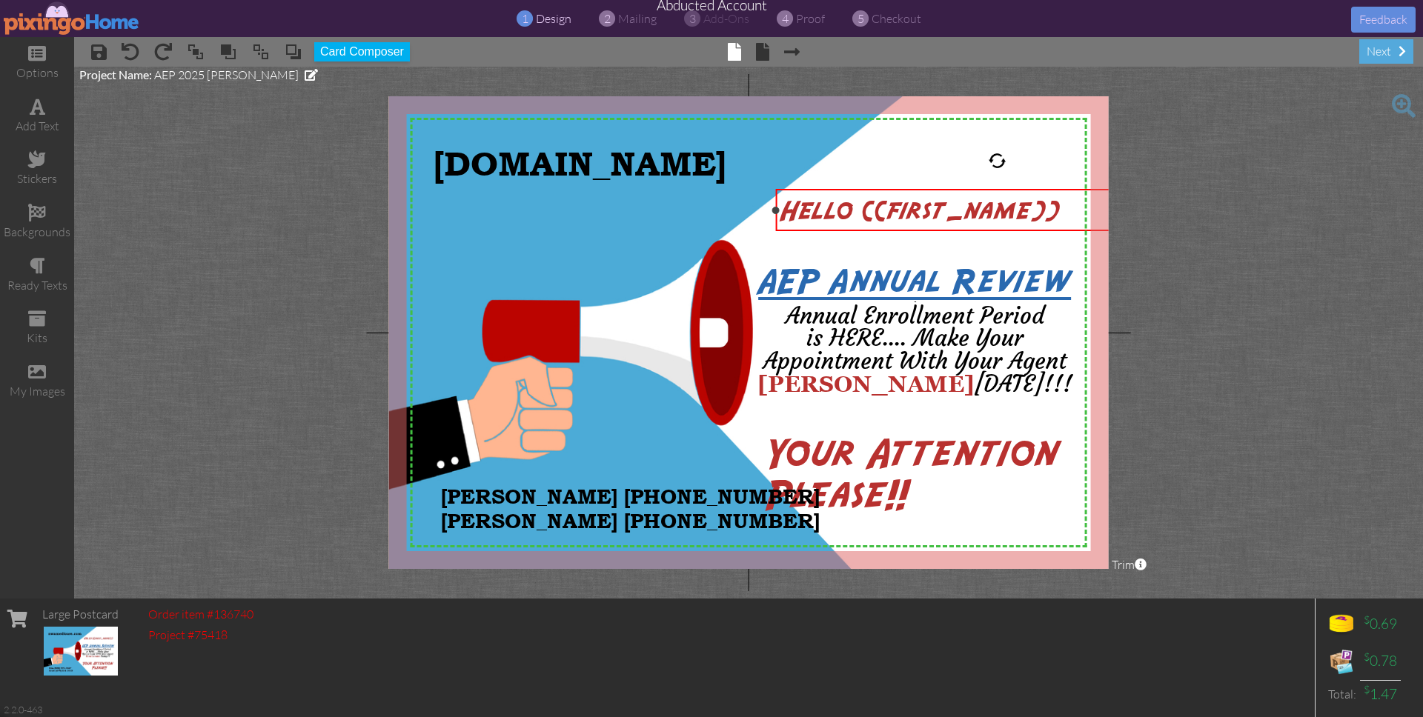
click at [856, 213] on span "Hello {{first_name}}" at bounding box center [920, 212] width 278 height 27
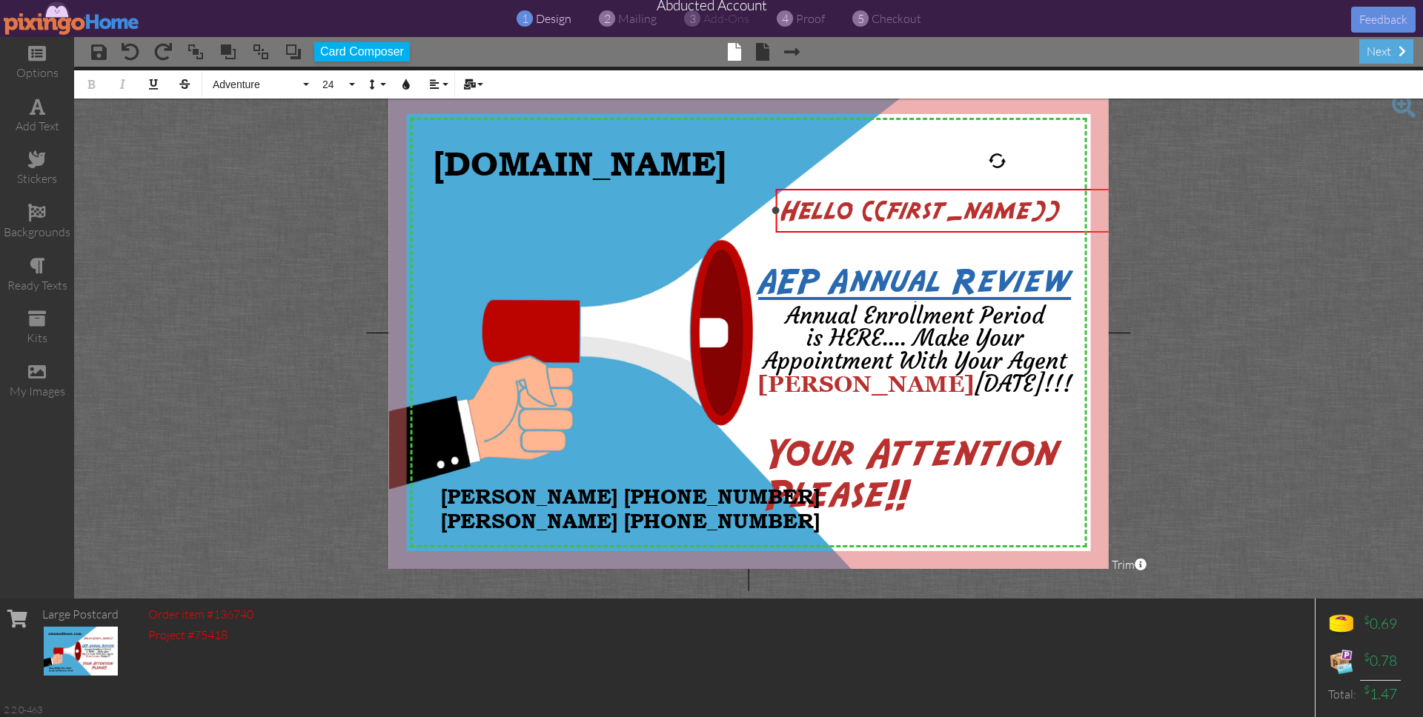
click at [856, 213] on span "Hello {{first_name}}" at bounding box center [920, 212] width 278 height 27
click at [409, 84] on icon "button" at bounding box center [406, 84] width 10 height 10
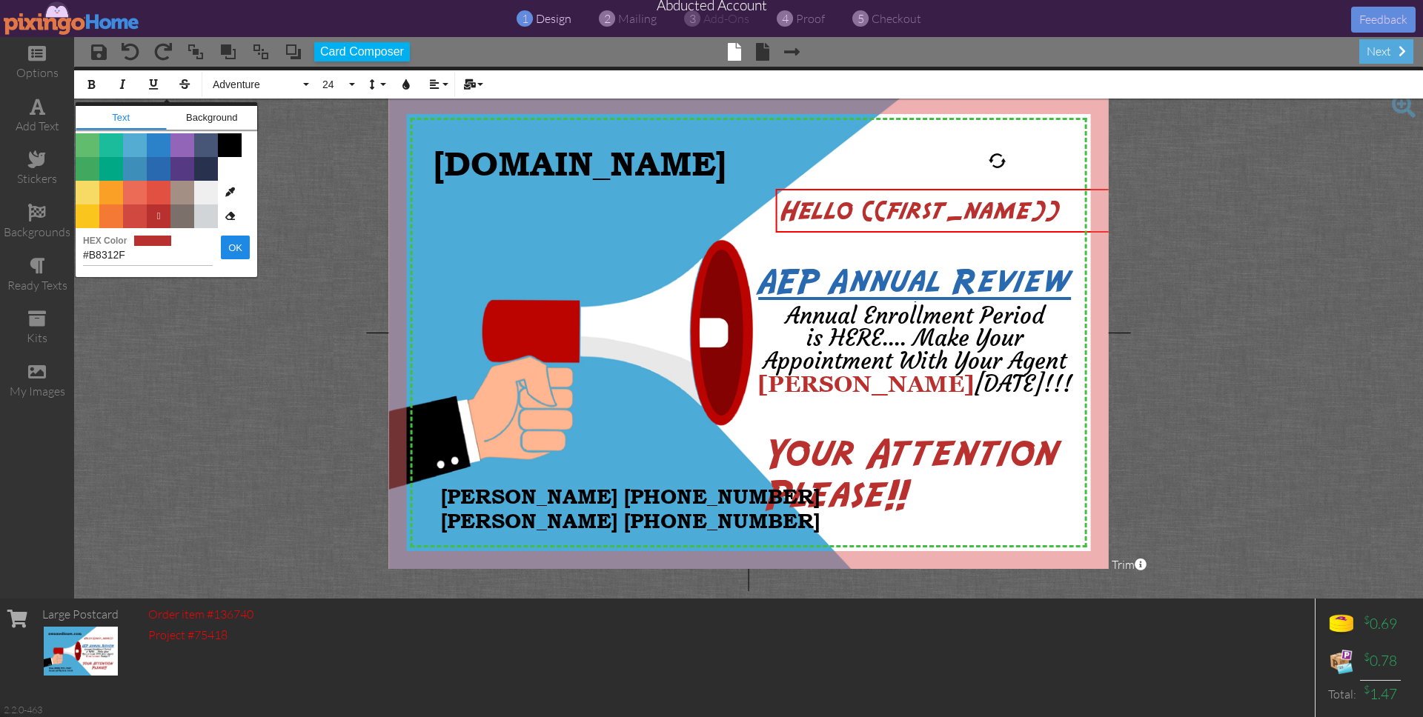
drag, startPoint x: 132, startPoint y: 253, endPoint x: 83, endPoint y: 251, distance: 49.0
click at [82, 251] on div "#B8312F HEX Color OK" at bounding box center [167, 251] width 182 height 46
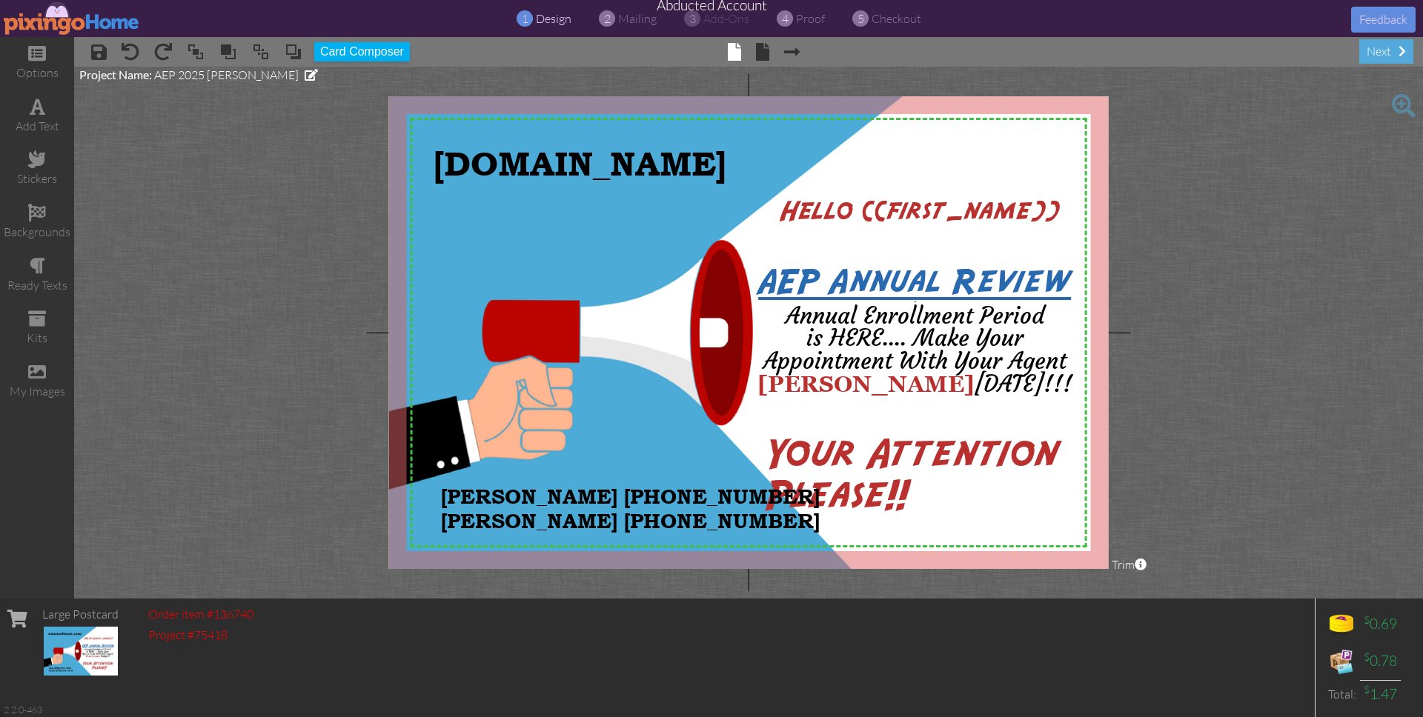
click at [15, 17] on img at bounding box center [72, 17] width 136 height 33
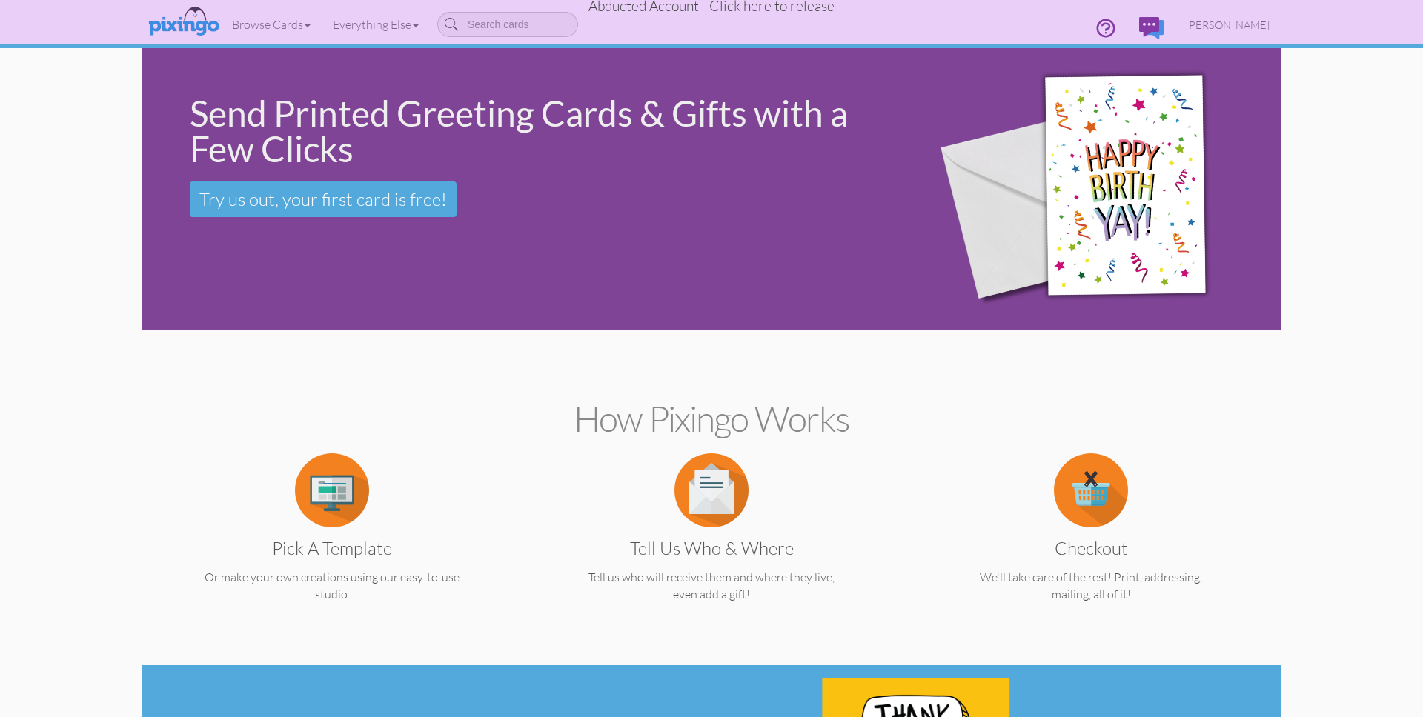
click at [660, 2] on span "Abducted Account - Click here to release" at bounding box center [712, 6] width 246 height 18
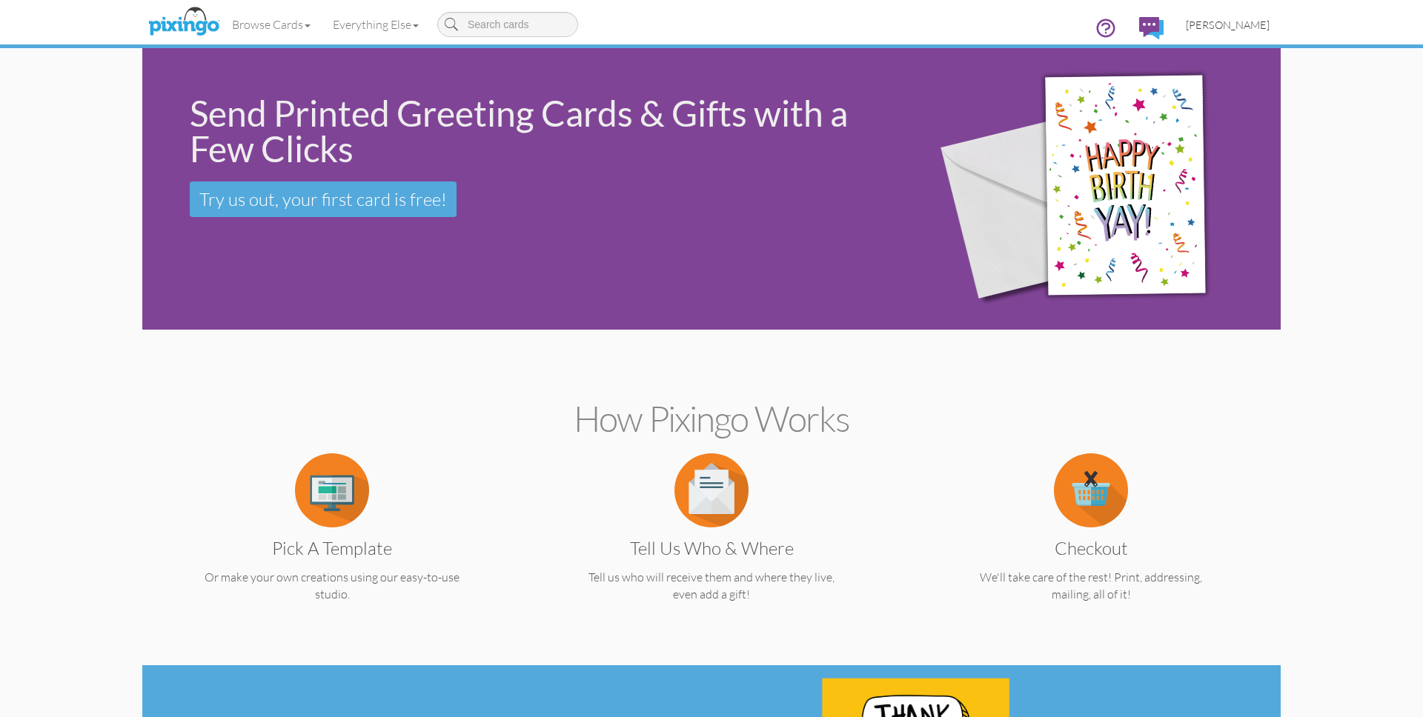
click at [1253, 27] on span "[PERSON_NAME]" at bounding box center [1228, 25] width 84 height 13
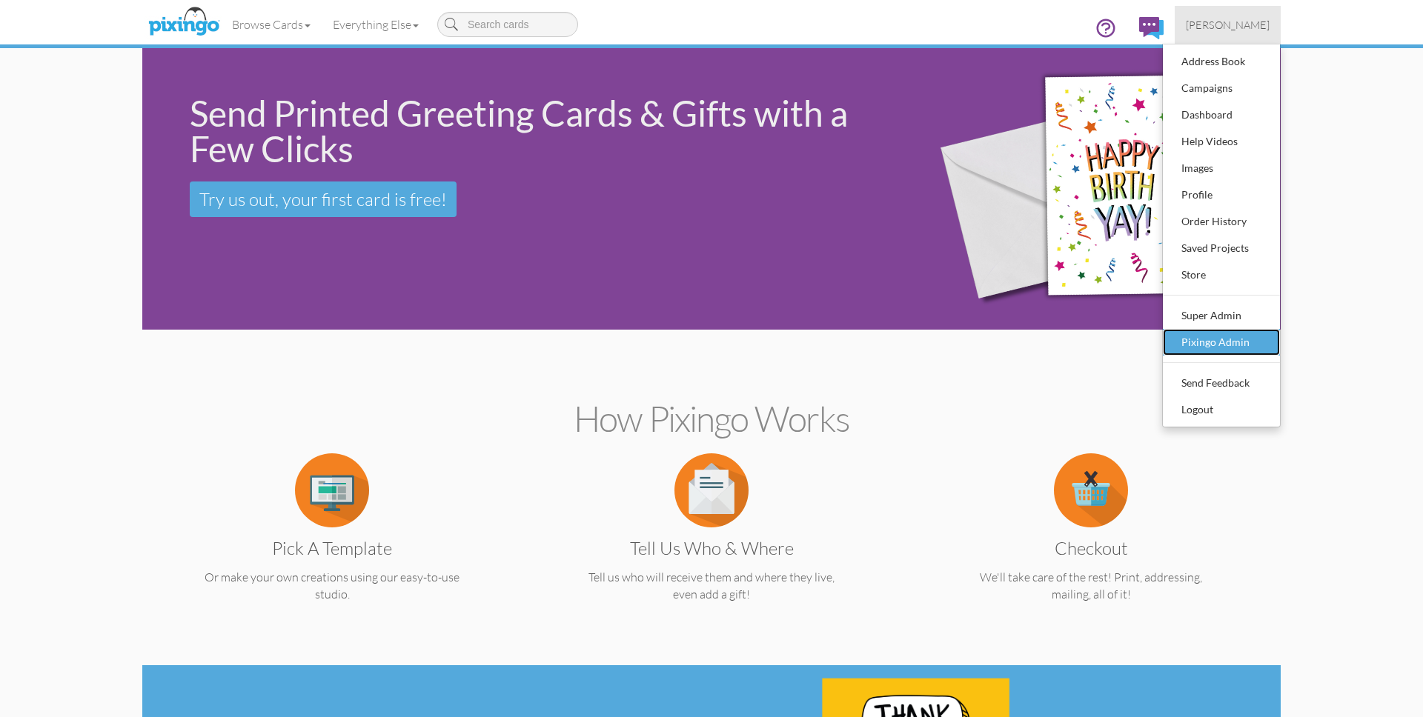
click at [1236, 334] on div "Pixingo Admin" at bounding box center [1221, 342] width 87 height 22
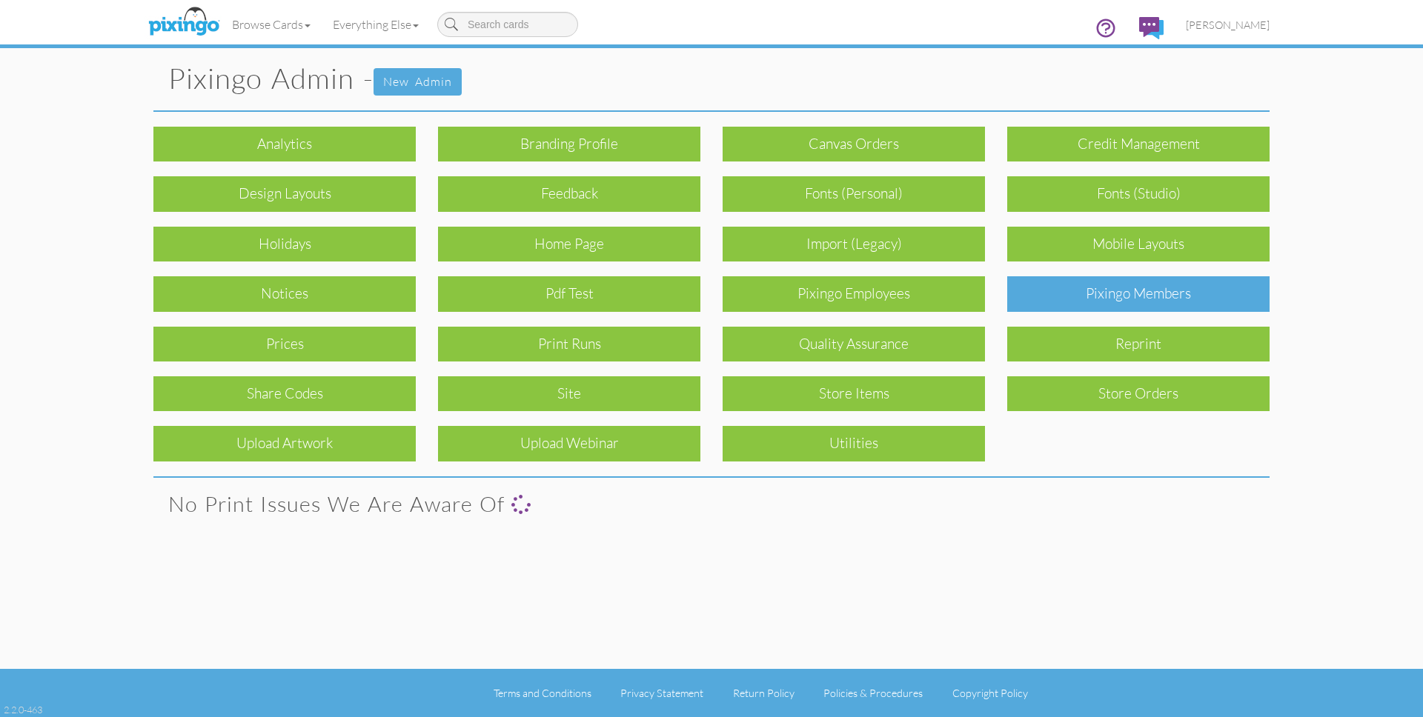
click at [1138, 280] on div "Pixingo Members" at bounding box center [1138, 293] width 262 height 35
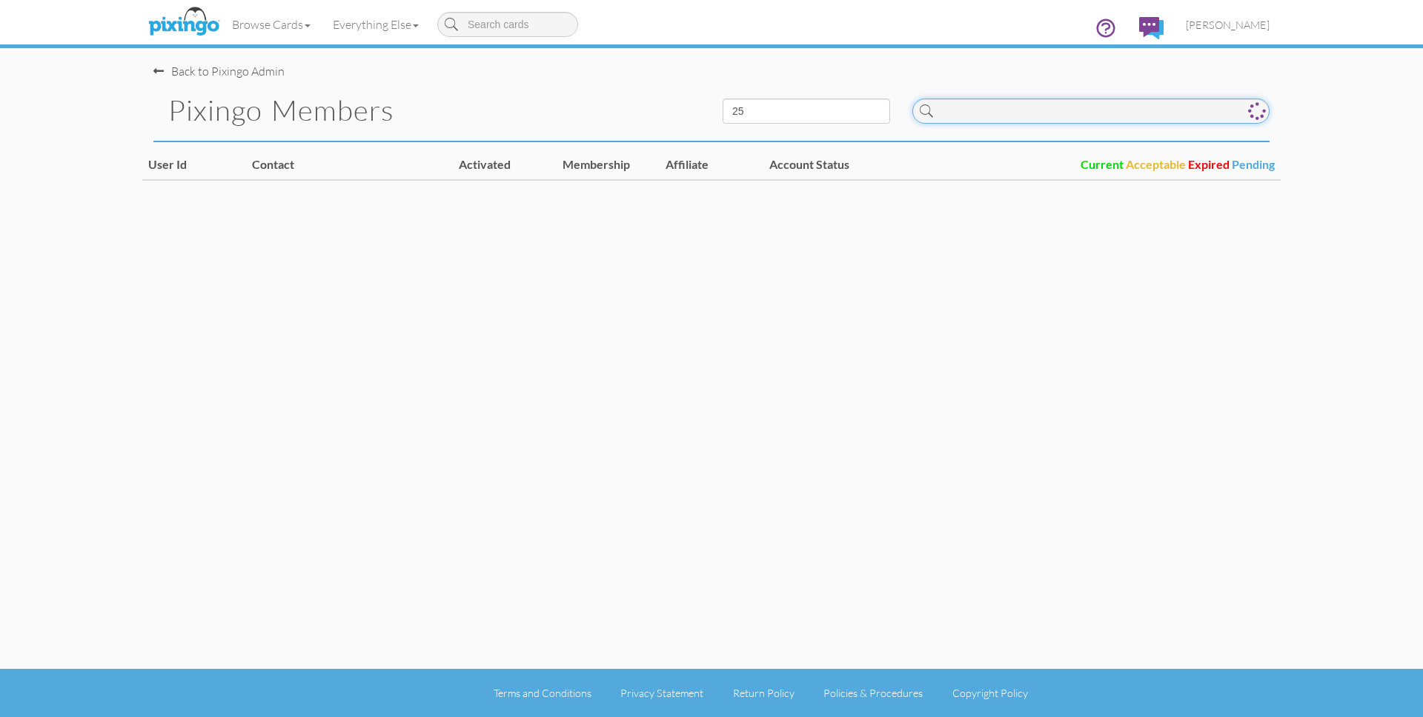
click at [1027, 115] on input at bounding box center [1090, 111] width 357 height 25
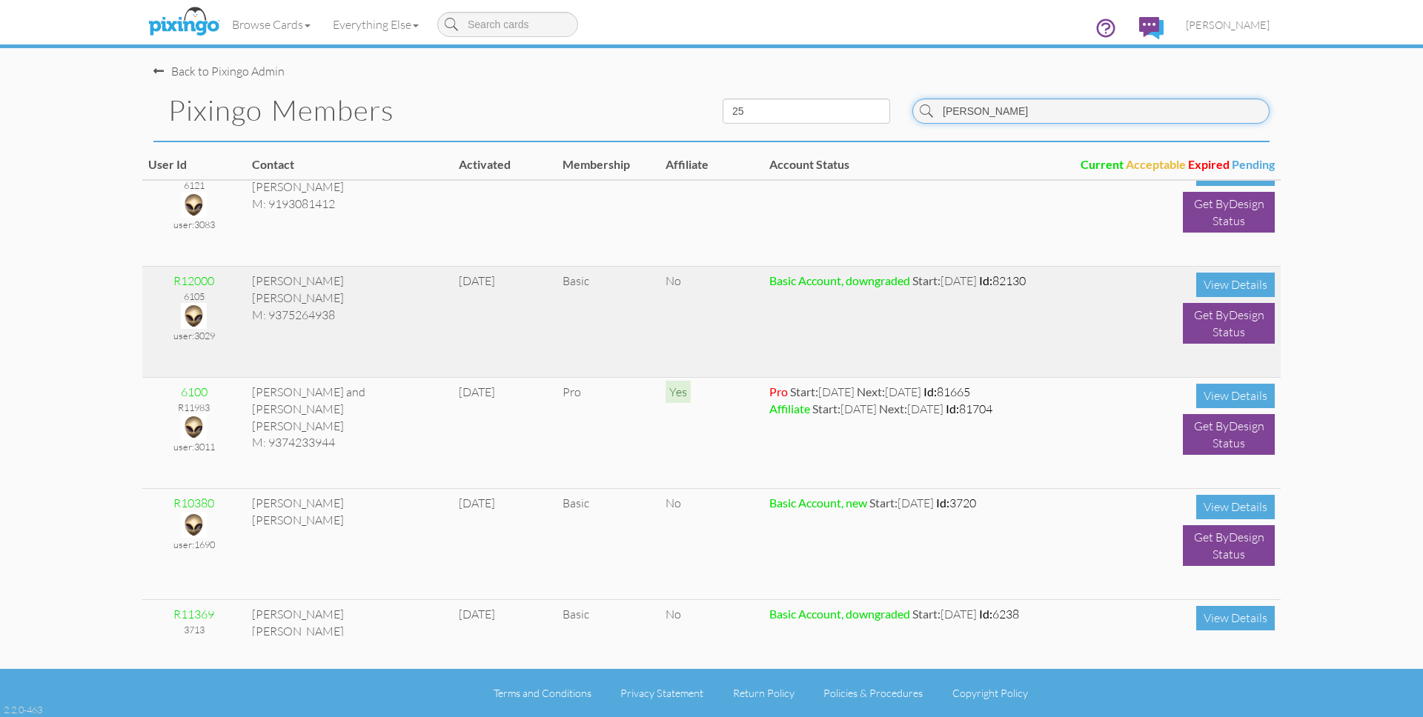
scroll to position [35, 0]
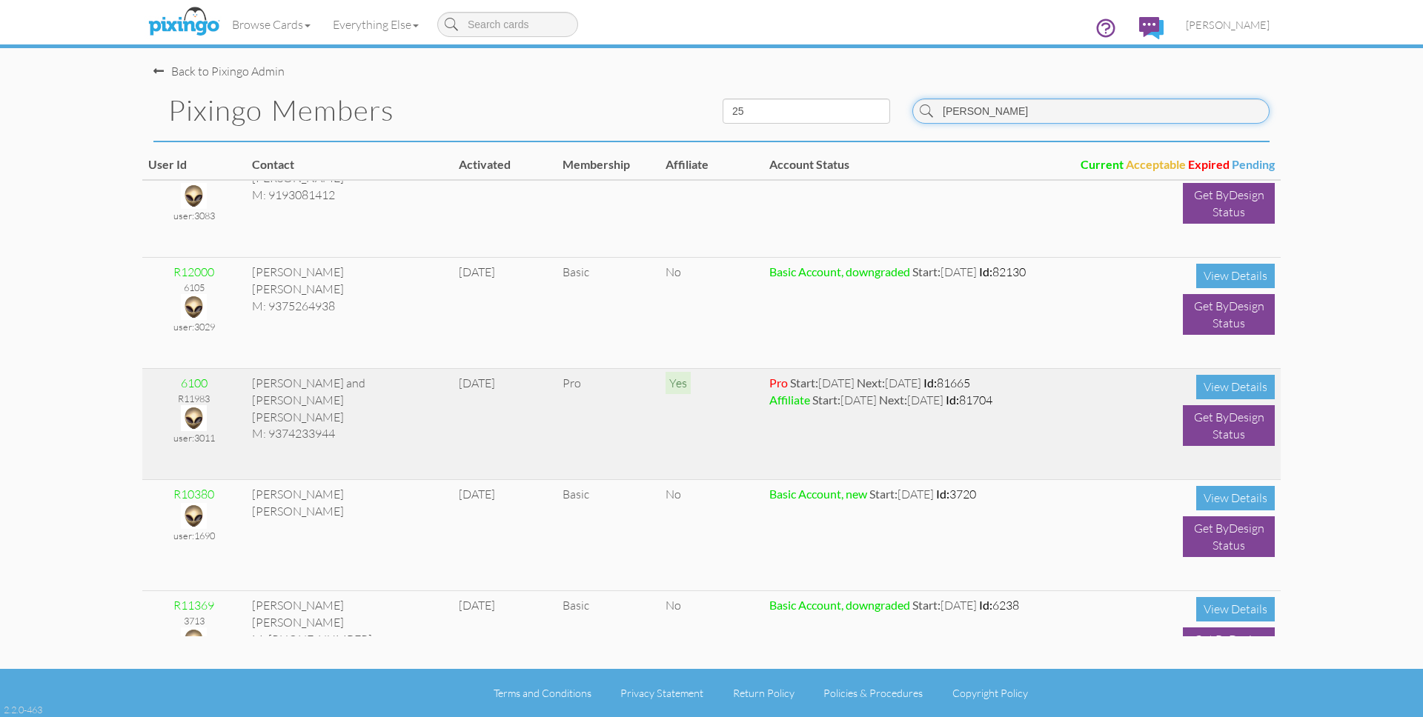
type input "[PERSON_NAME]"
click at [193, 416] on img at bounding box center [194, 418] width 26 height 26
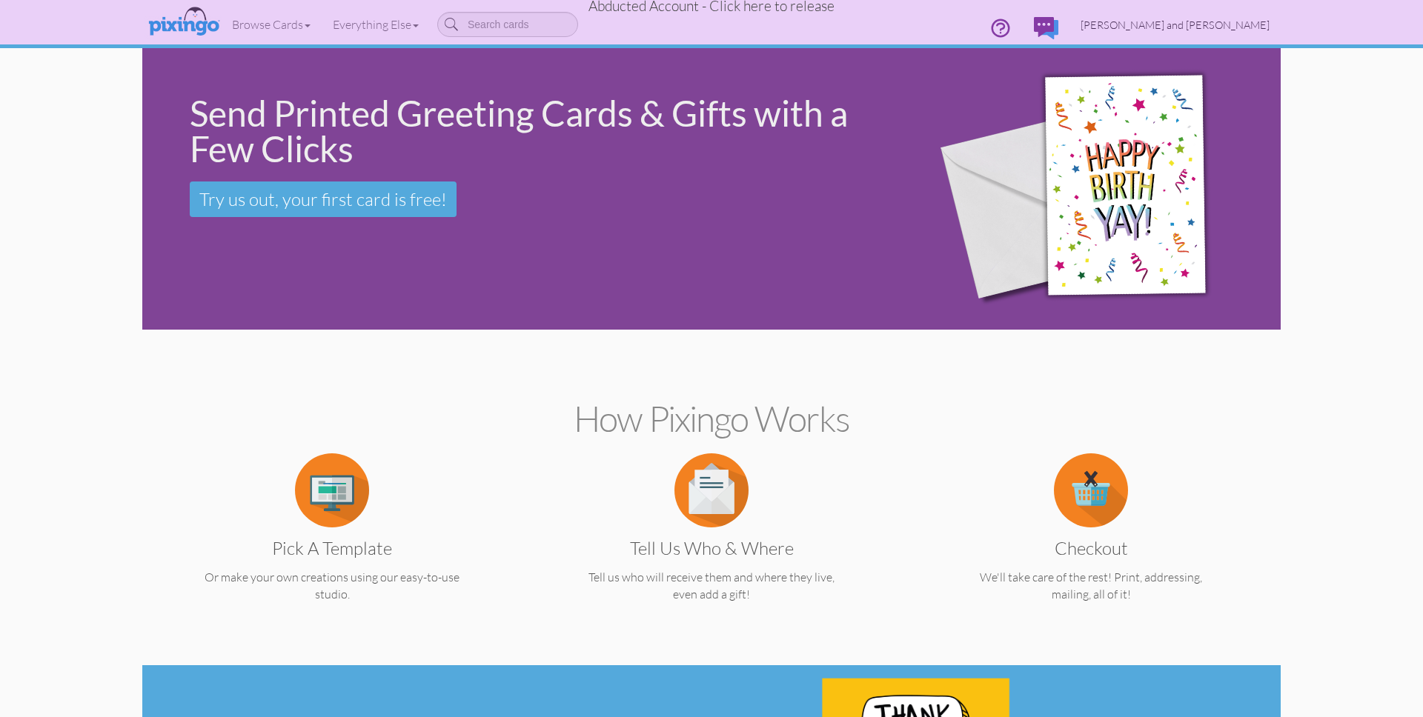
click at [1218, 21] on span "[PERSON_NAME] and [PERSON_NAME]" at bounding box center [1175, 25] width 189 height 13
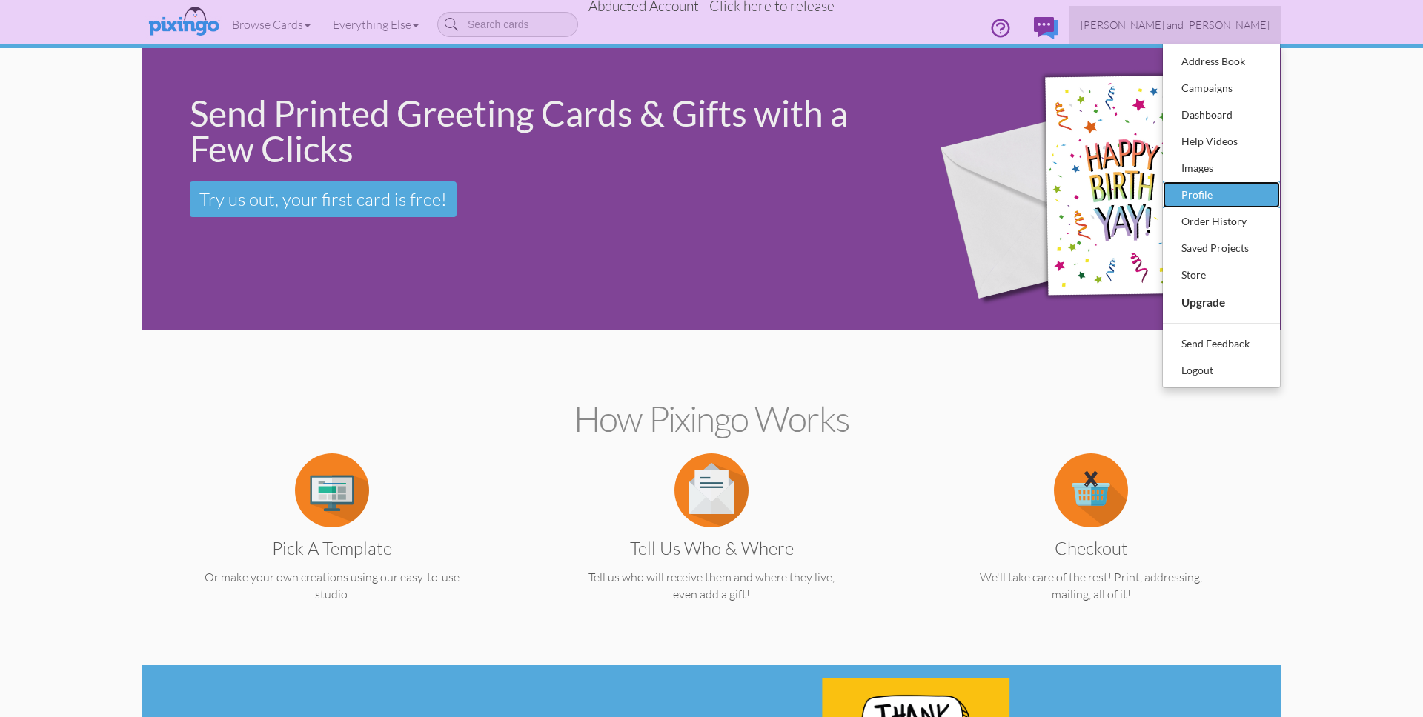
click at [1201, 201] on div "Profile" at bounding box center [1221, 195] width 87 height 22
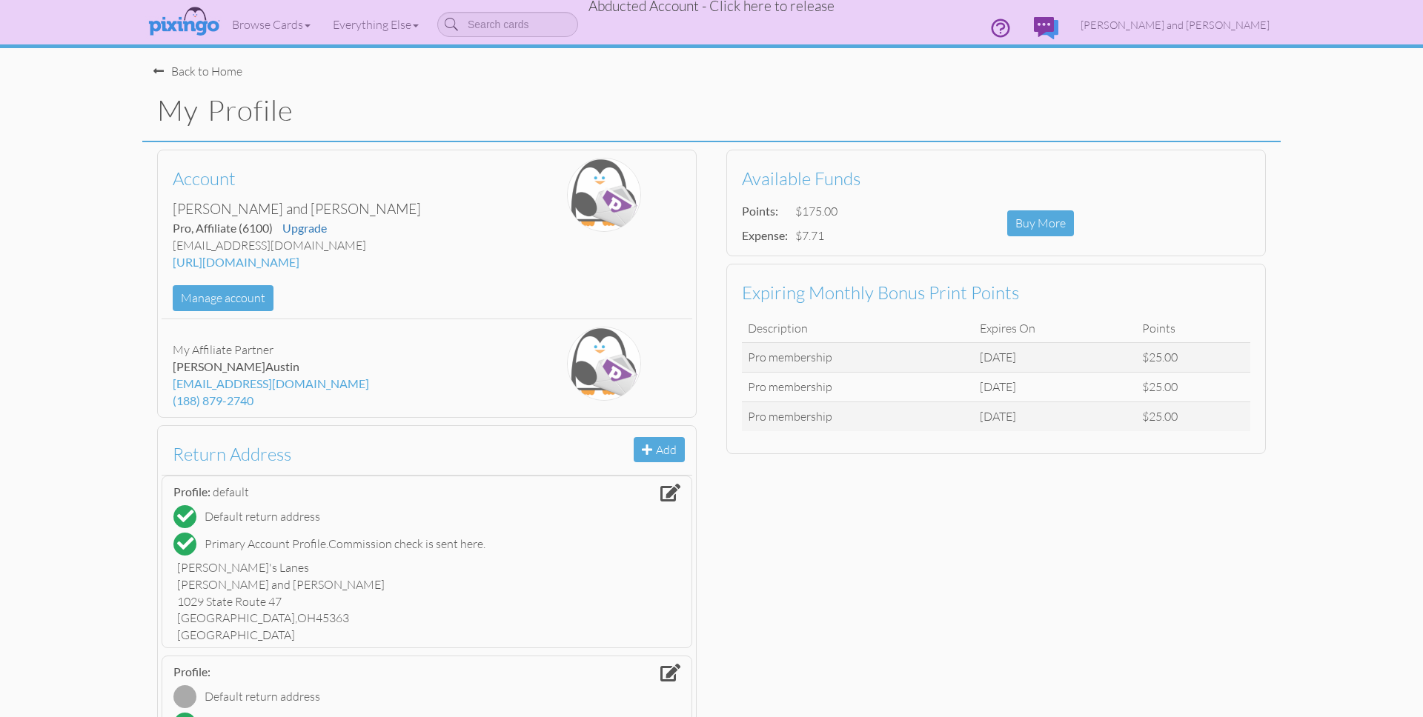
click at [768, 7] on span "Abducted Account - Click here to release" at bounding box center [712, 6] width 246 height 18
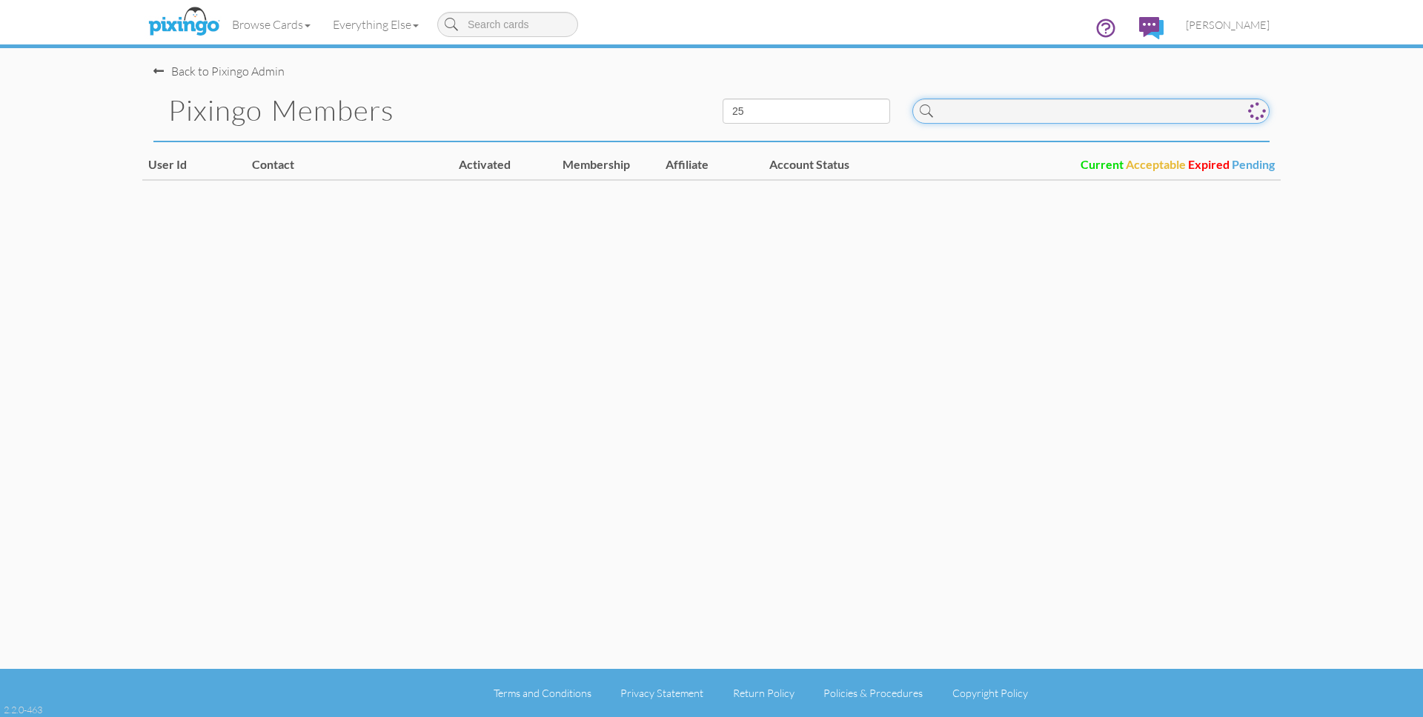
click at [1062, 116] on input at bounding box center [1090, 111] width 357 height 25
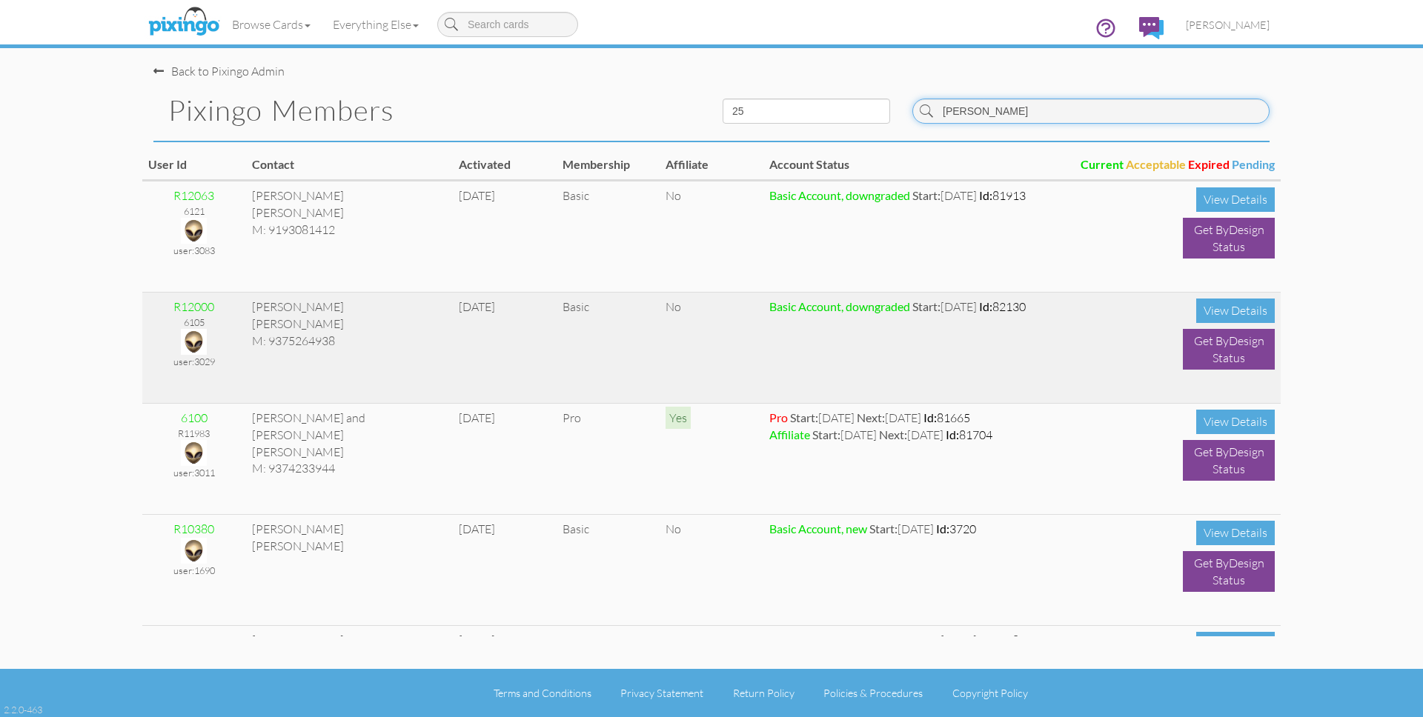
type input "[PERSON_NAME]"
click at [197, 342] on img at bounding box center [194, 342] width 26 height 26
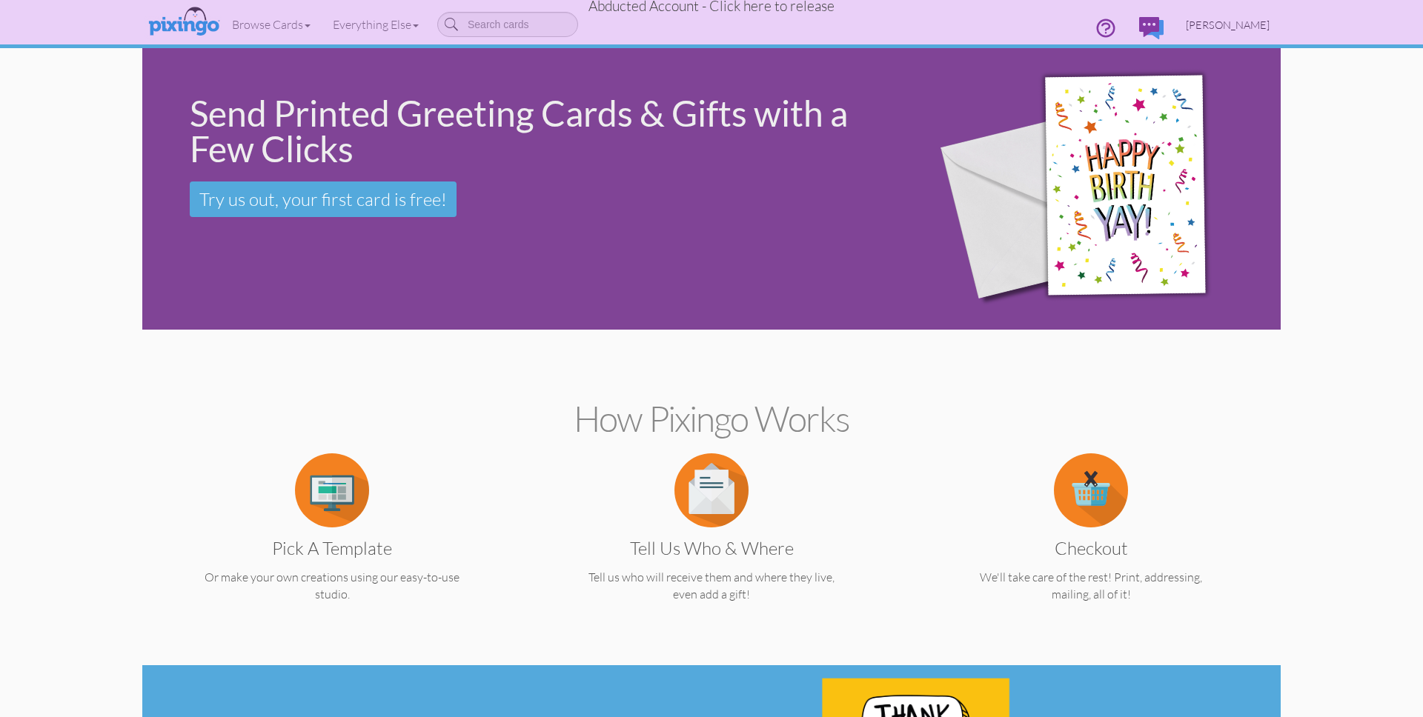
click at [1238, 24] on span "[PERSON_NAME]" at bounding box center [1228, 25] width 84 height 13
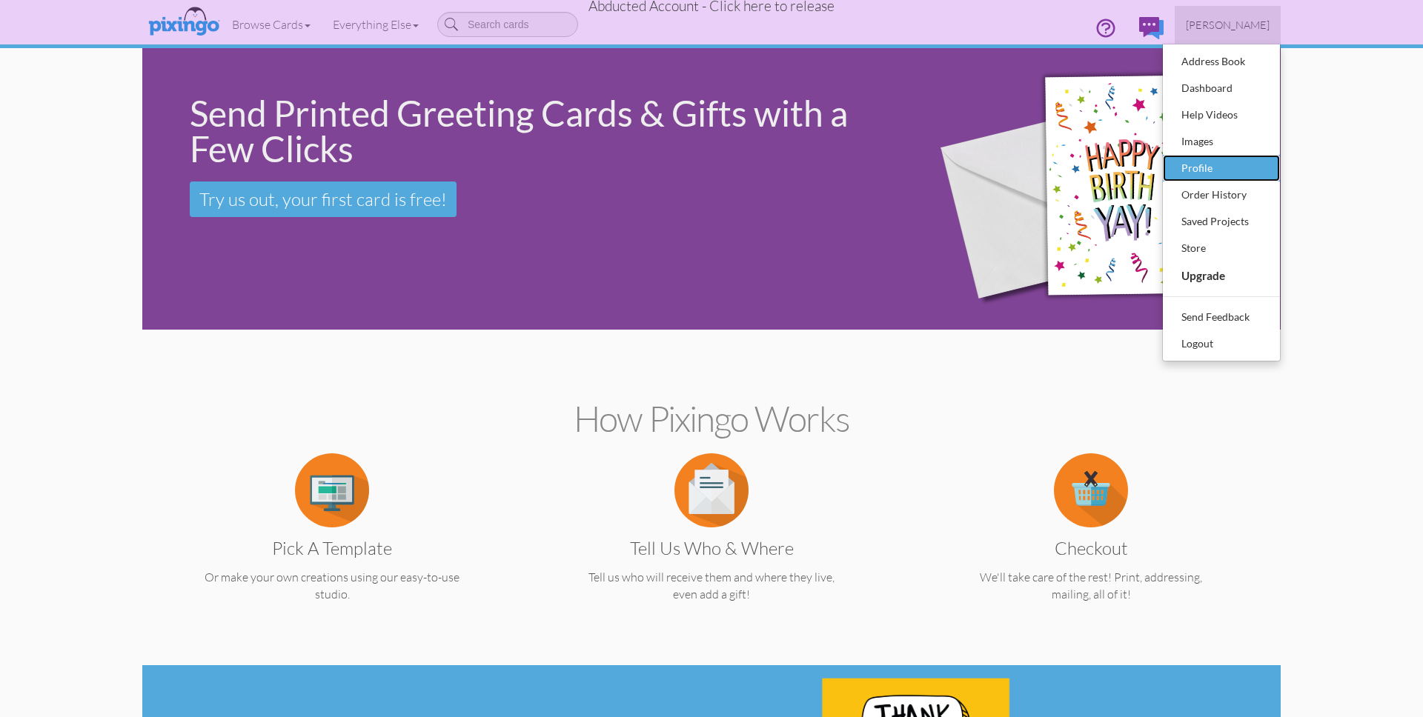
click at [1207, 167] on div "Profile" at bounding box center [1221, 168] width 87 height 22
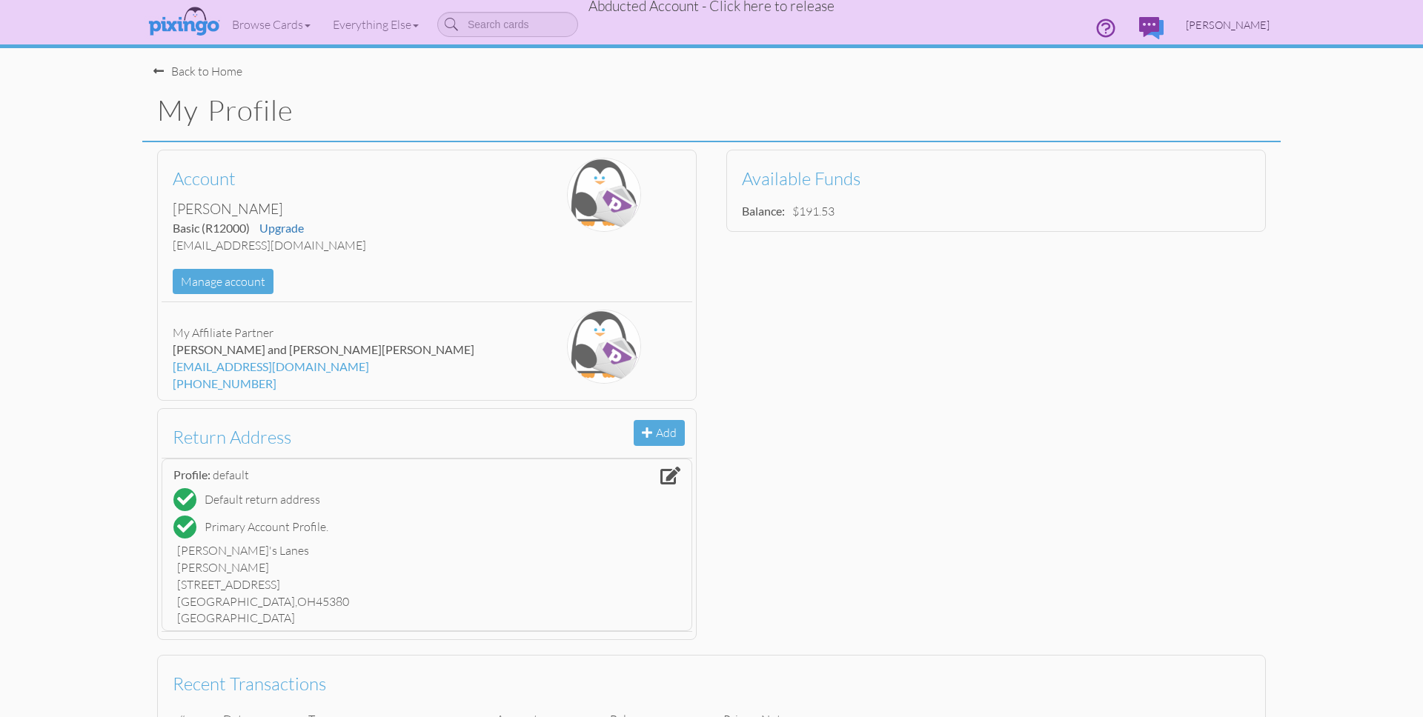
click at [1236, 27] on span "[PERSON_NAME]" at bounding box center [1228, 25] width 84 height 13
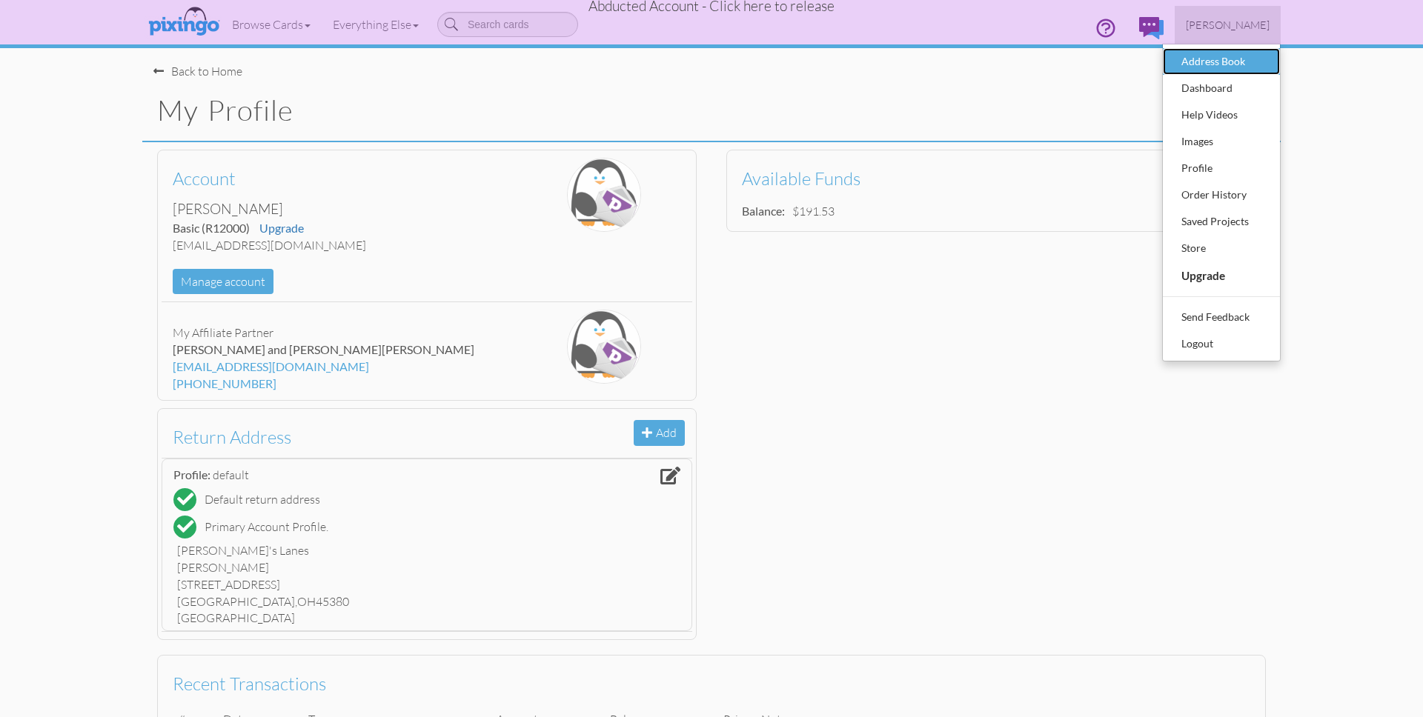
click at [1233, 61] on div "Address Book" at bounding box center [1221, 61] width 87 height 22
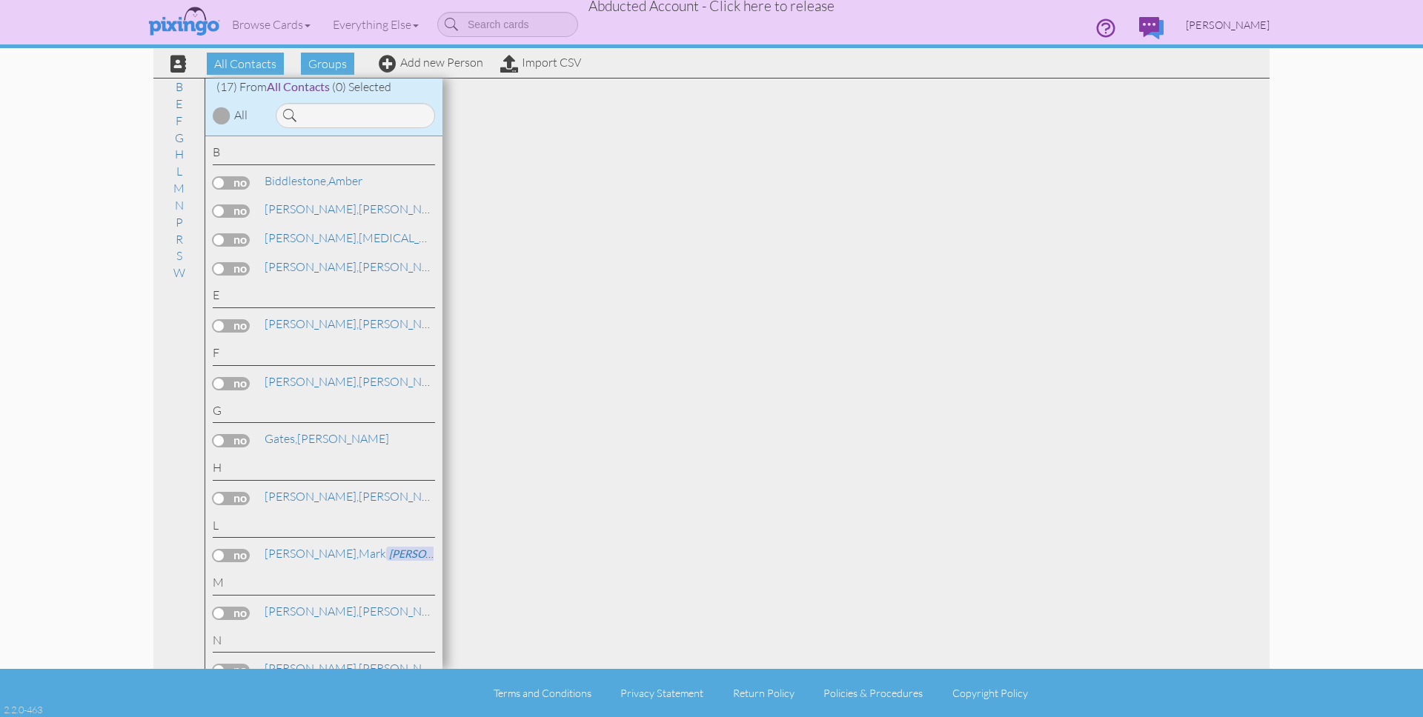
click at [1262, 24] on span "[PERSON_NAME]" at bounding box center [1228, 25] width 84 height 13
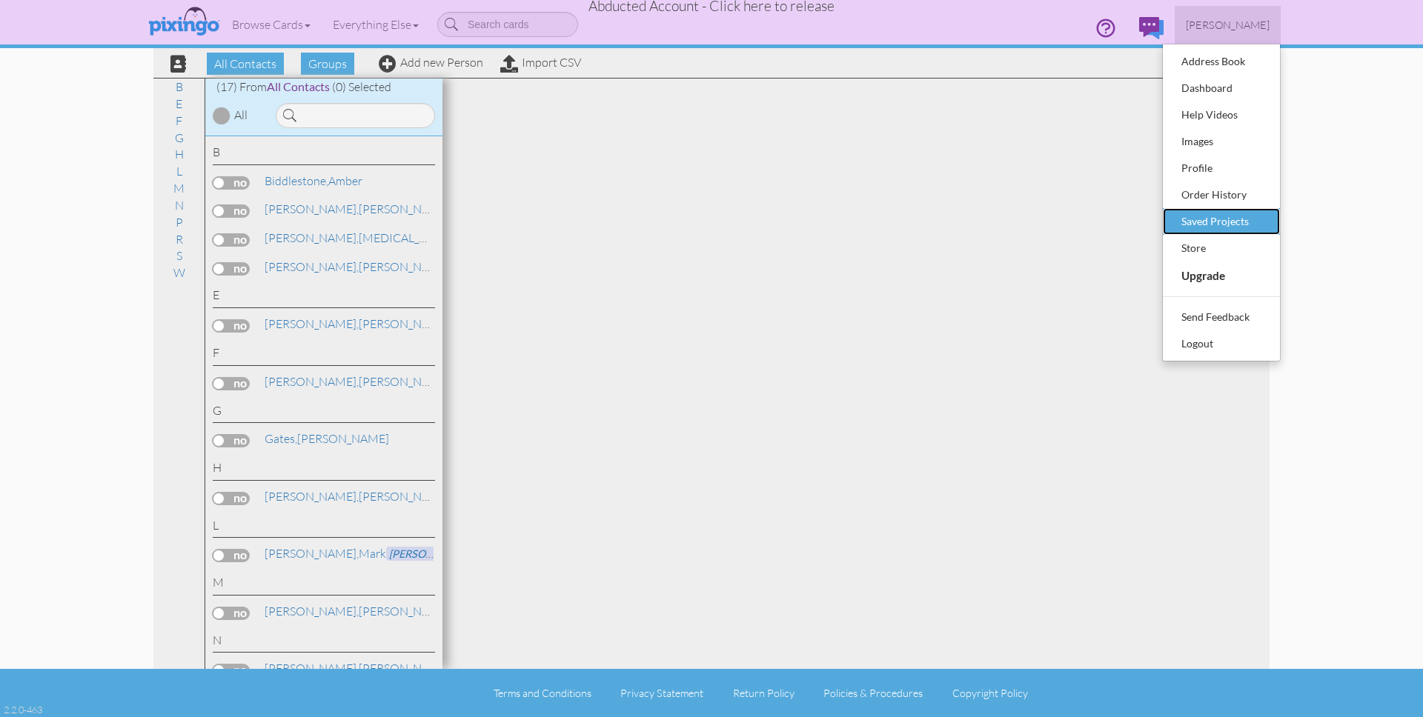
click at [1241, 215] on div "Saved Projects" at bounding box center [1221, 221] width 87 height 22
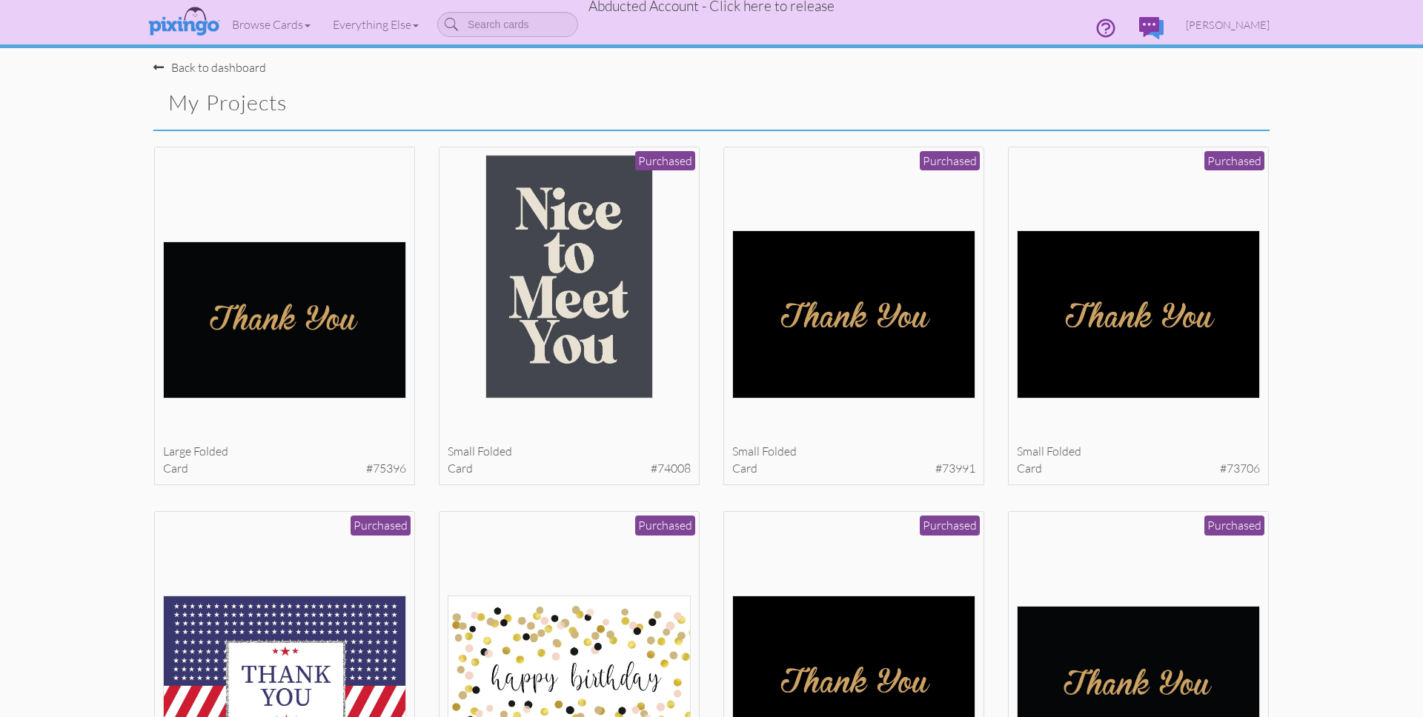
click at [732, 63] on div "Back to dashboard My Projects" at bounding box center [711, 94] width 1138 height 70
click at [1250, 19] on span "[PERSON_NAME]" at bounding box center [1228, 25] width 84 height 13
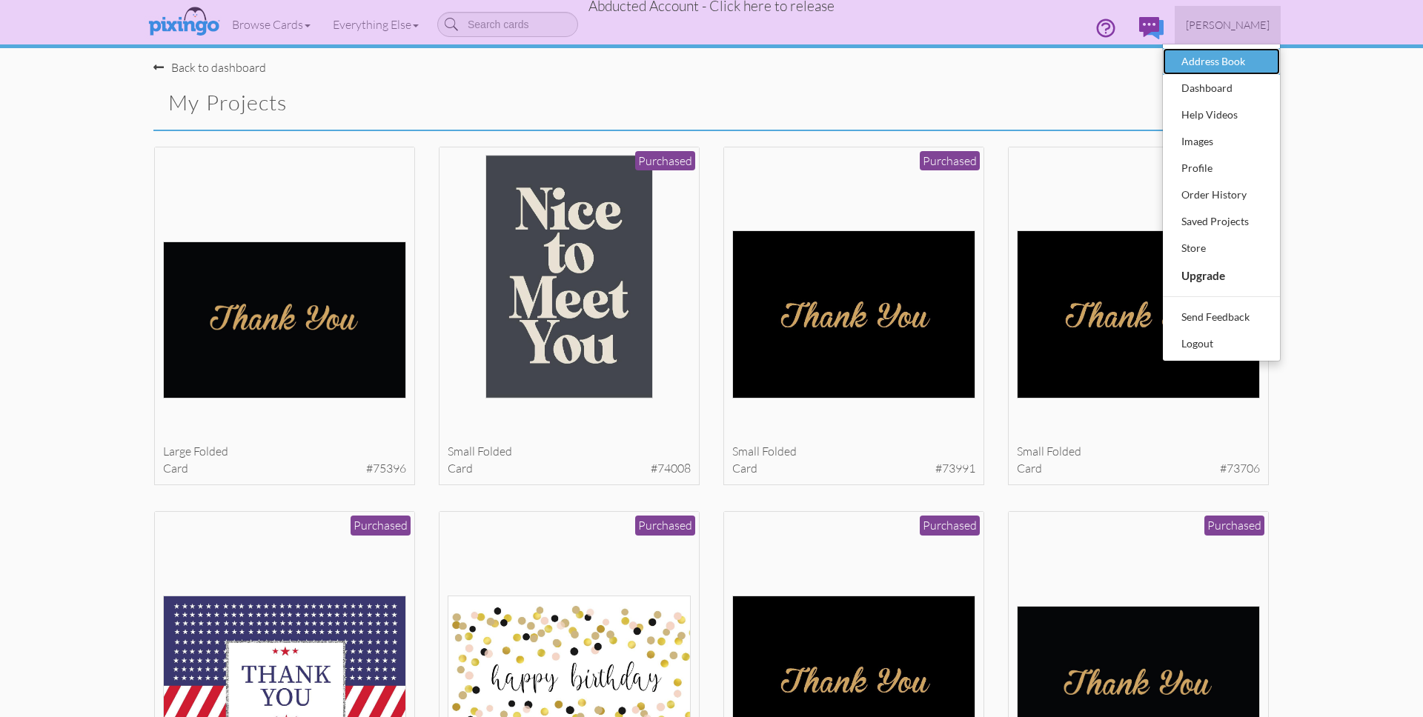
click at [1212, 57] on div "Address Book" at bounding box center [1221, 61] width 87 height 22
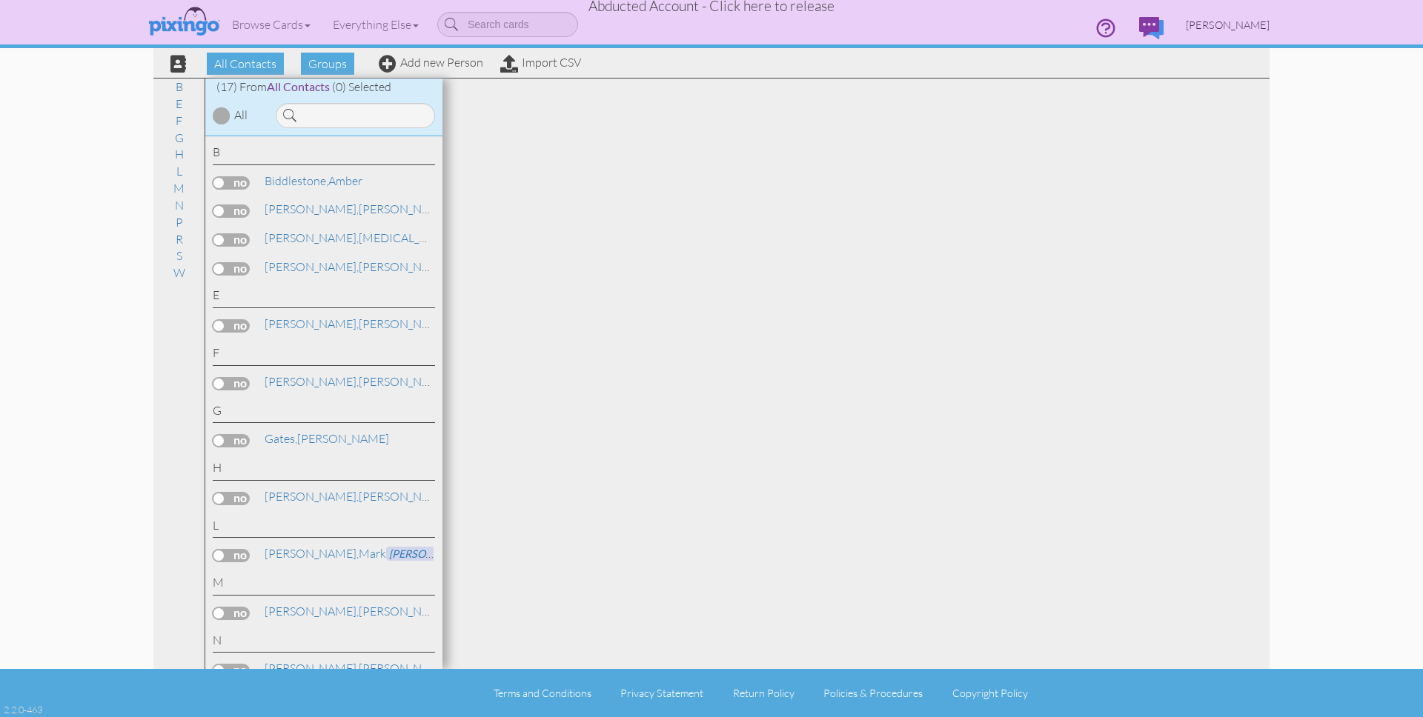
click at [1234, 30] on span "[PERSON_NAME]" at bounding box center [1228, 25] width 84 height 13
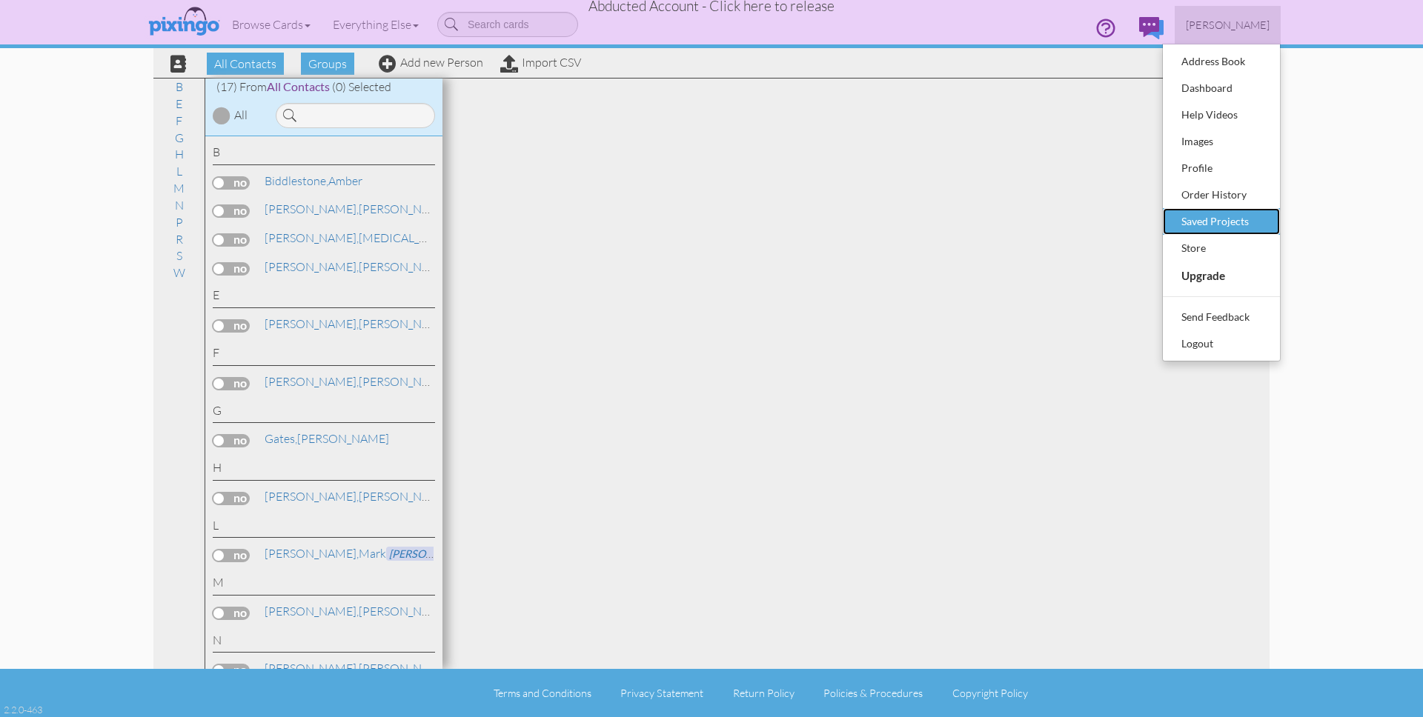
click at [1230, 213] on div "Saved Projects" at bounding box center [1221, 221] width 87 height 22
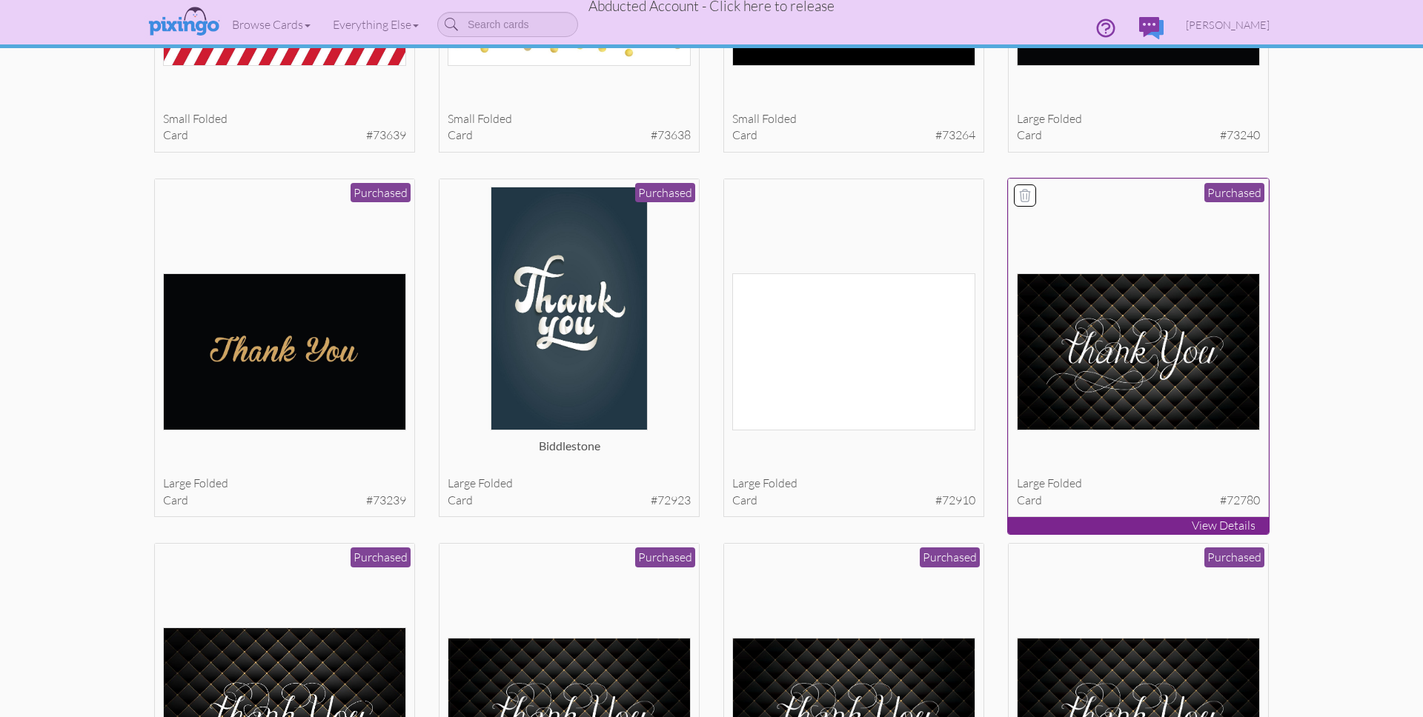
scroll to position [715, 0]
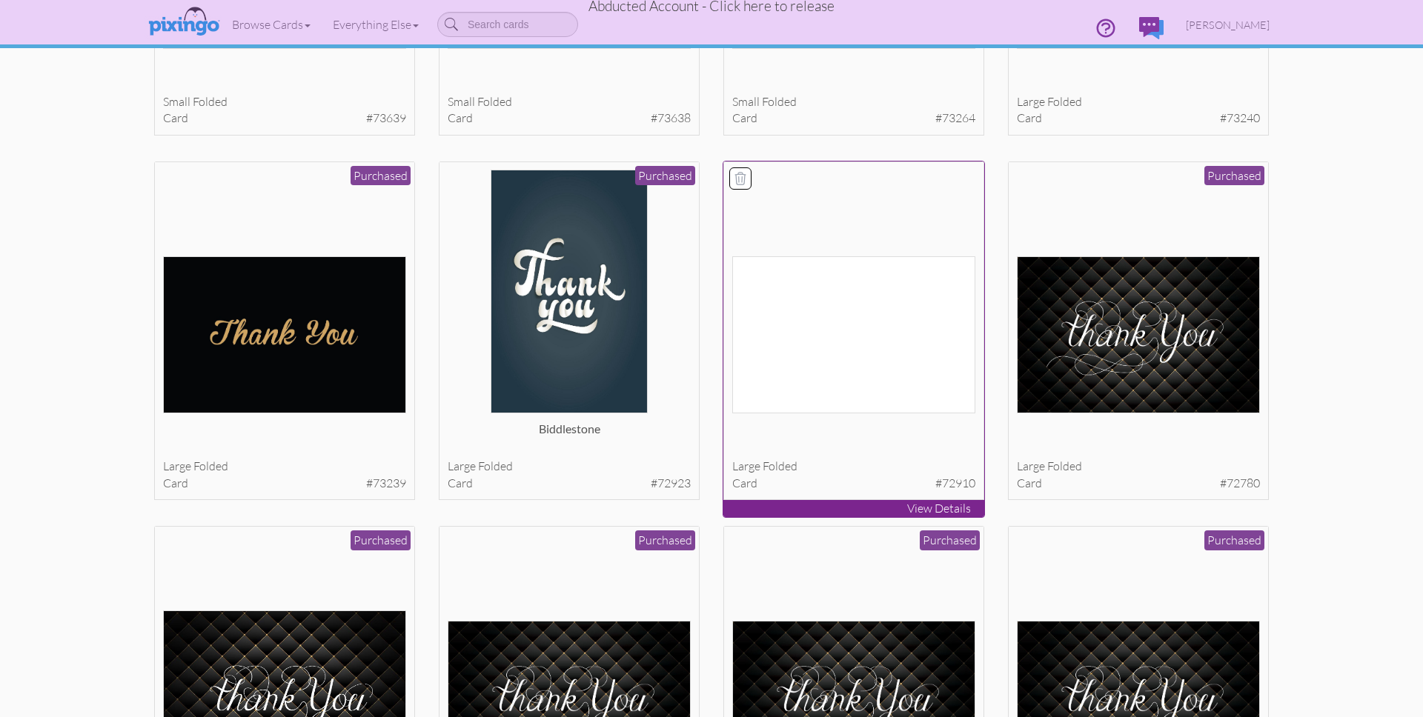
click at [930, 342] on img at bounding box center [854, 334] width 244 height 157
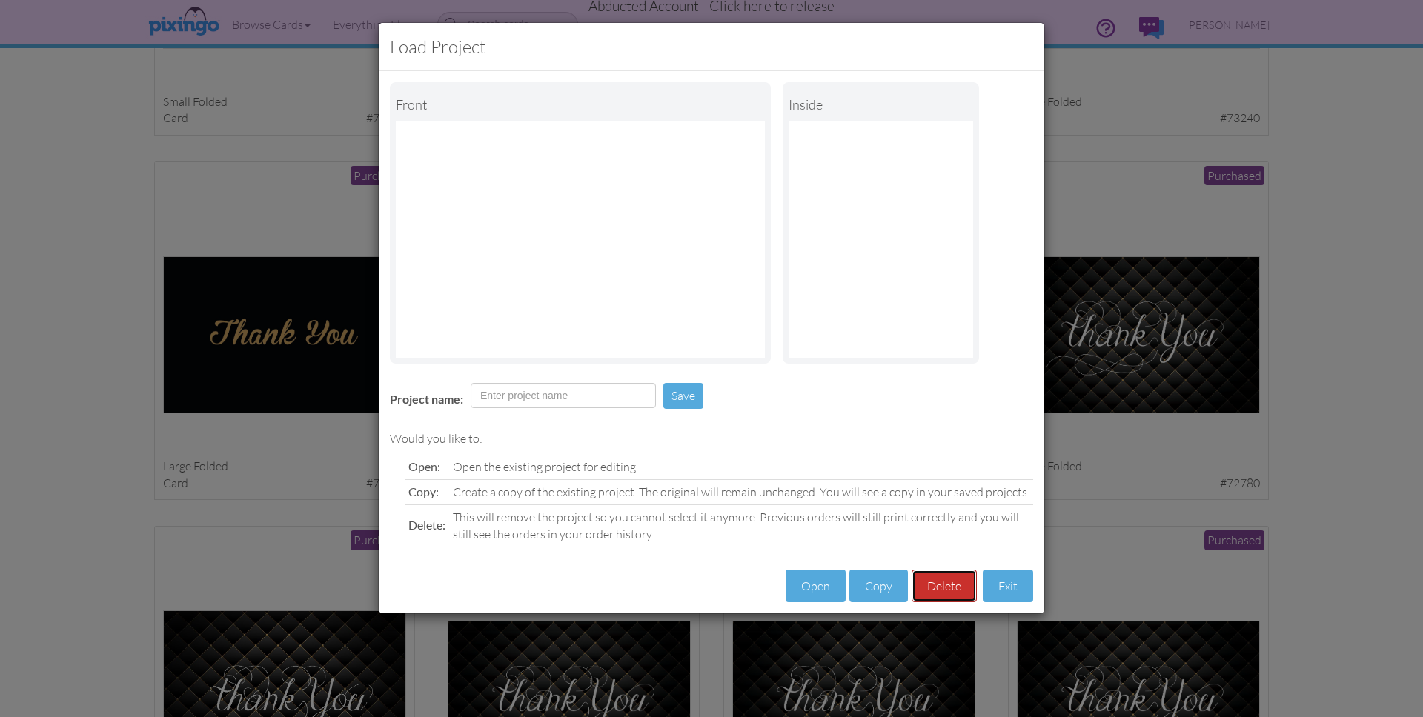
click at [933, 586] on button "Delete" at bounding box center [944, 586] width 65 height 33
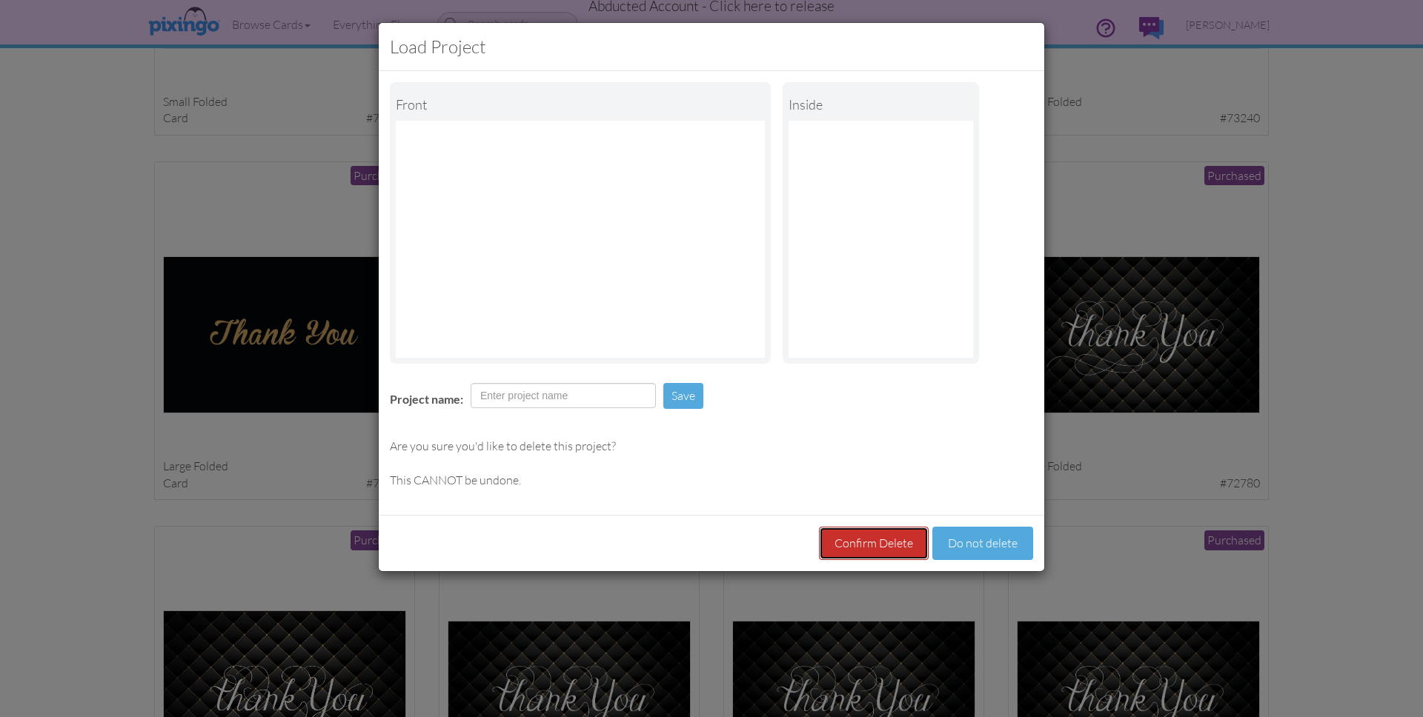
click at [875, 540] on button "Confirm Delete" at bounding box center [874, 543] width 110 height 33
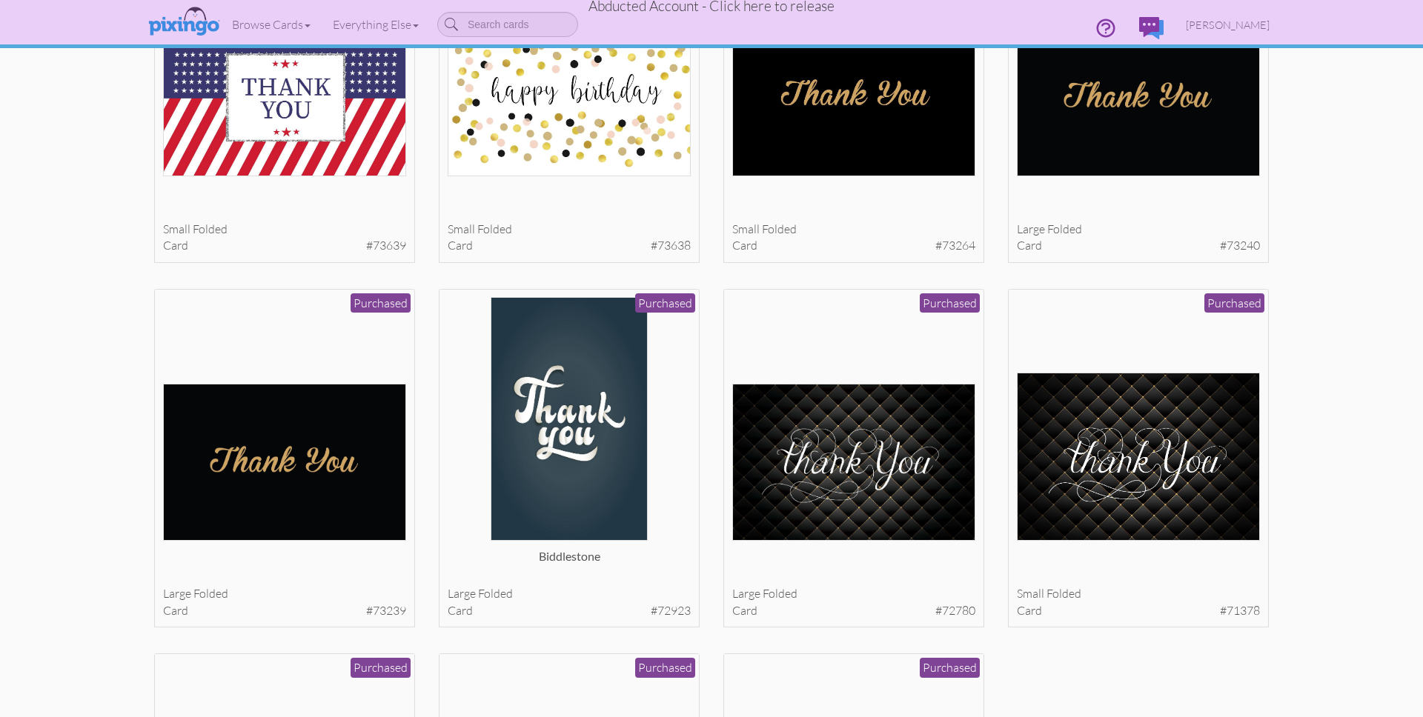
scroll to position [0, 0]
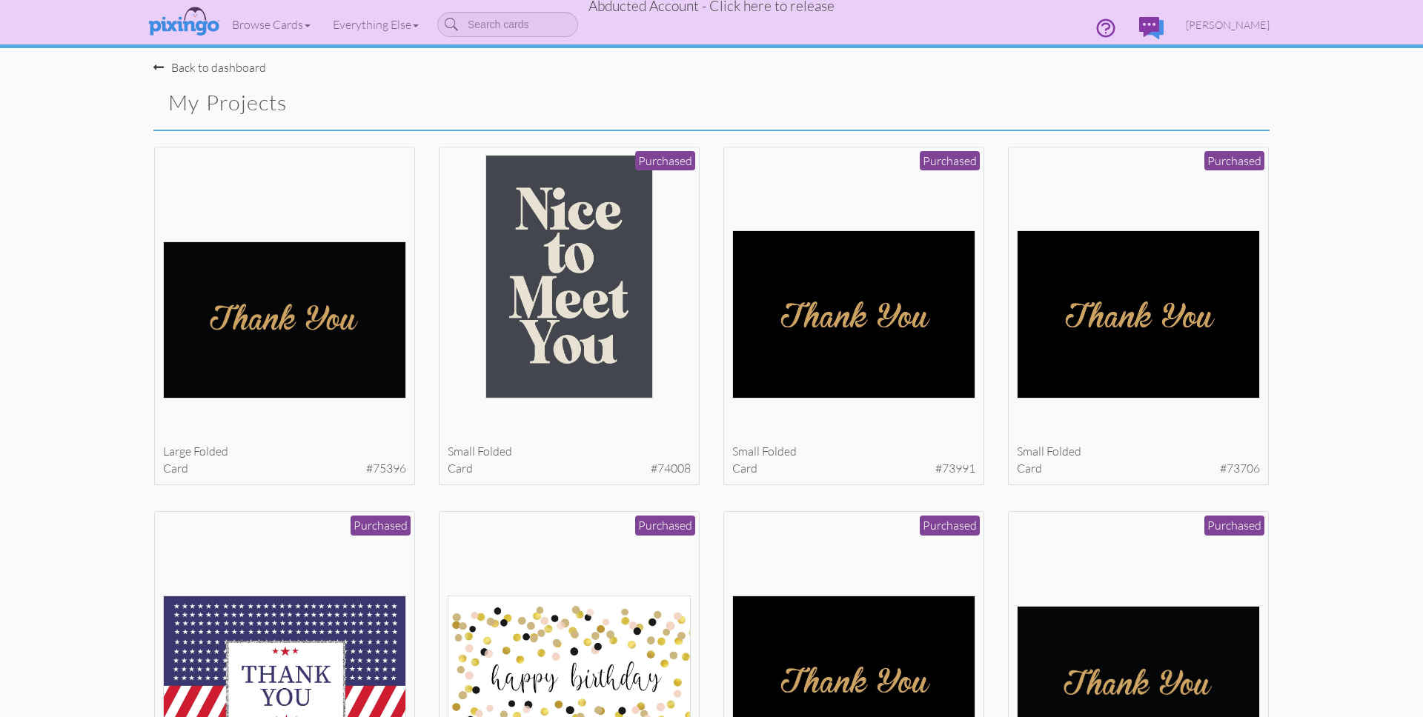
click at [760, 13] on span "Abducted Account - Click here to release" at bounding box center [712, 6] width 246 height 18
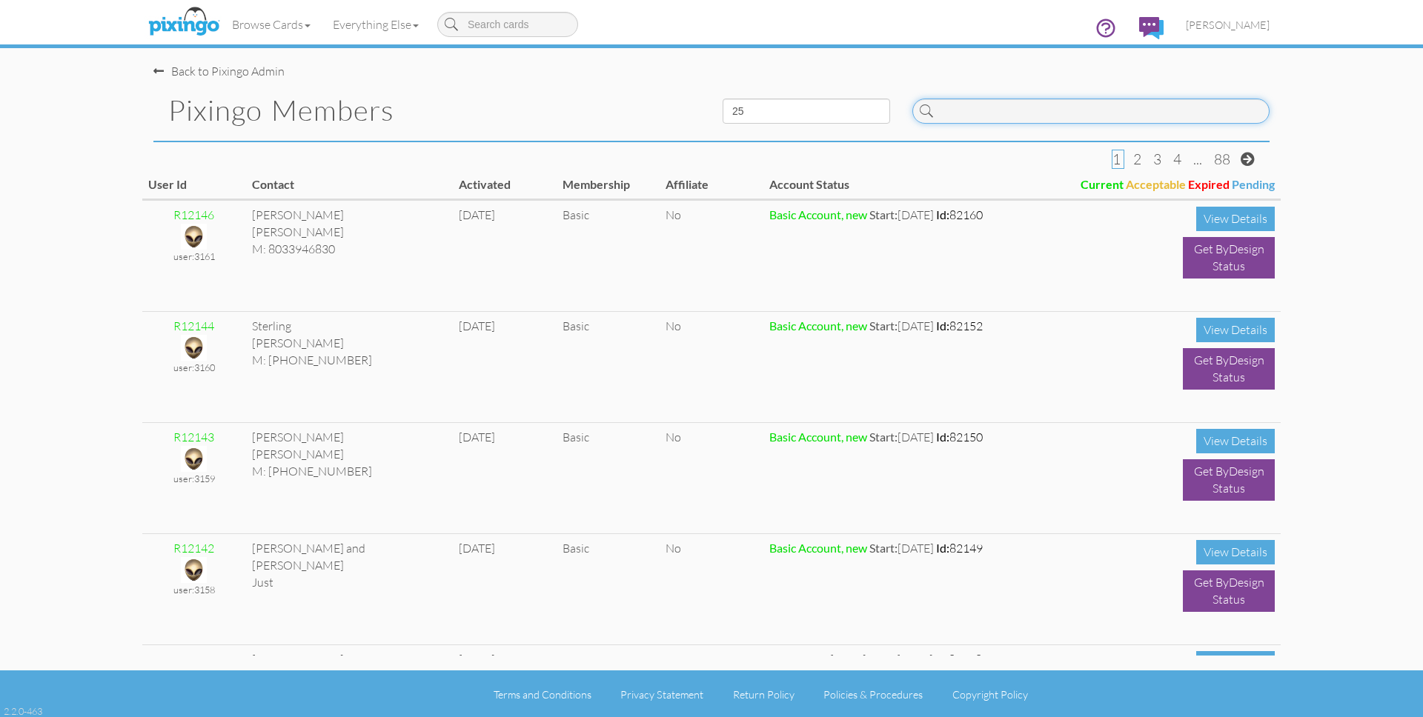
click at [1015, 108] on input at bounding box center [1090, 111] width 357 height 25
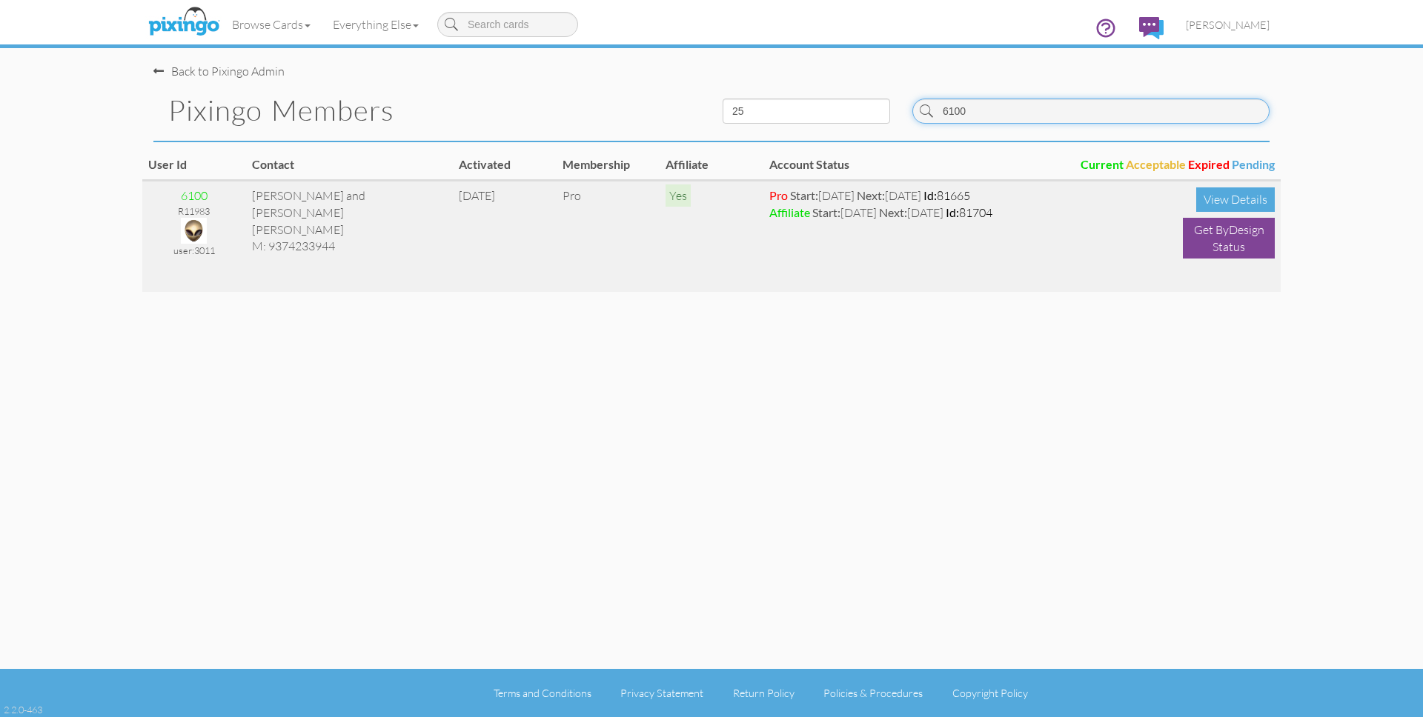
type input "6100"
click at [192, 232] on img at bounding box center [194, 231] width 26 height 26
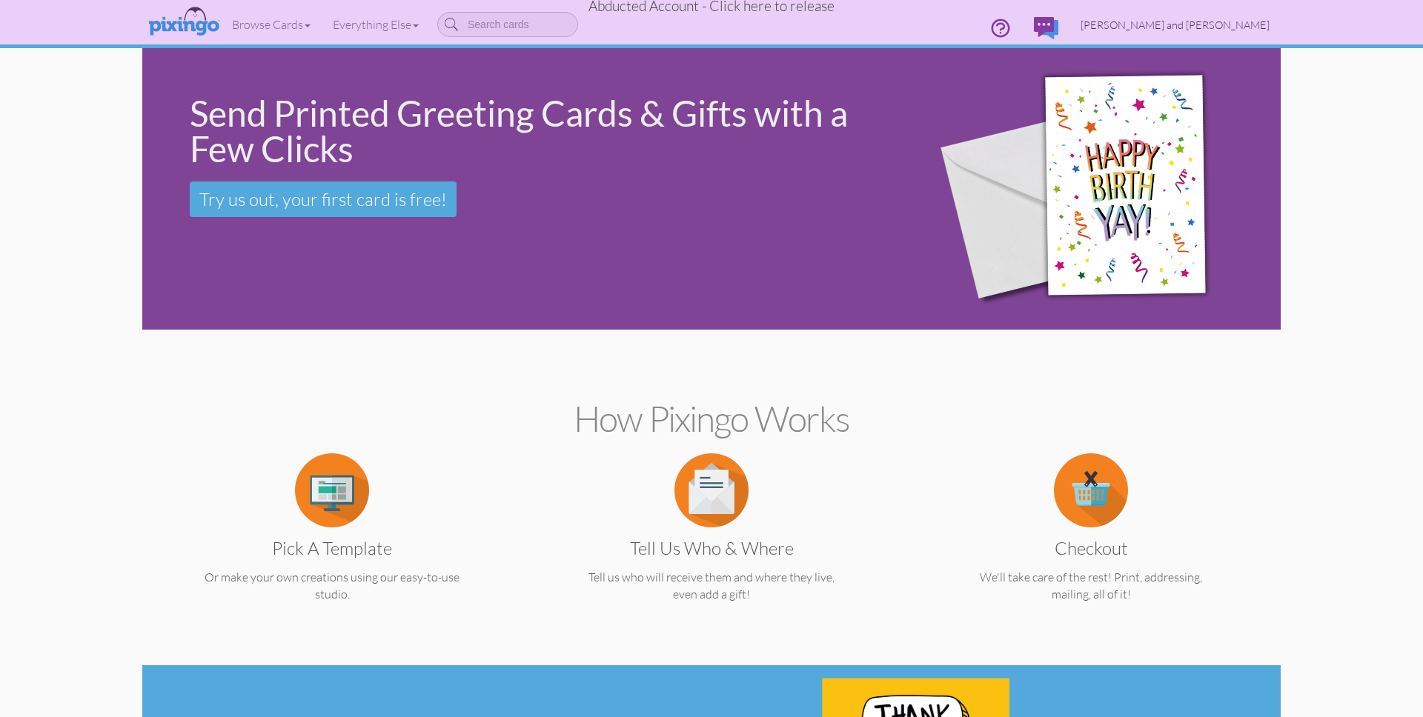
click at [1191, 28] on span "[PERSON_NAME] and [PERSON_NAME]" at bounding box center [1175, 25] width 189 height 13
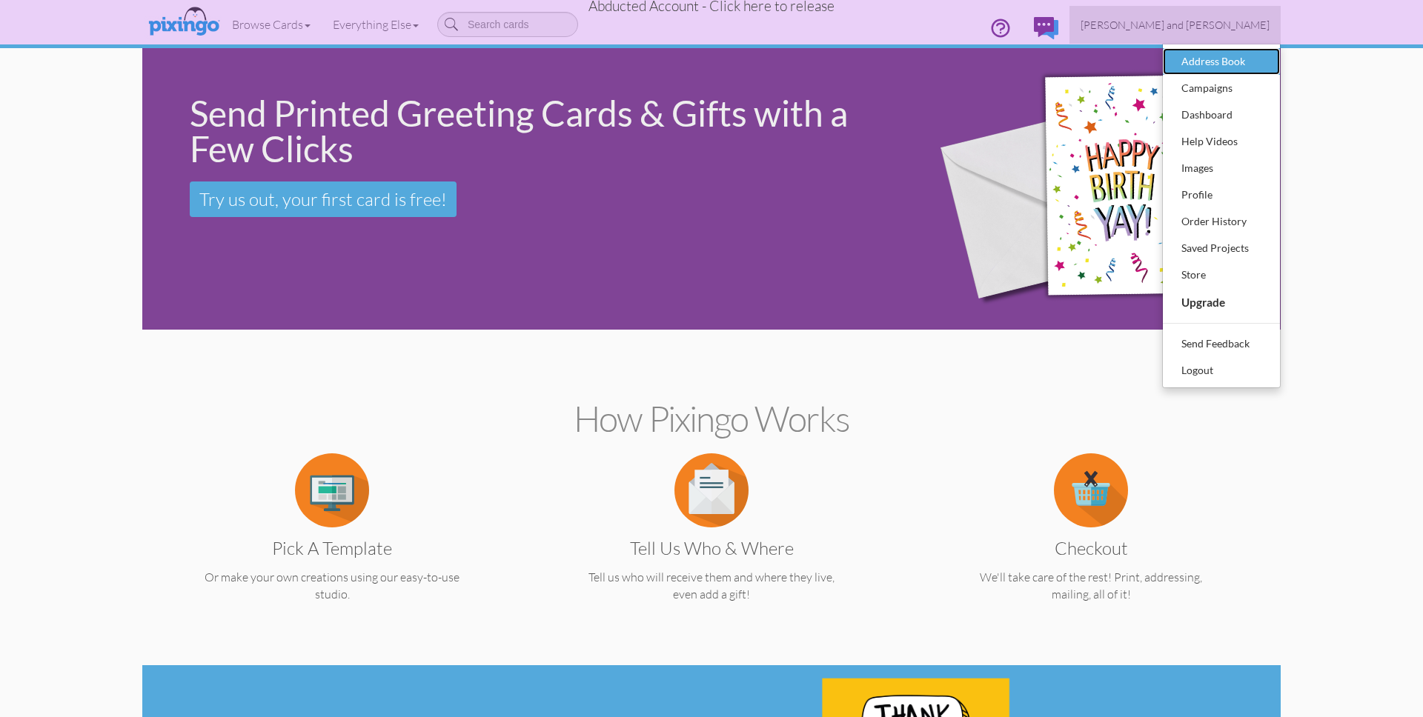
click at [1204, 58] on div "Address Book" at bounding box center [1221, 61] width 87 height 22
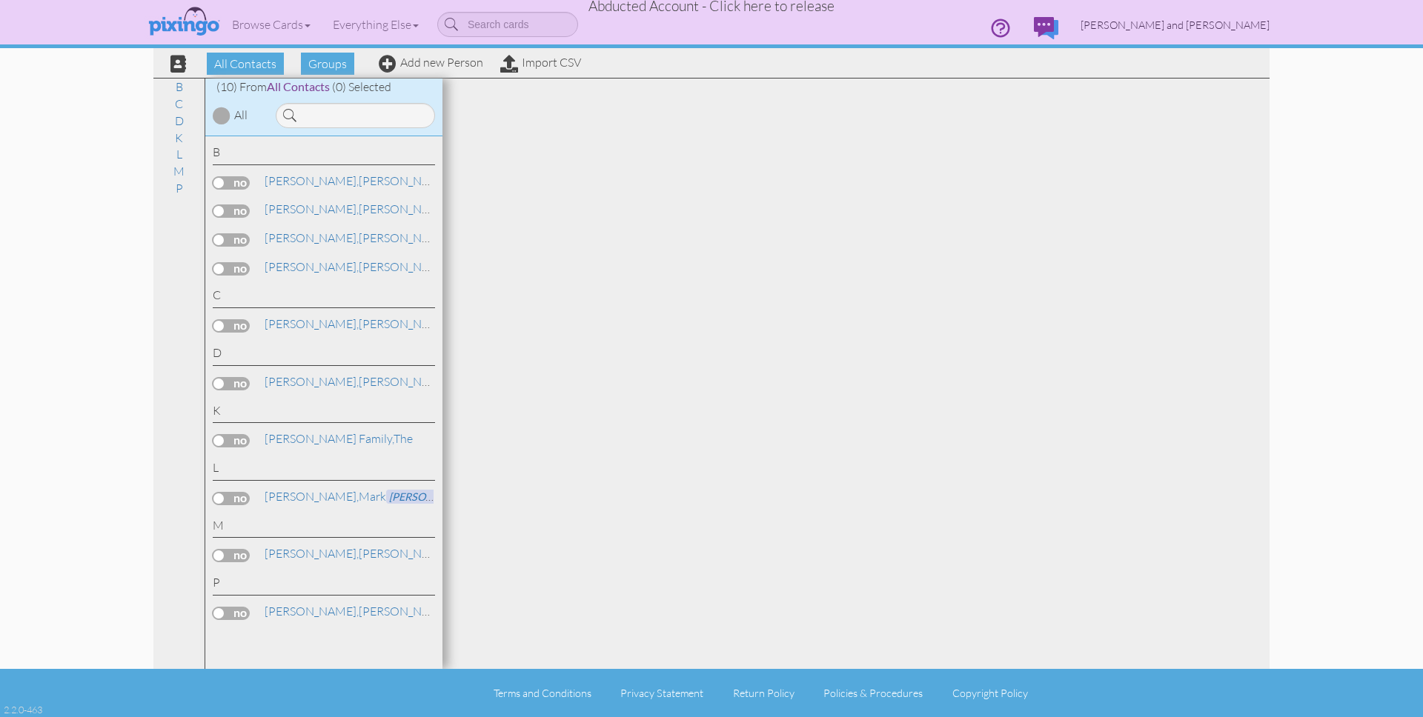
click at [1212, 27] on span "[PERSON_NAME] and [PERSON_NAME]" at bounding box center [1175, 25] width 189 height 13
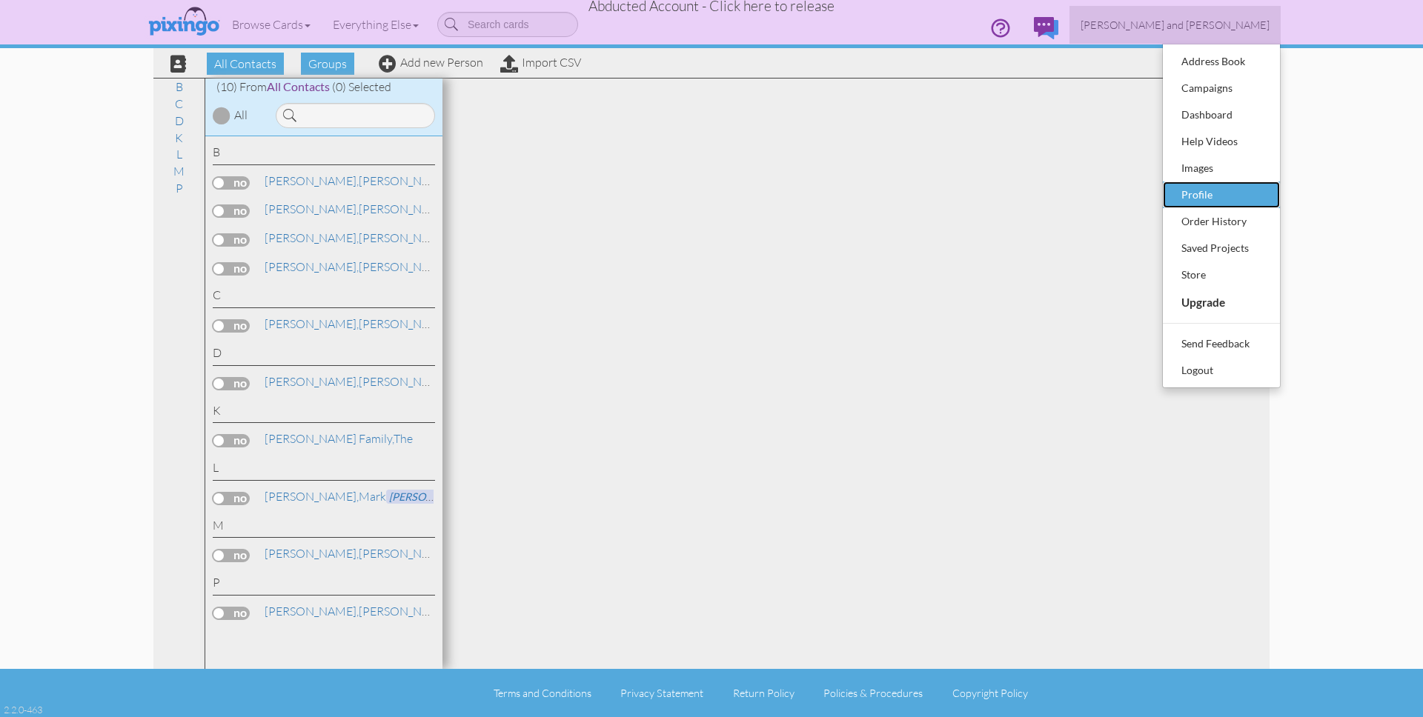
click at [1201, 188] on div "Profile" at bounding box center [1221, 195] width 87 height 22
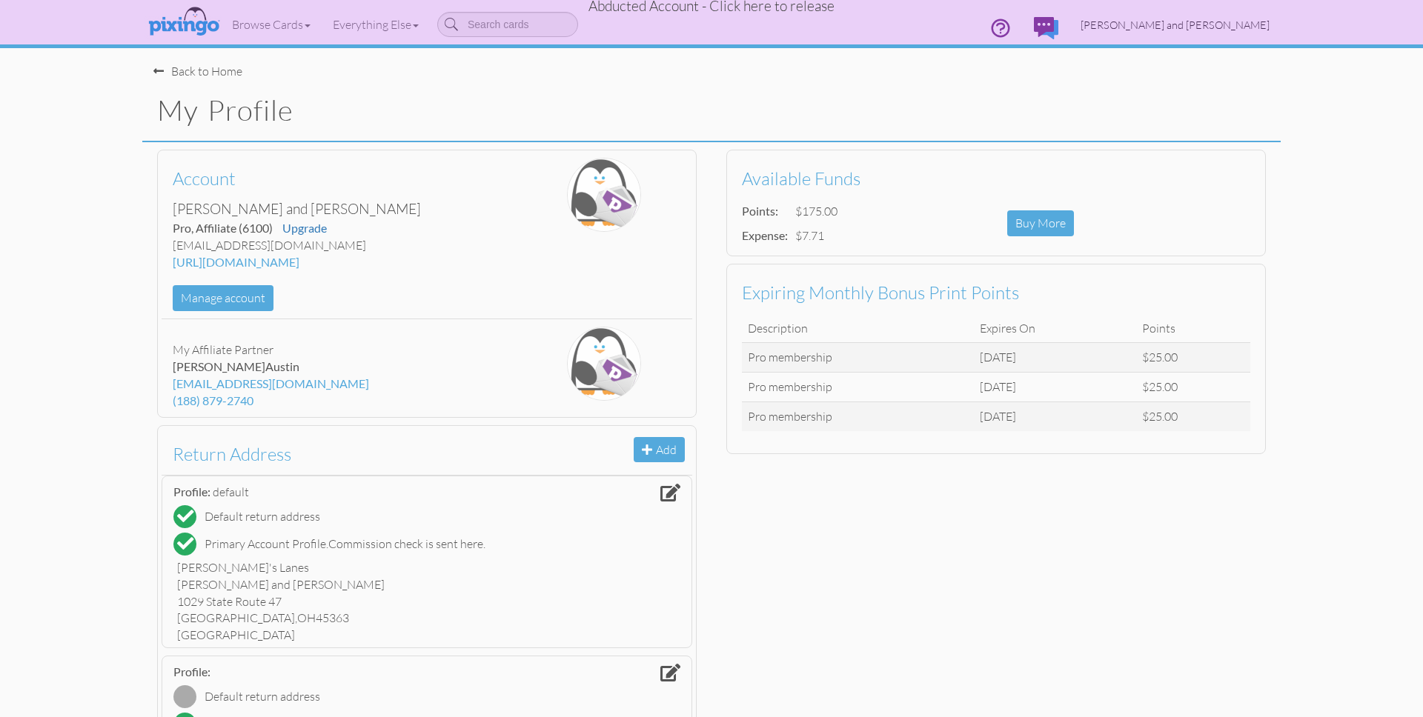
click at [1242, 23] on span "[PERSON_NAME] and [PERSON_NAME]" at bounding box center [1175, 25] width 189 height 13
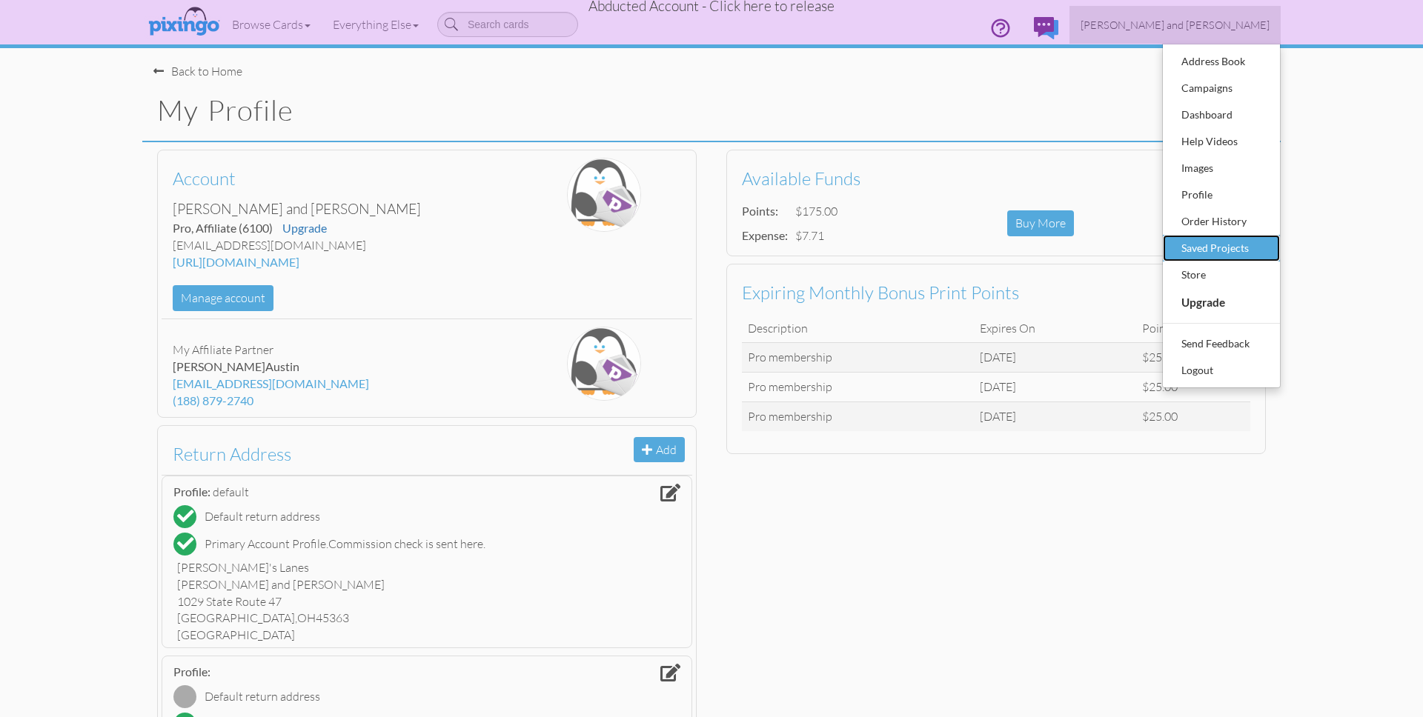
click at [1230, 244] on div "Saved Projects" at bounding box center [1221, 248] width 87 height 22
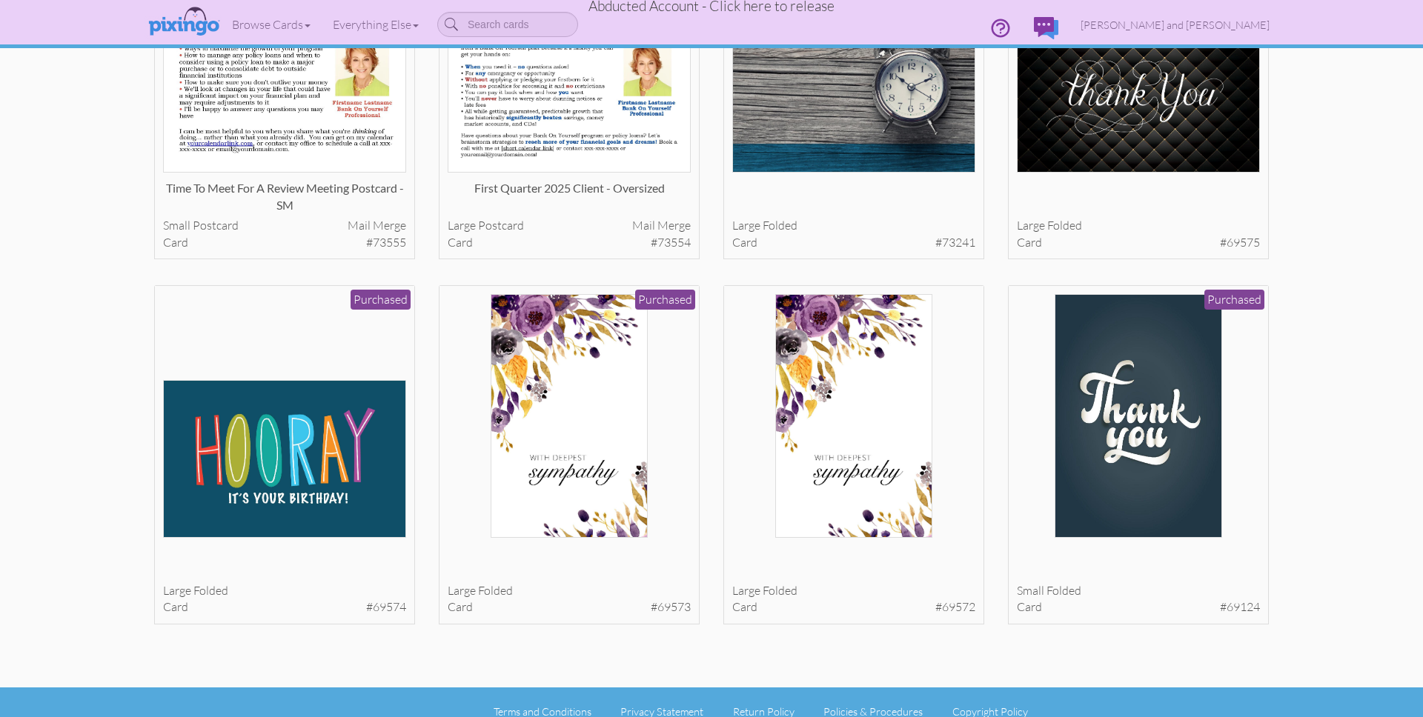
scroll to position [974, 0]
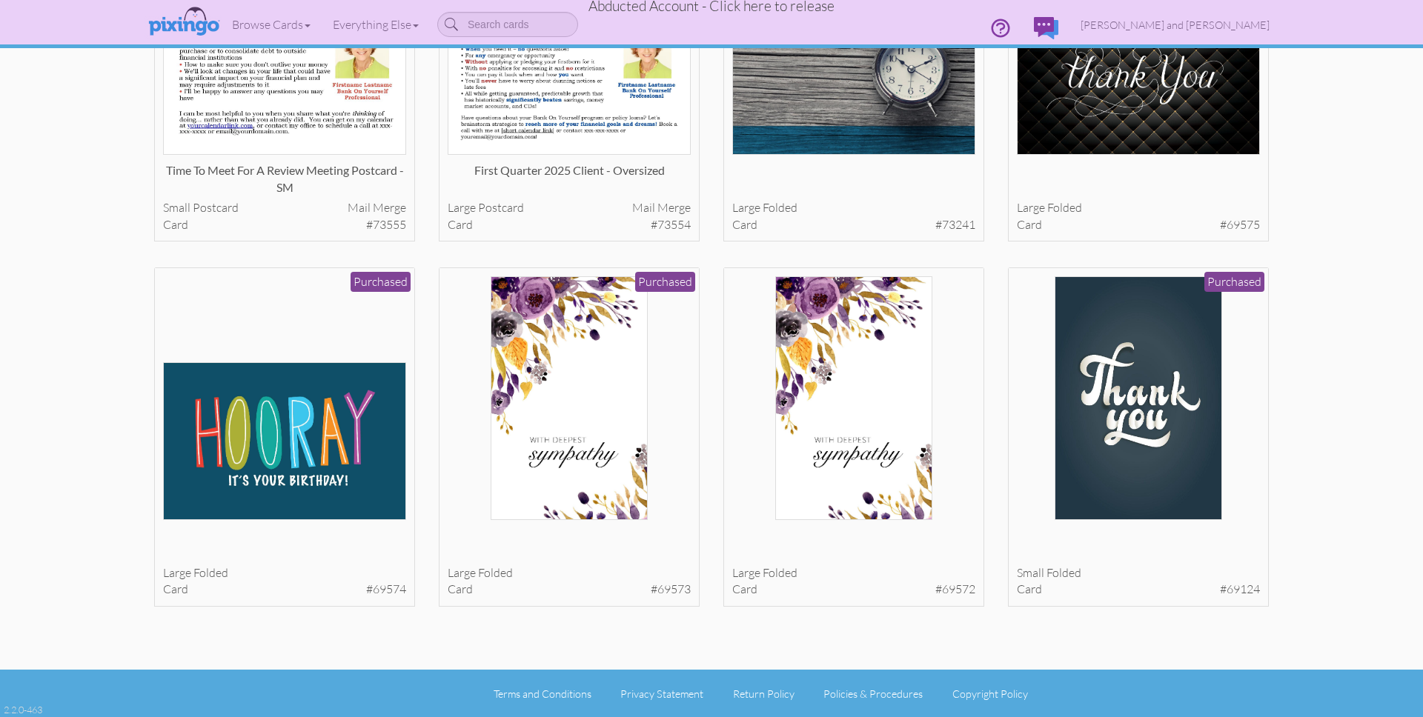
click at [738, 5] on span "Abducted Account - Click here to release" at bounding box center [712, 6] width 246 height 18
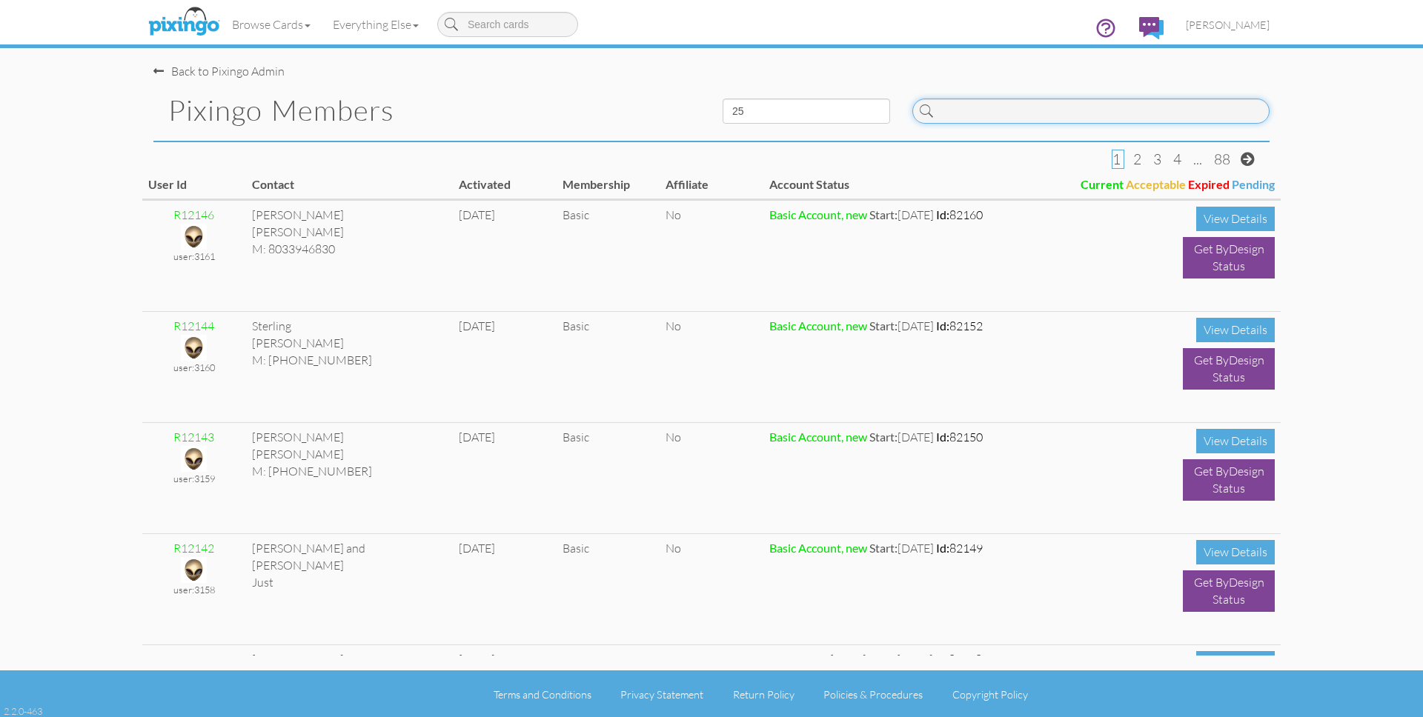
click at [1113, 114] on input at bounding box center [1090, 111] width 357 height 25
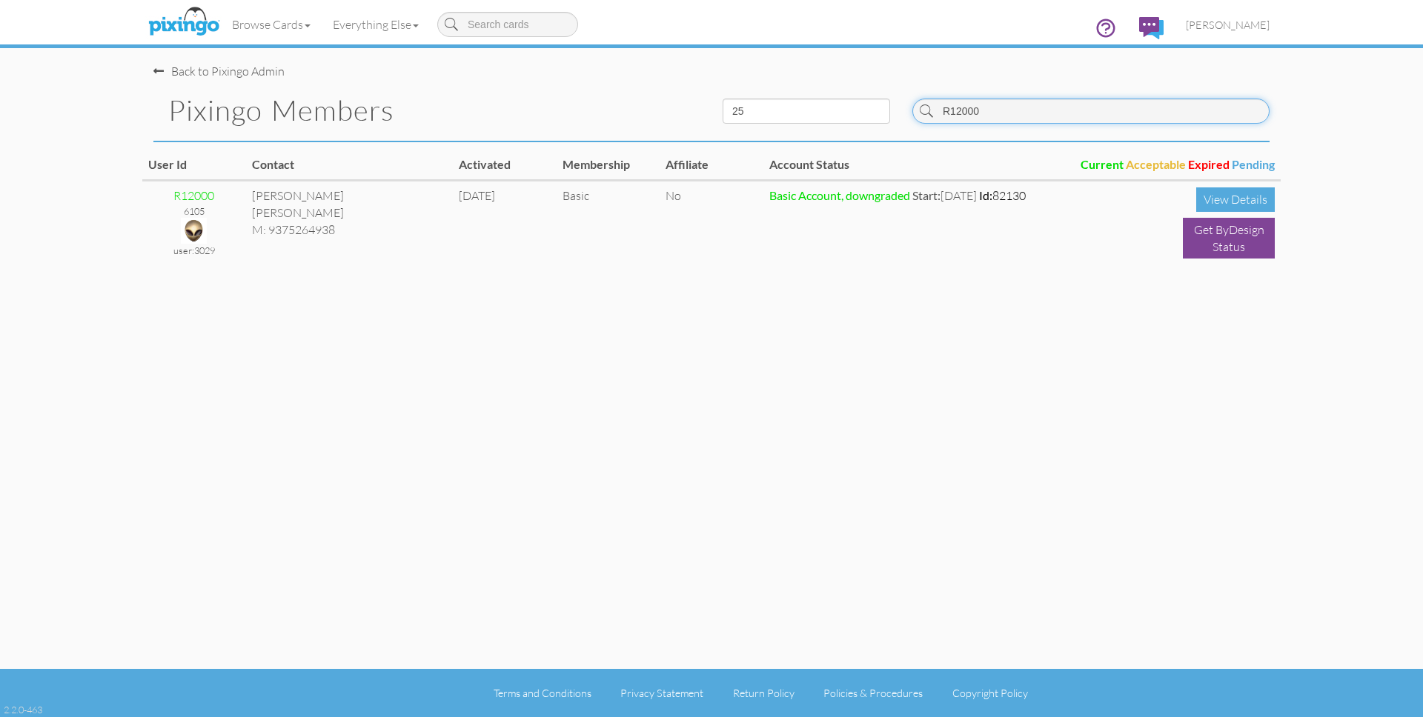
drag, startPoint x: 991, startPoint y: 111, endPoint x: 955, endPoint y: 113, distance: 36.3
click at [922, 107] on div "R12000" at bounding box center [1090, 111] width 357 height 25
type input "R12000"
click at [1219, 21] on span "[PERSON_NAME]" at bounding box center [1228, 25] width 84 height 13
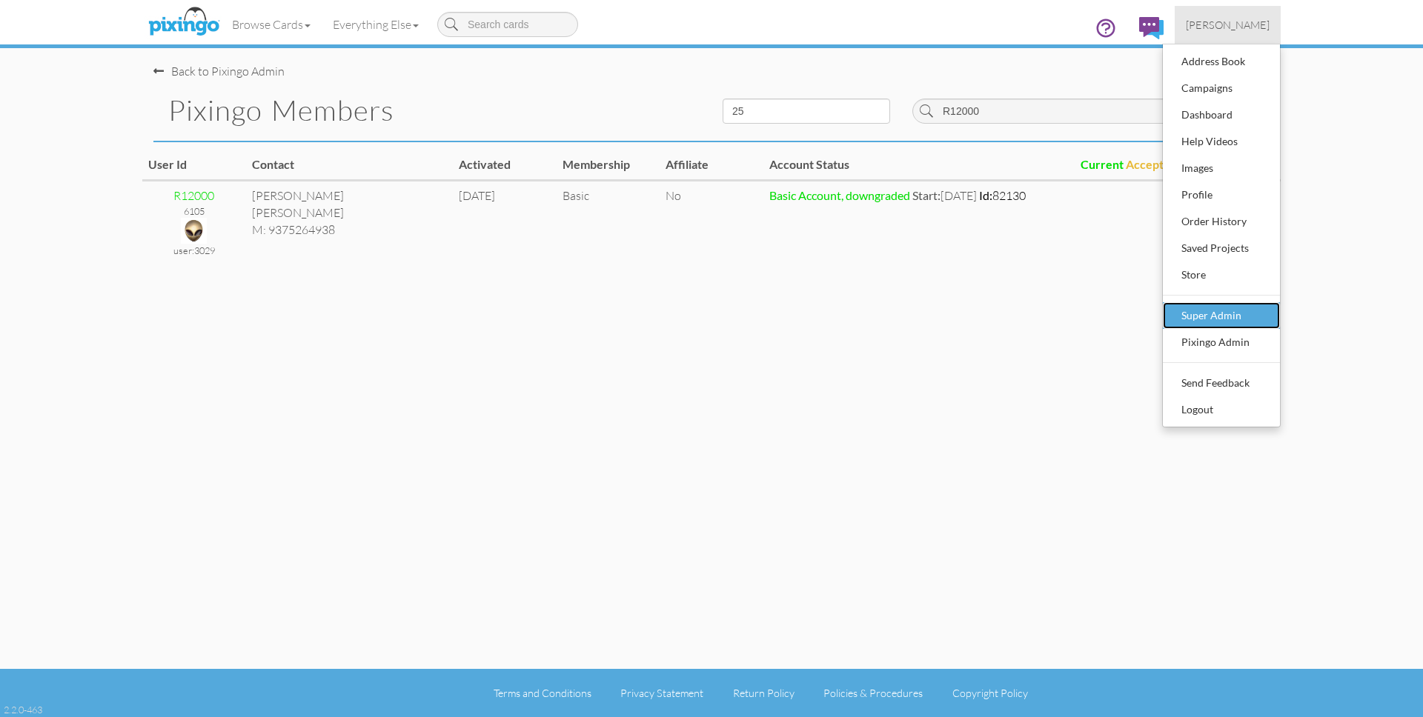
click at [1216, 308] on div "Super Admin" at bounding box center [1221, 316] width 87 height 22
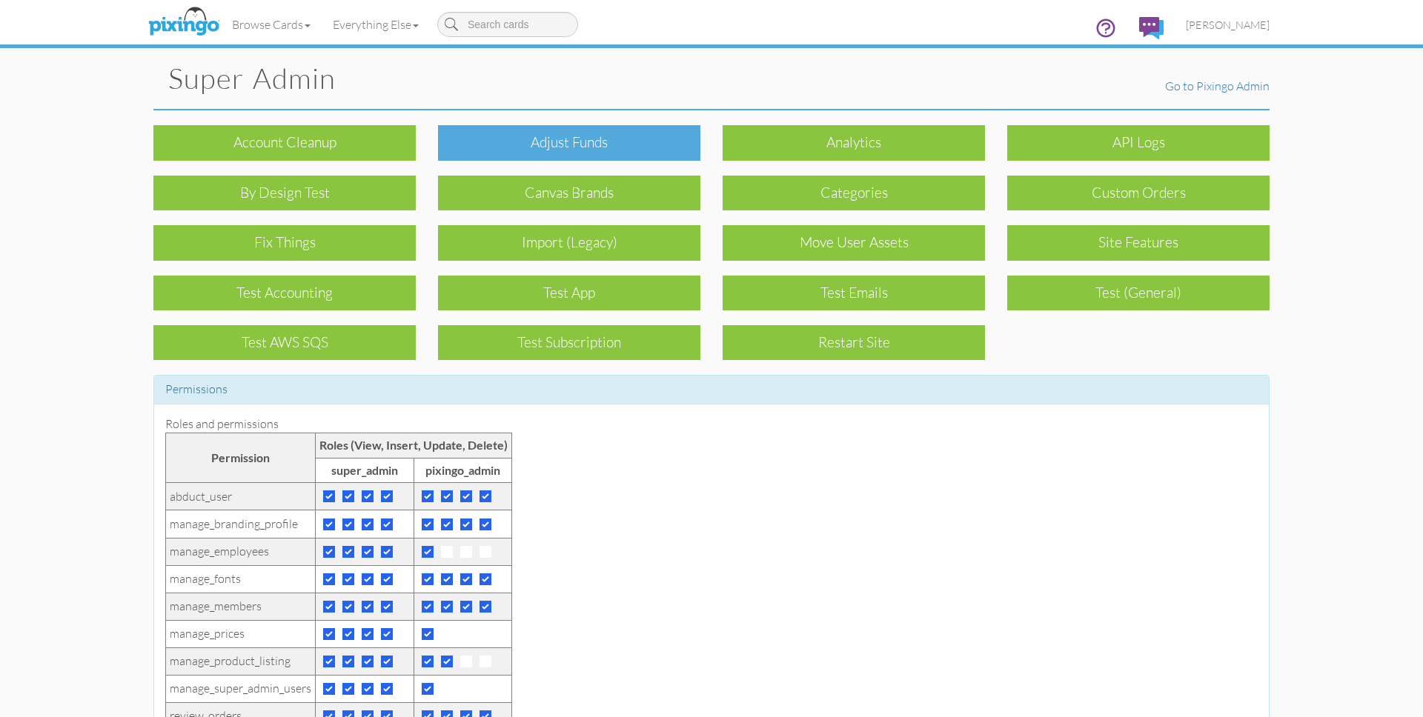
click at [528, 147] on div "Adjust funds" at bounding box center [569, 142] width 262 height 35
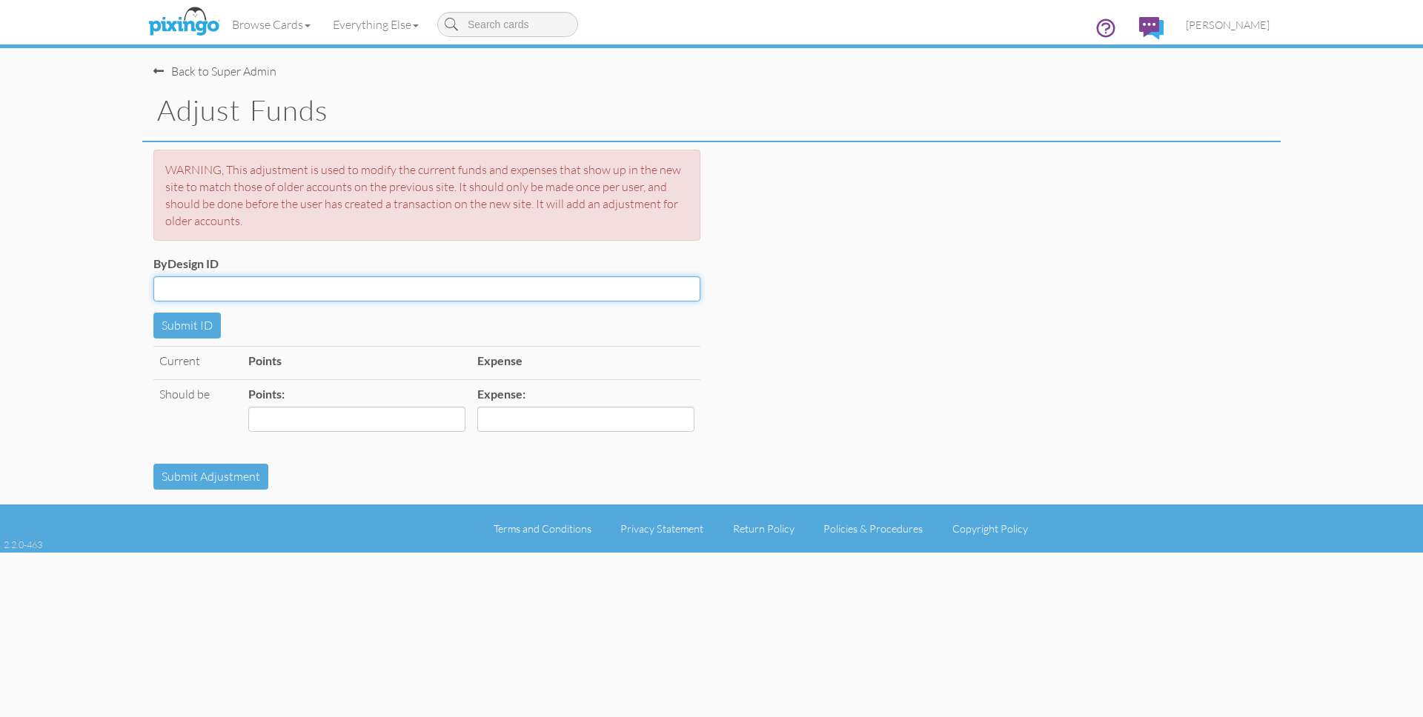
click at [314, 288] on input "ByDesign ID" at bounding box center [426, 288] width 547 height 25
paste input "R12000"
type input "R12000"
click at [180, 325] on button "Submit ID" at bounding box center [186, 326] width 67 height 26
drag, startPoint x: 1093, startPoint y: 288, endPoint x: 1181, endPoint y: 230, distance: 105.9
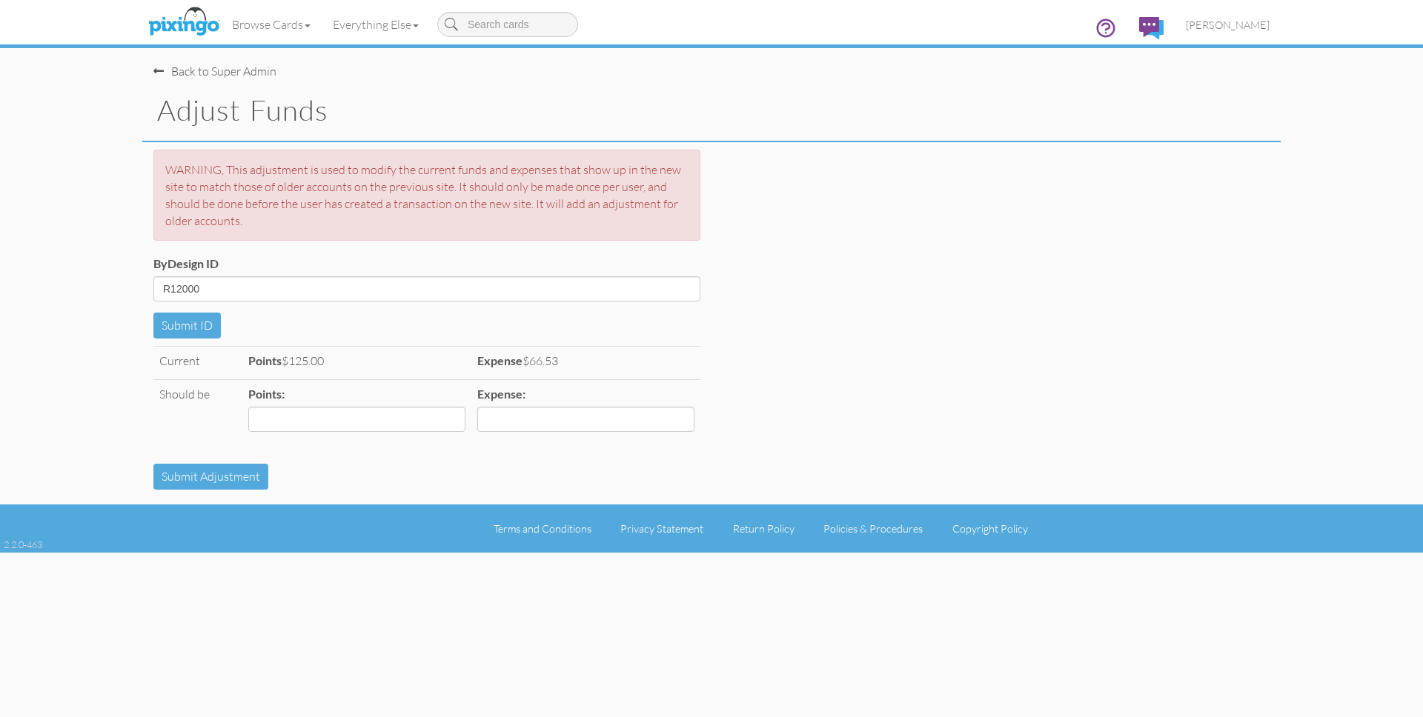
click at [1095, 287] on div "ByDesign ID R12000 Submit ID" at bounding box center [711, 297] width 1138 height 83
click at [1238, 26] on span "[PERSON_NAME]" at bounding box center [1228, 25] width 84 height 13
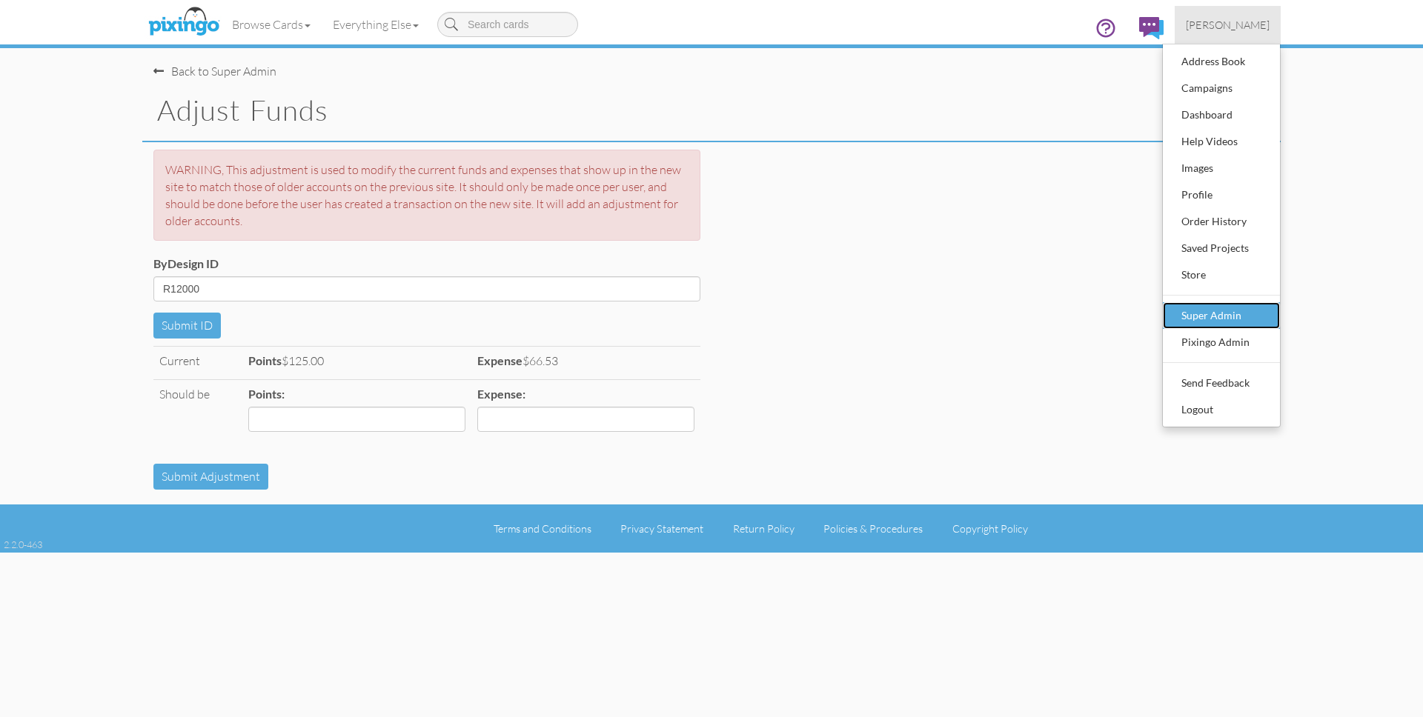
click at [1222, 317] on div "Super Admin" at bounding box center [1221, 316] width 87 height 22
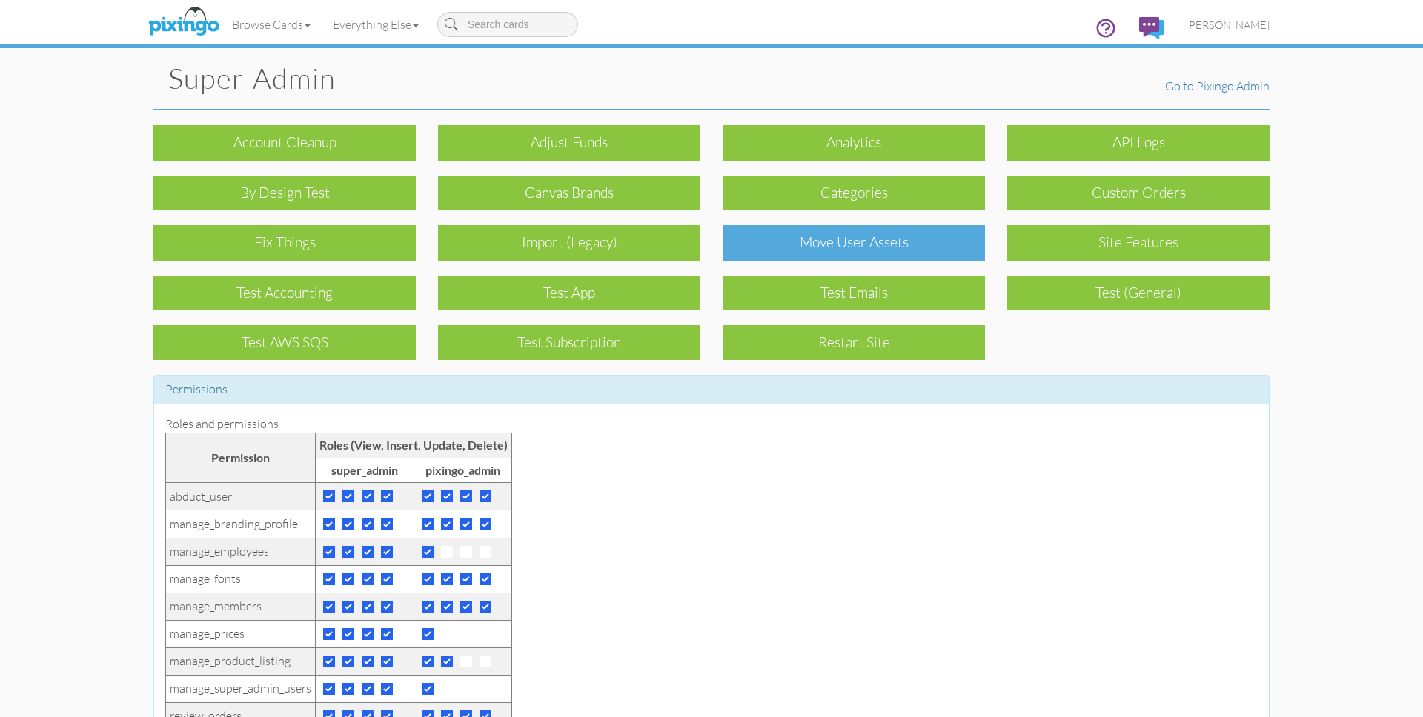
click at [823, 256] on div "Move User Assets" at bounding box center [854, 242] width 262 height 35
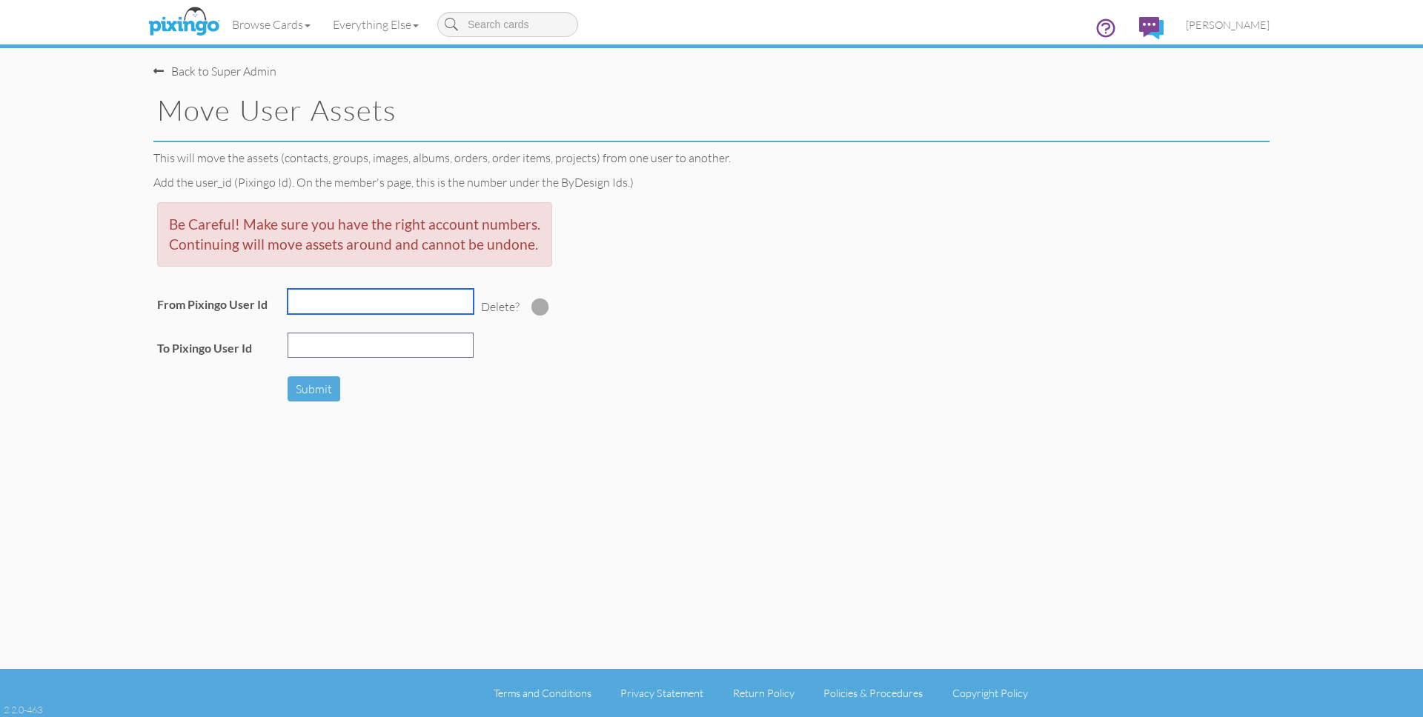
click at [377, 304] on input "text" at bounding box center [381, 301] width 186 height 25
type input "R12000"
click at [344, 354] on input "text" at bounding box center [381, 345] width 186 height 25
click at [451, 170] on div "This will move the assets (contacts, groups, images, albums, orders, order item…" at bounding box center [711, 278] width 1138 height 256
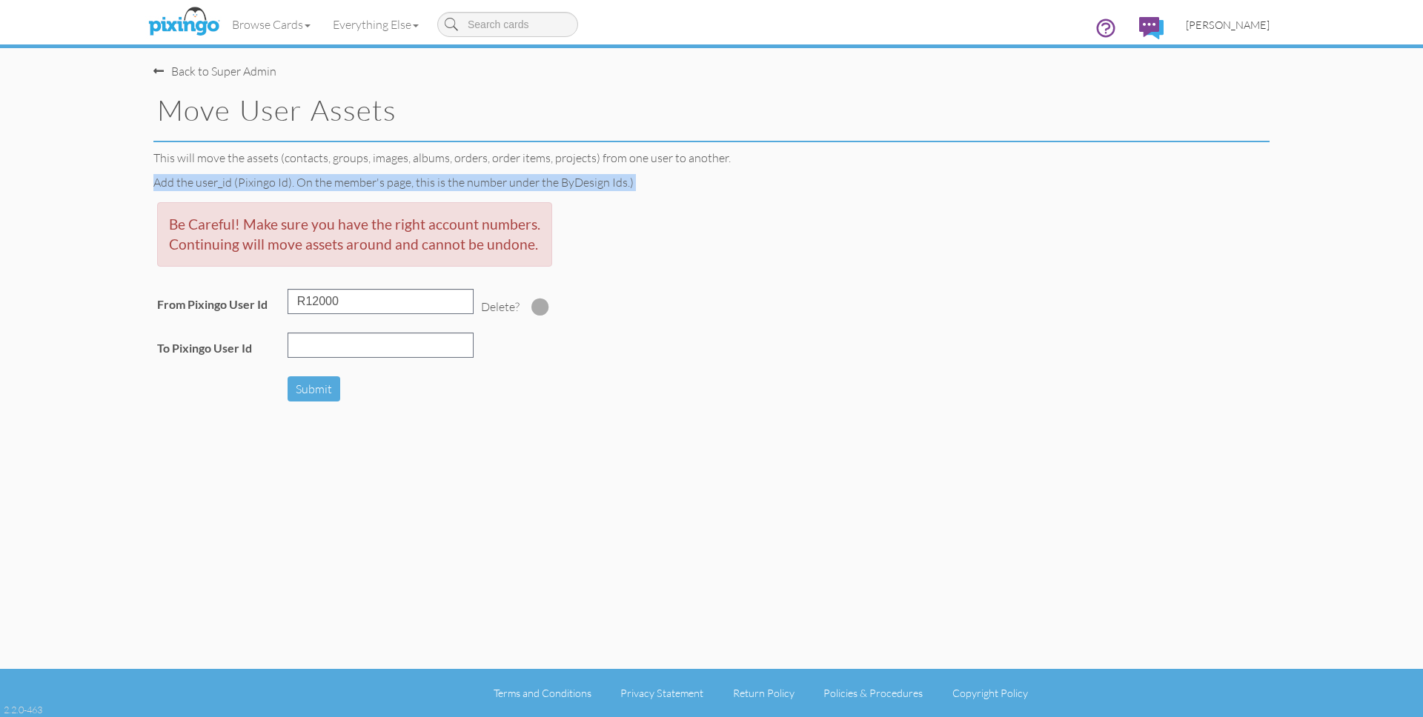
click at [1251, 27] on span "[PERSON_NAME]" at bounding box center [1228, 25] width 84 height 13
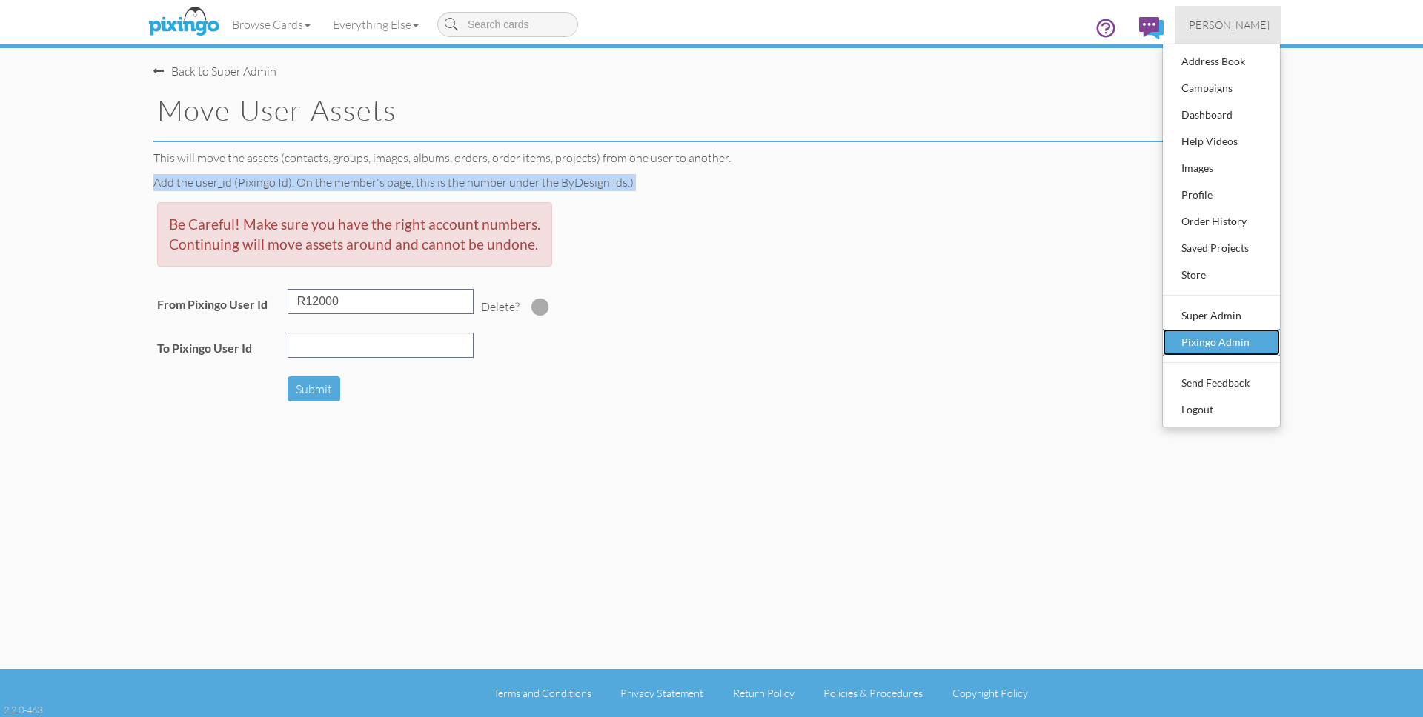
click at [1241, 348] on div "Pixingo Admin" at bounding box center [1221, 342] width 87 height 22
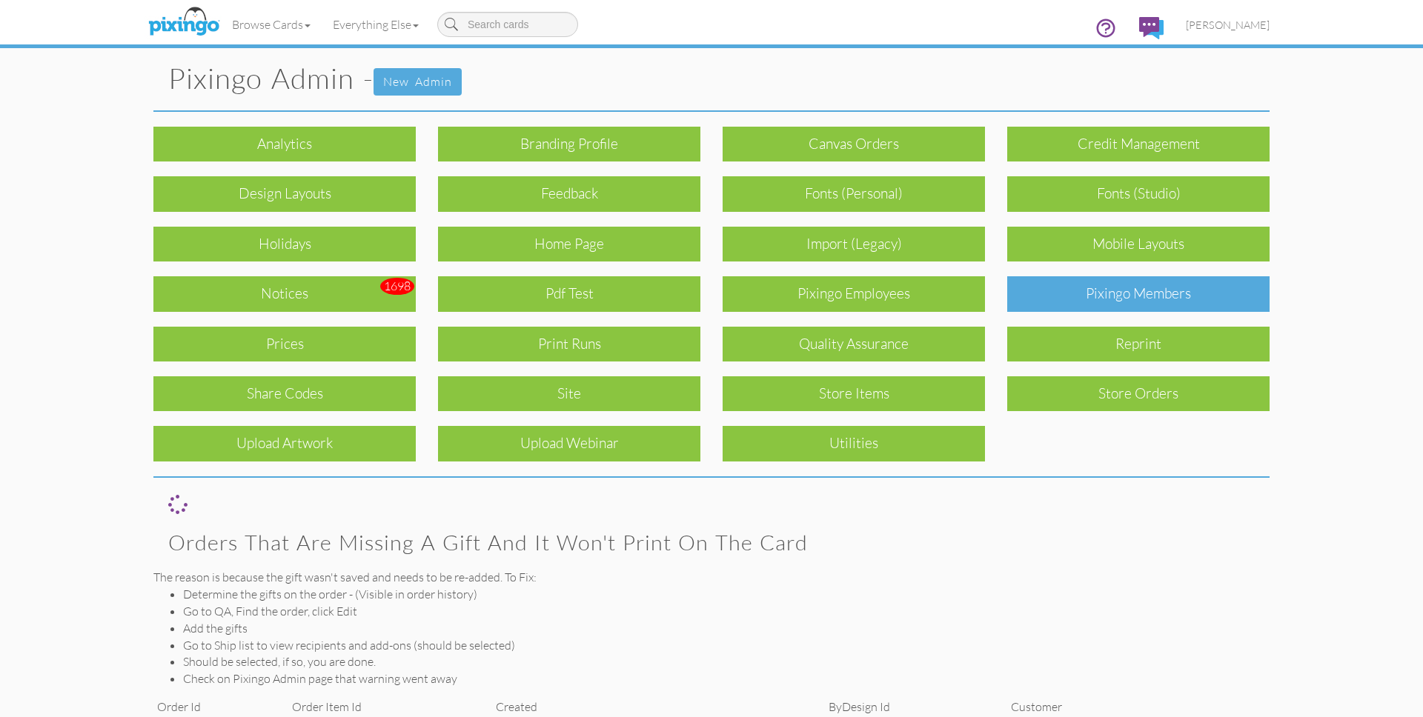
click at [1128, 297] on div "Pixingo Members" at bounding box center [1138, 293] width 262 height 35
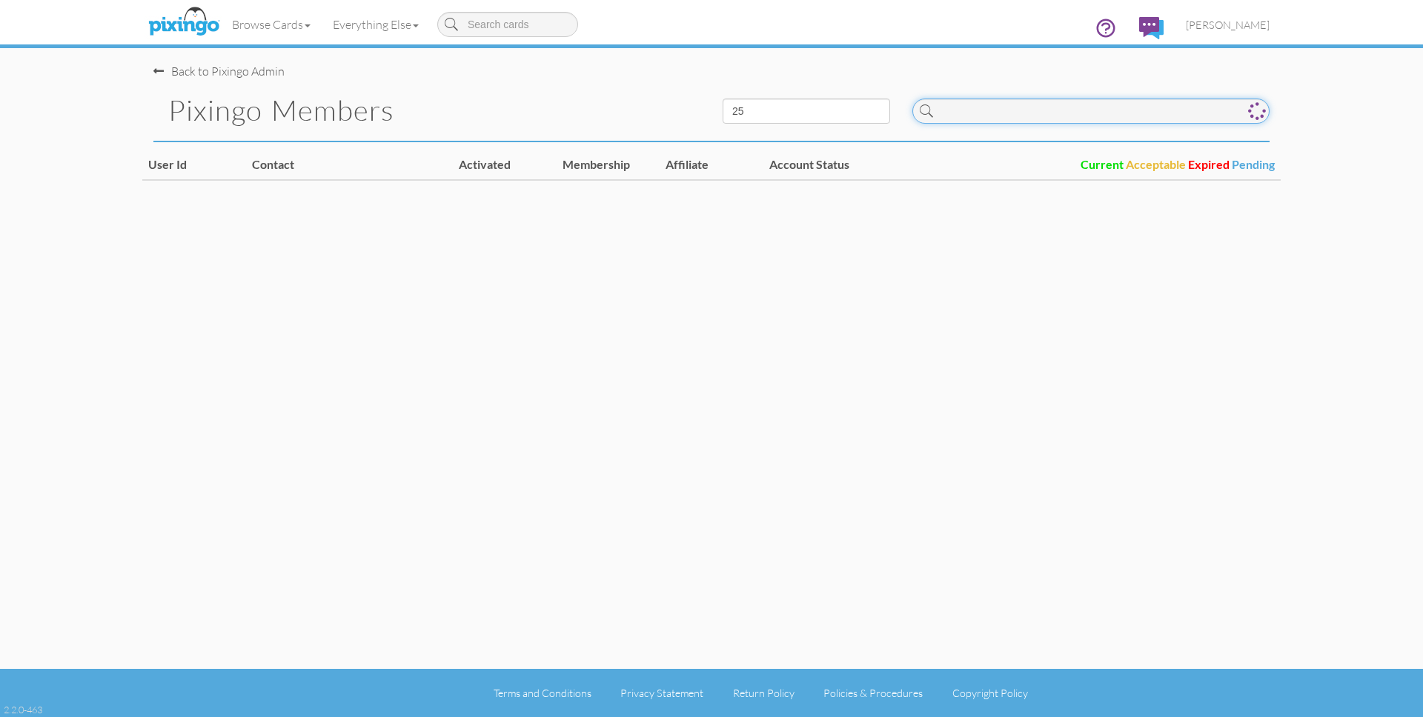
click at [1019, 116] on input at bounding box center [1090, 111] width 357 height 25
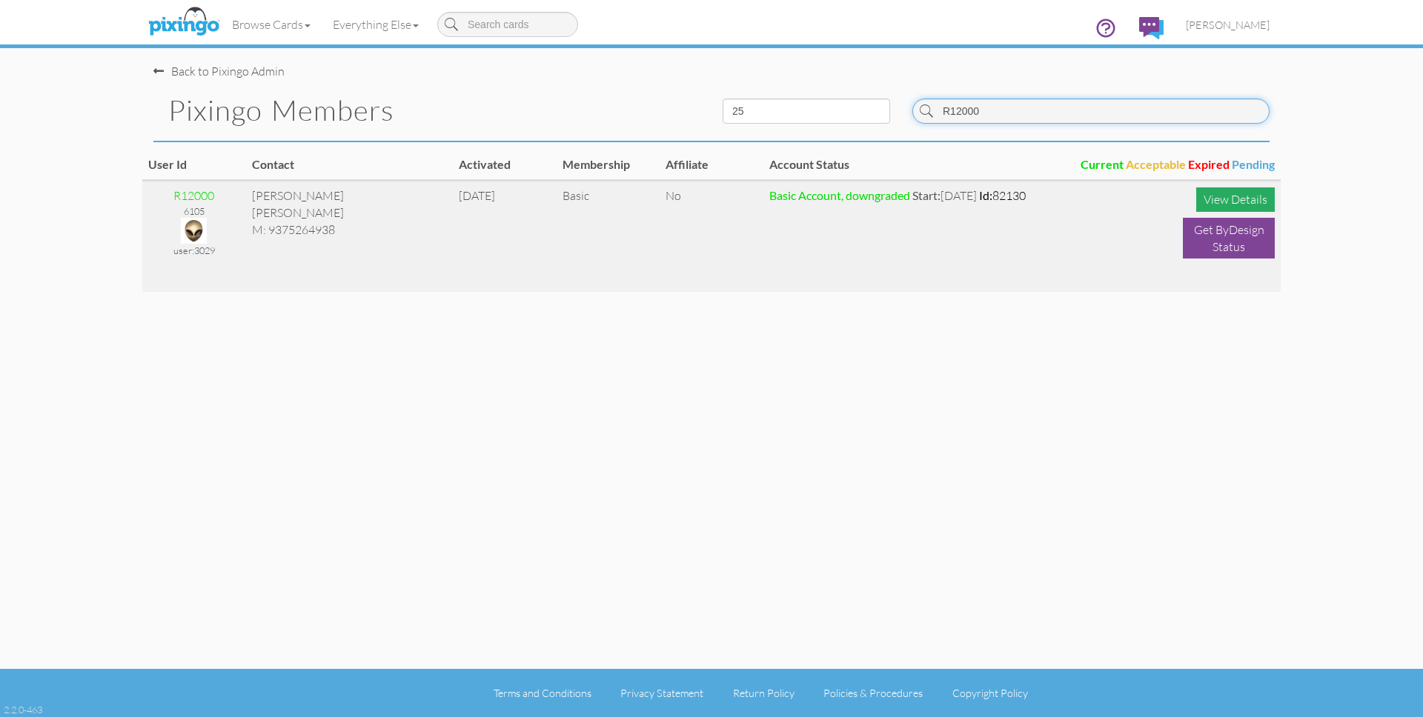
type input "R12000"
click at [1212, 199] on div "View Details" at bounding box center [1235, 200] width 79 height 24
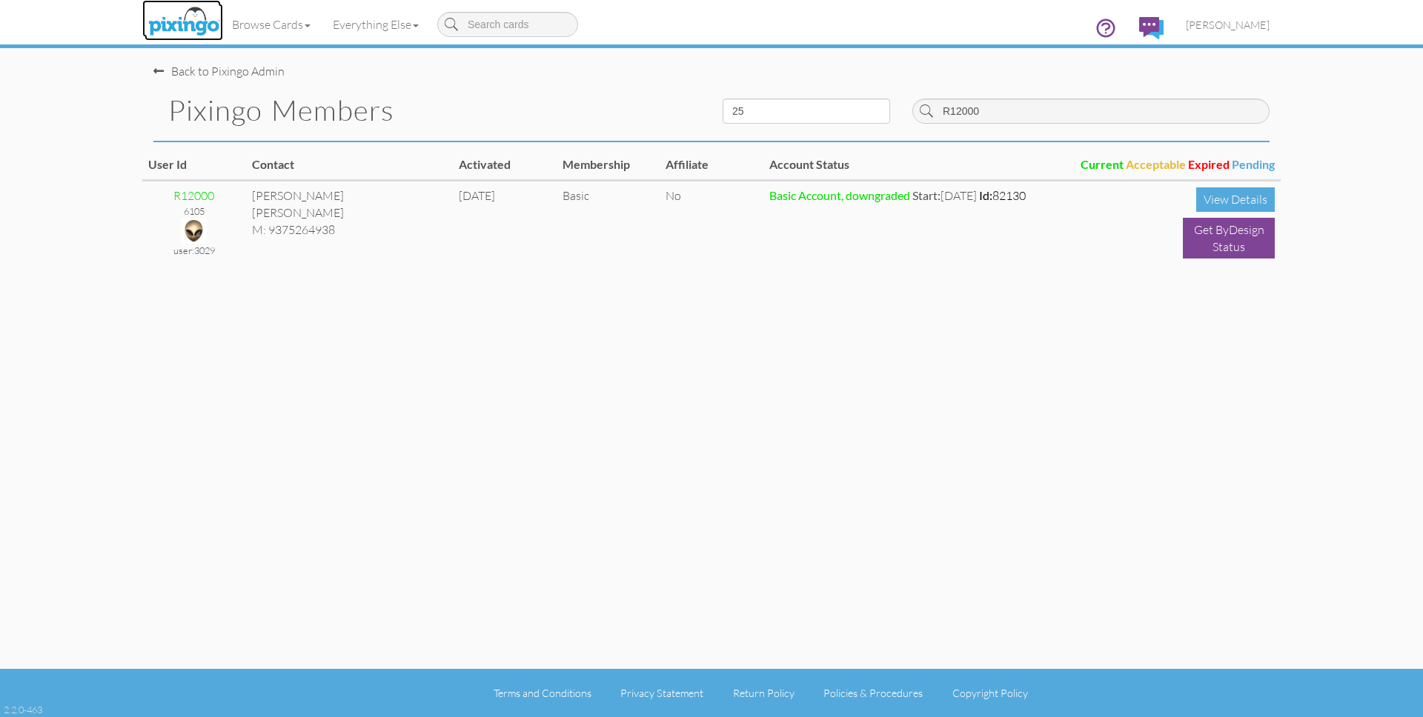
click at [186, 24] on img at bounding box center [184, 22] width 79 height 37
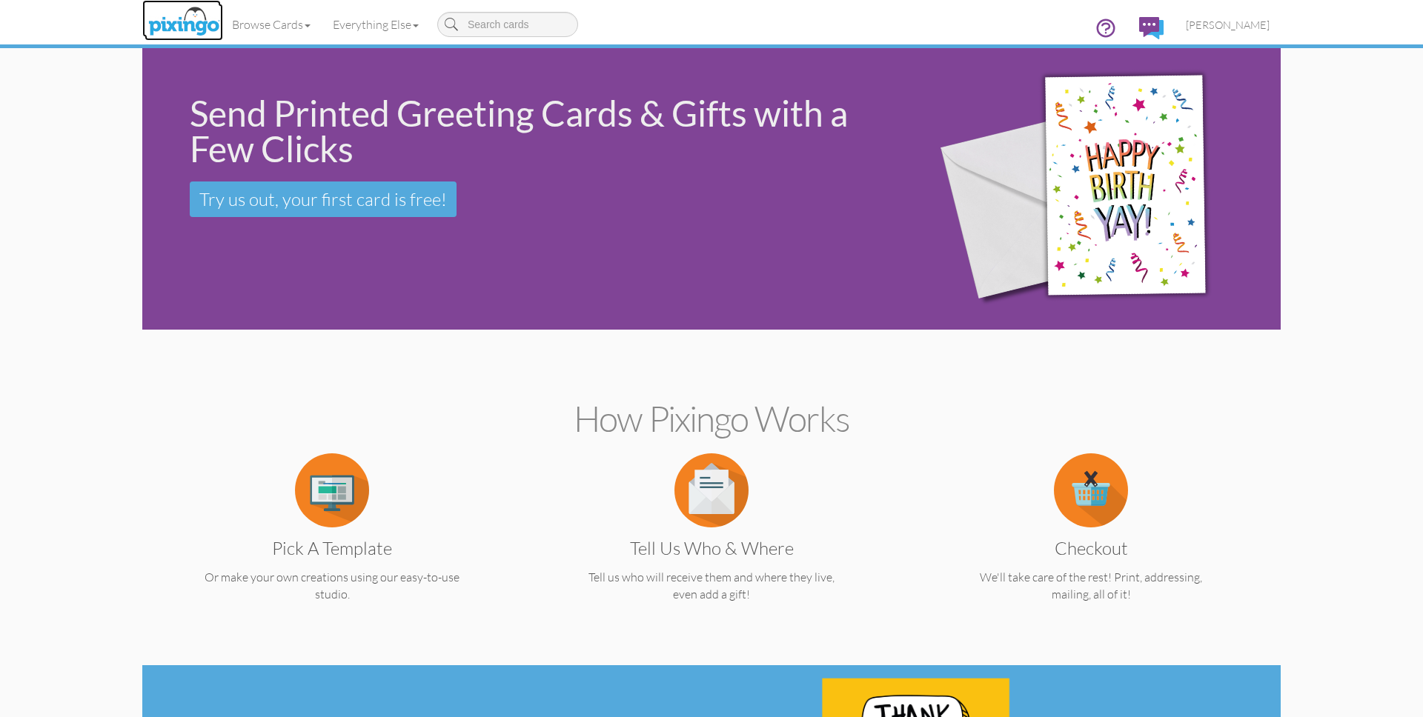
click at [186, 21] on img at bounding box center [184, 22] width 79 height 37
click at [354, 26] on link "Everything Else" at bounding box center [376, 24] width 108 height 37
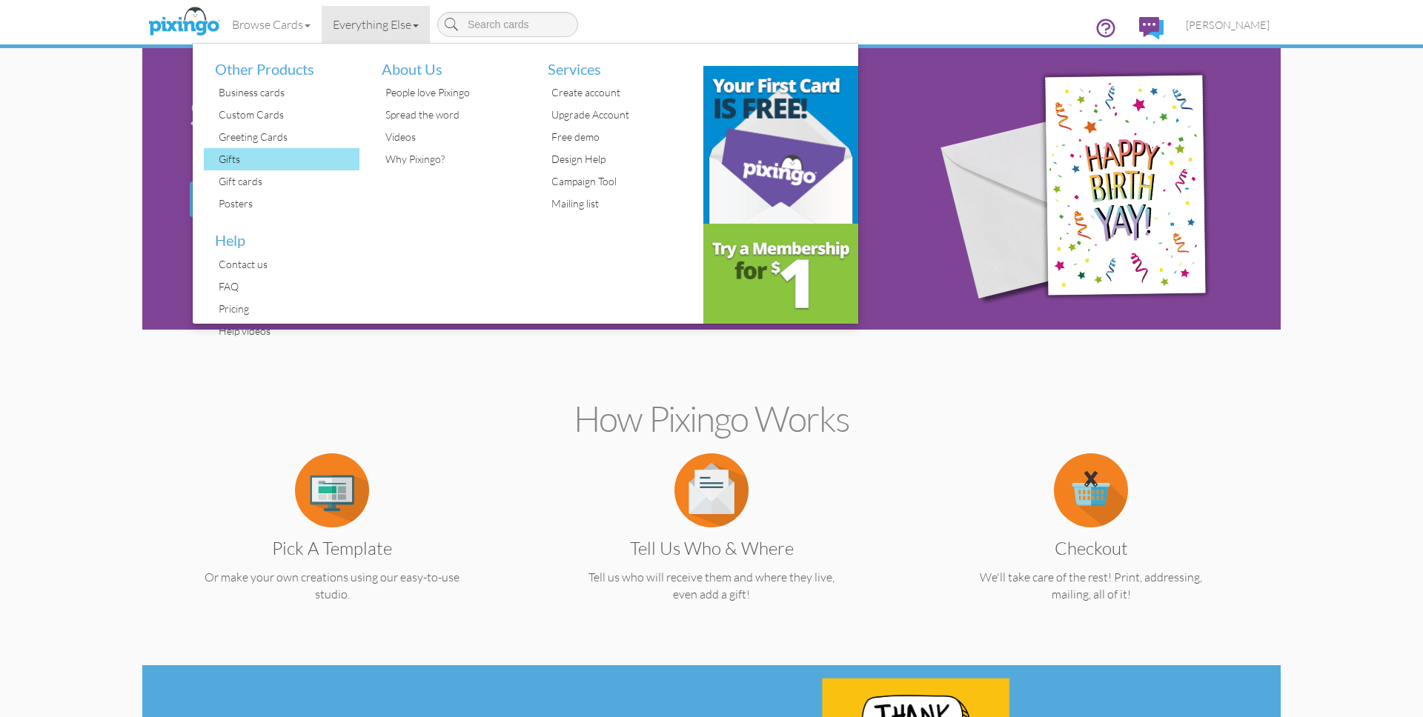
click at [245, 156] on div "Gifts" at bounding box center [287, 159] width 145 height 22
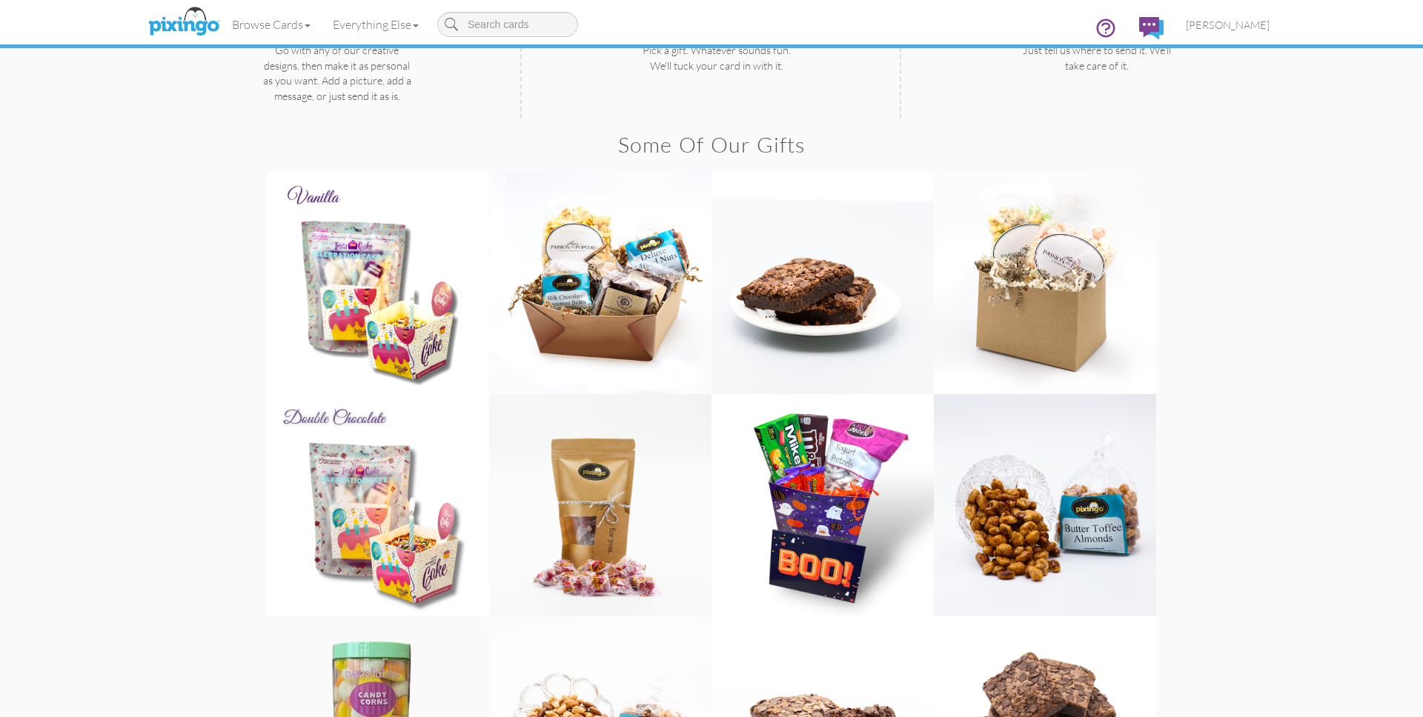
scroll to position [861, 0]
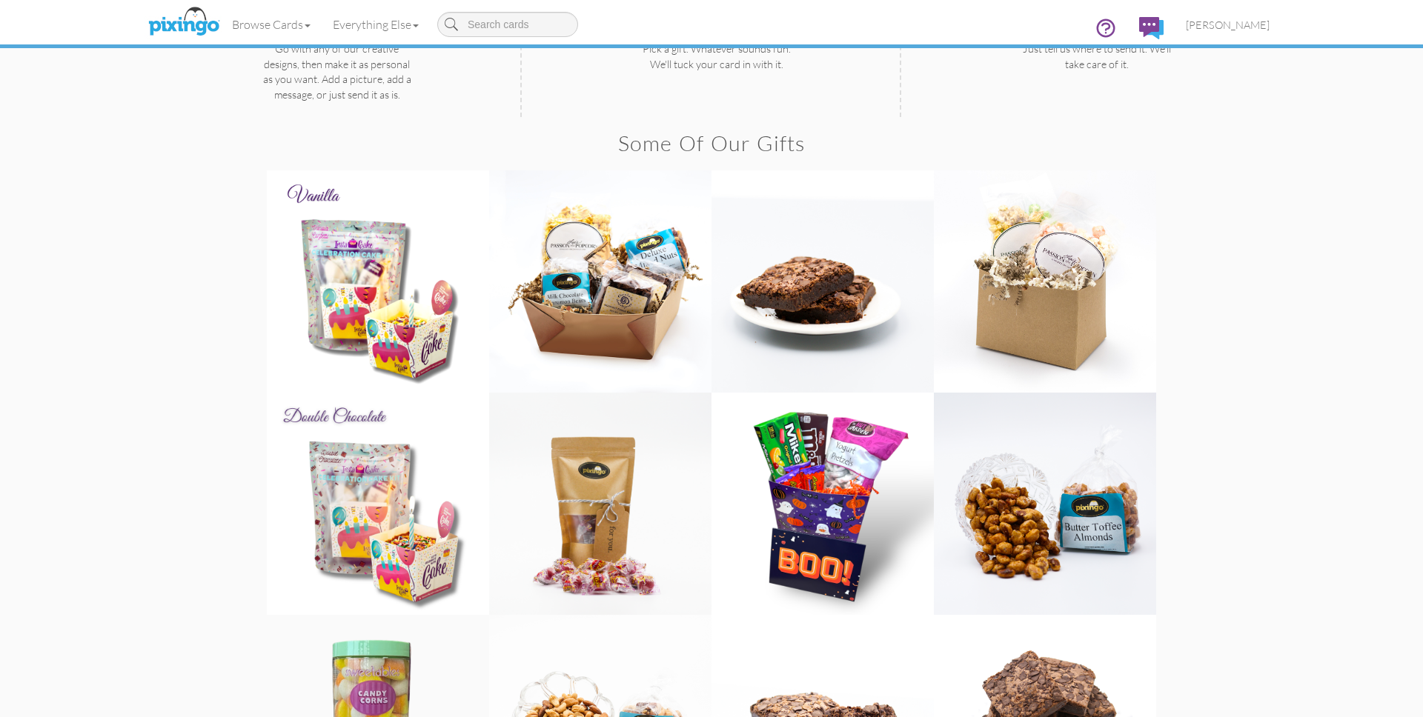
click at [1299, 340] on gifts "Toggle navigation Visit Pixingo Mobile Browse Cards Business Accounting Automot…" at bounding box center [711, 586] width 1423 height 2895
click at [1234, 24] on span "[PERSON_NAME]" at bounding box center [1228, 25] width 84 height 13
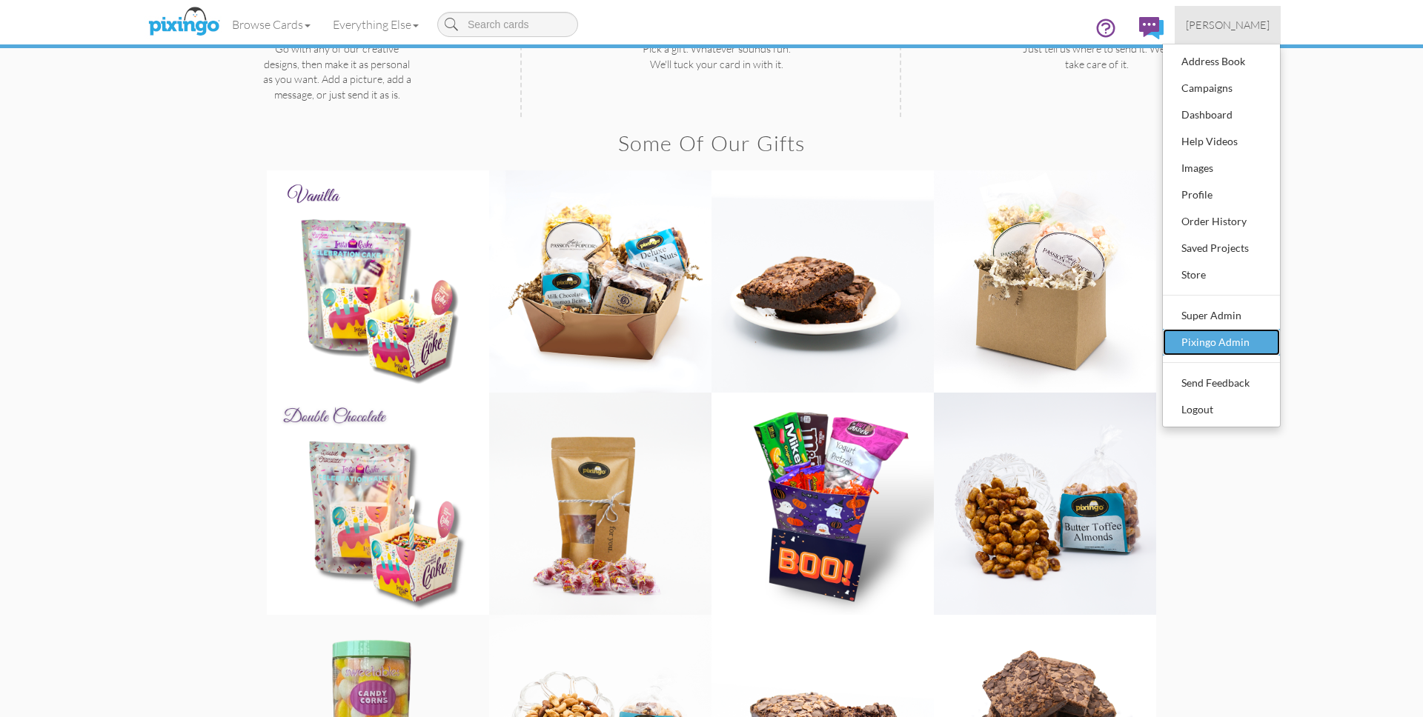
click at [1219, 340] on div "Pixingo Admin" at bounding box center [1221, 342] width 87 height 22
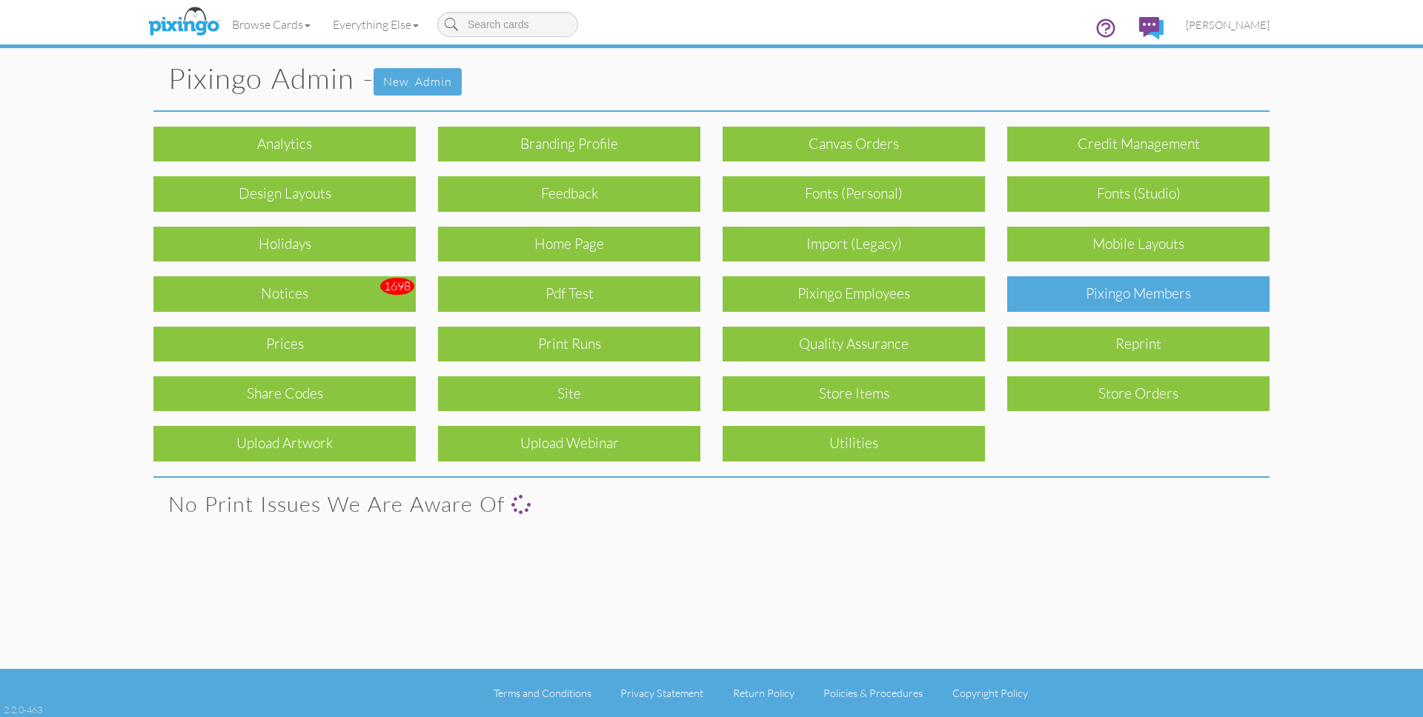
click at [1117, 287] on div "Pixingo Members" at bounding box center [1138, 293] width 262 height 35
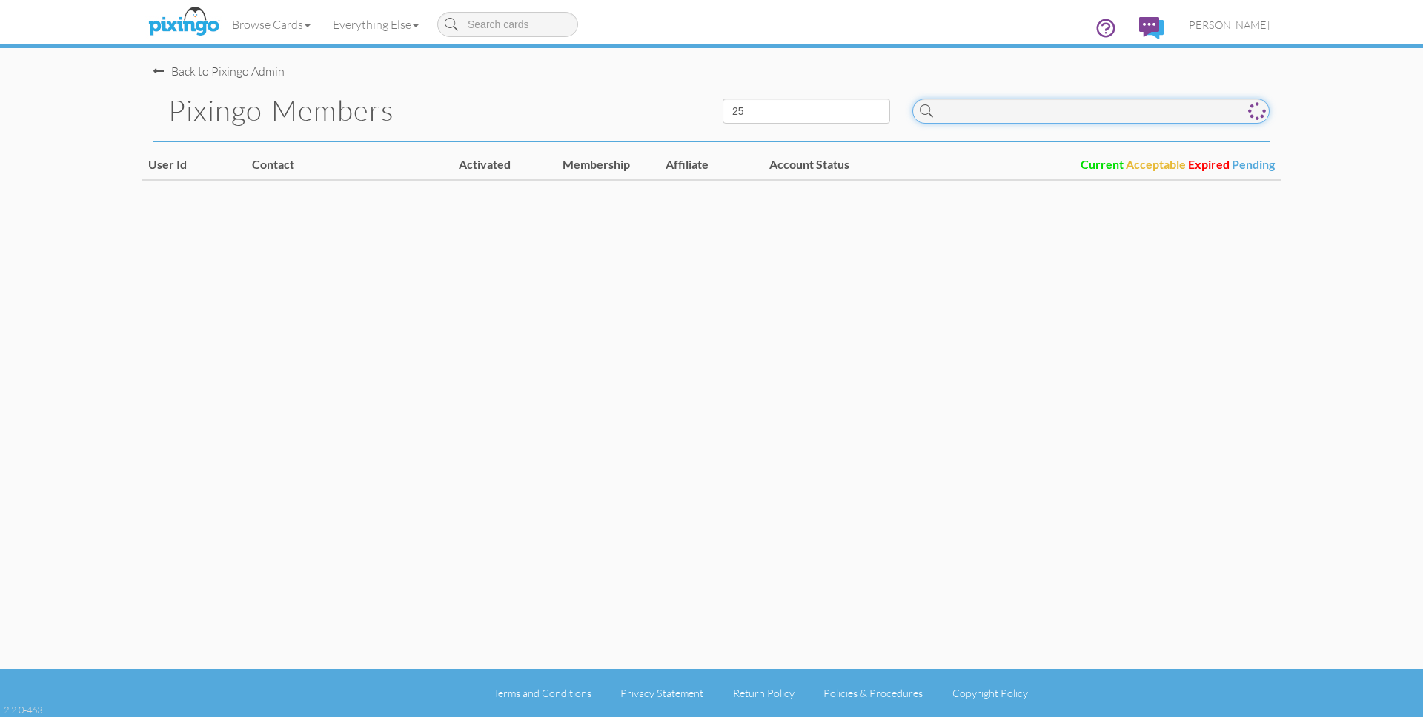
click at [988, 110] on input at bounding box center [1090, 111] width 357 height 25
type input "cole"
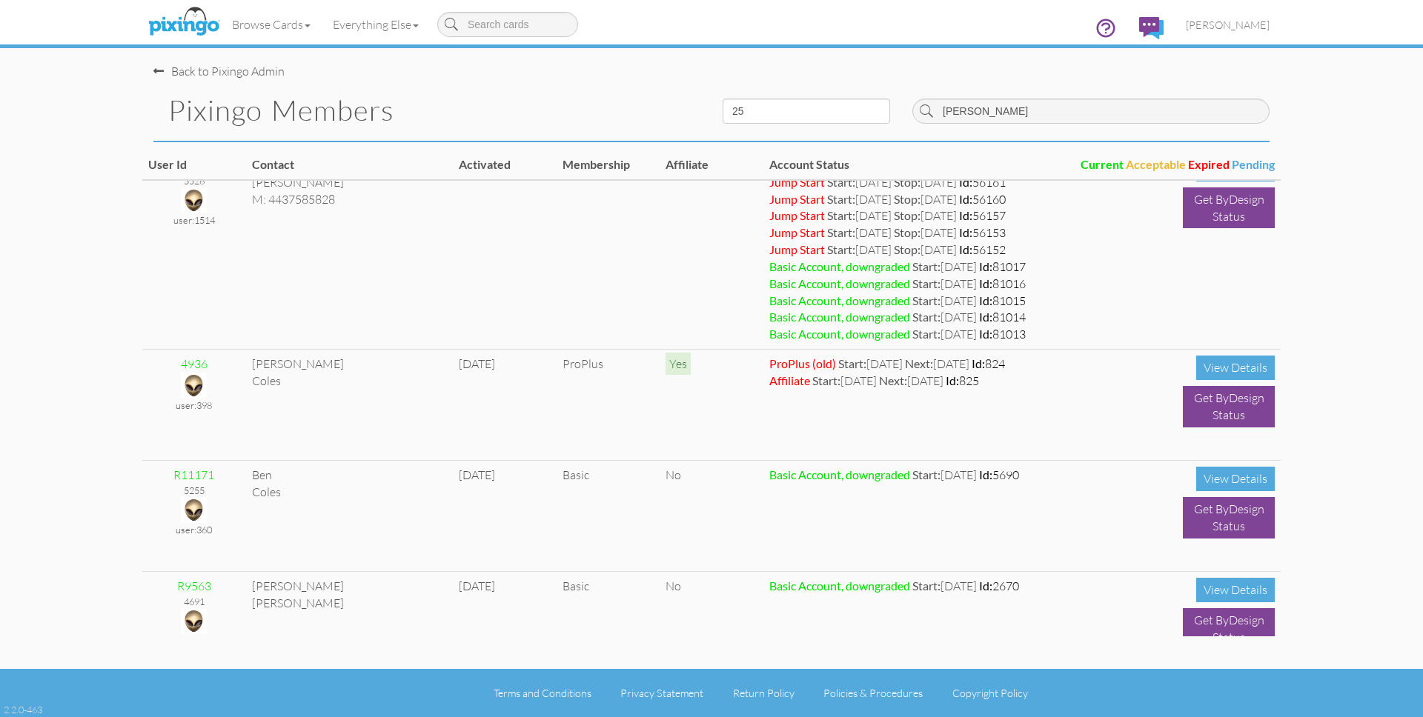
scroll to position [597, 0]
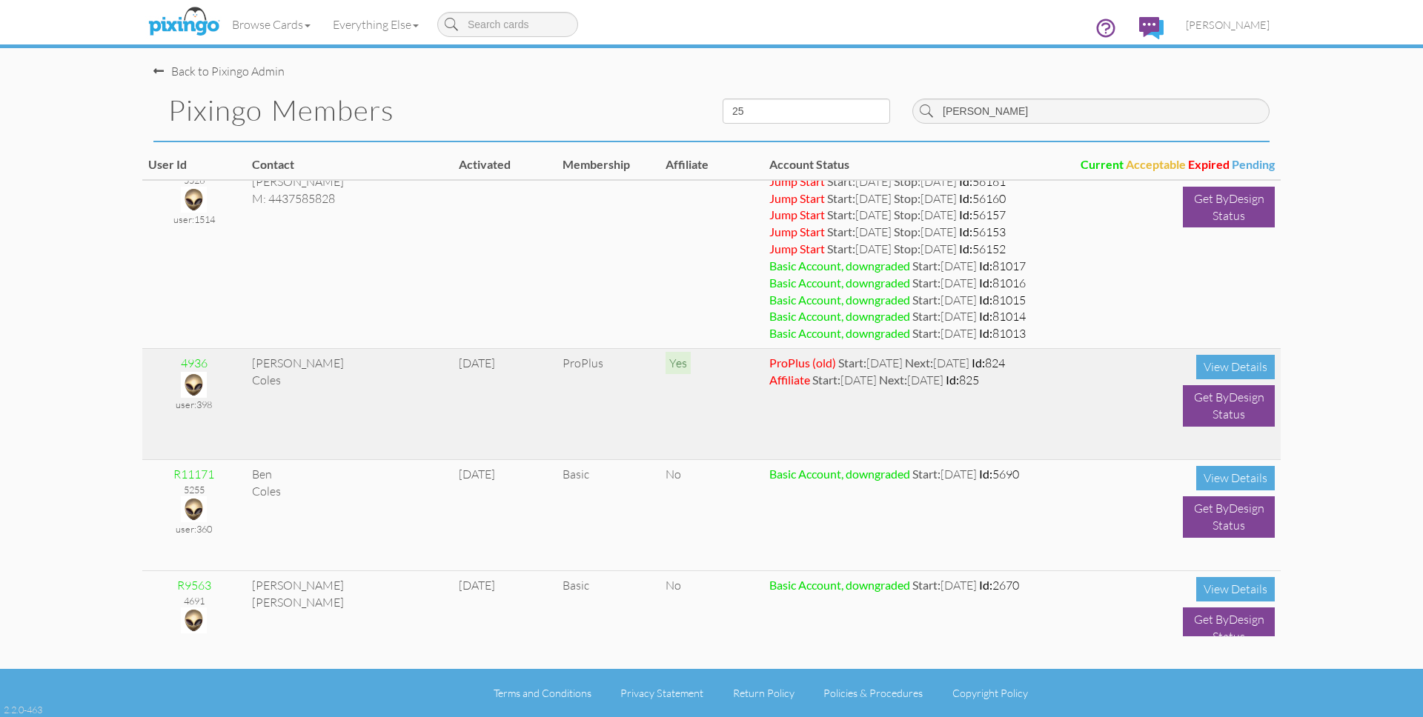
click at [190, 383] on img at bounding box center [194, 385] width 26 height 26
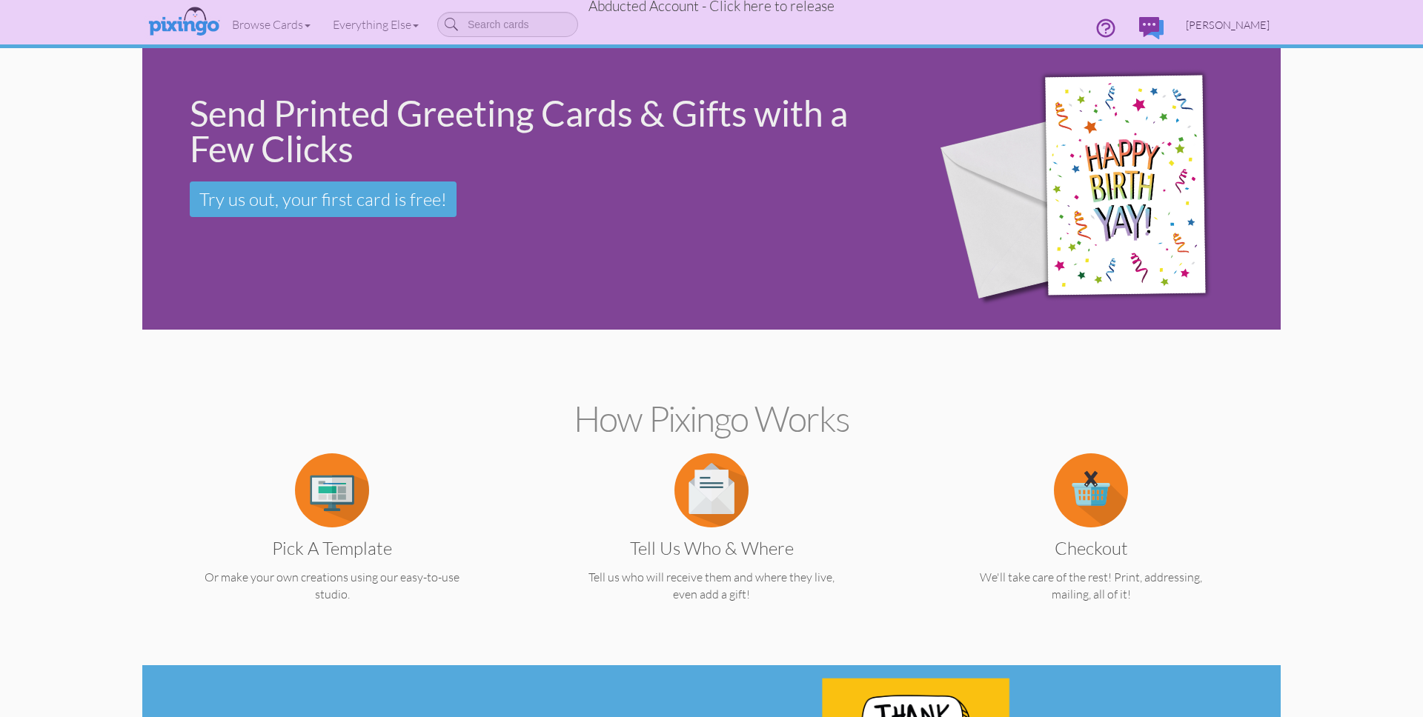
click at [1228, 27] on span "James Coles" at bounding box center [1228, 25] width 84 height 13
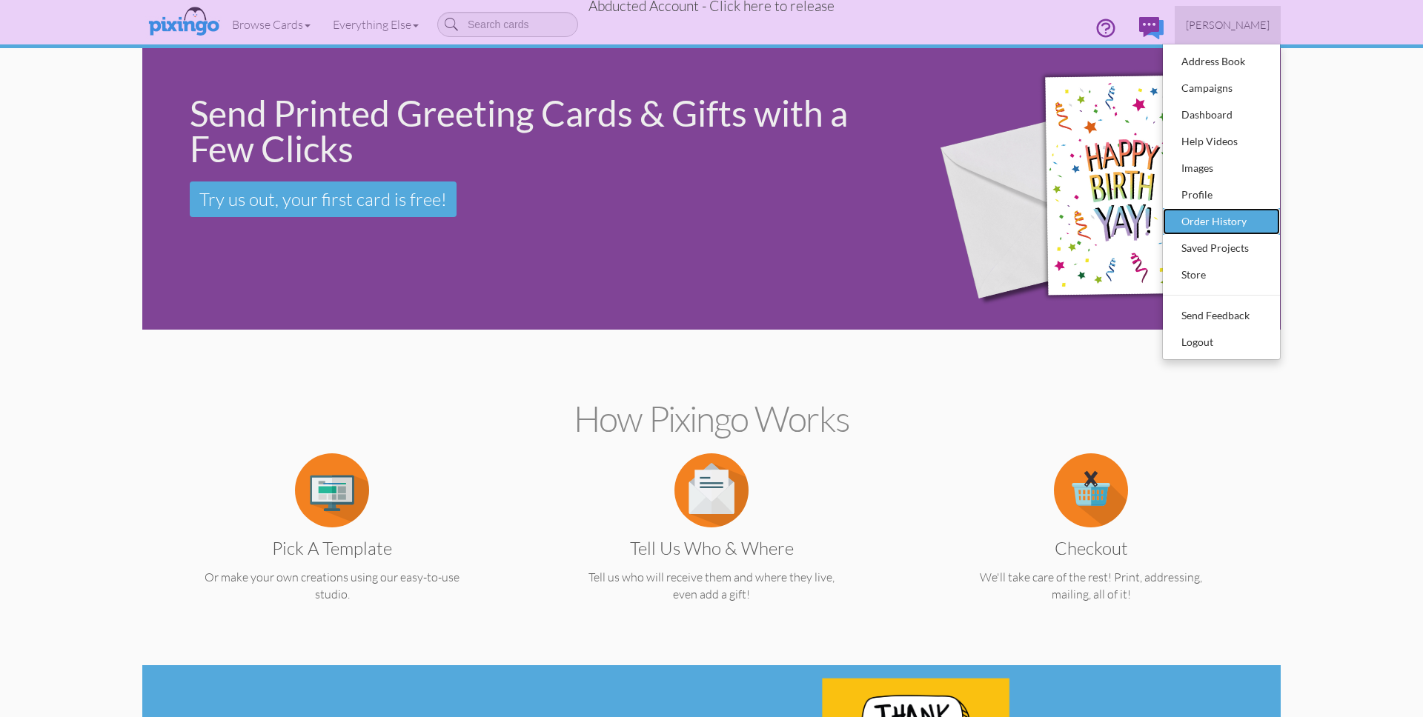
click at [1236, 222] on div "Order History" at bounding box center [1221, 221] width 87 height 22
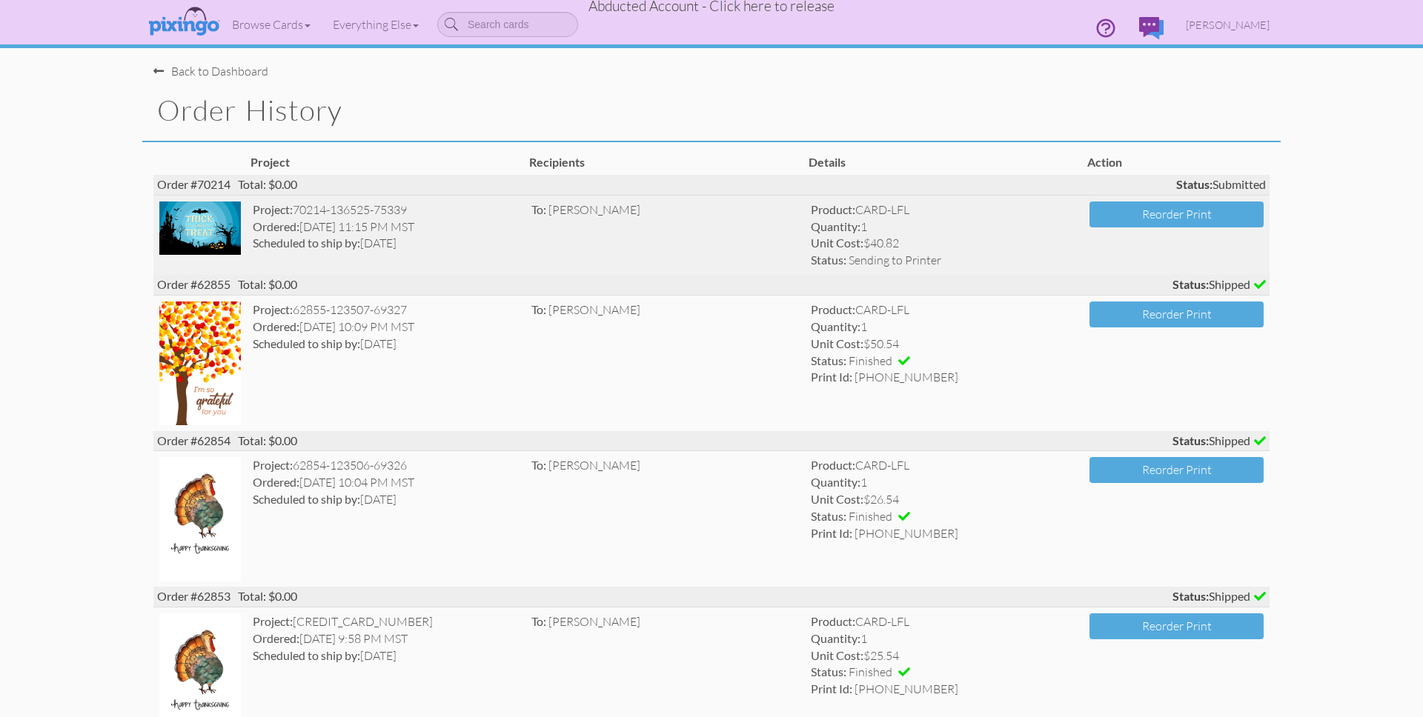
click at [658, 239] on td "To: Miranda Ostler" at bounding box center [665, 235] width 279 height 80
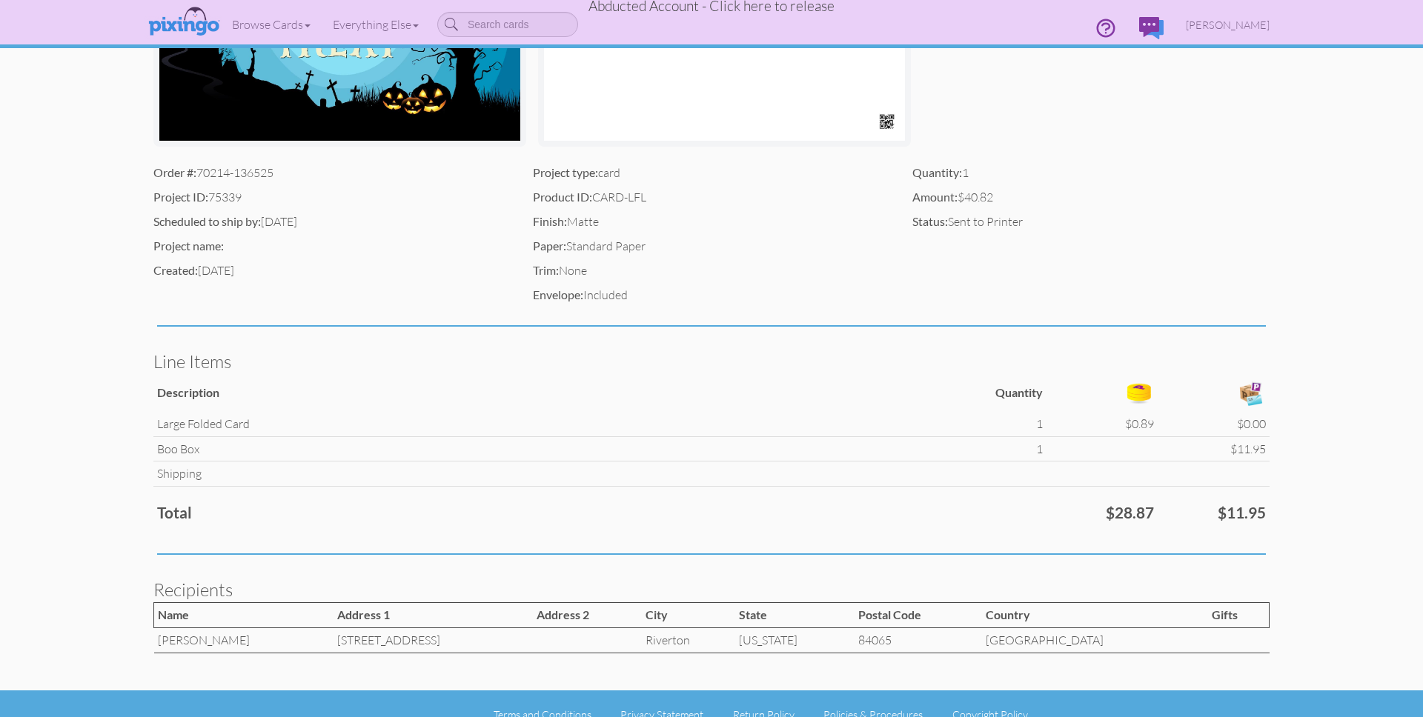
scroll to position [365, 0]
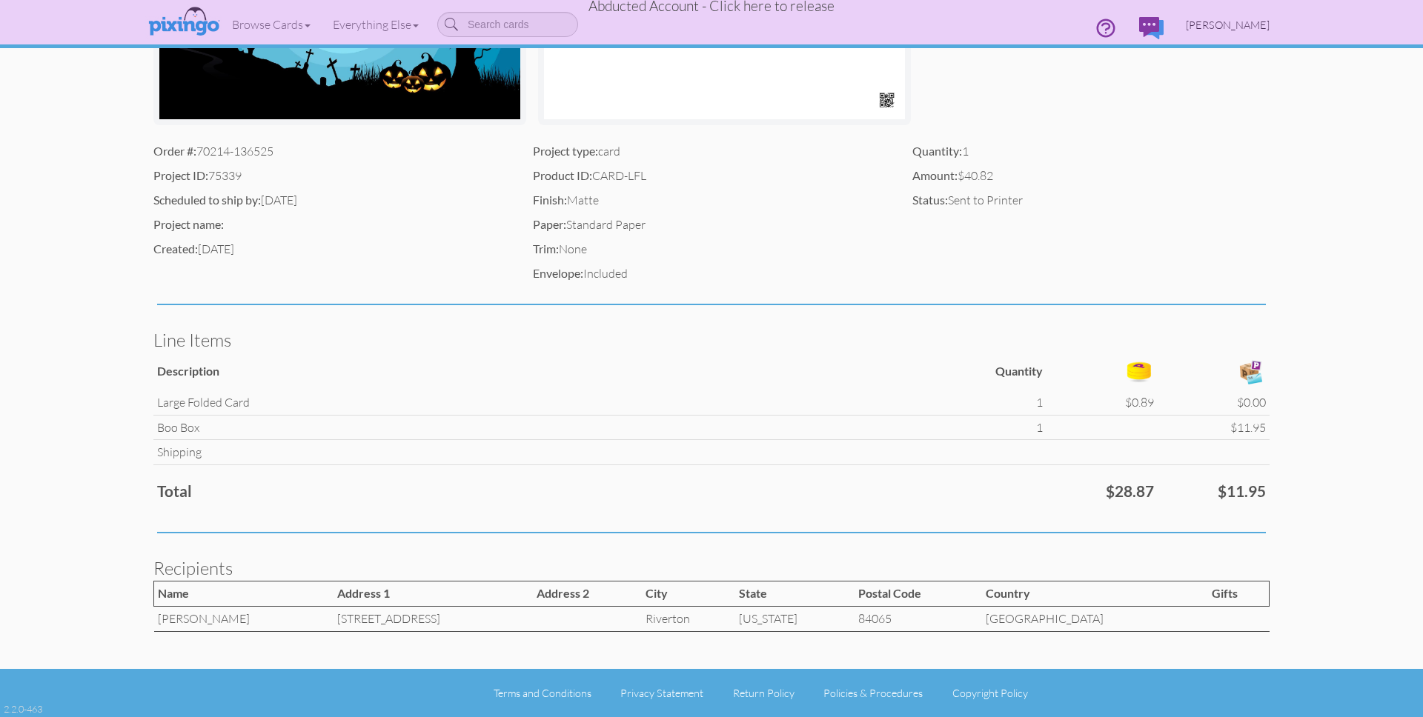
click at [1241, 28] on span "James Coles" at bounding box center [1228, 25] width 84 height 13
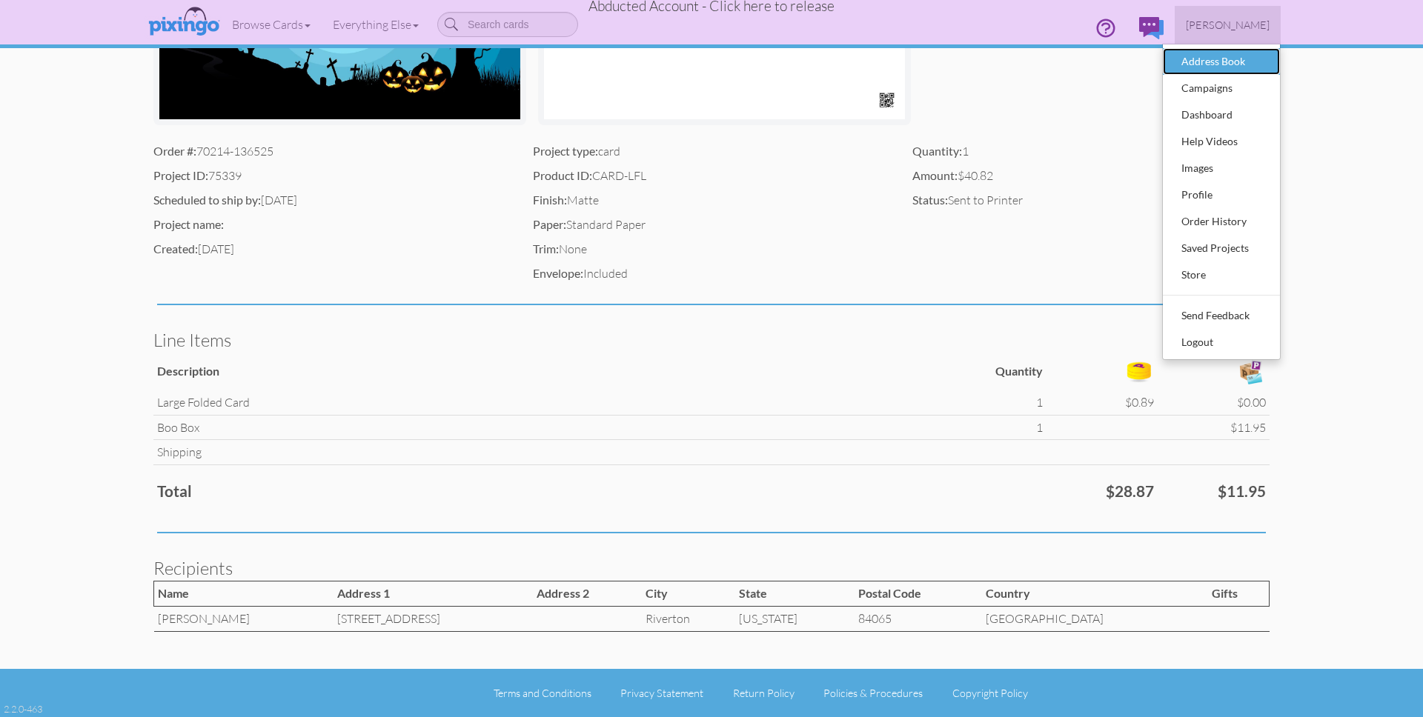
click at [1220, 64] on div "Address Book" at bounding box center [1221, 61] width 87 height 22
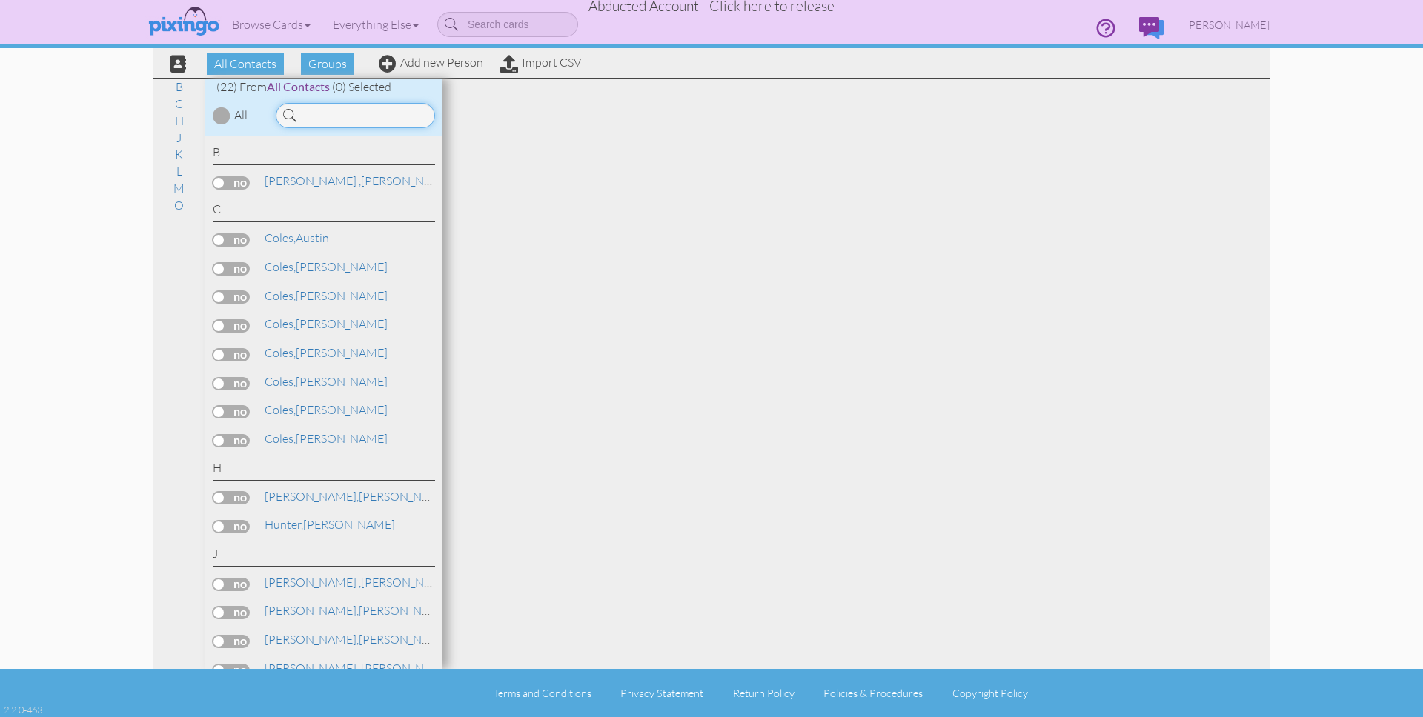
click at [368, 119] on input at bounding box center [355, 115] width 159 height 25
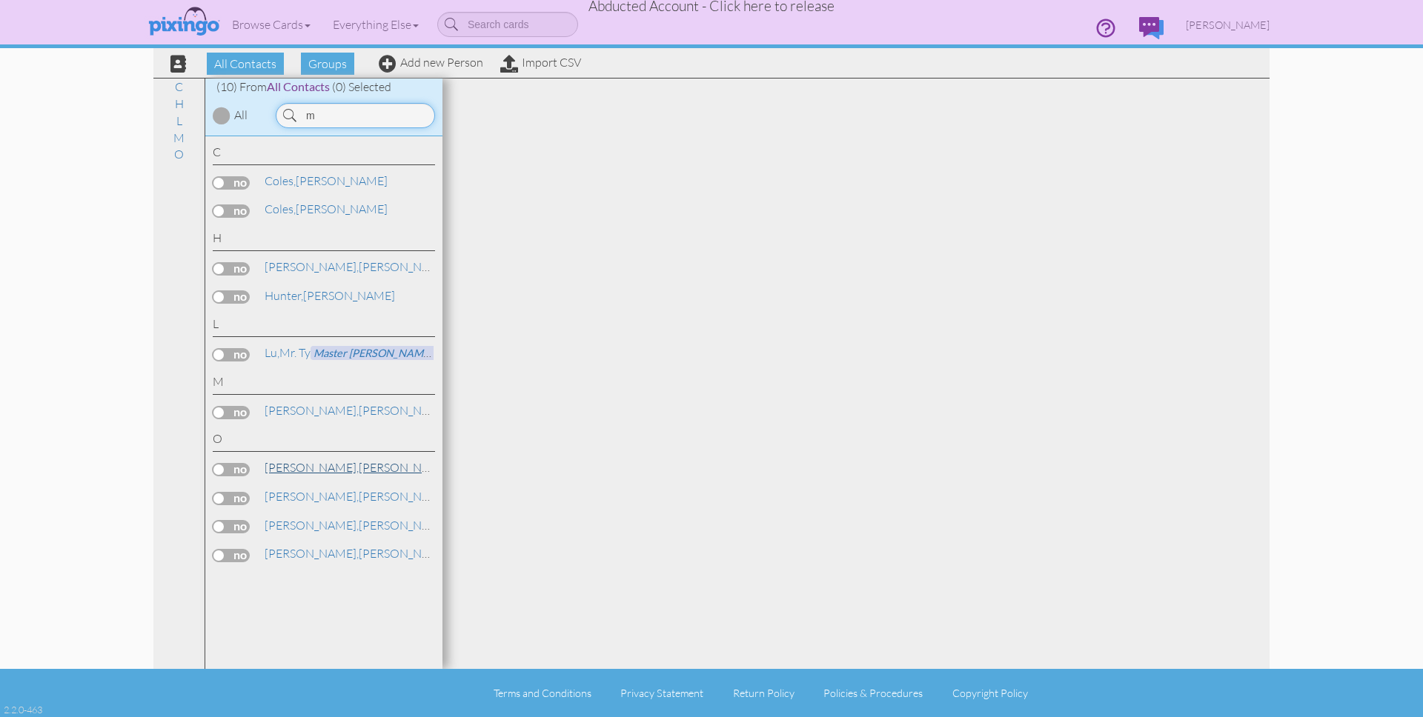
type input "m"
click at [314, 472] on link "Ostler, Miranda" at bounding box center [357, 468] width 189 height 18
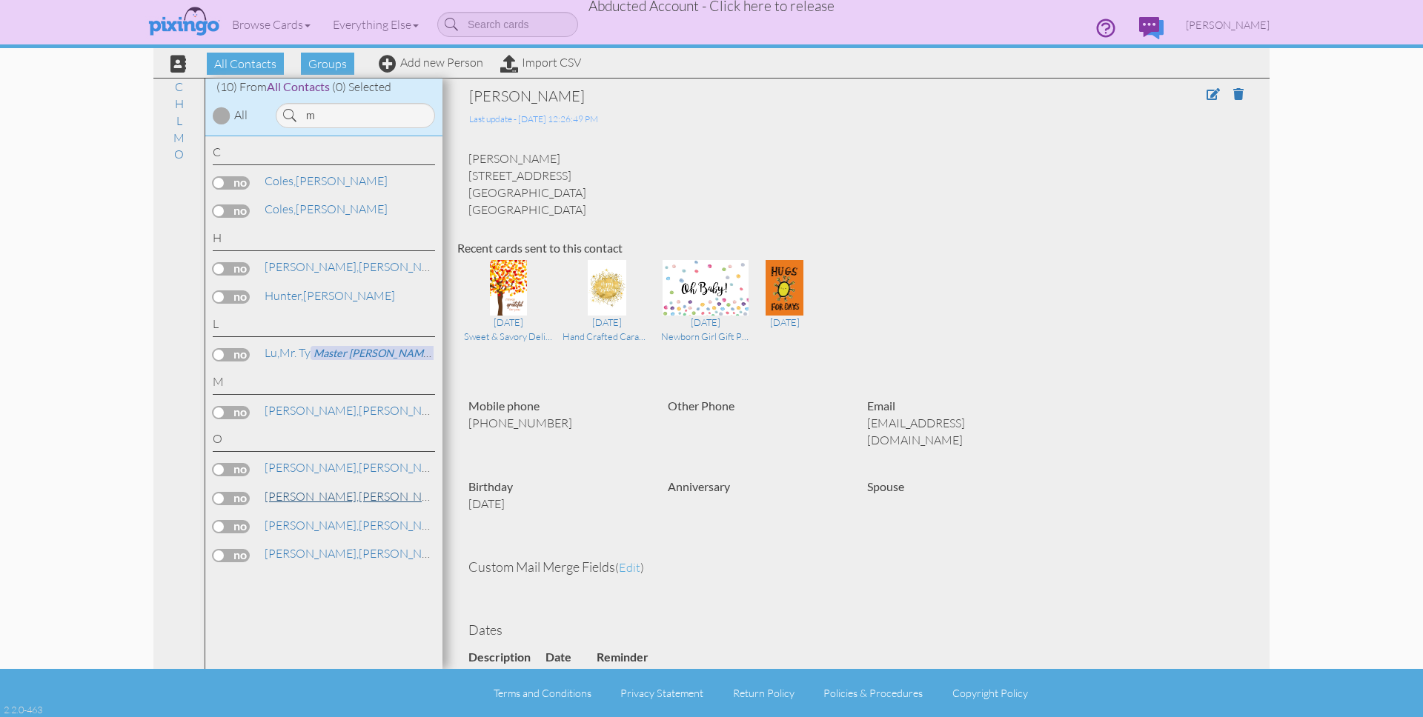
click at [316, 496] on link "Ostler, Miranda" at bounding box center [357, 497] width 189 height 18
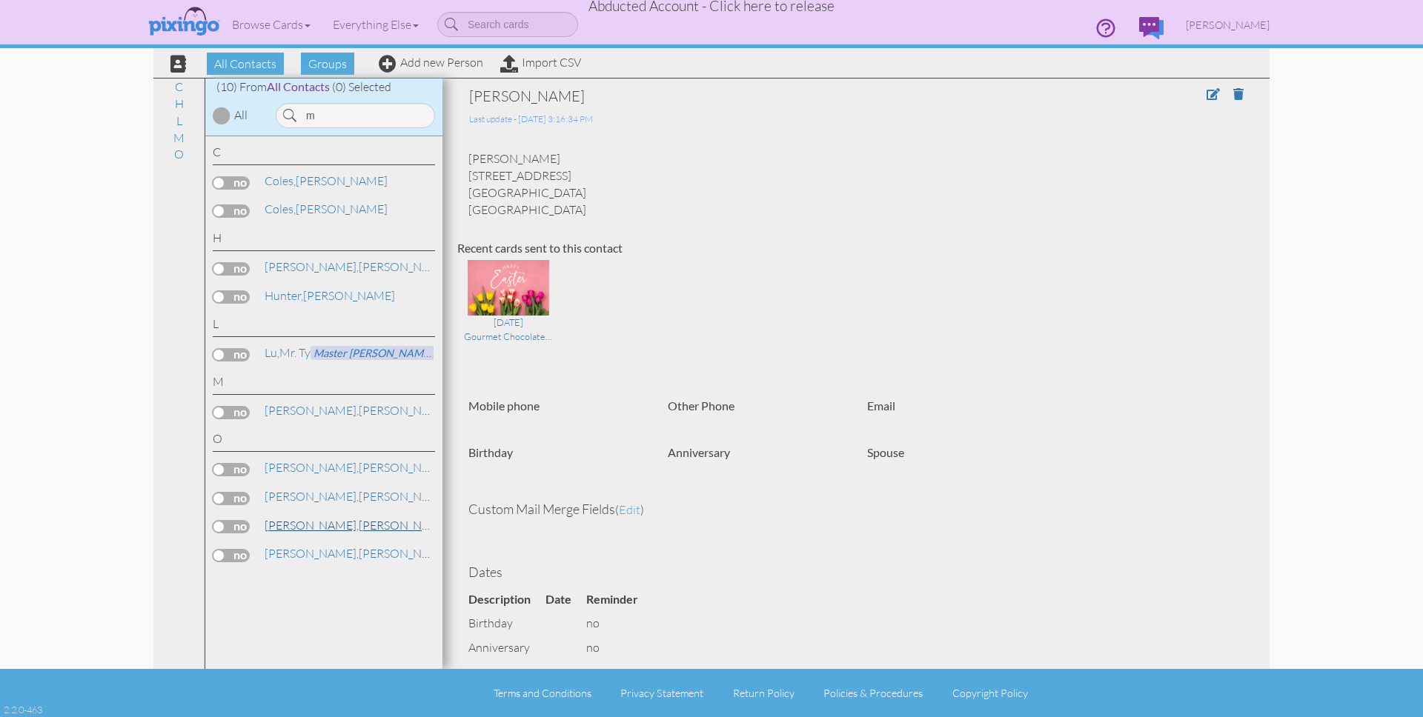
click at [300, 525] on link "Ostler, Miranda" at bounding box center [357, 526] width 189 height 18
click at [318, 554] on link "Ostler, Miranda" at bounding box center [357, 554] width 189 height 18
drag, startPoint x: 470, startPoint y: 158, endPoint x: 573, endPoint y: 192, distance: 108.5
click at [573, 192] on div "Miranda Ostler 3215 Lucky Dog Lane Riverton, UT 84065 United States" at bounding box center [856, 183] width 798 height 67
copy div "Miranda Ostler 3215 Lucky Dog Lane Riverton, UT 84065"
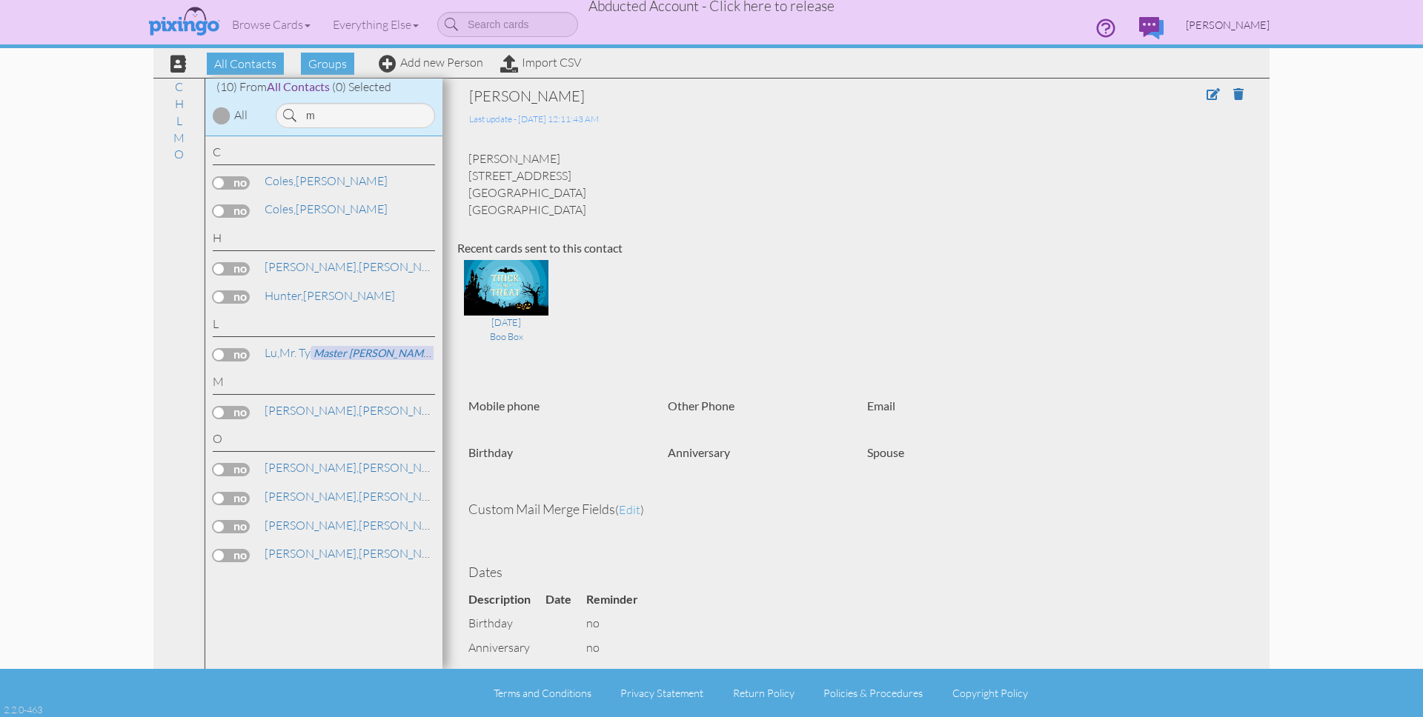
click at [1259, 28] on span "James Coles" at bounding box center [1228, 25] width 84 height 13
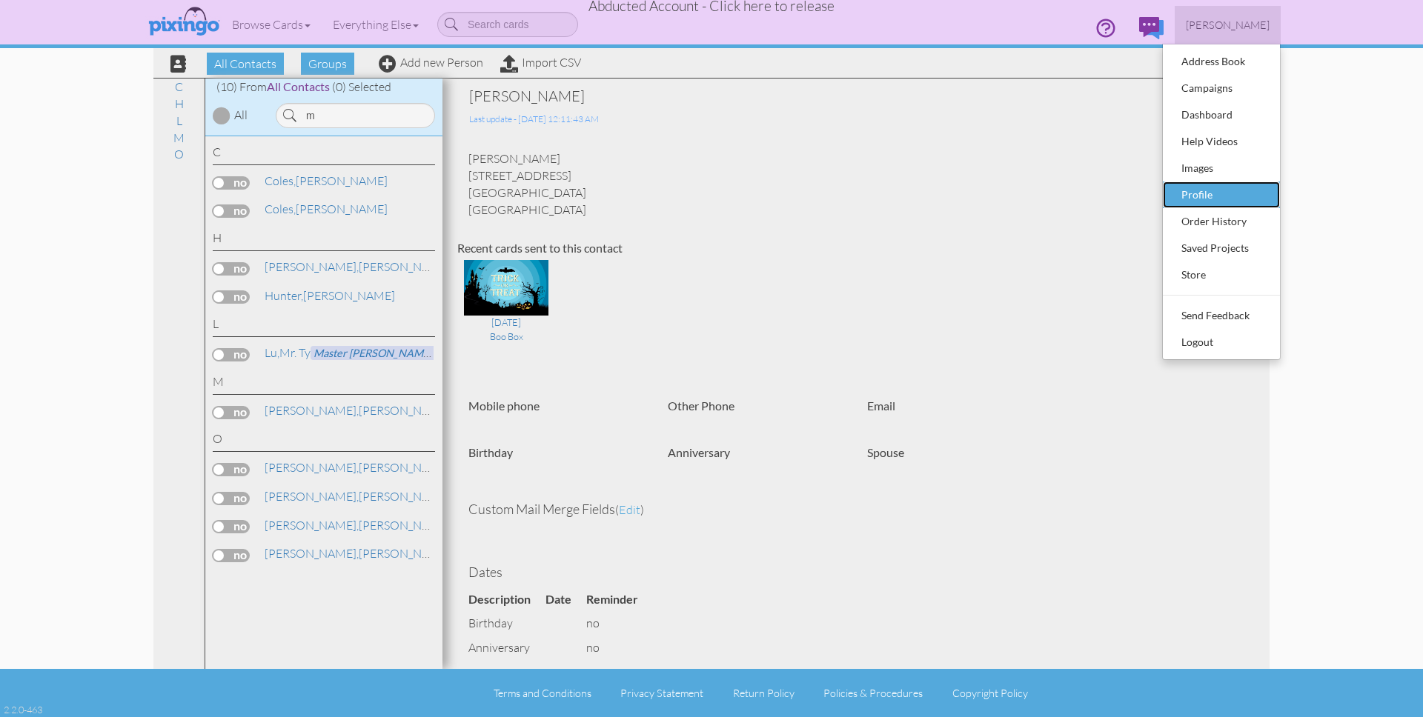
click at [1216, 185] on div "Profile" at bounding box center [1221, 195] width 87 height 22
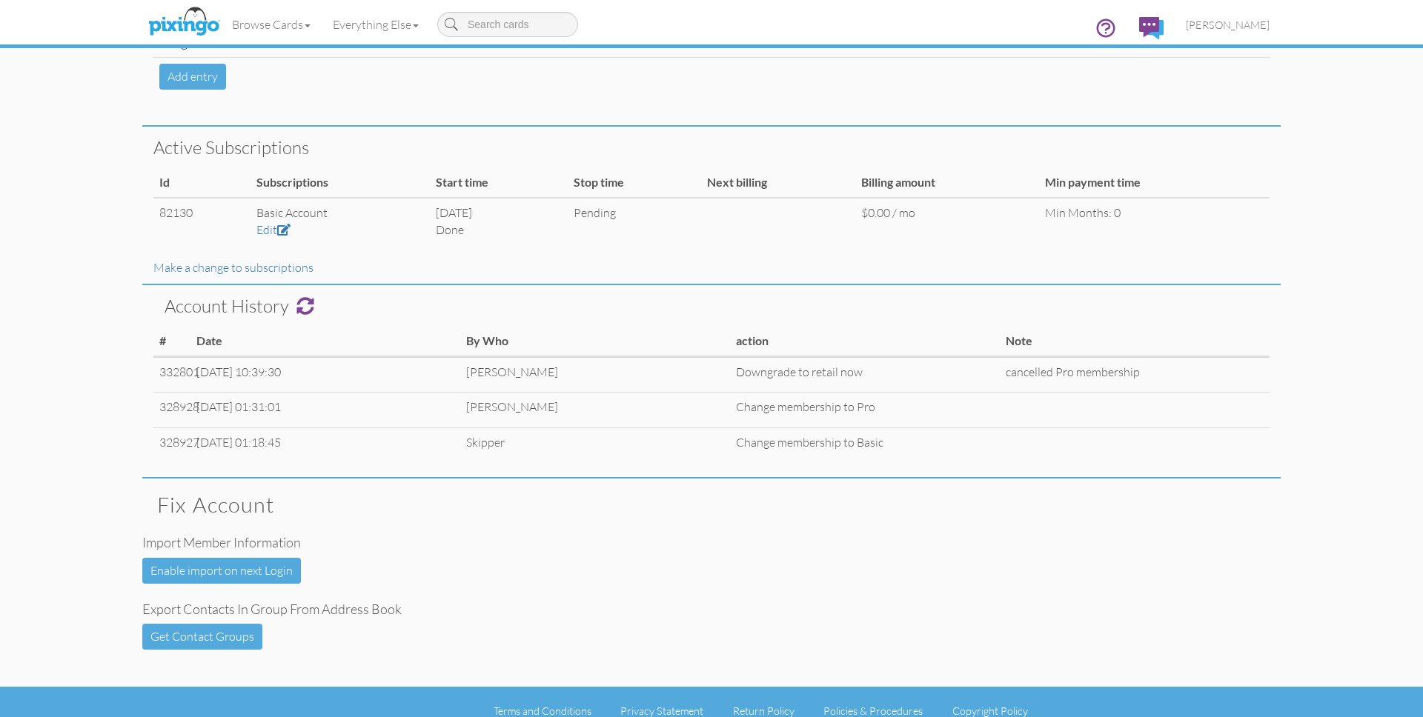
scroll to position [423, 0]
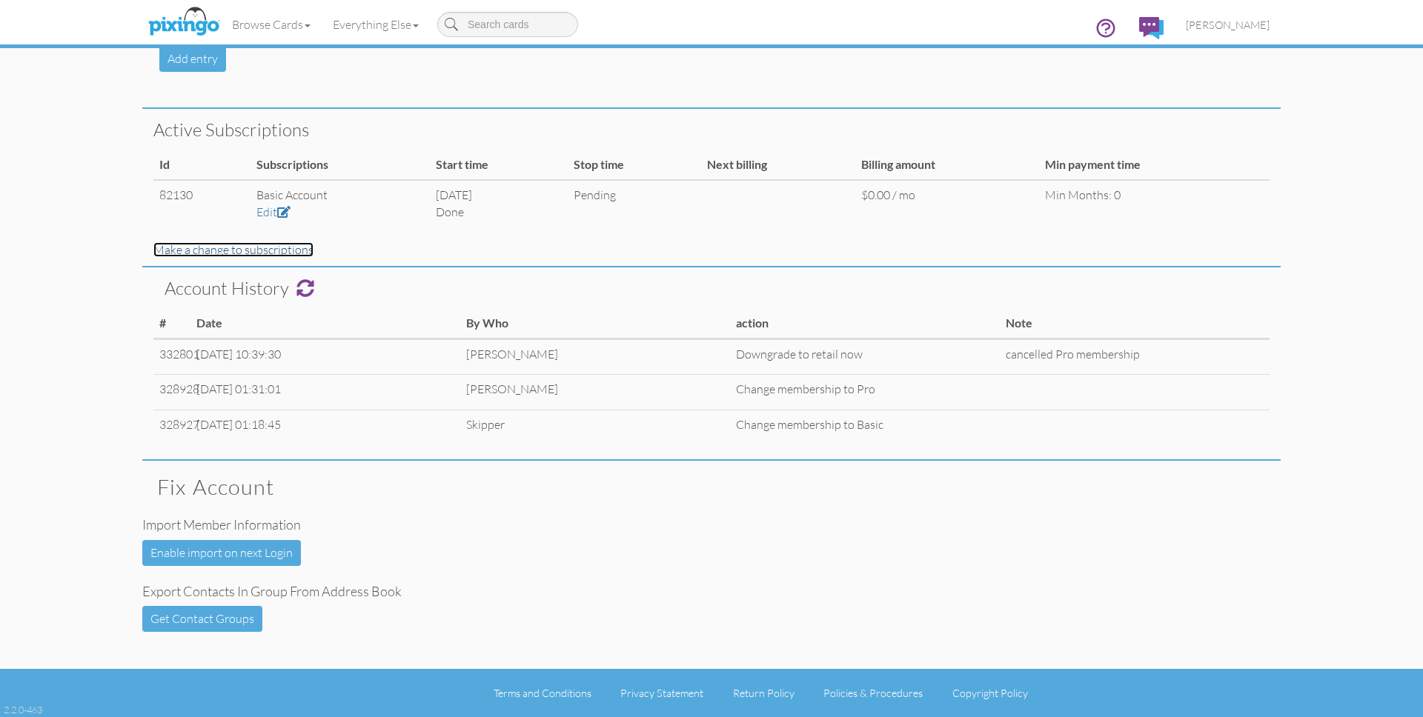
click at [253, 251] on link "Make a change to subscriptions" at bounding box center [233, 249] width 160 height 15
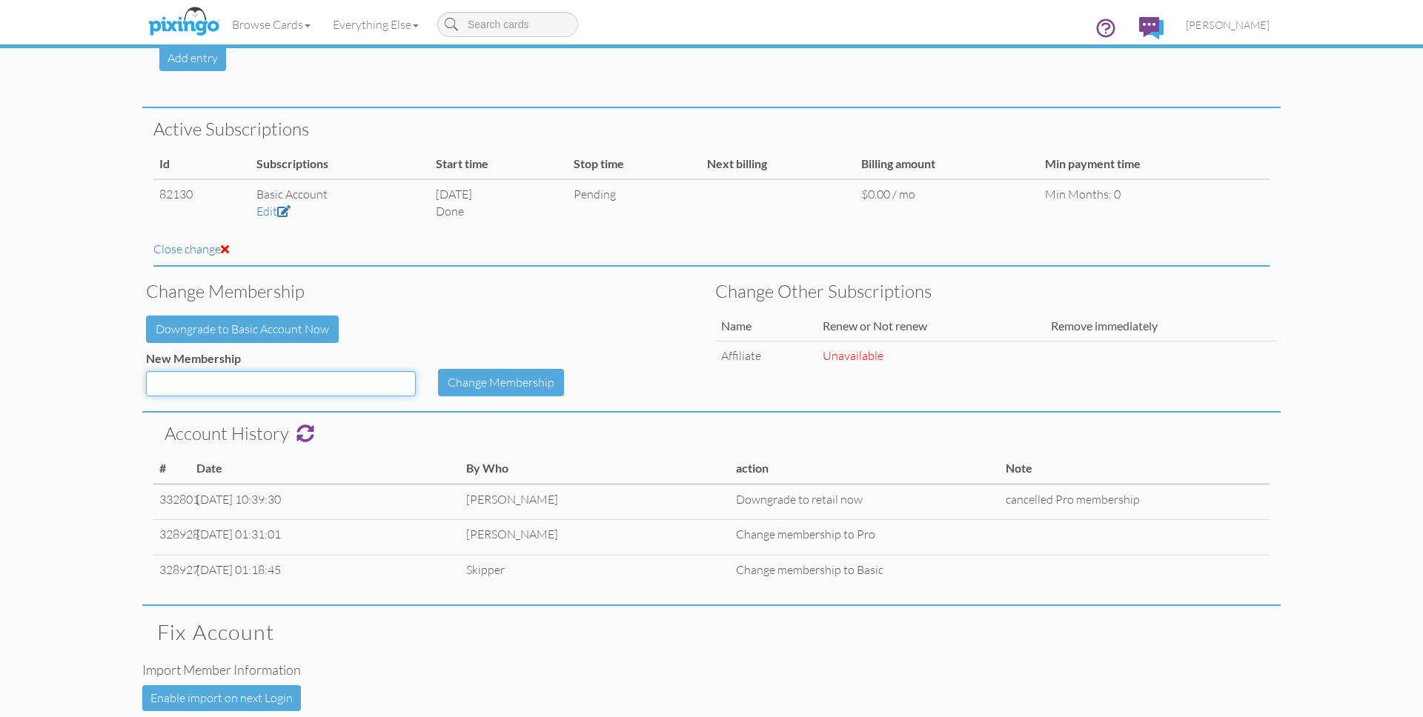
click at [406, 388] on select "Basic Smart Pro ProPlus Jump Start Smart annual Smart (Old) Pro (old) ProPlus (…" at bounding box center [281, 383] width 270 height 25
select select "object:202"
click at [146, 371] on select "Basic Smart Pro ProPlus Jump Start Smart annual Smart (Old) Pro (old) ProPlus (…" at bounding box center [281, 383] width 270 height 25
click at [548, 385] on button "Change Membership" at bounding box center [501, 382] width 126 height 27
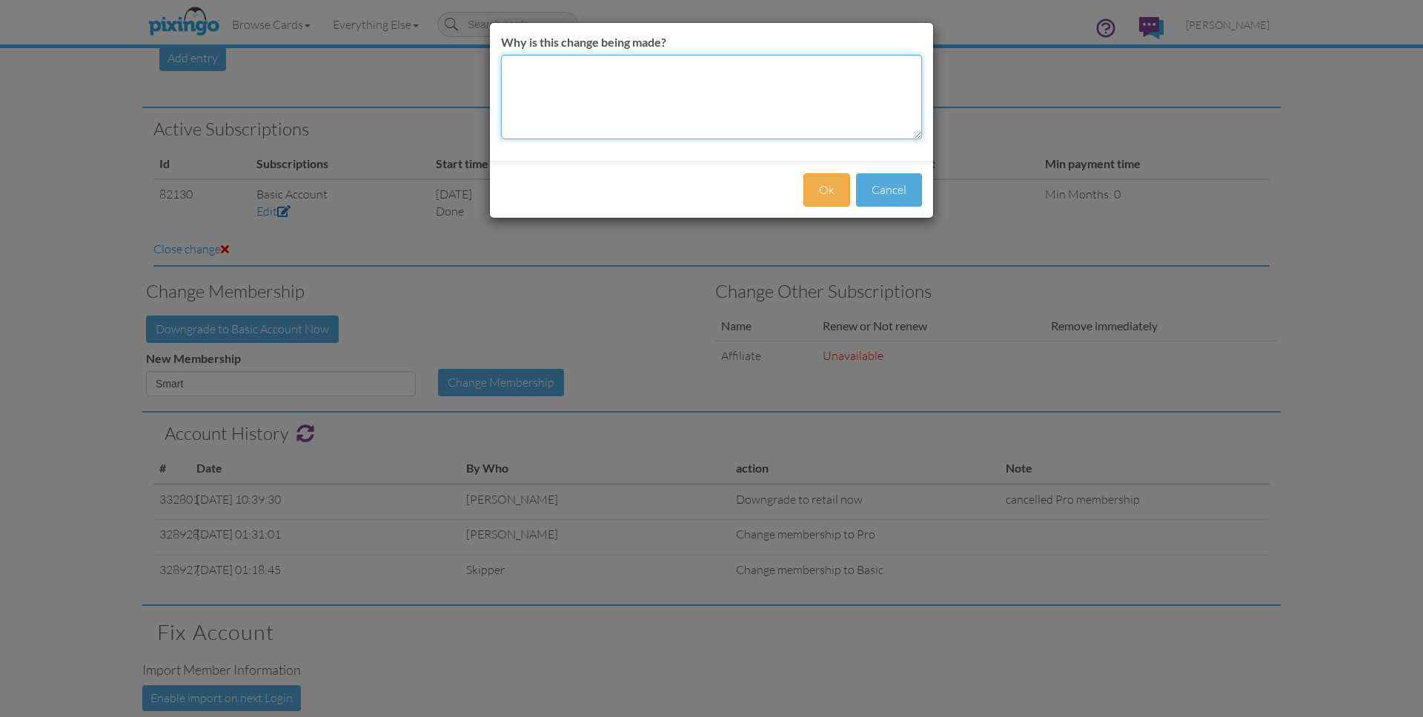
click at [665, 105] on textarea "Why is this change being made?" at bounding box center [711, 97] width 421 height 84
type textarea "t"
type textarea "Upgrade to Transfer"
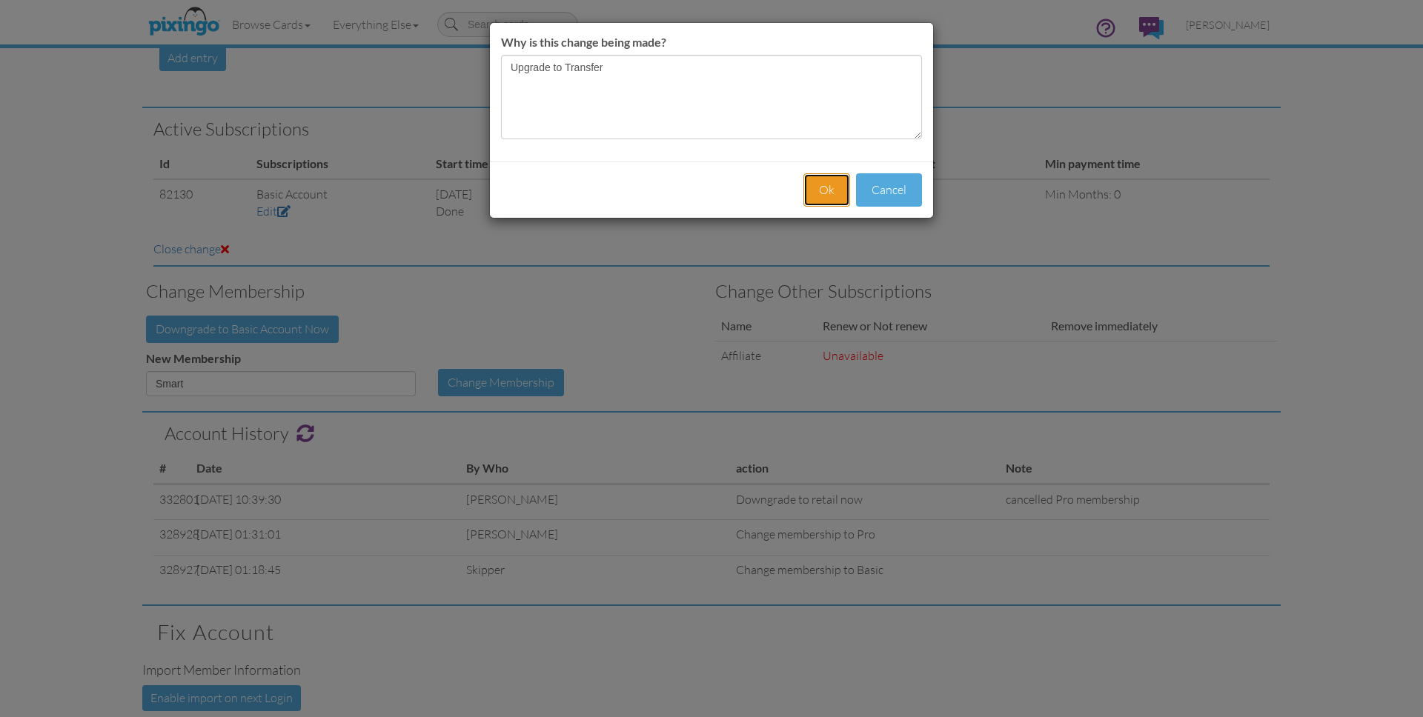
click at [827, 185] on button "Ok" at bounding box center [826, 189] width 47 height 33
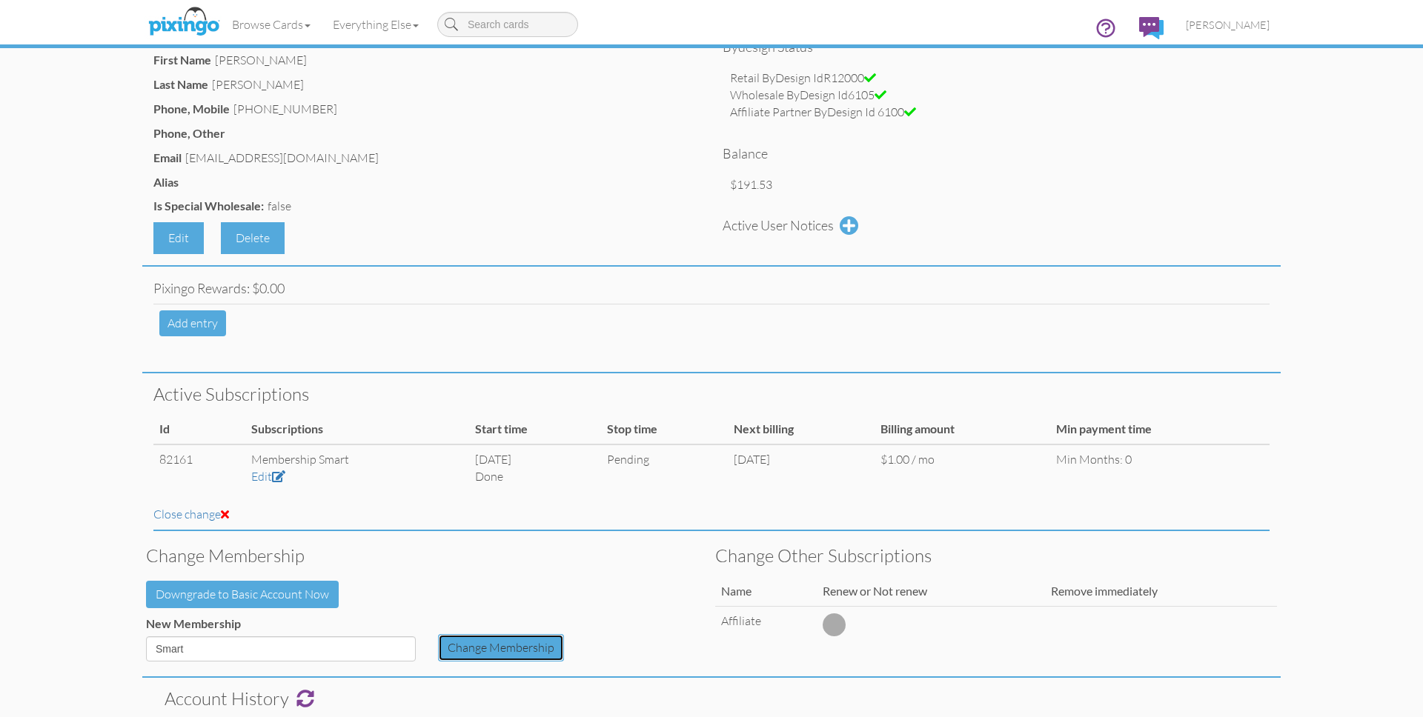
scroll to position [0, 0]
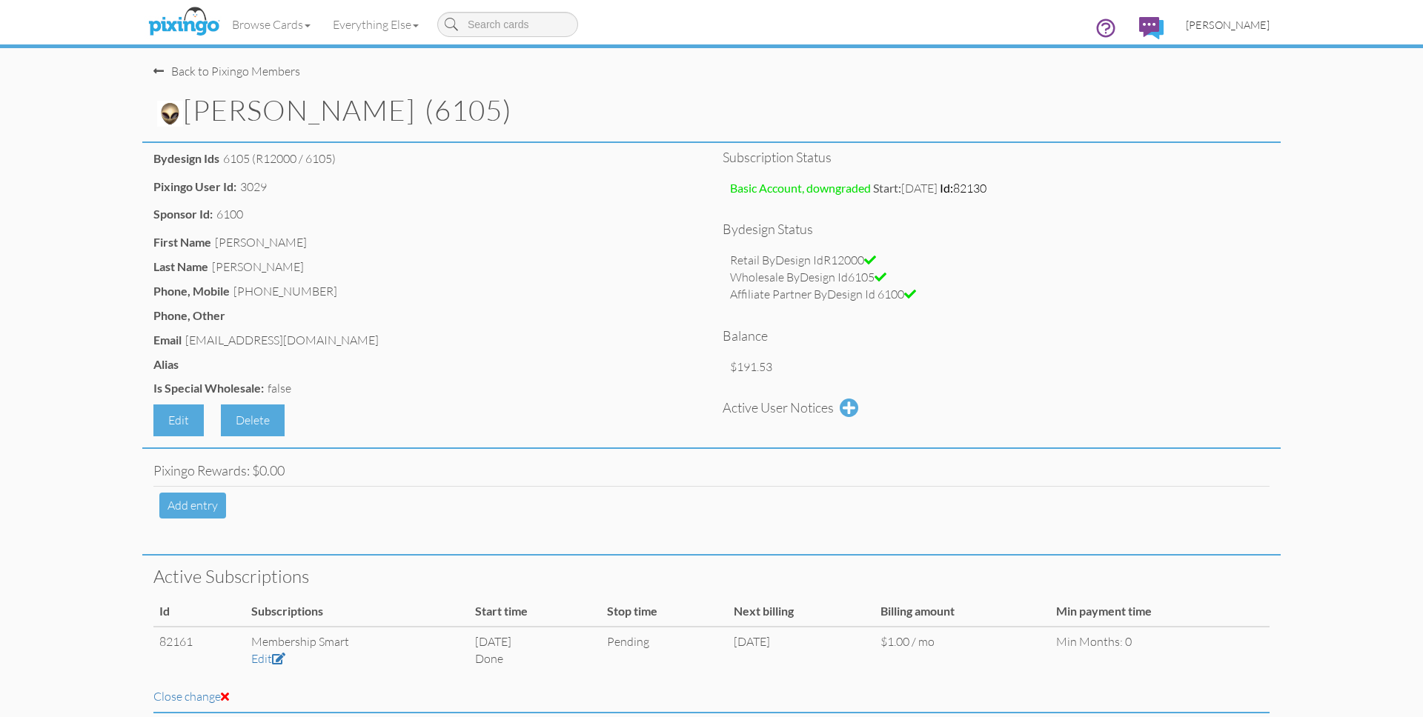
click at [1246, 27] on span "[PERSON_NAME]" at bounding box center [1228, 25] width 84 height 13
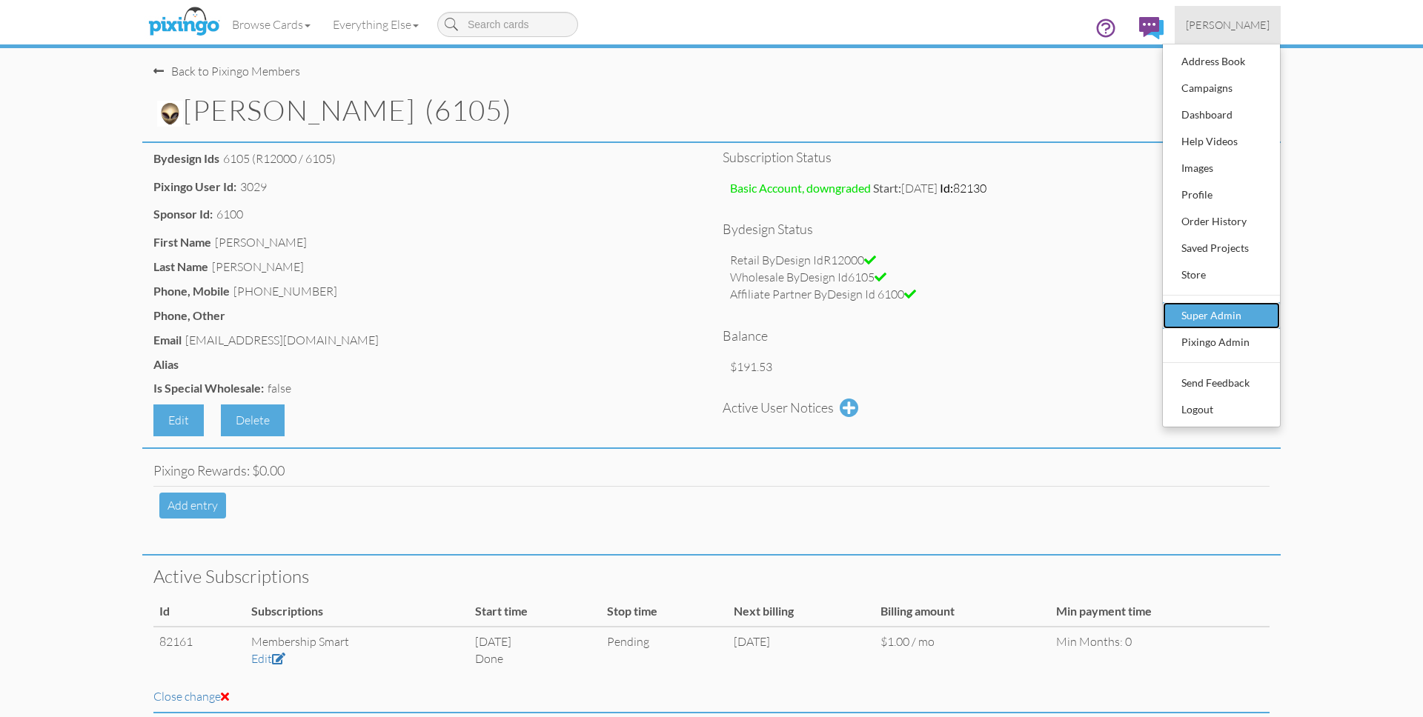
click at [1226, 305] on div "Super Admin" at bounding box center [1221, 316] width 87 height 22
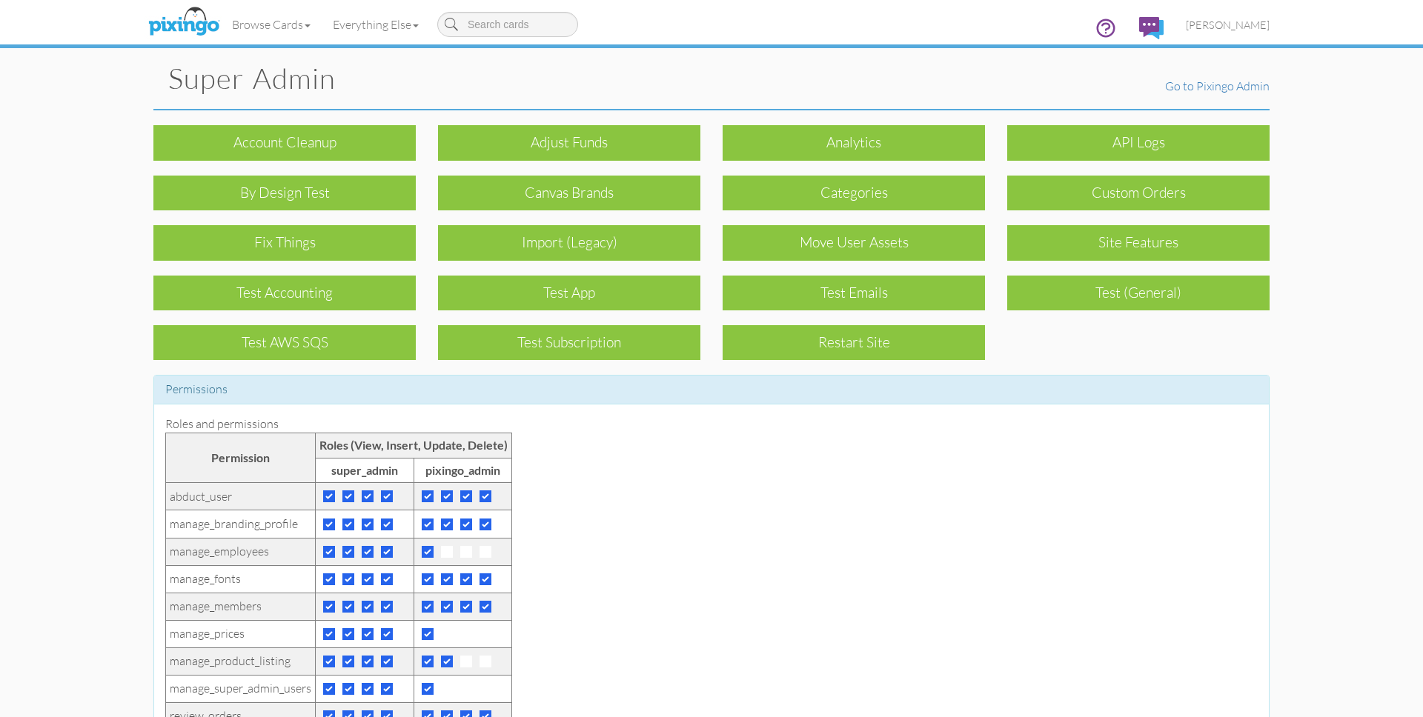
click at [912, 248] on div "Move User Assets" at bounding box center [854, 242] width 262 height 35
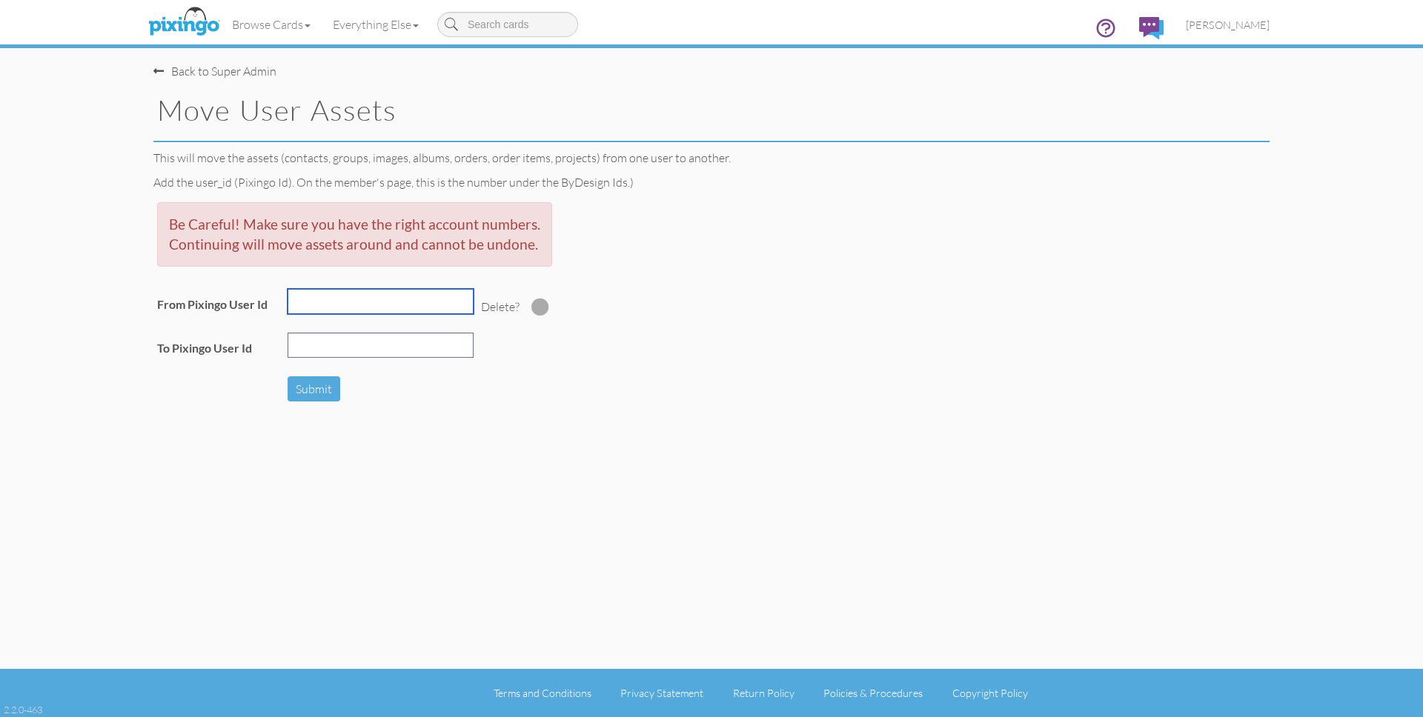
click at [357, 294] on input "text" at bounding box center [381, 301] width 186 height 25
type input "6105"
click at [376, 347] on input "text" at bounding box center [381, 345] width 186 height 25
type input "6100"
click at [620, 517] on div "Back to Super Admin Move User Assets This will move the assets (contacts, group…" at bounding box center [711, 334] width 1138 height 669
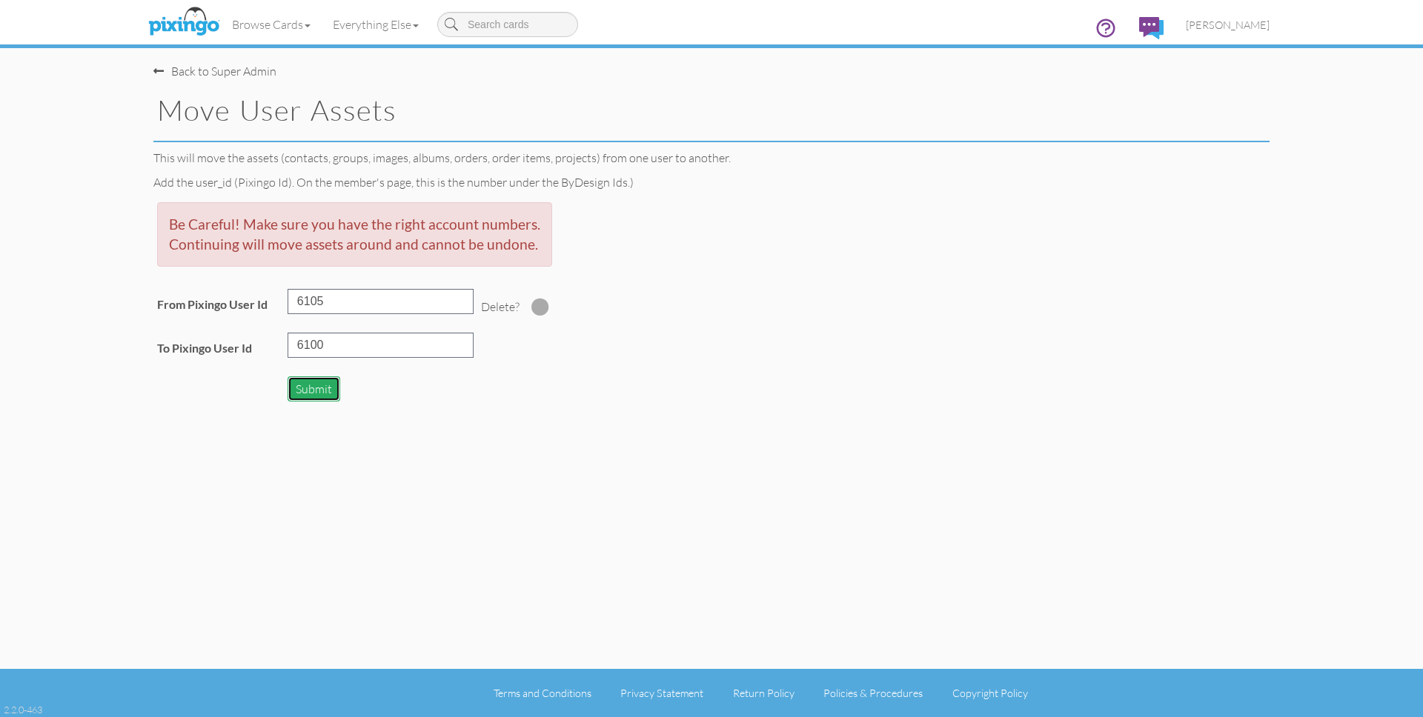
click at [327, 388] on button "Submit" at bounding box center [314, 390] width 53 height 26
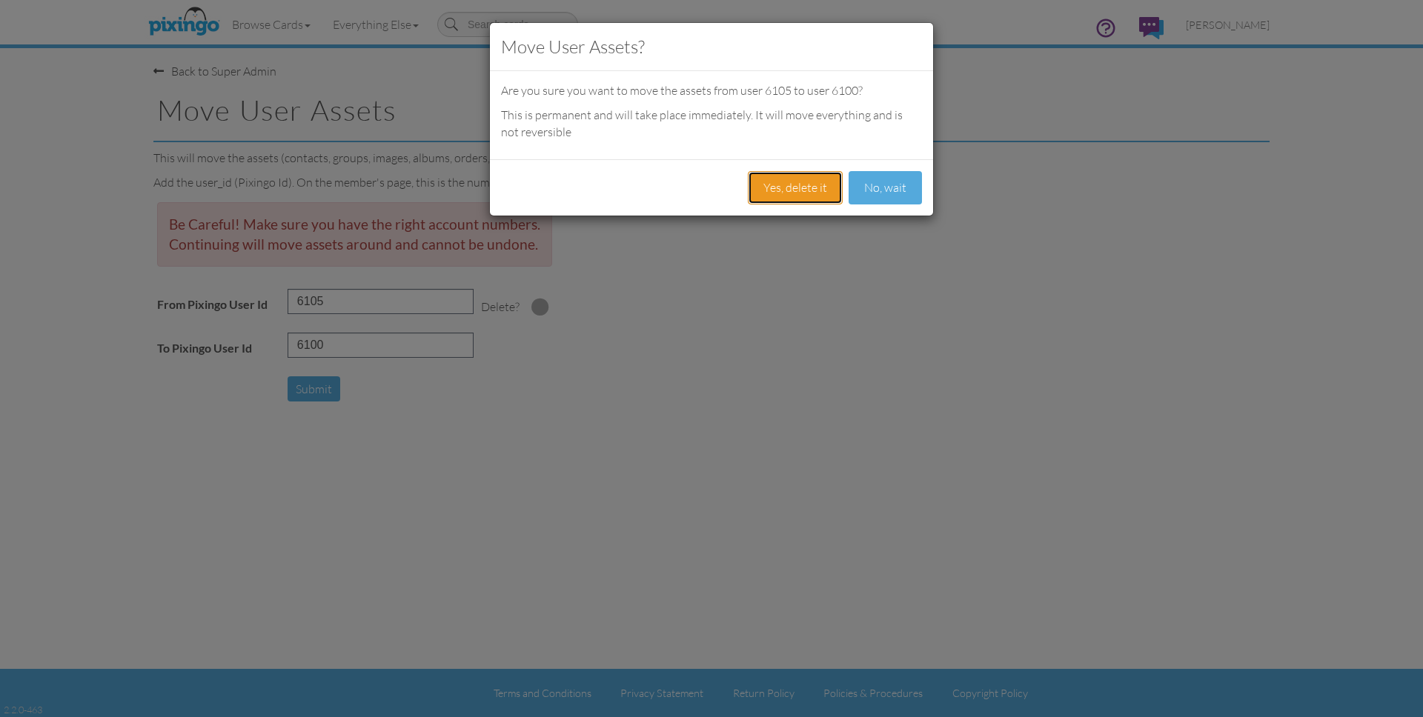
click at [793, 187] on button "Yes, delete it" at bounding box center [795, 187] width 95 height 33
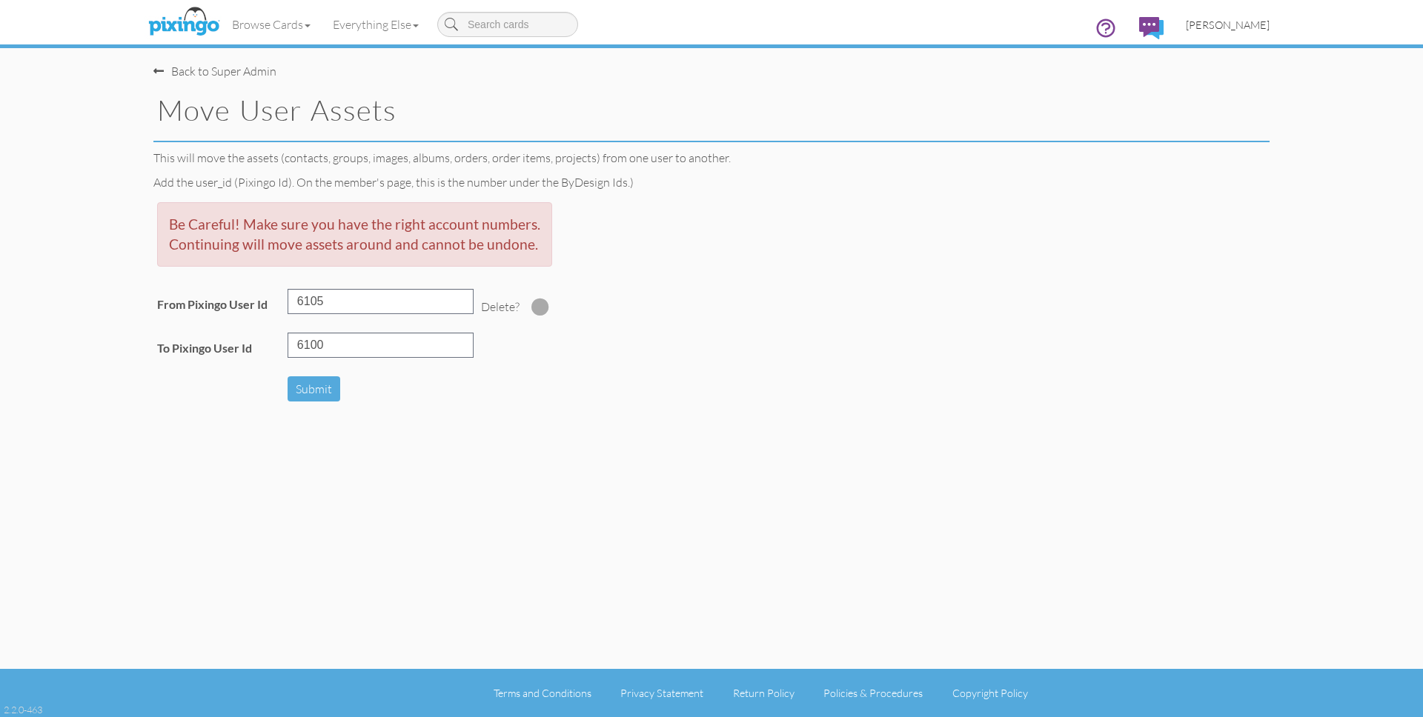
click at [1238, 24] on span "[PERSON_NAME]" at bounding box center [1228, 25] width 84 height 13
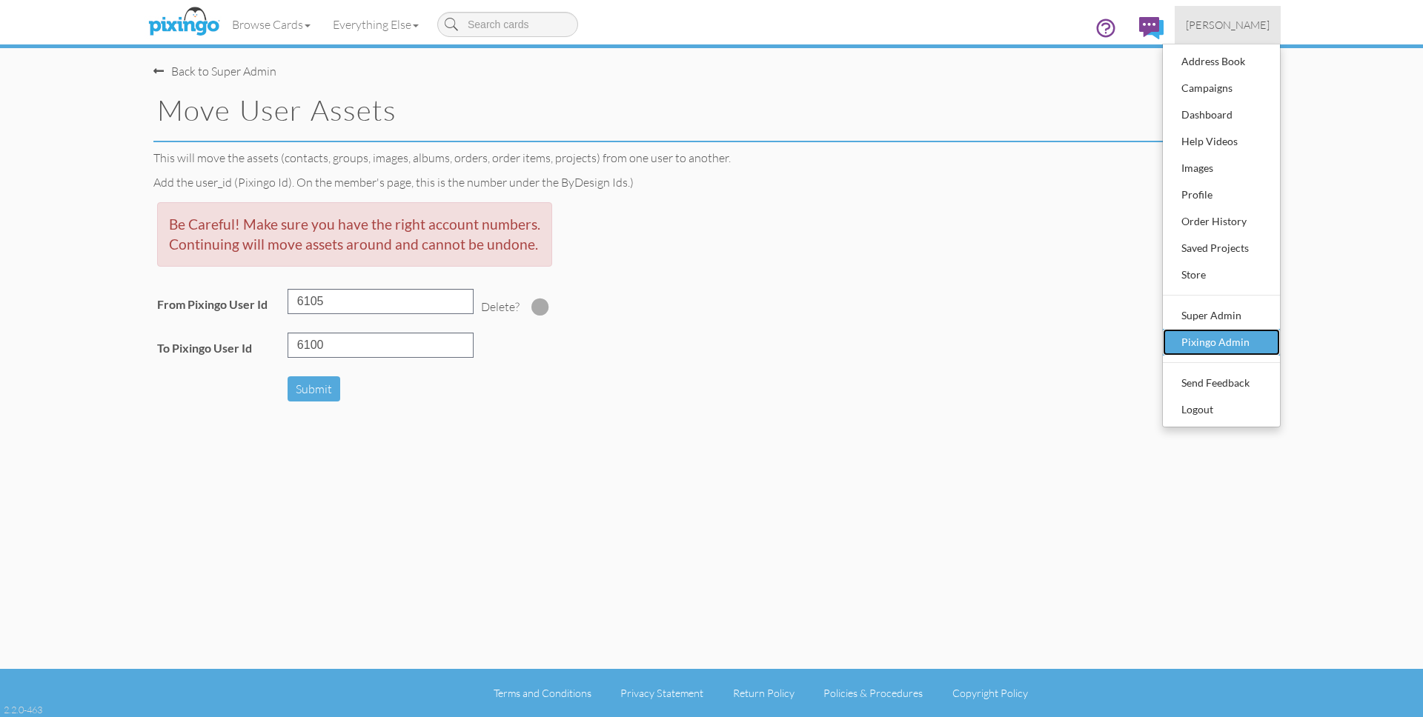
click at [1225, 341] on div "Pixingo Admin" at bounding box center [1221, 342] width 87 height 22
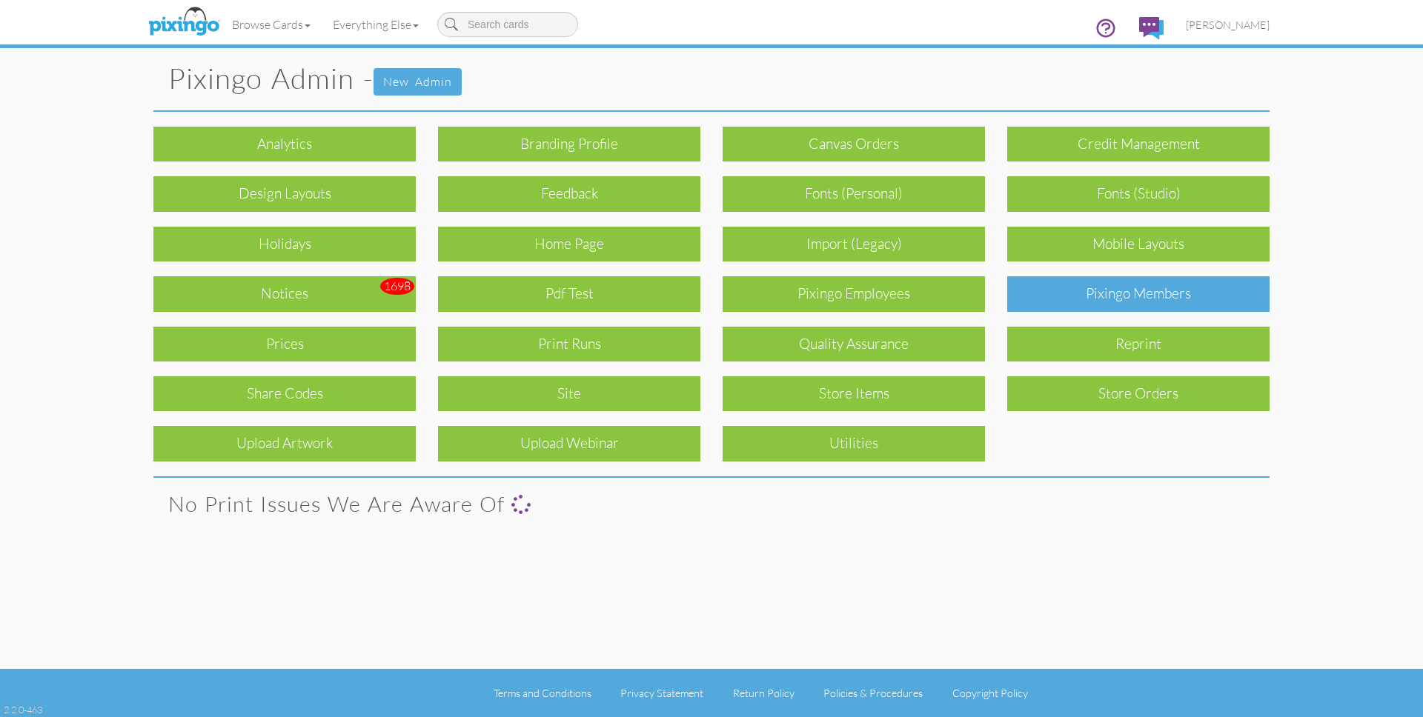
click at [1184, 300] on div "Pixingo Members" at bounding box center [1138, 293] width 262 height 35
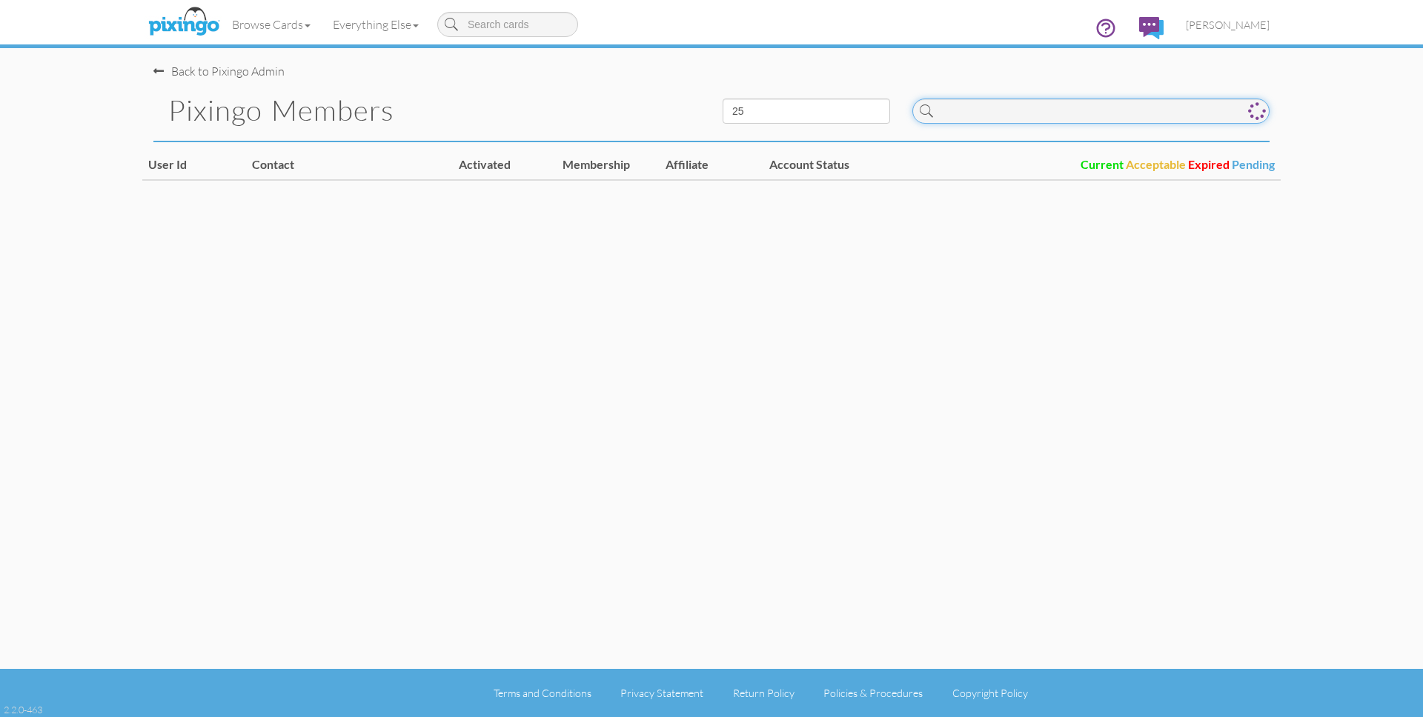
click at [1033, 103] on input at bounding box center [1090, 111] width 357 height 25
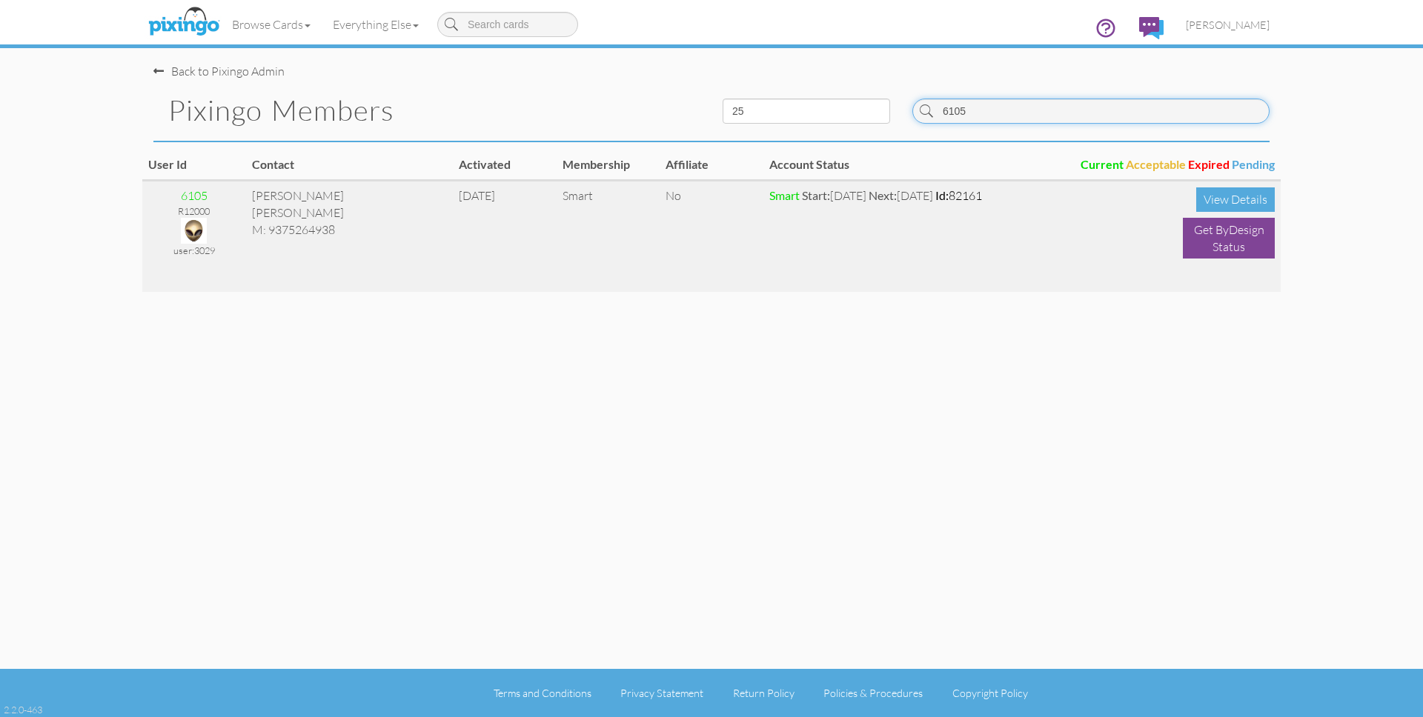
type input "6105"
click at [201, 228] on img at bounding box center [194, 231] width 26 height 26
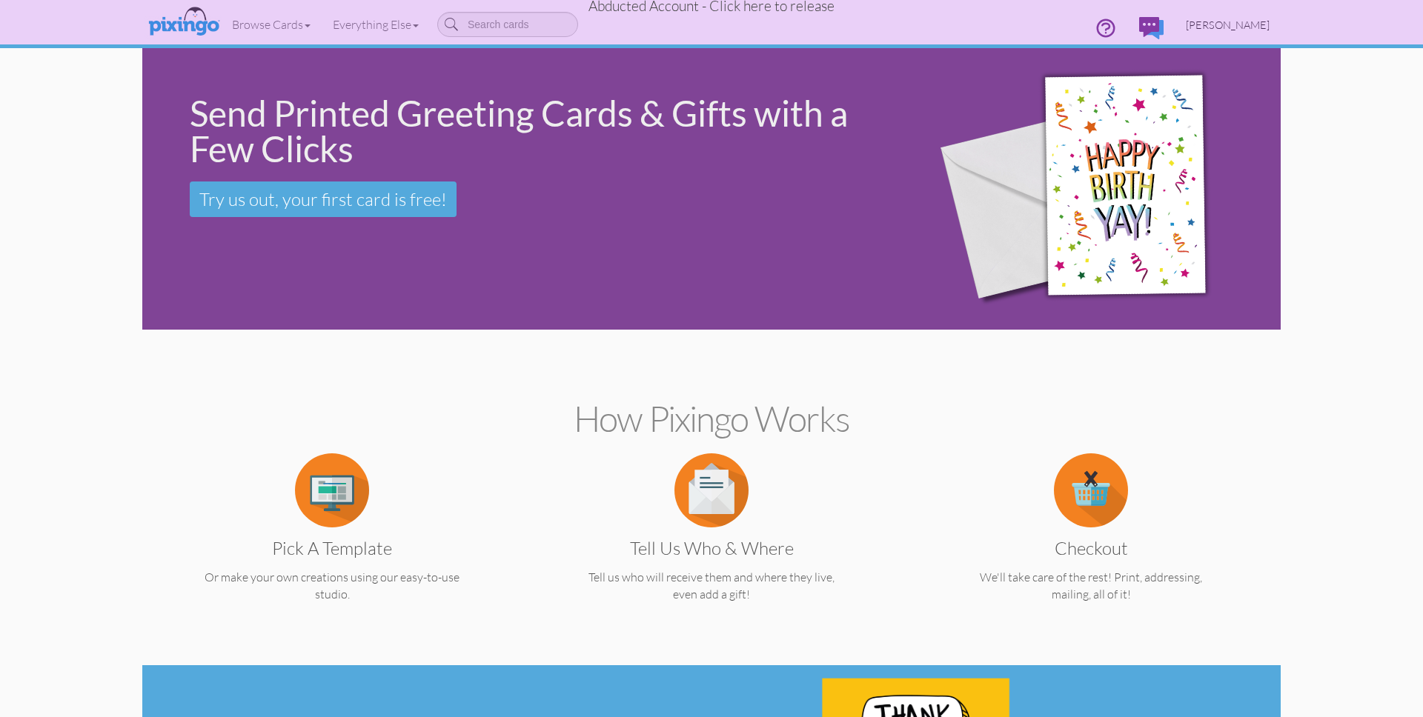
click at [1242, 24] on span "[PERSON_NAME]" at bounding box center [1228, 25] width 84 height 13
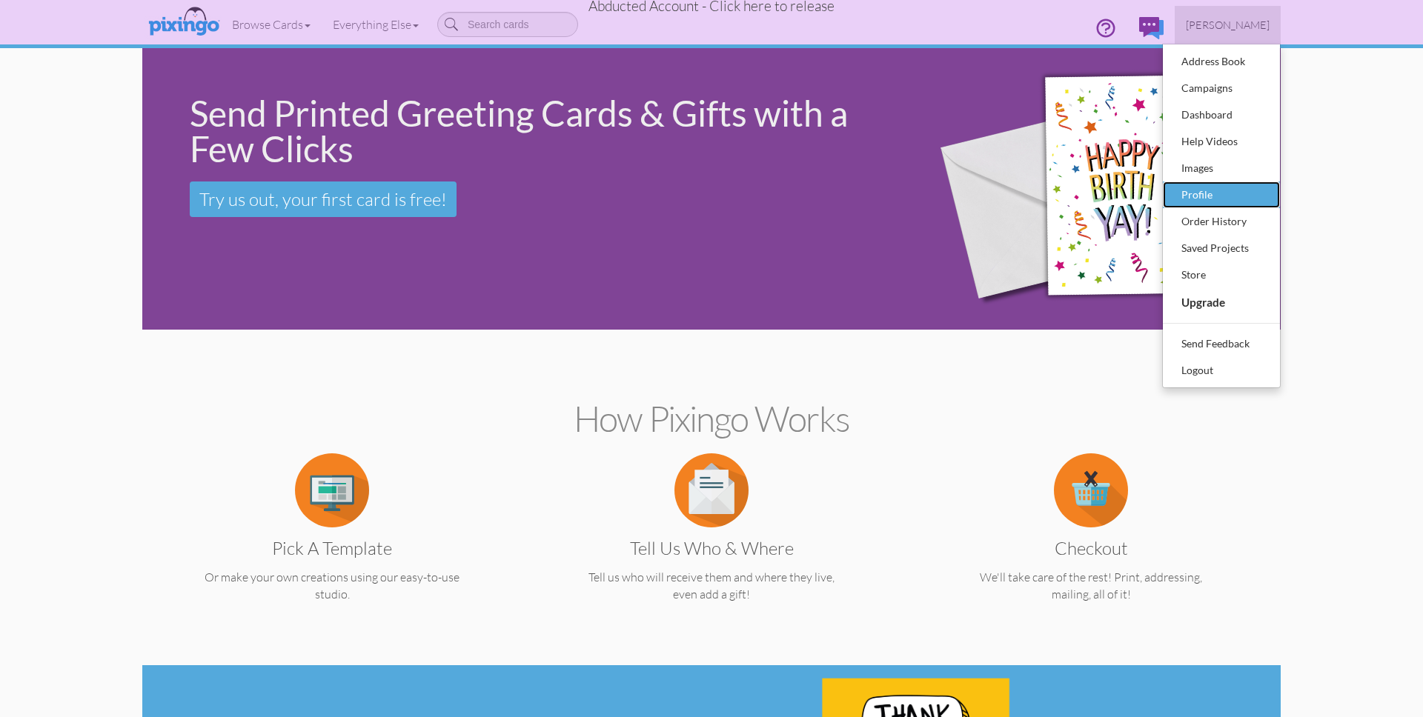
click at [1196, 194] on div "Profile" at bounding box center [1221, 195] width 87 height 22
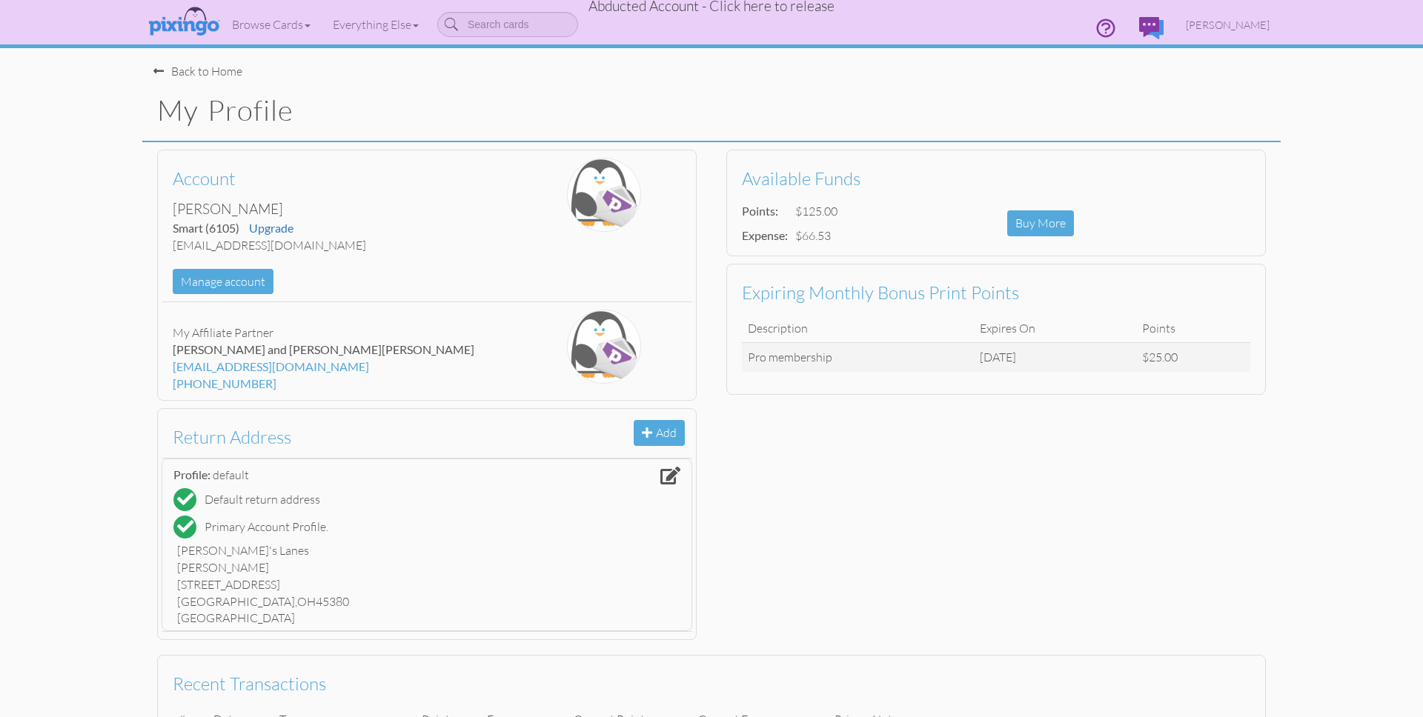
click at [798, 9] on span "Abducted Account - Click here to release" at bounding box center [712, 6] width 246 height 18
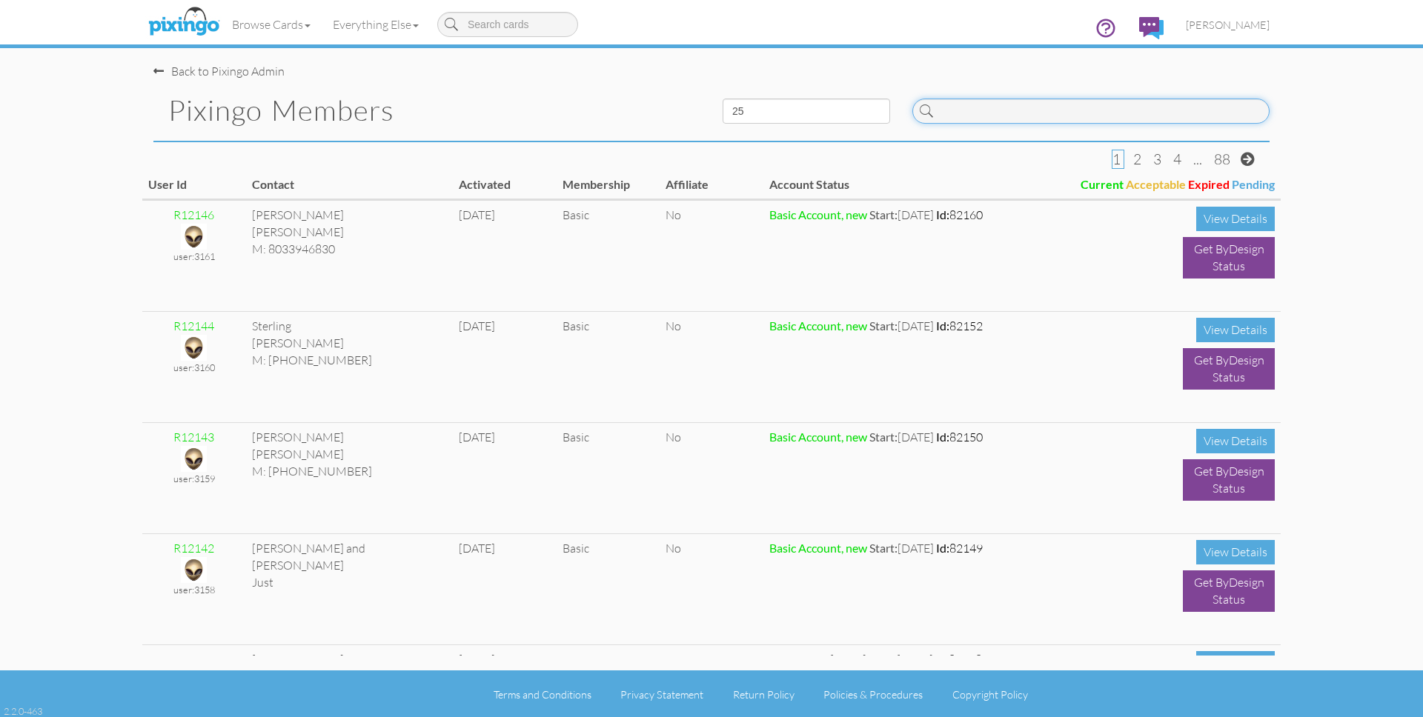
drag, startPoint x: 955, startPoint y: 109, endPoint x: 975, endPoint y: 114, distance: 20.0
click at [955, 109] on input at bounding box center [1090, 111] width 357 height 25
type input "6100"
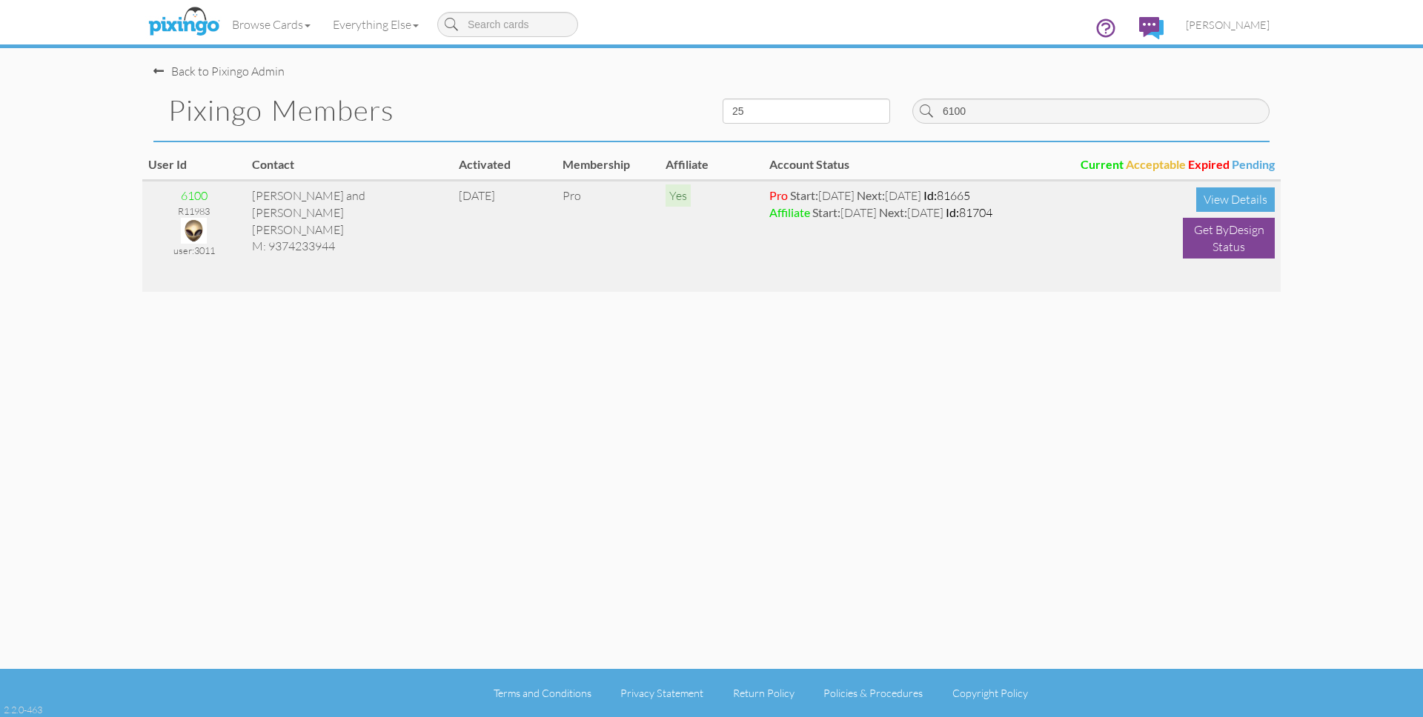
click at [199, 232] on img at bounding box center [194, 231] width 26 height 26
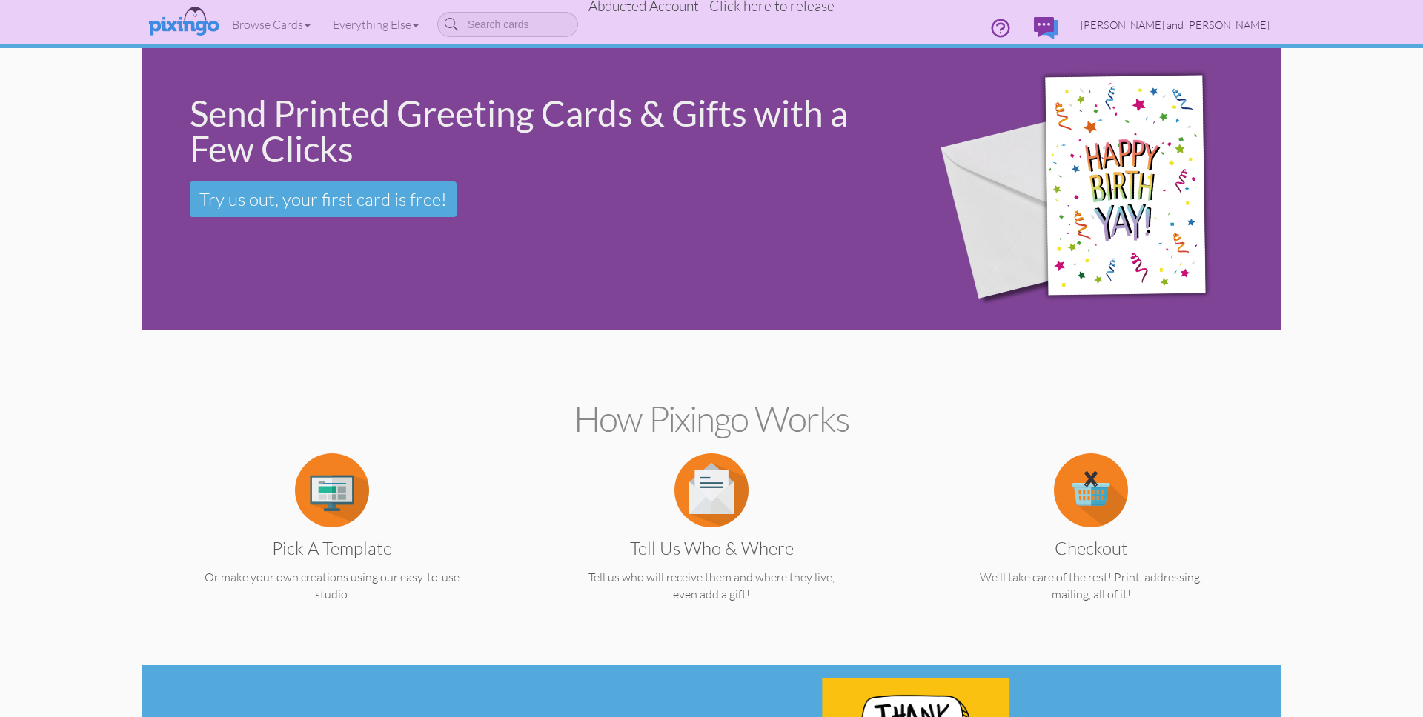
click at [1190, 22] on span "[PERSON_NAME] and [PERSON_NAME]" at bounding box center [1175, 25] width 189 height 13
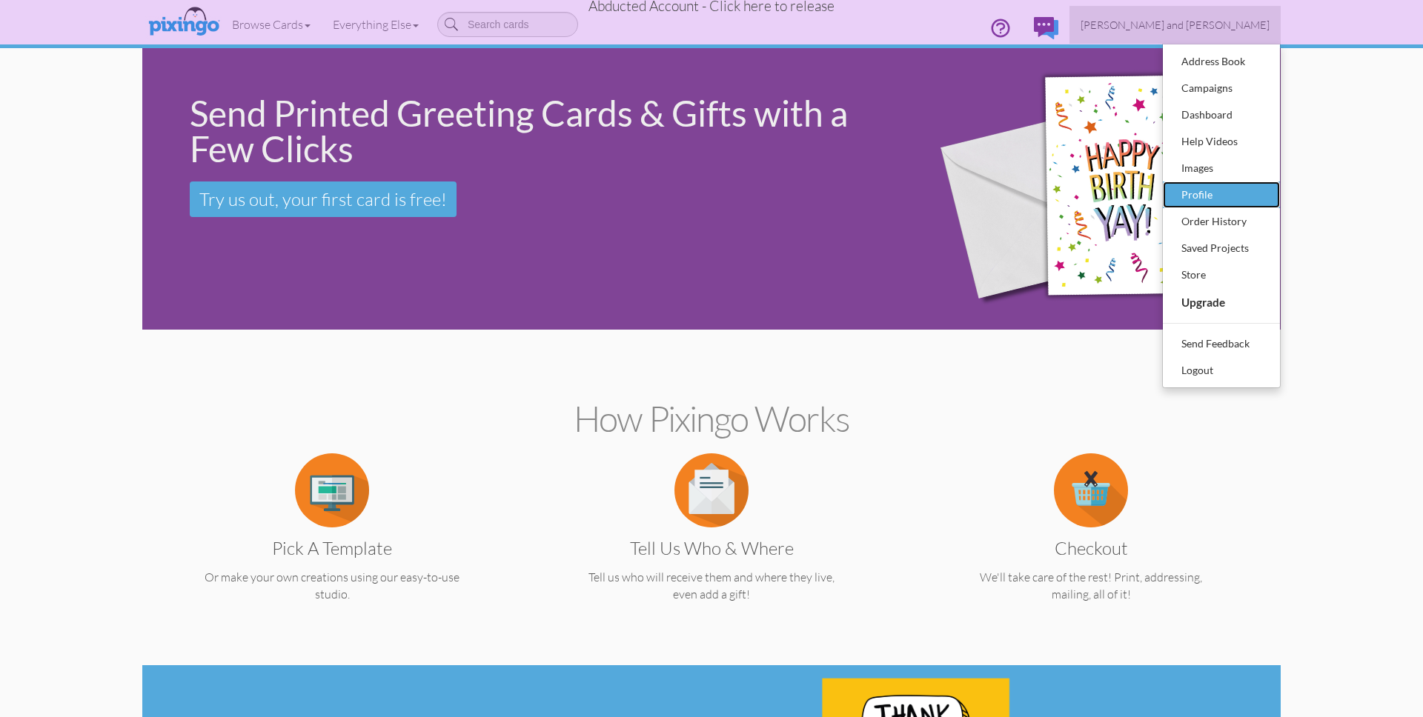
click at [1195, 187] on div "Profile" at bounding box center [1221, 195] width 87 height 22
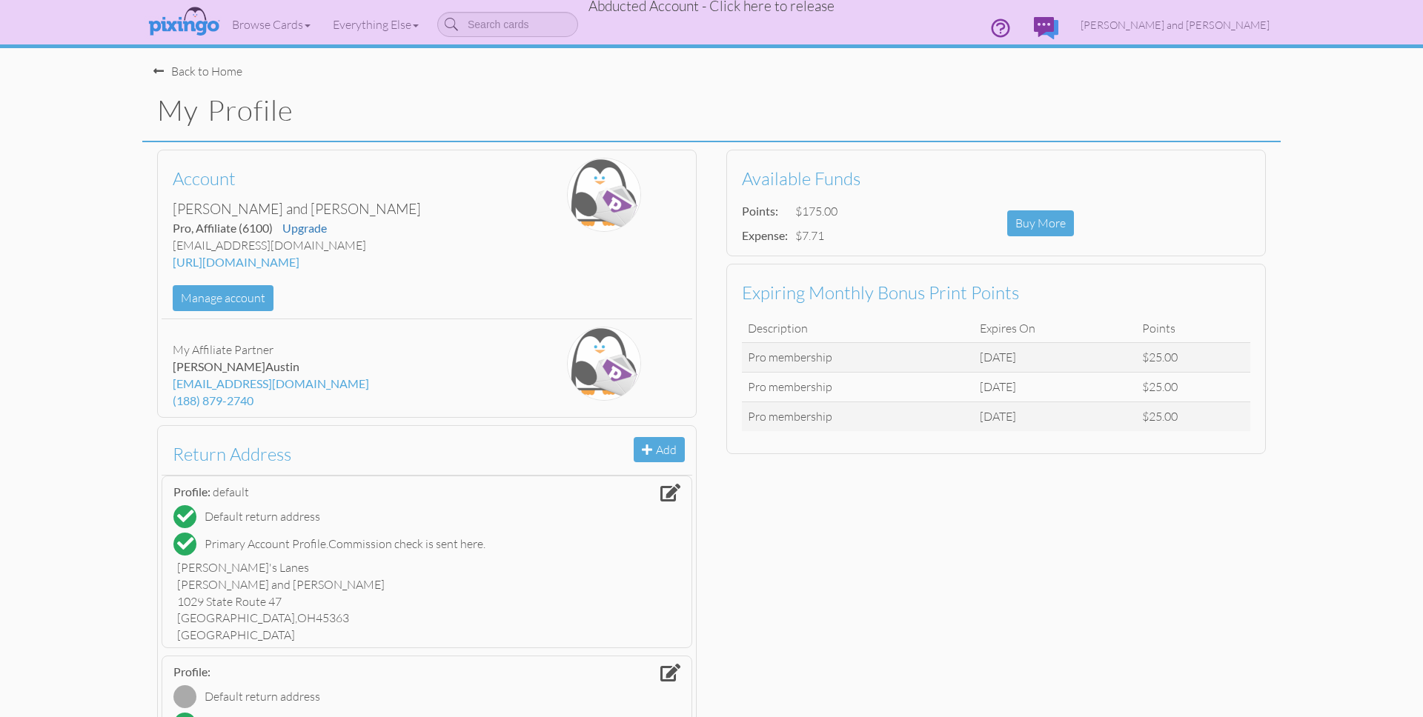
click at [792, 8] on span "Abducted Account - Click here to release" at bounding box center [712, 6] width 246 height 18
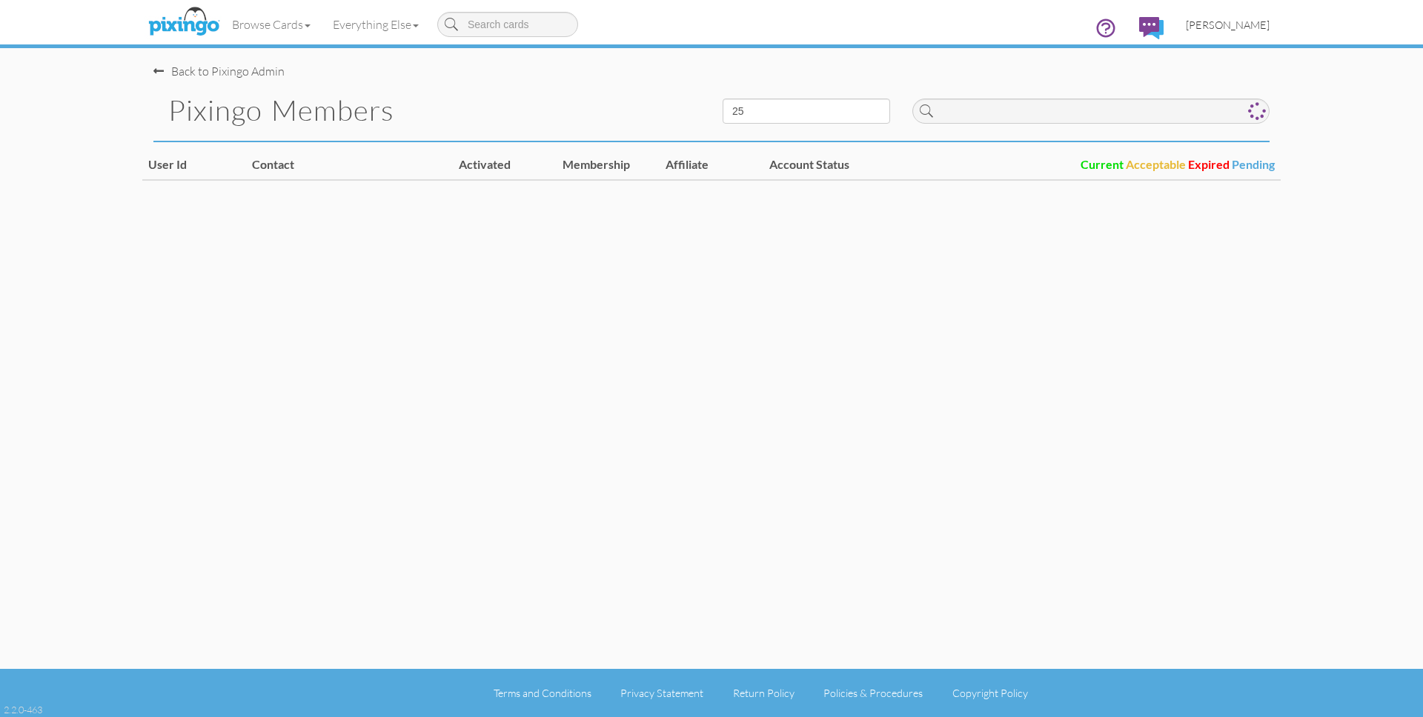
click at [1232, 19] on span "[PERSON_NAME]" at bounding box center [1228, 25] width 84 height 13
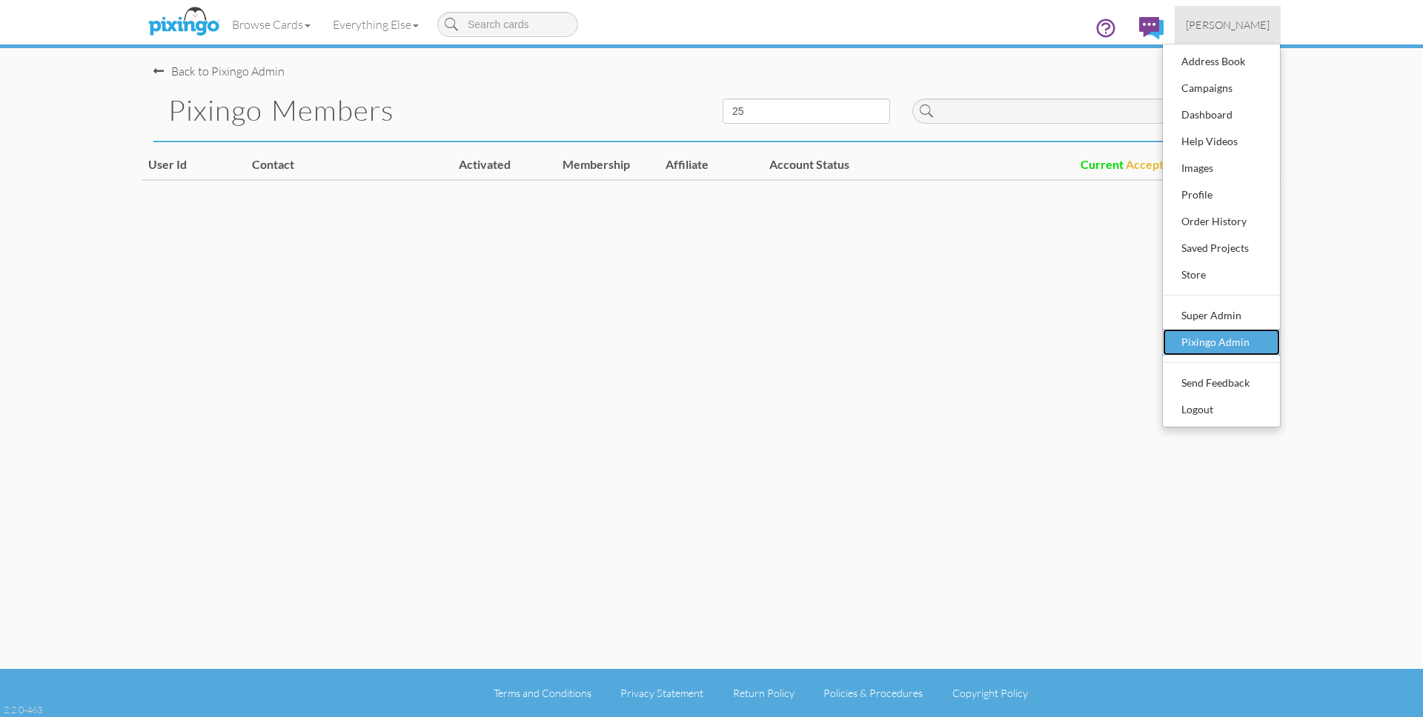
click at [1227, 335] on div "Pixingo Admin" at bounding box center [1221, 342] width 87 height 22
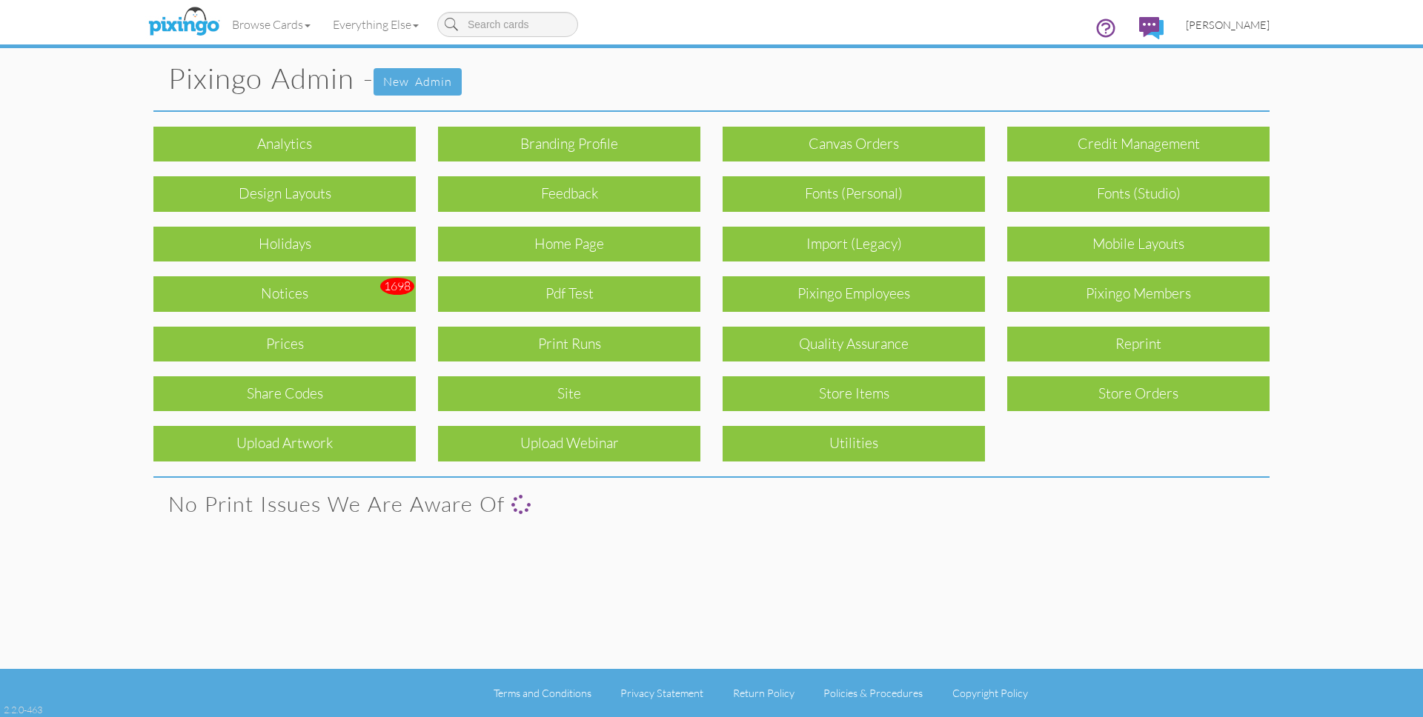
click at [1221, 23] on span "[PERSON_NAME]" at bounding box center [1228, 25] width 84 height 13
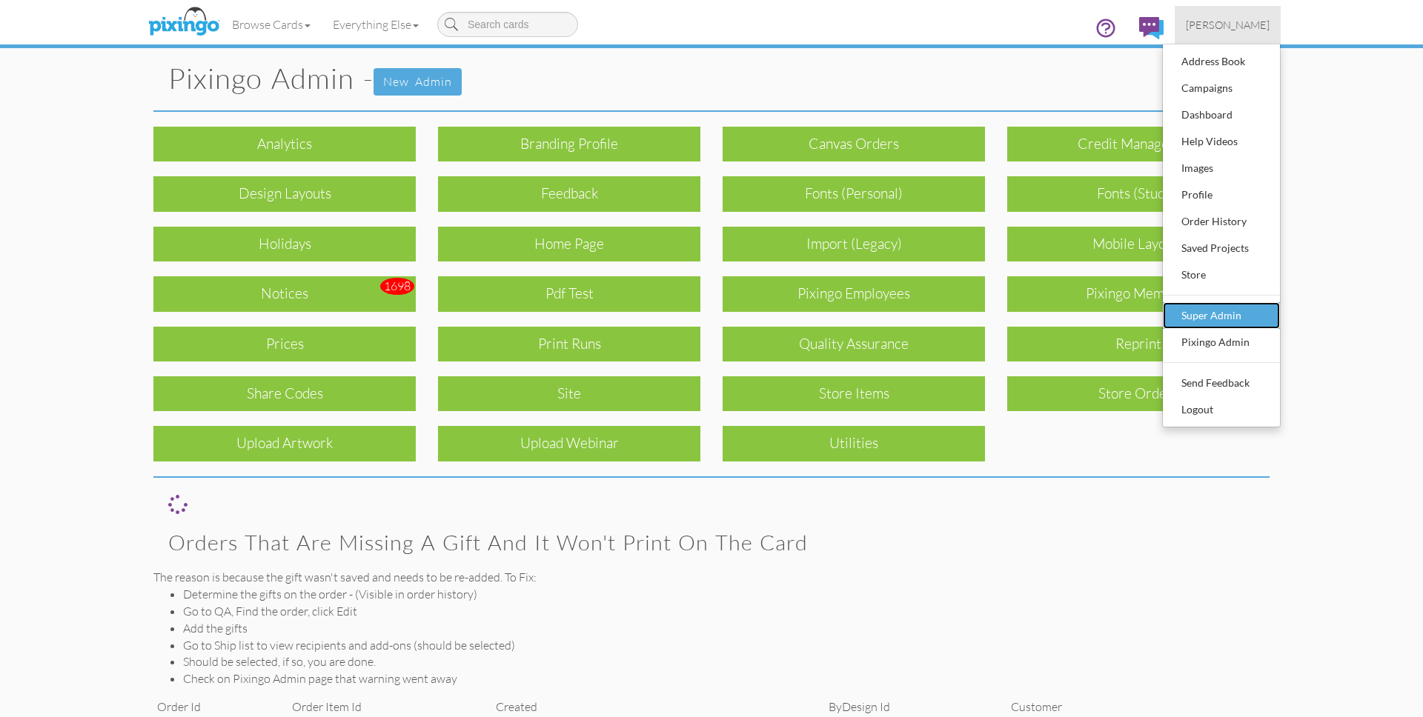
click at [1211, 308] on div "Super Admin" at bounding box center [1221, 316] width 87 height 22
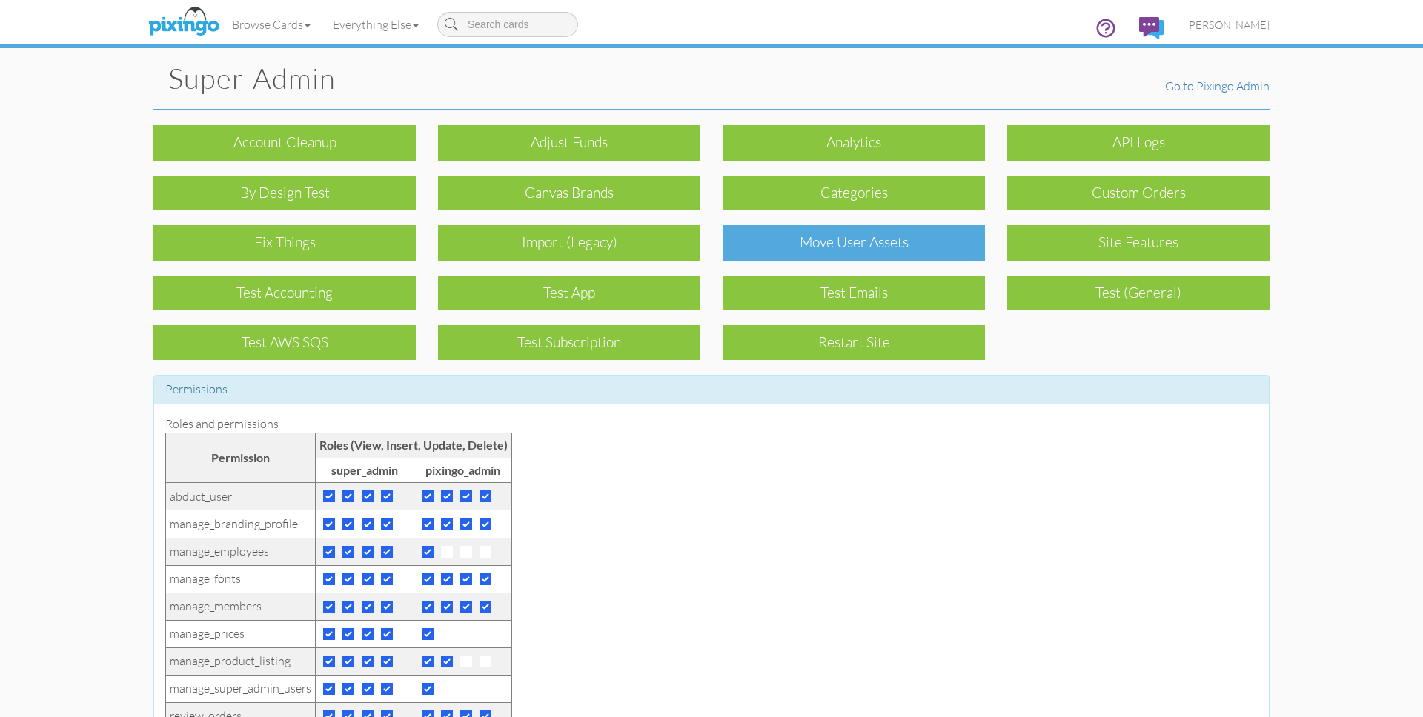
click at [892, 238] on div "Move User Assets" at bounding box center [854, 242] width 262 height 35
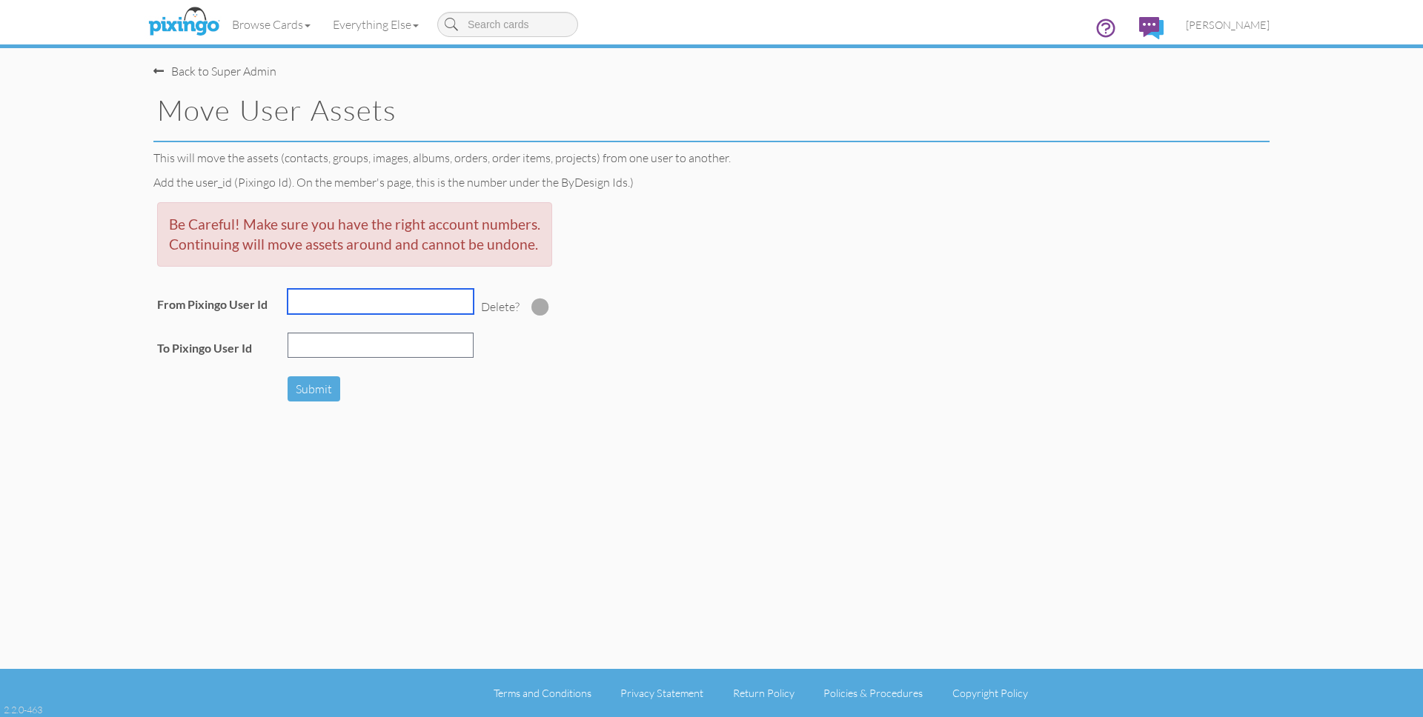
click at [402, 302] on input "text" at bounding box center [381, 301] width 186 height 25
type input "6105"
type input "6100"
click at [535, 307] on span at bounding box center [540, 307] width 18 height 18
click at [582, 385] on div "This will move the assets (contacts, groups, images, albums, orders, order item…" at bounding box center [711, 278] width 1138 height 256
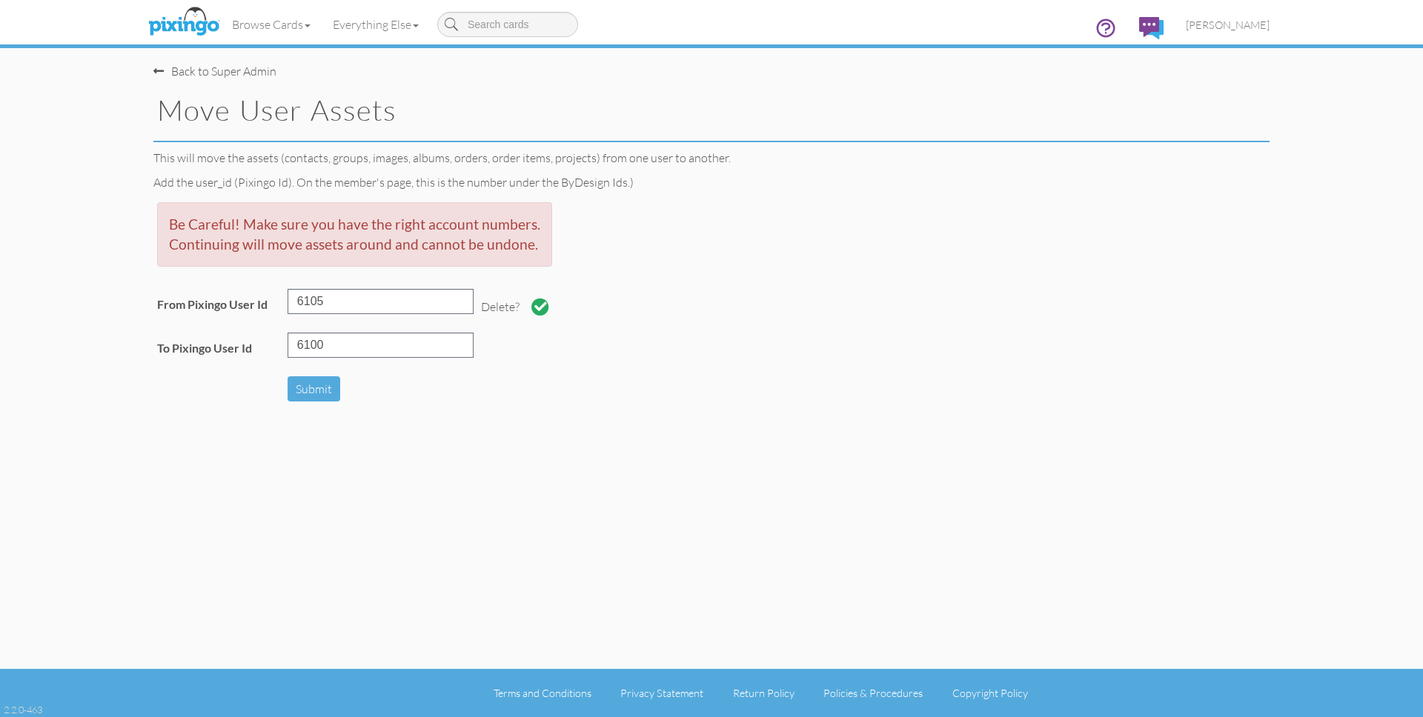
click at [478, 399] on table "Be Careful! Make sure you have the right account numbers. Continuing will move …" at bounding box center [354, 303] width 402 height 208
click at [373, 303] on input "6105" at bounding box center [381, 301] width 186 height 25
click at [373, 302] on input "6105" at bounding box center [381, 301] width 186 height 25
click at [362, 354] on input "6100" at bounding box center [381, 345] width 186 height 25
type input "6"
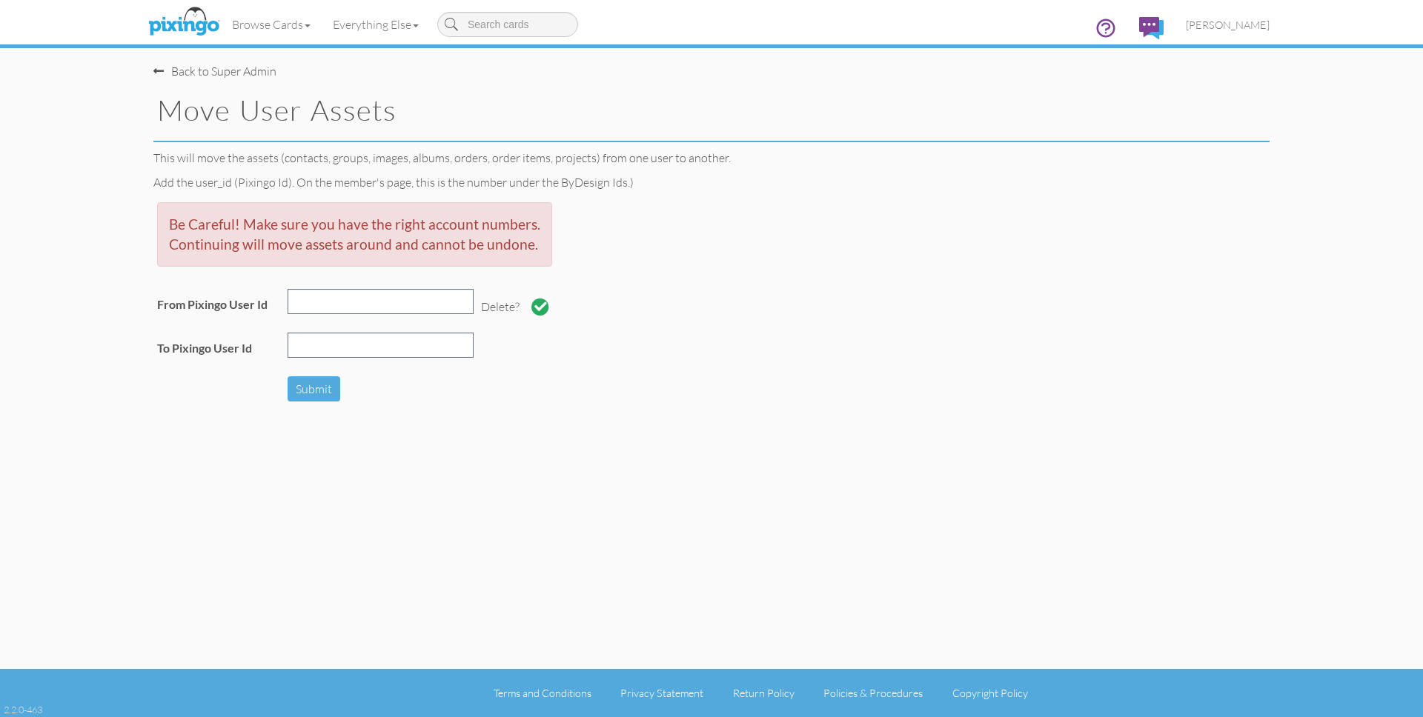
click at [534, 310] on span at bounding box center [540, 307] width 13 height 13
click at [714, 444] on div "Back to Super Admin Move User Assets This will move the assets (contacts, group…" at bounding box center [711, 334] width 1138 height 669
click at [316, 300] on input "text" at bounding box center [381, 301] width 186 height 25
type input "3029"
click at [353, 347] on input "text" at bounding box center [381, 345] width 186 height 25
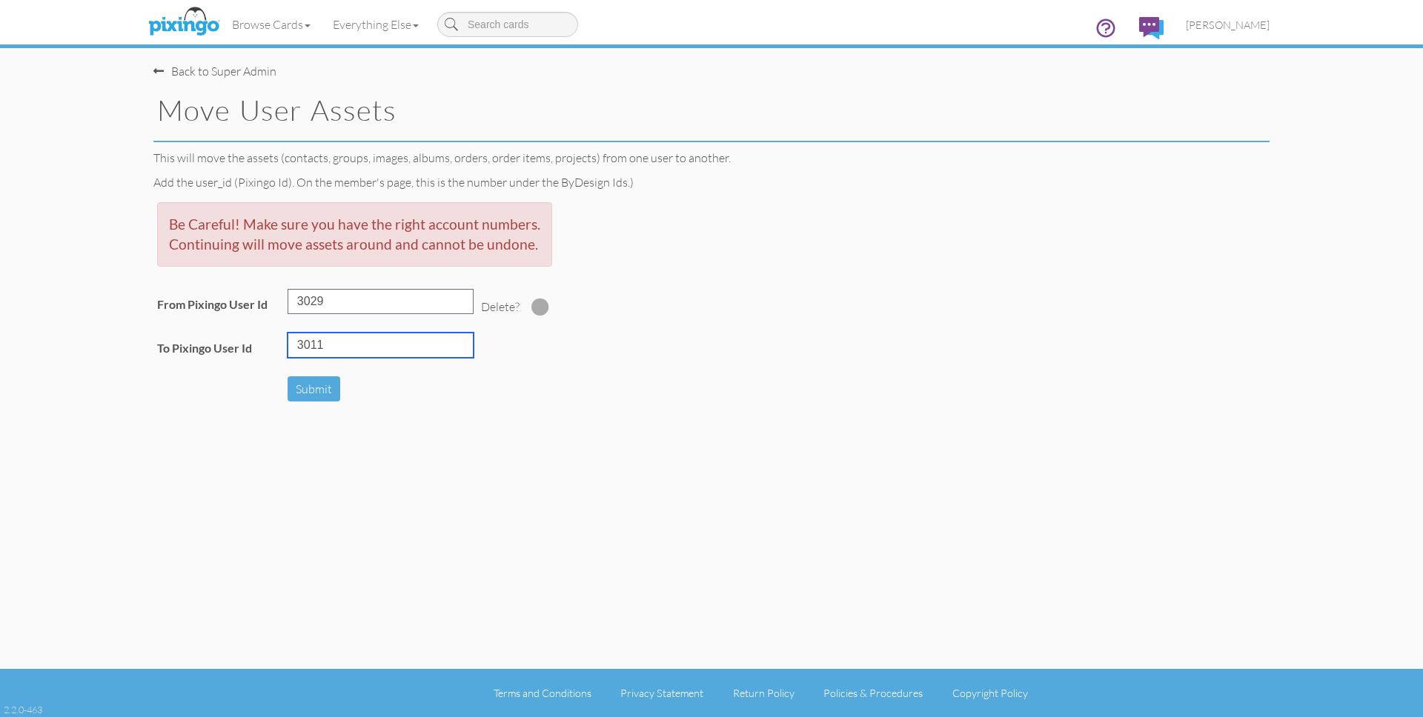
type input "3011"
click at [533, 309] on span at bounding box center [540, 307] width 18 height 18
click at [325, 390] on button "Submit" at bounding box center [314, 390] width 53 height 26
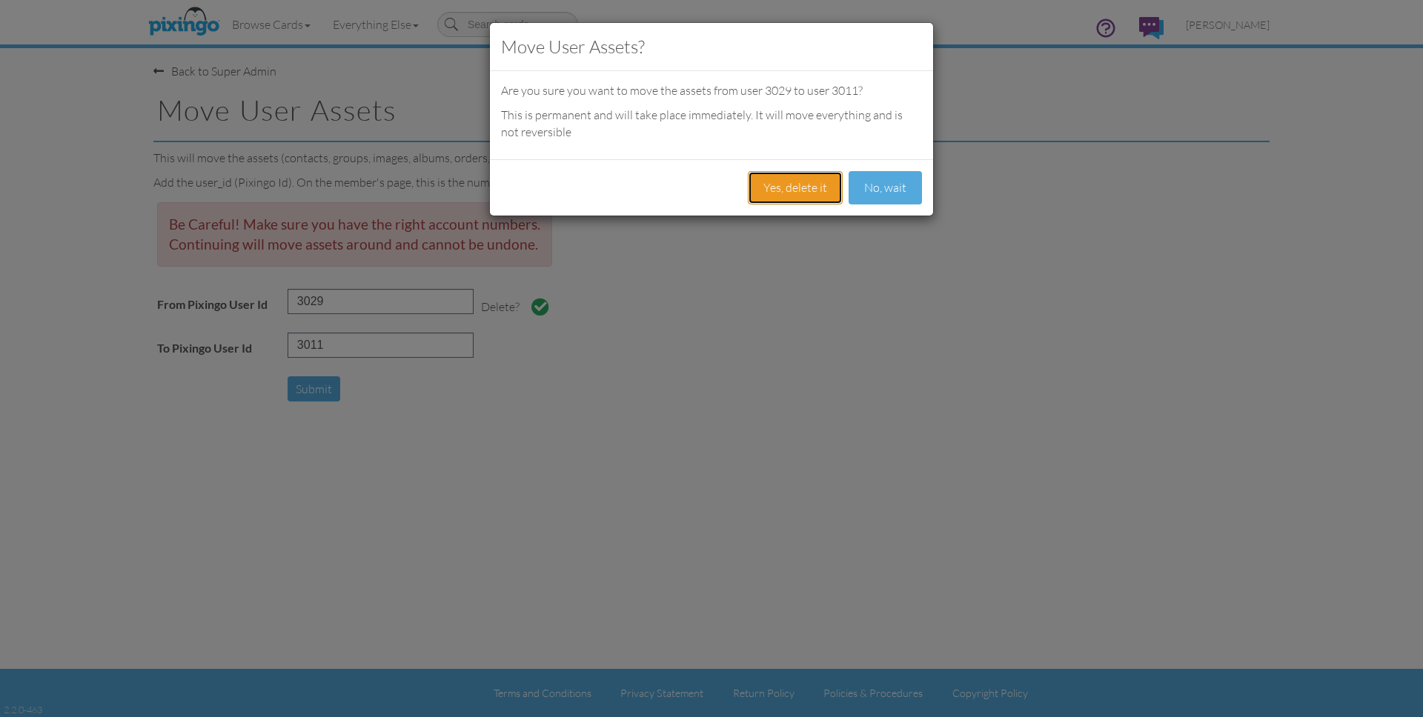
click at [783, 191] on button "Yes, delete it" at bounding box center [795, 187] width 95 height 33
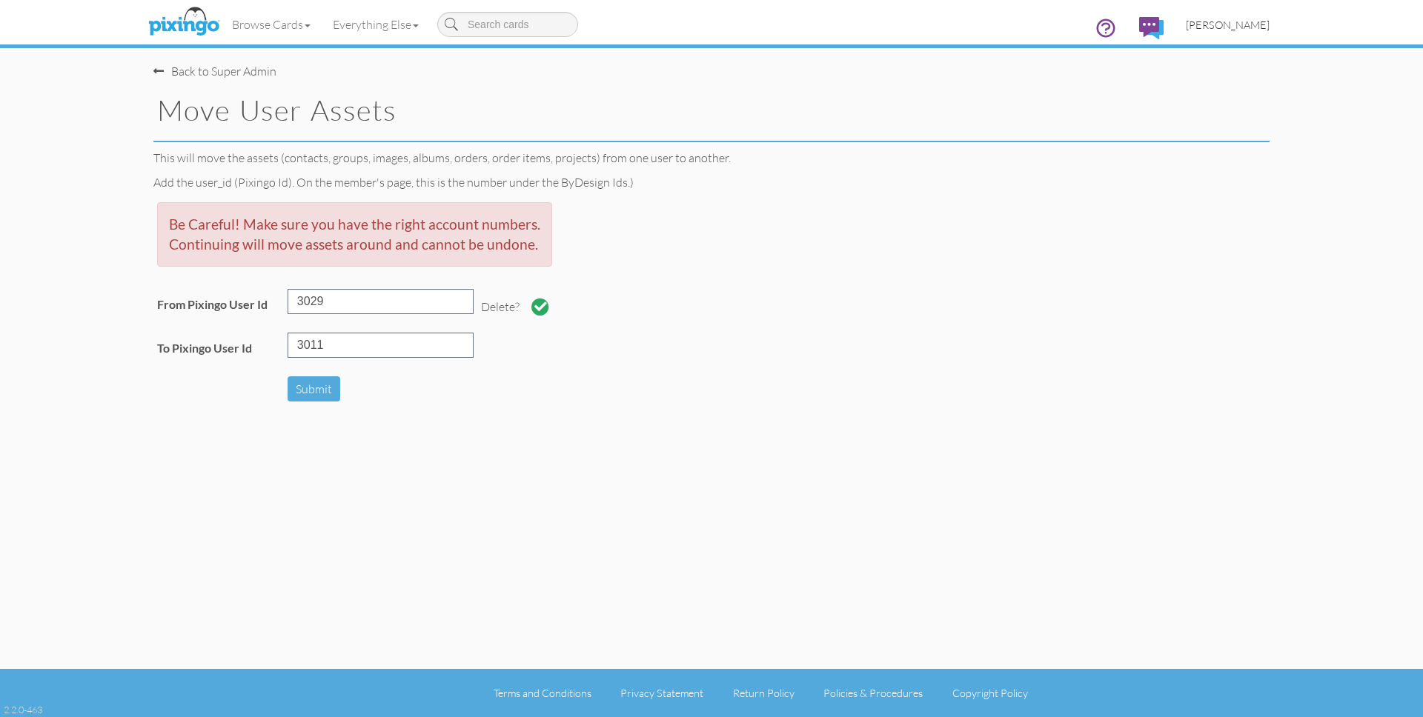
click at [1239, 29] on span "[PERSON_NAME]" at bounding box center [1228, 25] width 84 height 13
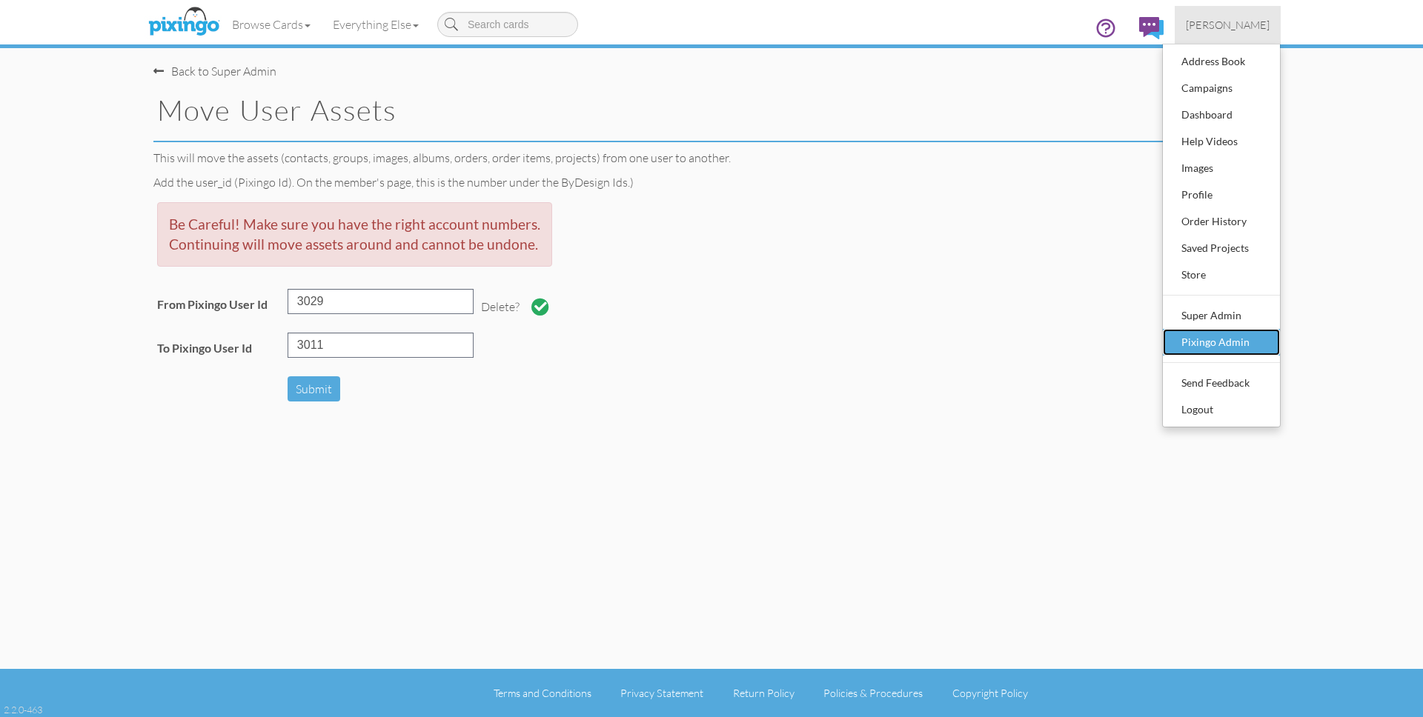
click at [1217, 346] on div "Pixingo Admin" at bounding box center [1221, 342] width 87 height 22
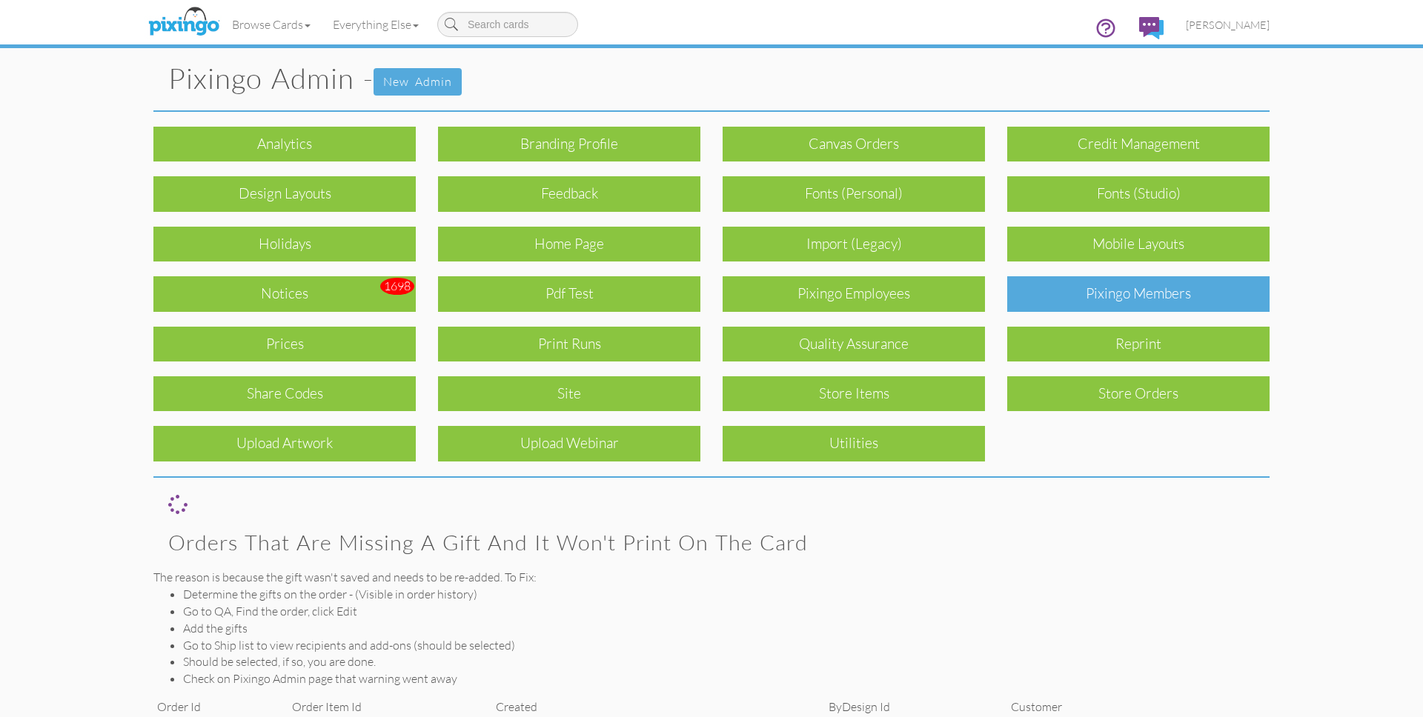
click at [1173, 303] on div "Pixingo Members" at bounding box center [1138, 293] width 262 height 35
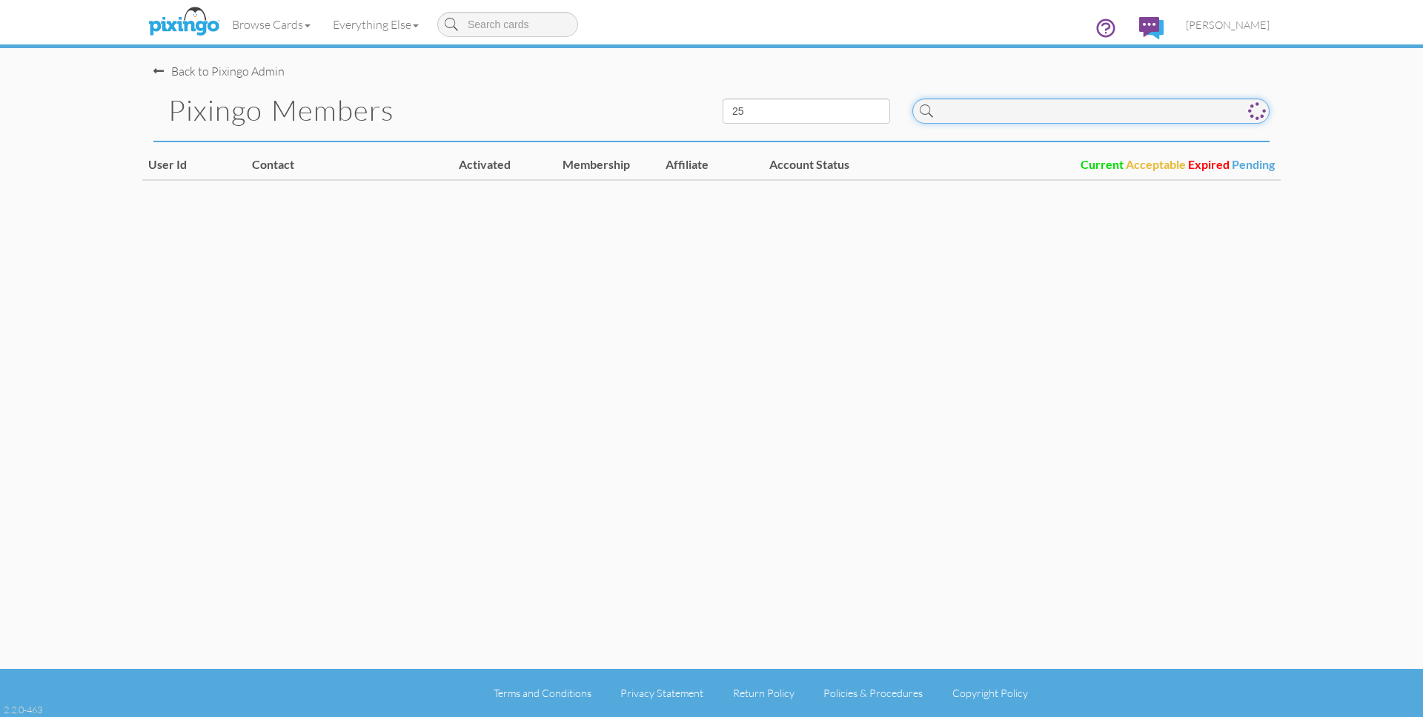
click at [1010, 109] on input at bounding box center [1090, 111] width 357 height 25
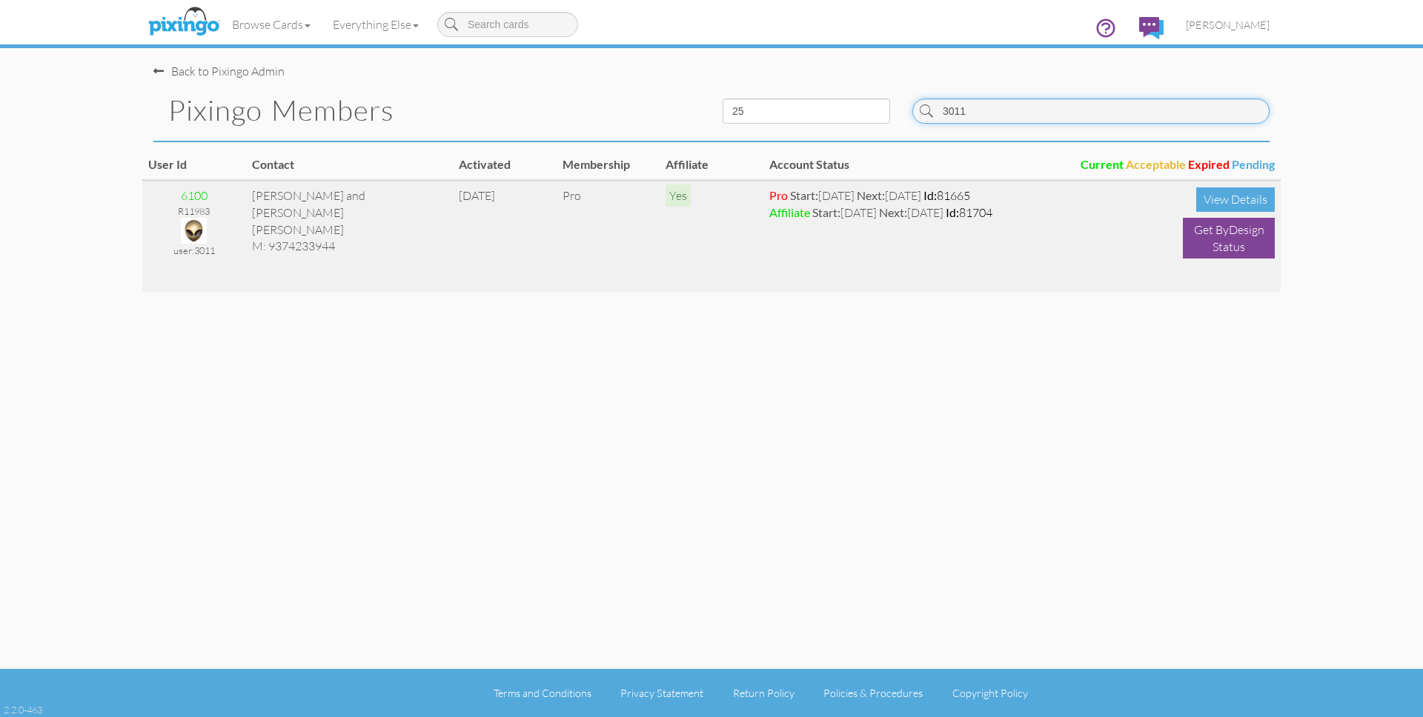
type input "3011"
click at [196, 233] on img at bounding box center [194, 231] width 26 height 26
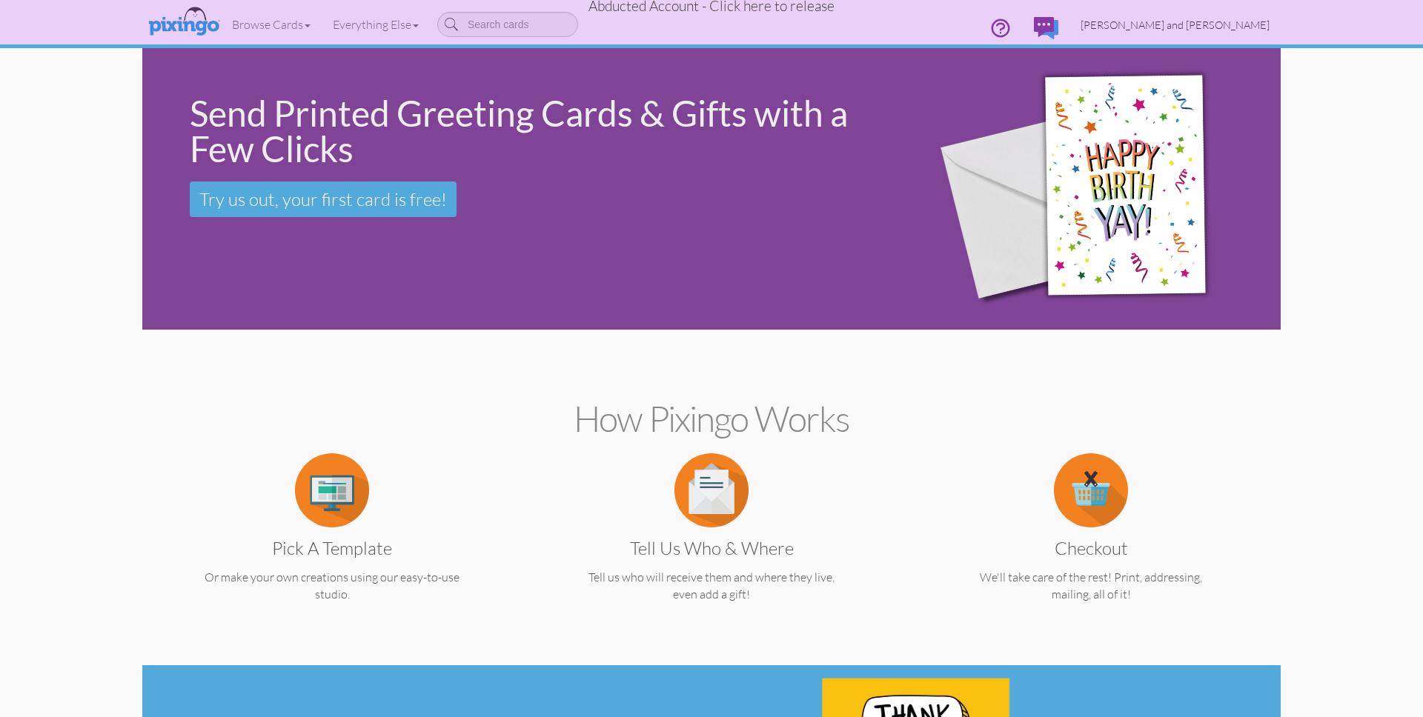
click at [1244, 26] on span "[PERSON_NAME] and [PERSON_NAME]" at bounding box center [1175, 25] width 189 height 13
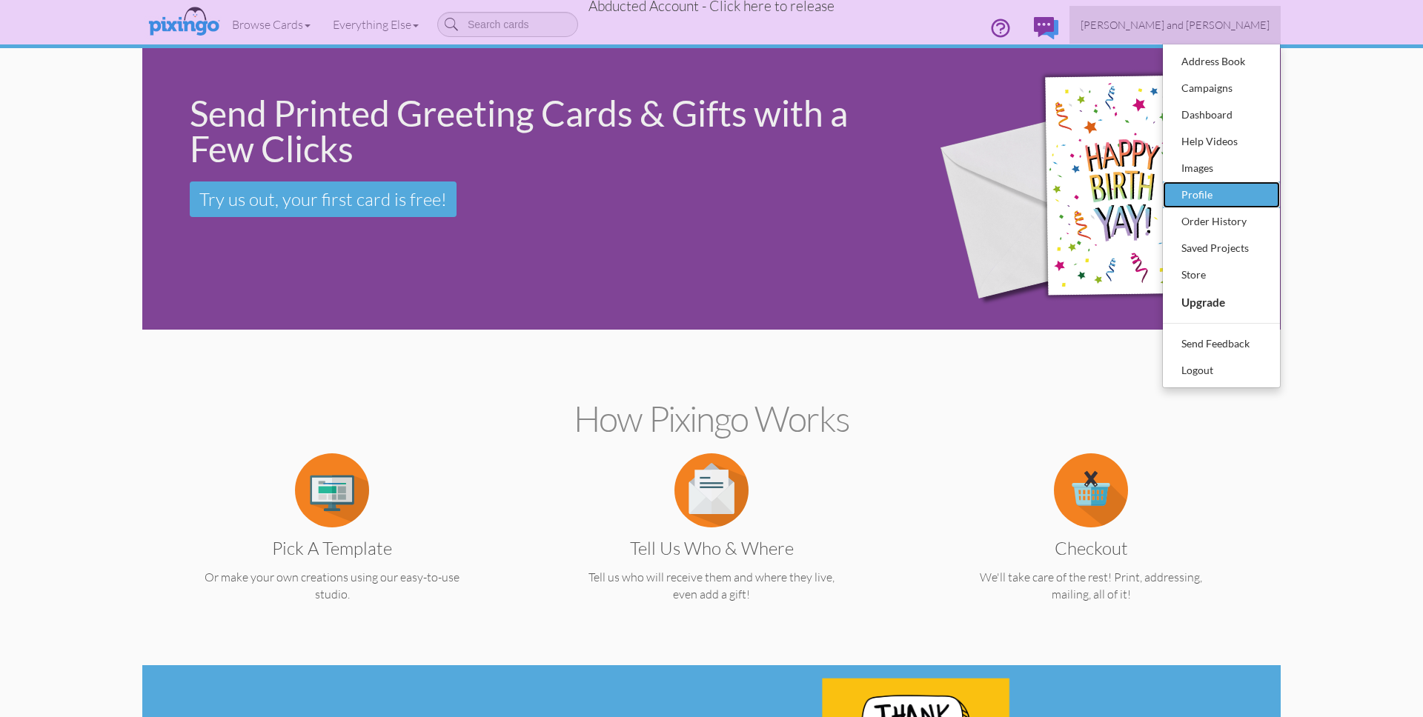
click at [1183, 193] on div "Profile" at bounding box center [1221, 195] width 87 height 22
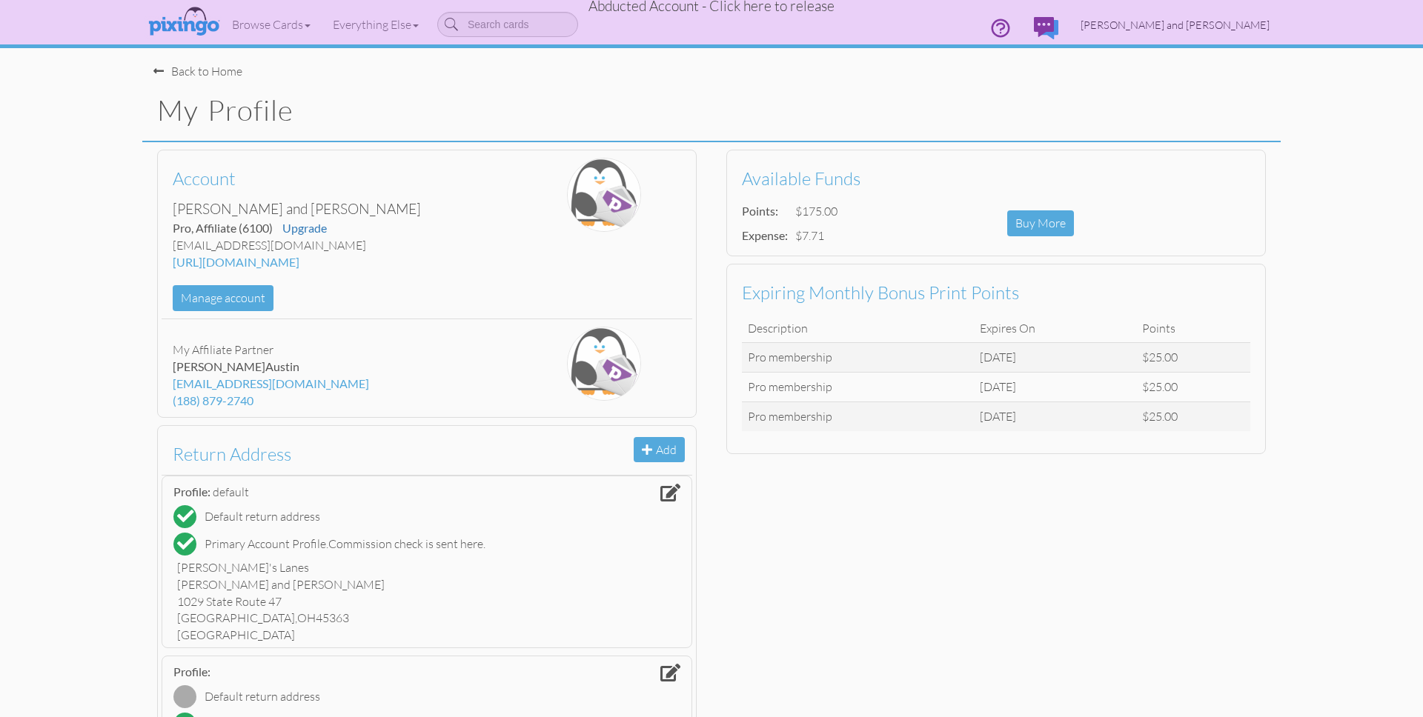
click at [1193, 21] on span "[PERSON_NAME] and [PERSON_NAME]" at bounding box center [1175, 25] width 189 height 13
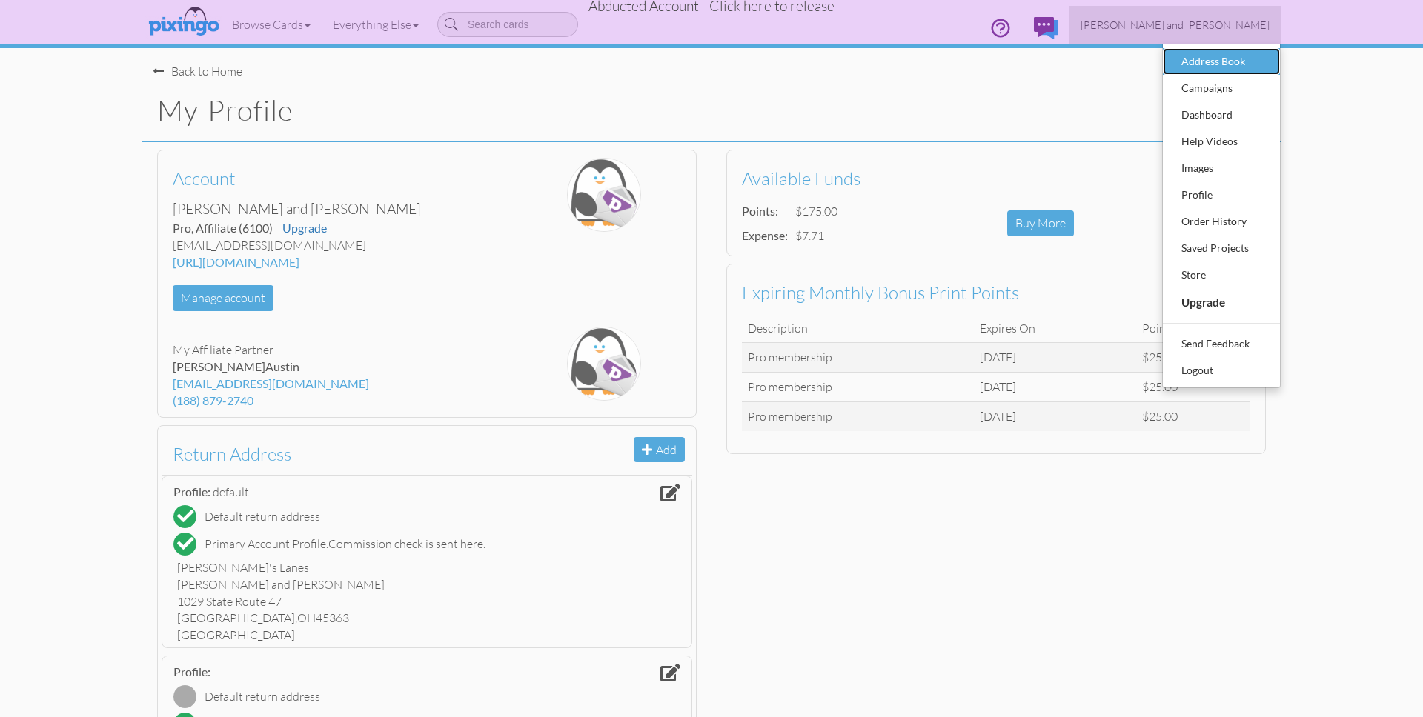
click at [1210, 55] on div "Address Book" at bounding box center [1221, 61] width 87 height 22
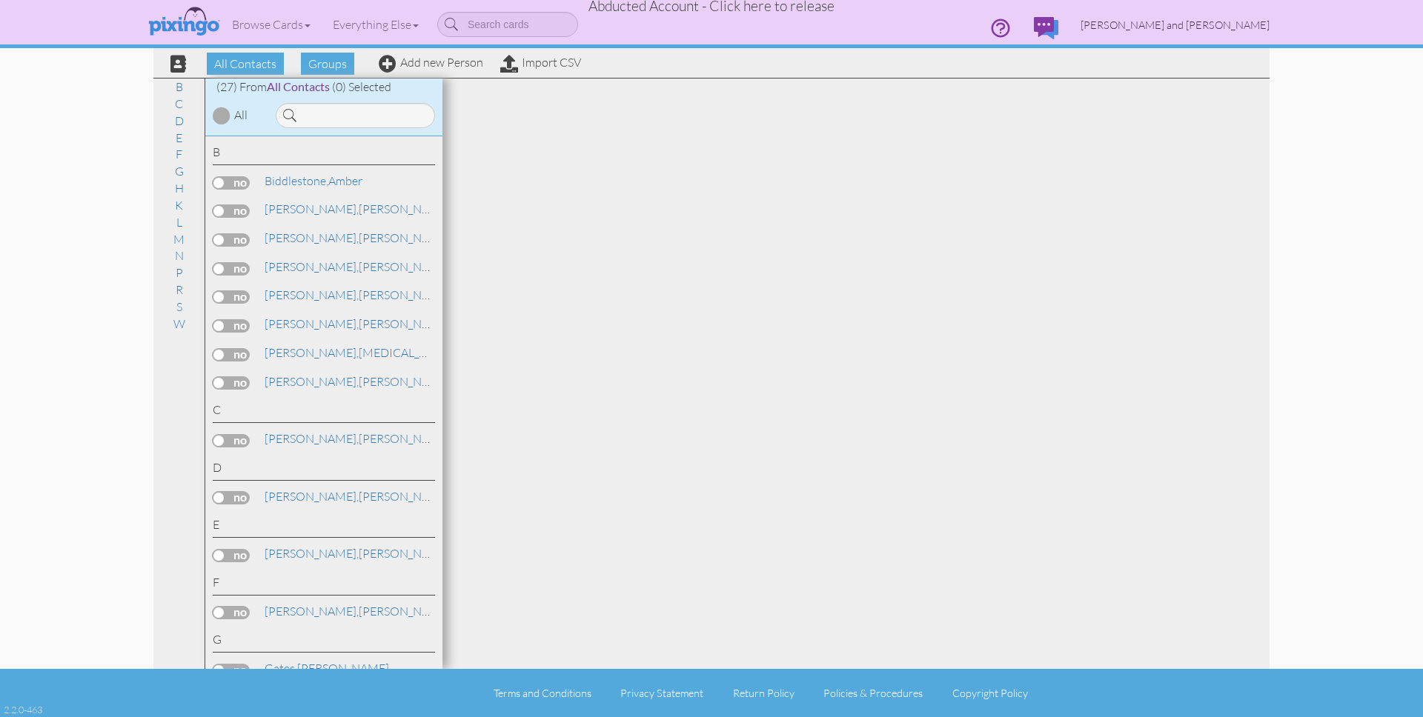
click at [1193, 21] on span "[PERSON_NAME] and [PERSON_NAME]" at bounding box center [1175, 25] width 189 height 13
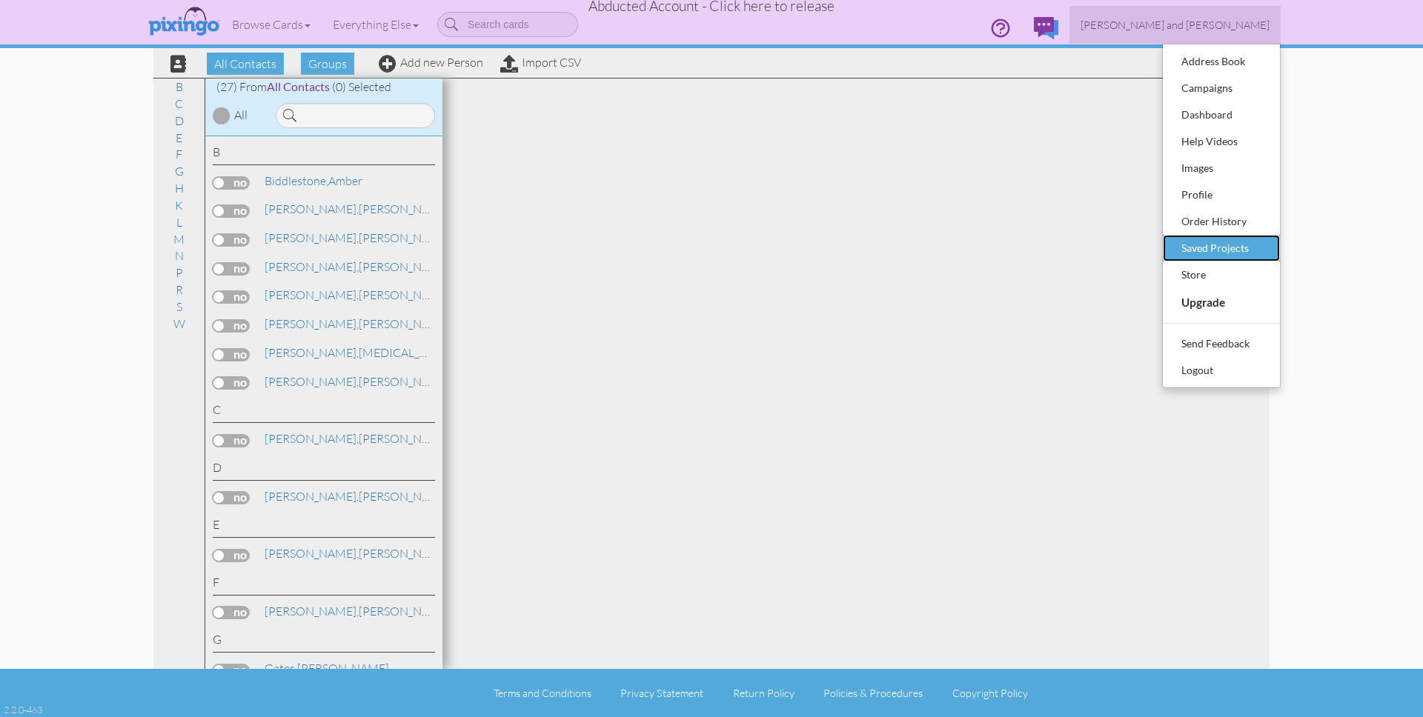
click at [1206, 246] on div "Saved Projects" at bounding box center [1221, 248] width 87 height 22
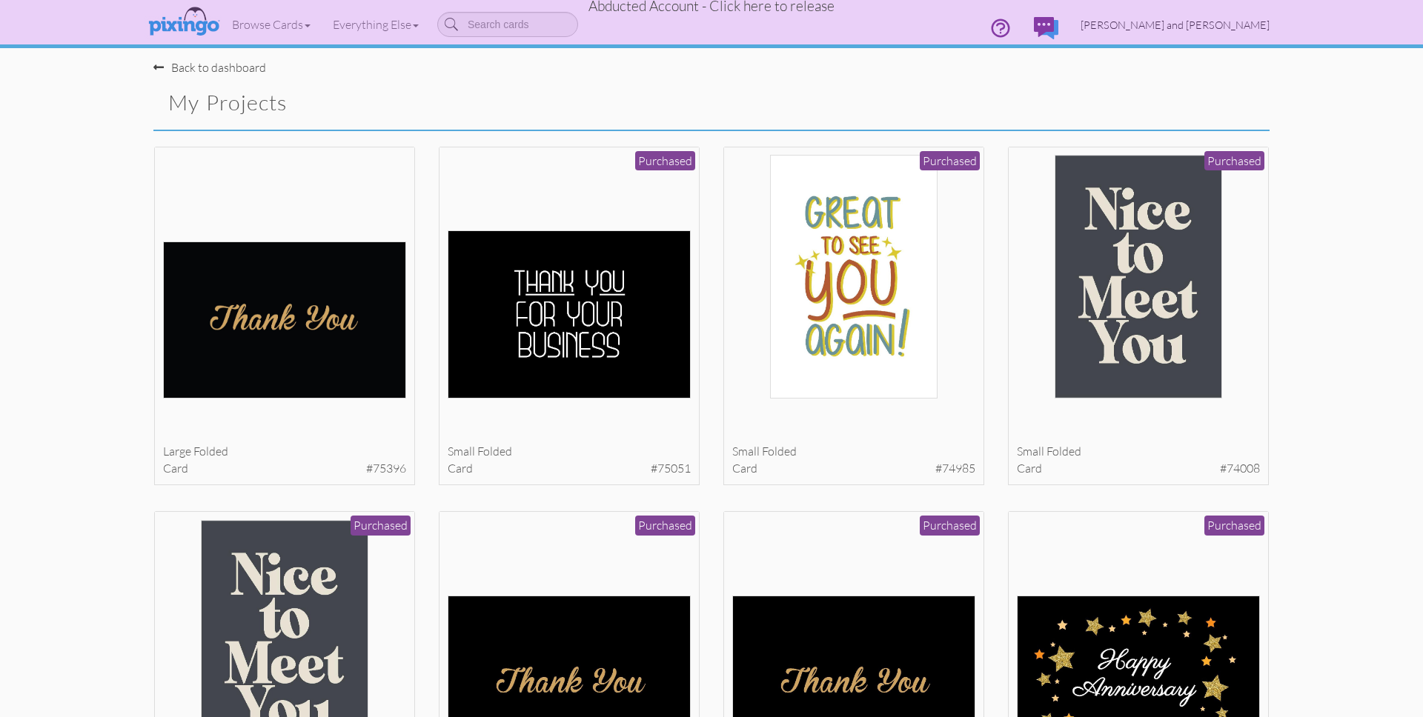
click at [1227, 23] on span "[PERSON_NAME] and [PERSON_NAME]" at bounding box center [1175, 25] width 189 height 13
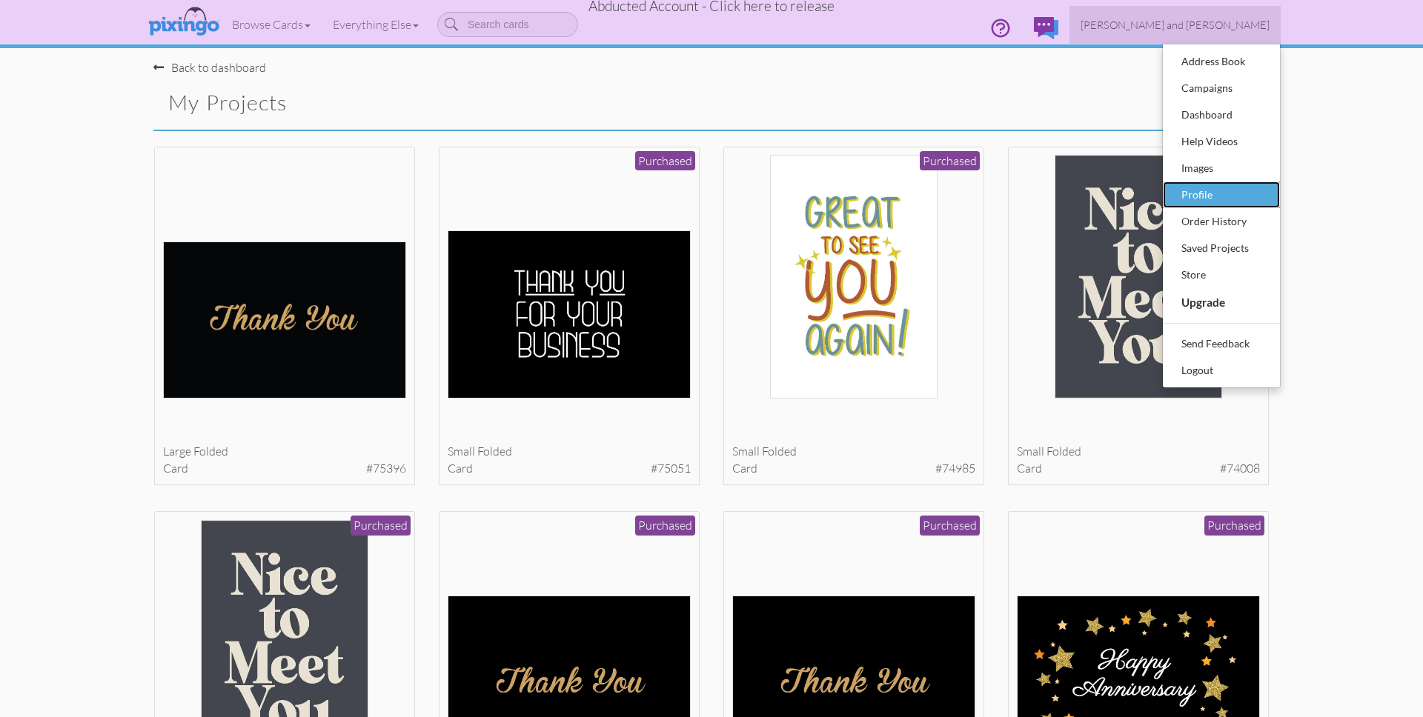
click at [1219, 197] on div "Profile" at bounding box center [1221, 195] width 87 height 22
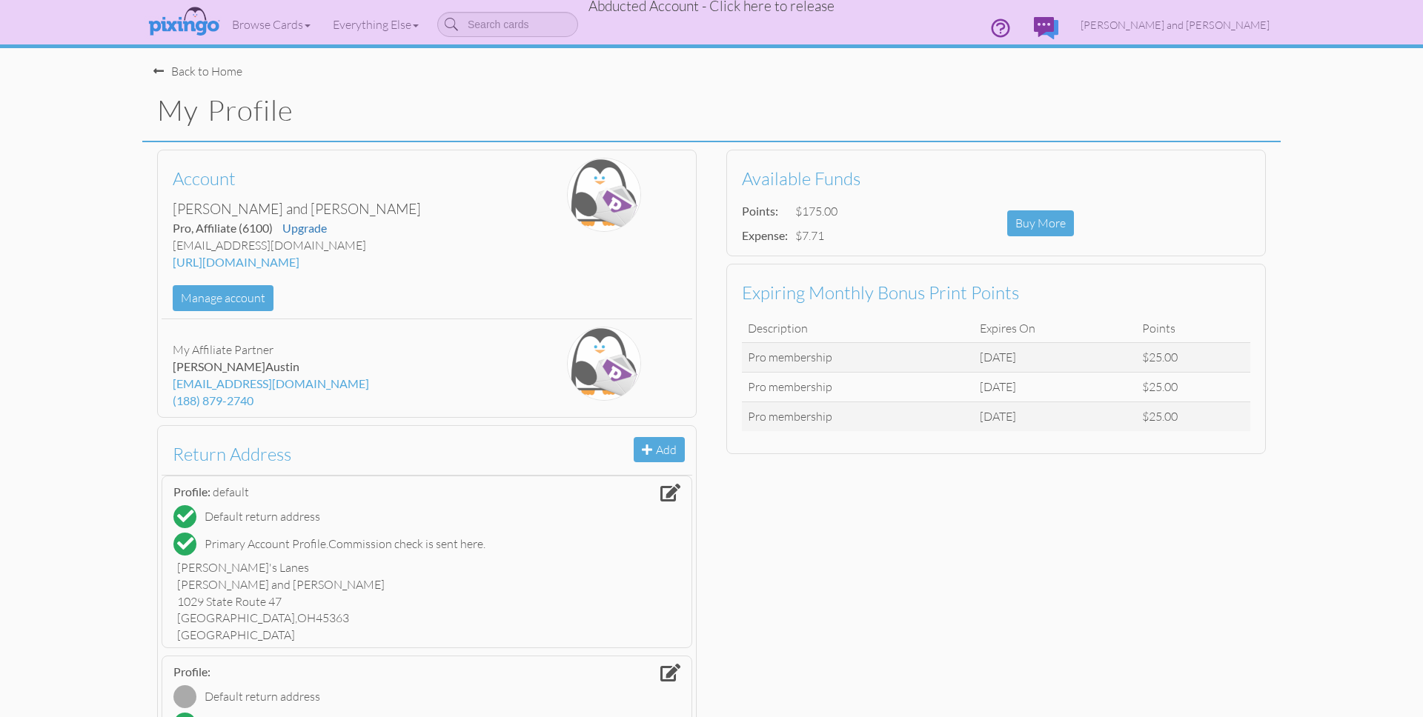
click at [1289, 210] on profile "Toggle navigation Visit Pixingo Mobile Browse Cards Business Accounting Automot…" at bounding box center [711, 676] width 1423 height 1353
click at [767, 10] on span "Abducted Account - Click here to release" at bounding box center [712, 6] width 246 height 18
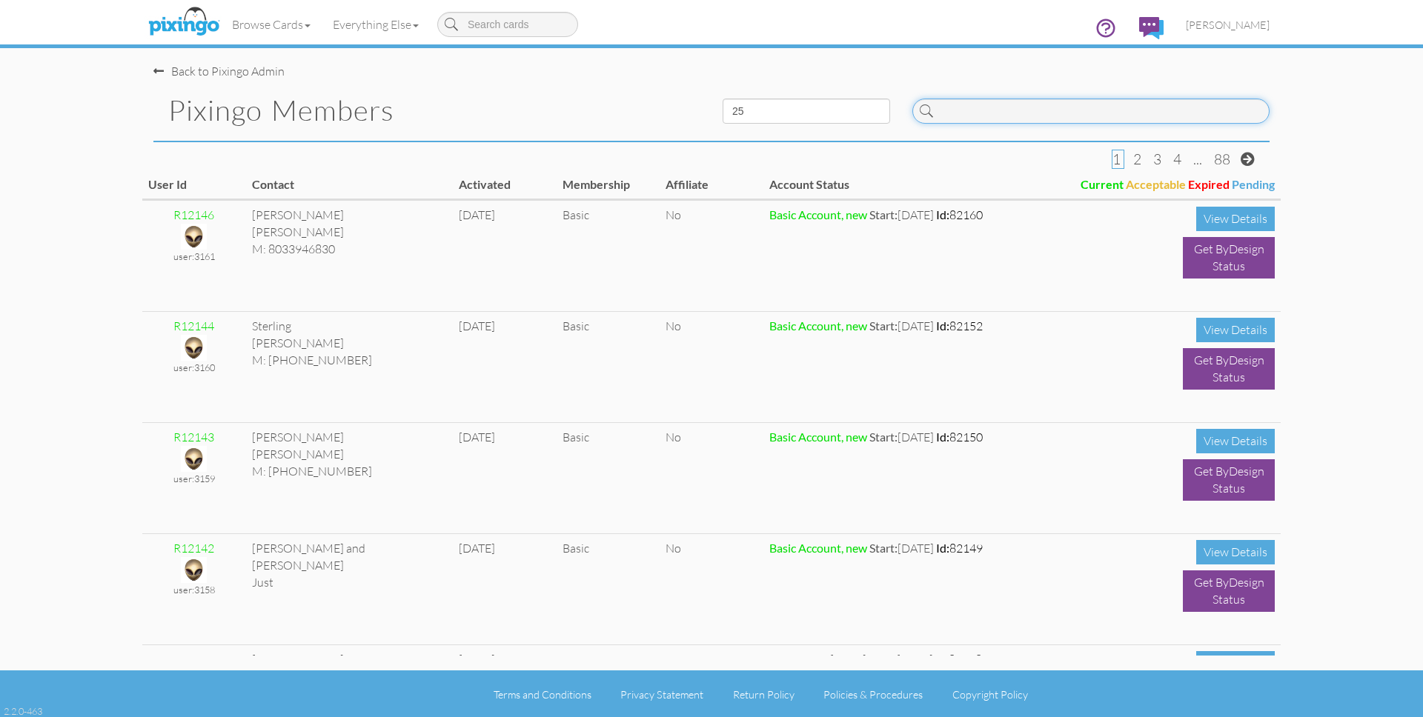
click at [1109, 117] on input at bounding box center [1090, 111] width 357 height 25
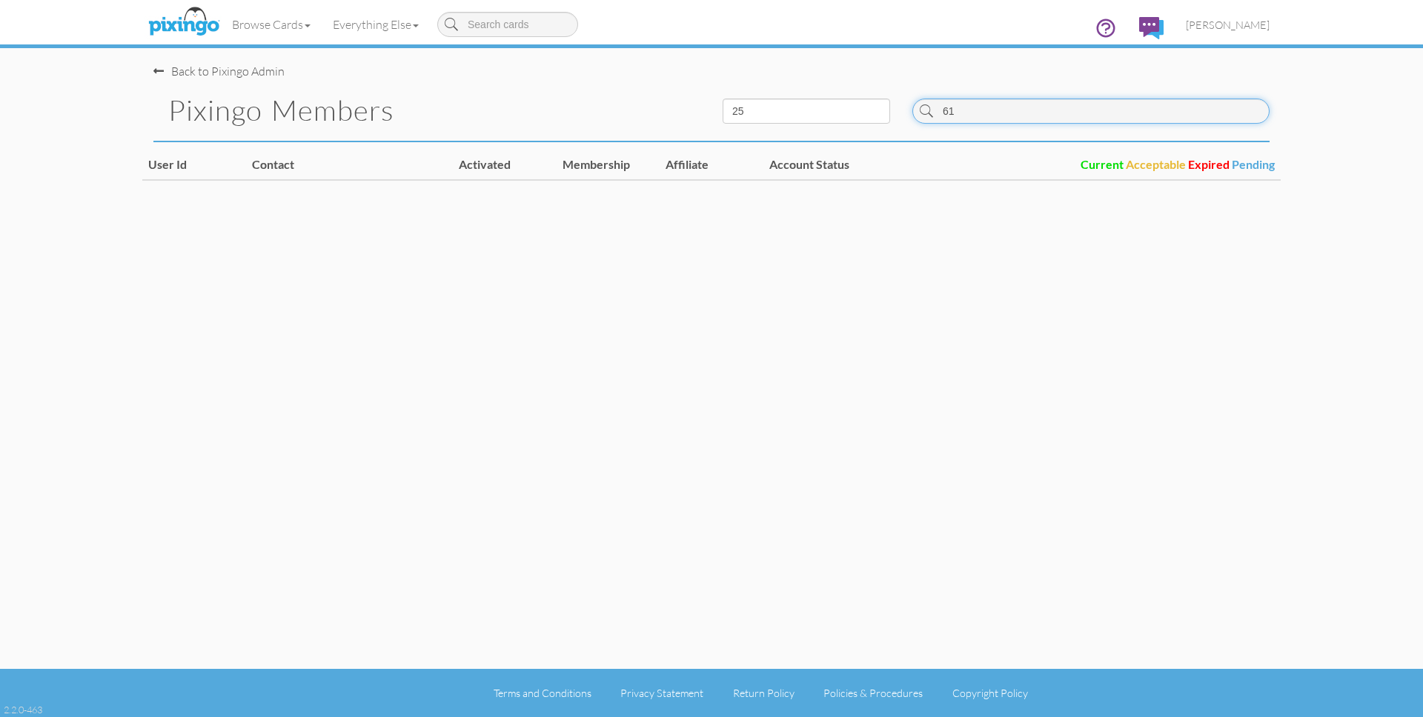
type input "6"
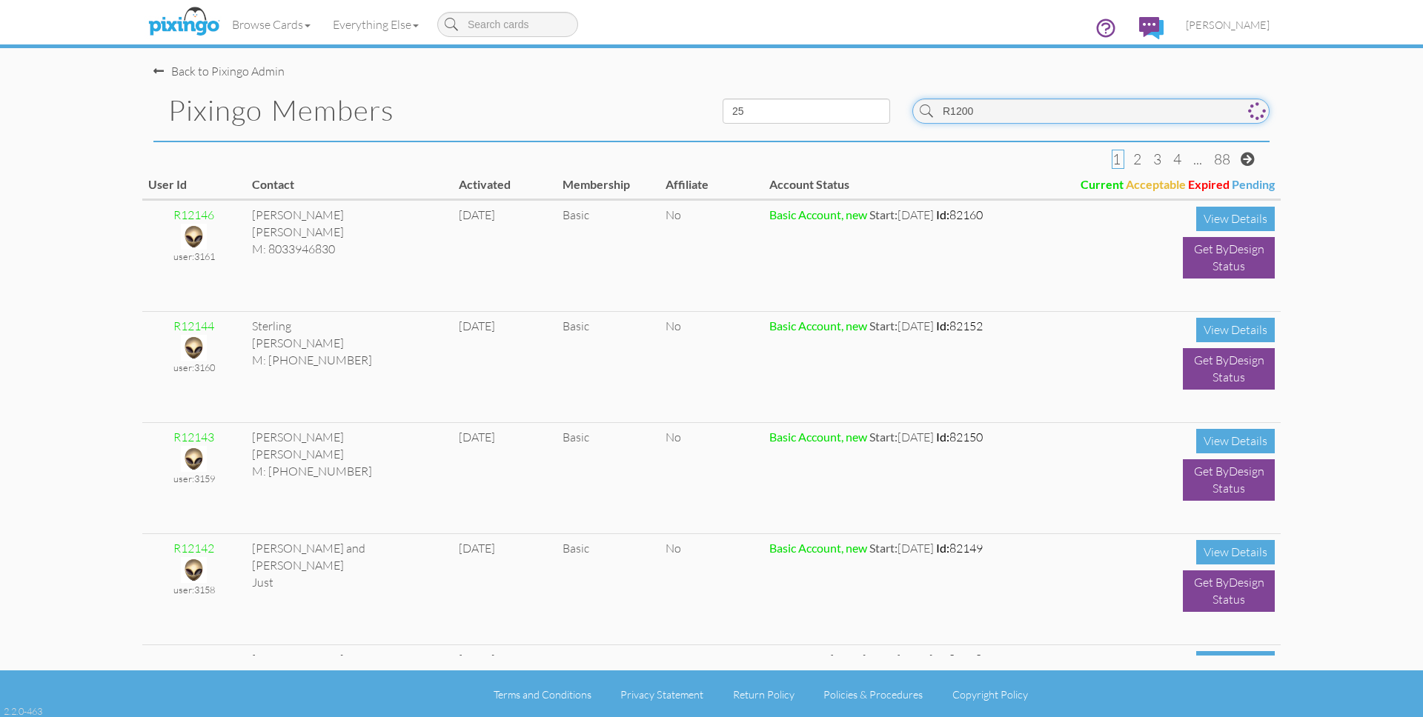
type input "R12000"
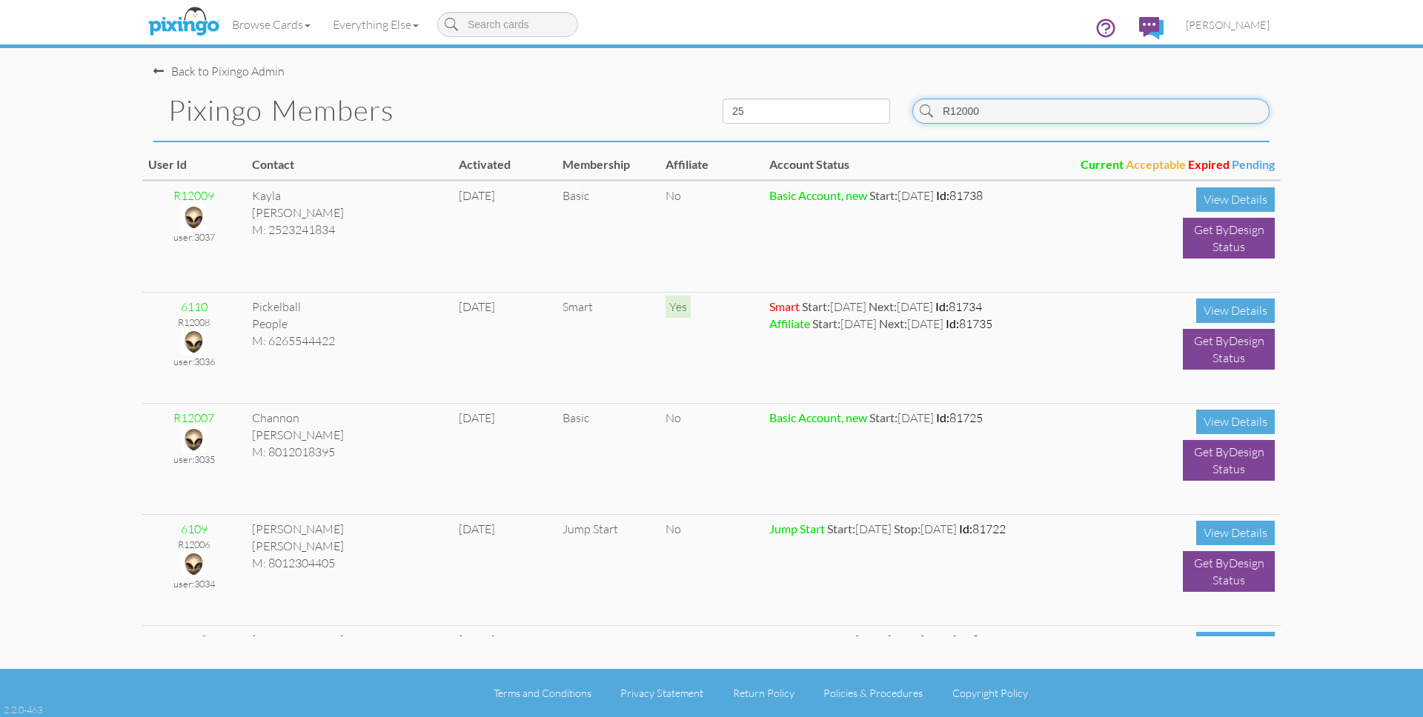
click at [1002, 114] on input "R12000" at bounding box center [1090, 111] width 357 height 25
click at [1002, 113] on input "R12000" at bounding box center [1090, 111] width 357 height 25
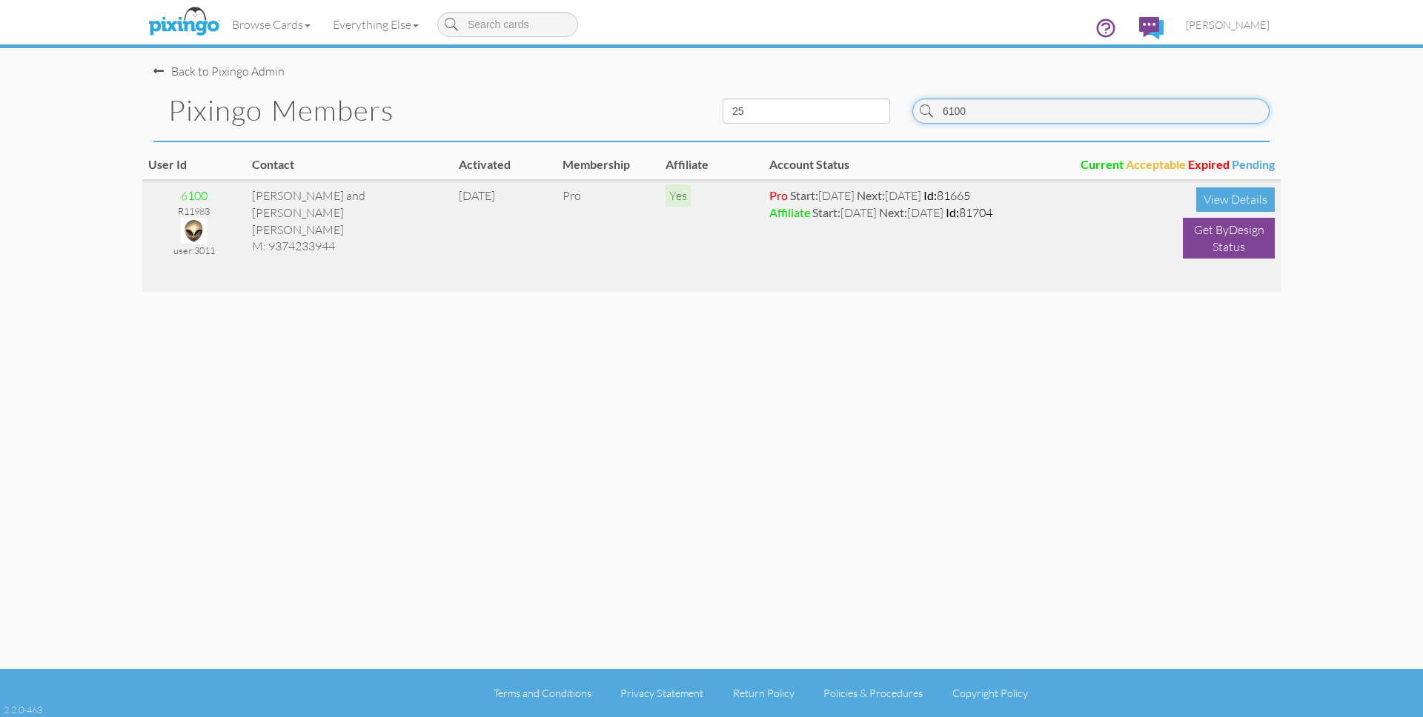
type input "6100"
click at [189, 229] on img at bounding box center [194, 231] width 26 height 26
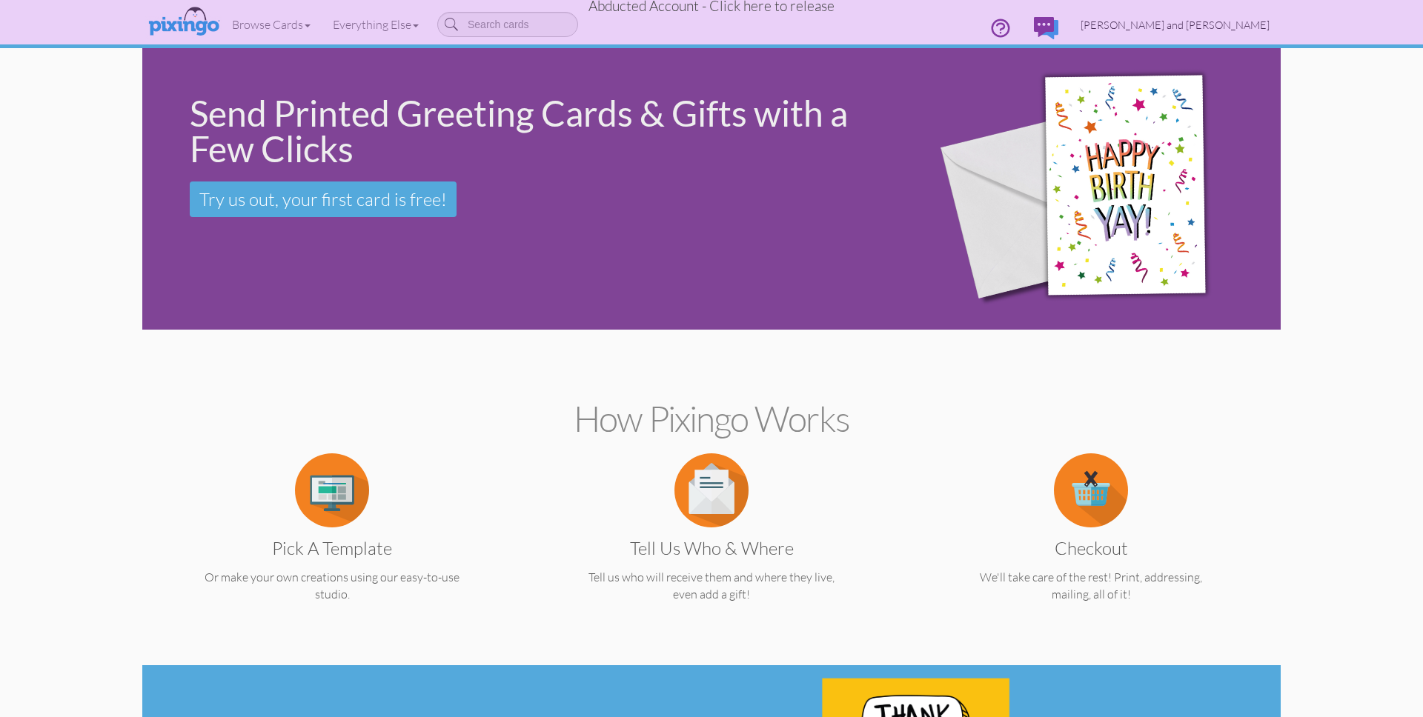
click at [1221, 24] on span "[PERSON_NAME] and [PERSON_NAME]" at bounding box center [1175, 25] width 189 height 13
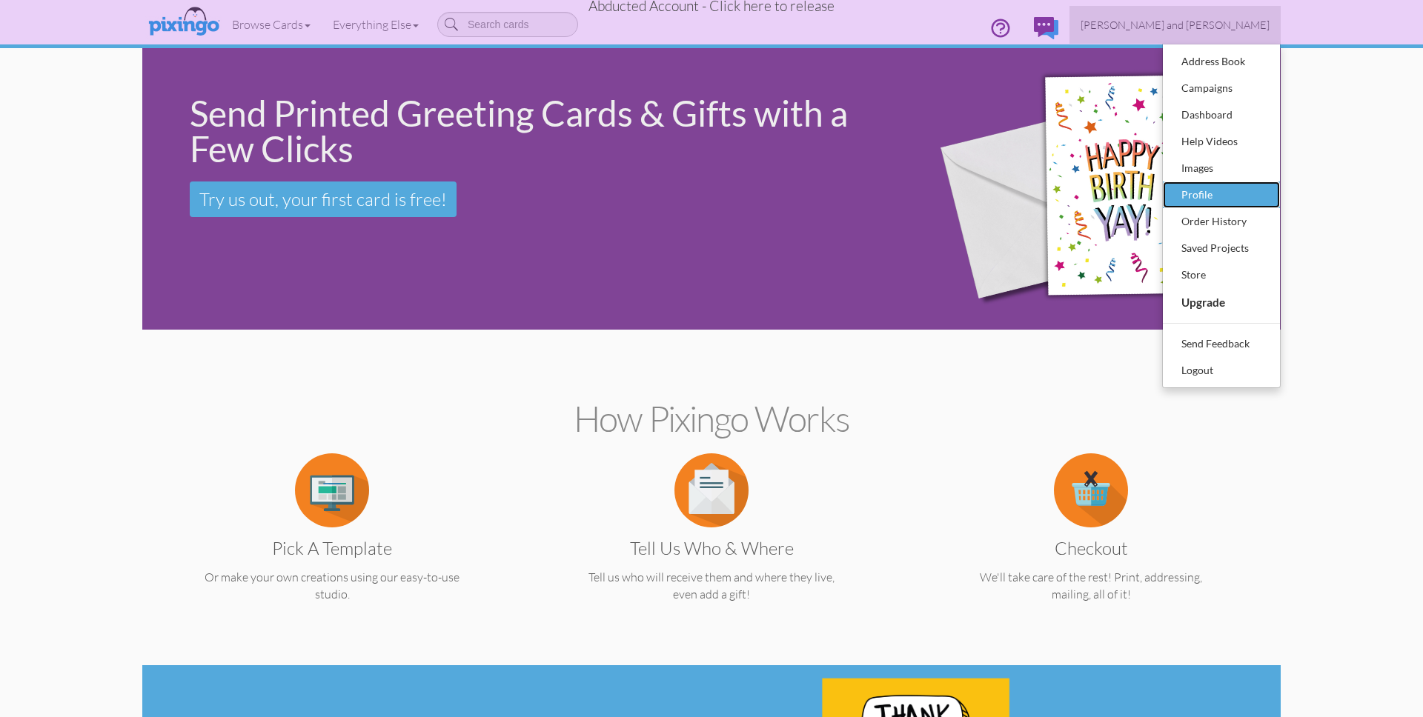
click at [1191, 189] on div "Profile" at bounding box center [1221, 195] width 87 height 22
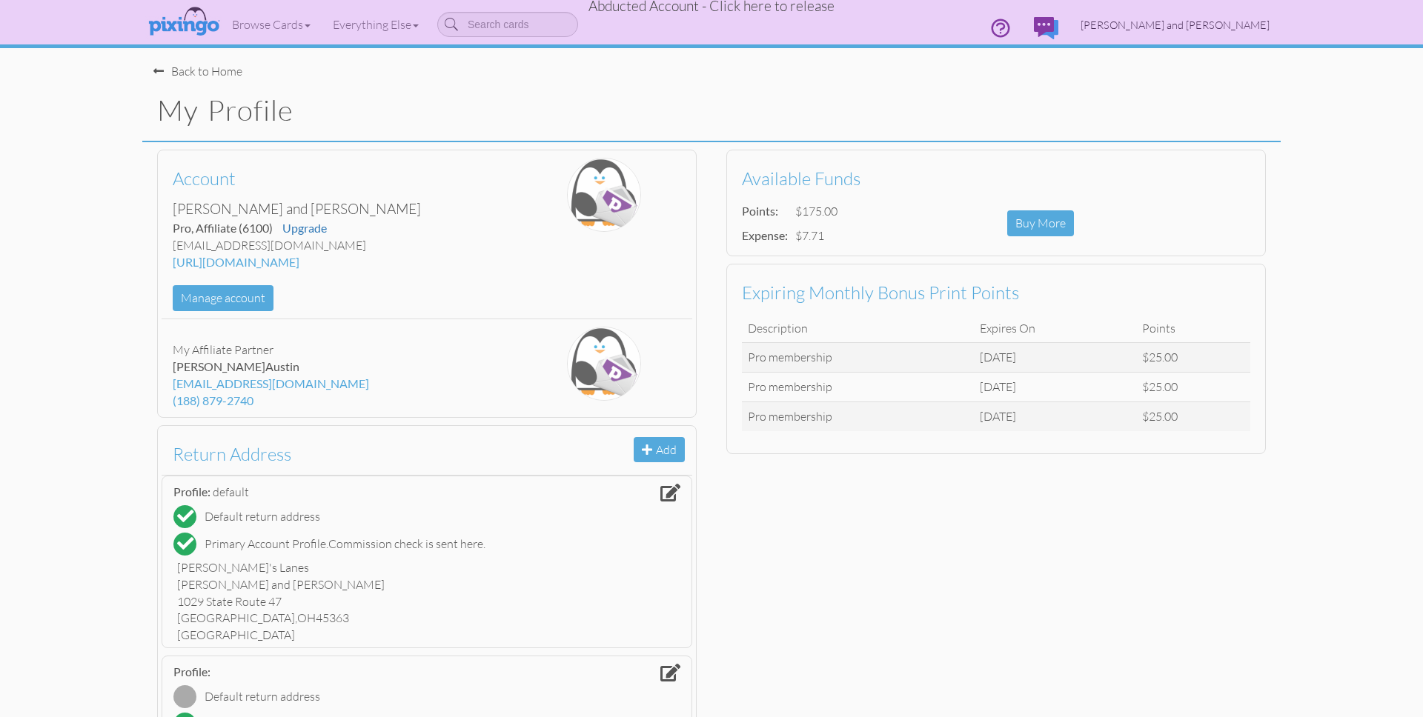
click at [1219, 25] on span "[PERSON_NAME] and [PERSON_NAME]" at bounding box center [1175, 25] width 189 height 13
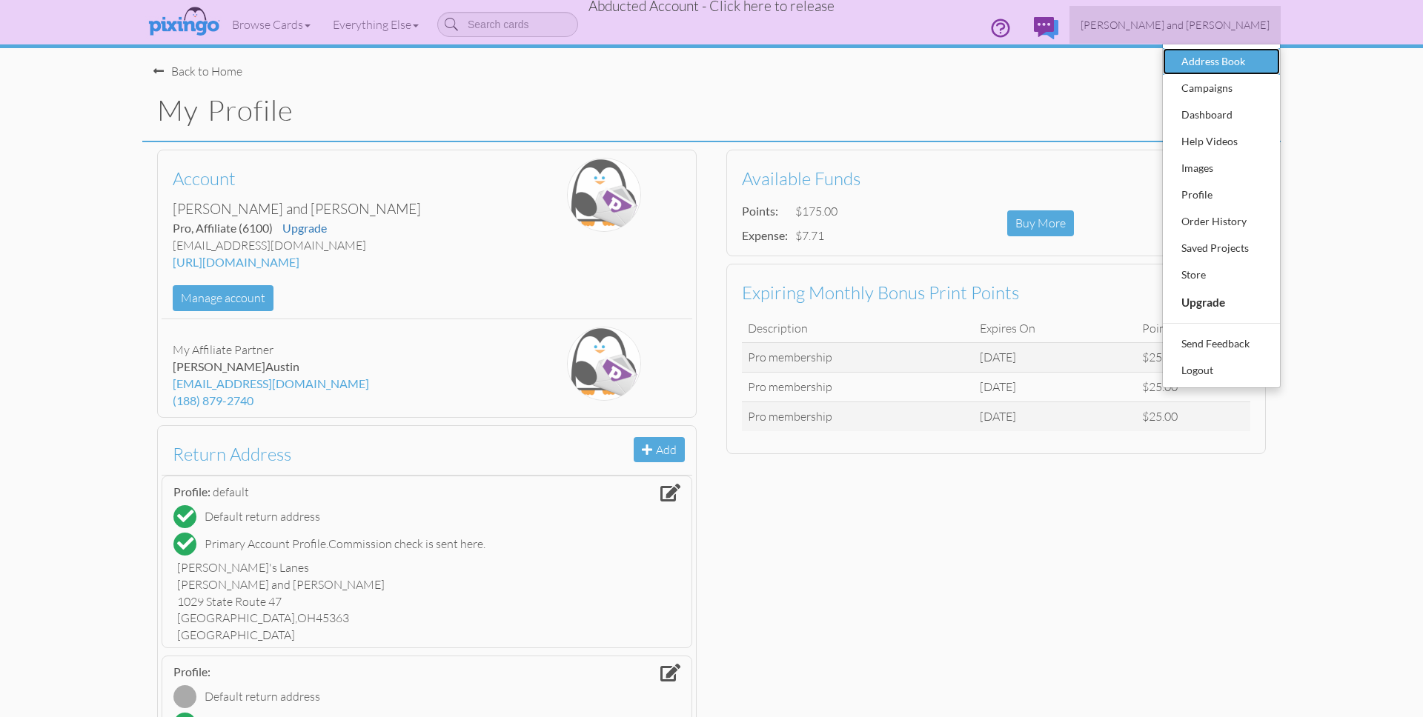
click at [1215, 63] on div "Address Book" at bounding box center [1221, 61] width 87 height 22
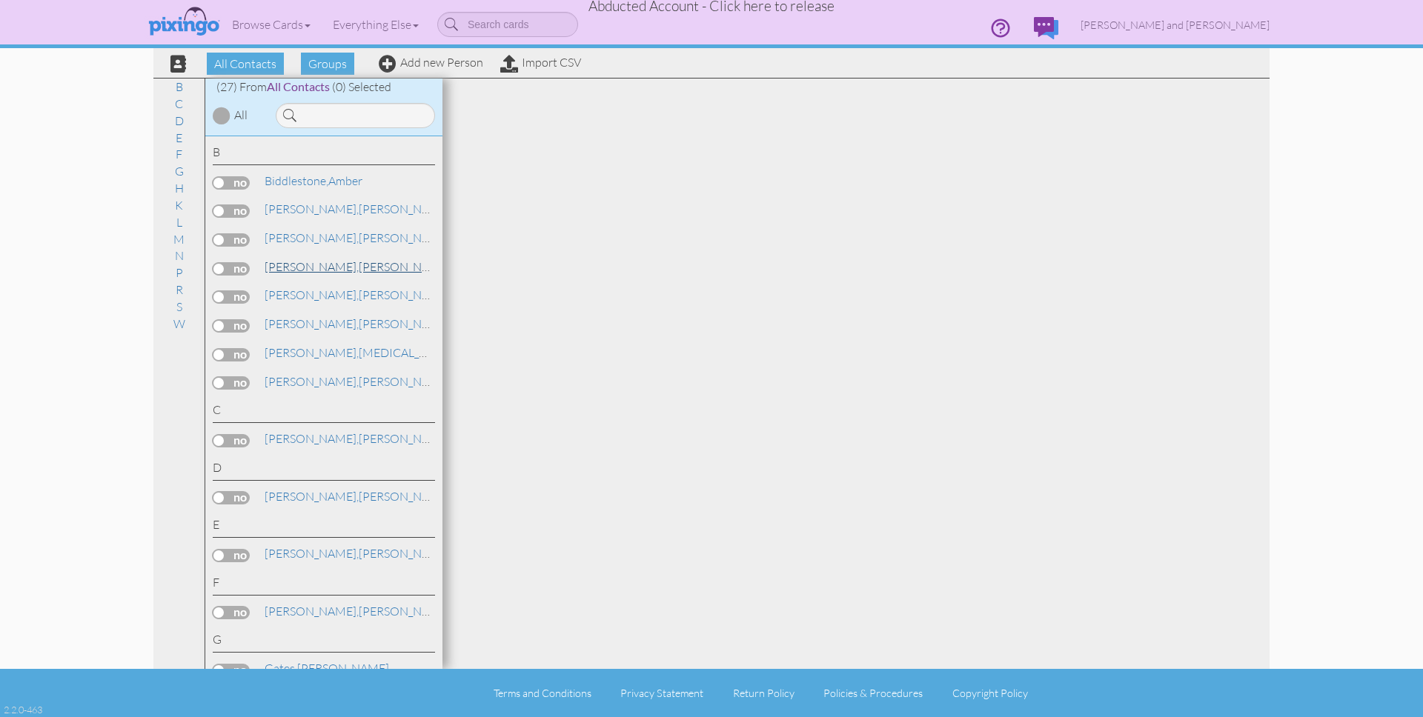
click at [337, 261] on link "[PERSON_NAME] and [PERSON_NAME] McBo's Lanes" at bounding box center [479, 267] width 432 height 18
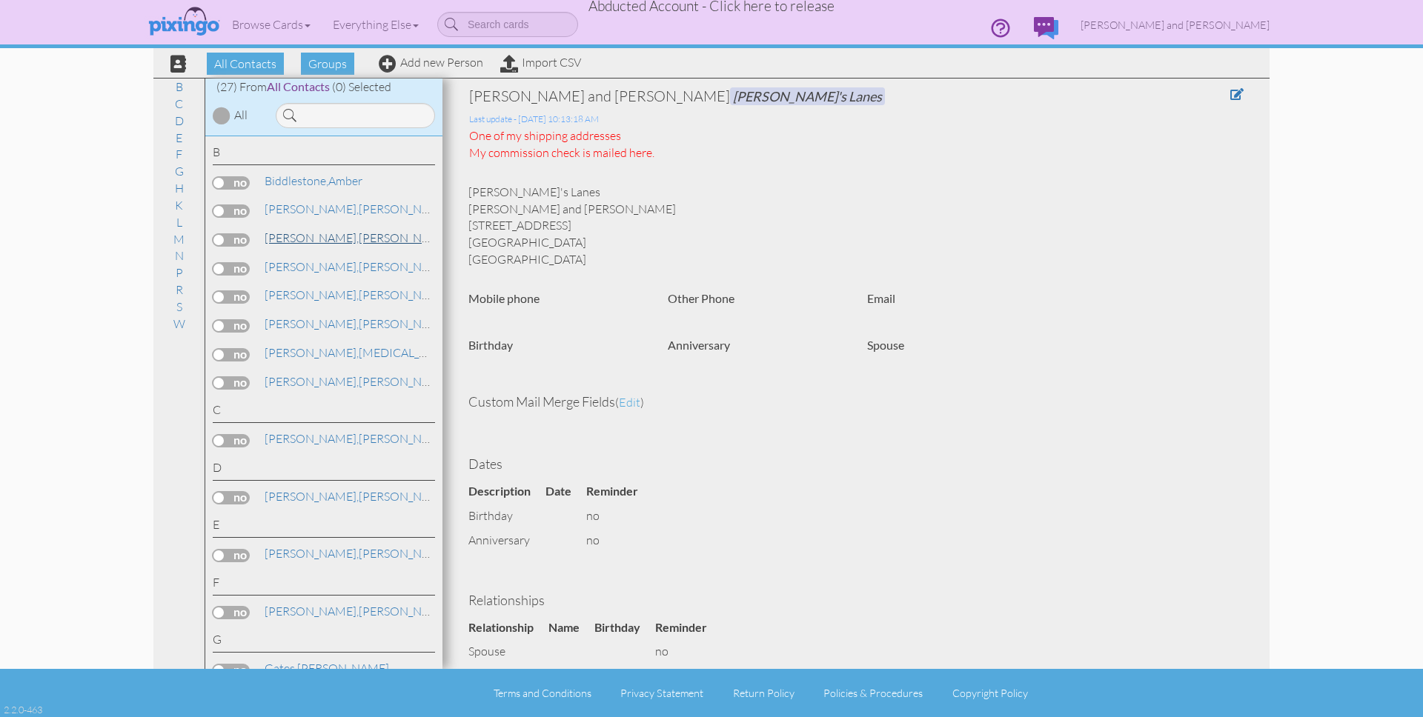
click at [332, 234] on link "[PERSON_NAME] and [PERSON_NAME] McBo's Lanes" at bounding box center [479, 238] width 432 height 18
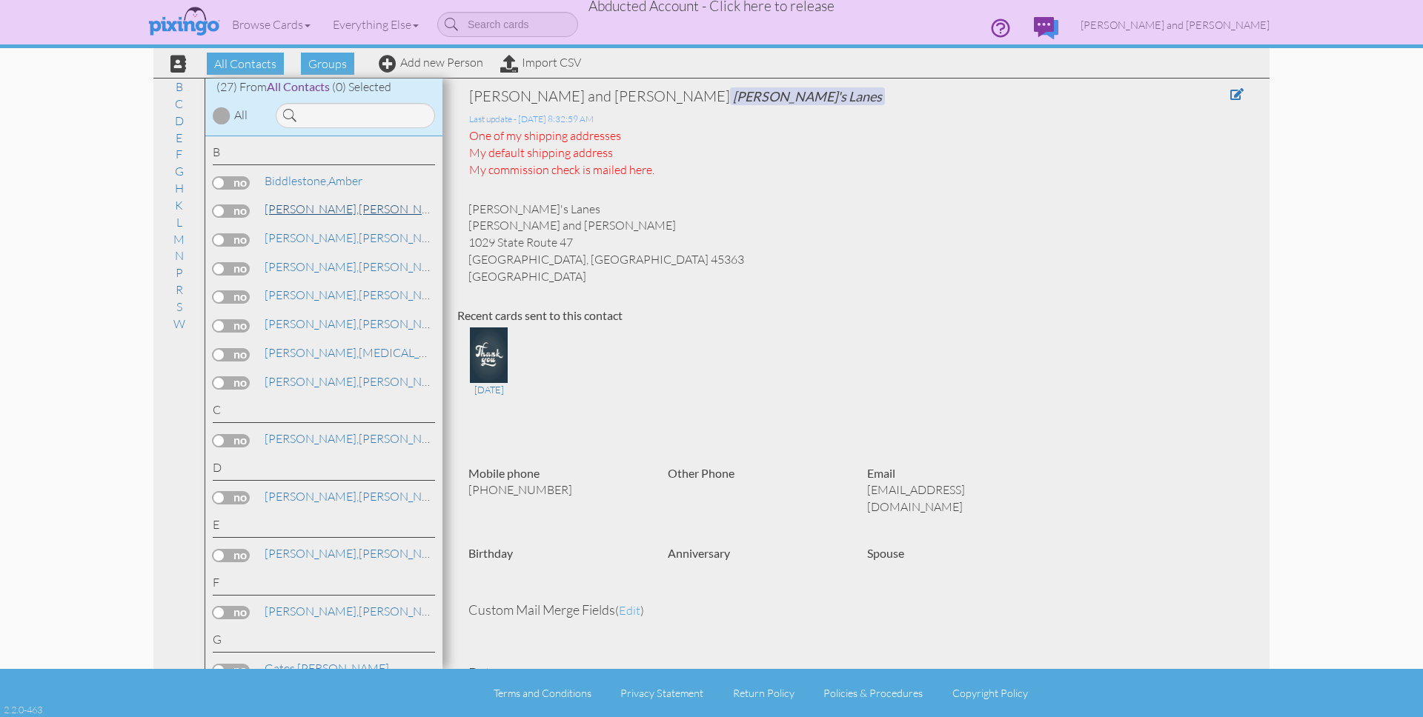
click at [299, 206] on span "[PERSON_NAME]," at bounding box center [312, 209] width 94 height 15
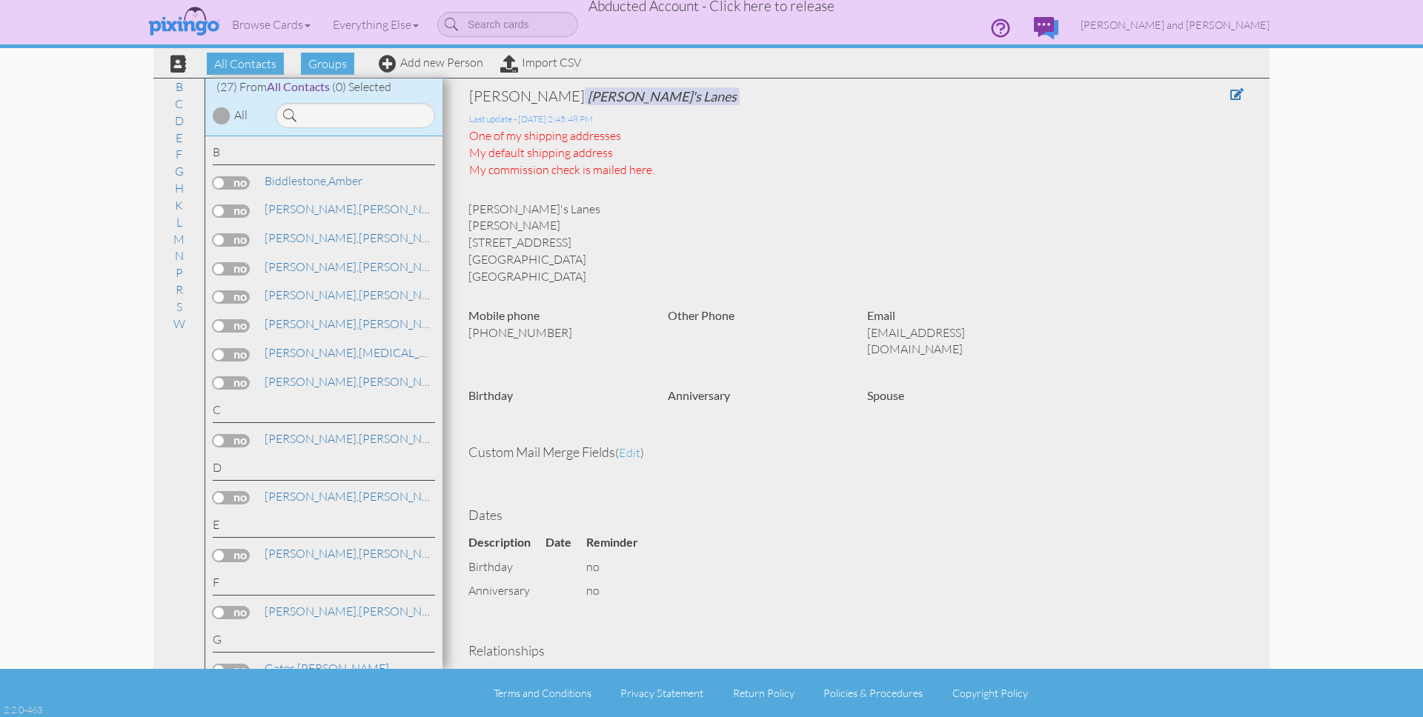
click at [763, 11] on span "Abducted Account - Click here to release" at bounding box center [712, 6] width 246 height 18
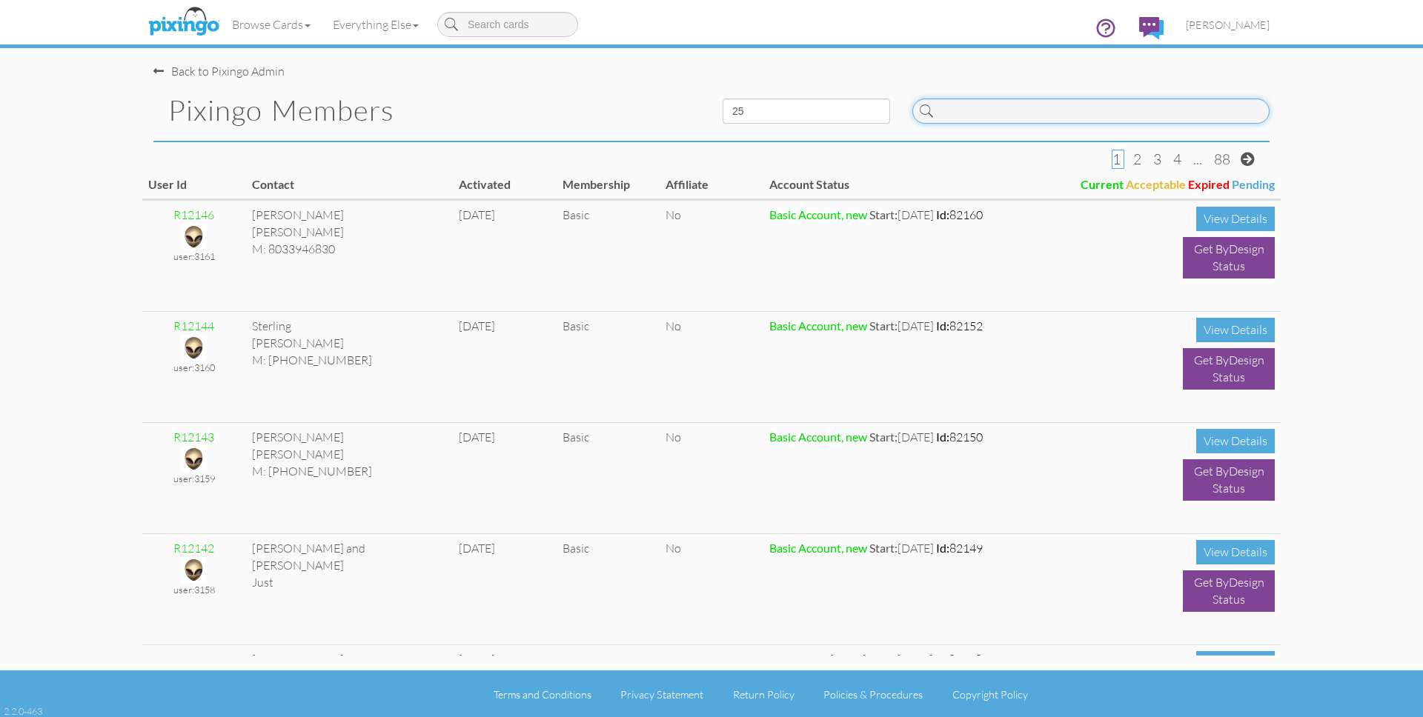
drag, startPoint x: 949, startPoint y: 106, endPoint x: 1187, endPoint y: 127, distance: 239.6
click at [949, 106] on input at bounding box center [1090, 111] width 357 height 25
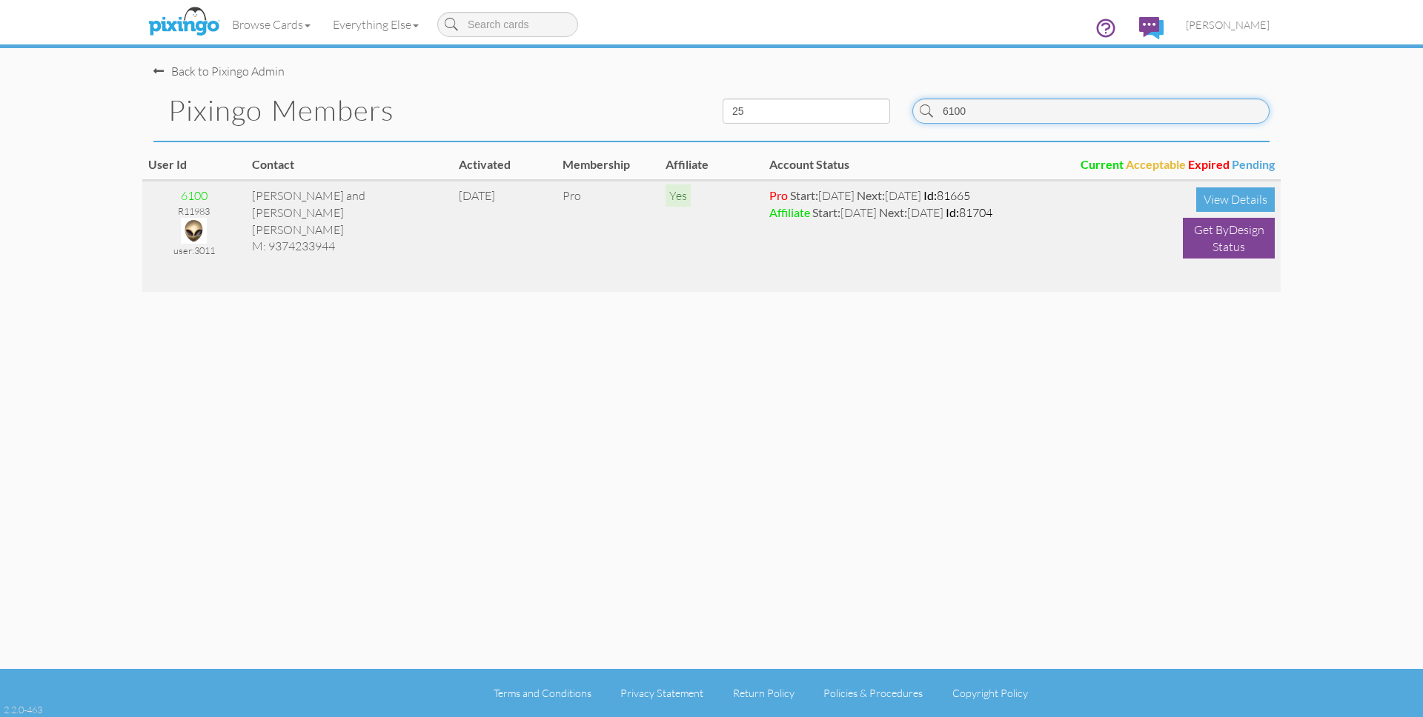
type input "6100"
click at [189, 231] on img at bounding box center [194, 231] width 26 height 26
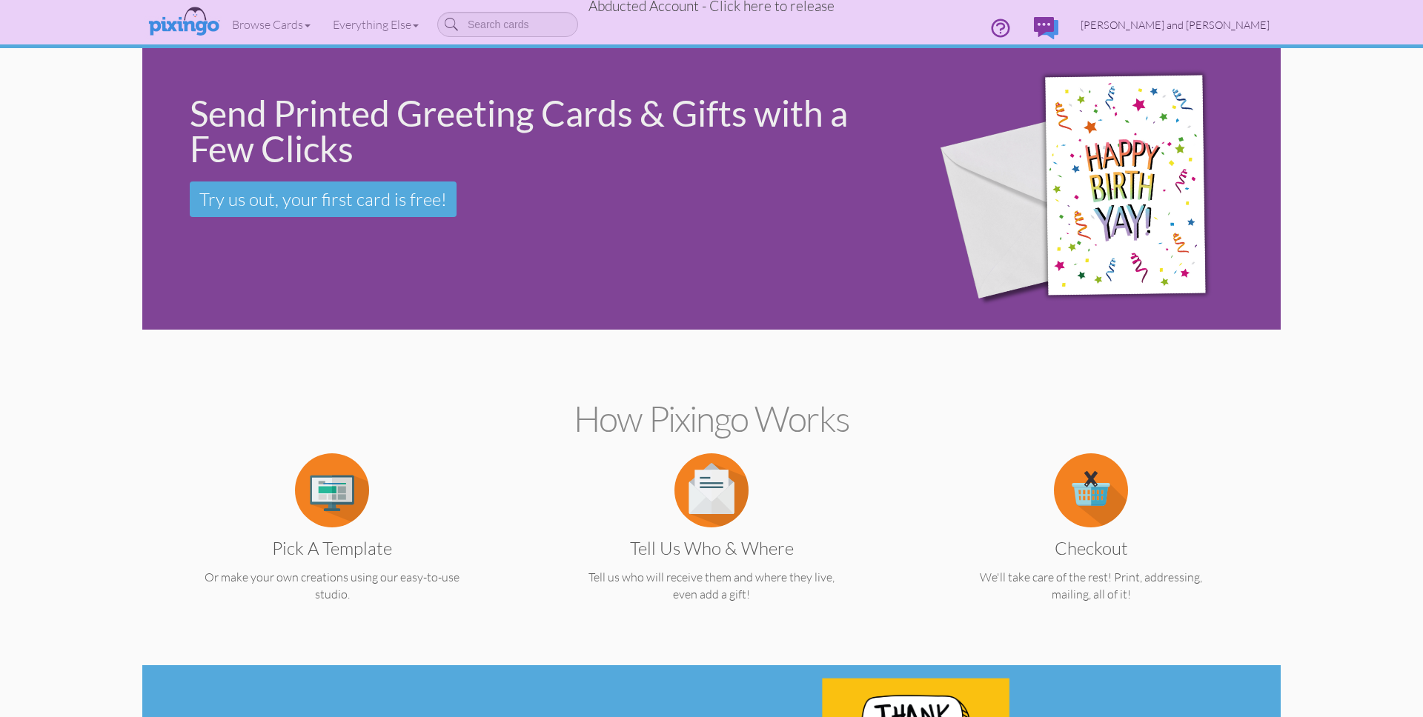
click at [1207, 20] on span "[PERSON_NAME] and [PERSON_NAME]" at bounding box center [1175, 25] width 189 height 13
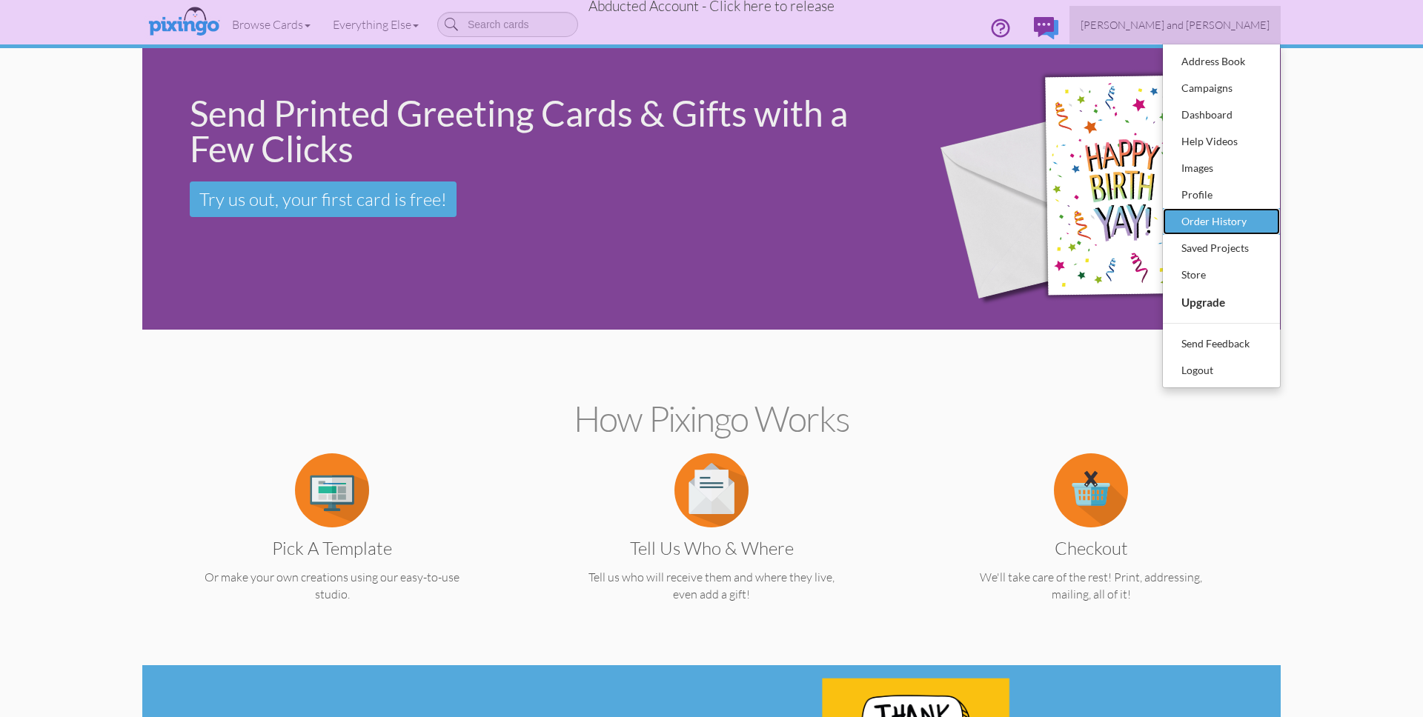
click at [1237, 215] on div "Order History" at bounding box center [1221, 221] width 87 height 22
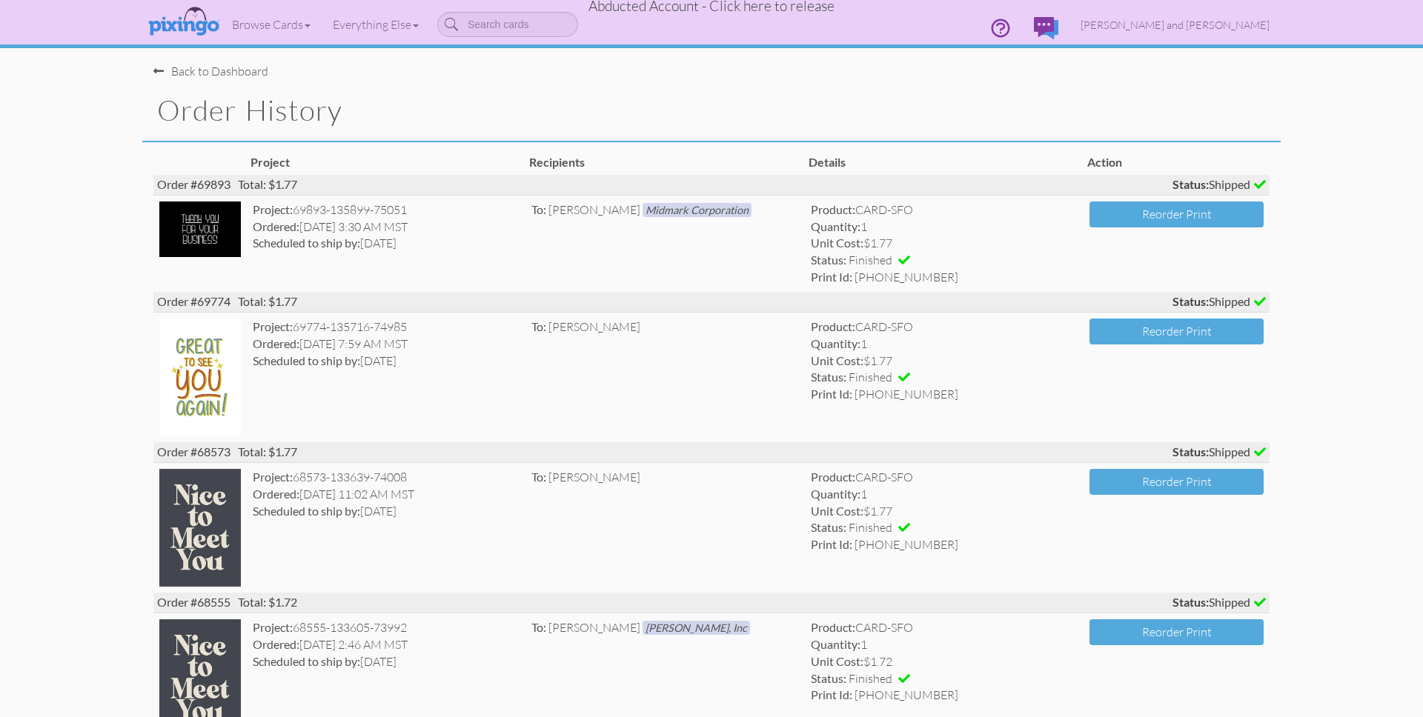
click at [885, 96] on h1 "Order History" at bounding box center [719, 110] width 1124 height 31
click at [778, 10] on span "Abducted Account - Click here to release" at bounding box center [712, 6] width 246 height 18
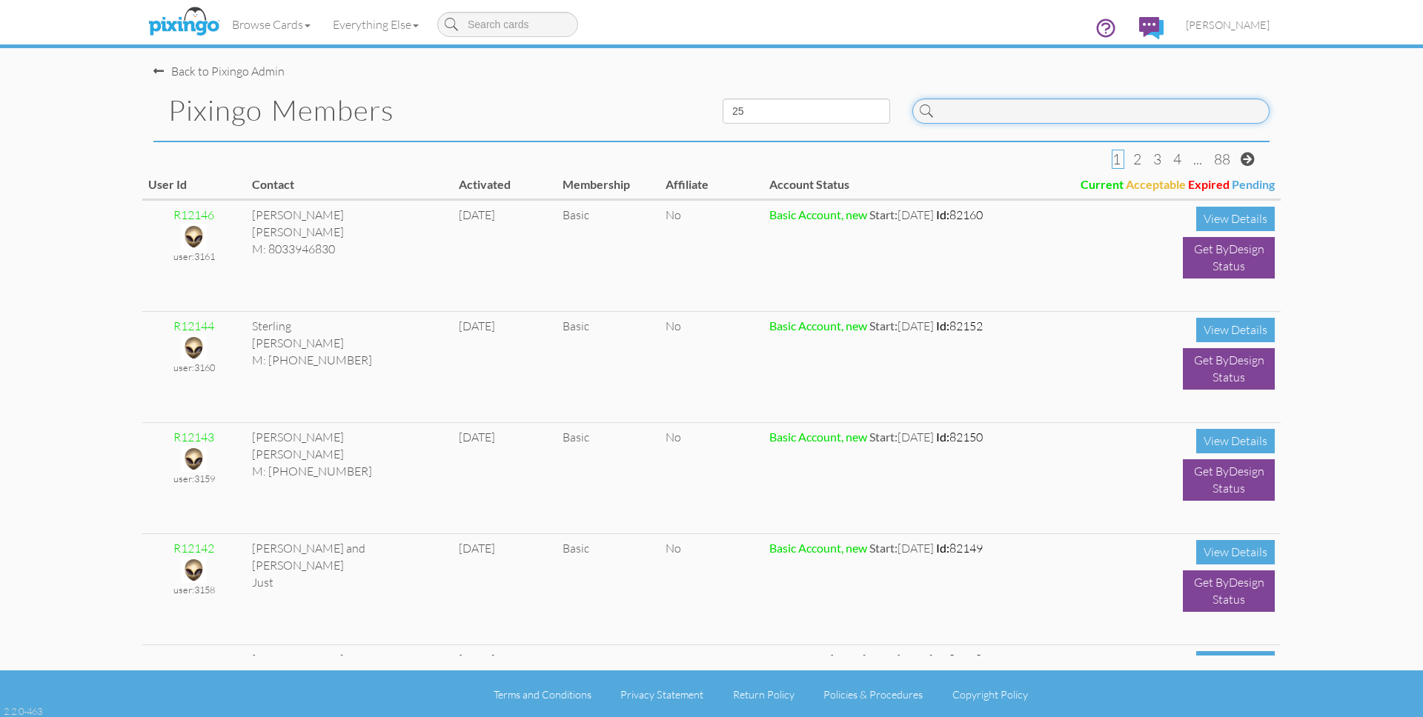
click at [1018, 112] on input at bounding box center [1090, 111] width 357 height 25
click at [1241, 28] on span "[PERSON_NAME]" at bounding box center [1228, 25] width 84 height 13
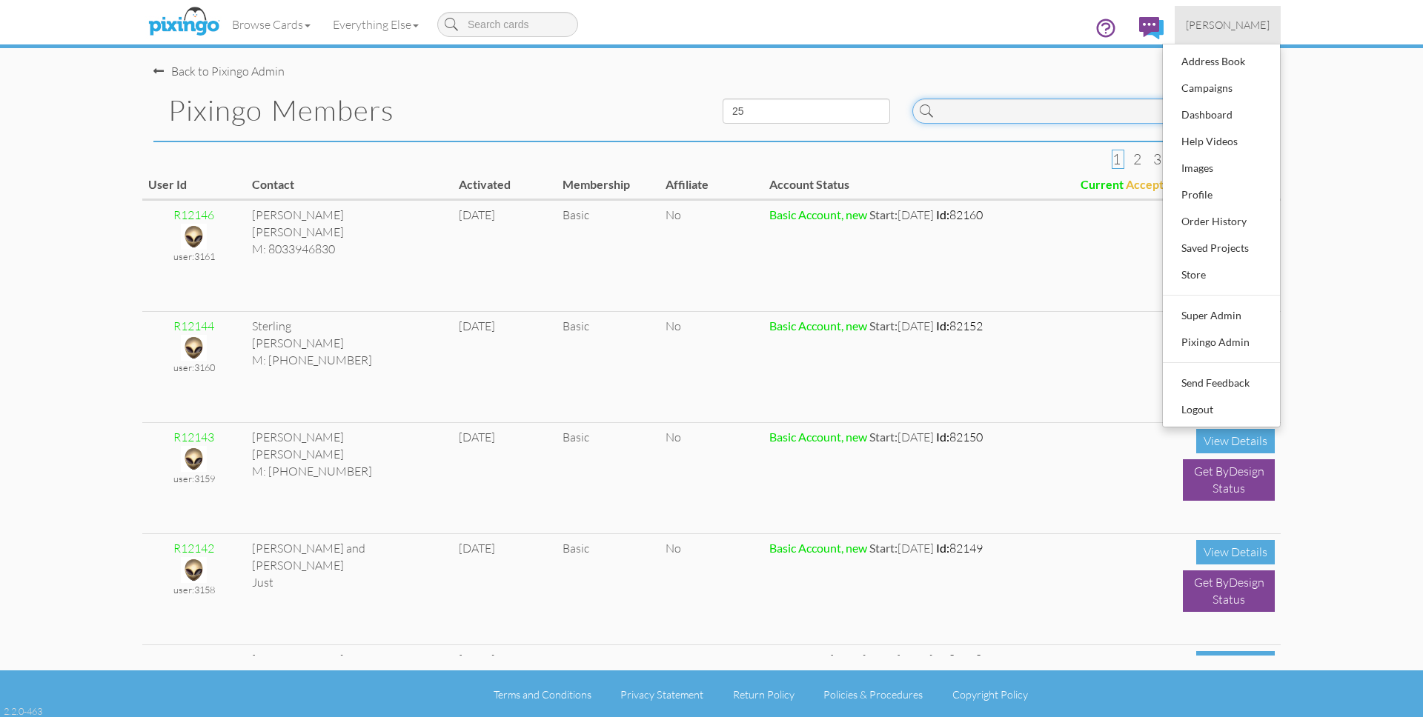
click at [1038, 112] on input at bounding box center [1090, 111] width 357 height 25
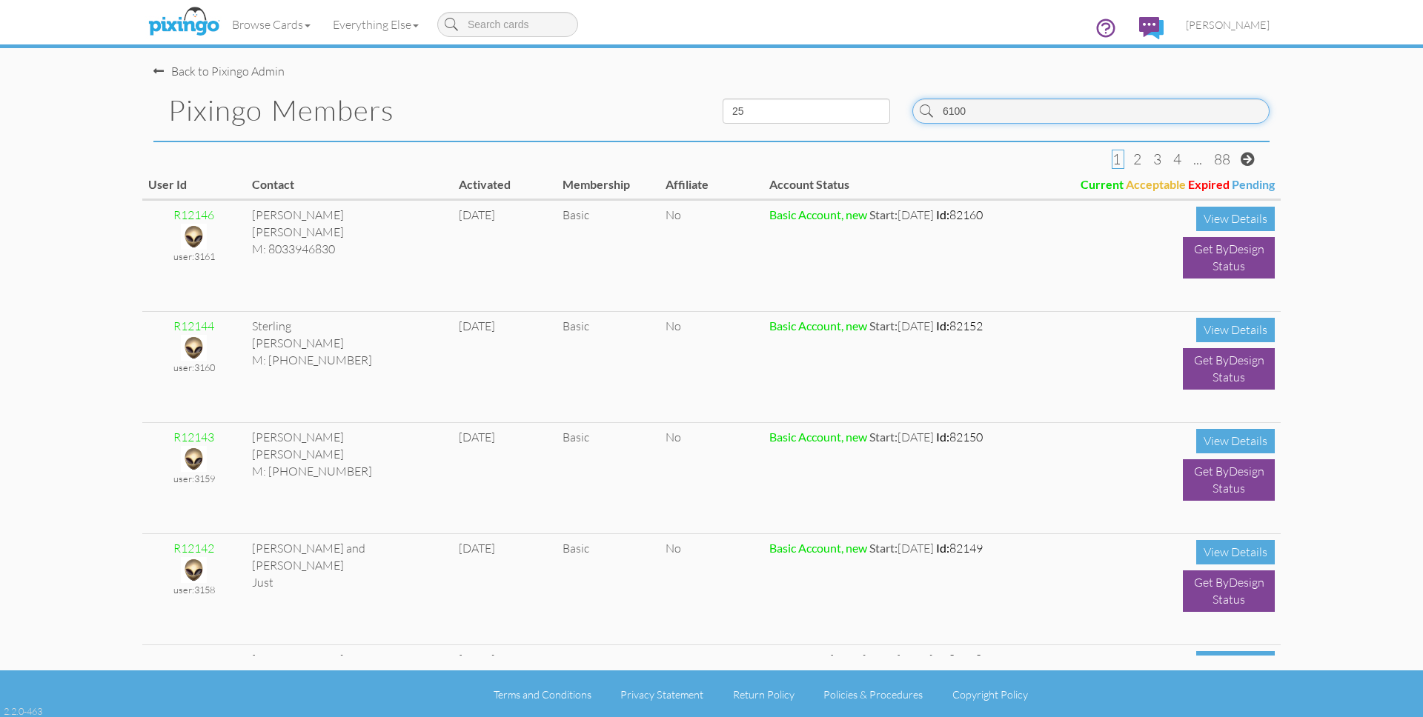
type input "6100"
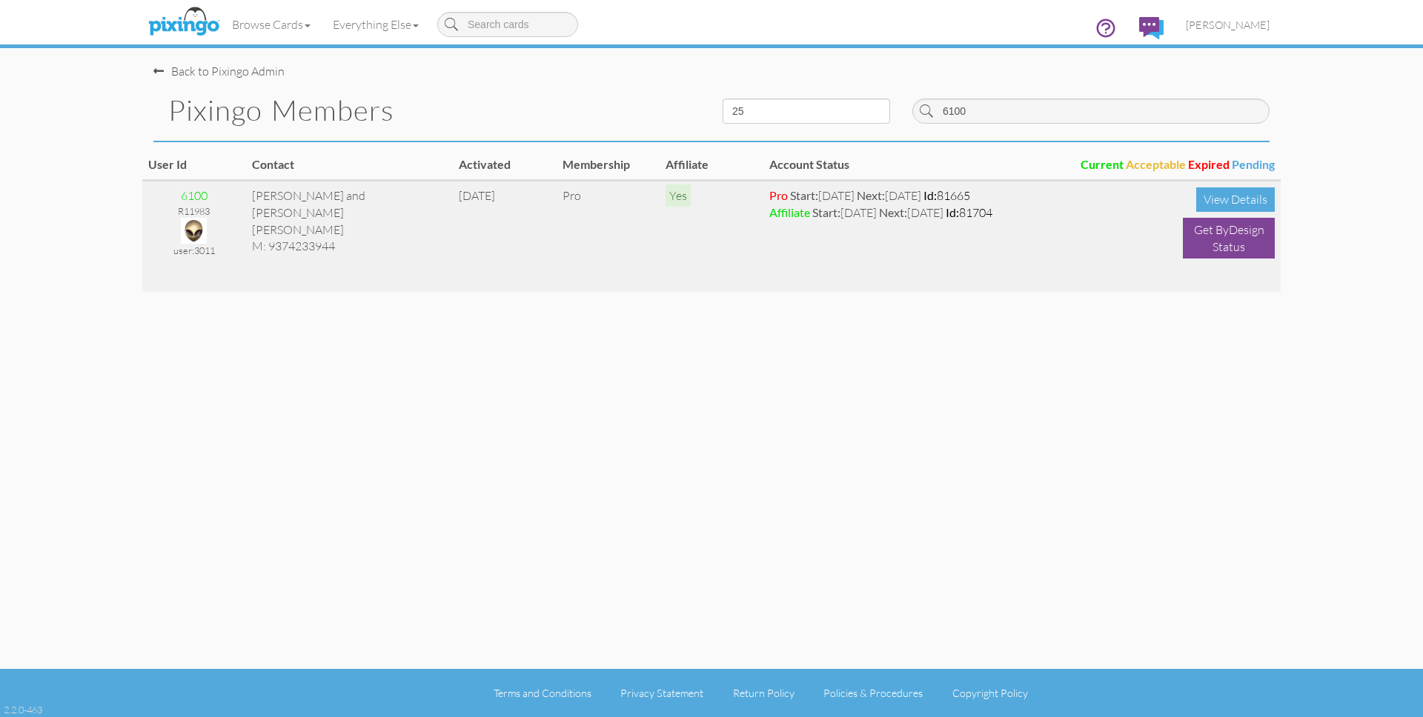
click at [191, 234] on img at bounding box center [194, 231] width 26 height 26
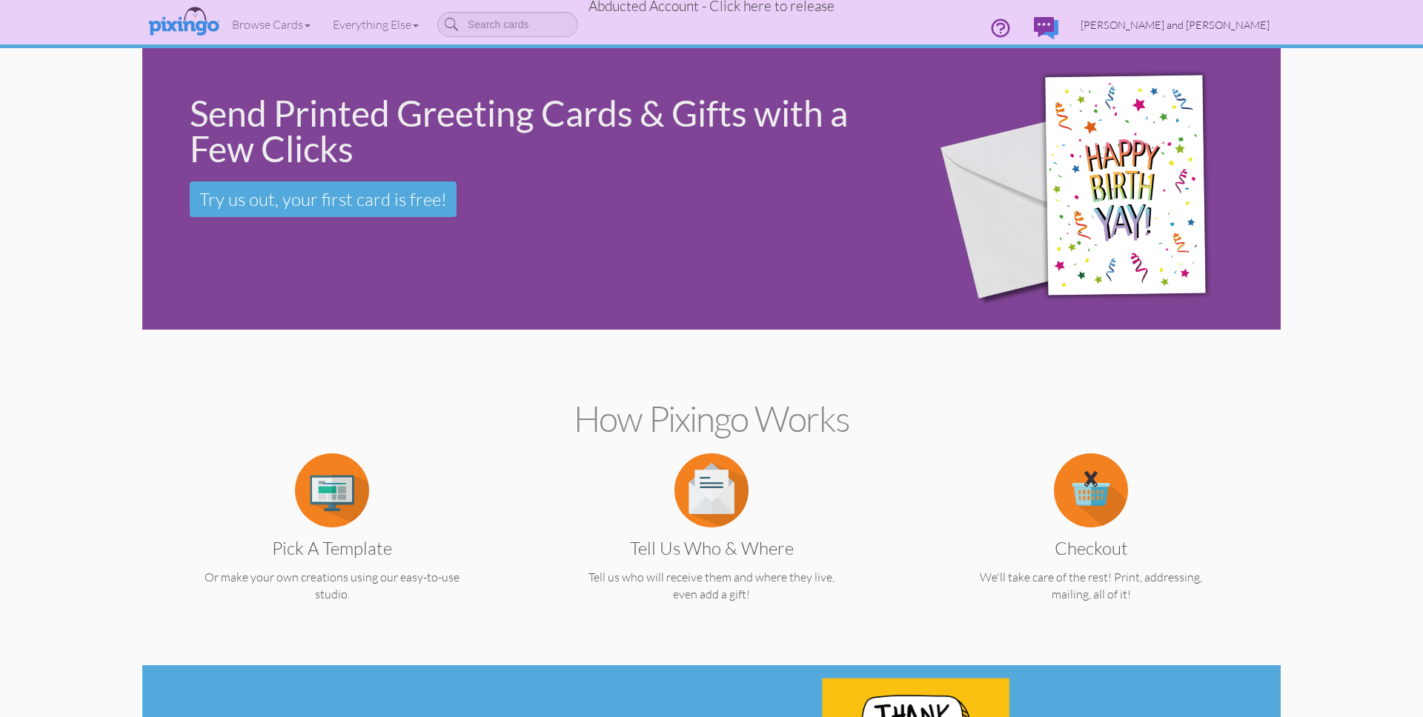
click at [1234, 20] on span "[PERSON_NAME] and [PERSON_NAME]" at bounding box center [1175, 25] width 189 height 13
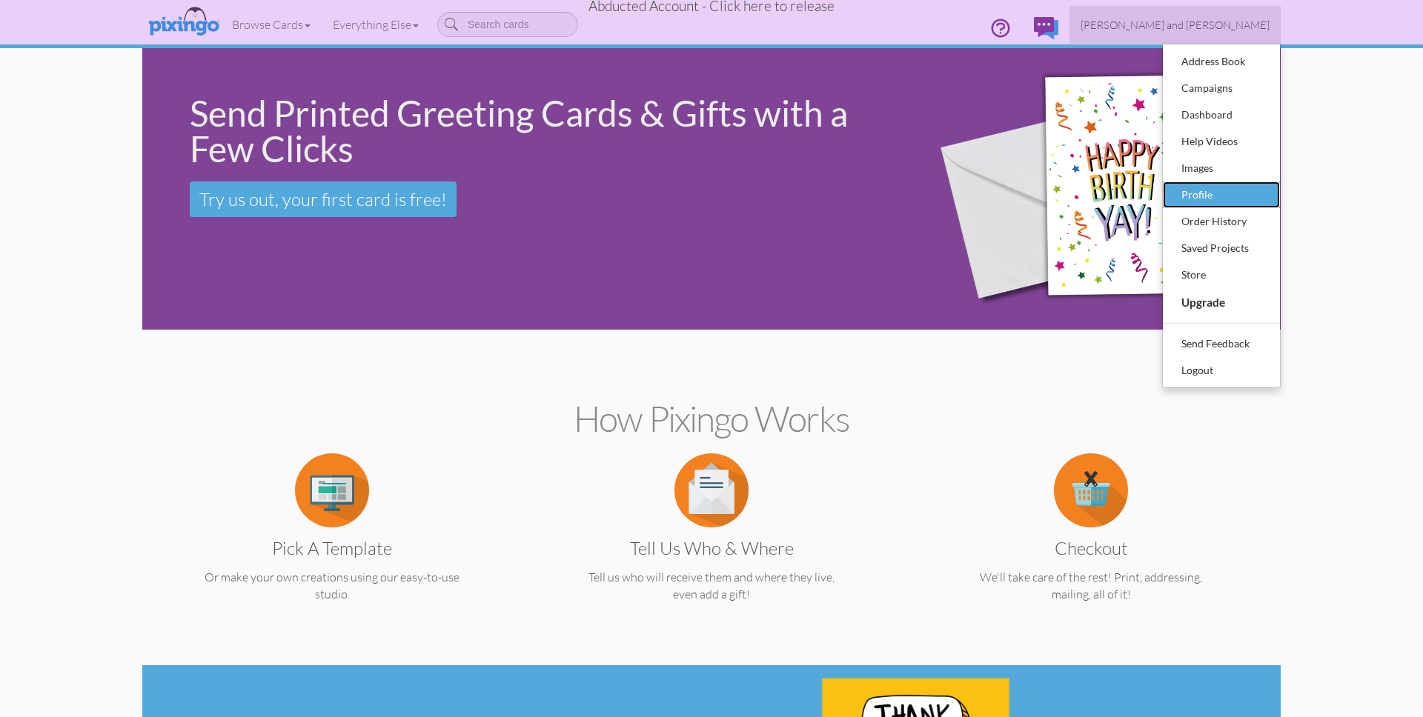
click at [1201, 186] on div "Profile" at bounding box center [1221, 195] width 87 height 22
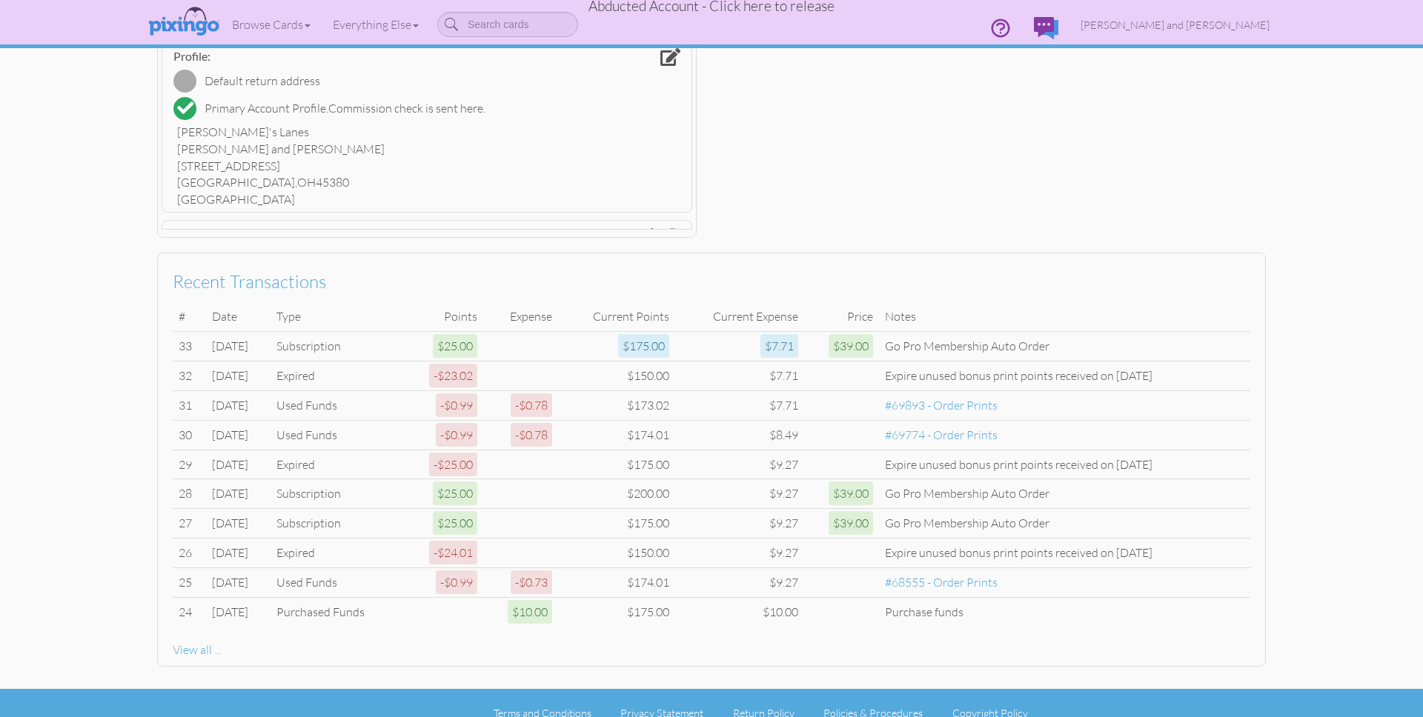
scroll to position [635, 0]
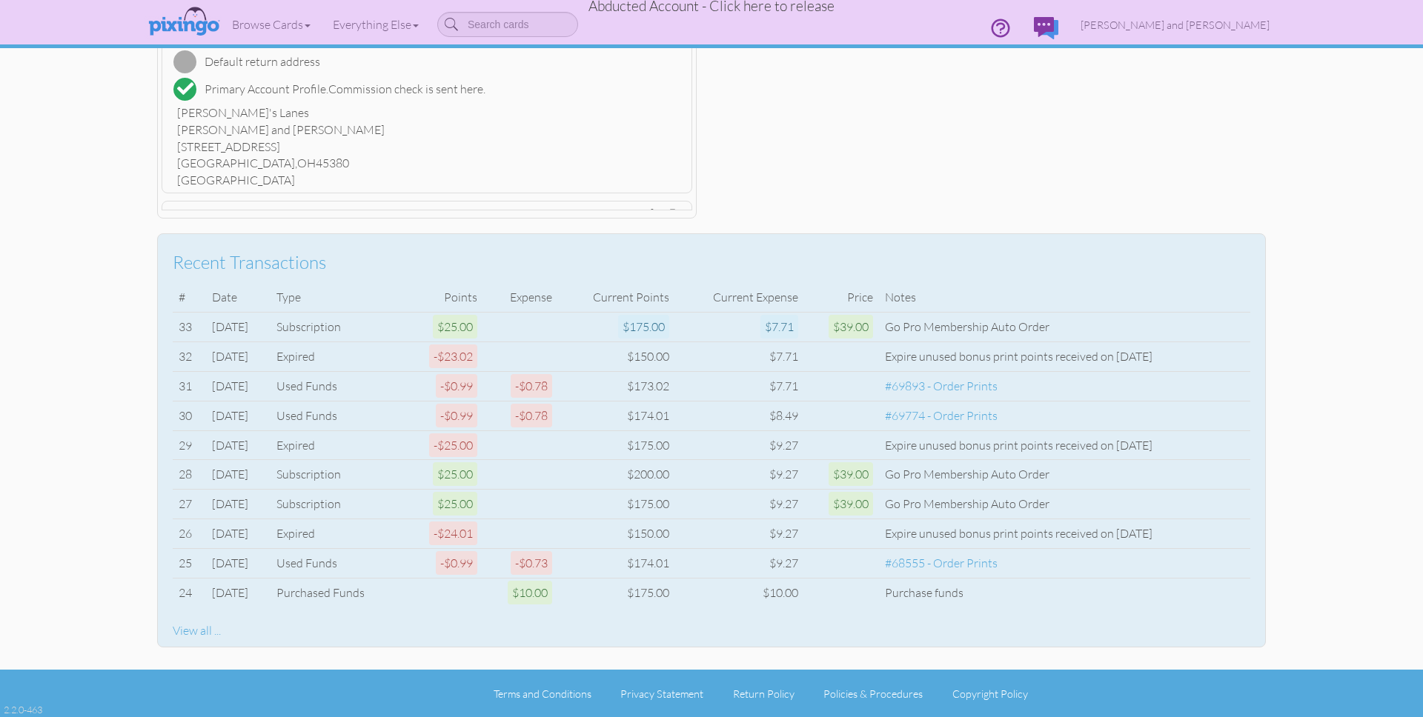
click at [199, 629] on div "View all ..." at bounding box center [712, 631] width 1078 height 17
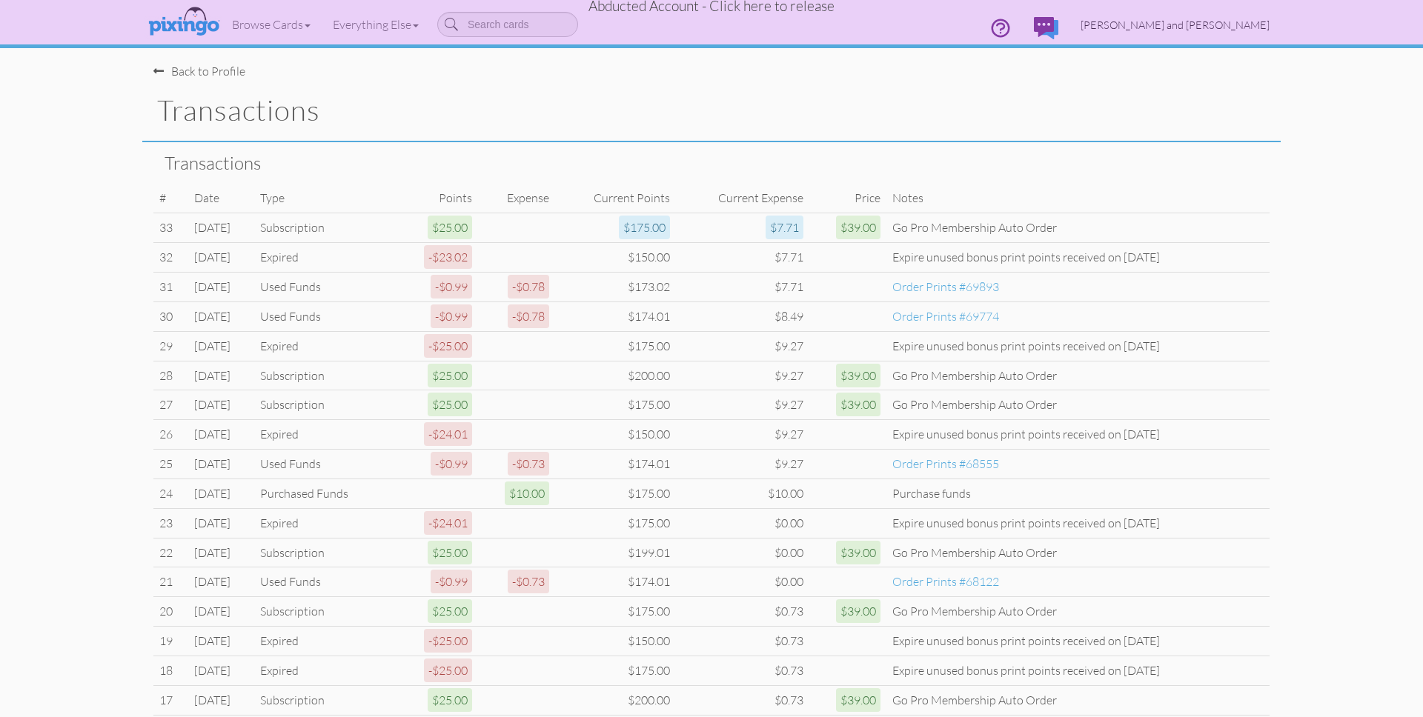
click at [1209, 24] on span "[PERSON_NAME] and [PERSON_NAME]" at bounding box center [1175, 25] width 189 height 13
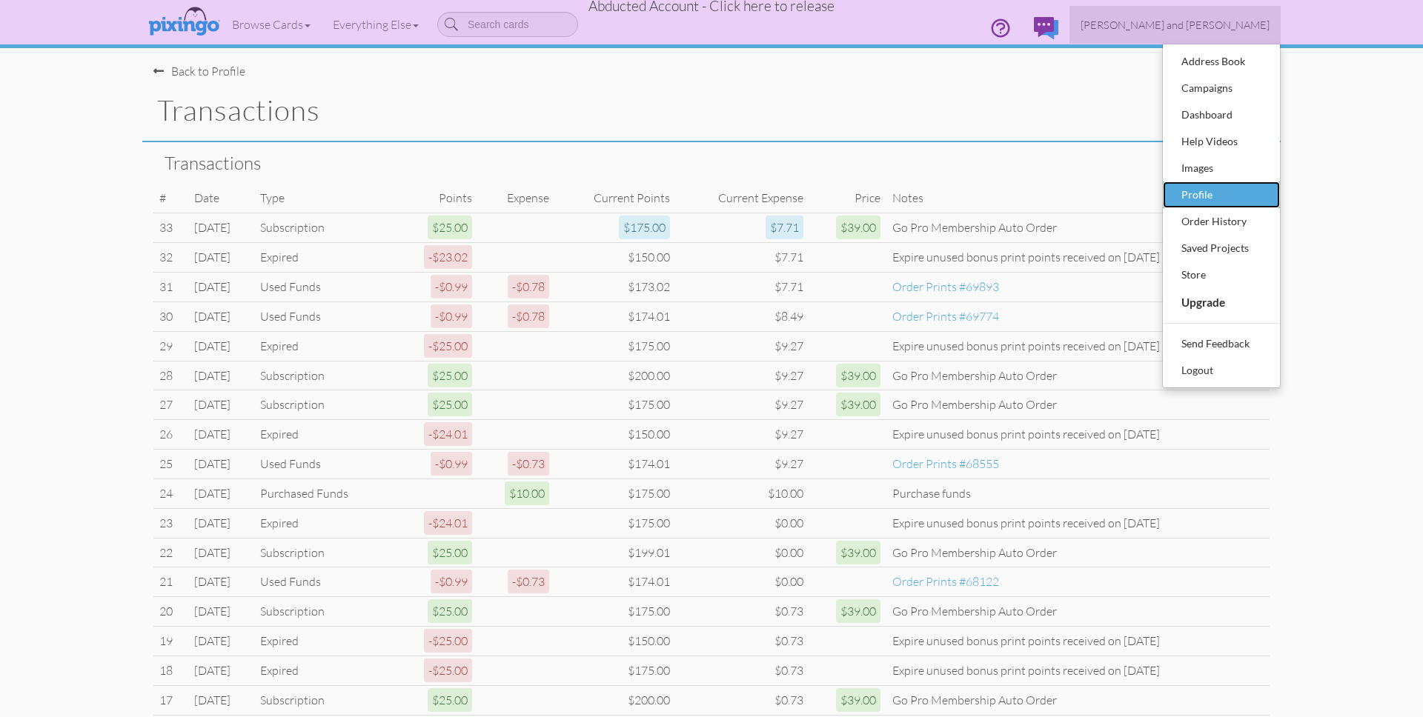
click at [1220, 193] on div "Profile" at bounding box center [1221, 195] width 87 height 22
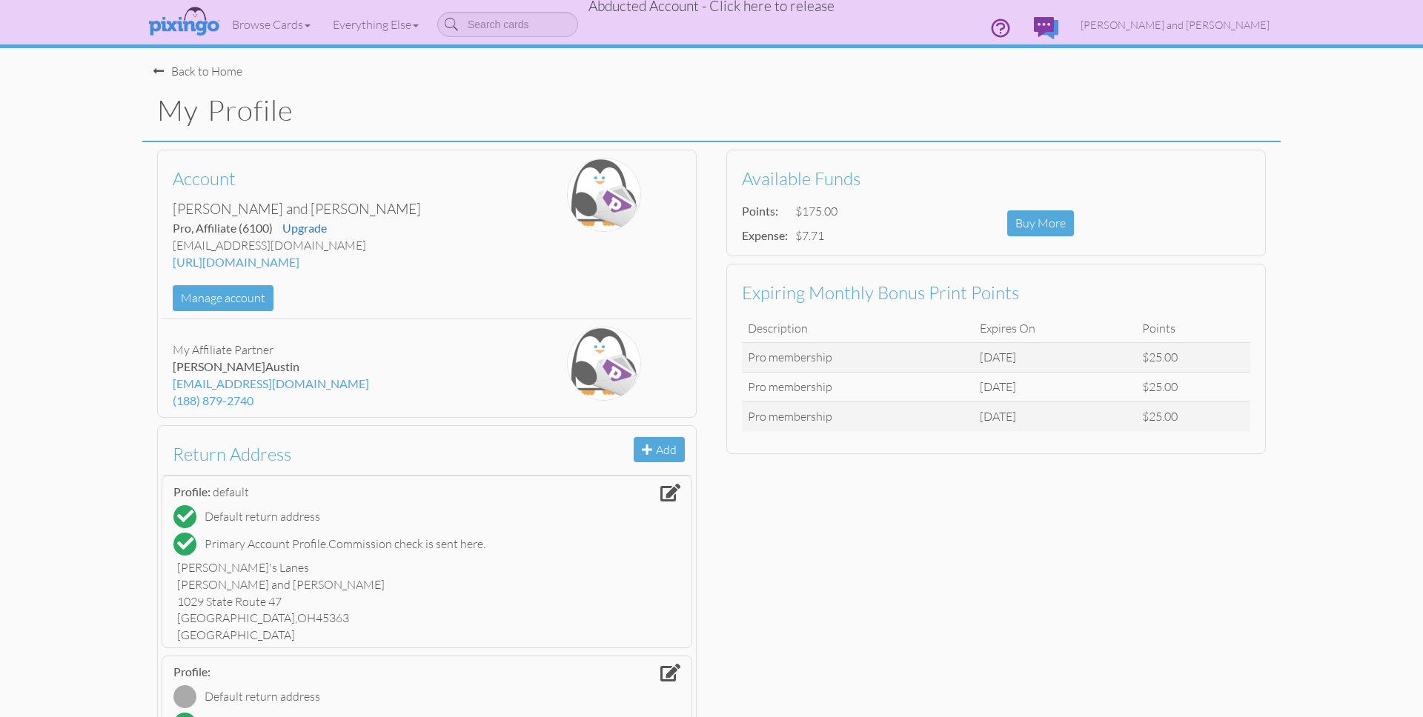
click at [781, 10] on span "Abducted Account - Click here to release" at bounding box center [712, 6] width 246 height 18
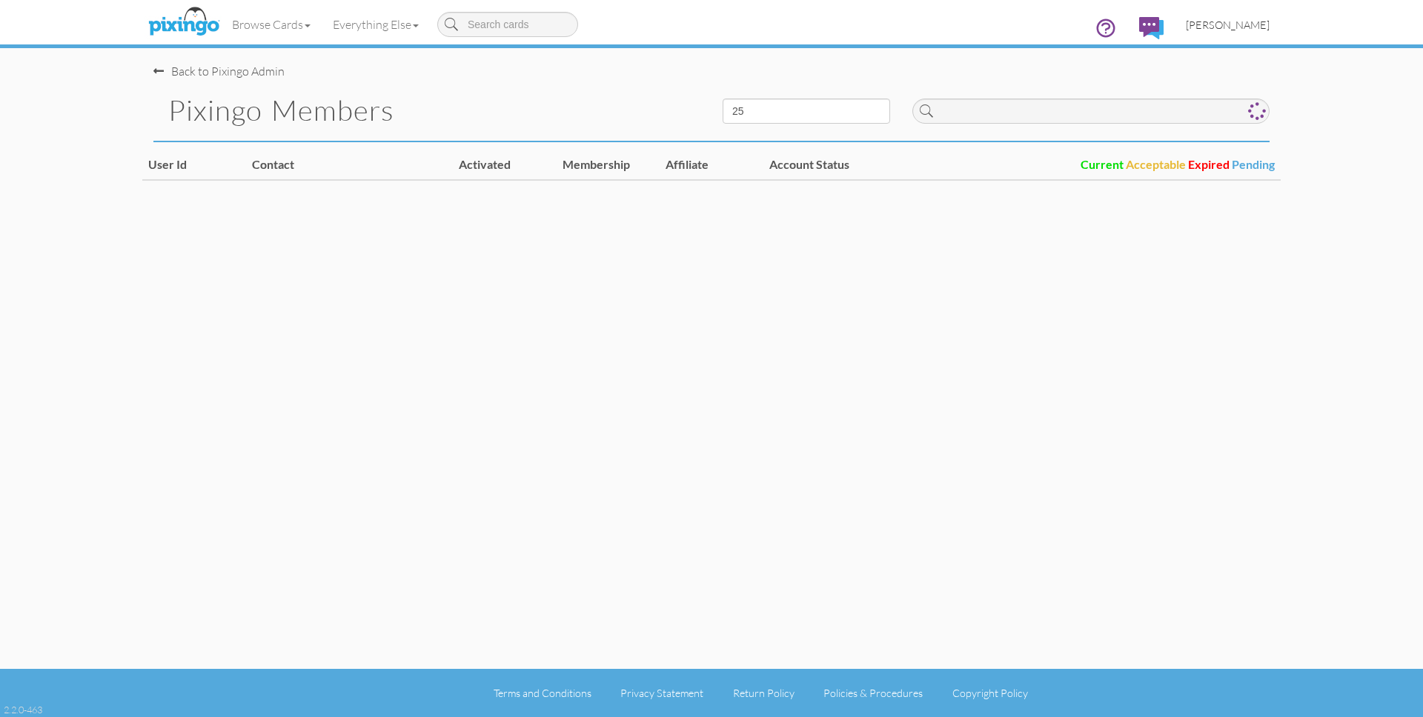
click at [1232, 24] on span "[PERSON_NAME]" at bounding box center [1228, 25] width 84 height 13
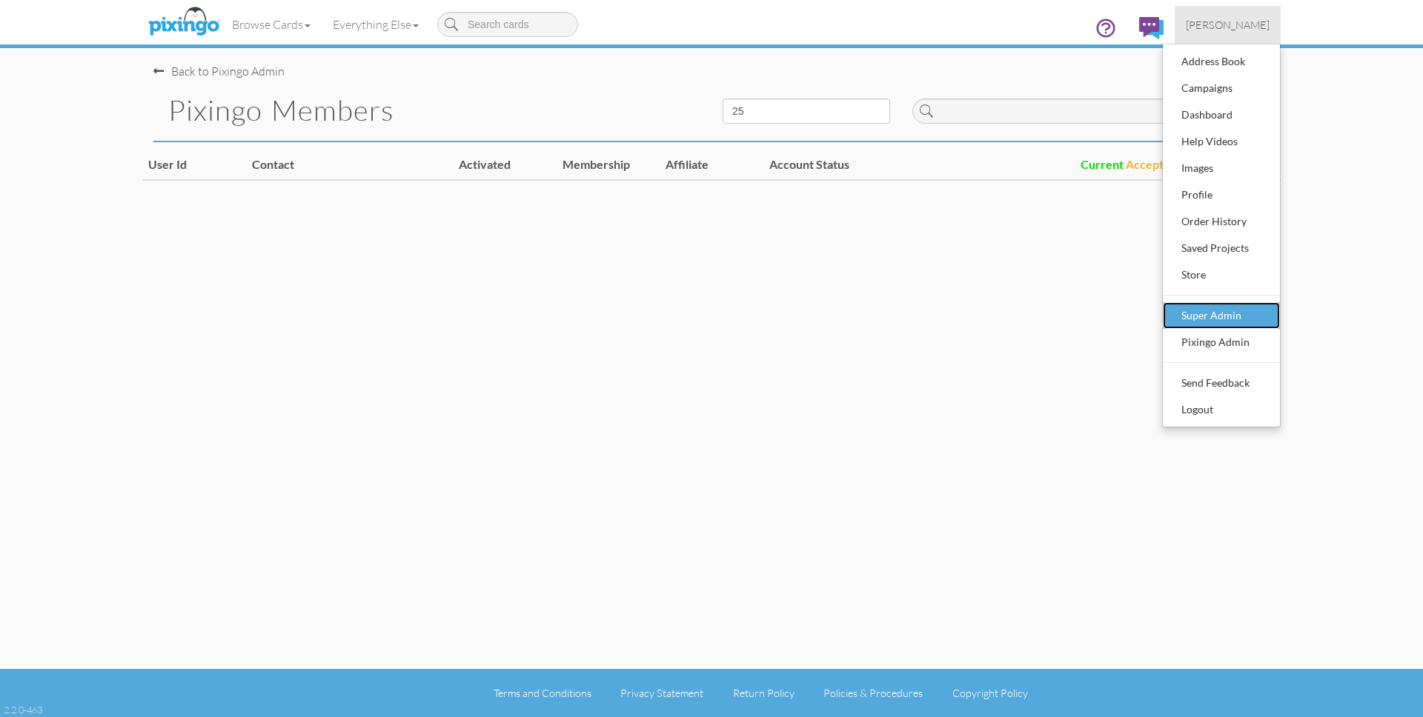
click at [1219, 314] on div "Super Admin" at bounding box center [1221, 316] width 87 height 22
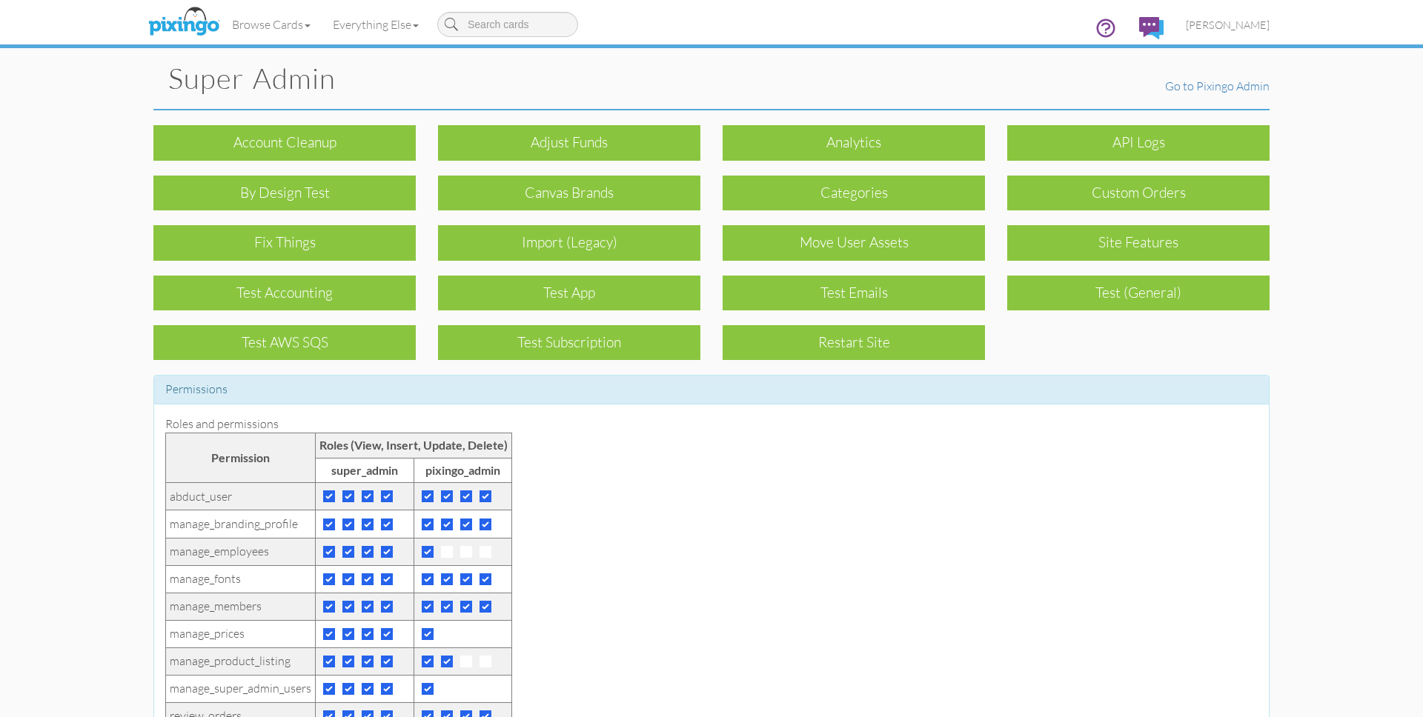
click at [518, 161] on div "Canvas Brands" at bounding box center [569, 186] width 285 height 50
click at [517, 144] on div "Adjust funds" at bounding box center [569, 142] width 262 height 35
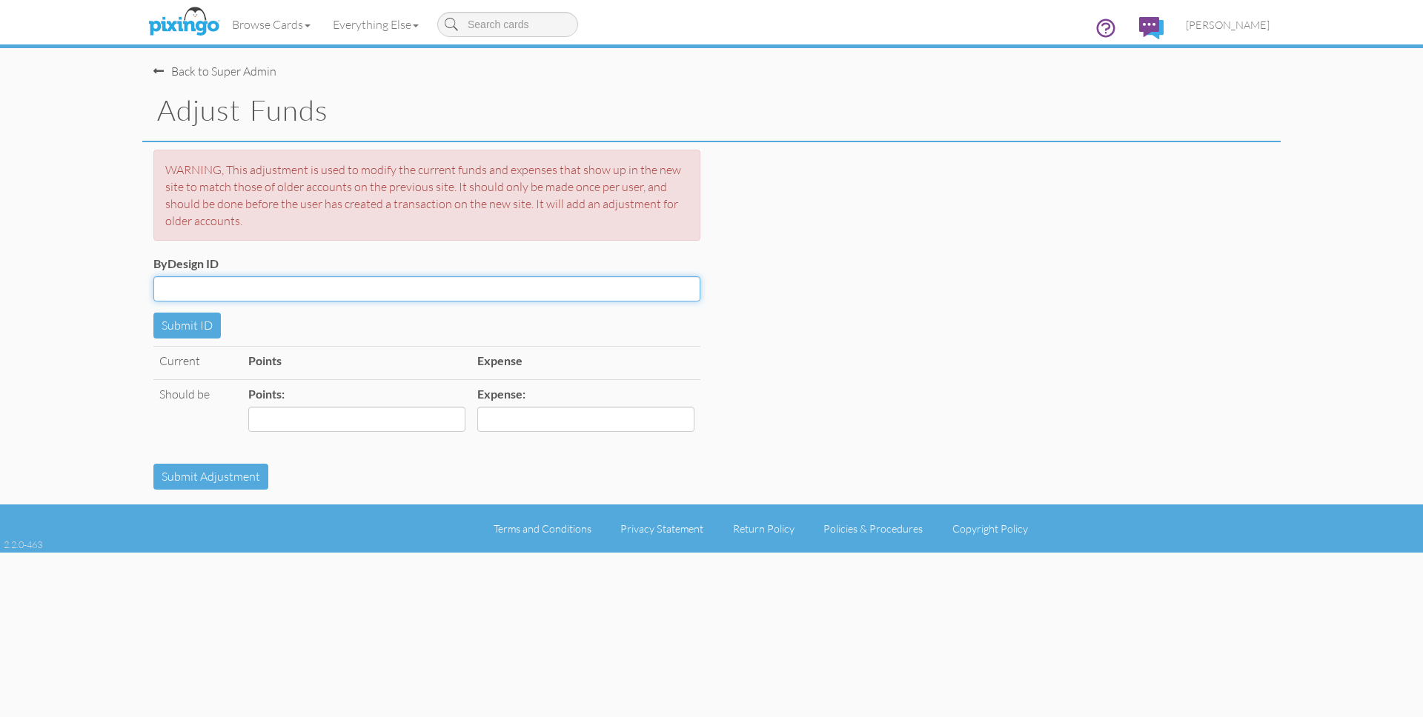
click at [328, 286] on input "ByDesign ID" at bounding box center [426, 288] width 547 height 25
type input "6100"
click at [202, 320] on button "Submit ID" at bounding box center [186, 326] width 67 height 26
drag, startPoint x: 345, startPoint y: 425, endPoint x: 535, endPoint y: 468, distance: 195.3
click at [345, 425] on input "Points:" at bounding box center [356, 419] width 217 height 25
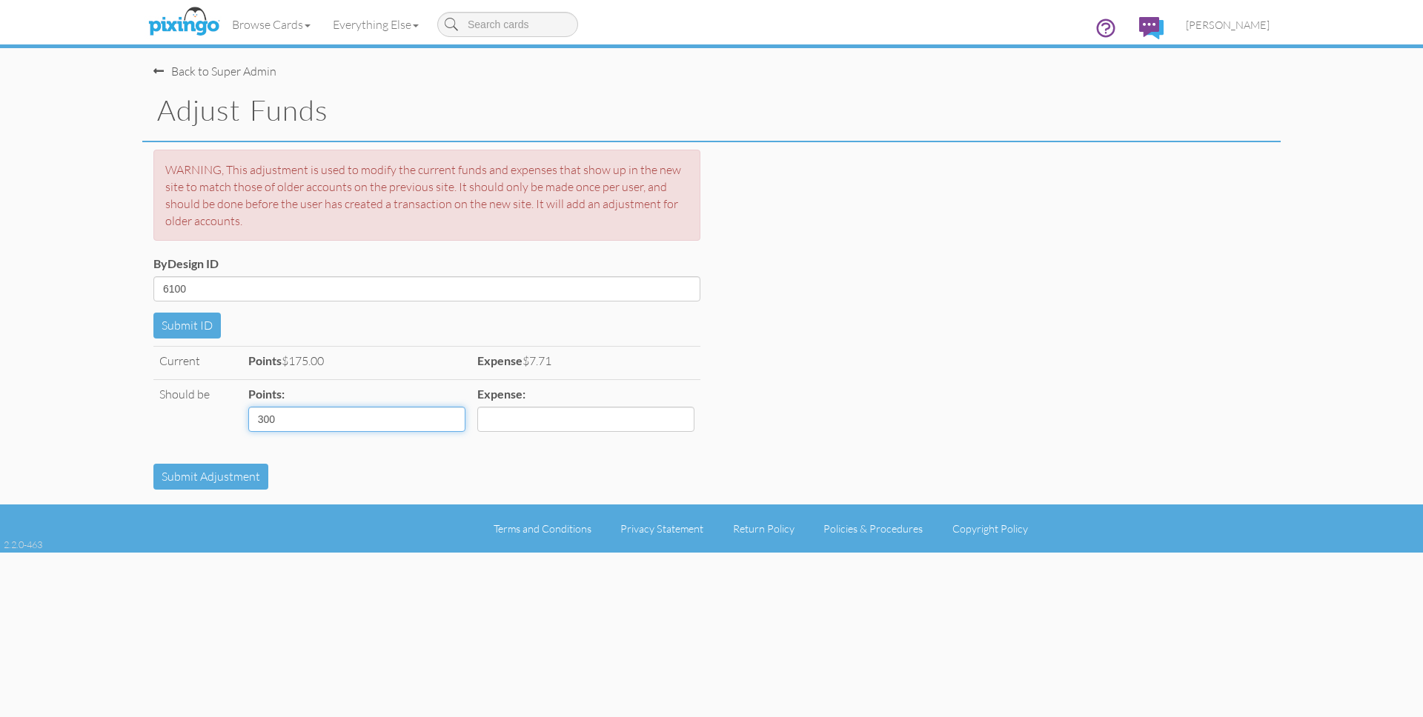
type input "300"
click at [516, 421] on input "Expense:" at bounding box center [585, 419] width 217 height 25
type input "73"
click at [454, 473] on div "Submit Adjustment" at bounding box center [711, 477] width 1138 height 26
click at [235, 474] on button "Submit Adjustment" at bounding box center [210, 477] width 115 height 26
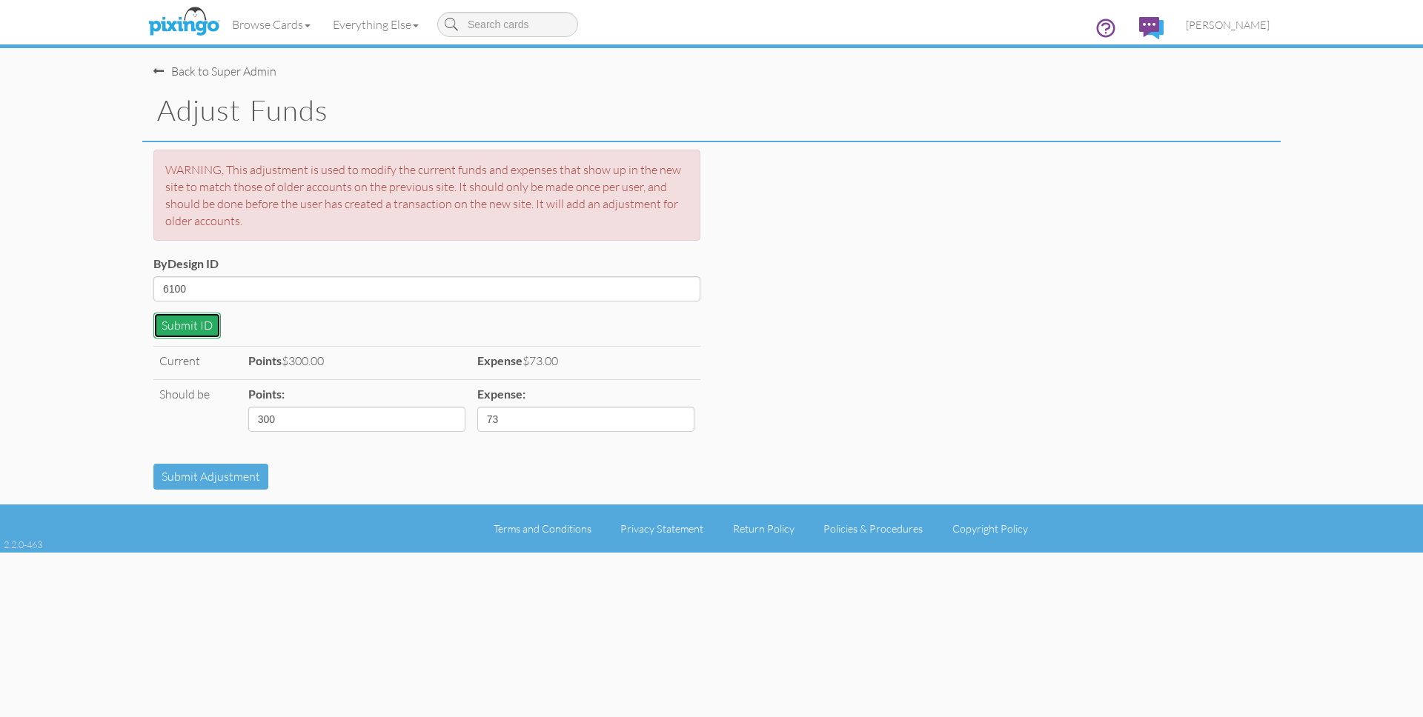
click at [182, 325] on button "Submit ID" at bounding box center [186, 326] width 67 height 26
click at [1227, 23] on span "[PERSON_NAME]" at bounding box center [1228, 25] width 84 height 13
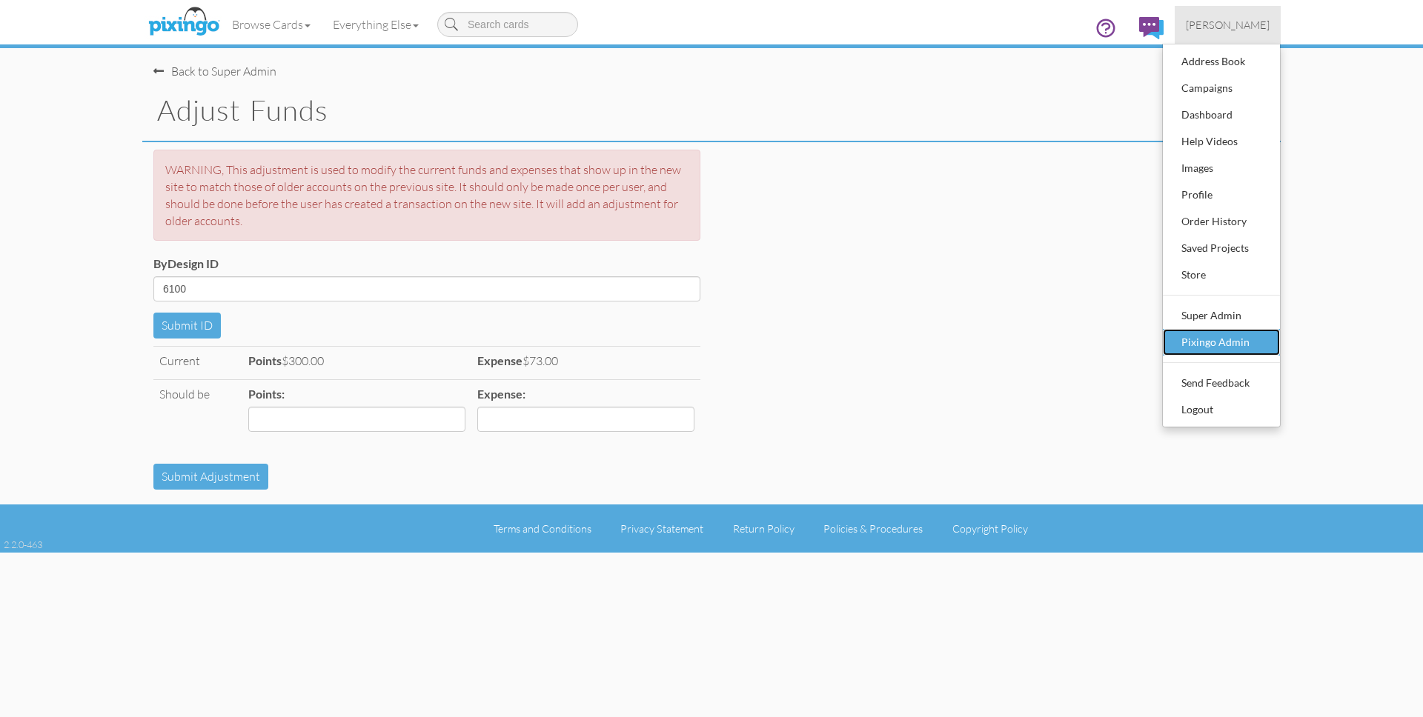
click at [1221, 333] on div "Pixingo Admin" at bounding box center [1221, 342] width 87 height 22
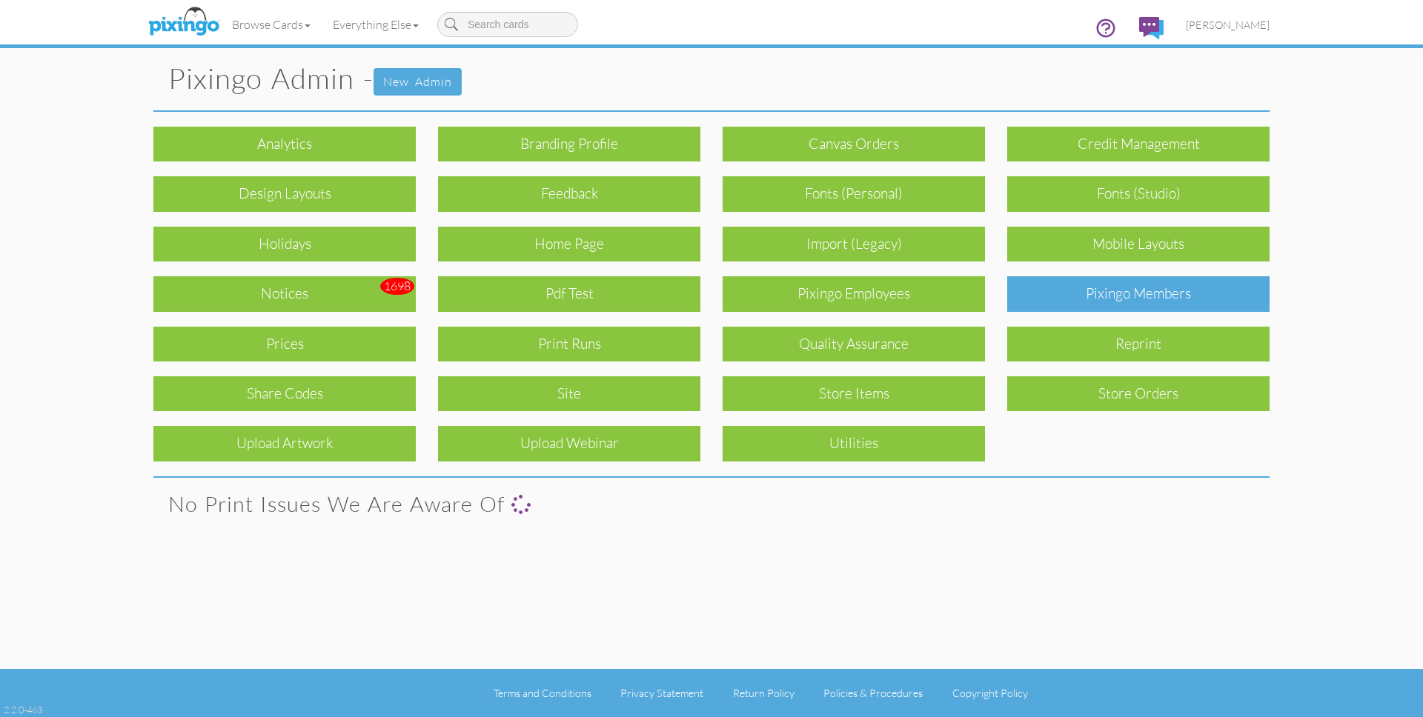
click at [1173, 295] on div "Pixingo Members" at bounding box center [1138, 293] width 262 height 35
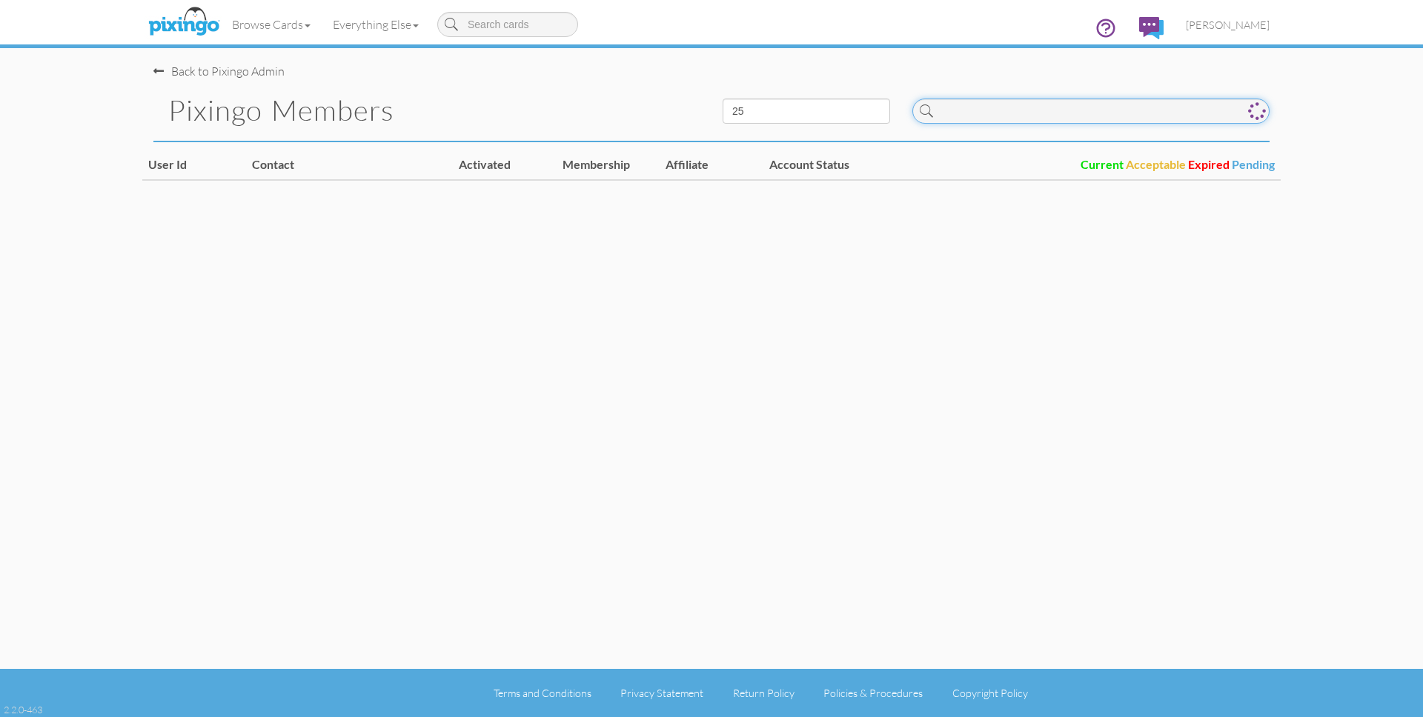
drag, startPoint x: 1046, startPoint y: 111, endPoint x: 1054, endPoint y: 115, distance: 9.0
click at [1046, 111] on input at bounding box center [1090, 111] width 357 height 25
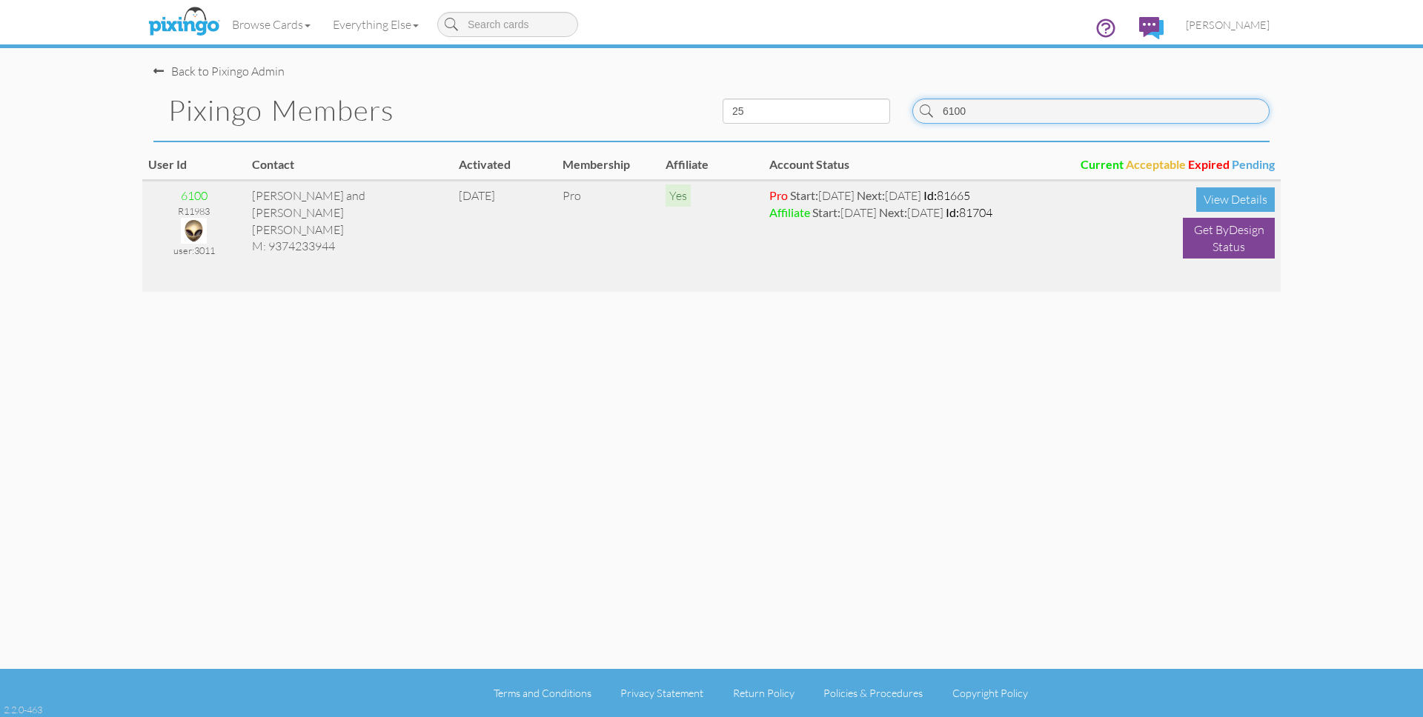
type input "6100"
click at [188, 234] on img at bounding box center [194, 231] width 26 height 26
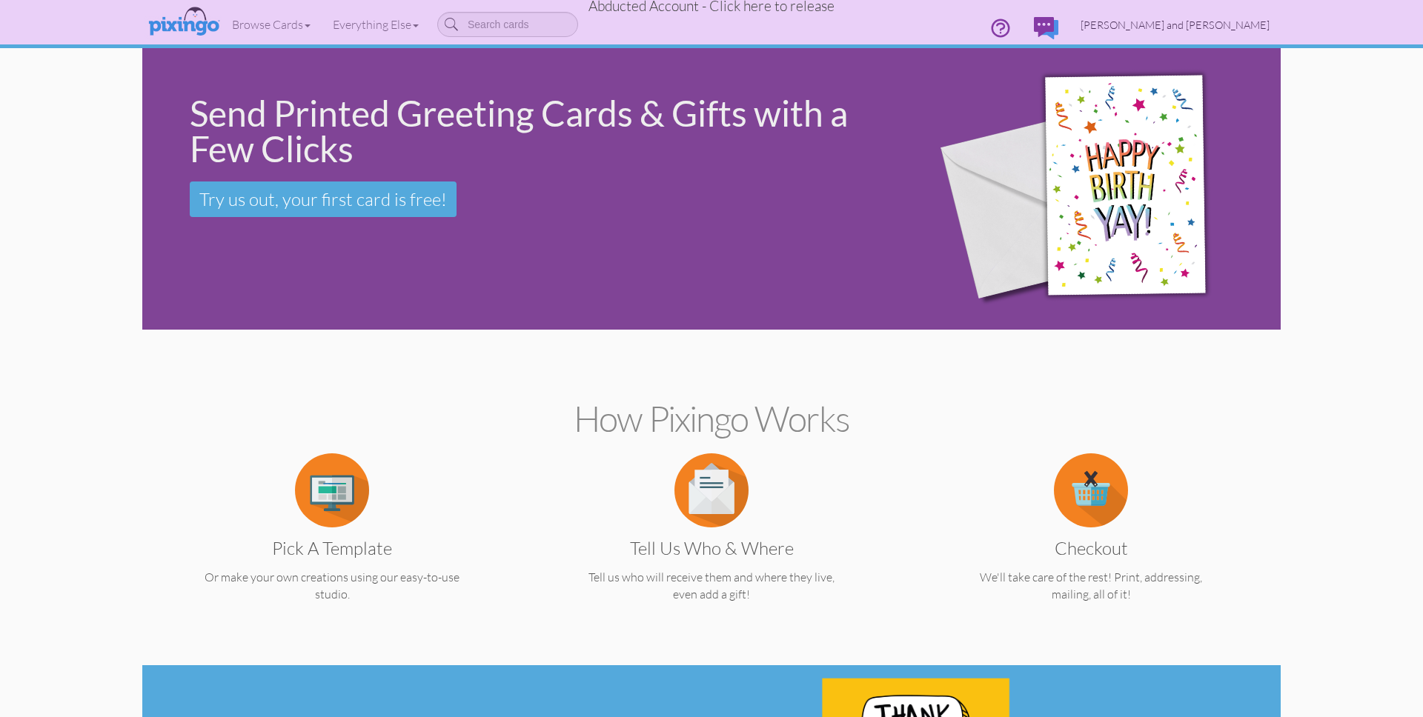
click at [1186, 19] on span "[PERSON_NAME] and [PERSON_NAME]" at bounding box center [1175, 25] width 189 height 13
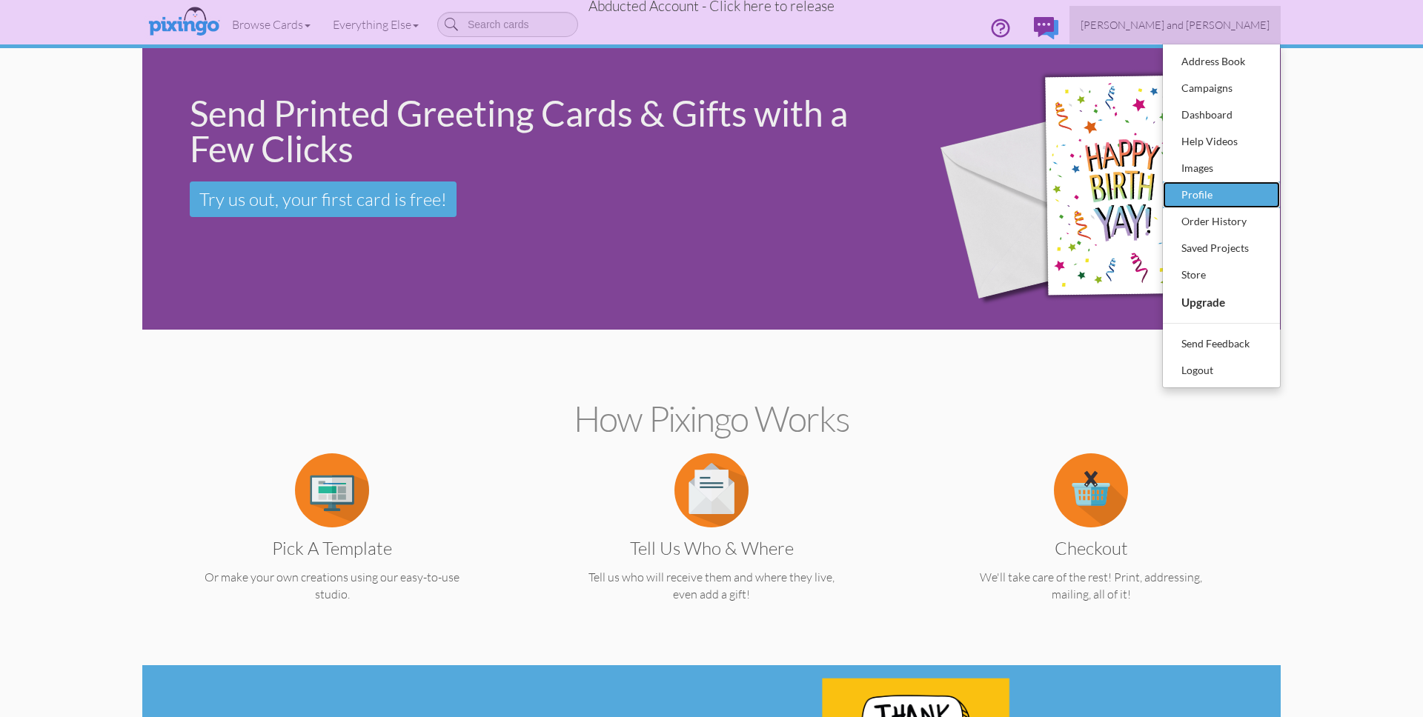
click at [1201, 193] on div "Profile" at bounding box center [1221, 195] width 87 height 22
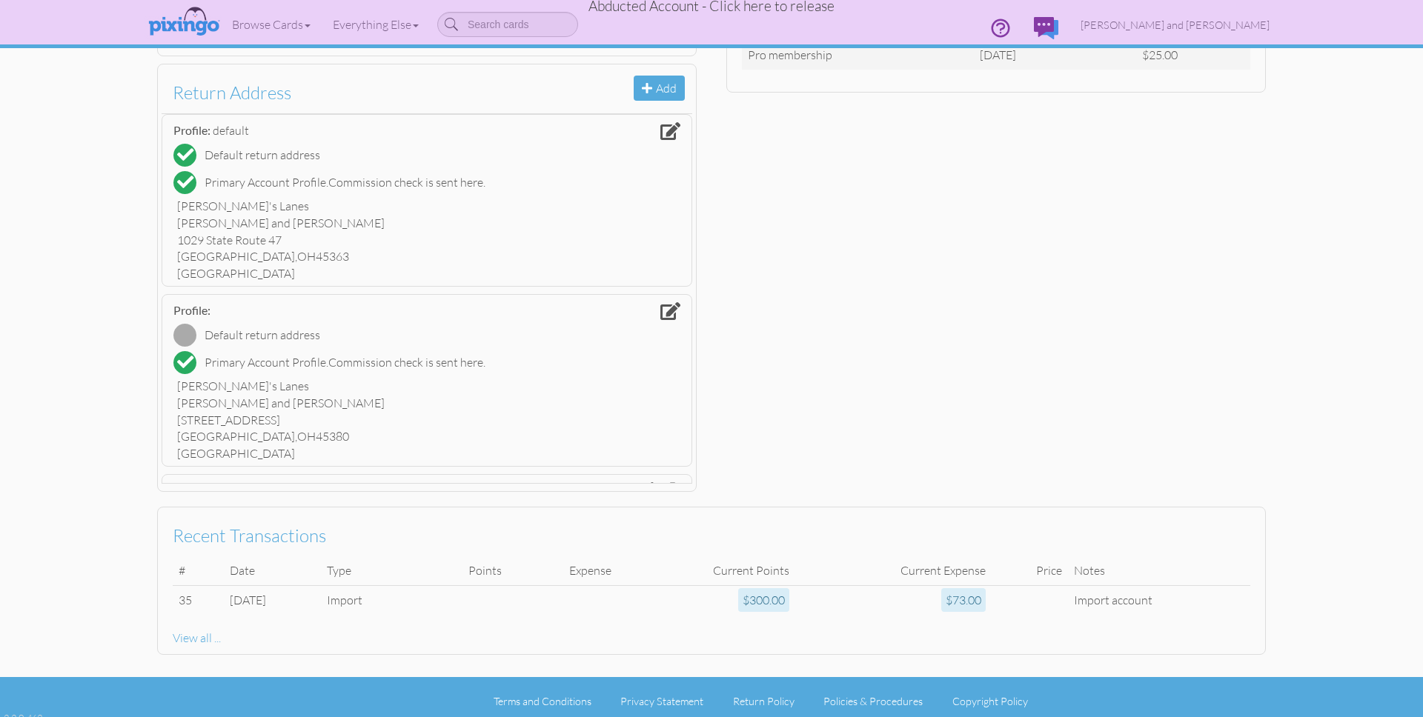
scroll to position [370, 0]
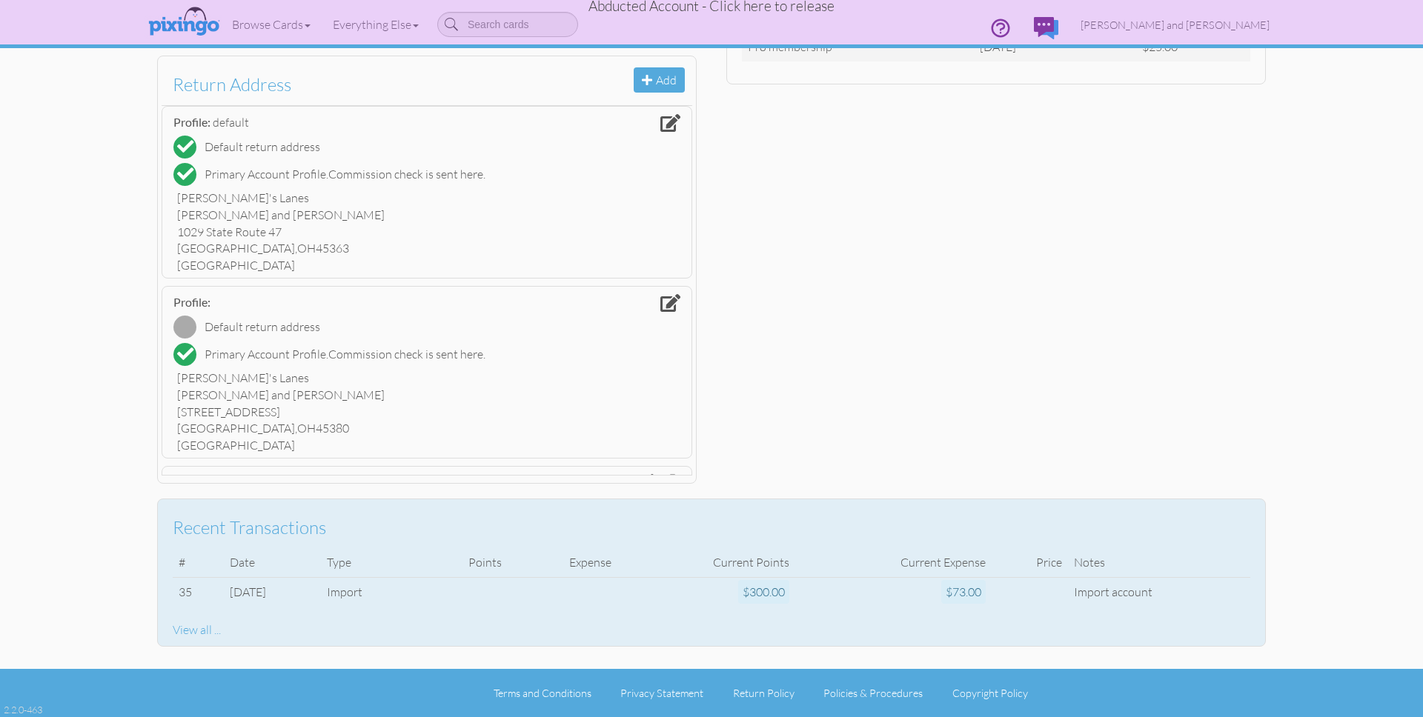
click at [194, 627] on div "View all ..." at bounding box center [712, 630] width 1078 height 17
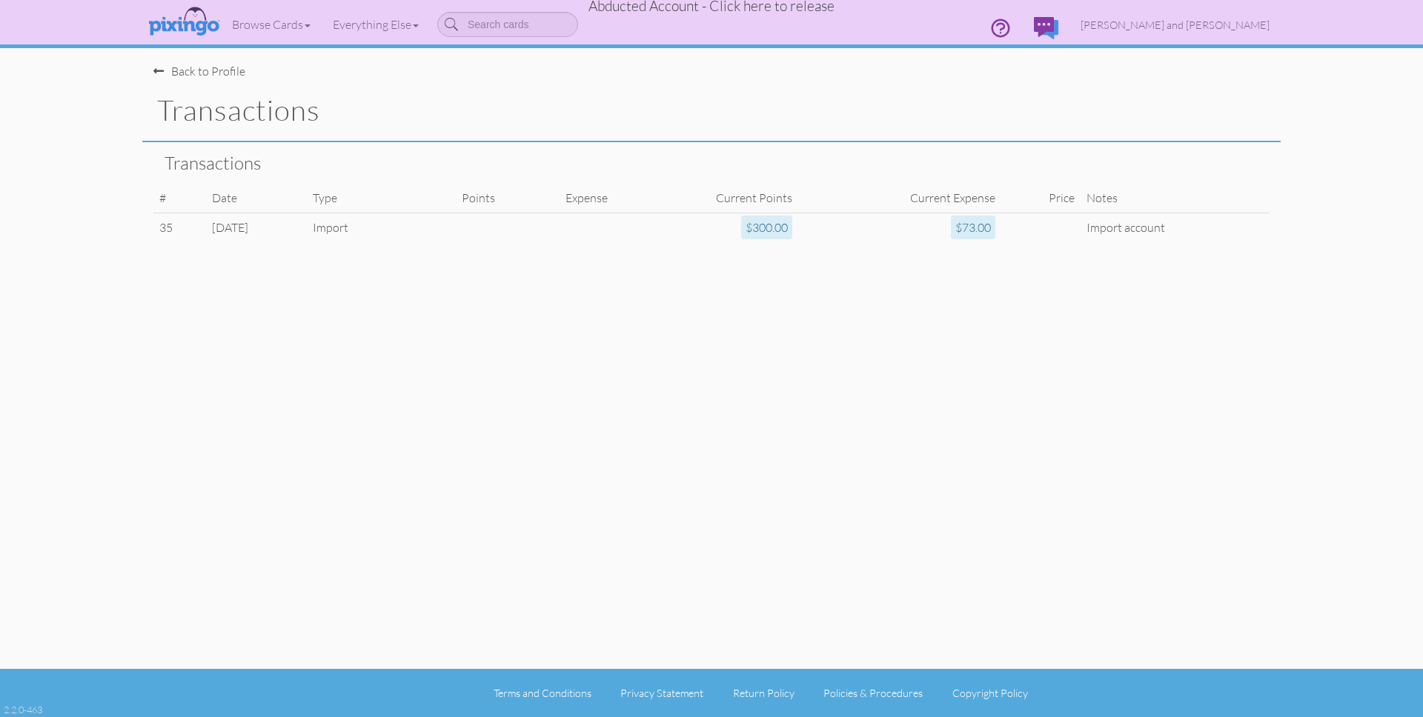
click at [781, 9] on span "Abducted Account - Click here to release" at bounding box center [712, 6] width 246 height 18
